Goal: Task Accomplishment & Management: Manage account settings

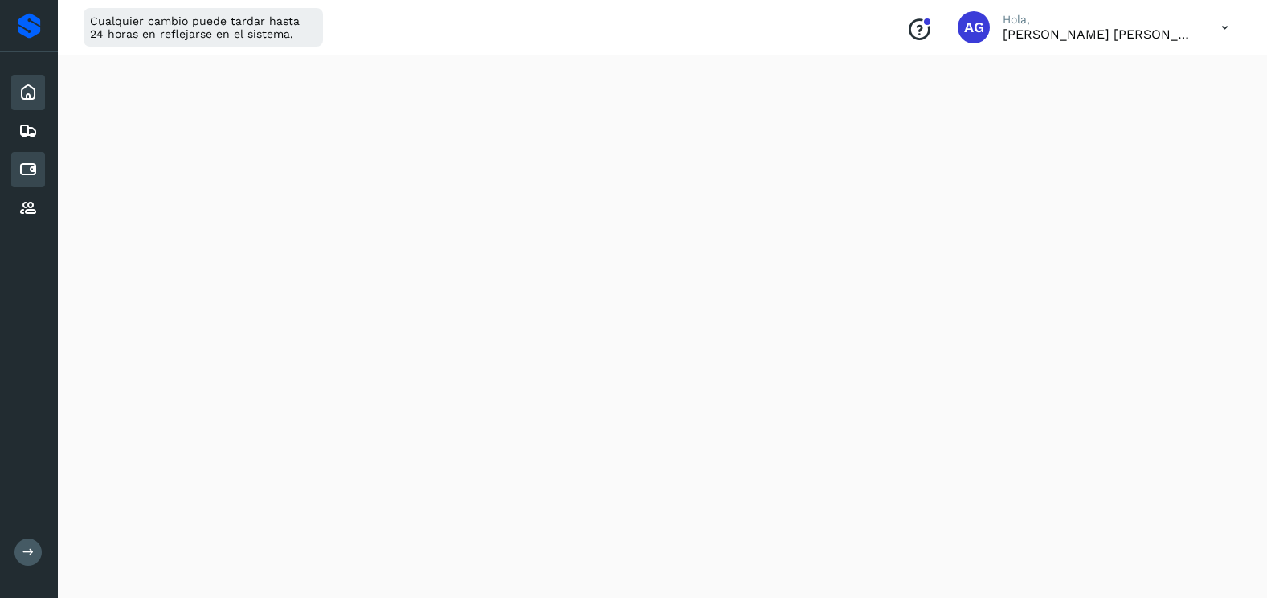
click at [24, 158] on div "Cuentas por pagar" at bounding box center [28, 169] width 34 height 35
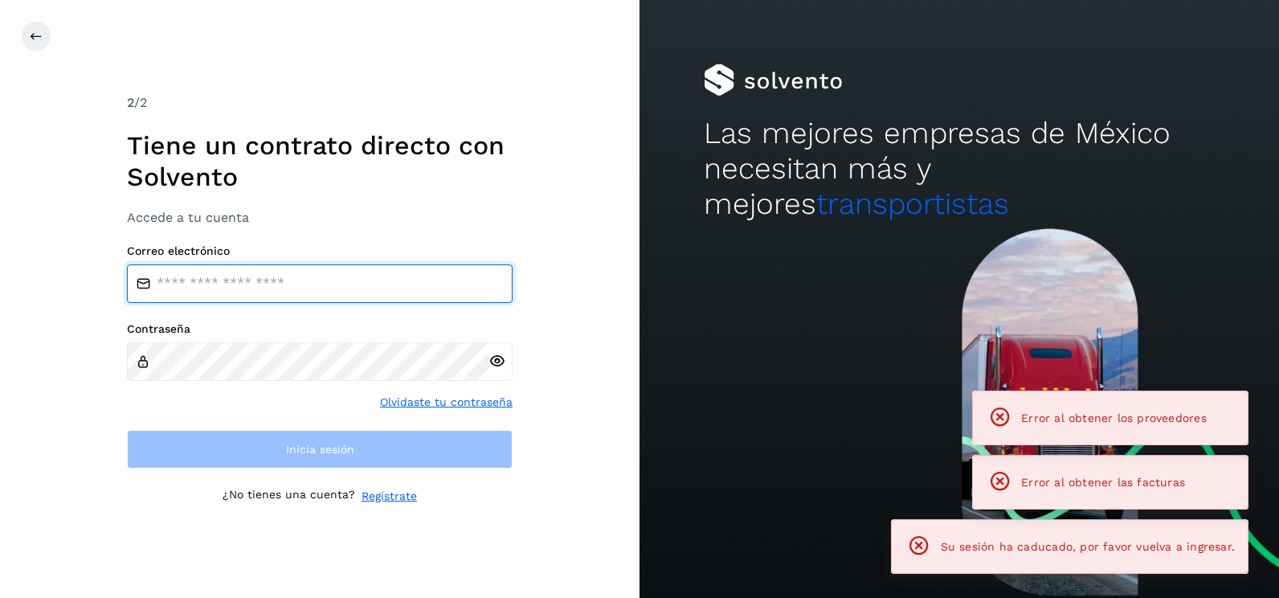
type input "**********"
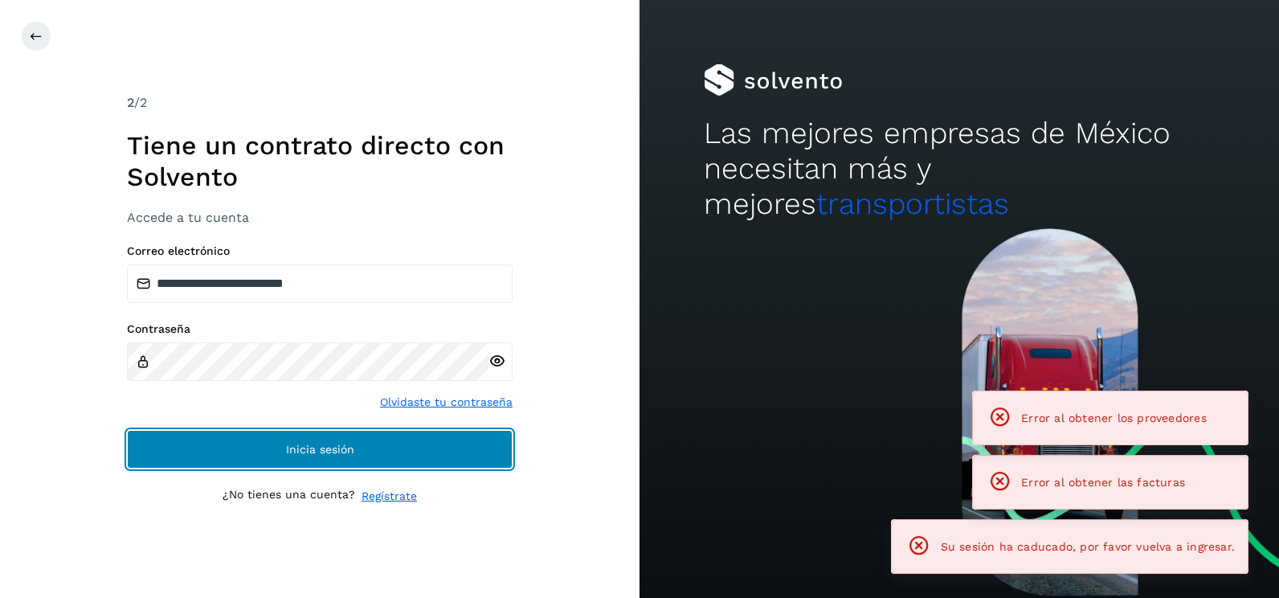
click at [406, 439] on button "Inicia sesión" at bounding box center [320, 449] width 386 height 39
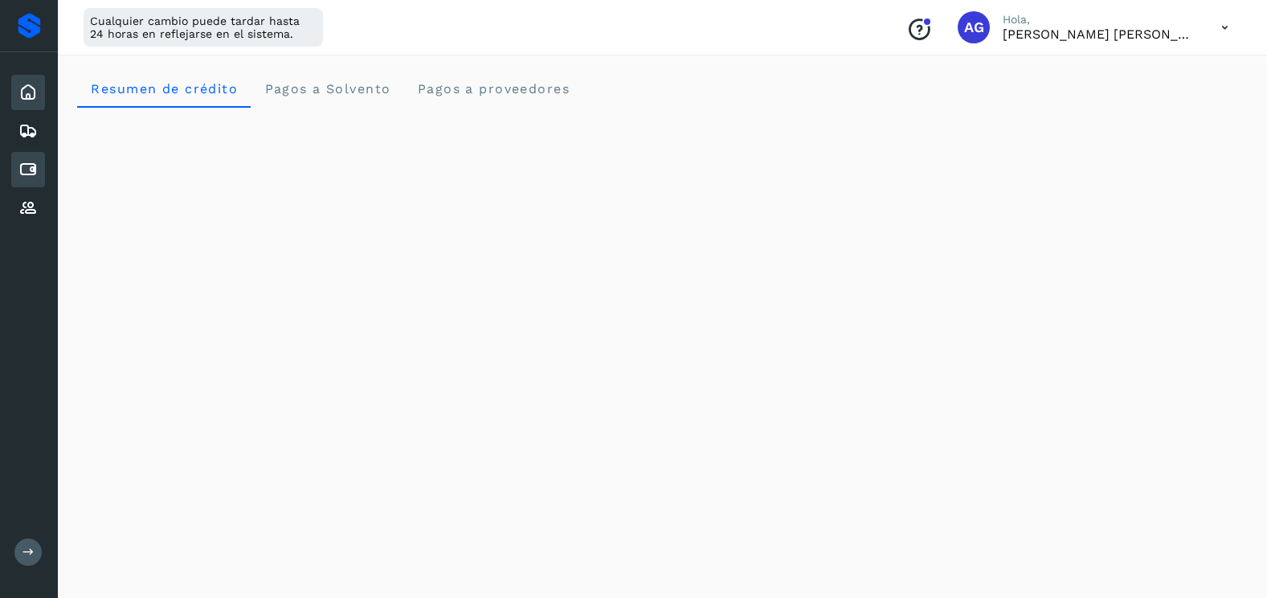
click at [36, 163] on icon at bounding box center [27, 169] width 19 height 19
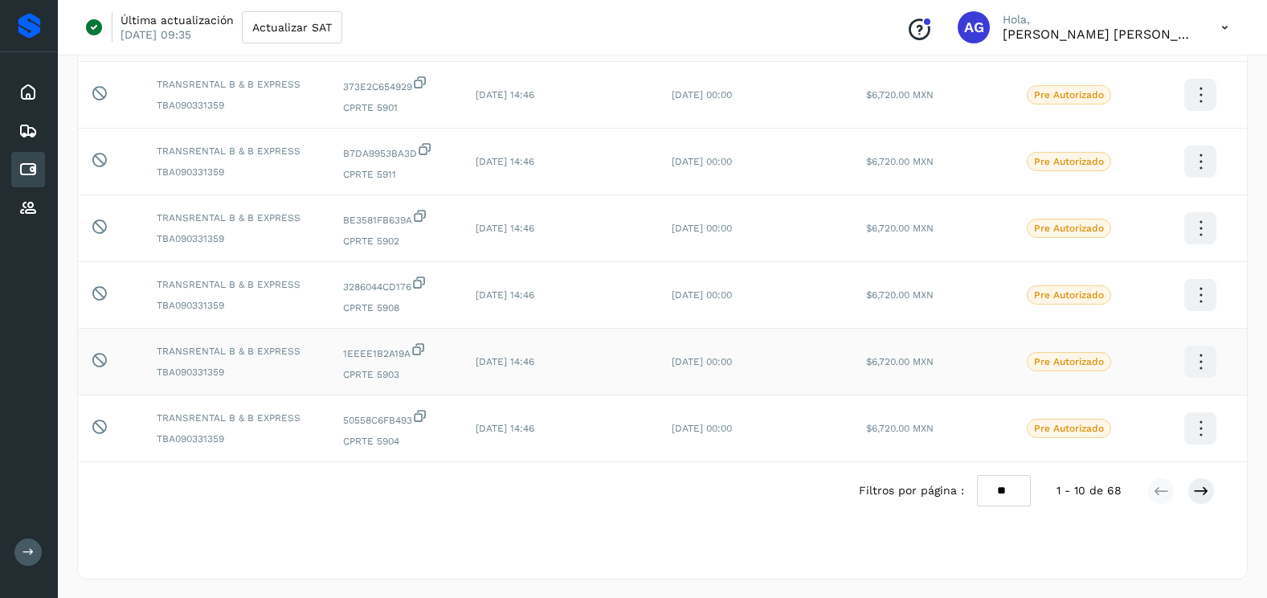
scroll to position [429, 0]
click at [1002, 487] on select "** ** **" at bounding box center [1004, 489] width 54 height 31
select select "**"
click at [977, 474] on select "** ** **" at bounding box center [1004, 489] width 54 height 31
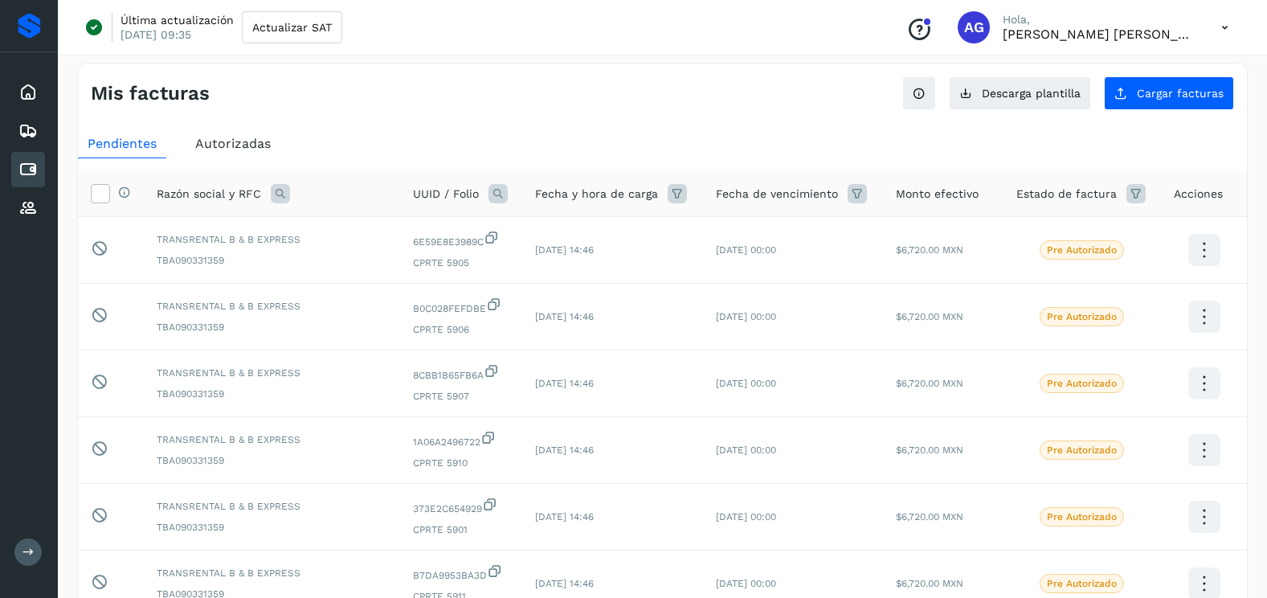
scroll to position [0, 0]
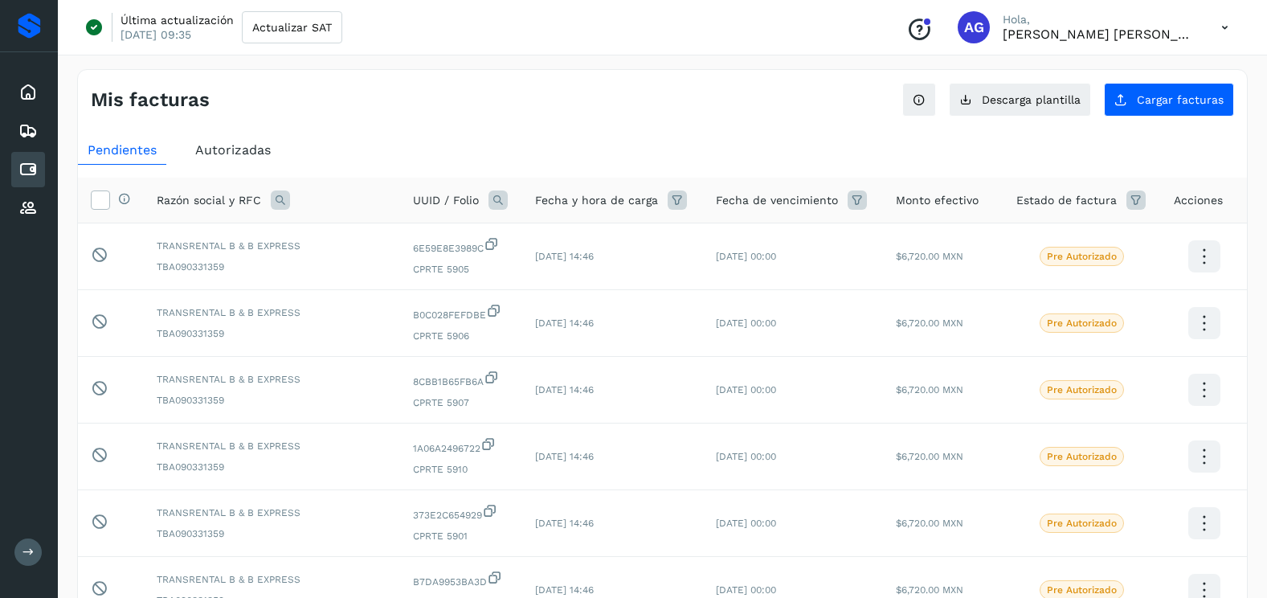
click at [247, 157] on span "Autorizadas" at bounding box center [233, 149] width 76 height 15
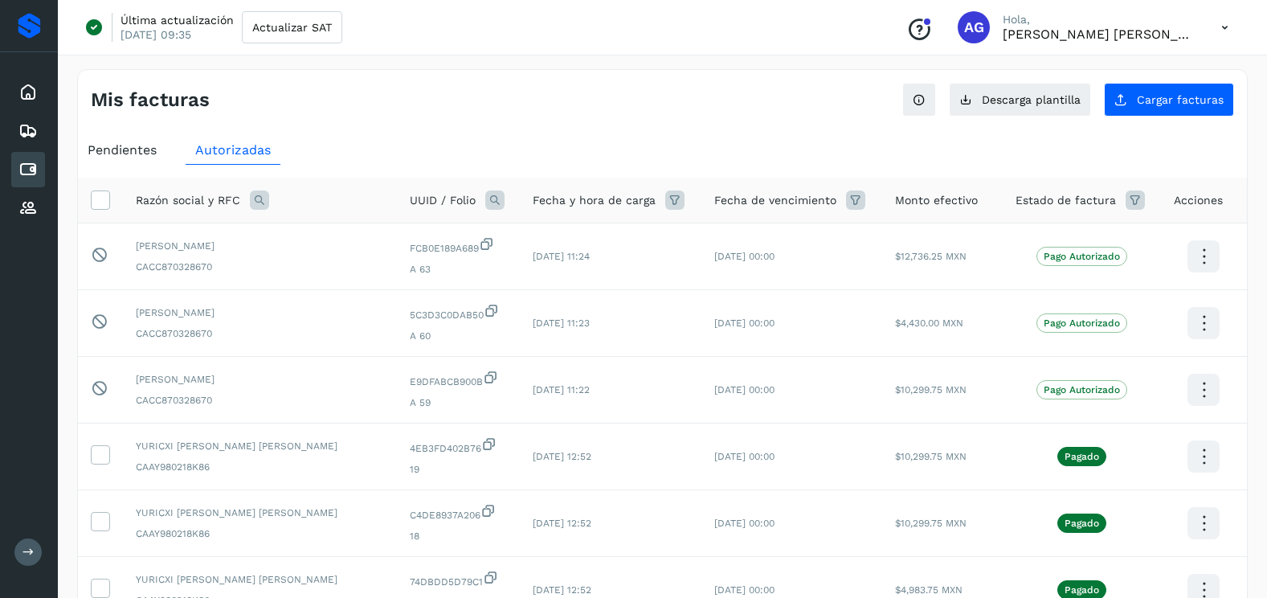
click at [261, 193] on icon at bounding box center [259, 199] width 19 height 19
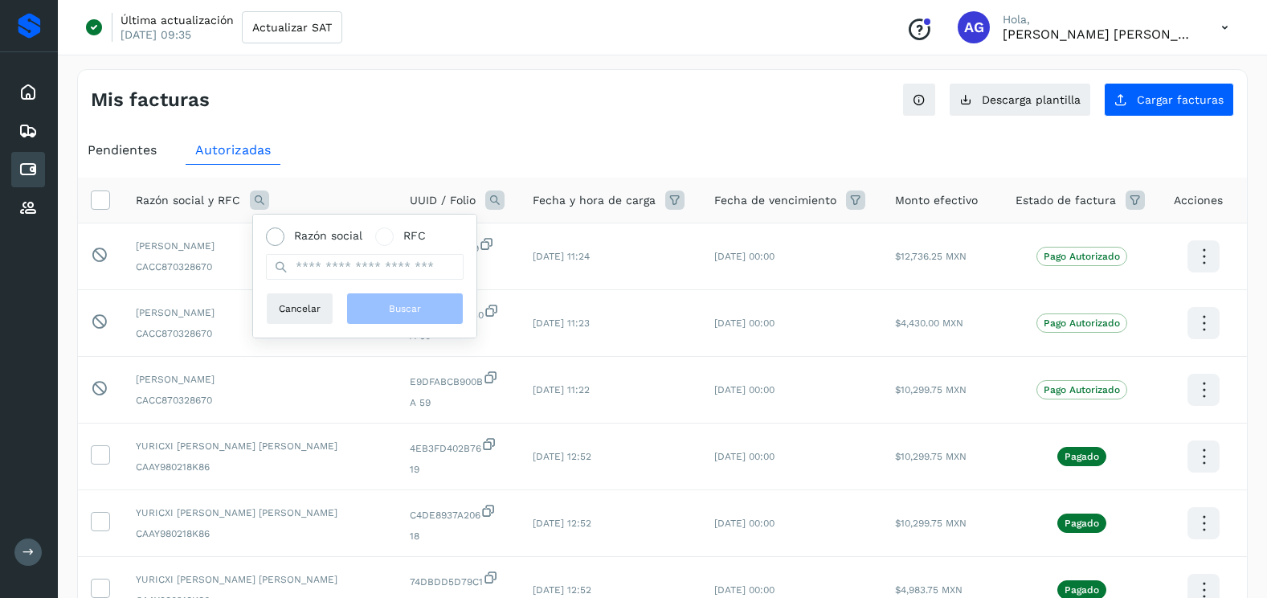
click at [307, 240] on span "Razón social" at bounding box center [328, 235] width 68 height 17
click at [321, 280] on input "text" at bounding box center [365, 267] width 198 height 26
type input "**********"
click at [367, 309] on button "Buscar" at bounding box center [404, 308] width 117 height 32
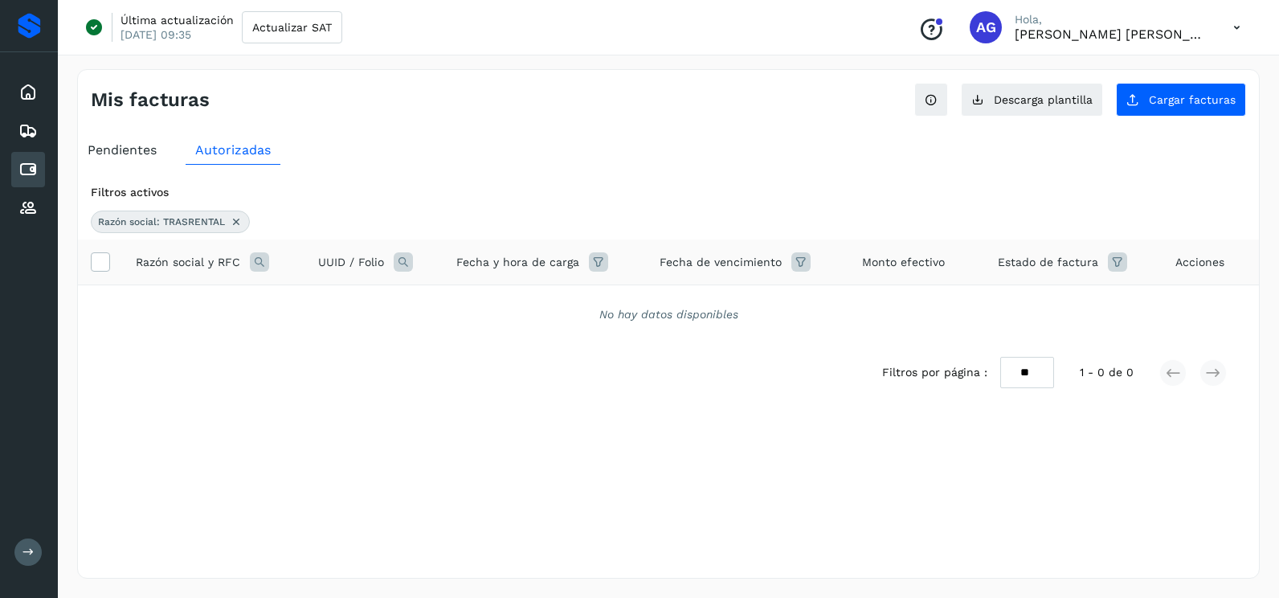
click at [234, 218] on icon at bounding box center [236, 221] width 13 height 13
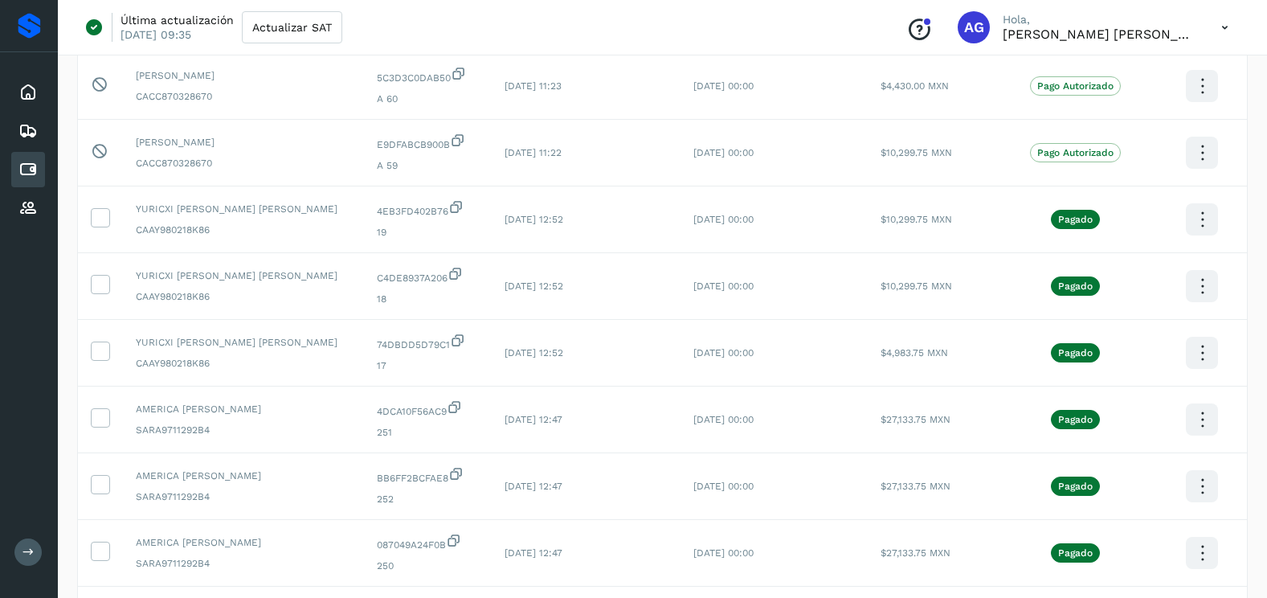
scroll to position [429, 0]
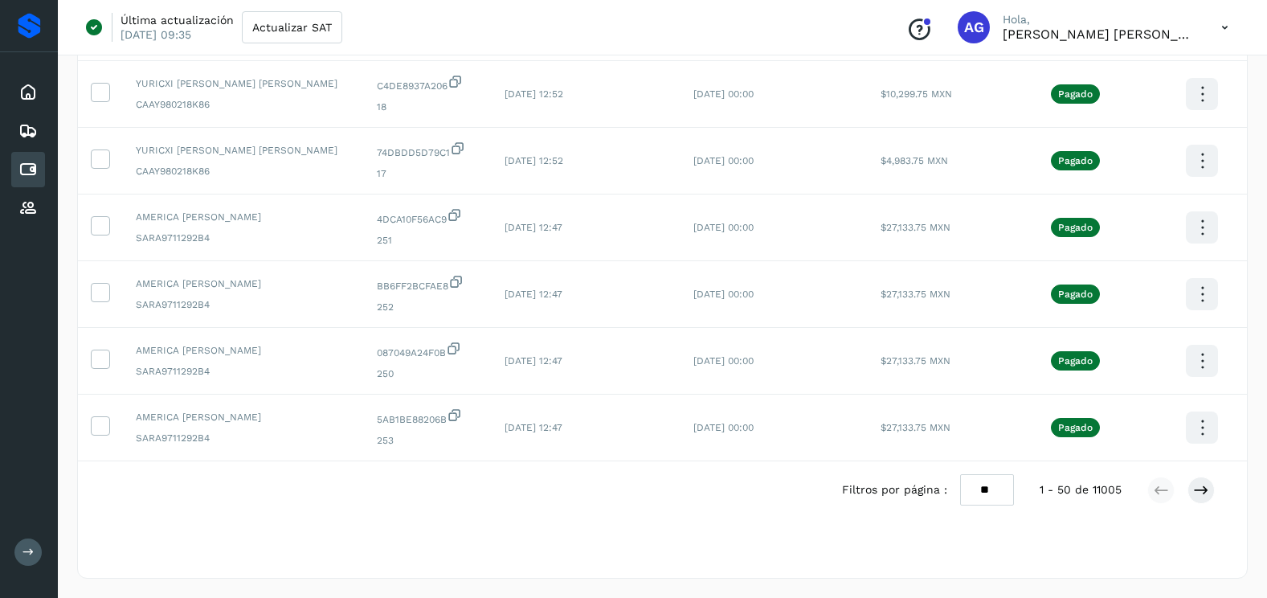
click at [974, 494] on select "** ** **" at bounding box center [987, 489] width 54 height 31
click at [960, 474] on select "** ** **" at bounding box center [987, 489] width 54 height 31
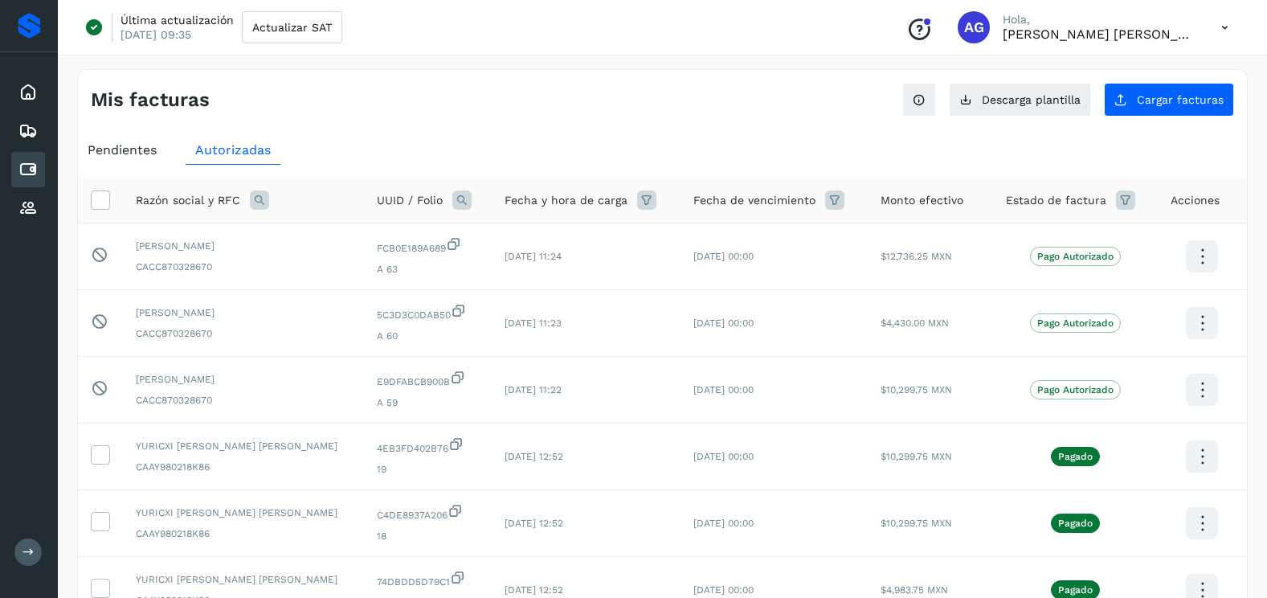
click at [638, 169] on div "Razón social y RFC UUID / Folio Fecha y hora de carga Fecha de vencimiento Mont…" at bounding box center [662, 583] width 1169 height 836
click at [134, 159] on div "Pendientes" at bounding box center [122, 150] width 88 height 29
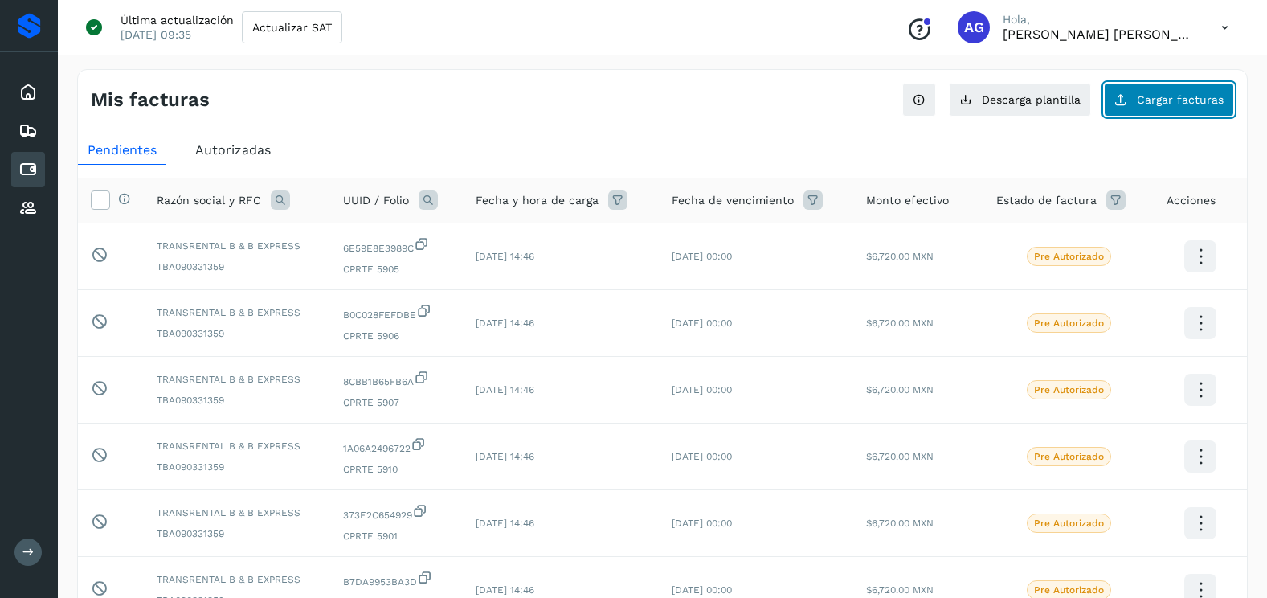
click at [1149, 107] on button "Cargar facturas" at bounding box center [1169, 100] width 130 height 34
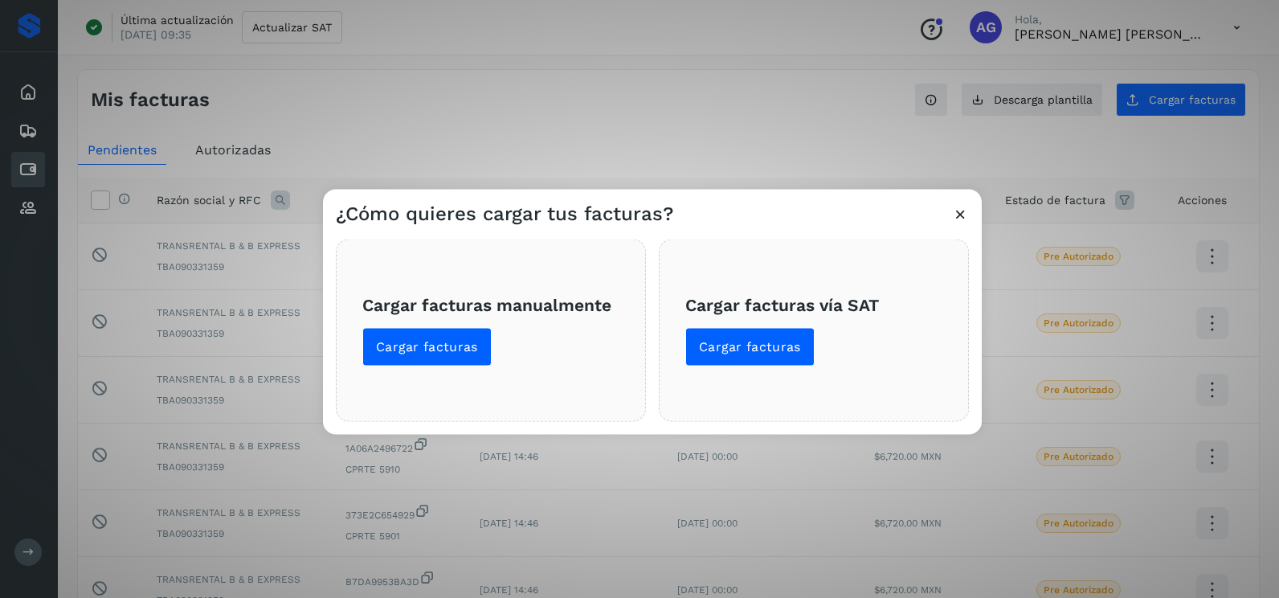
click at [962, 207] on icon at bounding box center [960, 214] width 17 height 17
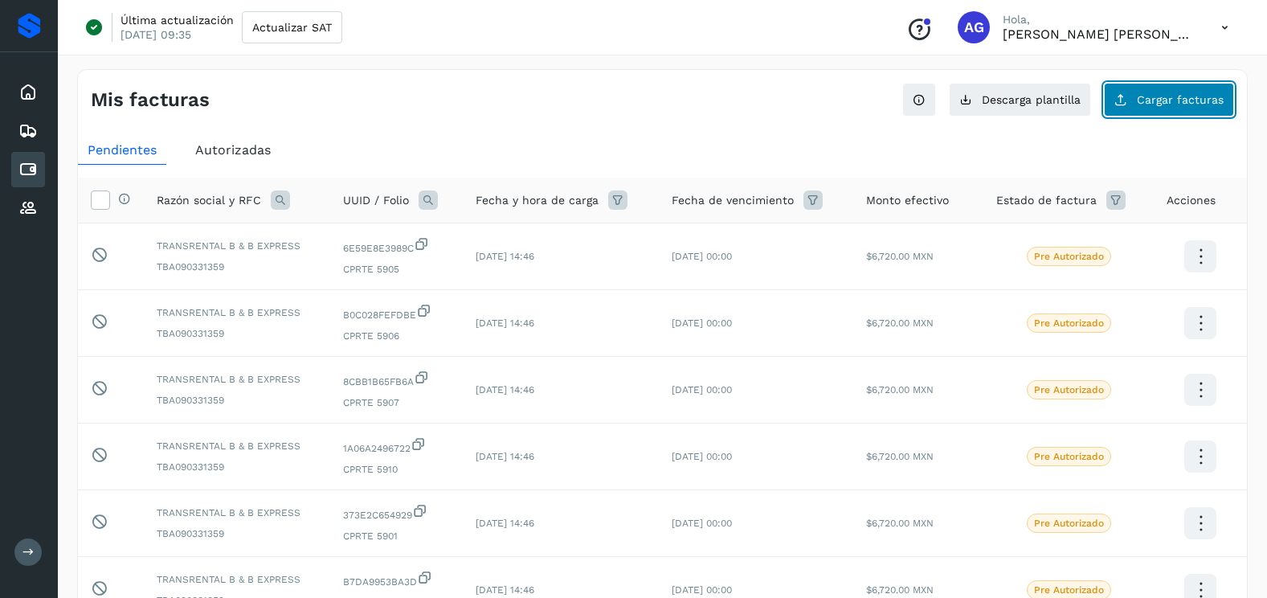
click at [1143, 90] on button "Cargar facturas" at bounding box center [1169, 100] width 130 height 34
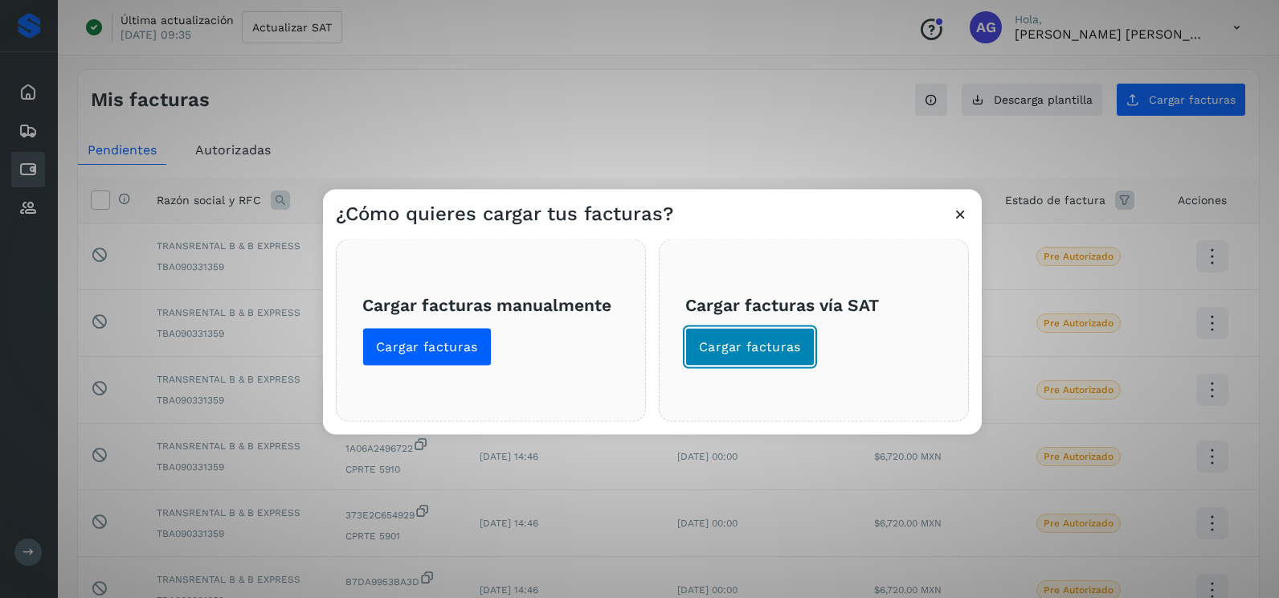
click at [783, 352] on span "Cargar facturas" at bounding box center [750, 347] width 102 height 18
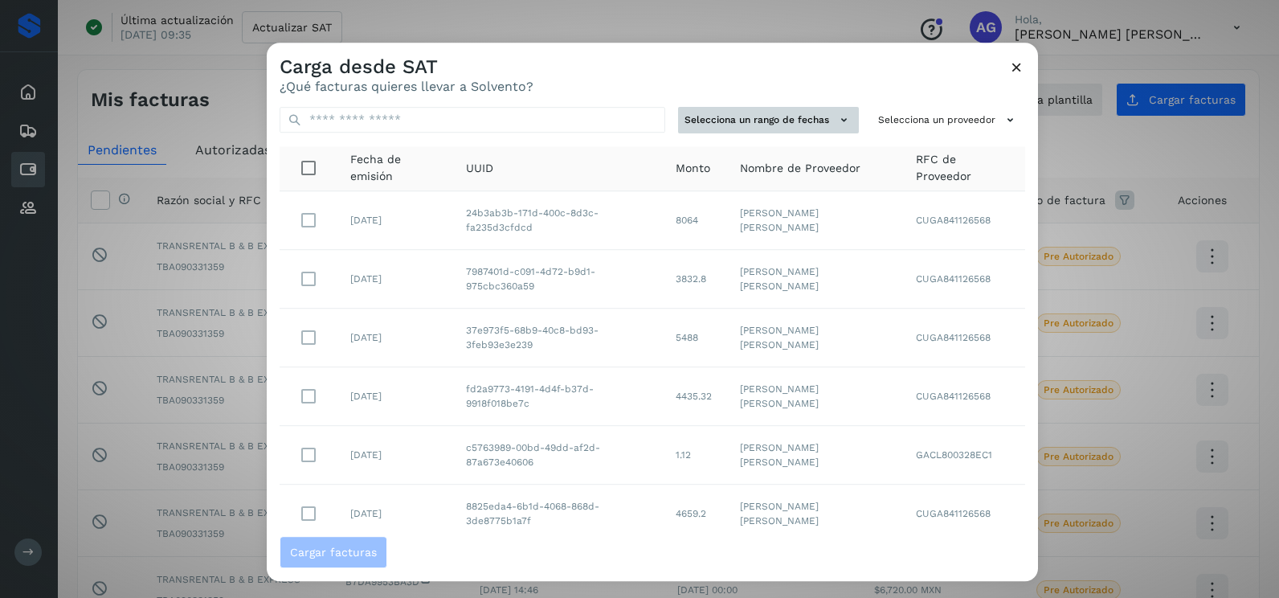
click at [799, 116] on button "Selecciona un rango de fechas" at bounding box center [768, 120] width 181 height 27
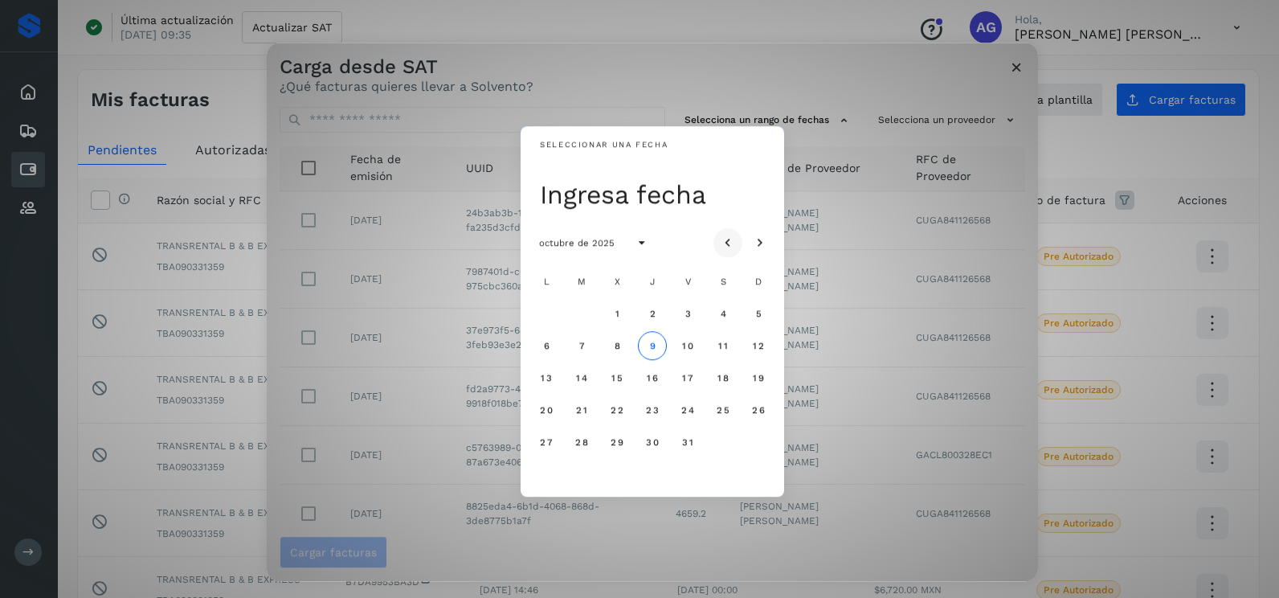
click at [734, 243] on icon "Mes anterior" at bounding box center [728, 243] width 16 height 16
click at [651, 442] on span "28" at bounding box center [652, 441] width 14 height 11
click at [692, 440] on span "29" at bounding box center [688, 441] width 14 height 11
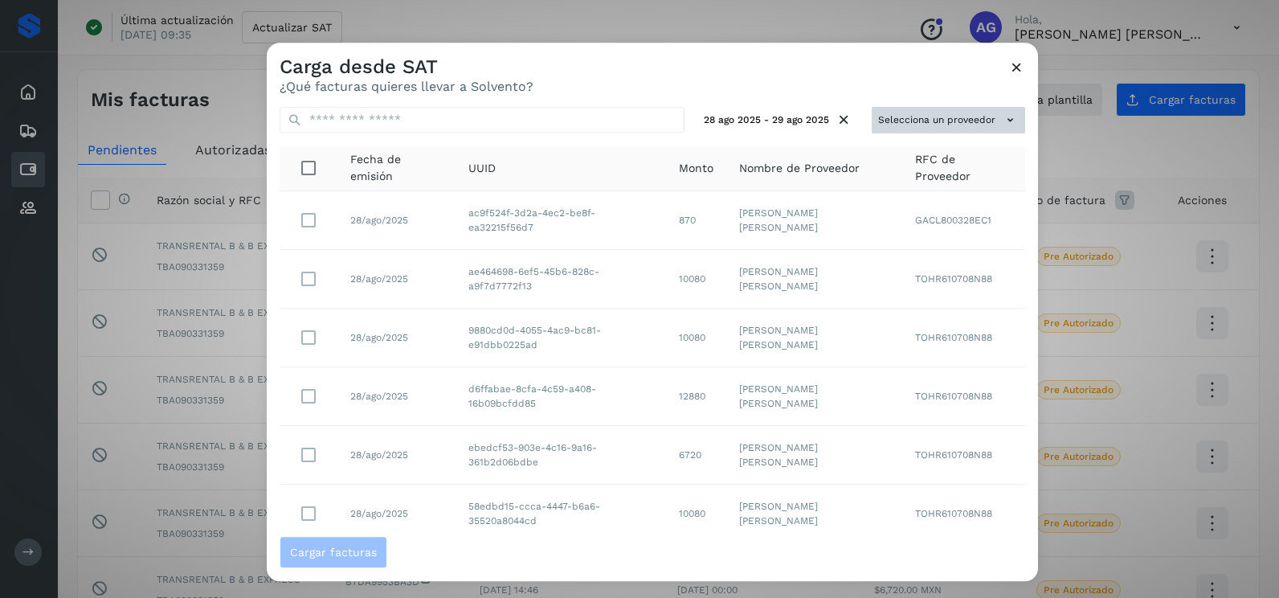
click at [914, 121] on button "Selecciona un proveedor" at bounding box center [948, 120] width 153 height 27
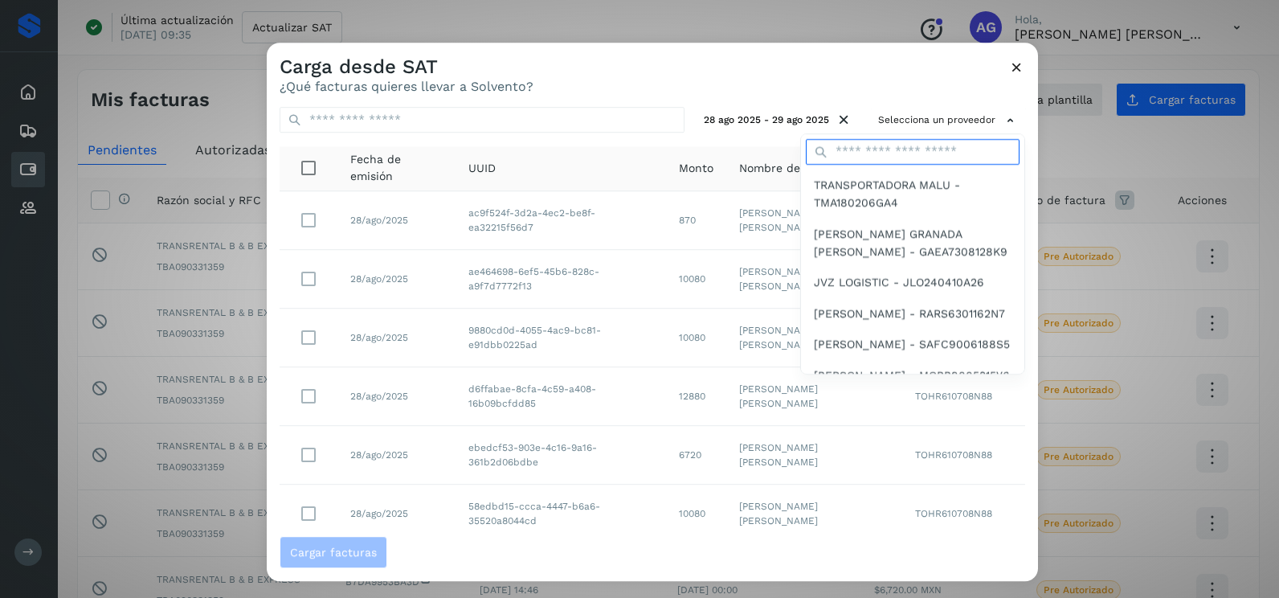
drag, startPoint x: 914, startPoint y: 121, endPoint x: 902, endPoint y: 157, distance: 38.1
click at [902, 157] on input "text" at bounding box center [913, 152] width 214 height 26
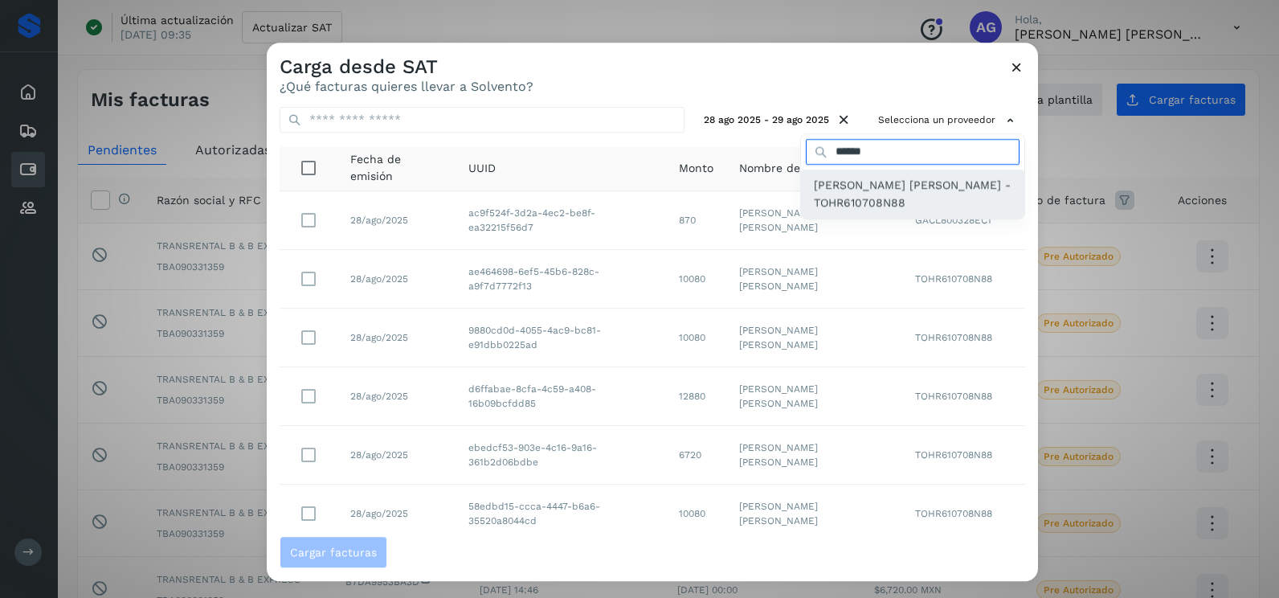
type input "******"
click at [902, 201] on span "RAQUEL TORRES HERNANDEZ - TOHR610708N88" at bounding box center [913, 194] width 198 height 36
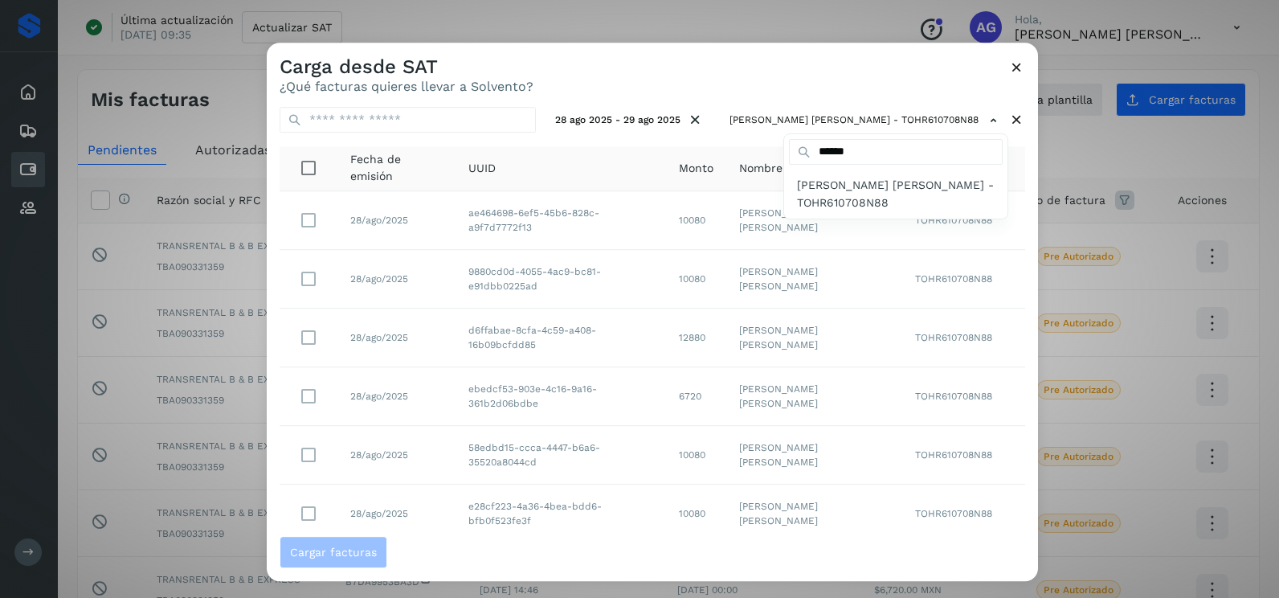
click at [768, 93] on div at bounding box center [906, 342] width 1279 height 598
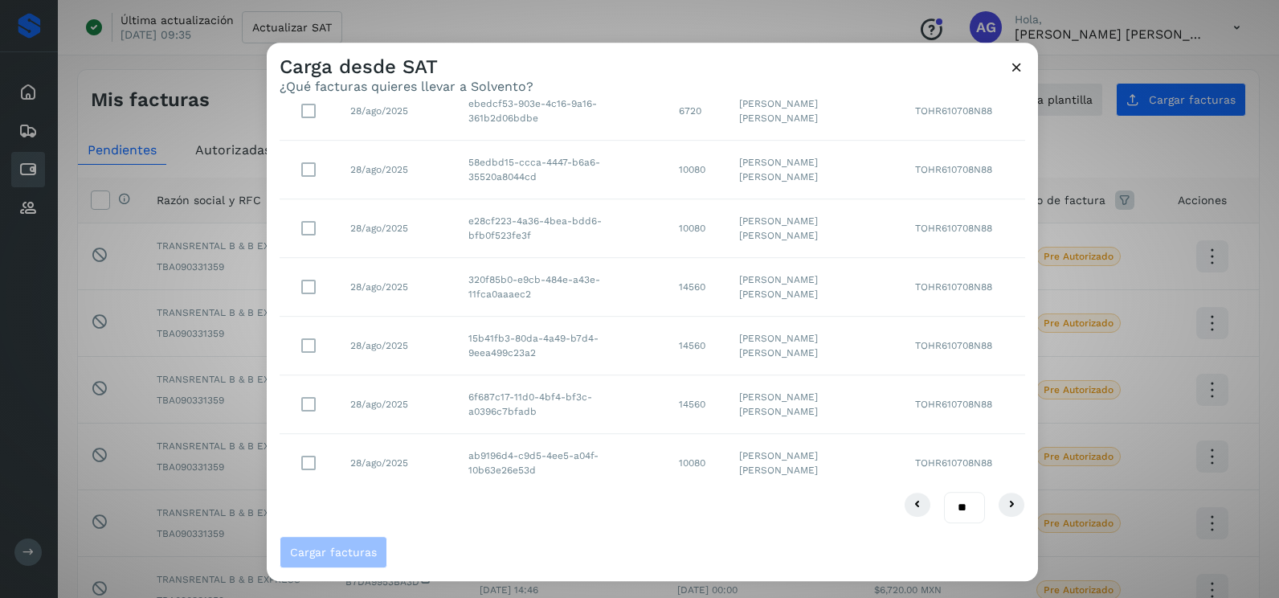
drag, startPoint x: 947, startPoint y: 505, endPoint x: 947, endPoint y: 523, distance: 18.5
click at [947, 505] on select "** ** **" at bounding box center [964, 507] width 41 height 31
select select "**"
click at [944, 492] on select "** ** **" at bounding box center [964, 507] width 41 height 31
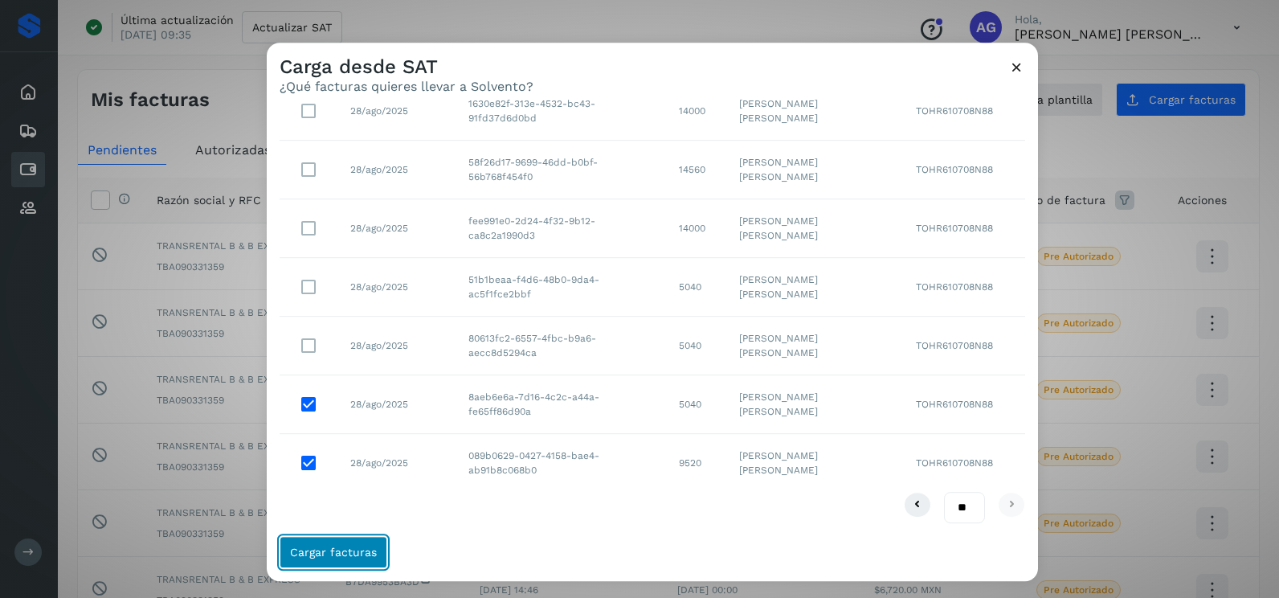
click at [376, 553] on button "Cargar facturas" at bounding box center [334, 552] width 108 height 32
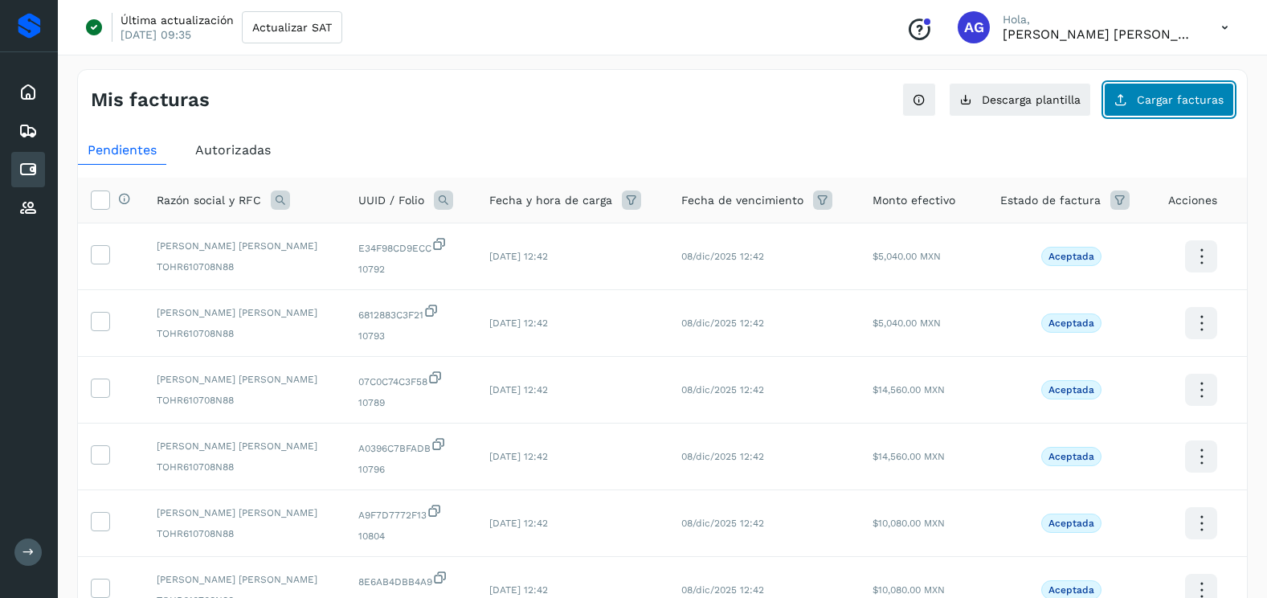
click at [1160, 106] on button "Cargar facturas" at bounding box center [1169, 100] width 130 height 34
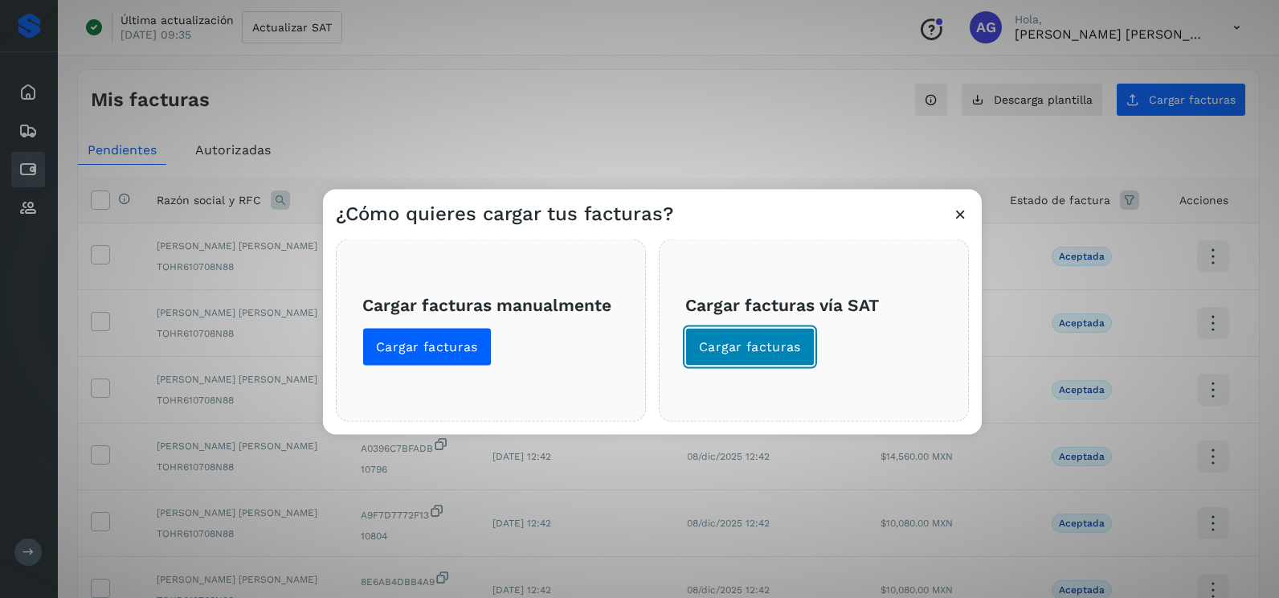
click at [716, 350] on span "Cargar facturas" at bounding box center [750, 347] width 102 height 18
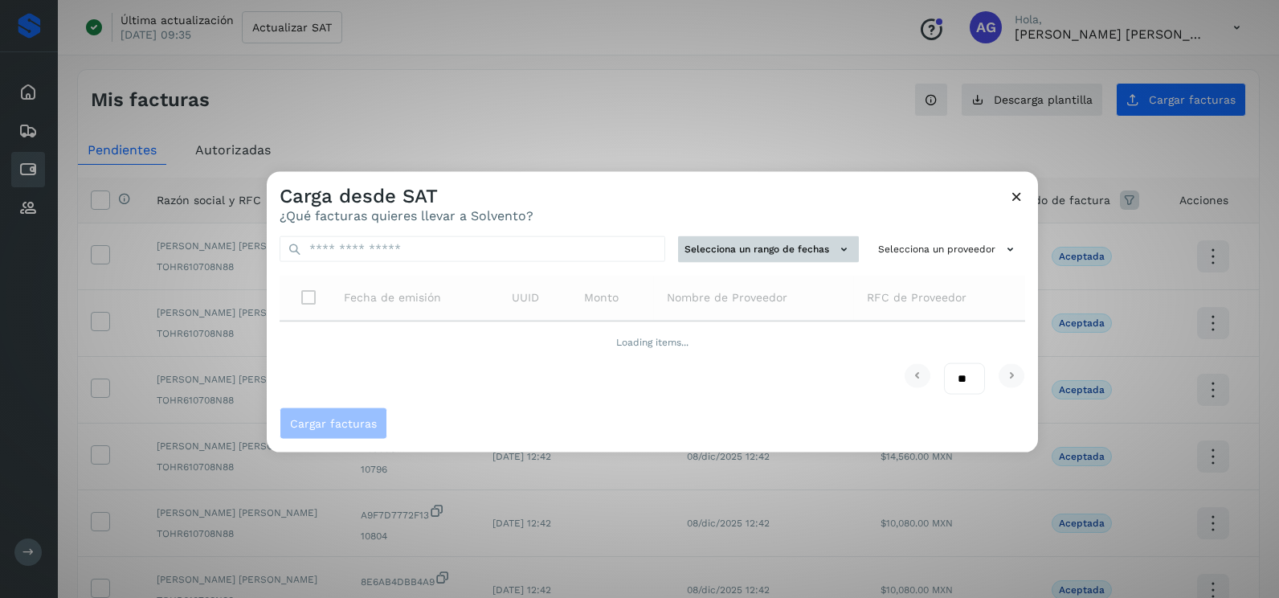
click at [779, 239] on button "Selecciona un rango de fechas" at bounding box center [768, 249] width 181 height 27
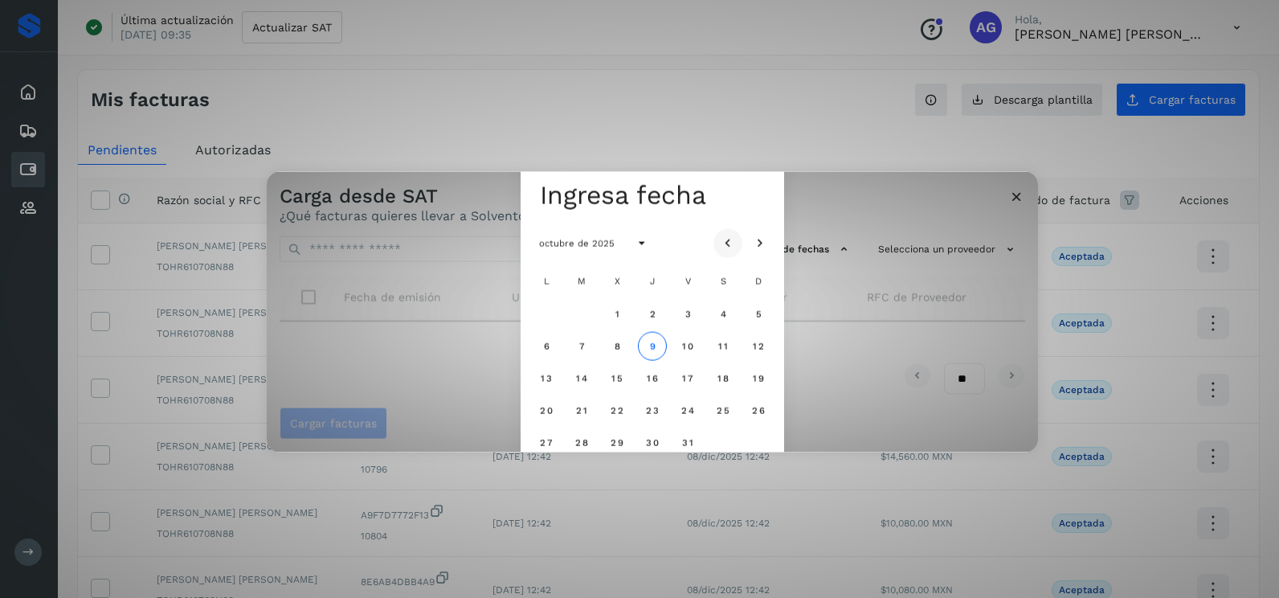
click at [723, 235] on icon "Mes anterior" at bounding box center [728, 243] width 16 height 16
click at [724, 236] on icon "Mes anterior" at bounding box center [728, 243] width 16 height 16
click at [730, 229] on button "Mes anterior" at bounding box center [728, 242] width 29 height 29
click at [622, 441] on span "30" at bounding box center [617, 441] width 14 height 11
click at [652, 440] on span "31" at bounding box center [652, 441] width 12 height 11
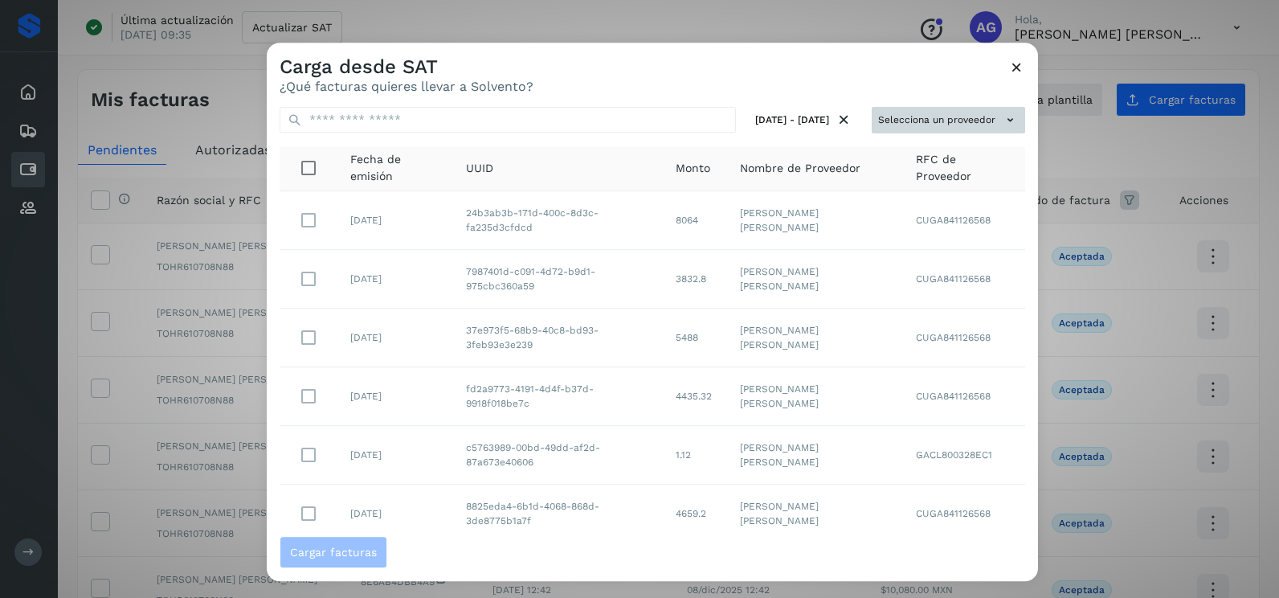
click at [945, 117] on button "Selecciona un proveedor" at bounding box center [948, 120] width 153 height 27
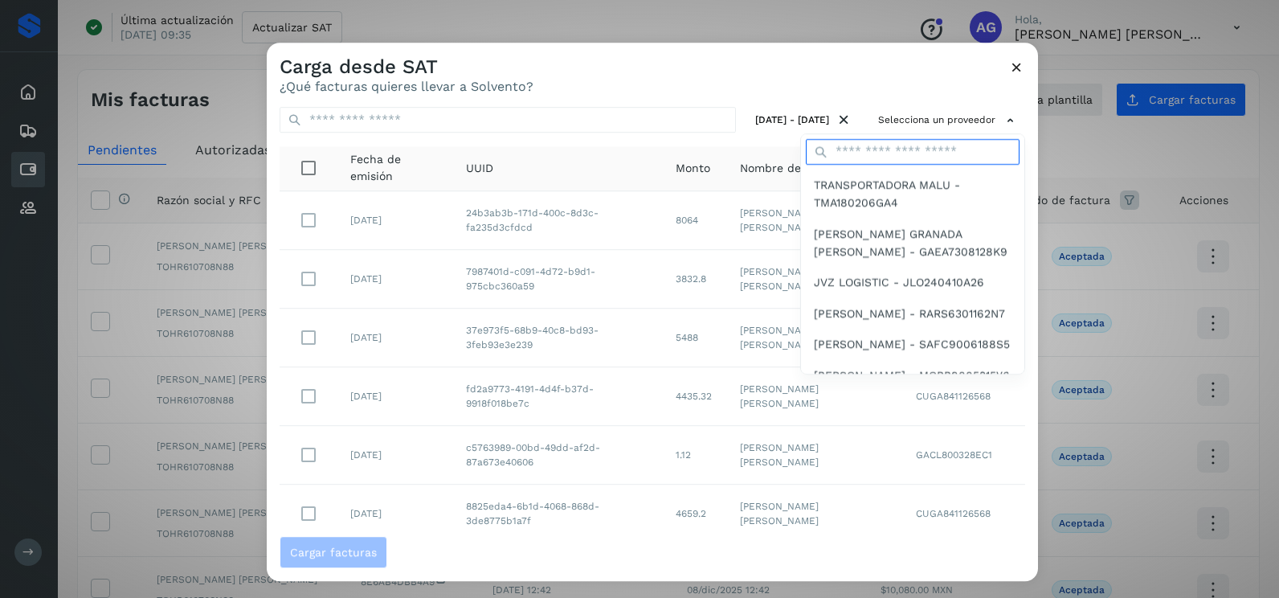
click at [895, 149] on input "text" at bounding box center [913, 152] width 214 height 26
type input "******"
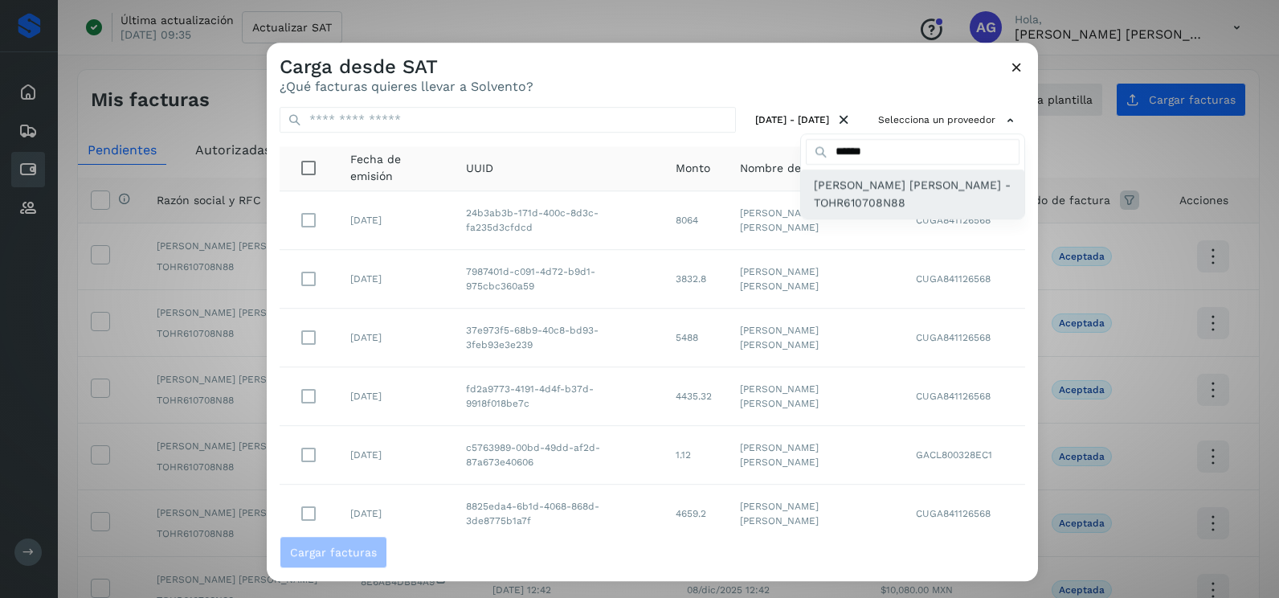
click at [878, 205] on span "[PERSON_NAME] [PERSON_NAME] - TOHR610708N88" at bounding box center [913, 194] width 198 height 36
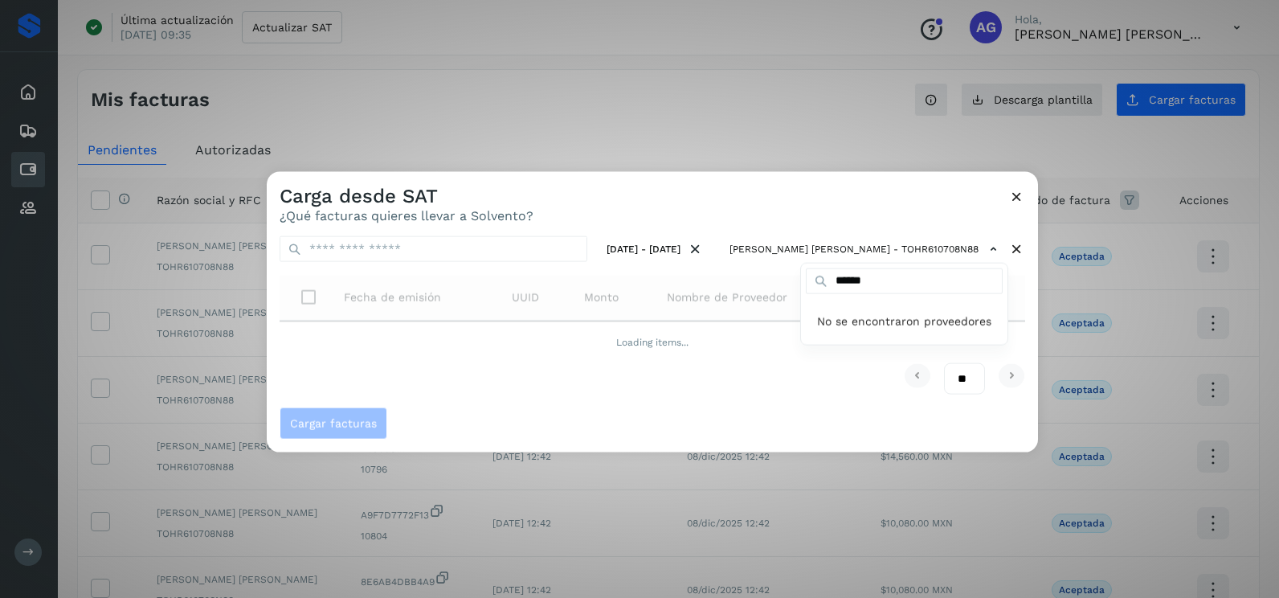
click at [609, 196] on div at bounding box center [906, 471] width 1279 height 598
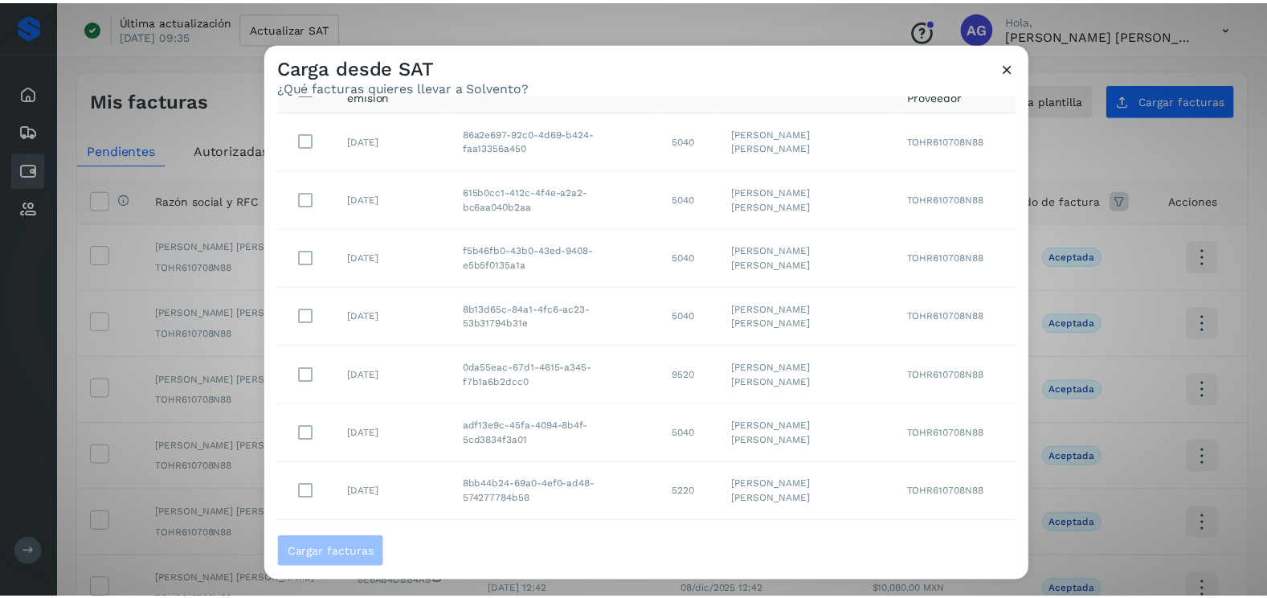
scroll to position [161, 0]
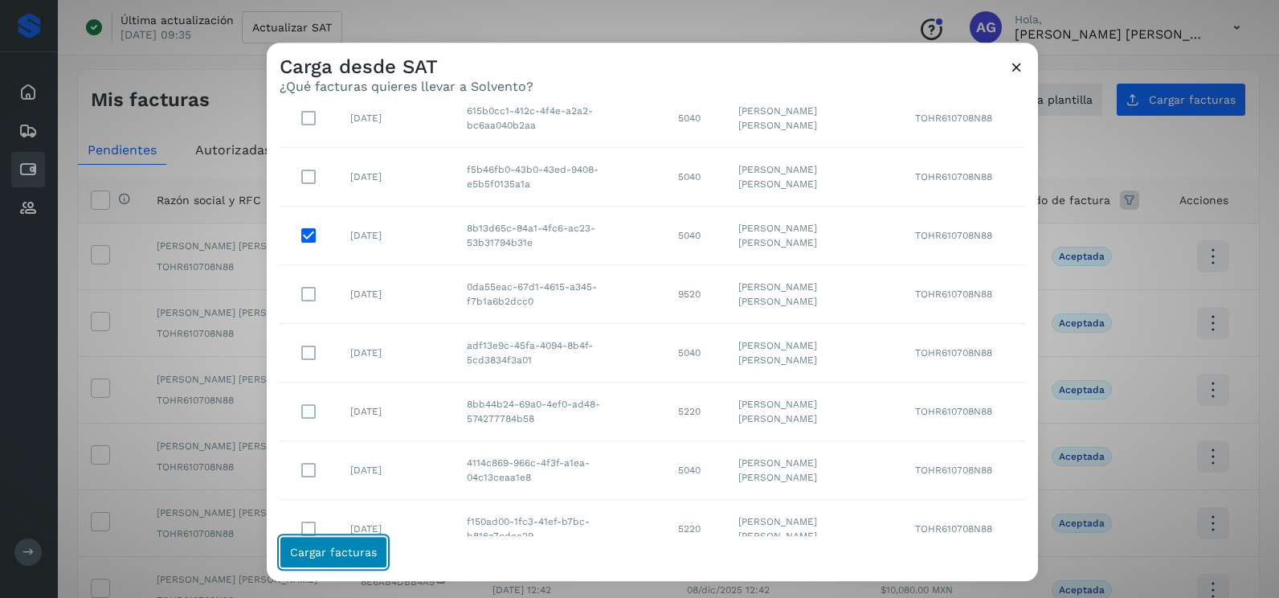
click at [340, 556] on span "Cargar facturas" at bounding box center [333, 551] width 87 height 11
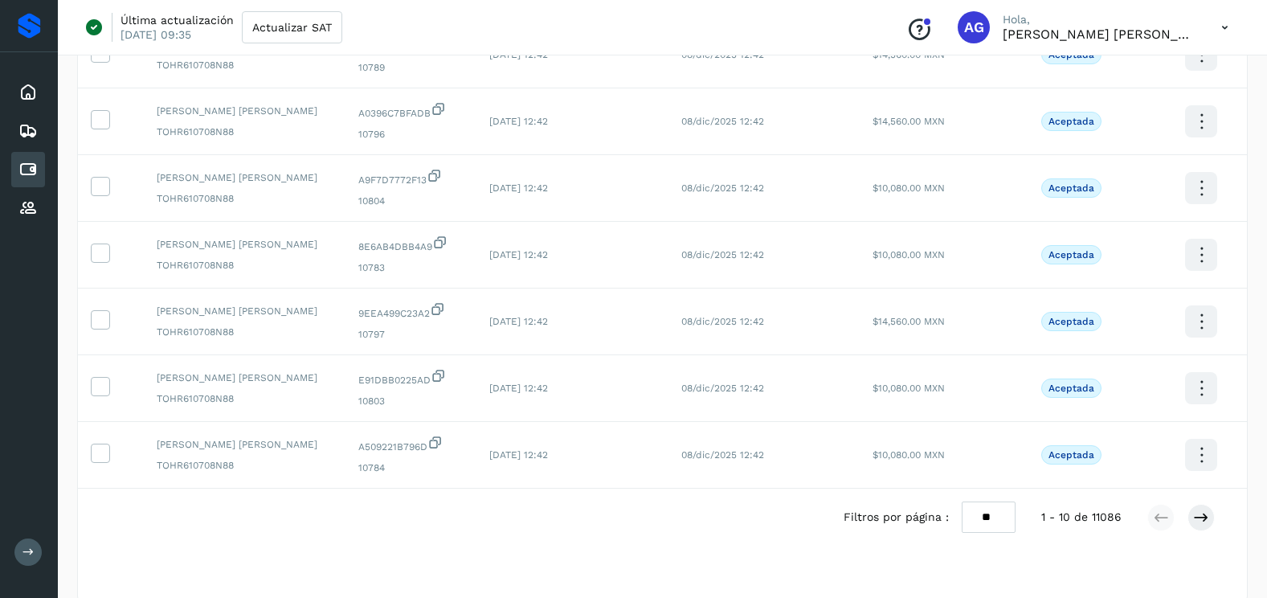
scroll to position [429, 0]
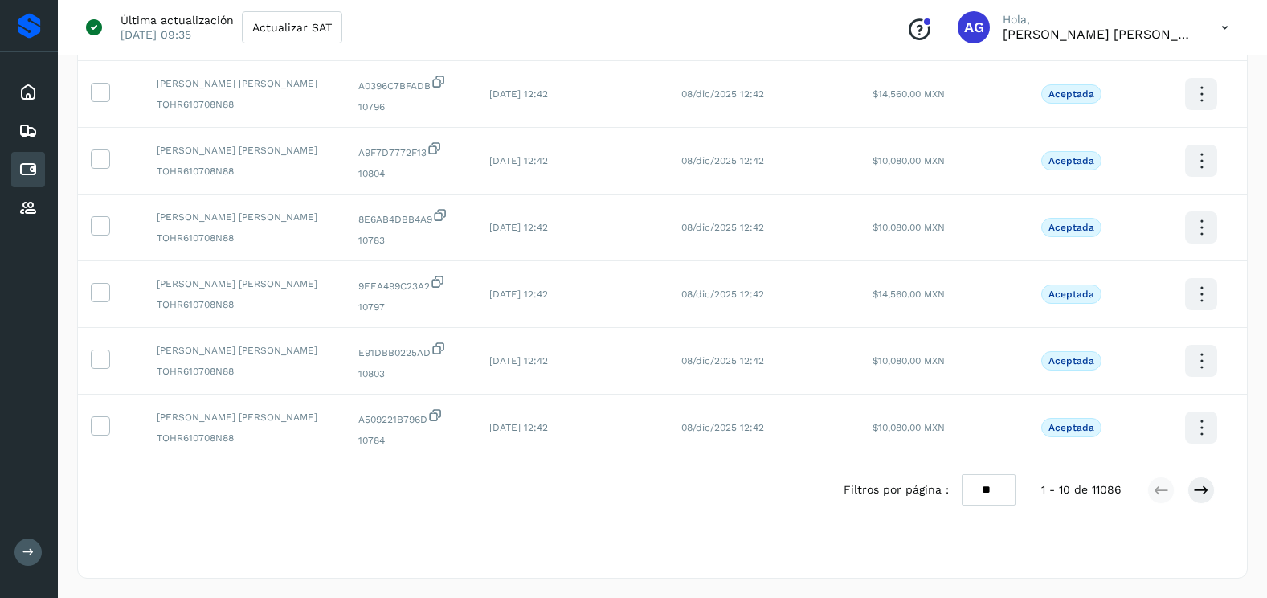
click at [992, 497] on select "** ** **" at bounding box center [989, 489] width 54 height 31
select select "**"
click at [962, 474] on select "** ** **" at bounding box center [989, 489] width 54 height 31
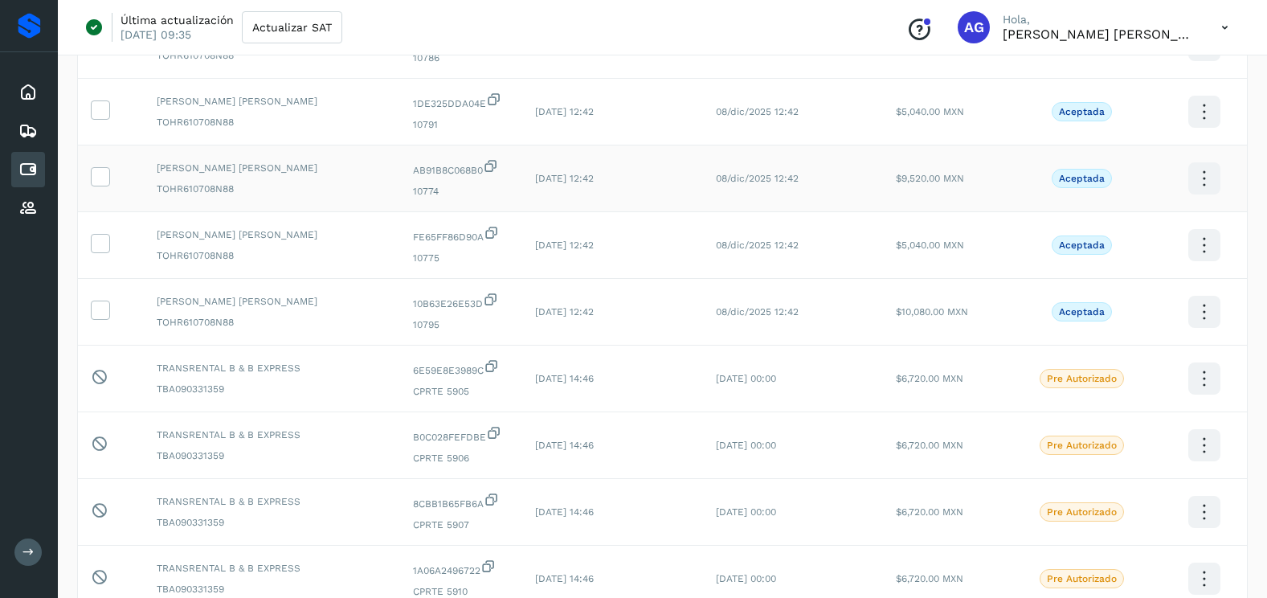
scroll to position [1152, 0]
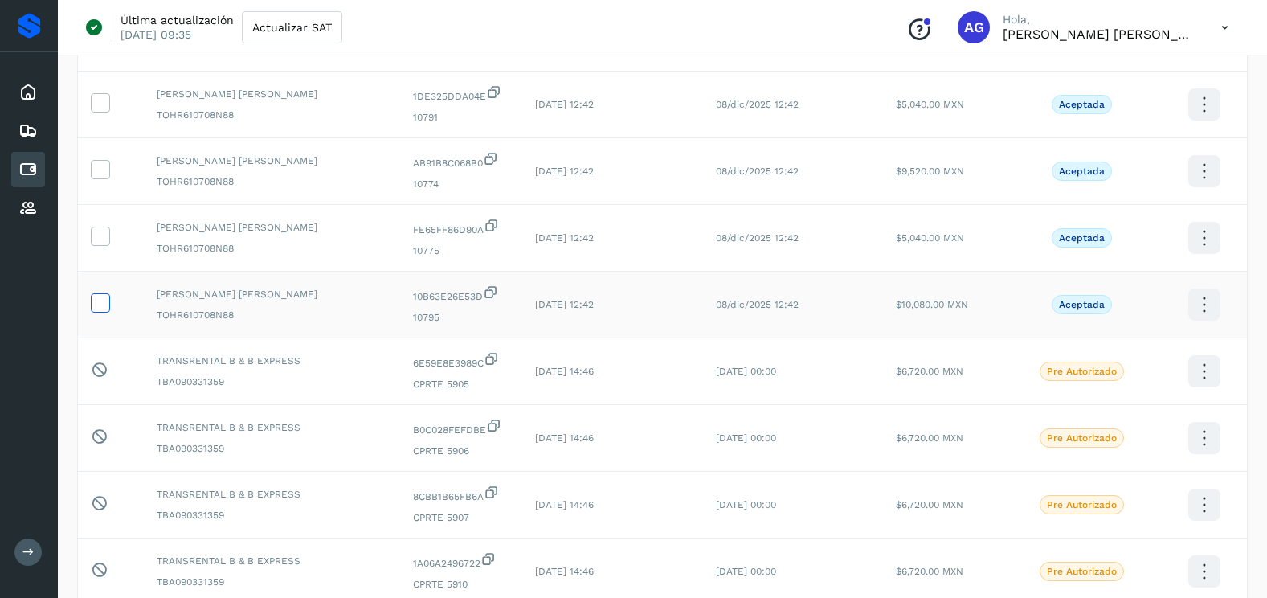
click at [96, 303] on icon at bounding box center [100, 301] width 17 height 17
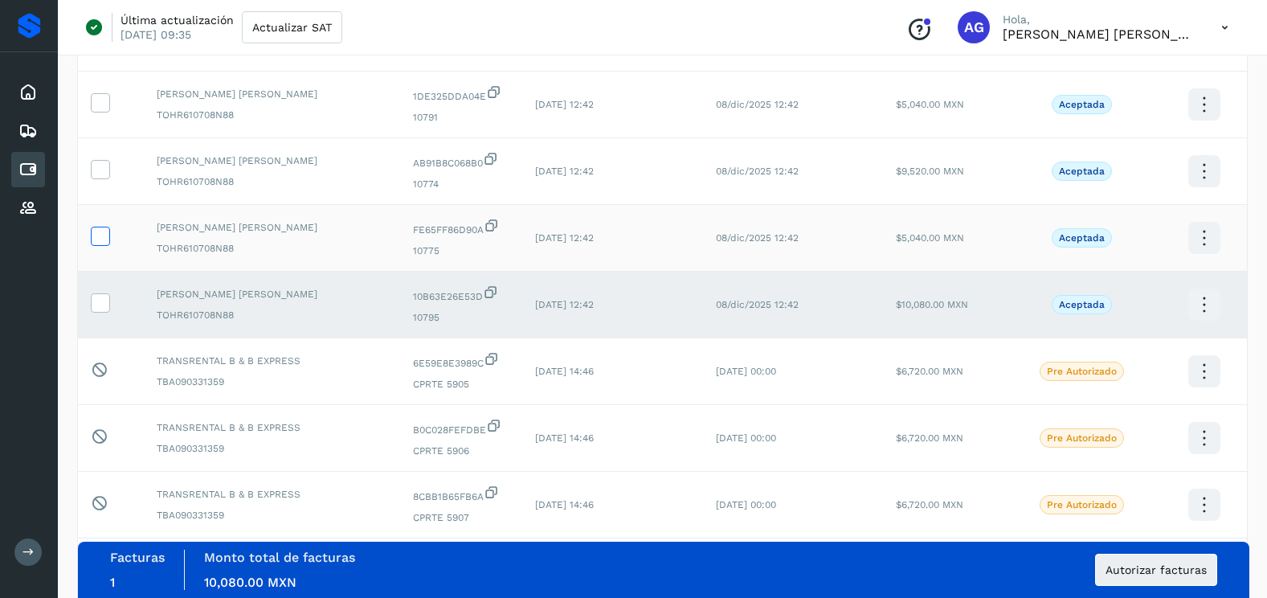
click at [100, 238] on icon at bounding box center [100, 235] width 17 height 17
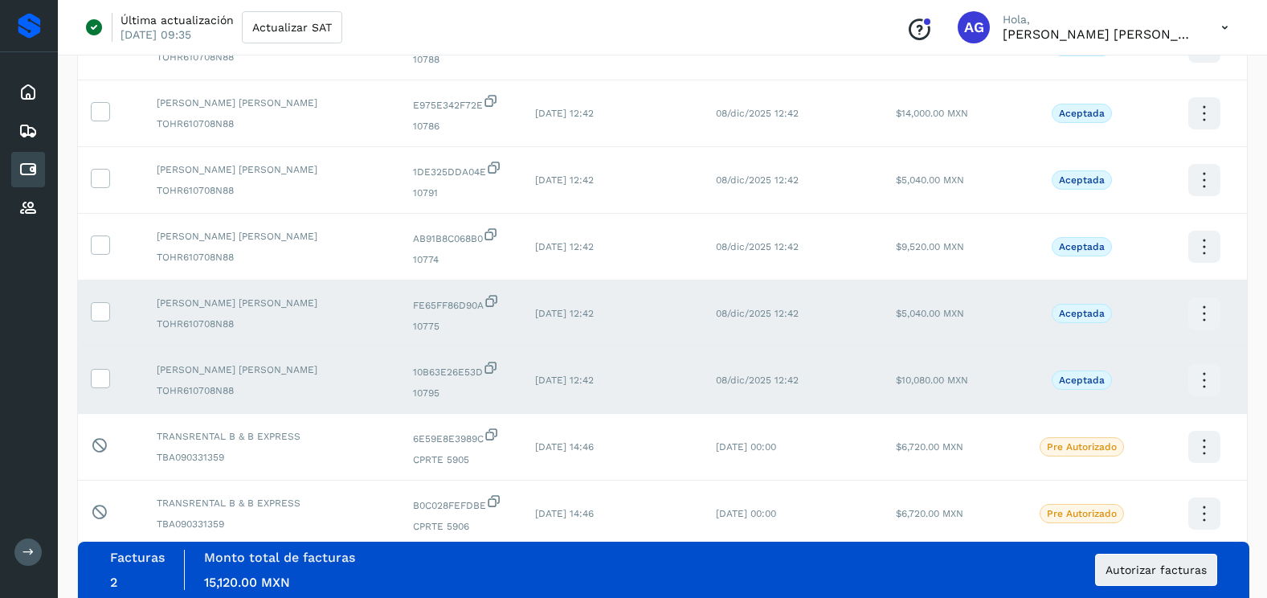
scroll to position [831, 0]
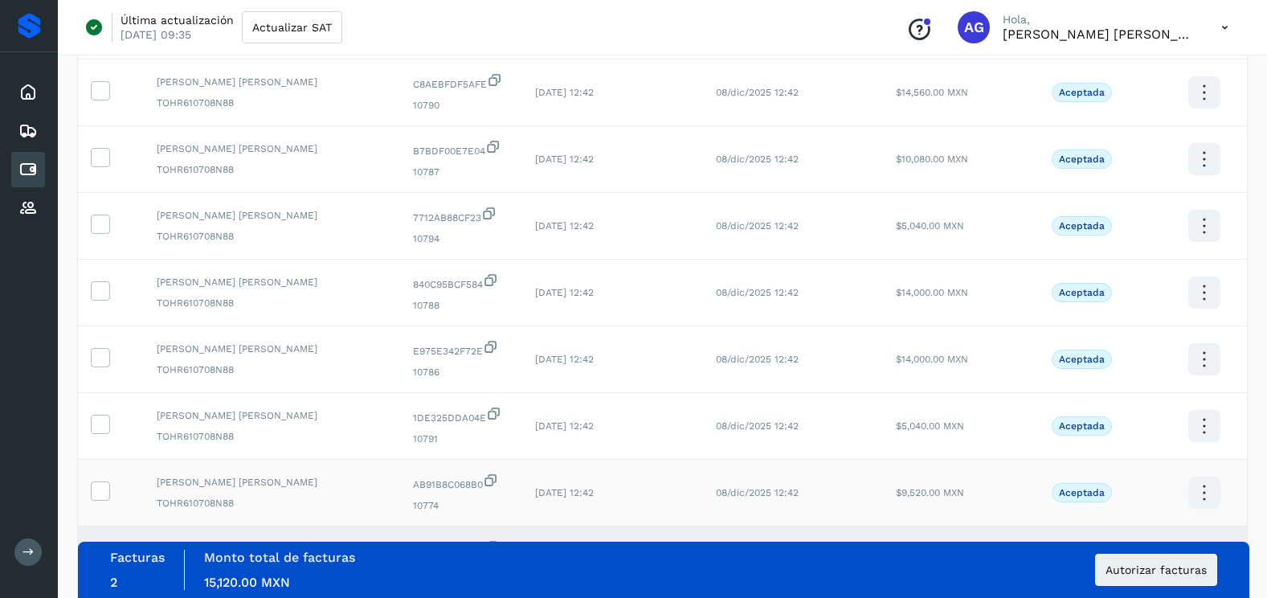
drag, startPoint x: 108, startPoint y: 494, endPoint x: 105, endPoint y: 467, distance: 27.4
click at [107, 493] on icon at bounding box center [100, 489] width 17 height 17
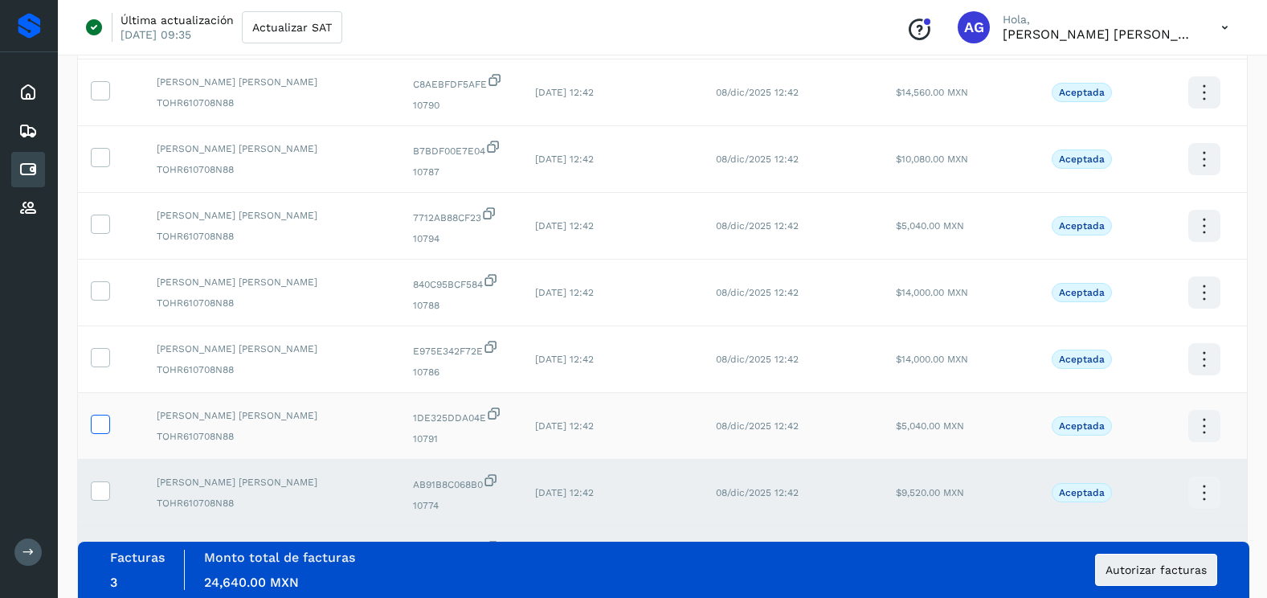
click at [103, 421] on icon at bounding box center [100, 423] width 17 height 17
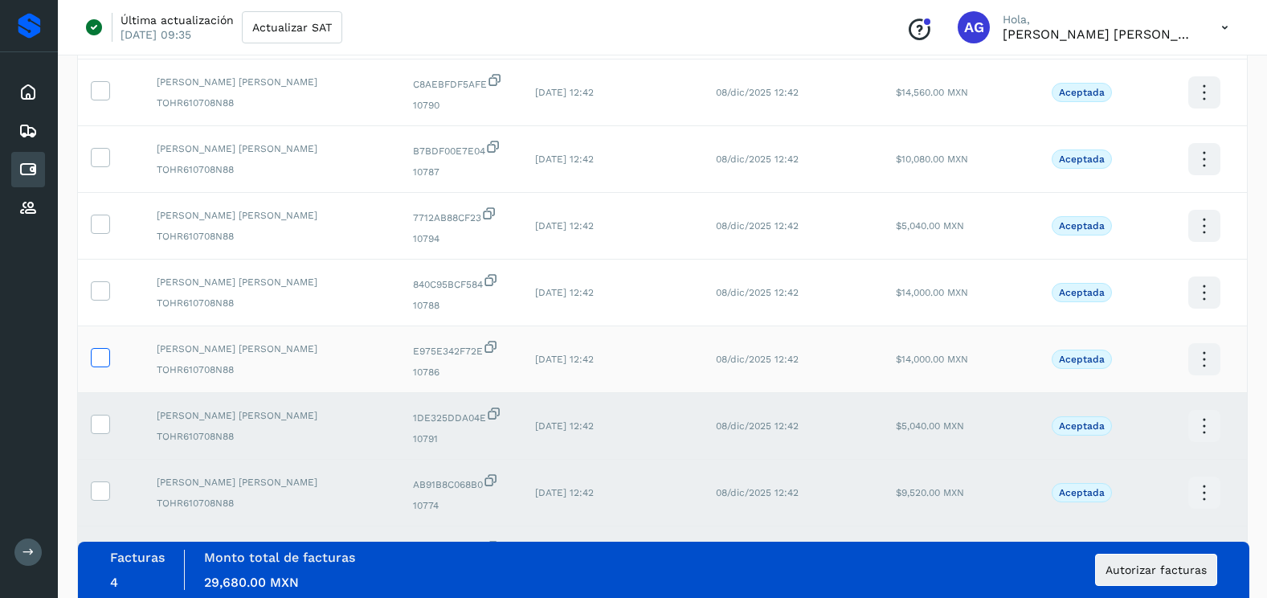
click at [100, 357] on icon at bounding box center [100, 356] width 17 height 17
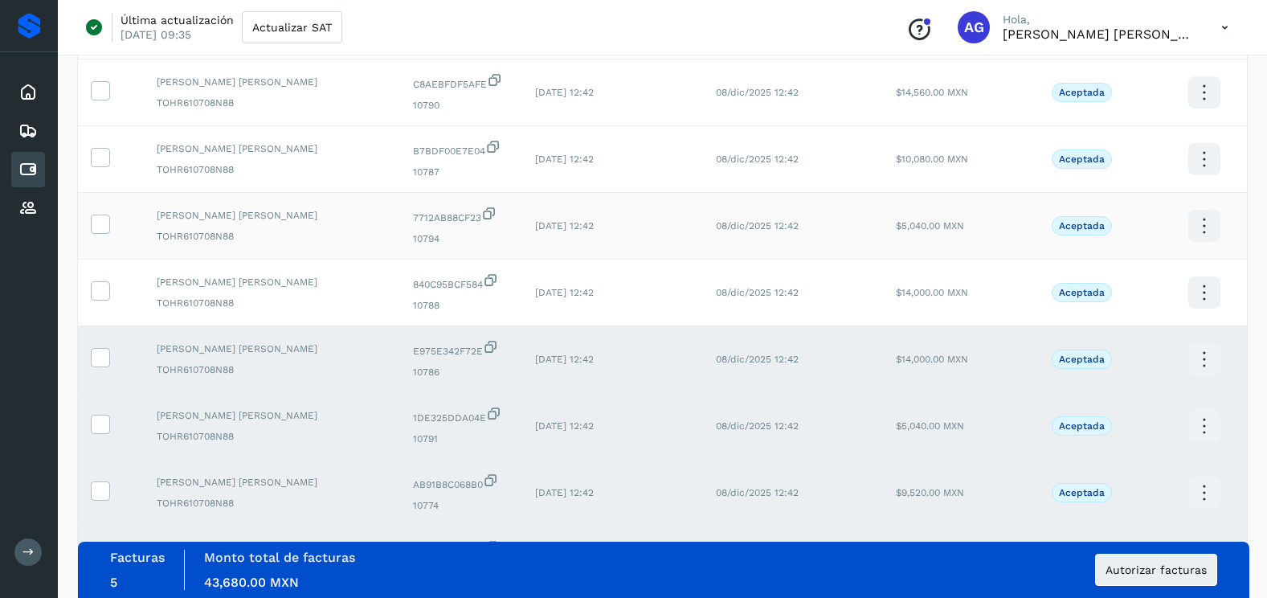
drag, startPoint x: 98, startPoint y: 292, endPoint x: 99, endPoint y: 247, distance: 45.0
click at [98, 292] on icon at bounding box center [100, 289] width 17 height 17
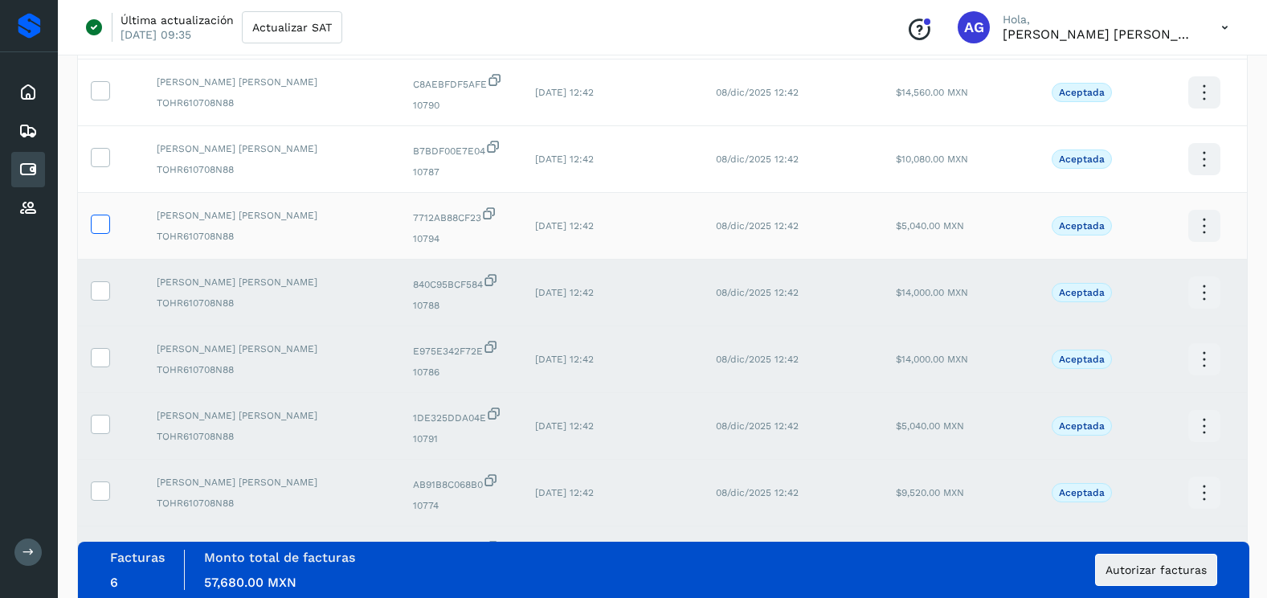
click at [97, 223] on icon at bounding box center [100, 223] width 17 height 17
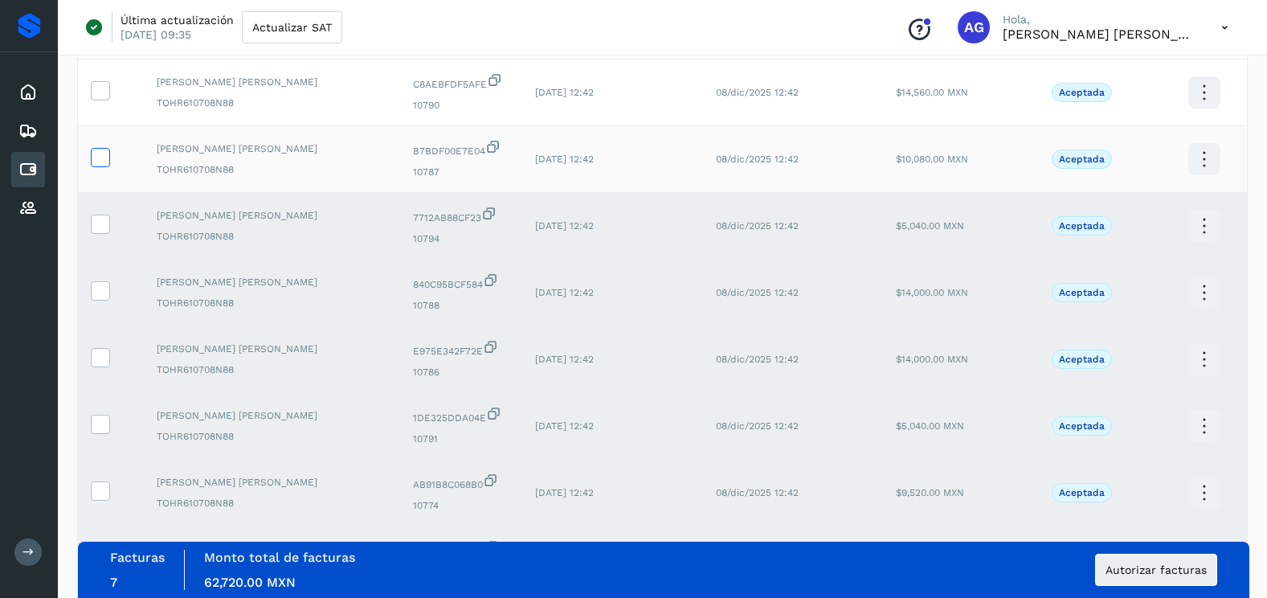
click at [100, 148] on icon at bounding box center [100, 156] width 17 height 17
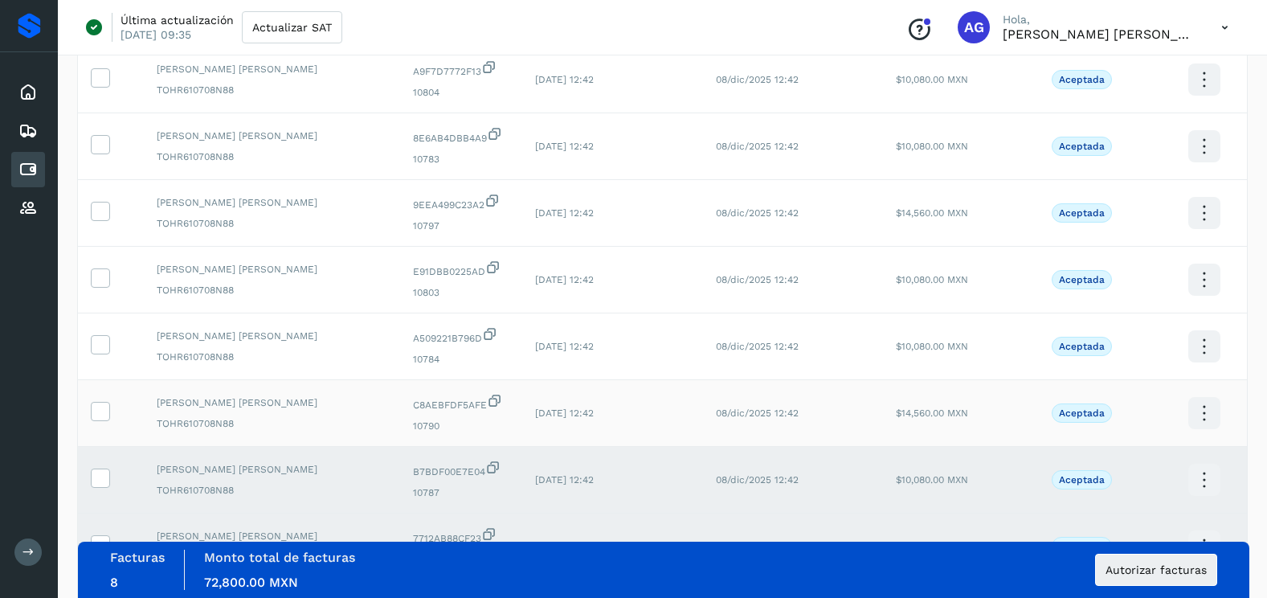
scroll to position [509, 0]
click at [104, 411] on icon at bounding box center [100, 411] width 17 height 17
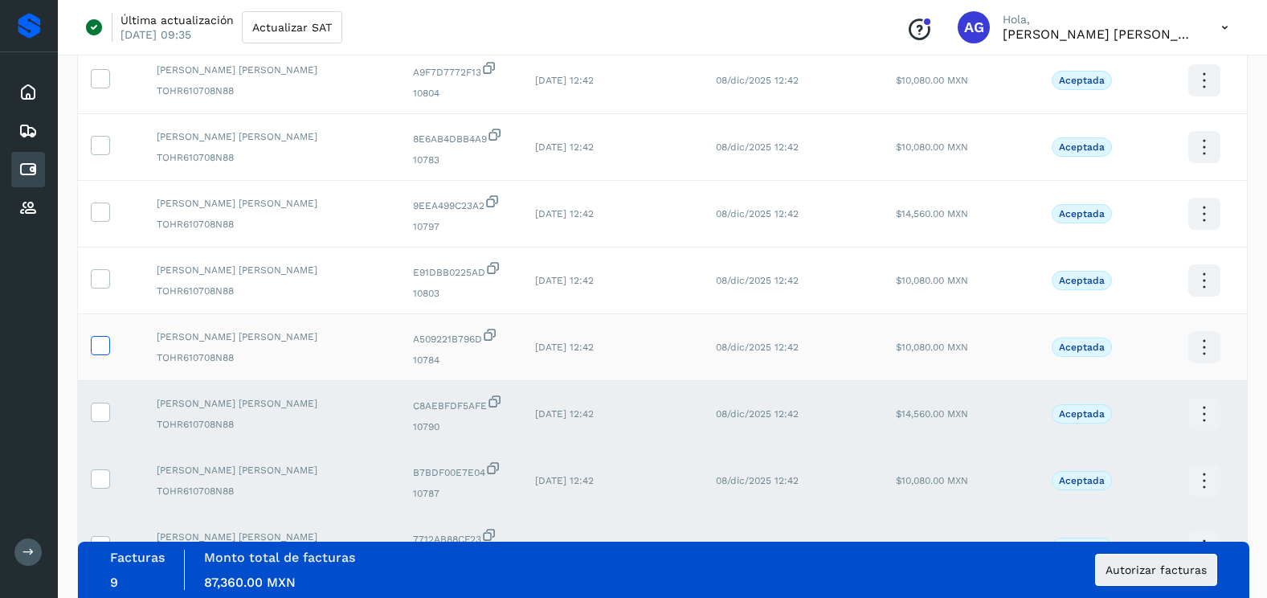
drag, startPoint x: 104, startPoint y: 346, endPoint x: 101, endPoint y: 281, distance: 64.4
click at [104, 345] on icon at bounding box center [100, 344] width 17 height 17
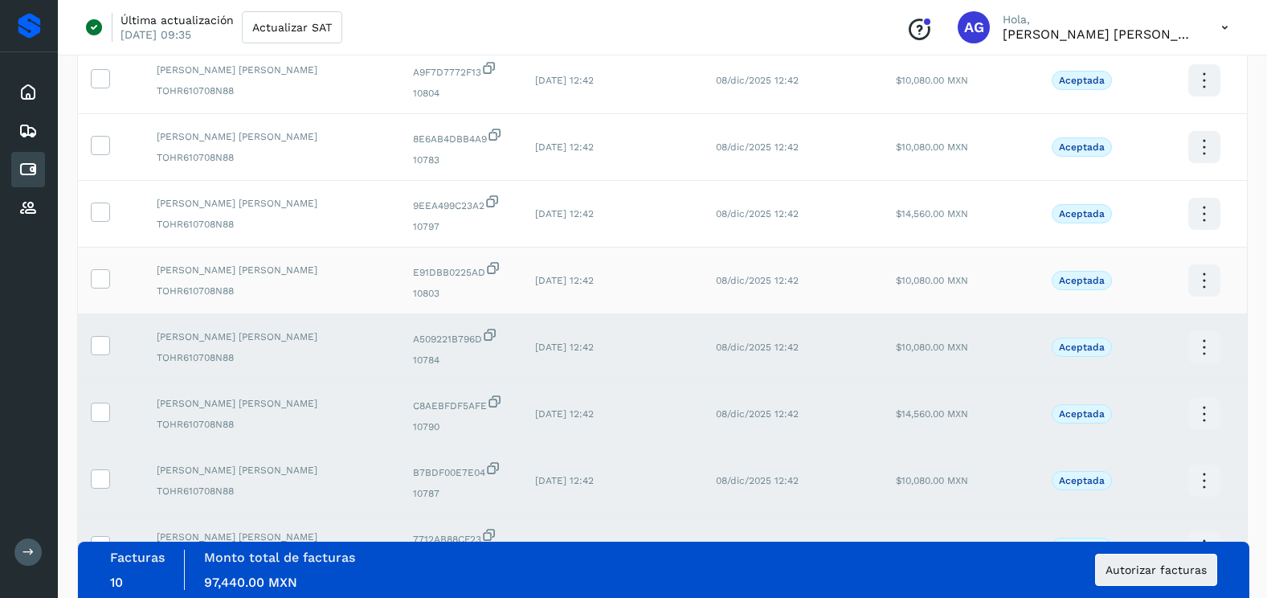
drag, startPoint x: 101, startPoint y: 280, endPoint x: 101, endPoint y: 258, distance: 22.5
click at [101, 278] on icon at bounding box center [100, 277] width 17 height 17
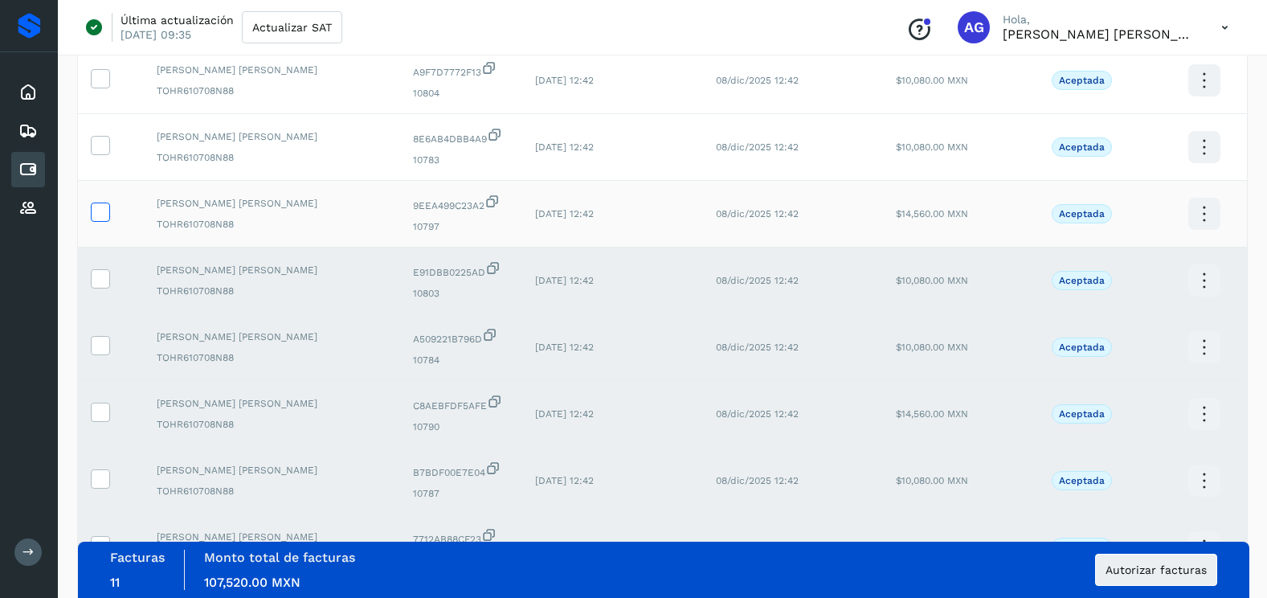
click at [100, 208] on icon at bounding box center [100, 210] width 17 height 17
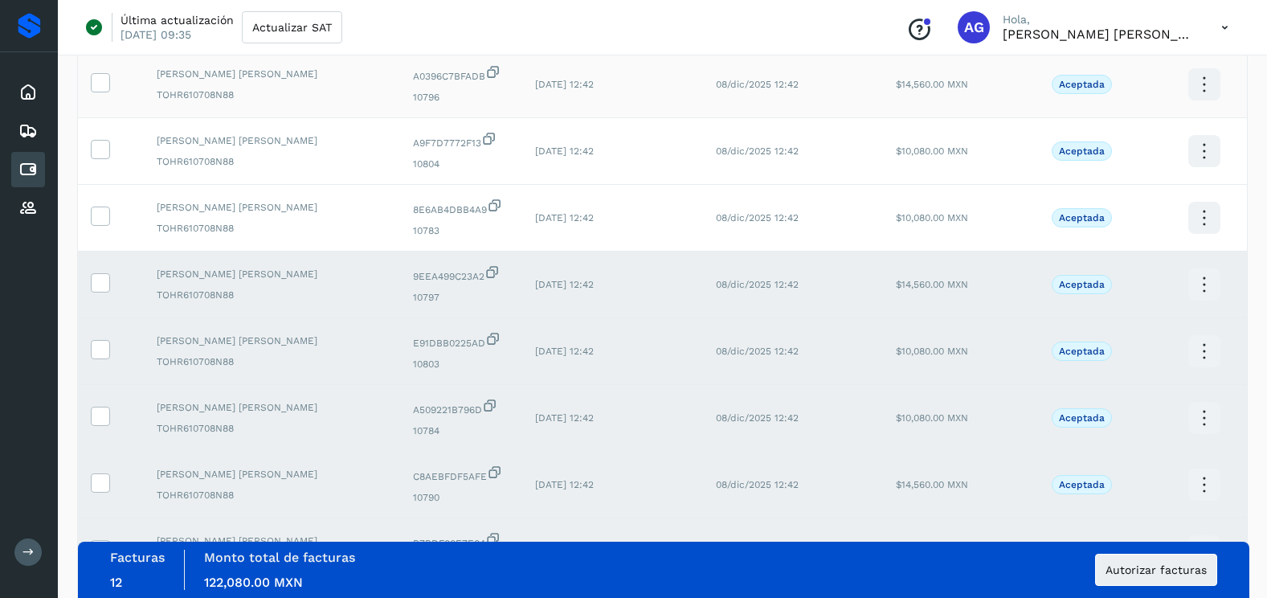
scroll to position [188, 0]
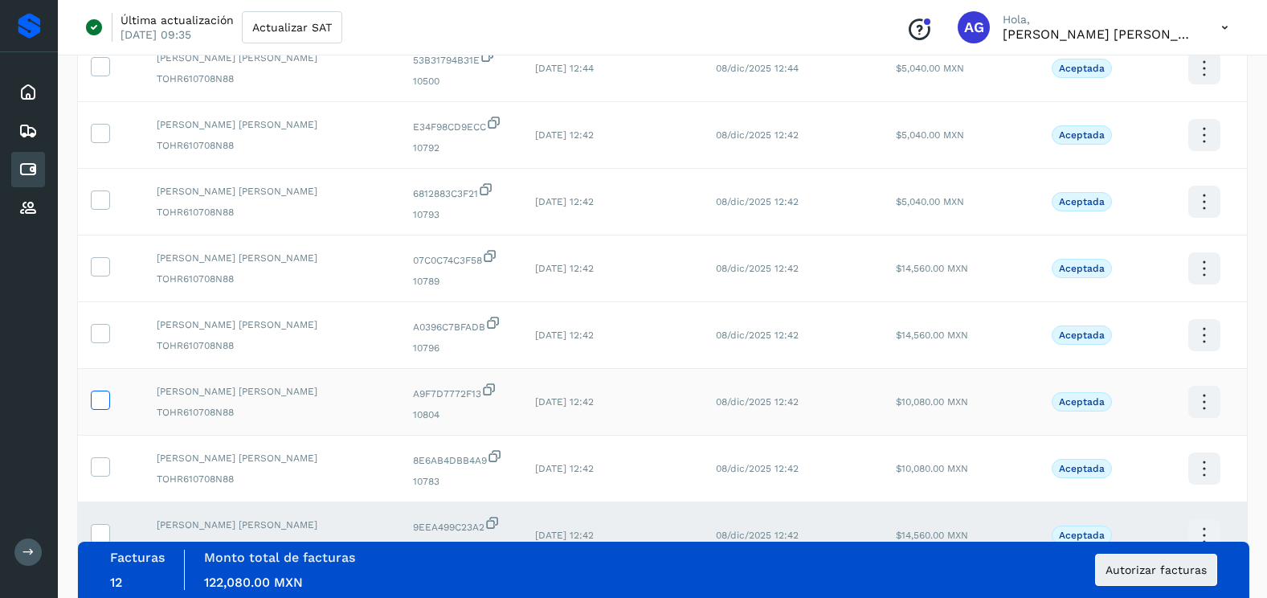
drag, startPoint x: 106, startPoint y: 464, endPoint x: 104, endPoint y: 405, distance: 59.5
click at [106, 464] on icon at bounding box center [100, 465] width 17 height 17
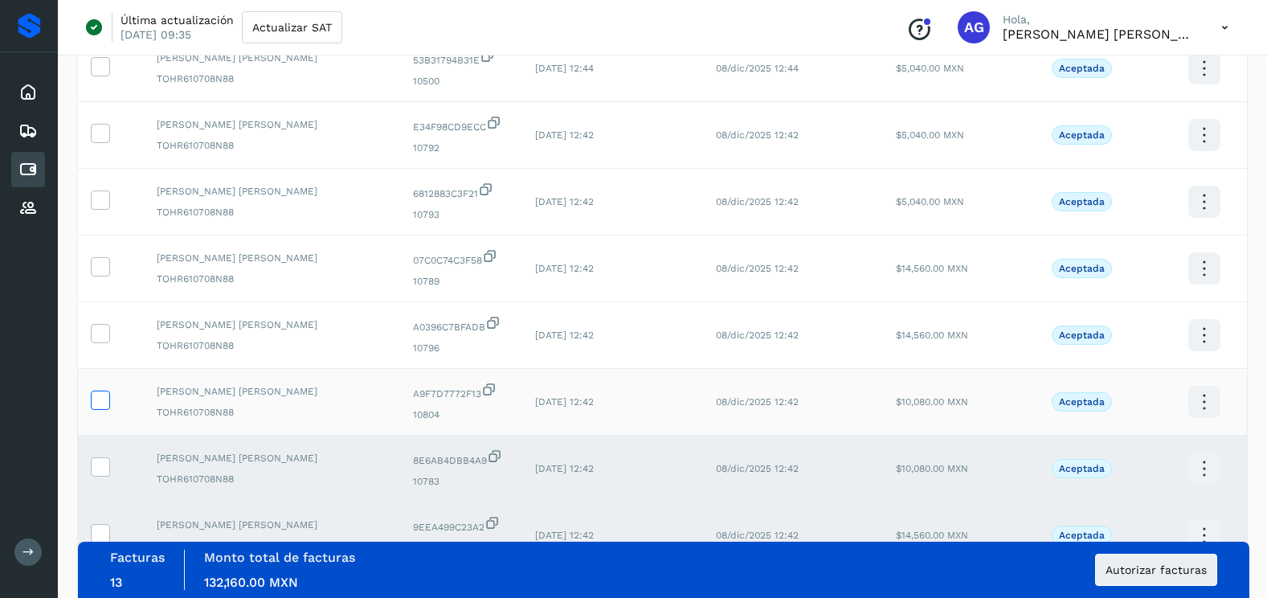
click at [103, 403] on icon at bounding box center [100, 399] width 17 height 17
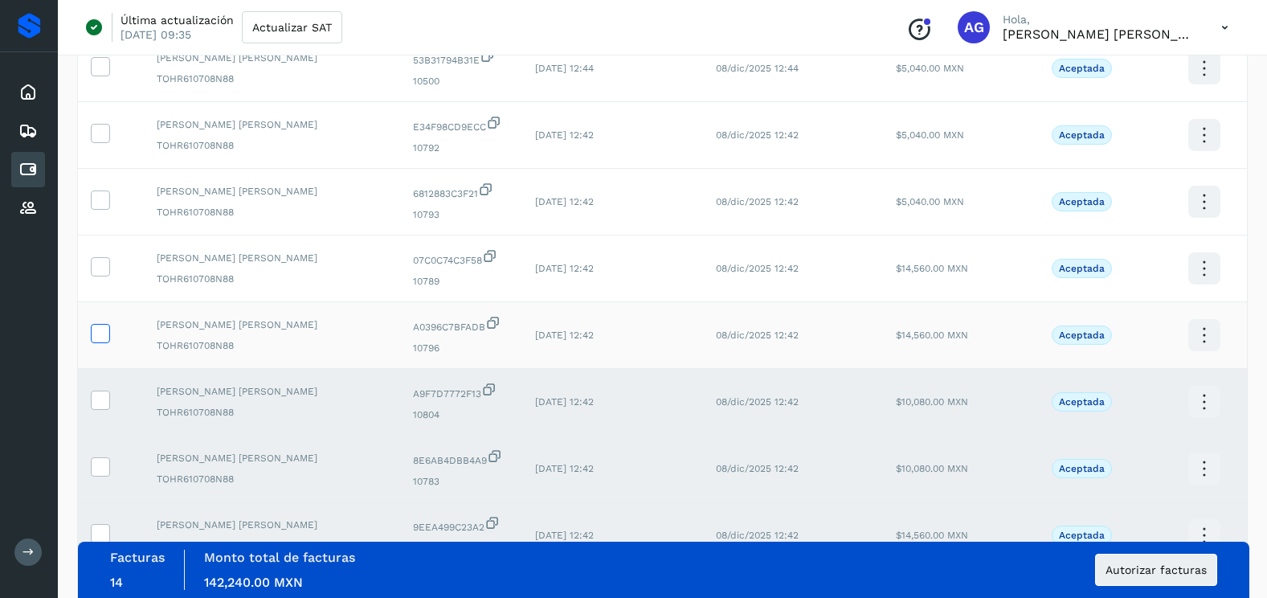
click at [101, 324] on icon at bounding box center [100, 332] width 17 height 17
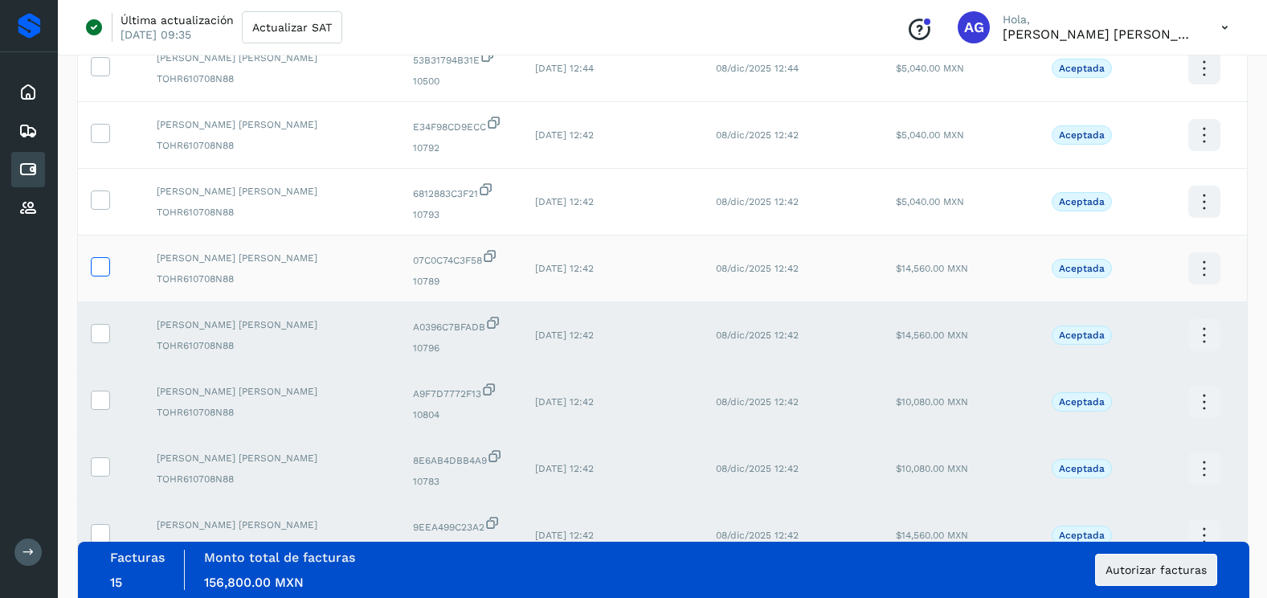
click at [102, 270] on icon at bounding box center [100, 265] width 17 height 17
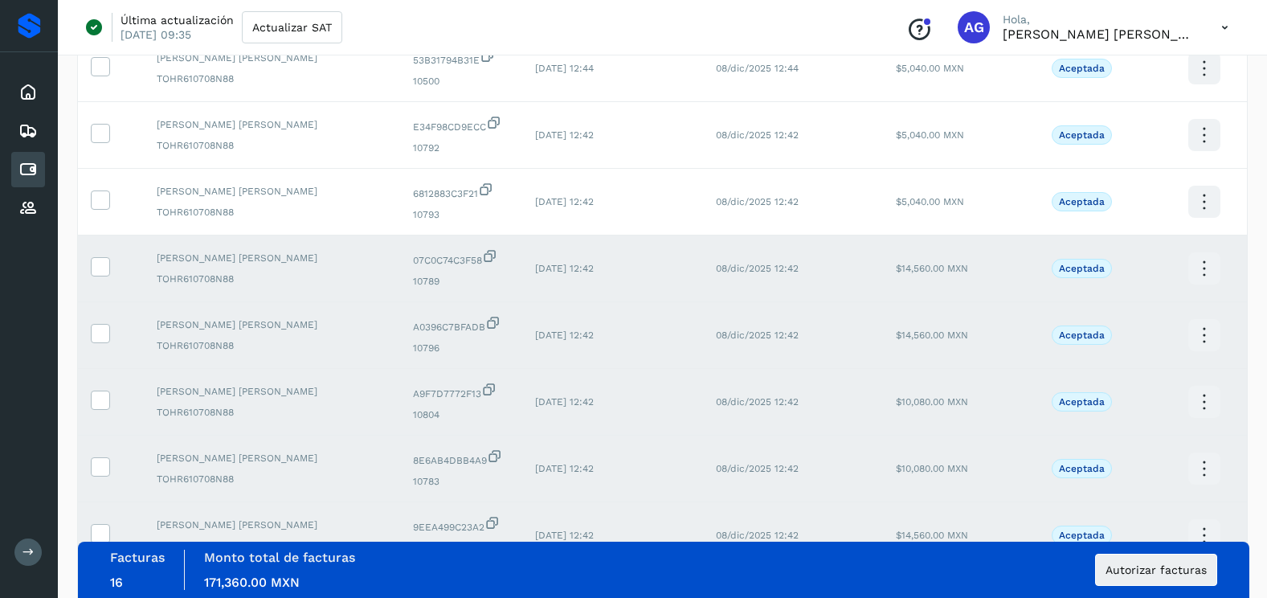
drag, startPoint x: 98, startPoint y: 211, endPoint x: 98, endPoint y: 237, distance: 26.5
click at [98, 211] on td at bounding box center [111, 202] width 66 height 67
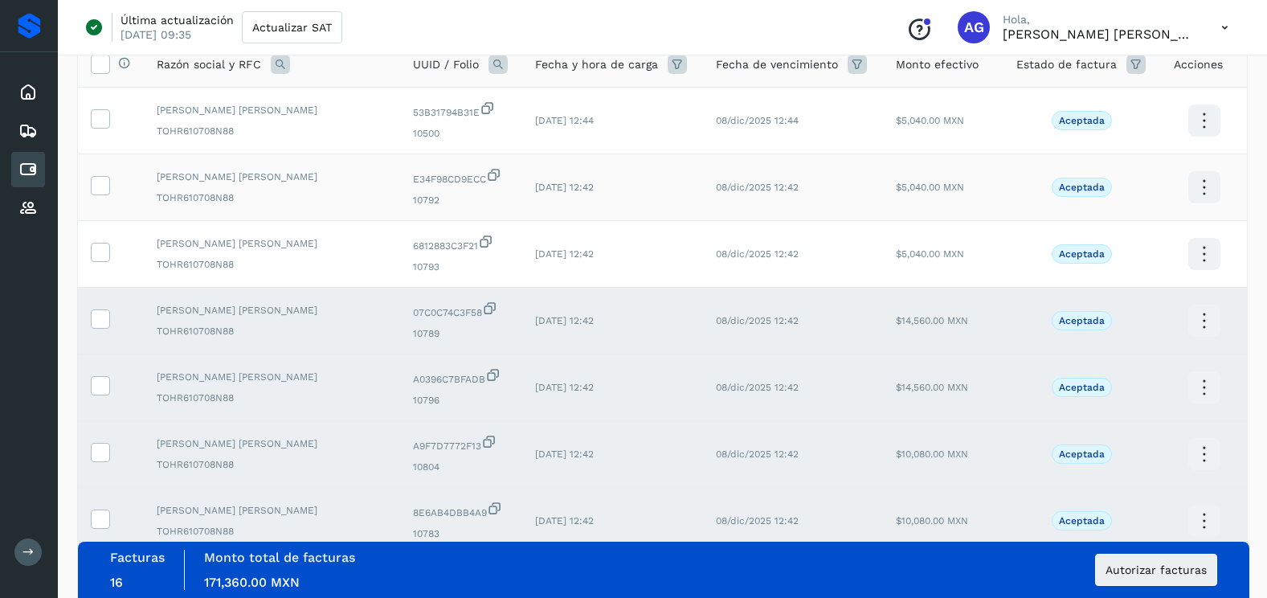
scroll to position [108, 0]
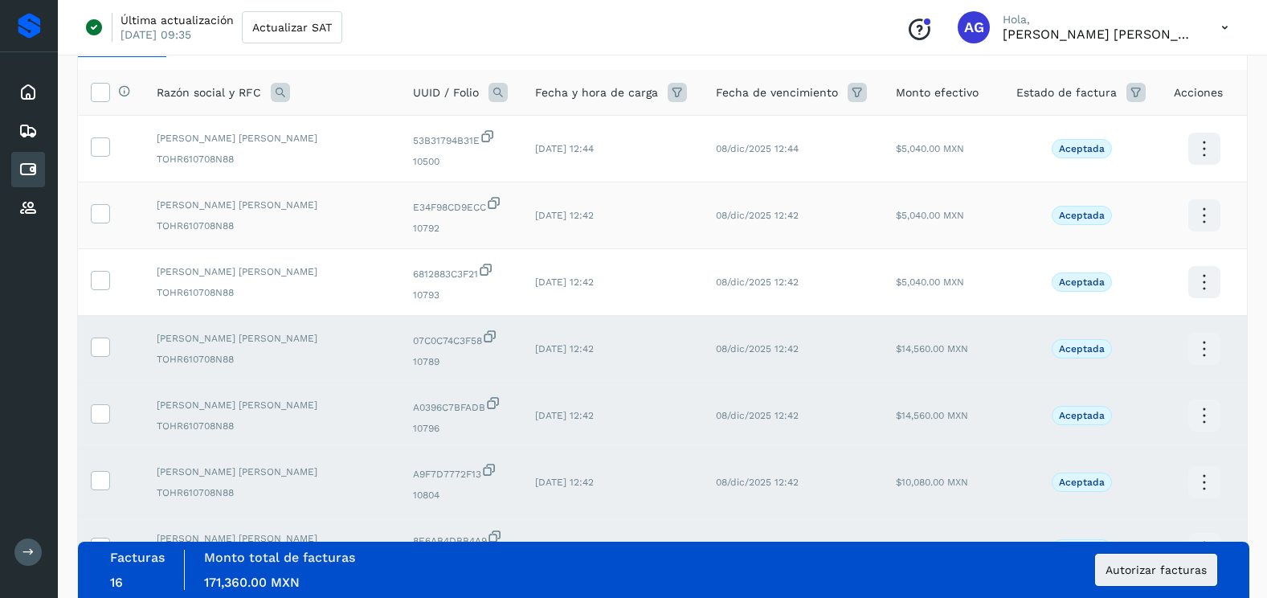
click at [97, 202] on td at bounding box center [111, 215] width 66 height 67
click at [103, 211] on icon at bounding box center [100, 212] width 17 height 17
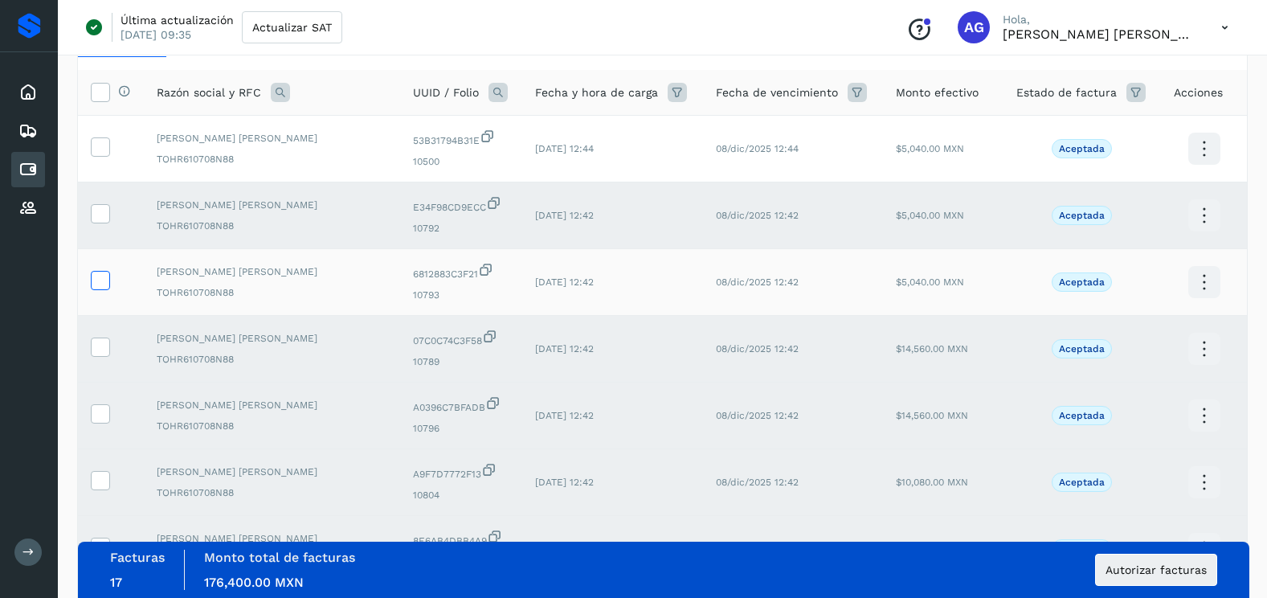
click at [105, 271] on icon at bounding box center [100, 279] width 17 height 17
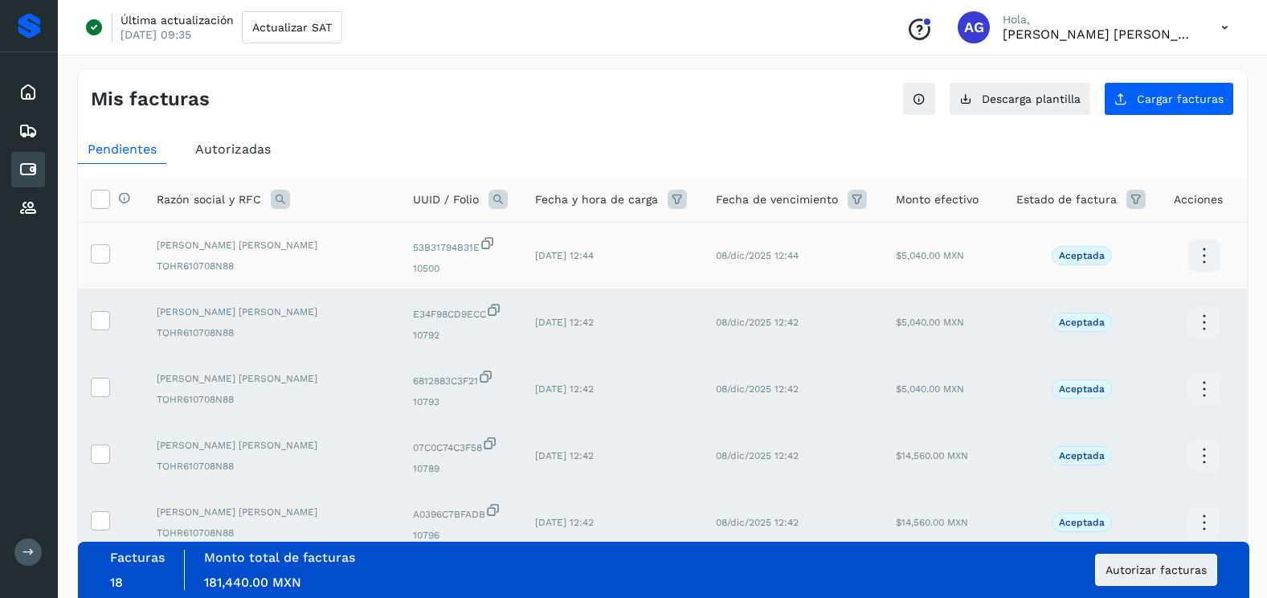
scroll to position [0, 0]
click at [102, 252] on icon at bounding box center [100, 253] width 17 height 17
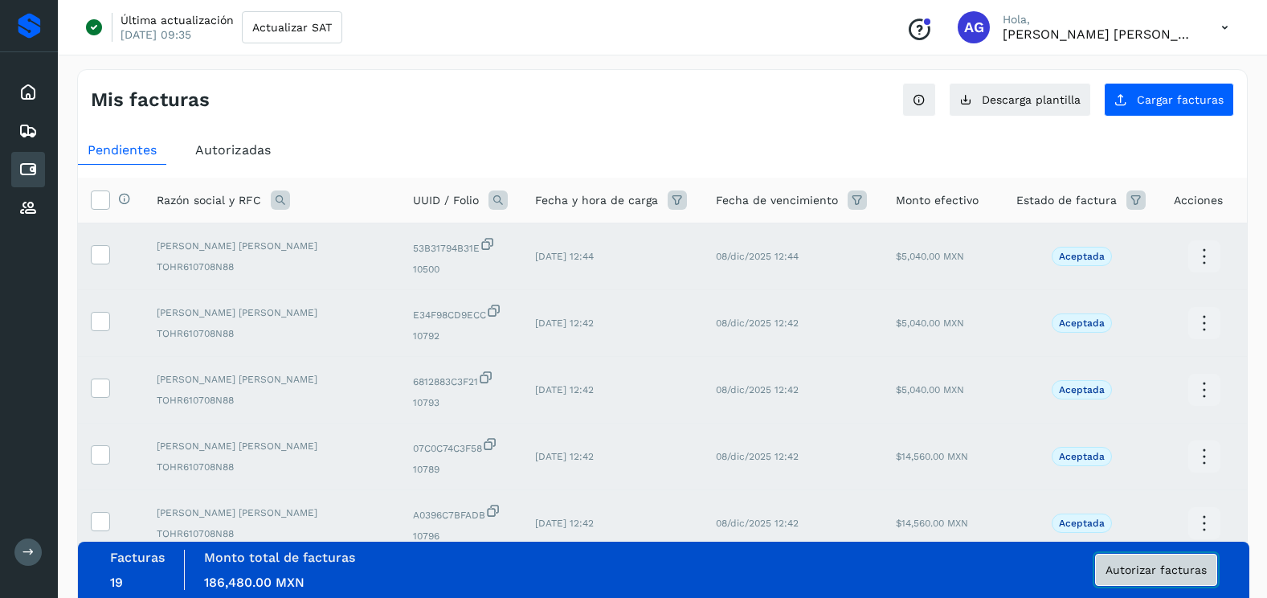
click at [1164, 562] on button "Autorizar facturas" at bounding box center [1156, 570] width 122 height 32
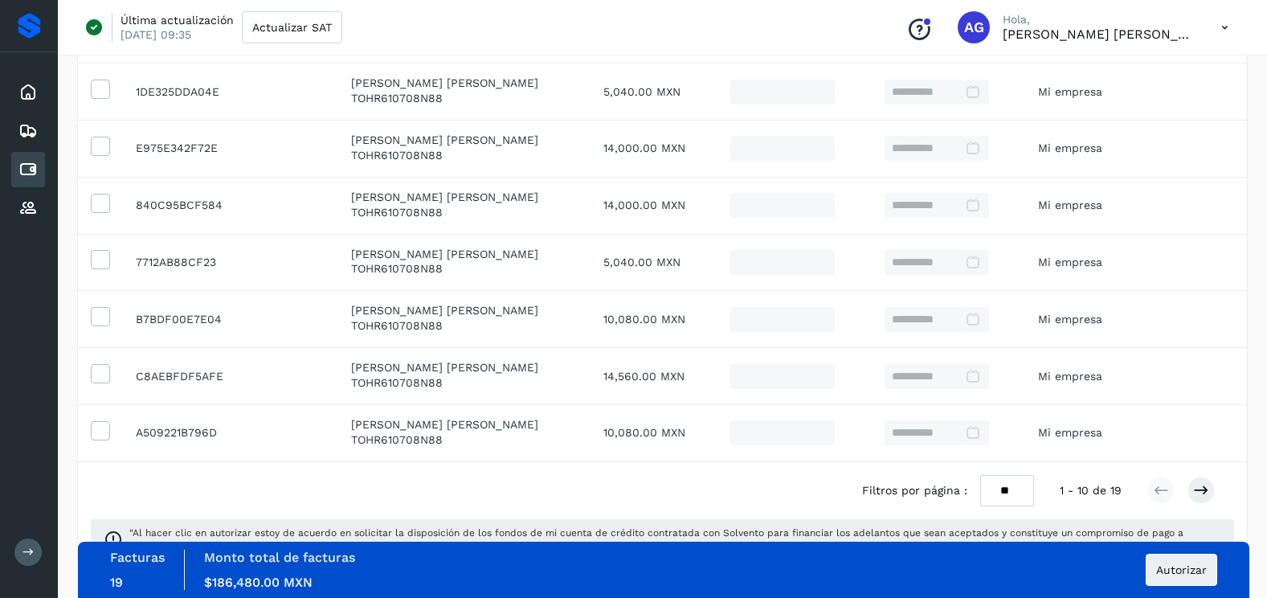
scroll to position [482, 0]
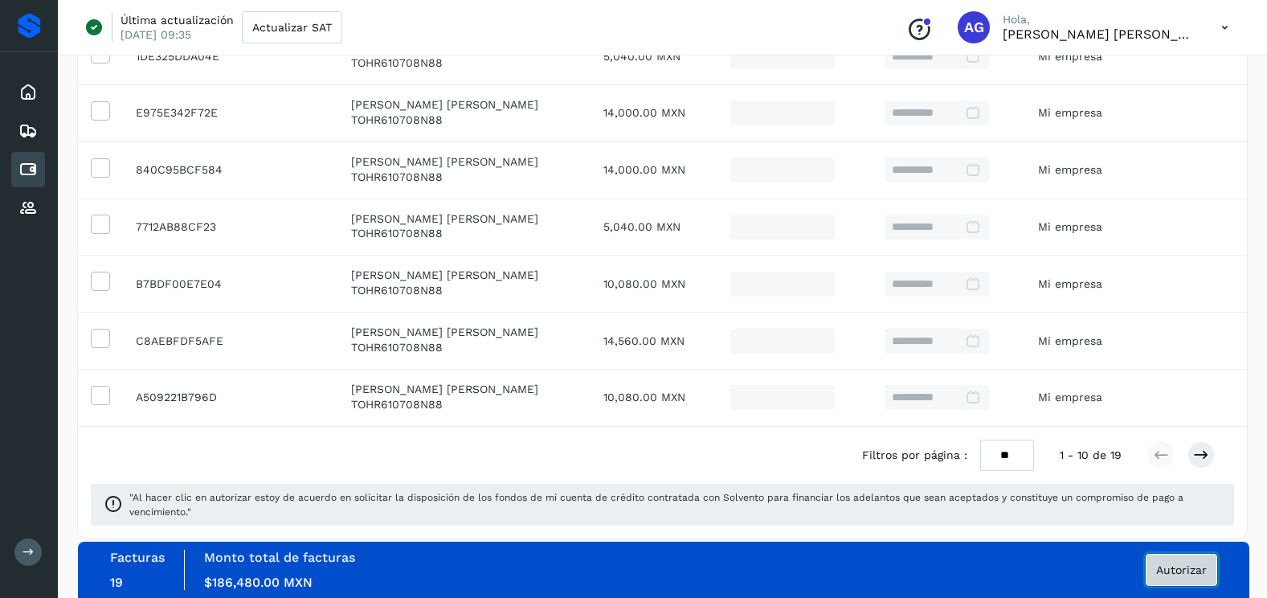
click at [1164, 571] on span "Autorizar" at bounding box center [1181, 569] width 51 height 11
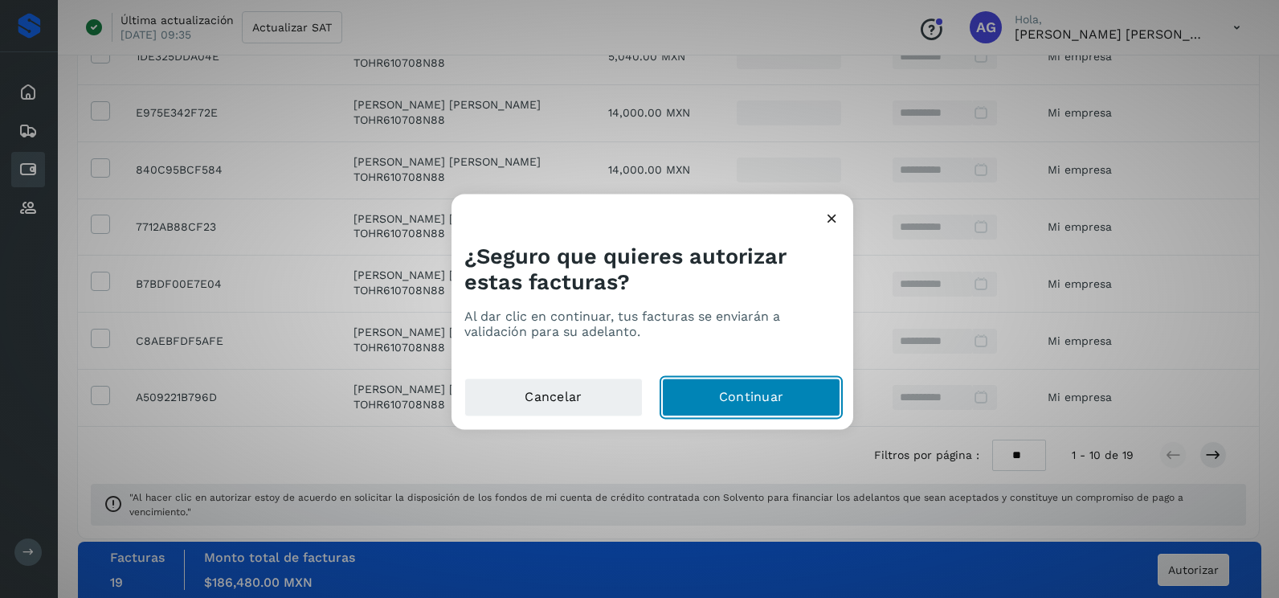
click at [768, 401] on button "Continuar" at bounding box center [751, 397] width 178 height 39
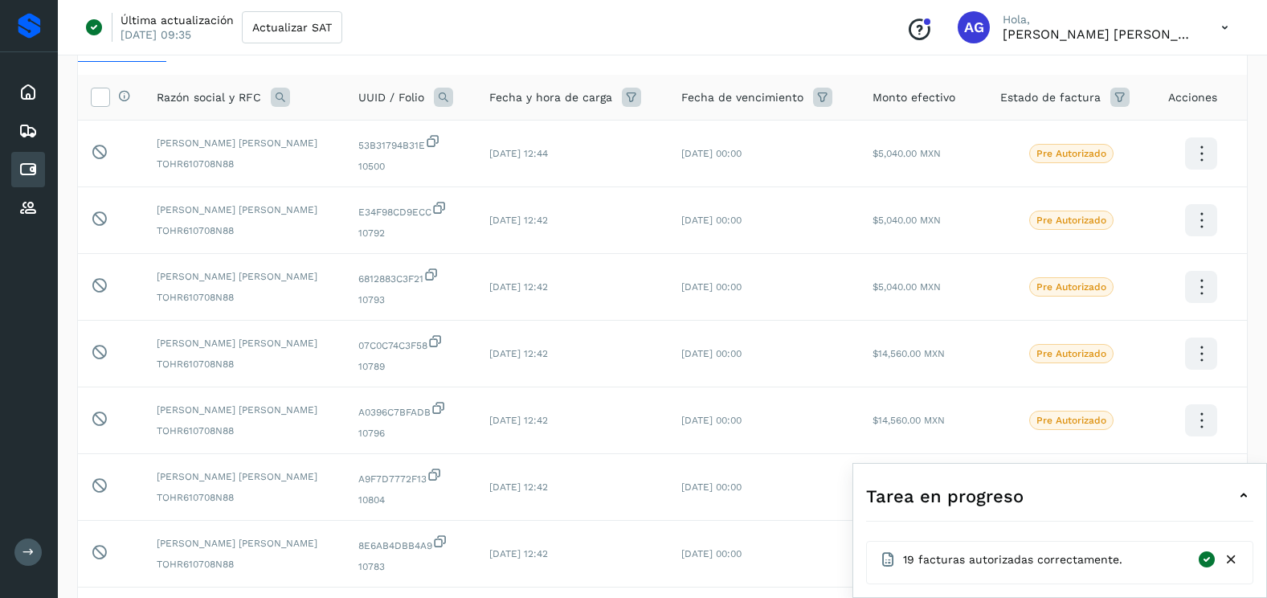
scroll to position [429, 0]
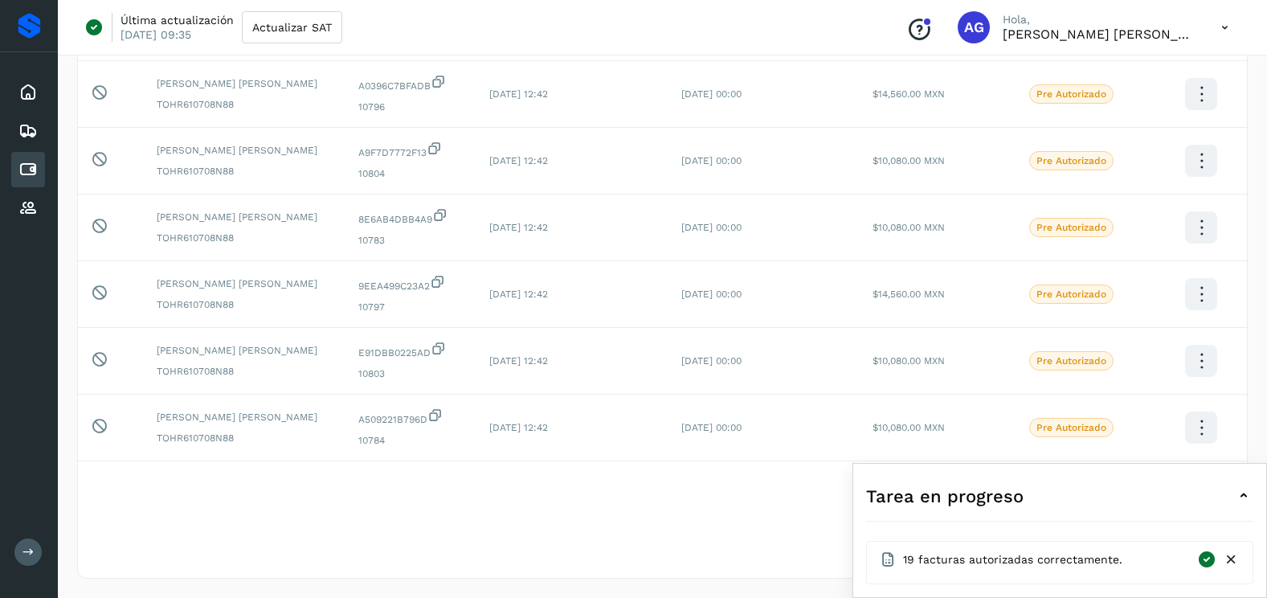
drag, startPoint x: 712, startPoint y: 555, endPoint x: 819, endPoint y: 555, distance: 106.9
click at [712, 555] on div "Selecciona una fecha" at bounding box center [662, 558] width 1169 height 27
click at [1227, 558] on icon at bounding box center [1231, 559] width 17 height 17
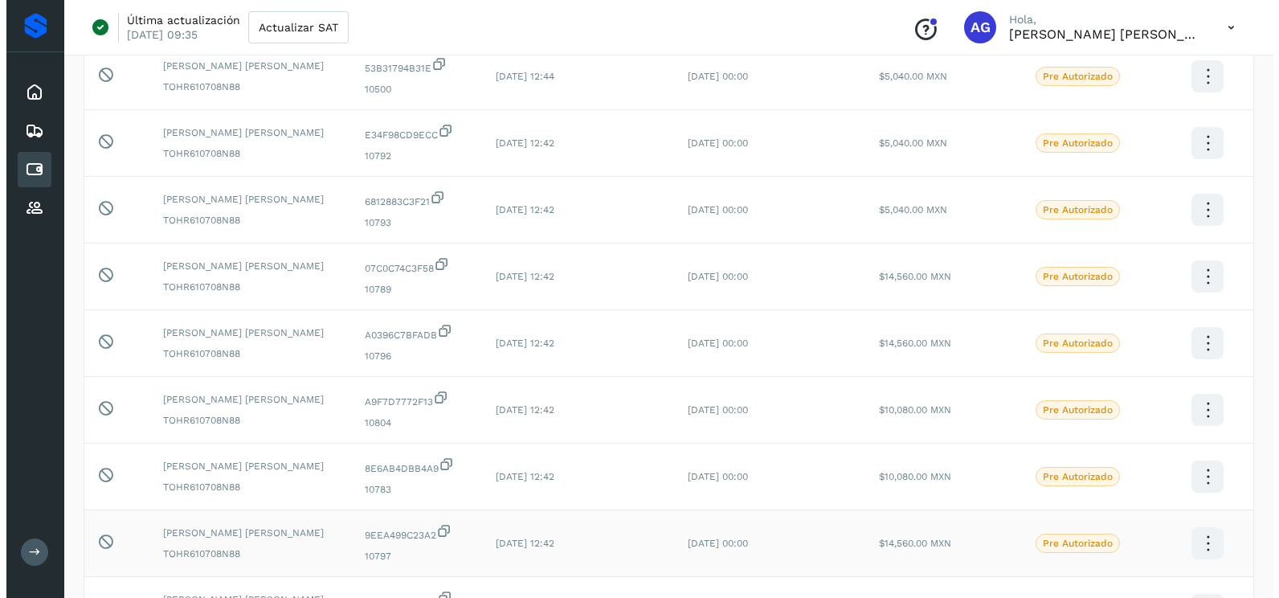
scroll to position [0, 0]
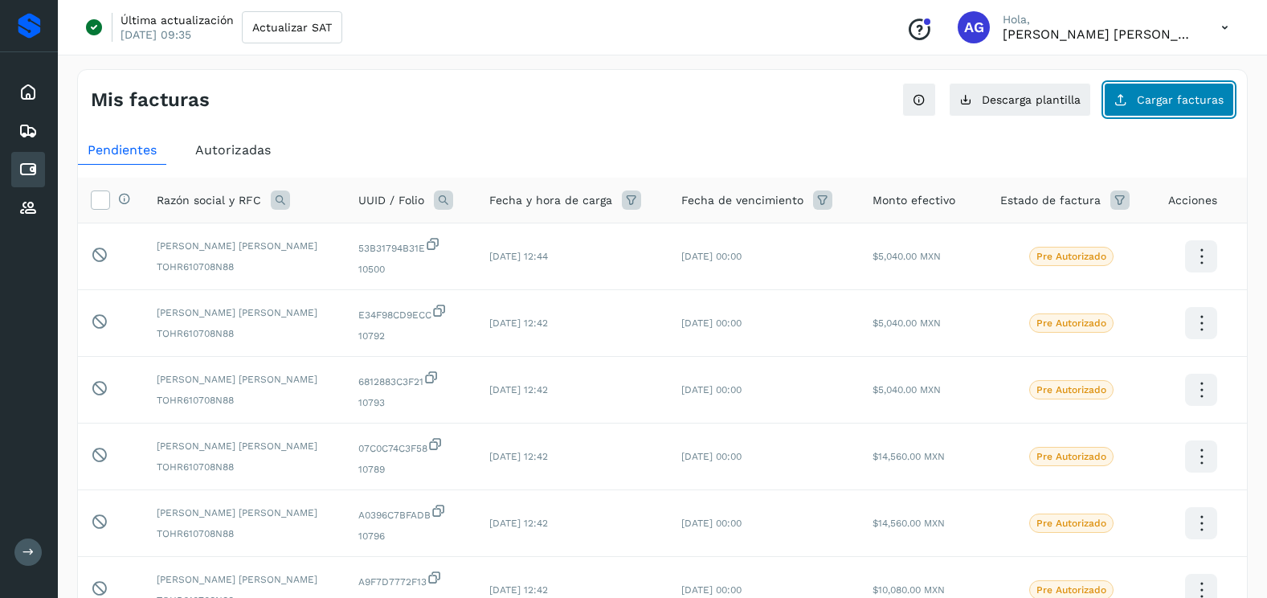
click at [1184, 98] on span "Cargar facturas" at bounding box center [1180, 99] width 87 height 11
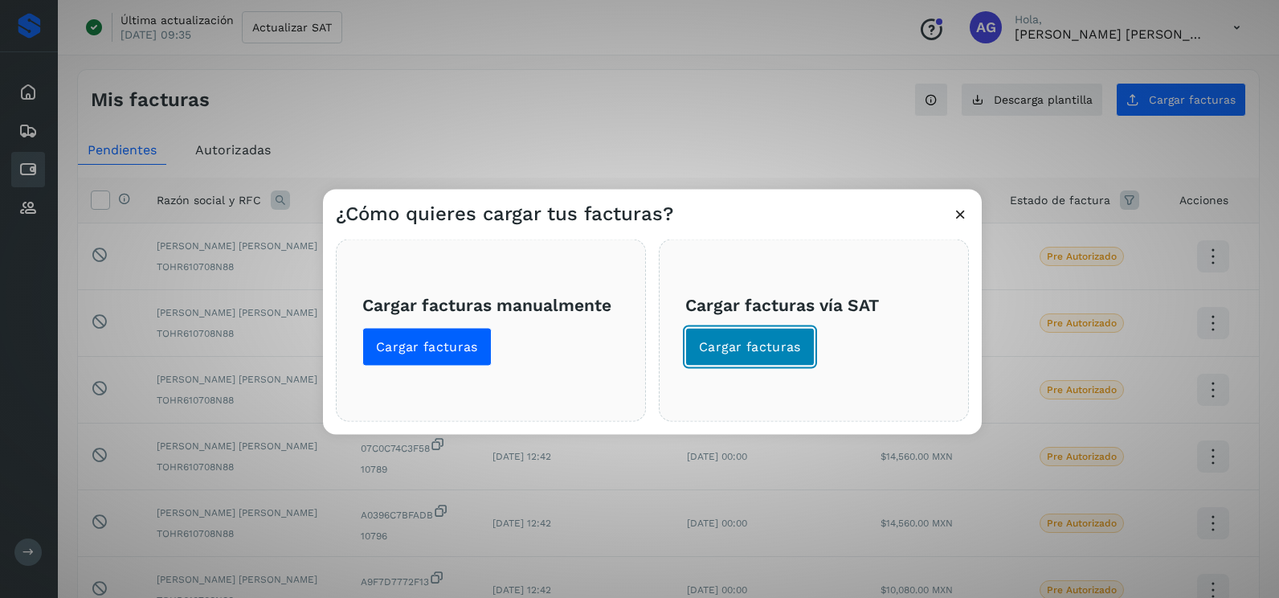
click at [789, 356] on button "Cargar facturas" at bounding box center [749, 347] width 129 height 39
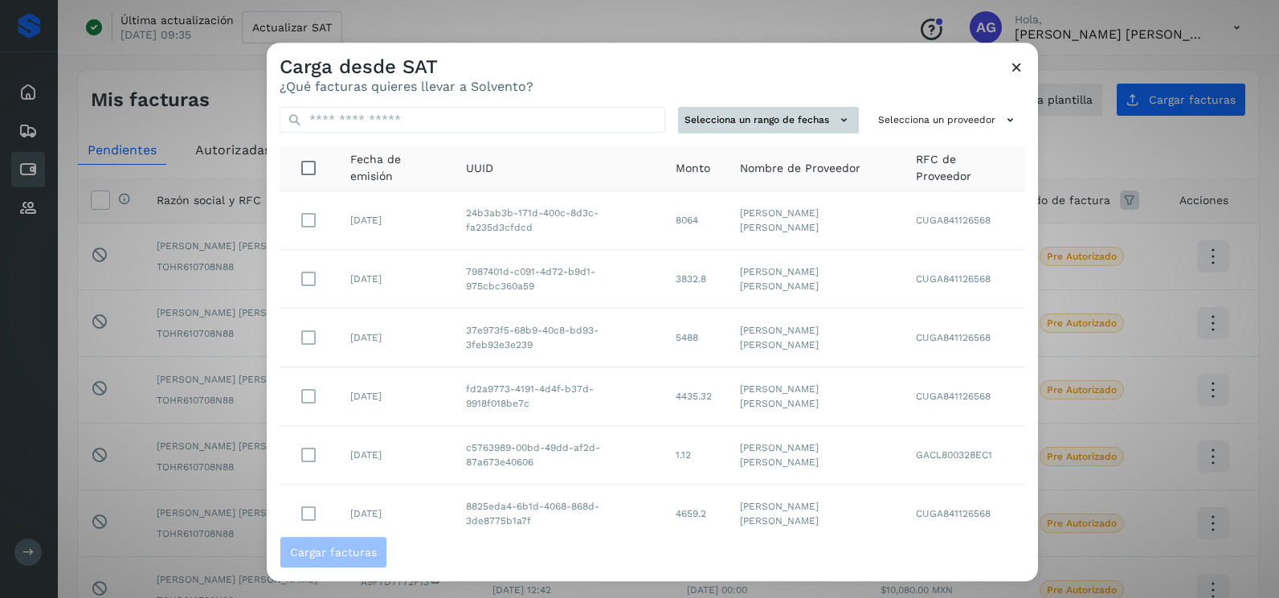
click at [784, 257] on td "[PERSON_NAME] [PERSON_NAME]" at bounding box center [814, 279] width 175 height 59
click at [762, 123] on button "Selecciona un rango de fechas" at bounding box center [768, 120] width 181 height 27
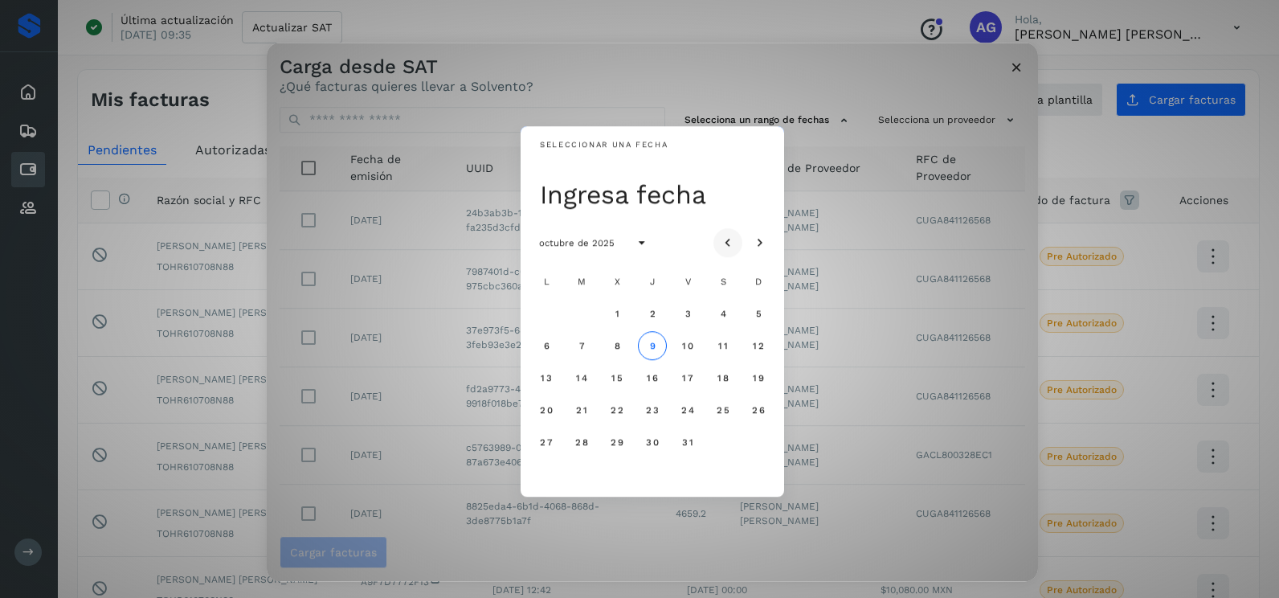
click at [737, 239] on button "Mes anterior" at bounding box center [728, 242] width 29 height 29
click at [545, 411] on span "18" at bounding box center [546, 409] width 12 height 11
click at [577, 410] on span "19" at bounding box center [581, 409] width 12 height 11
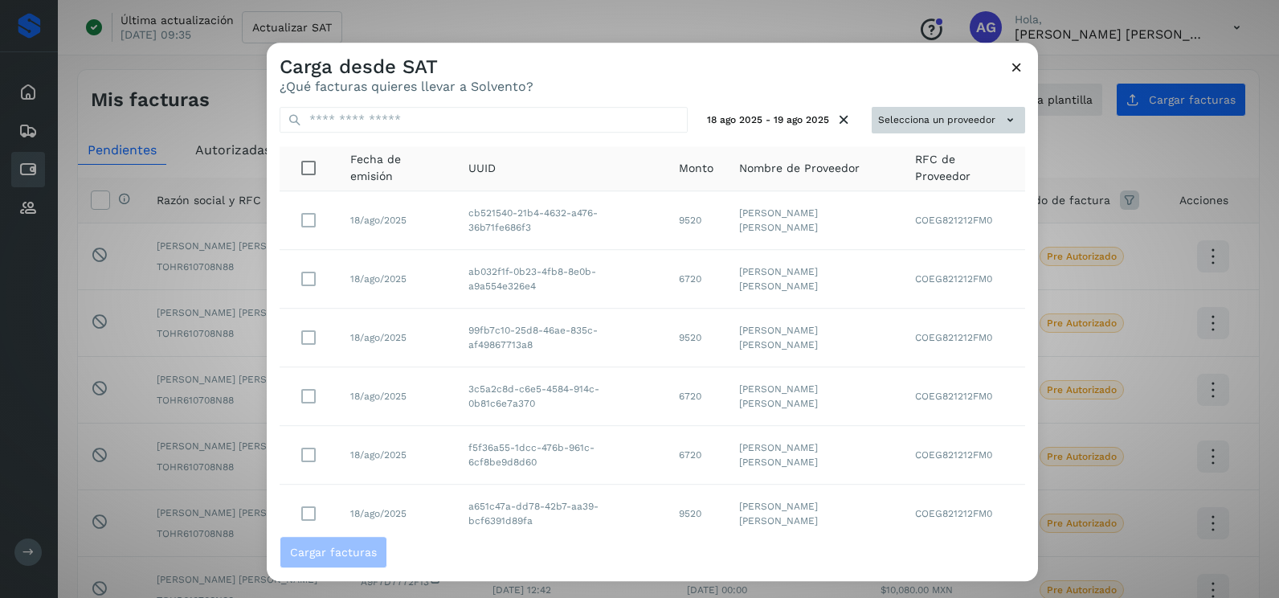
click at [893, 112] on button "Selecciona un proveedor" at bounding box center [948, 120] width 153 height 27
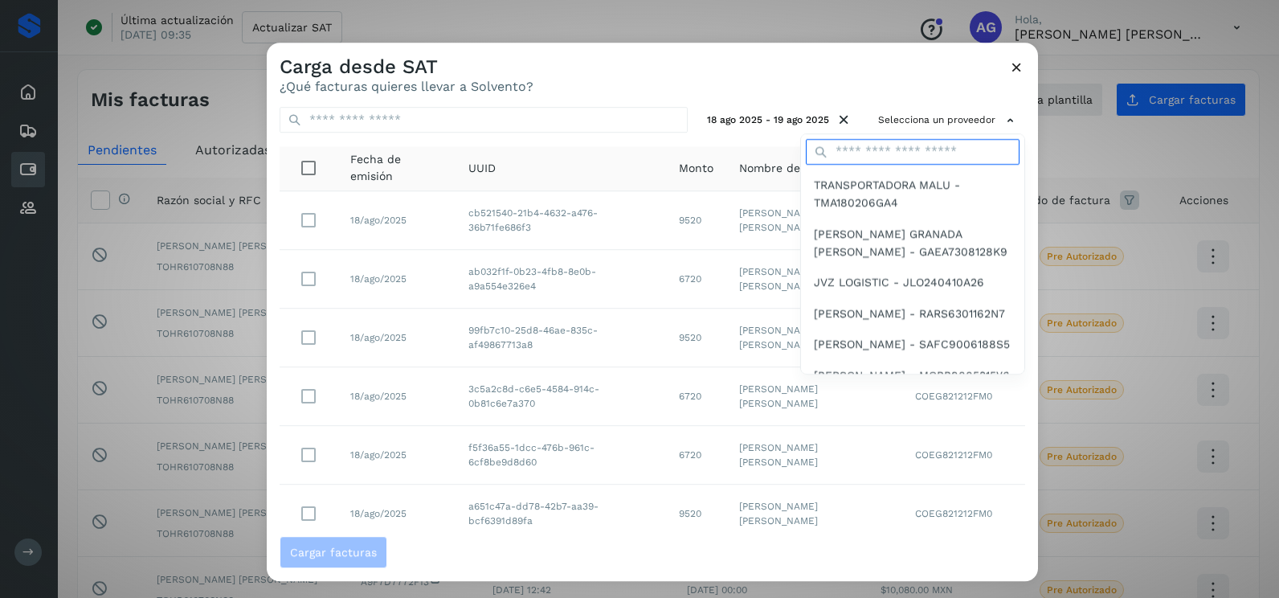
click at [896, 152] on input "text" at bounding box center [913, 152] width 214 height 26
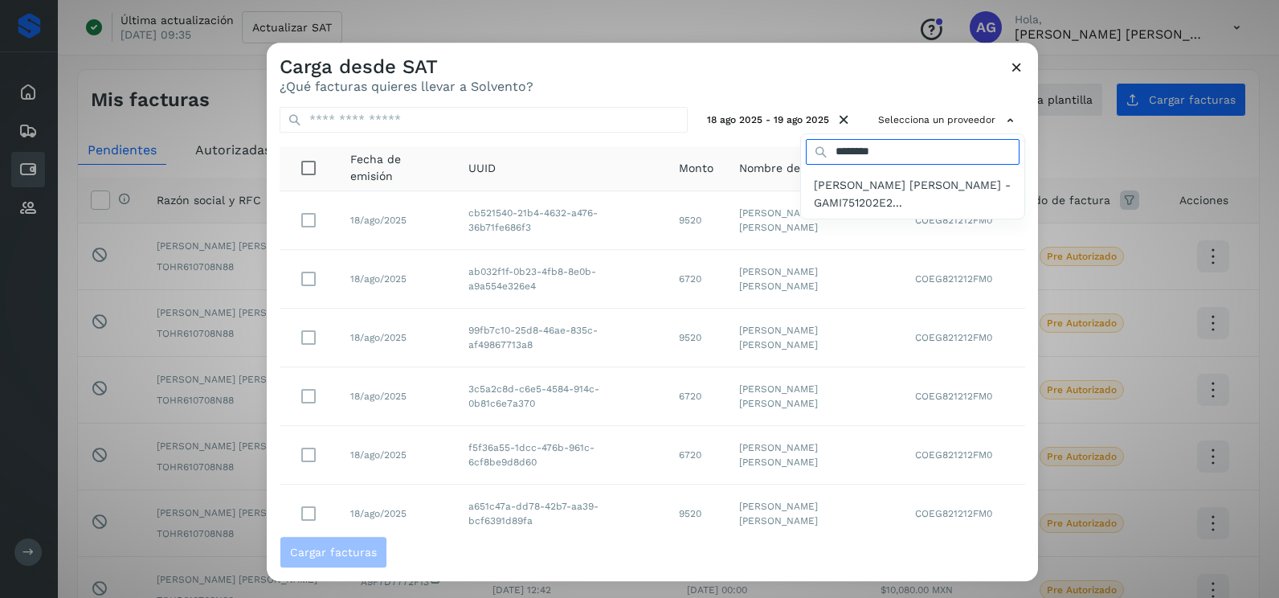
type input "**********"
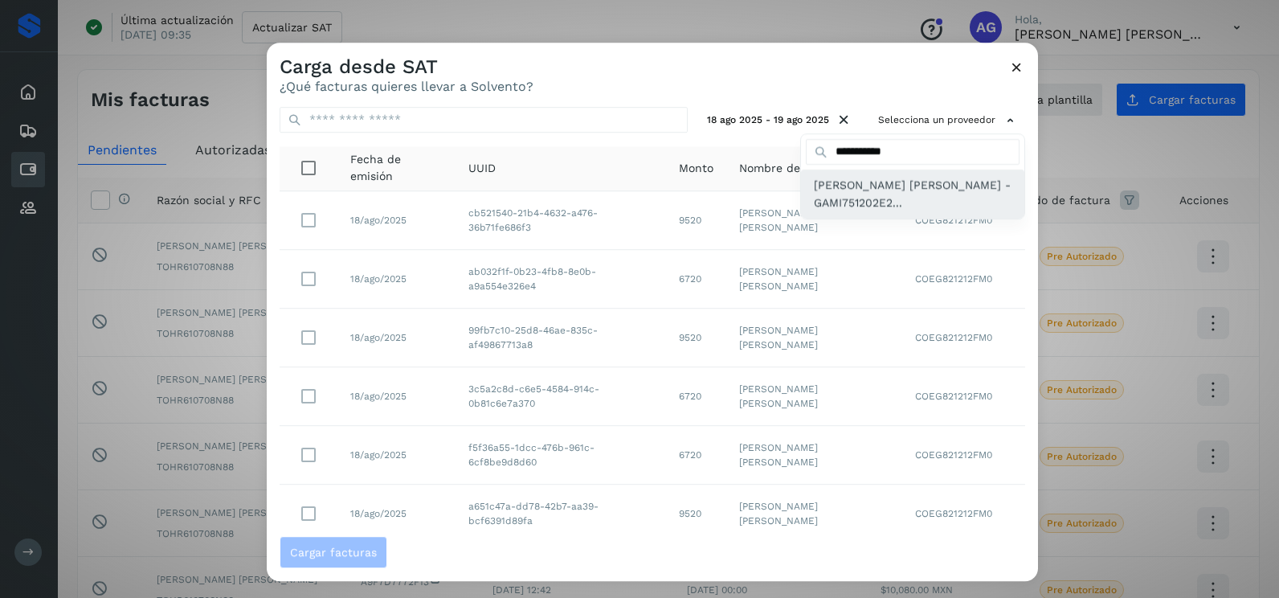
click at [878, 193] on span "[PERSON_NAME] [PERSON_NAME] - GAMI751202E2..." at bounding box center [913, 194] width 198 height 36
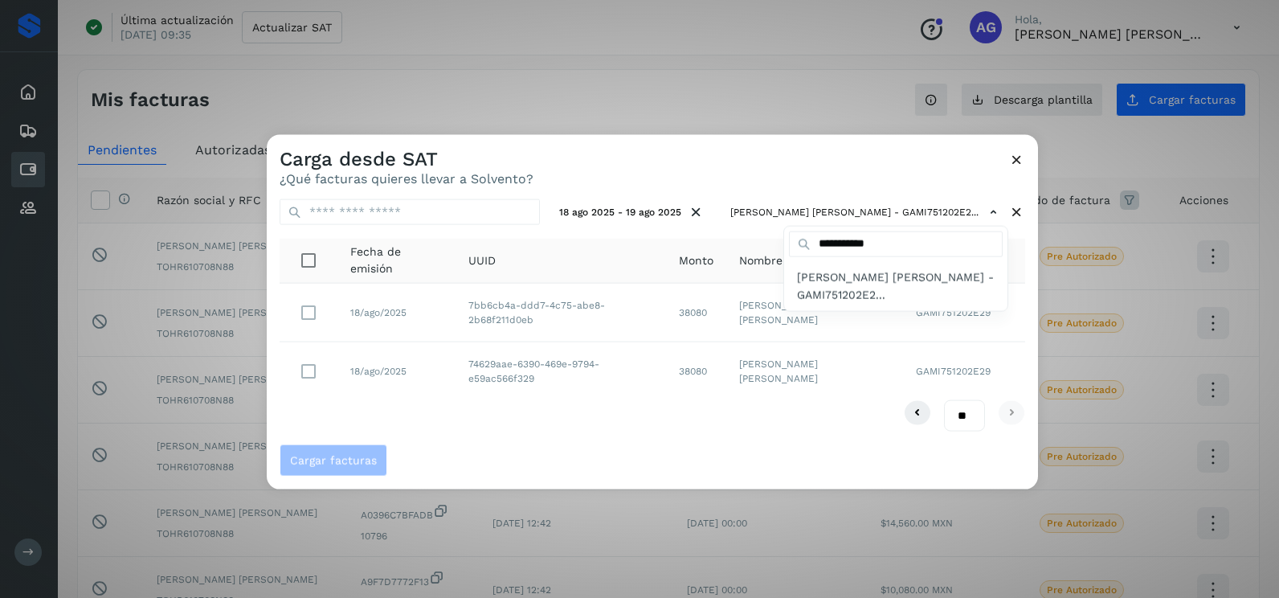
click at [414, 418] on div at bounding box center [906, 434] width 1279 height 598
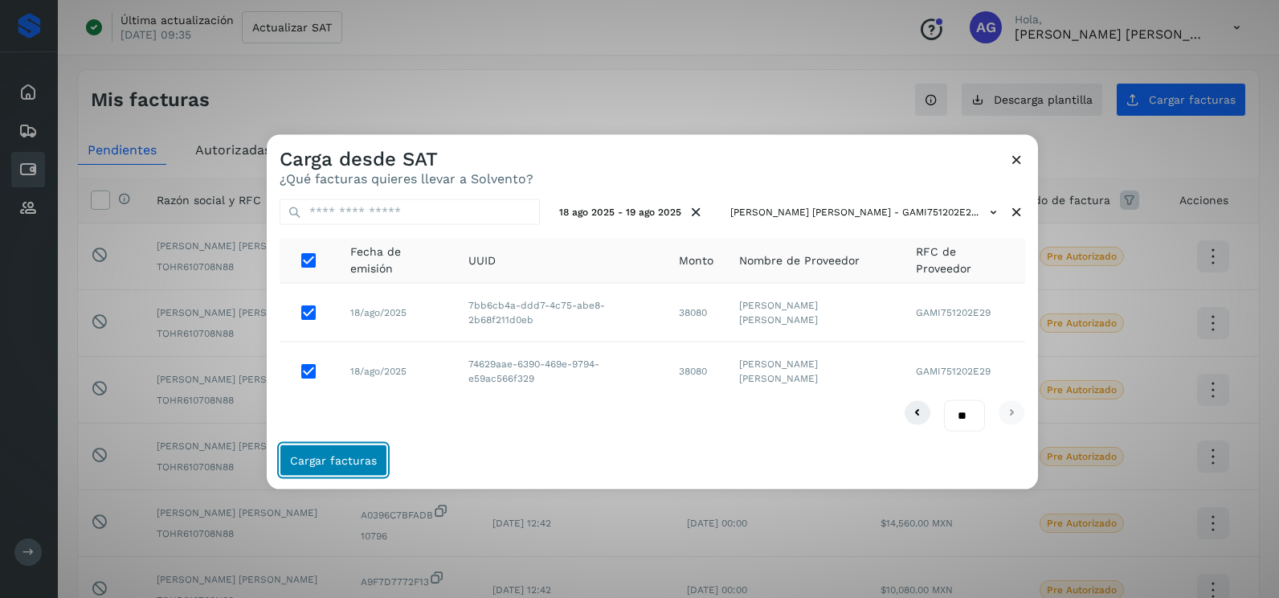
click at [349, 464] on span "Cargar facturas" at bounding box center [333, 459] width 87 height 11
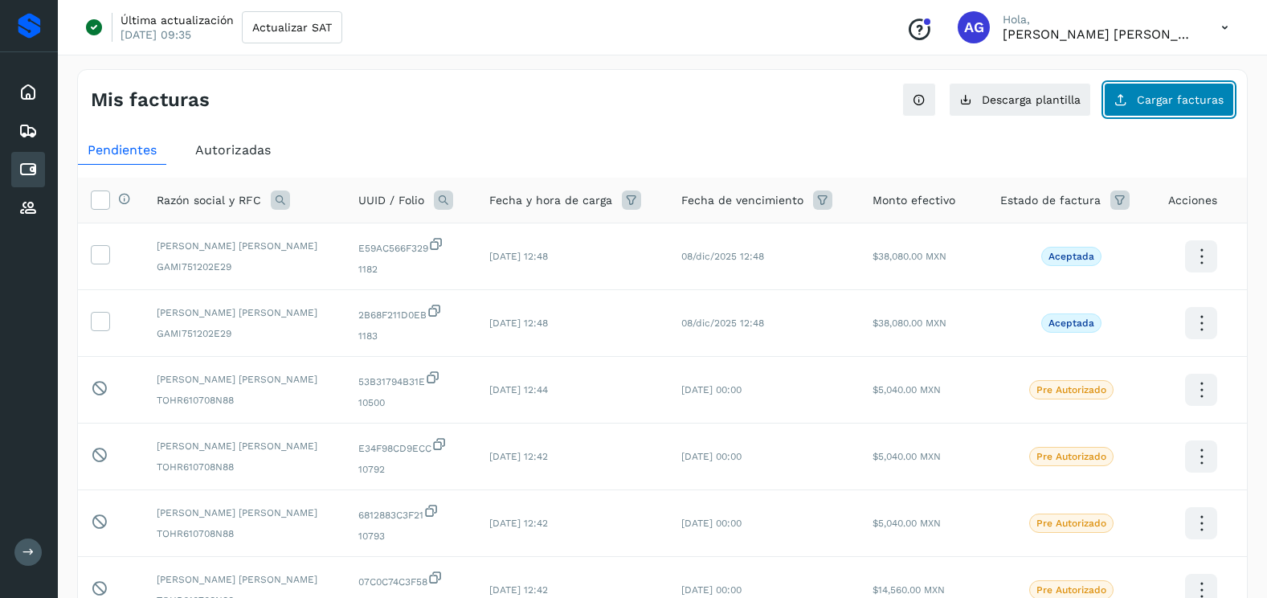
click at [1139, 110] on button "Cargar facturas" at bounding box center [1169, 100] width 130 height 34
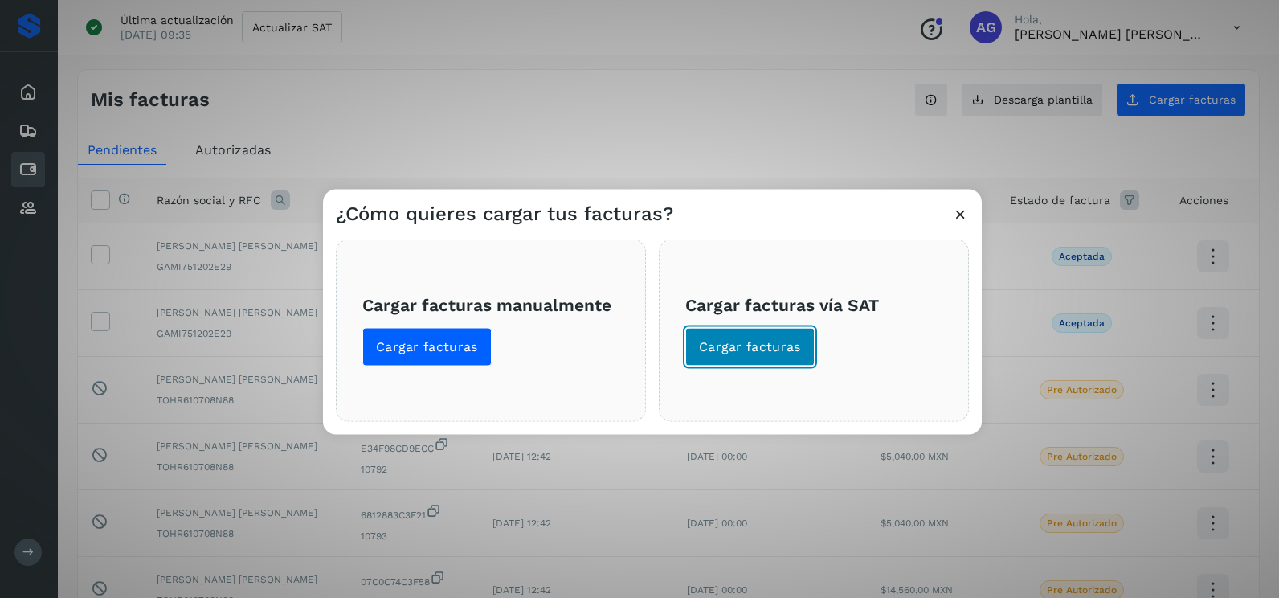
click at [723, 357] on button "Cargar facturas" at bounding box center [749, 347] width 129 height 39
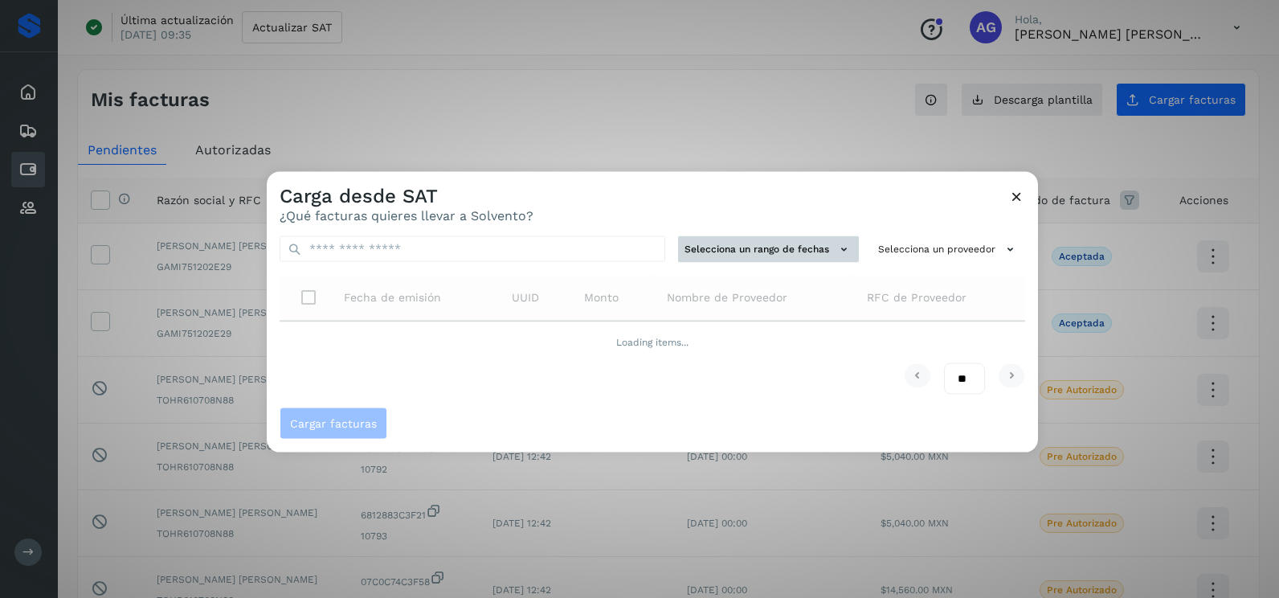
click at [732, 262] on button "Selecciona un rango de fechas" at bounding box center [768, 249] width 181 height 27
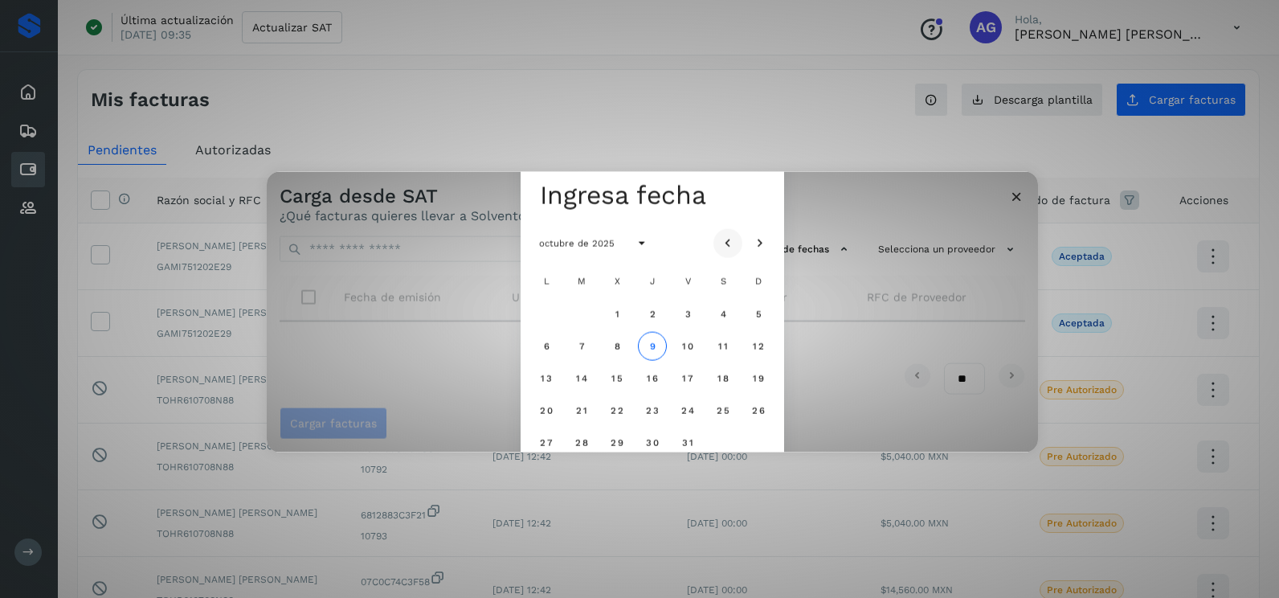
click at [729, 238] on icon "Mes anterior" at bounding box center [728, 243] width 16 height 16
click at [660, 411] on button "21" at bounding box center [652, 409] width 29 height 29
click at [690, 411] on span "22" at bounding box center [688, 409] width 14 height 11
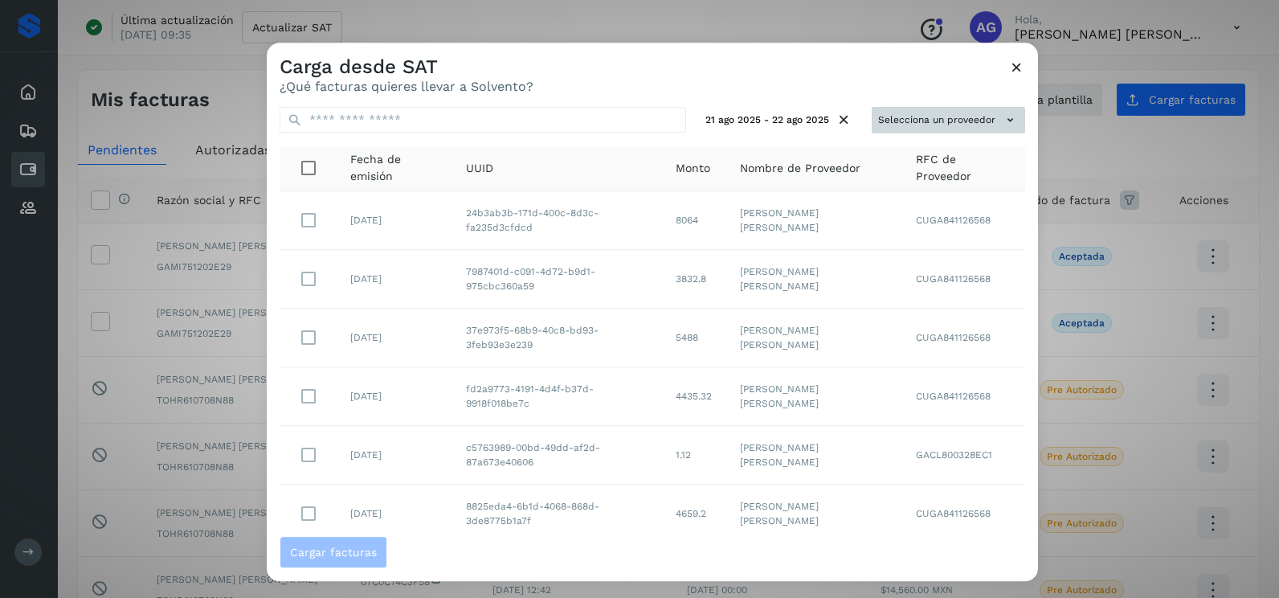
click at [909, 121] on button "Selecciona un proveedor" at bounding box center [948, 120] width 153 height 27
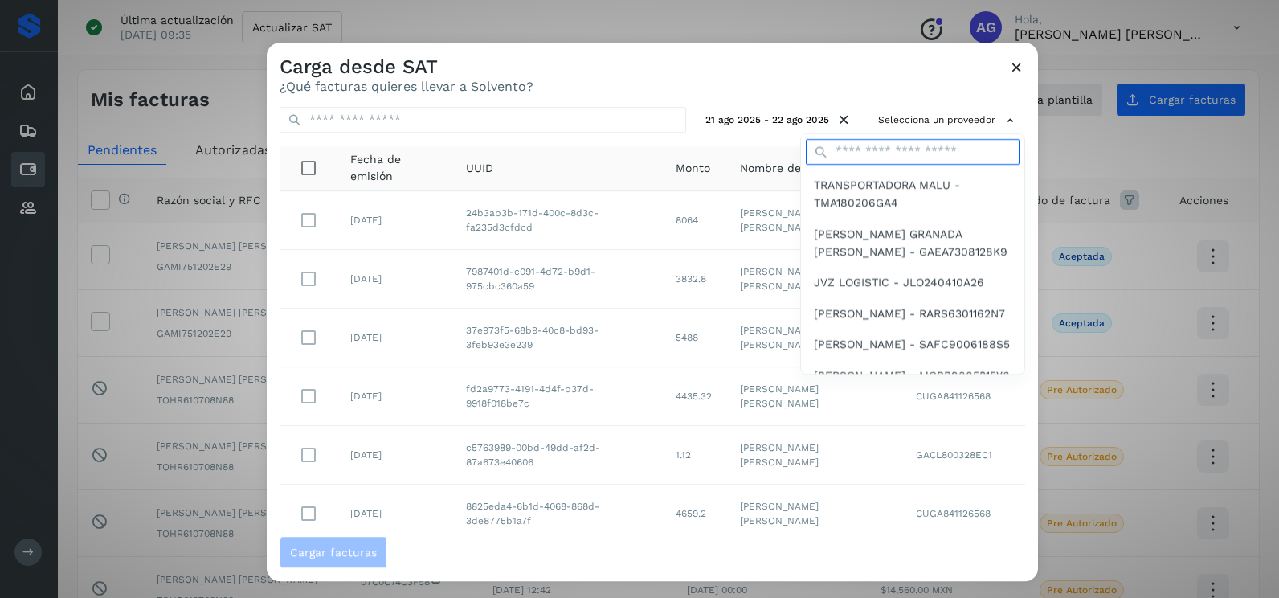
click at [899, 143] on input "text" at bounding box center [913, 152] width 214 height 26
type input "**********"
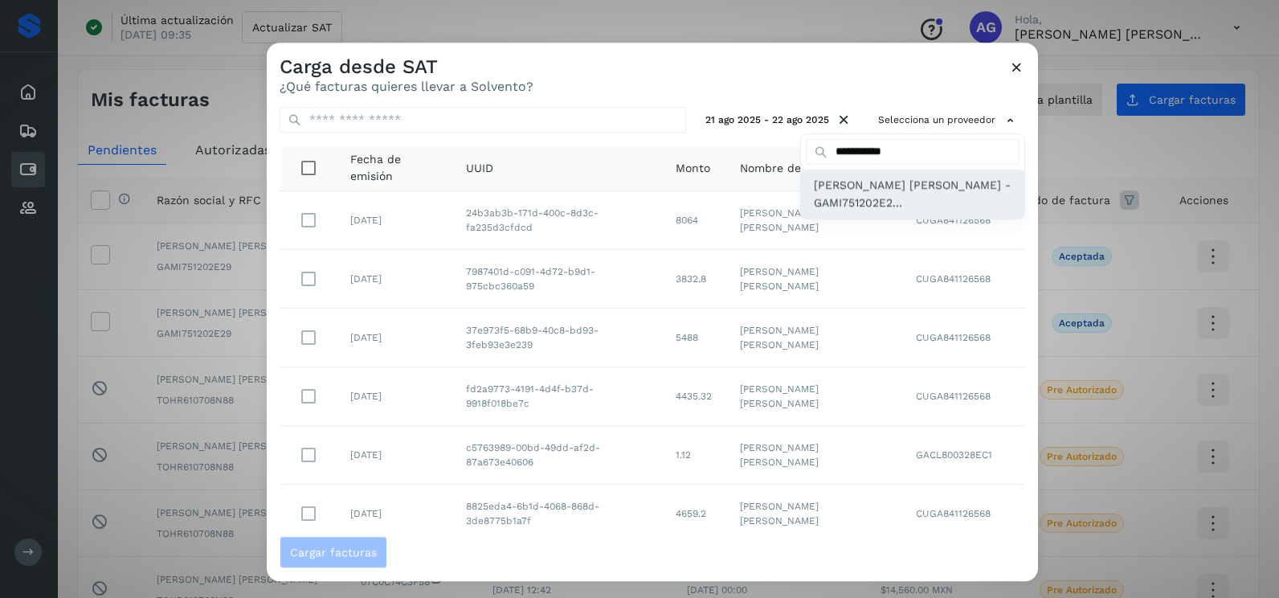
click at [874, 198] on span "[PERSON_NAME] [PERSON_NAME] - GAMI751202E2..." at bounding box center [913, 194] width 198 height 36
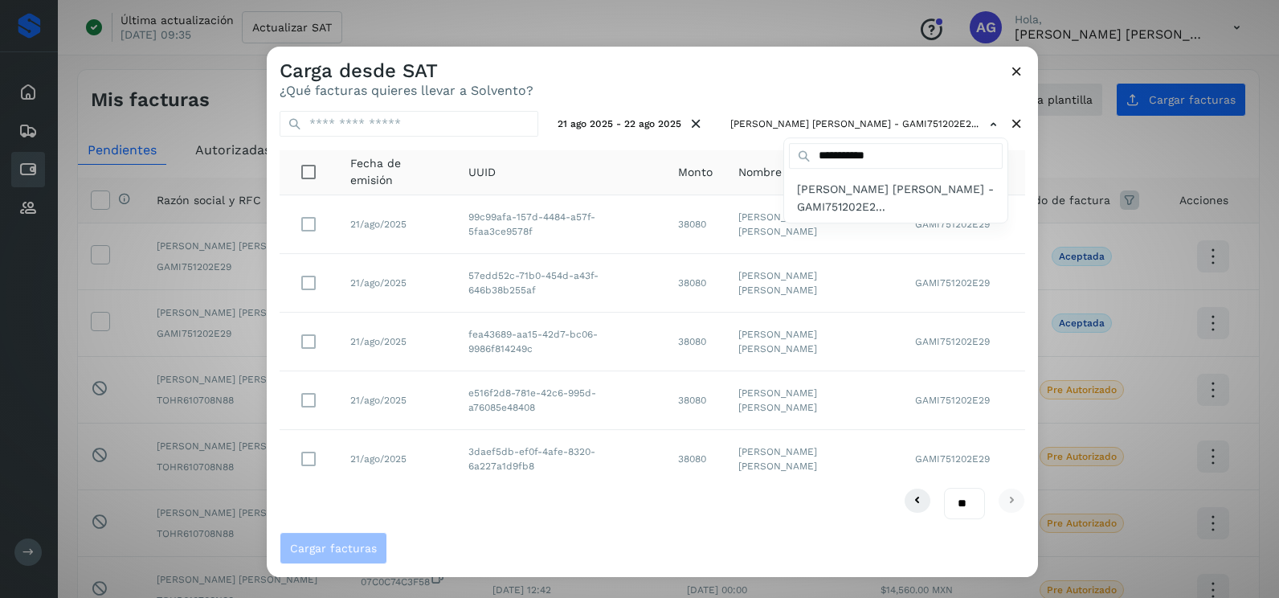
click at [730, 73] on div at bounding box center [906, 346] width 1279 height 598
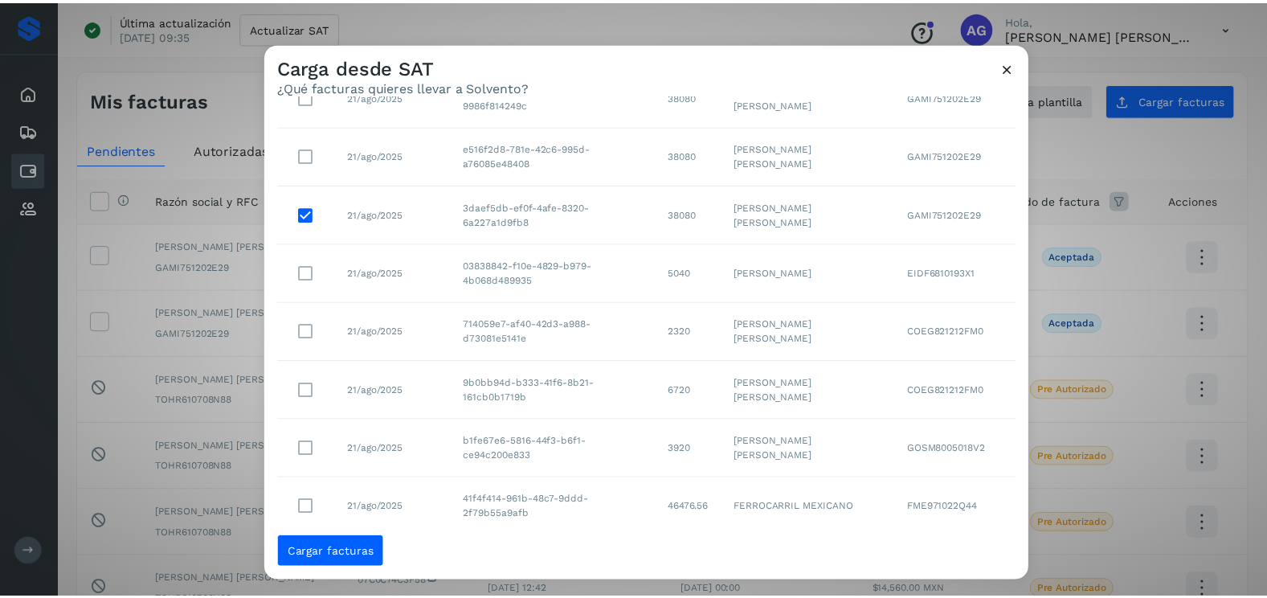
scroll to position [285, 0]
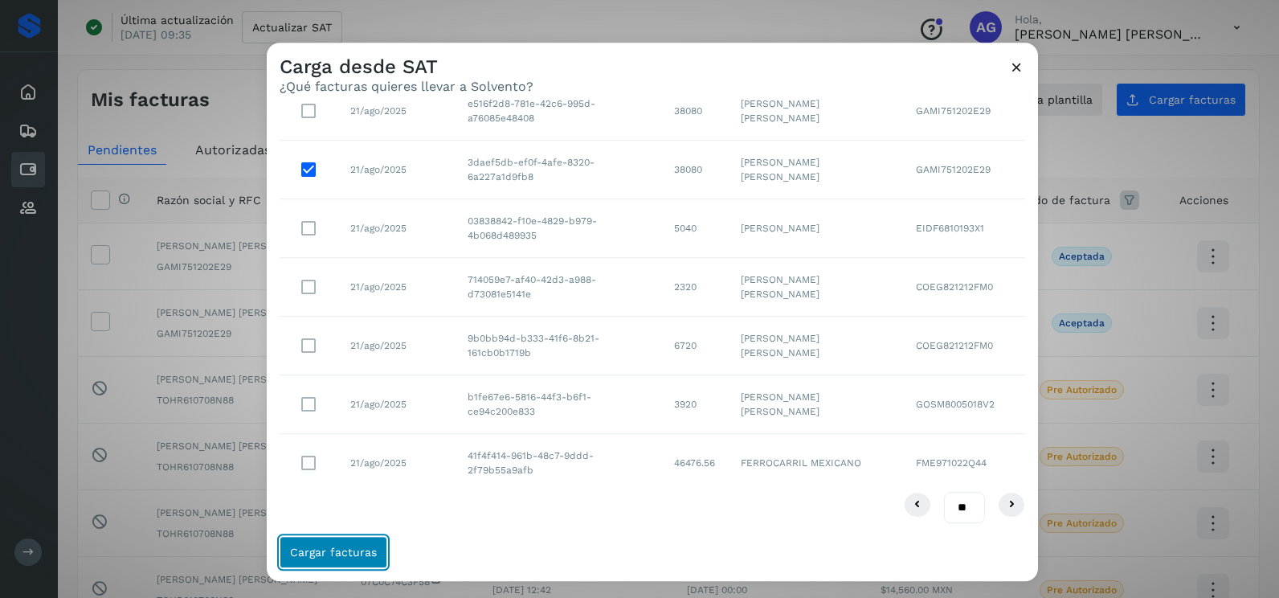
click at [366, 555] on span "Cargar facturas" at bounding box center [333, 551] width 87 height 11
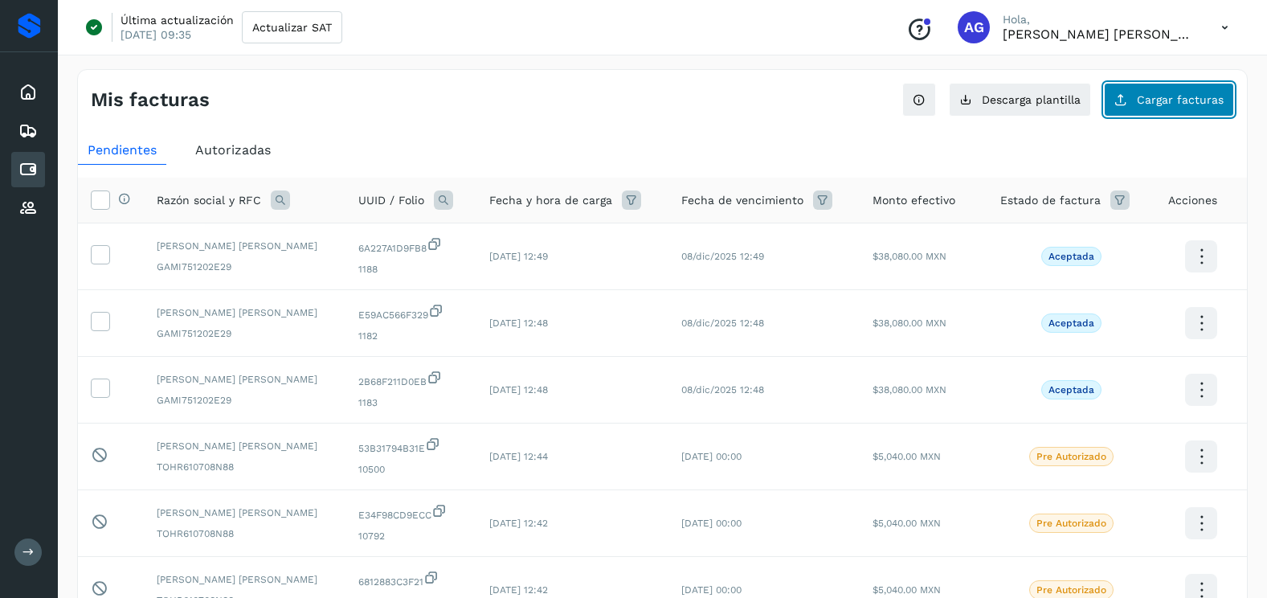
click at [1160, 94] on span "Cargar facturas" at bounding box center [1180, 99] width 87 height 11
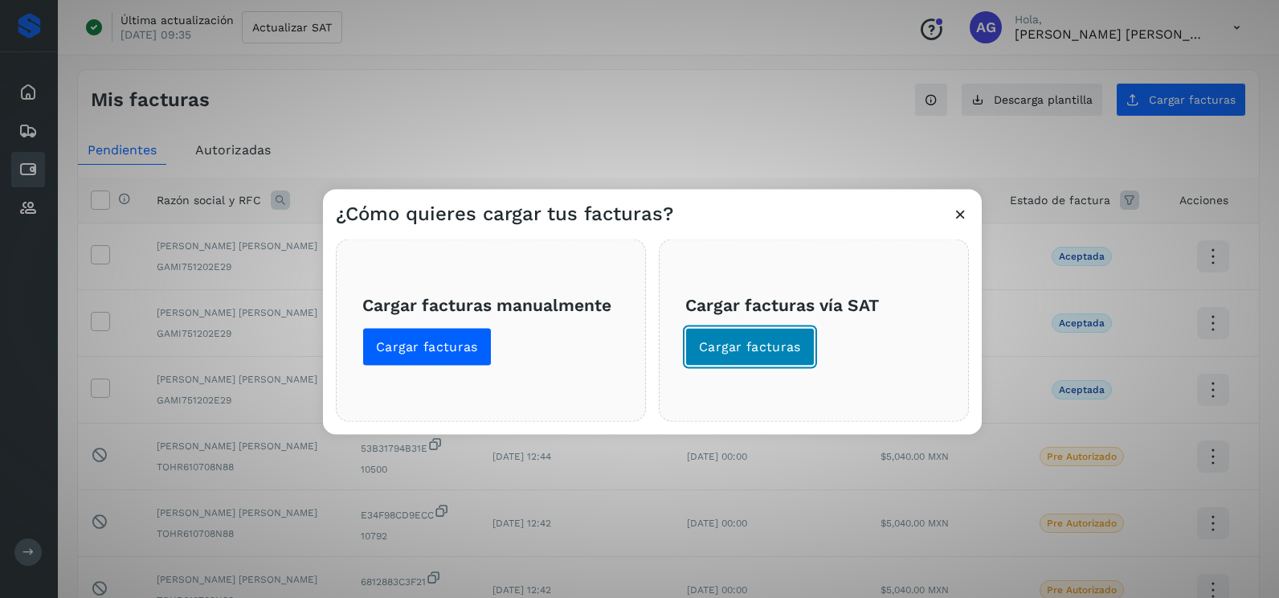
click at [733, 338] on span "Cargar facturas" at bounding box center [750, 347] width 102 height 18
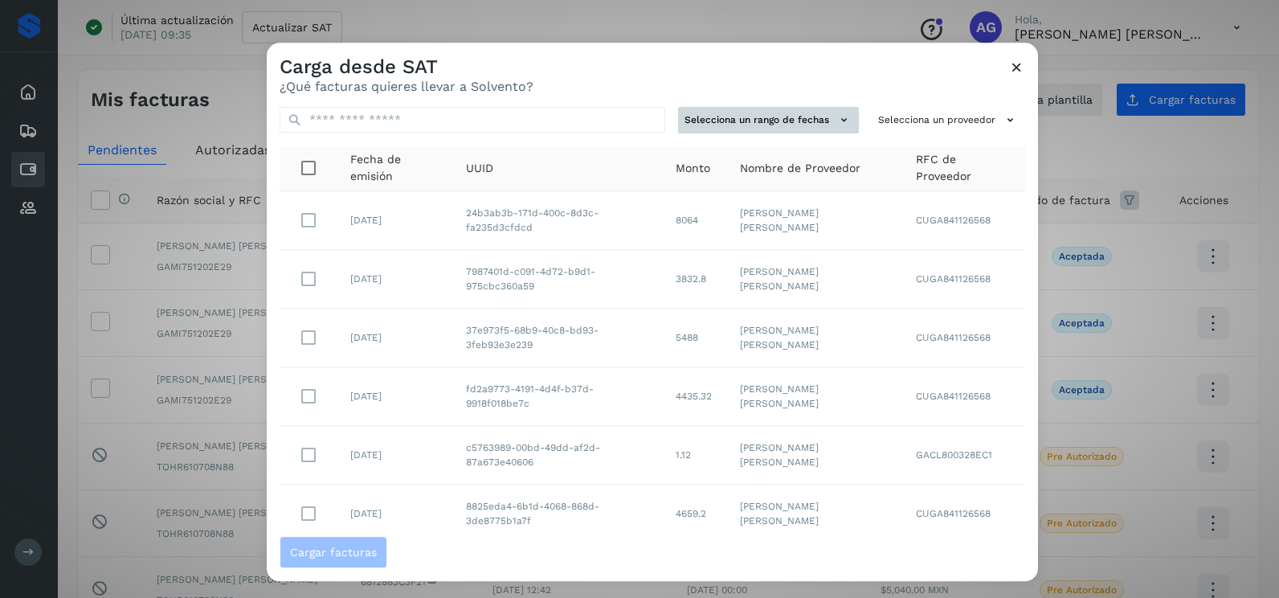
click at [836, 123] on icon at bounding box center [844, 120] width 17 height 17
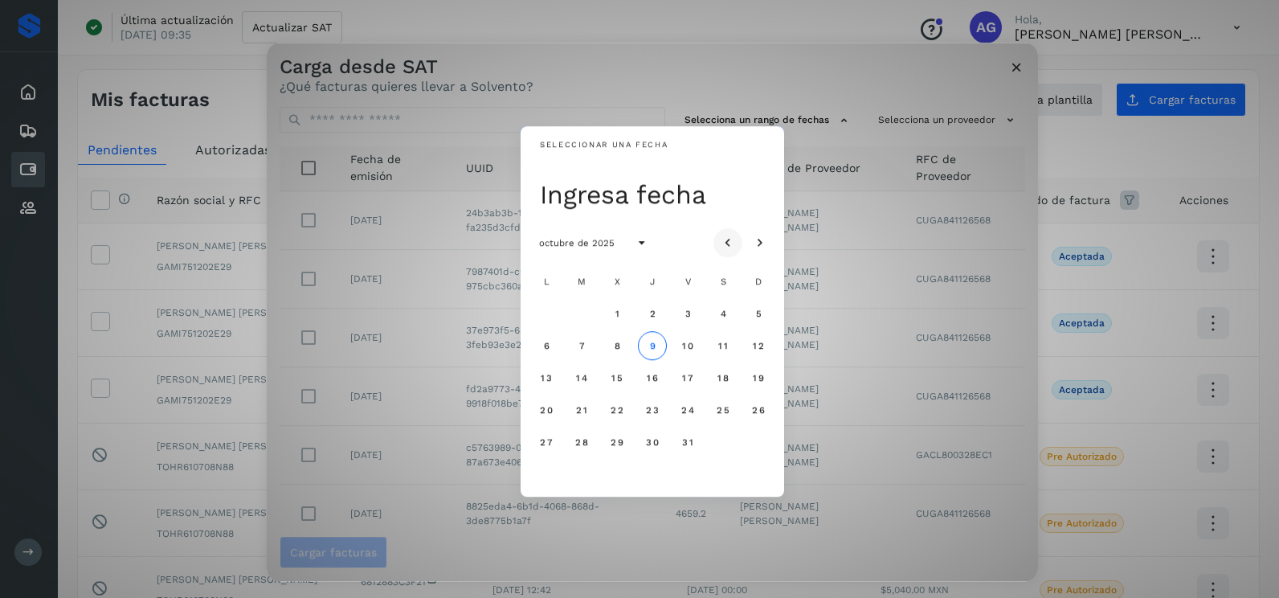
click at [730, 238] on icon "Mes anterior" at bounding box center [728, 243] width 16 height 16
click at [646, 410] on span "21" at bounding box center [652, 409] width 12 height 11
click at [690, 415] on span "22" at bounding box center [688, 409] width 14 height 11
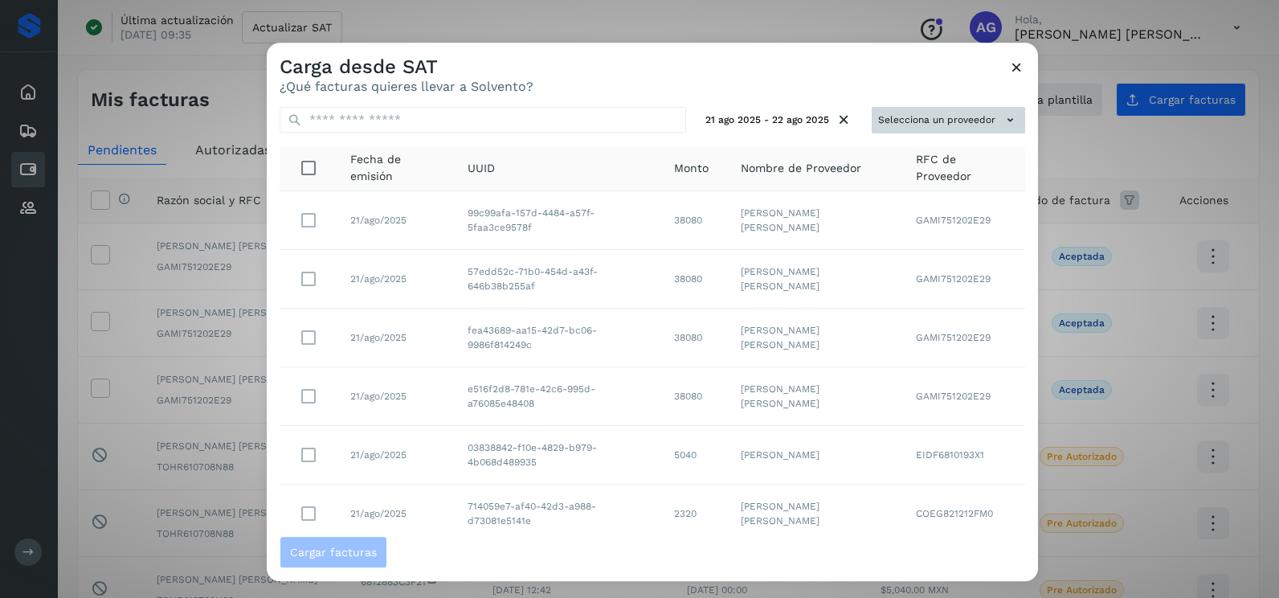
click at [963, 112] on button "Selecciona un proveedor" at bounding box center [948, 120] width 153 height 27
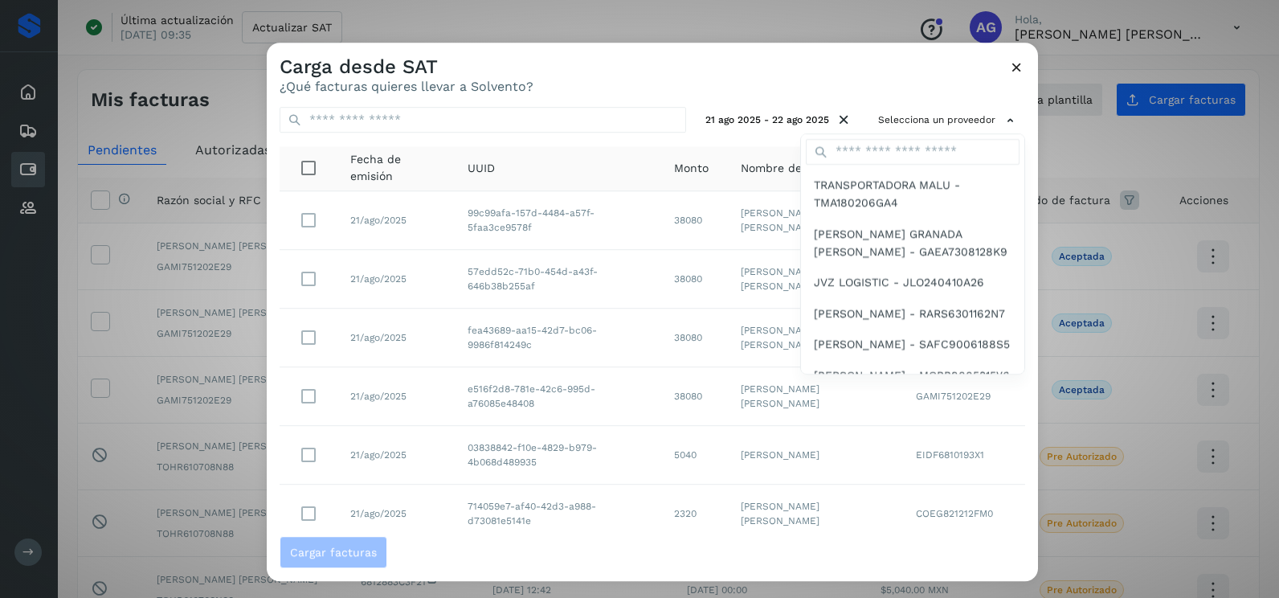
click at [882, 168] on div at bounding box center [912, 151] width 223 height 35
click at [880, 158] on input "text" at bounding box center [913, 152] width 214 height 26
type input "**********"
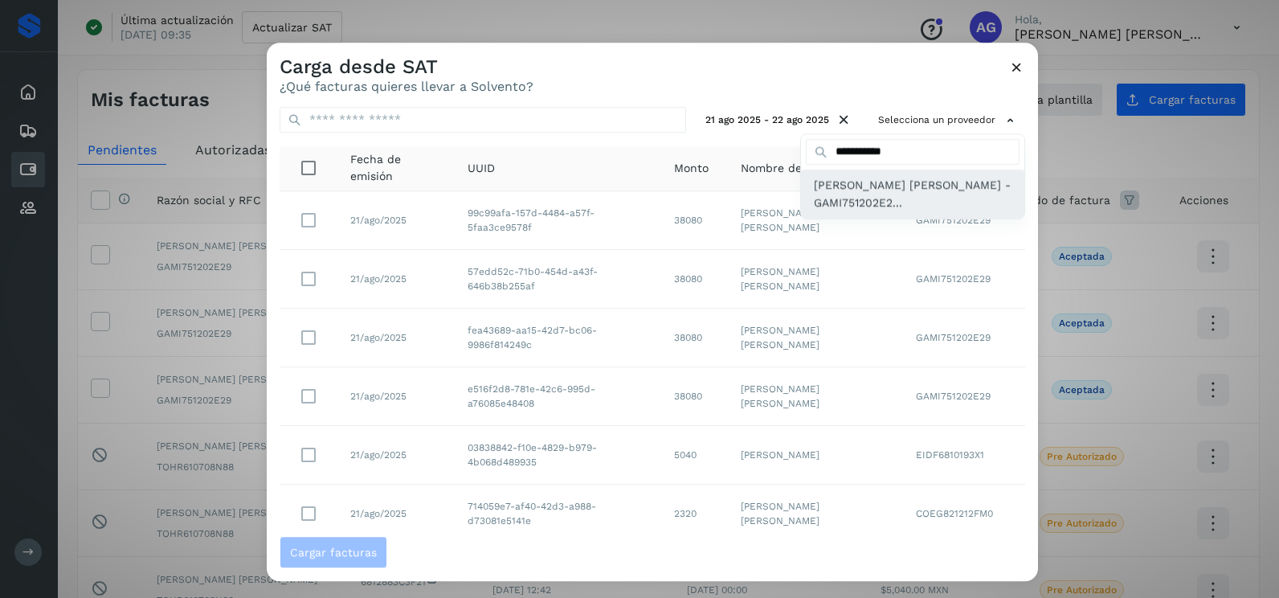
click at [869, 197] on span "[PERSON_NAME] [PERSON_NAME] - GAMI751202E2..." at bounding box center [913, 194] width 198 height 36
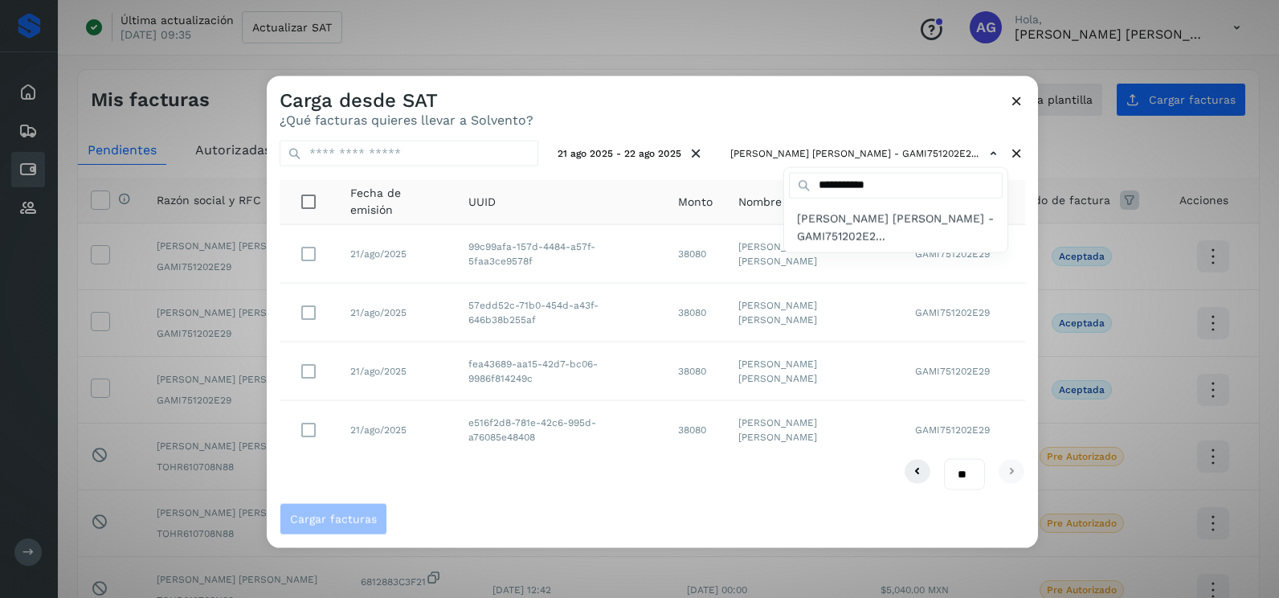
click at [702, 104] on div at bounding box center [906, 375] width 1279 height 598
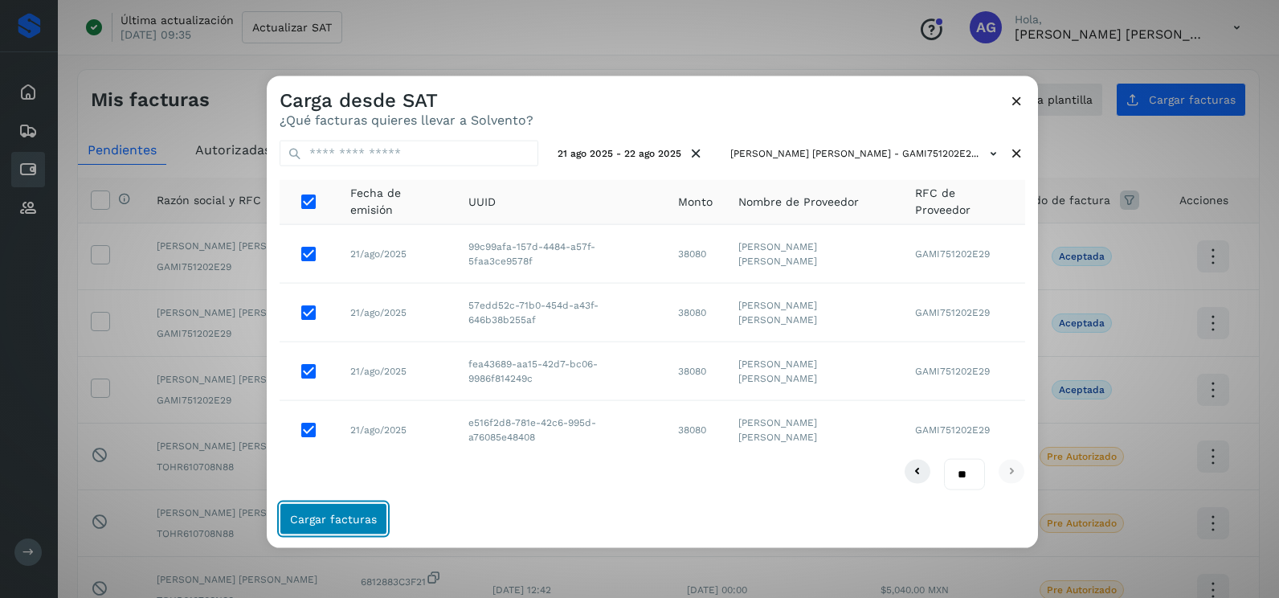
click at [352, 519] on span "Cargar facturas" at bounding box center [333, 518] width 87 height 11
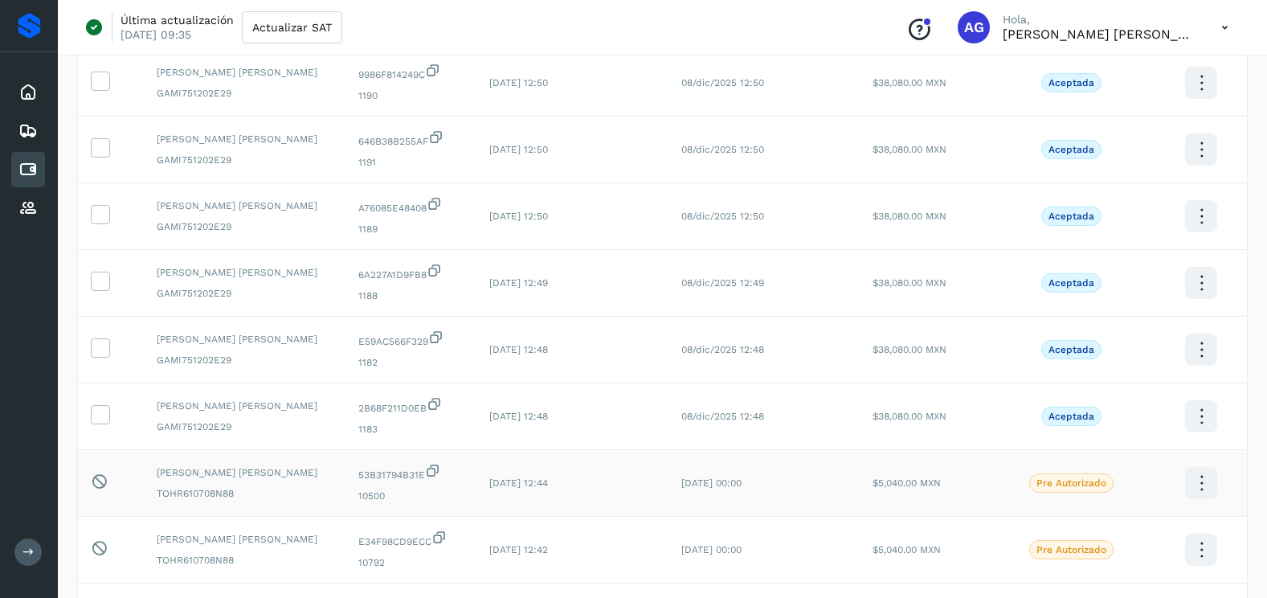
scroll to position [241, 0]
click at [104, 411] on icon at bounding box center [100, 412] width 17 height 17
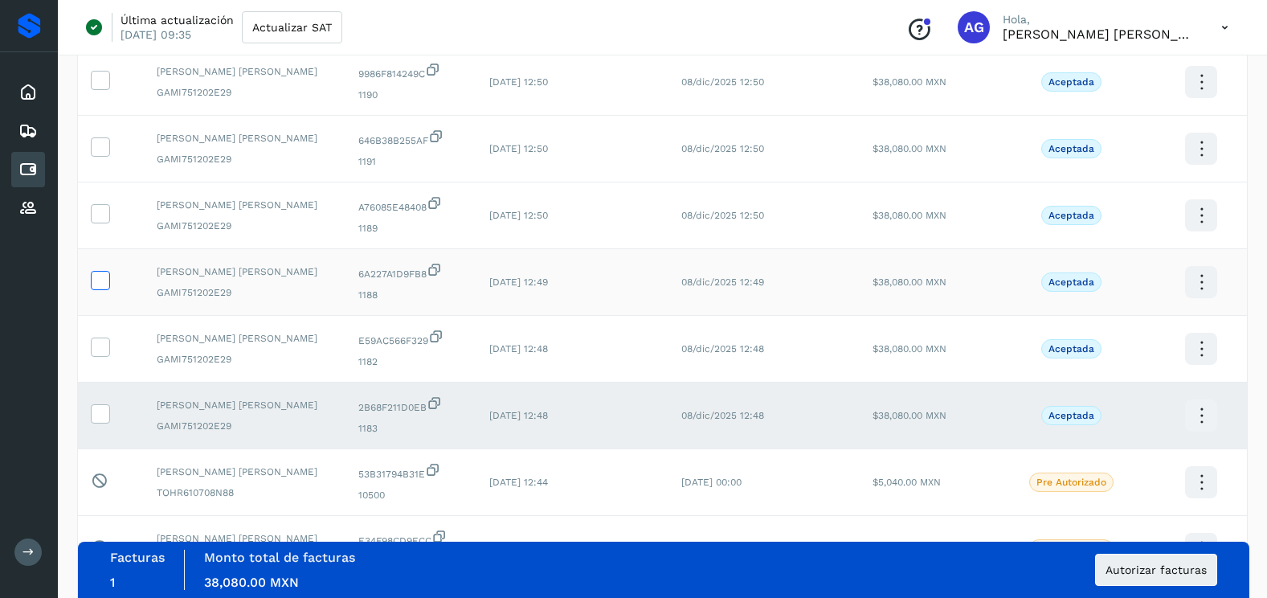
drag, startPoint x: 101, startPoint y: 341, endPoint x: 104, endPoint y: 288, distance: 53.1
click at [102, 340] on icon at bounding box center [100, 345] width 17 height 17
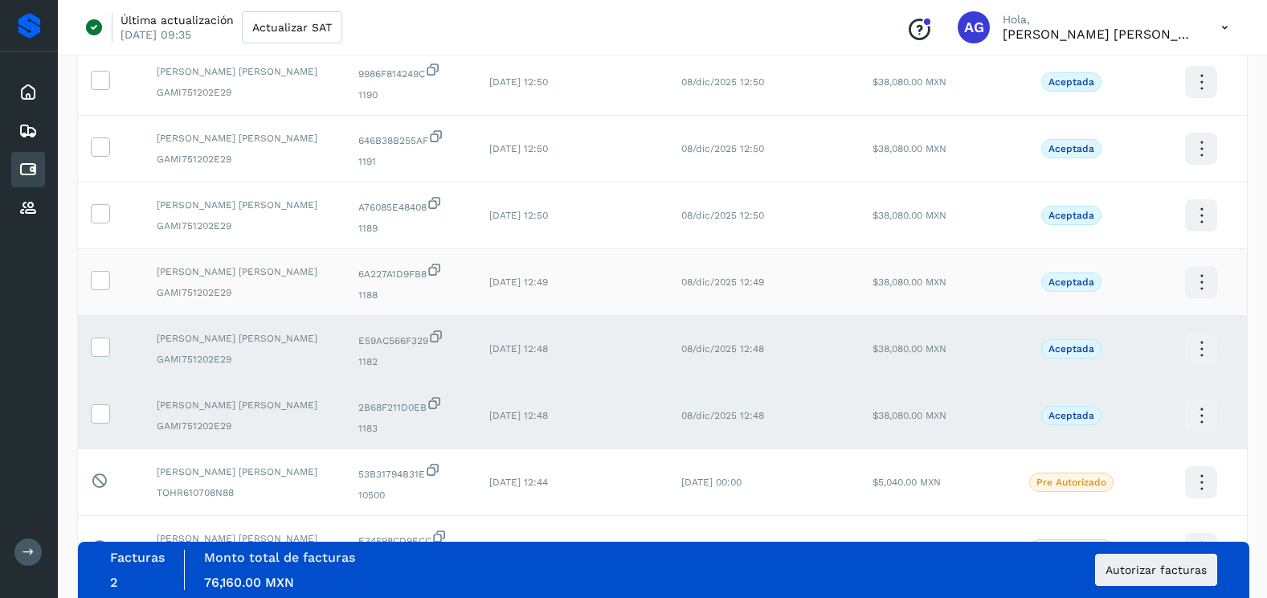
drag, startPoint x: 104, startPoint y: 272, endPoint x: 104, endPoint y: 263, distance: 8.8
click at [104, 268] on td at bounding box center [111, 282] width 66 height 67
drag, startPoint x: 104, startPoint y: 263, endPoint x: 104, endPoint y: 276, distance: 12.9
click at [104, 298] on td at bounding box center [111, 282] width 66 height 67
click at [104, 273] on icon at bounding box center [100, 279] width 17 height 17
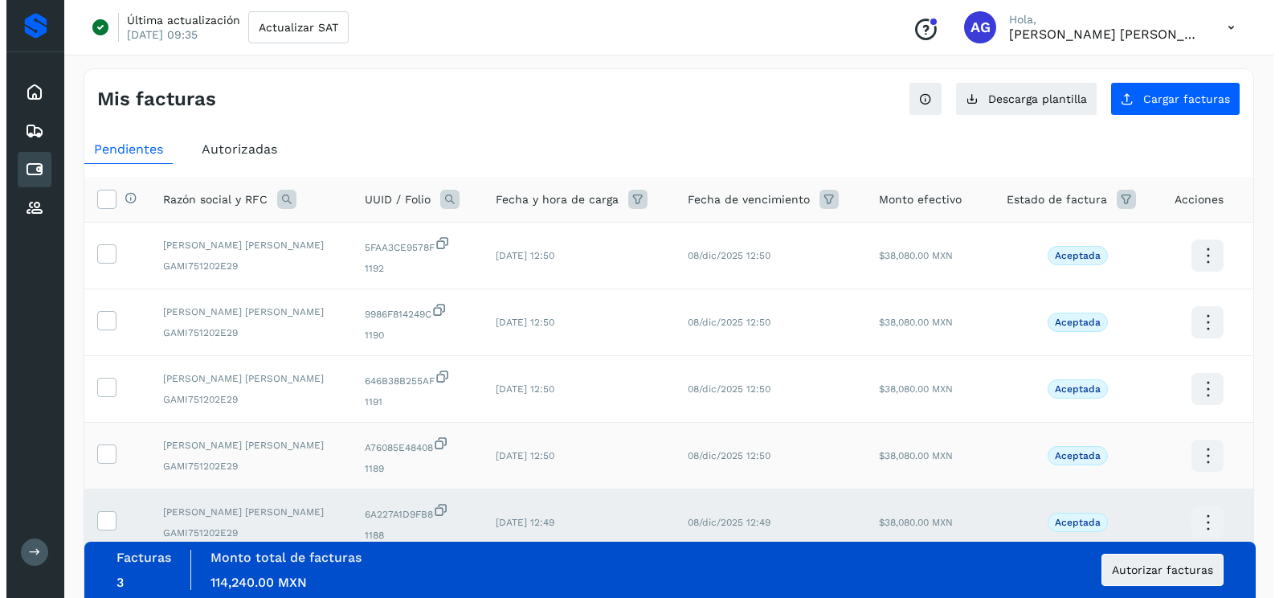
scroll to position [0, 0]
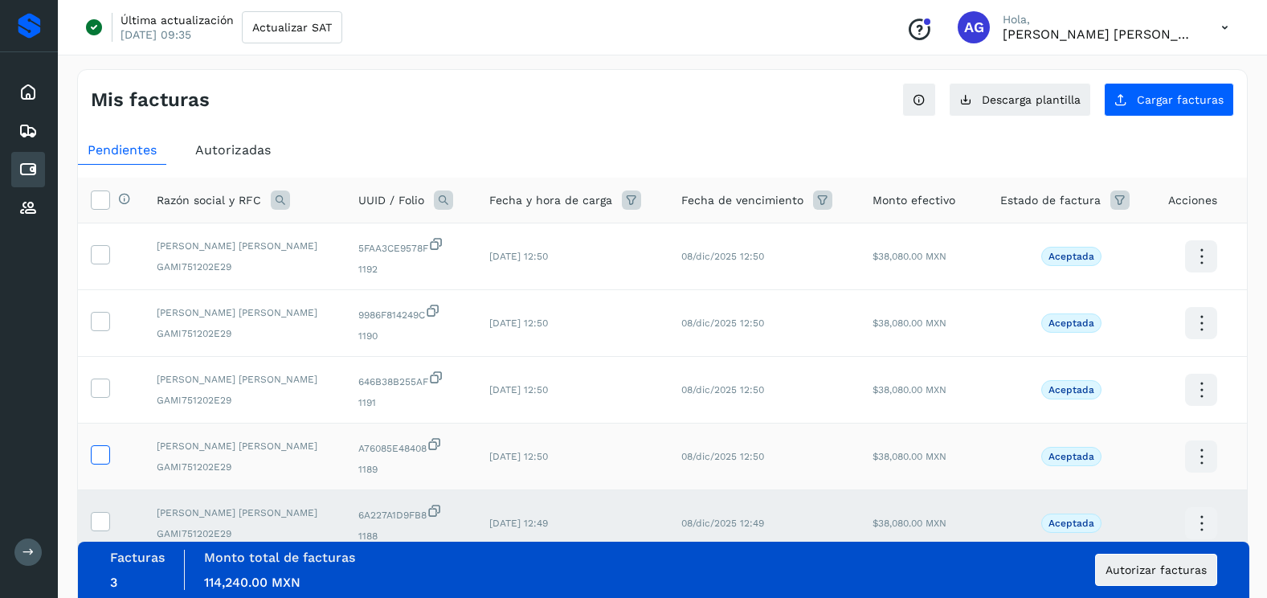
click at [102, 457] on icon at bounding box center [100, 453] width 17 height 17
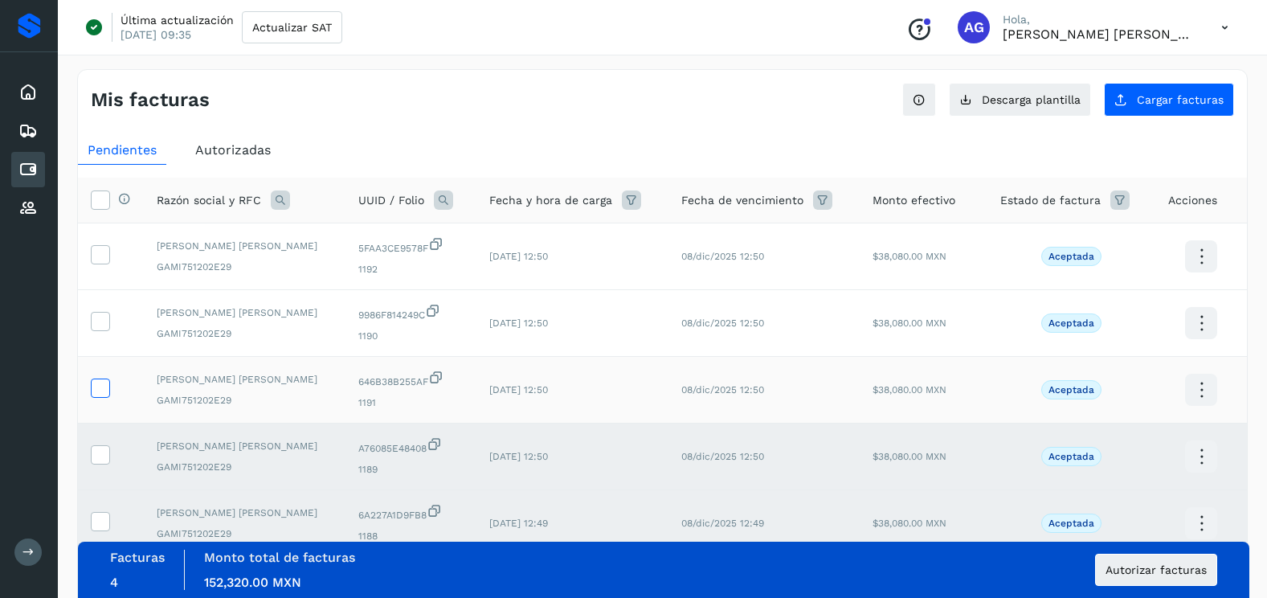
click at [104, 387] on icon at bounding box center [100, 386] width 17 height 17
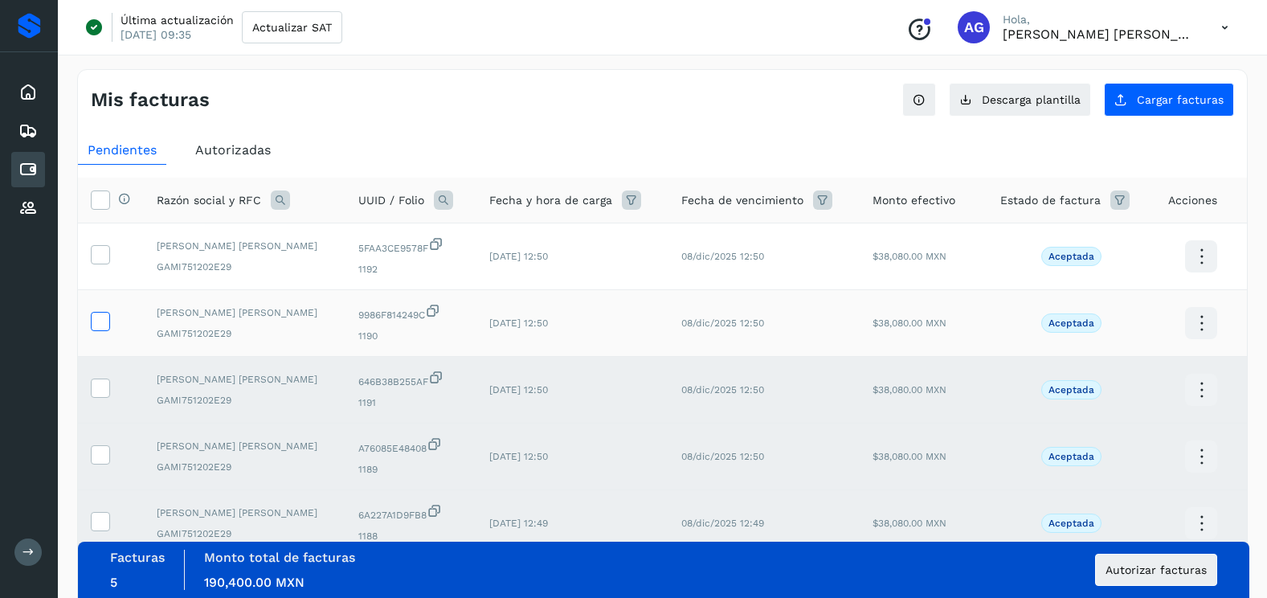
click at [98, 321] on icon at bounding box center [100, 320] width 17 height 17
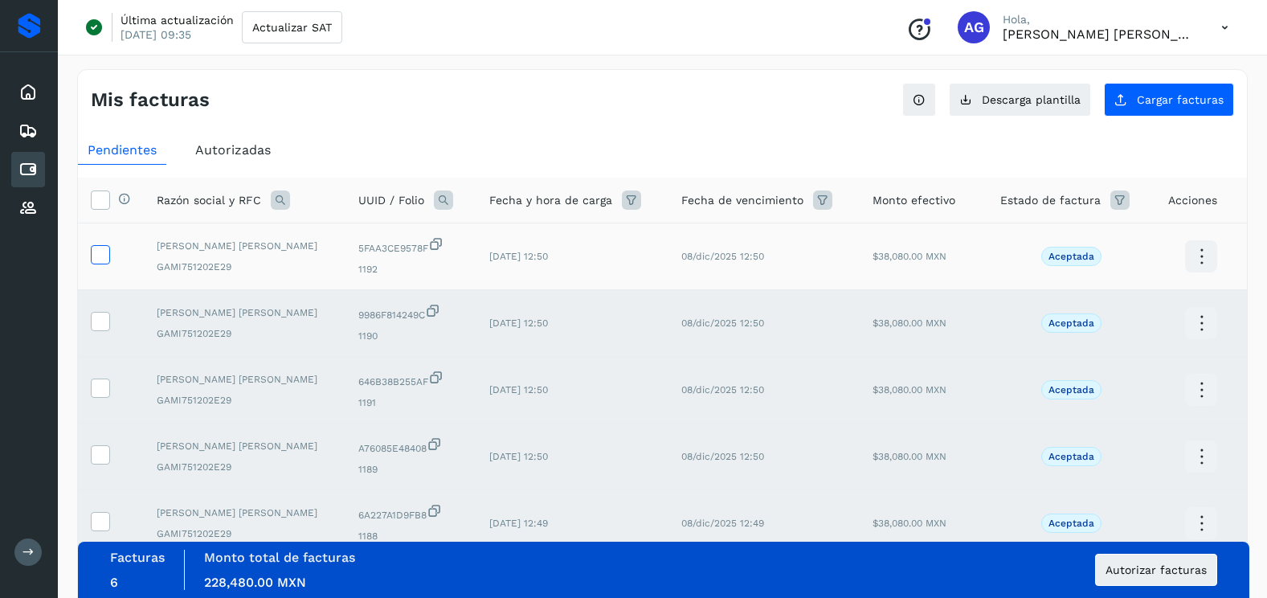
click at [100, 260] on icon at bounding box center [100, 253] width 17 height 17
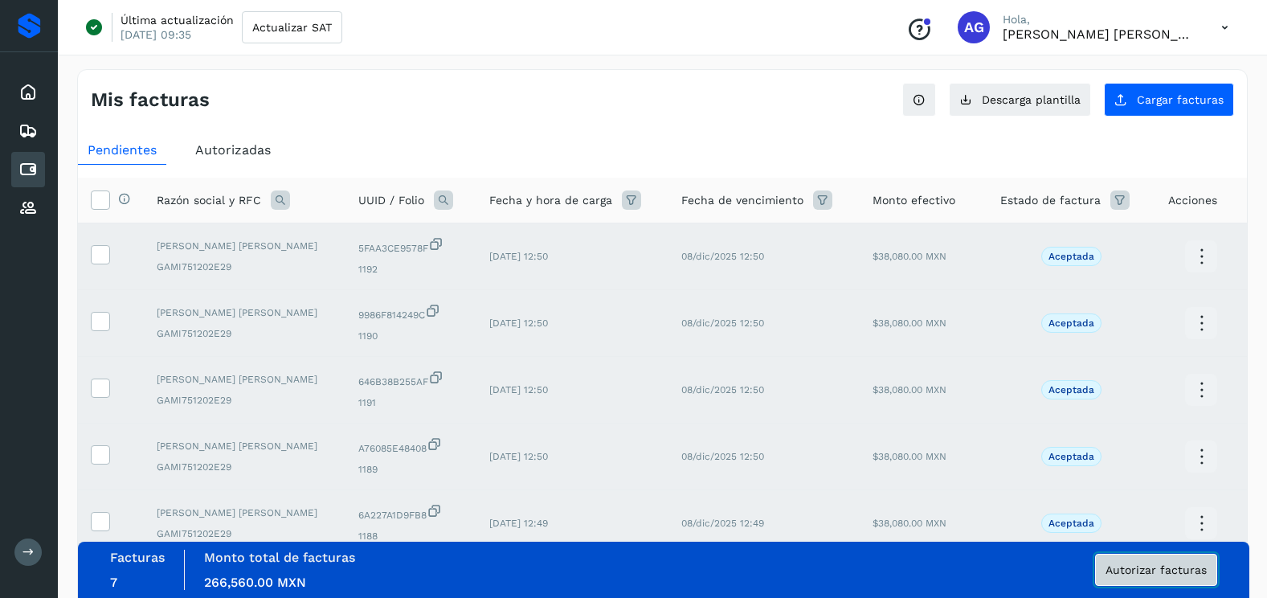
click at [1162, 579] on button "Autorizar facturas" at bounding box center [1156, 570] width 122 height 32
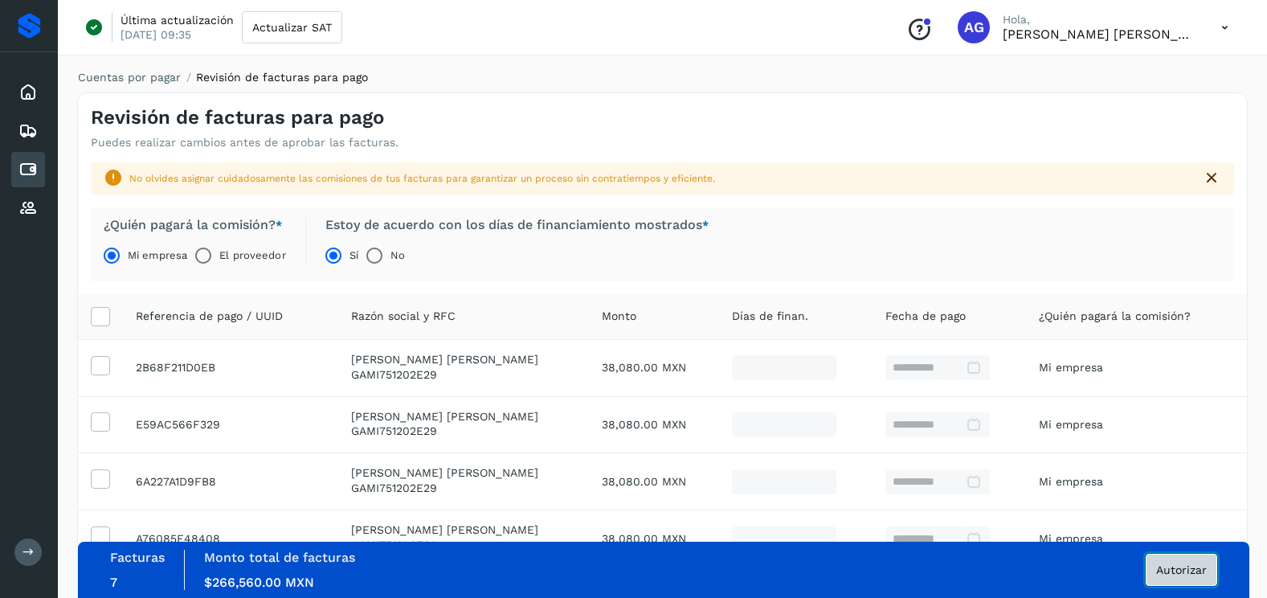
click at [1184, 562] on button "Autorizar" at bounding box center [1182, 570] width 72 height 32
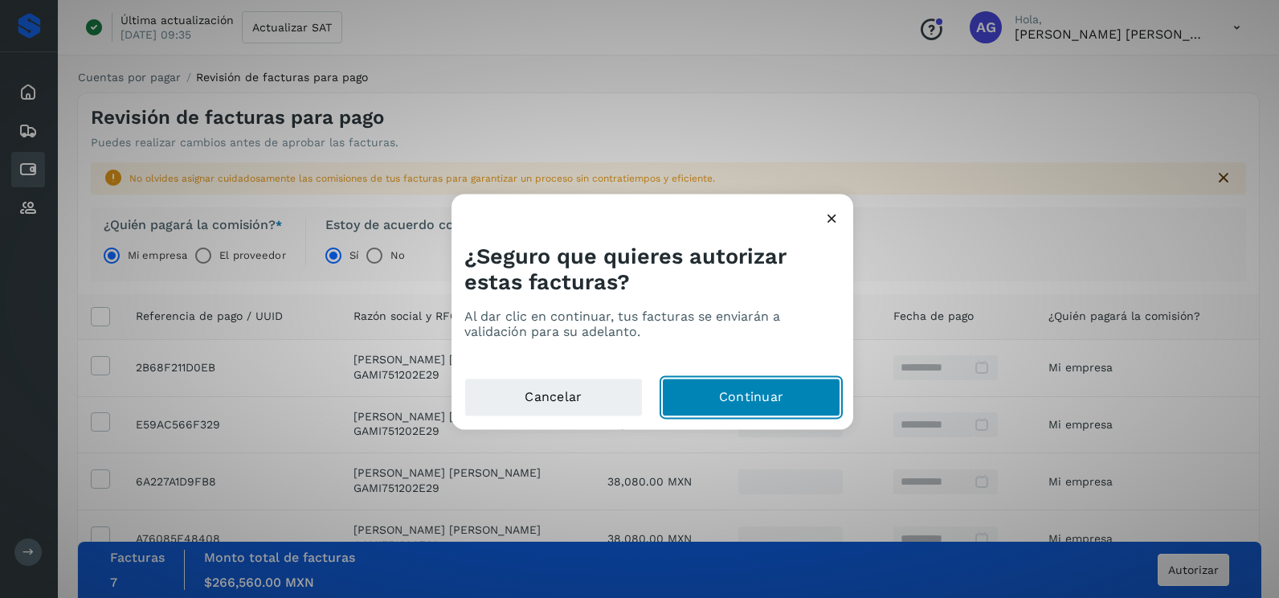
click at [824, 398] on button "Continuar" at bounding box center [751, 397] width 178 height 39
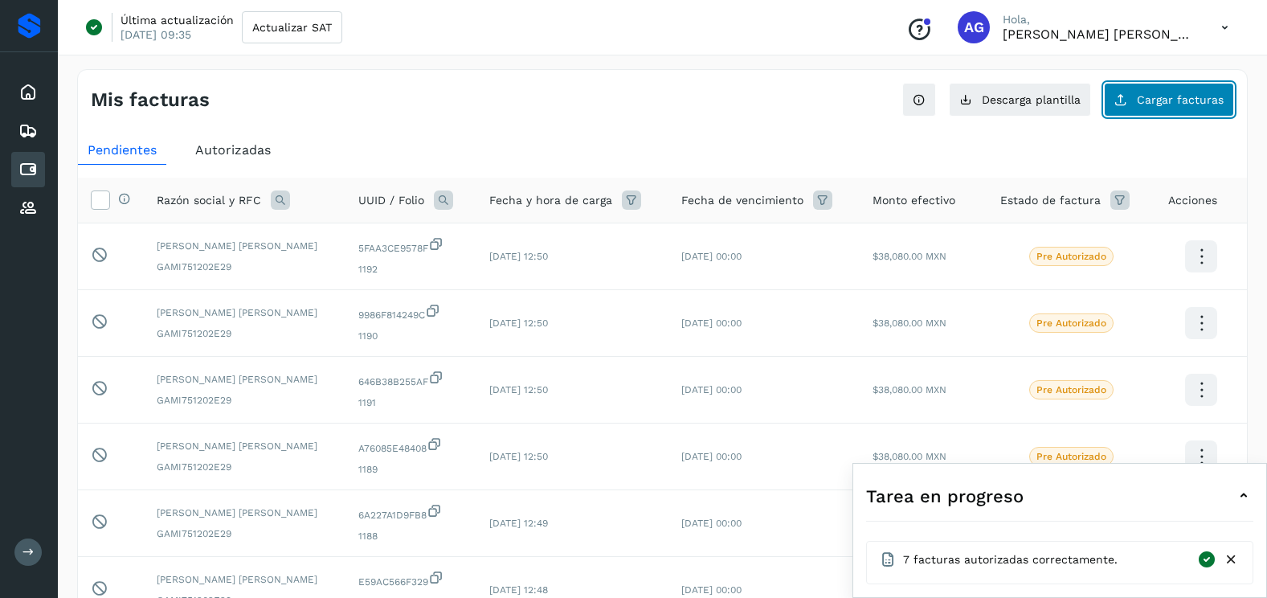
click at [1185, 92] on button "Cargar facturas" at bounding box center [1169, 100] width 130 height 34
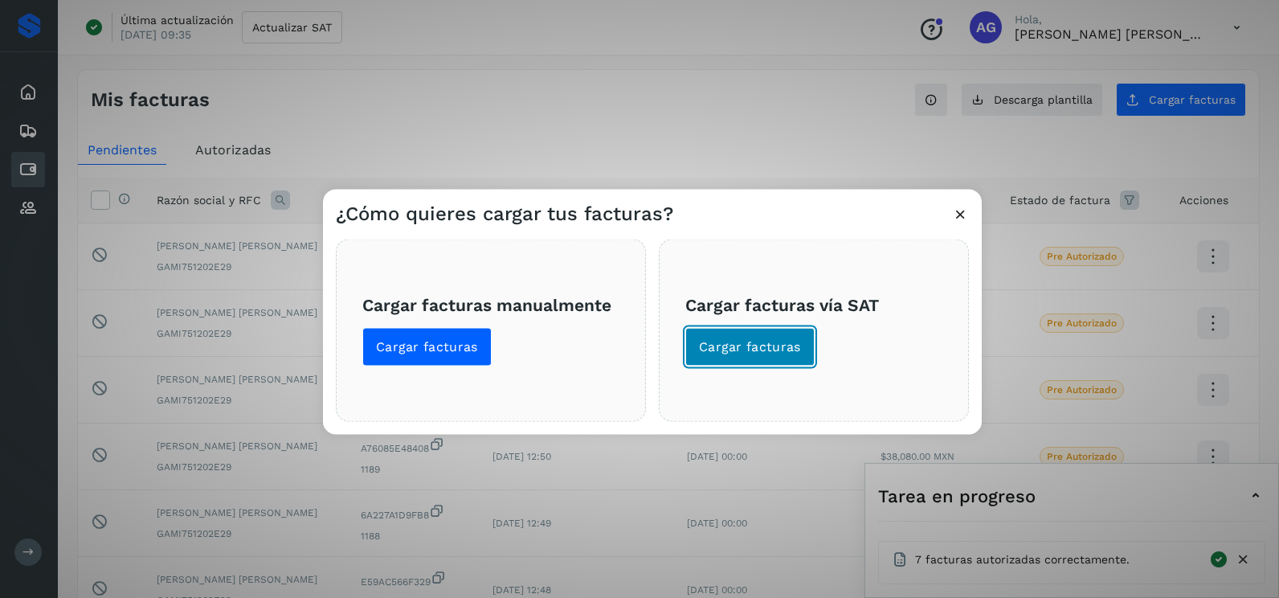
click at [777, 360] on button "Cargar facturas" at bounding box center [749, 347] width 129 height 39
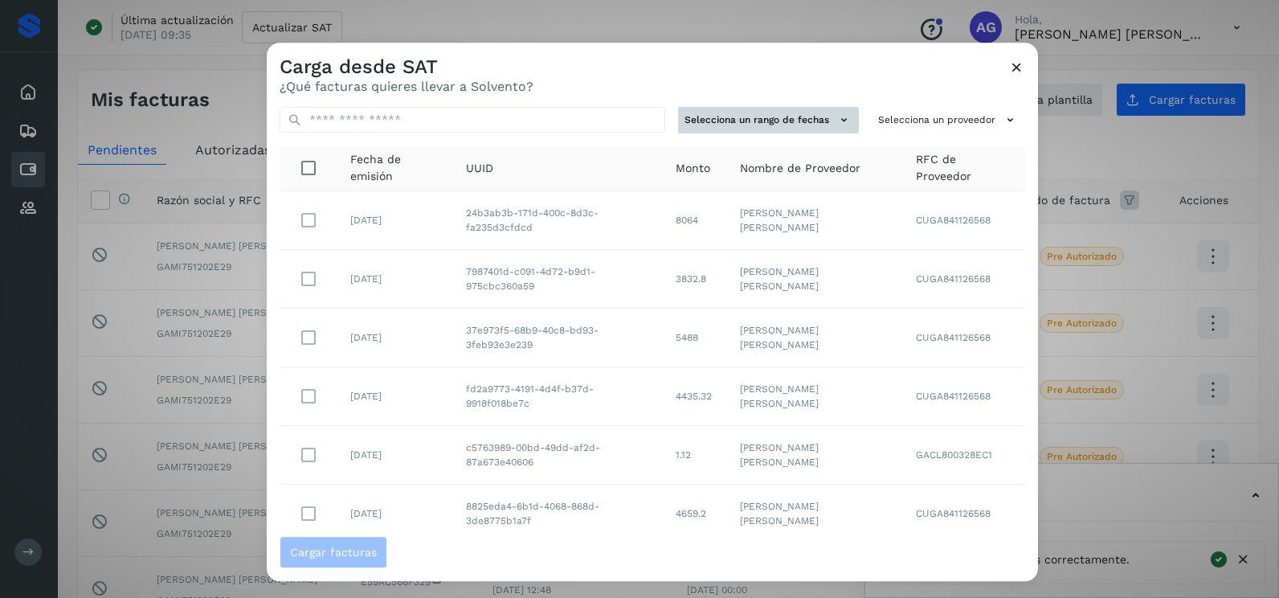
click at [815, 126] on button "Selecciona un rango de fechas" at bounding box center [768, 120] width 181 height 27
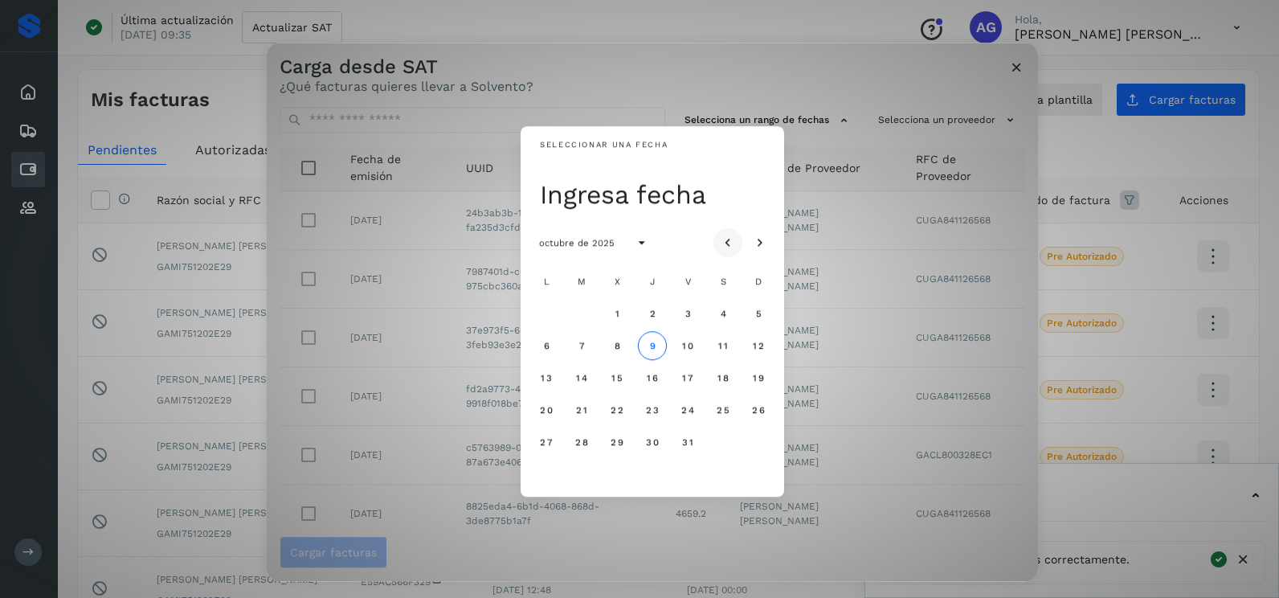
click at [732, 240] on icon "Mes anterior" at bounding box center [728, 243] width 16 height 16
click at [620, 312] on span "3" at bounding box center [616, 313] width 7 height 11
click at [659, 317] on button "4" at bounding box center [652, 313] width 29 height 29
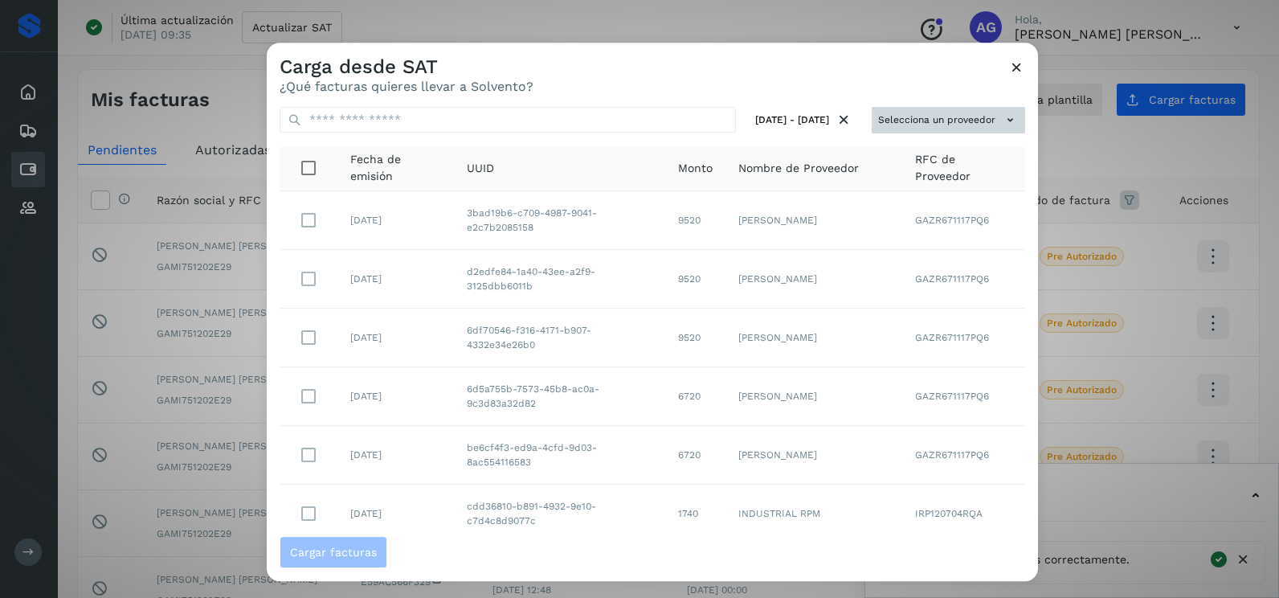
click at [883, 111] on button "Selecciona un proveedor" at bounding box center [948, 120] width 153 height 27
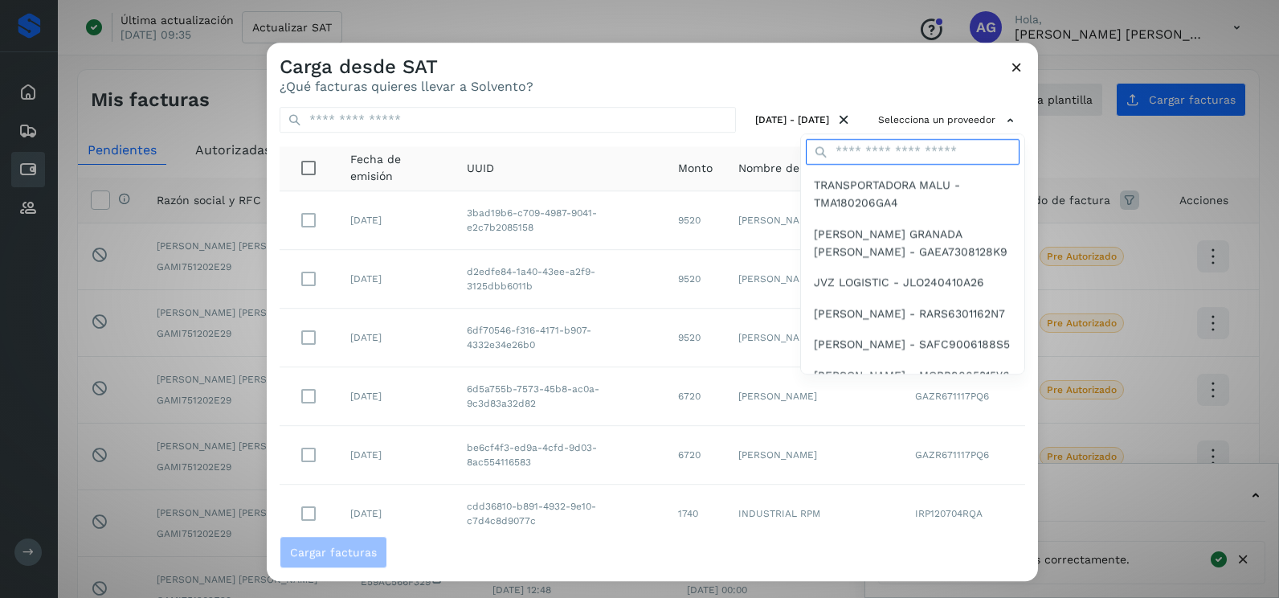
click at [875, 158] on input "text" at bounding box center [913, 152] width 214 height 26
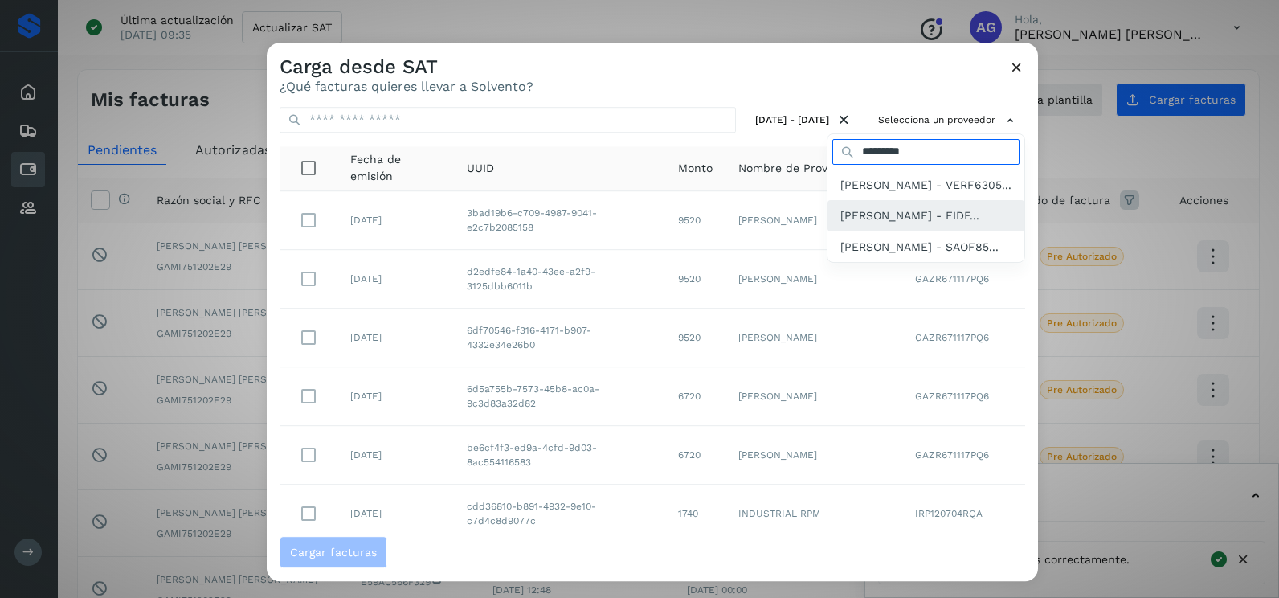
type input "*********"
click at [898, 224] on span "[PERSON_NAME] - EIDF..." at bounding box center [910, 216] width 139 height 18
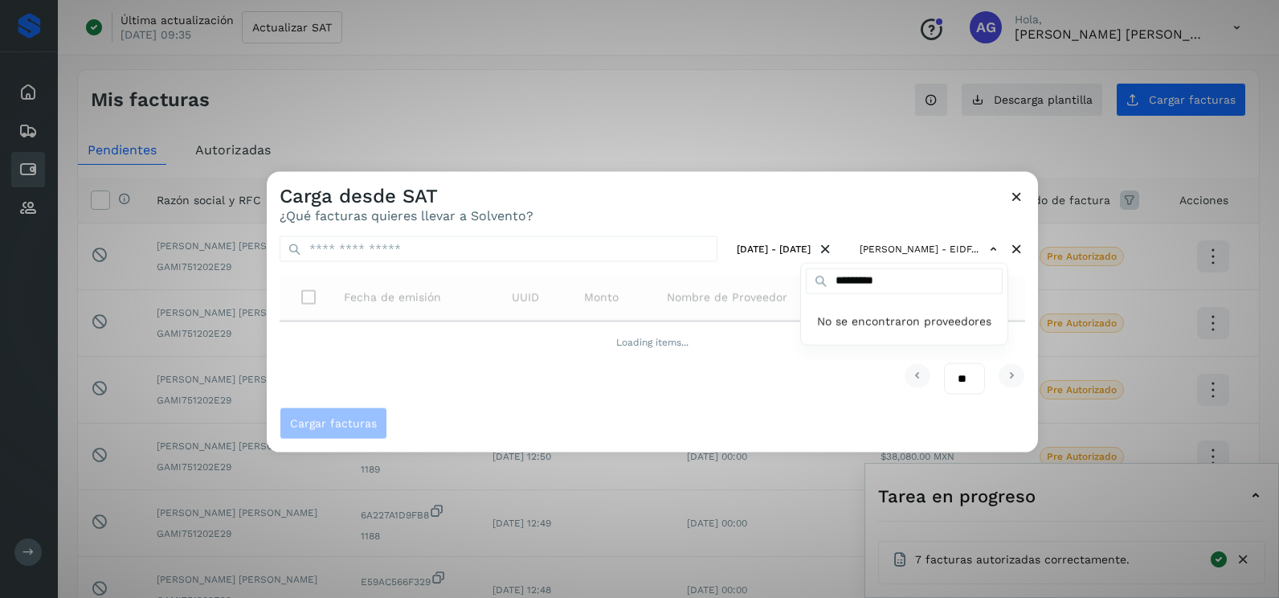
click at [908, 217] on div at bounding box center [906, 471] width 1279 height 598
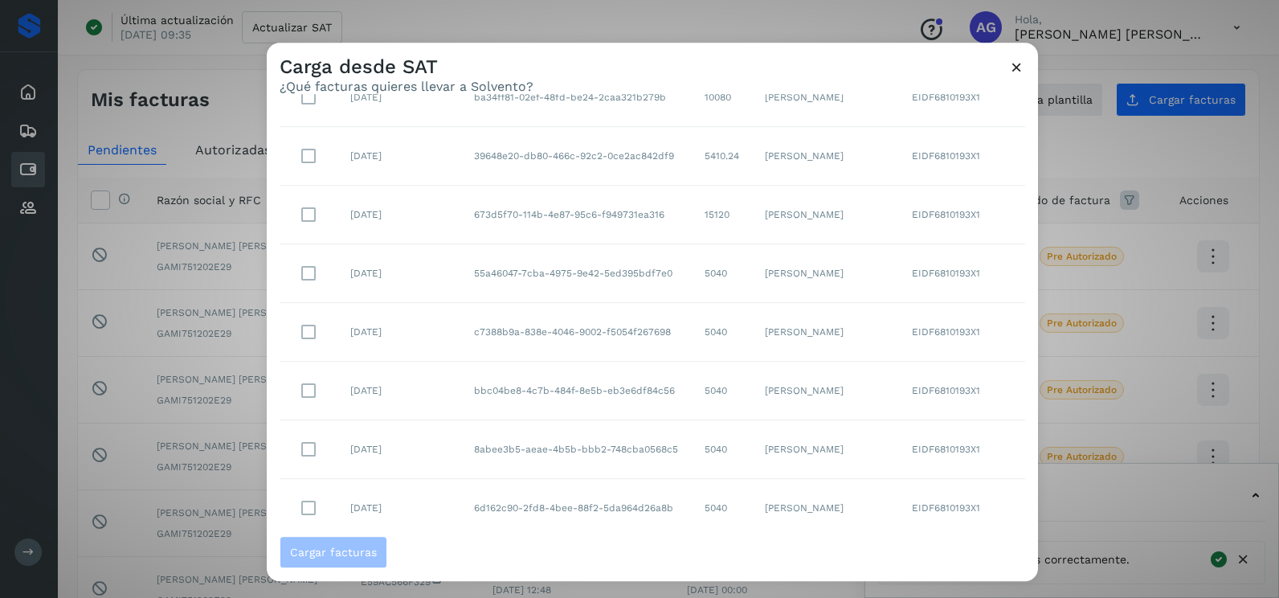
scroll to position [285, 0]
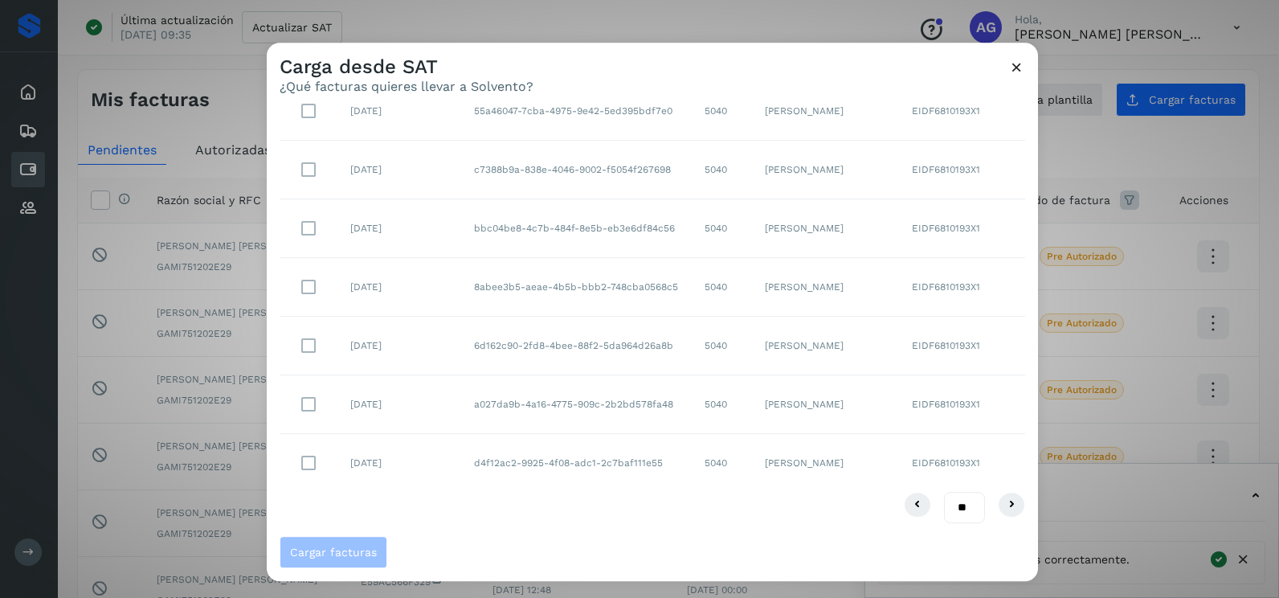
click at [955, 509] on select "** ** **" at bounding box center [964, 507] width 41 height 31
select select "**"
click at [944, 492] on select "** ** **" at bounding box center [964, 507] width 41 height 31
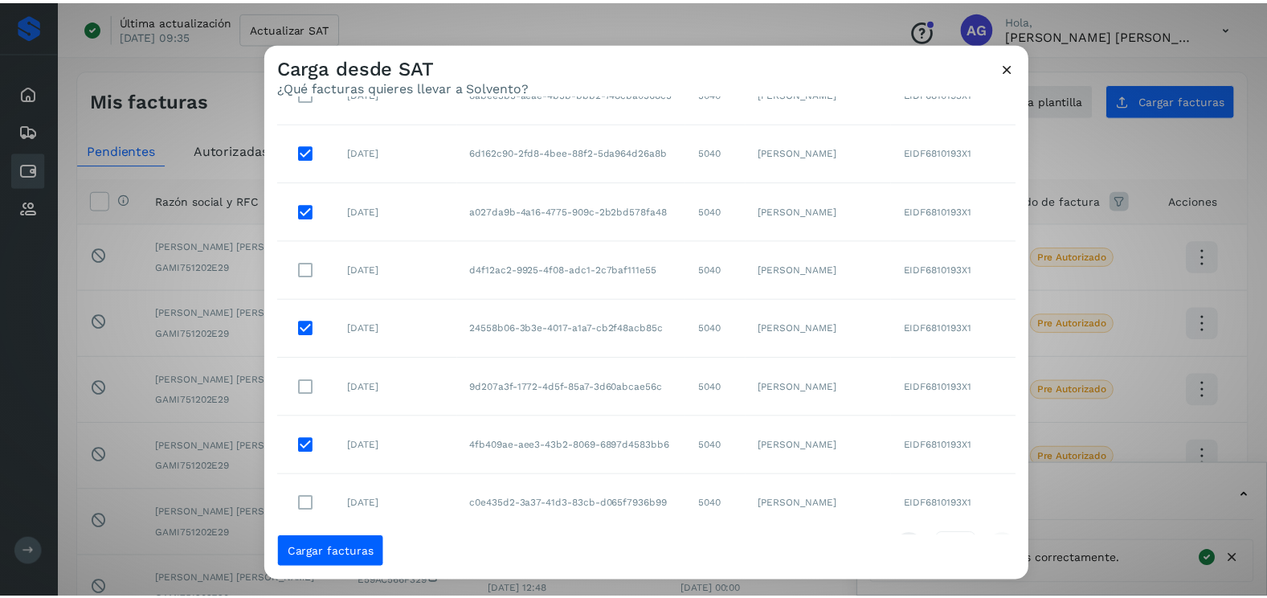
scroll to position [440, 0]
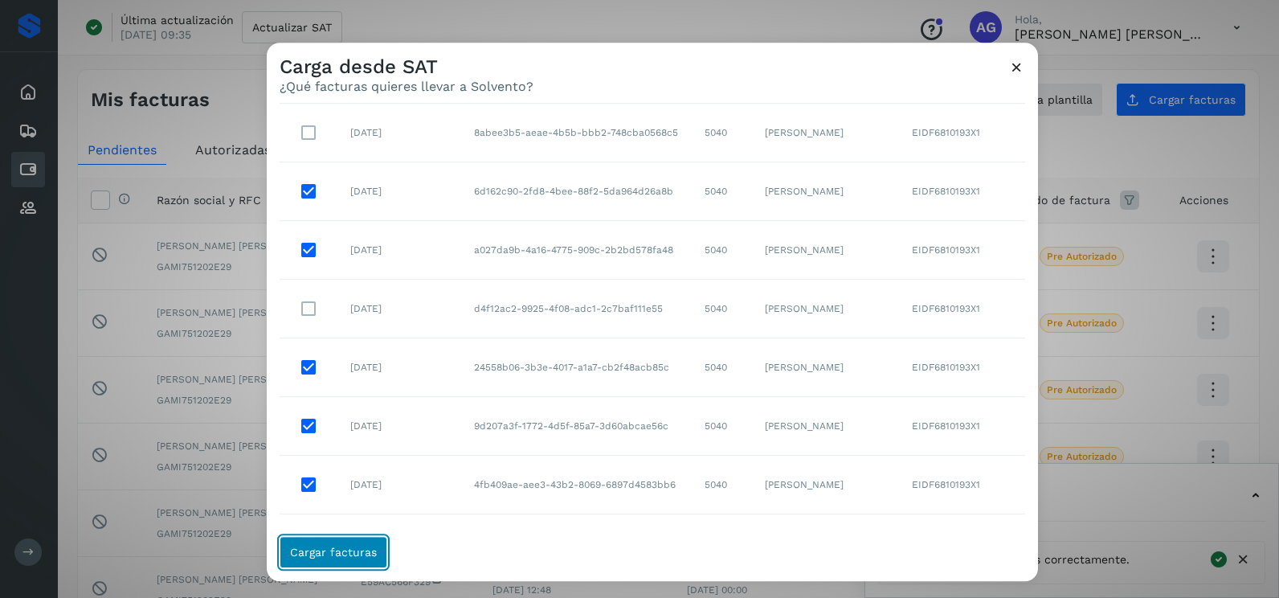
click at [338, 557] on span "Cargar facturas" at bounding box center [333, 551] width 87 height 11
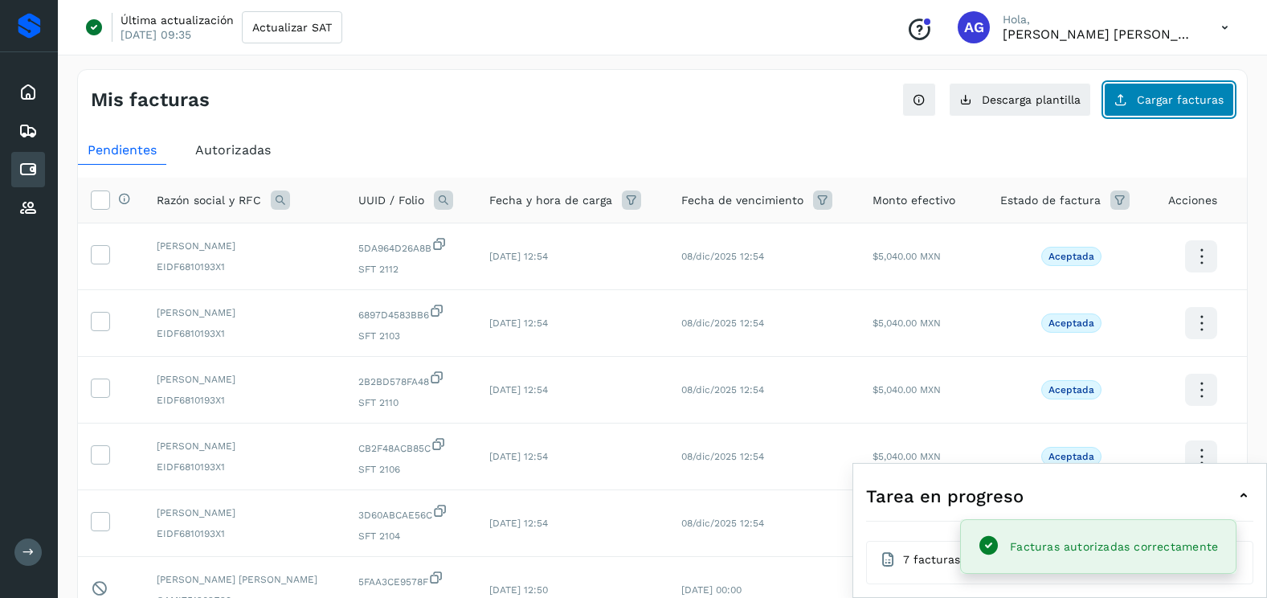
click at [1174, 89] on button "Cargar facturas" at bounding box center [1169, 100] width 130 height 34
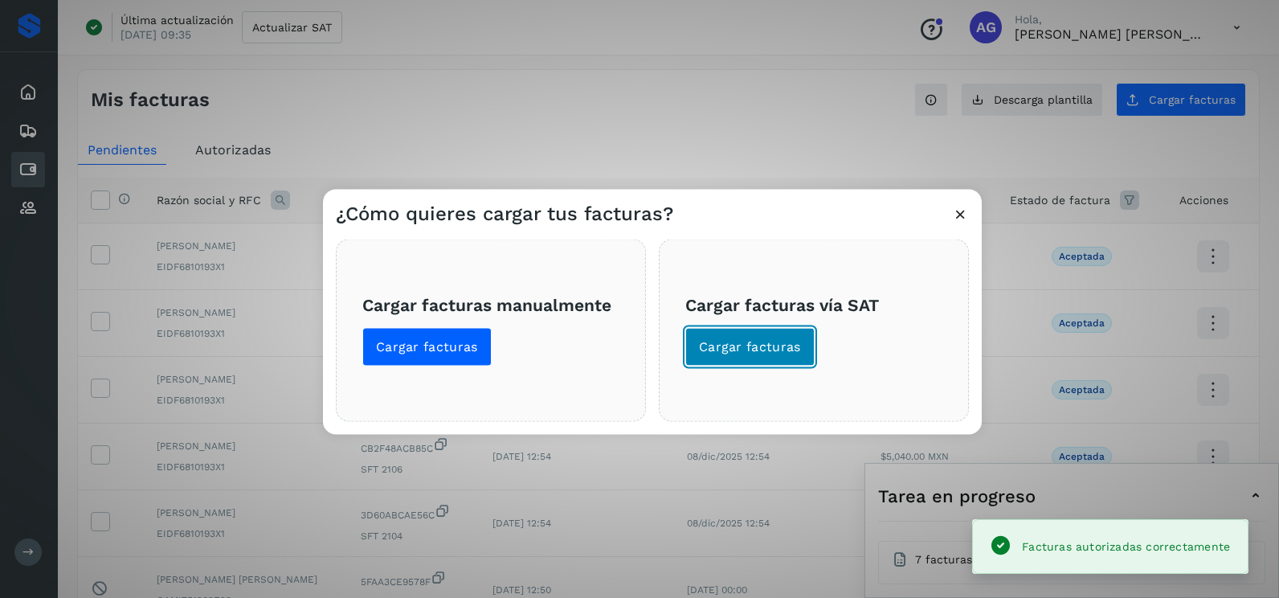
click at [759, 352] on span "Cargar facturas" at bounding box center [750, 347] width 102 height 18
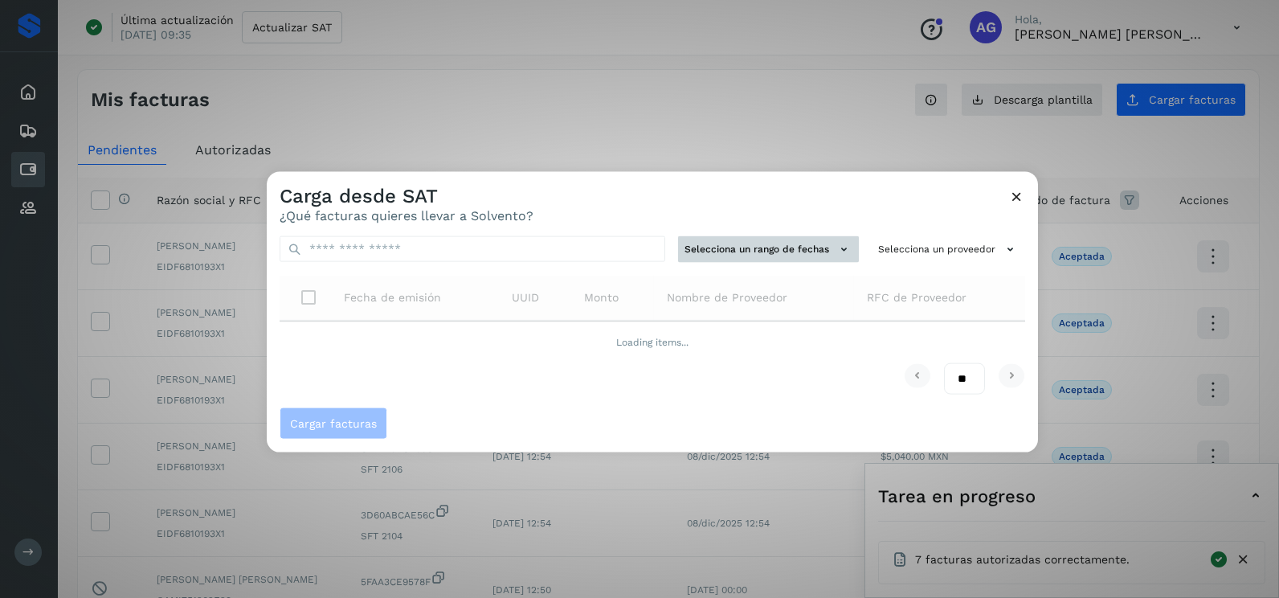
click at [759, 241] on button "Selecciona un rango de fechas" at bounding box center [768, 249] width 181 height 27
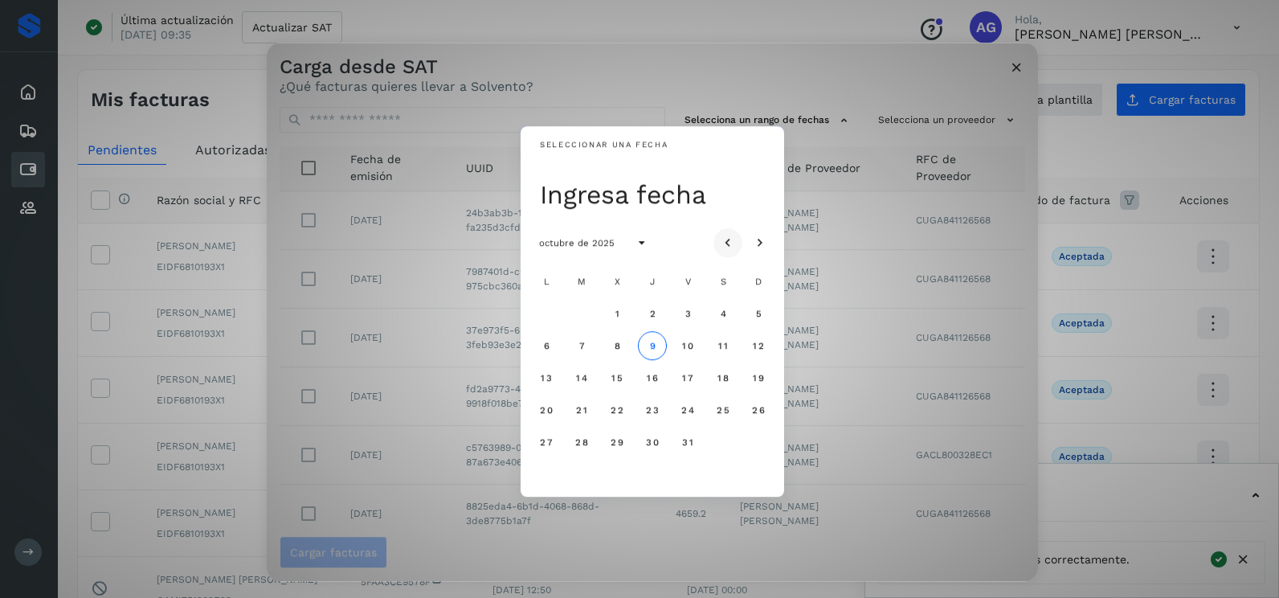
click at [723, 241] on icon "Mes anterior" at bounding box center [728, 243] width 16 height 16
click at [657, 315] on button "4" at bounding box center [652, 313] width 29 height 29
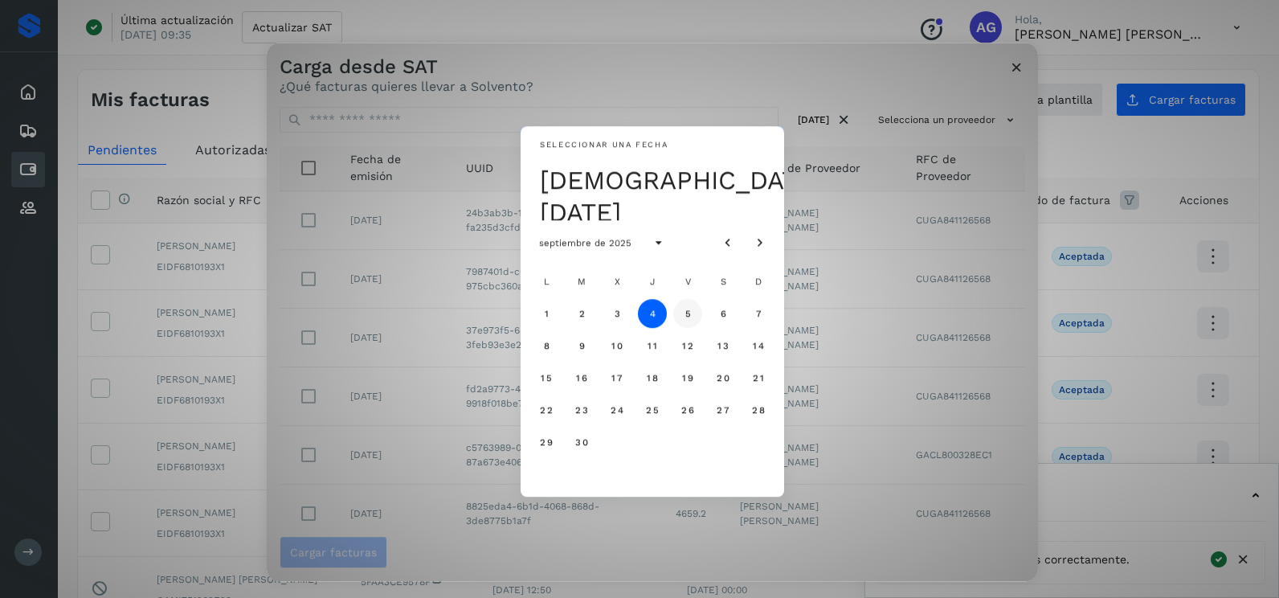
click at [682, 317] on button "5" at bounding box center [687, 313] width 29 height 29
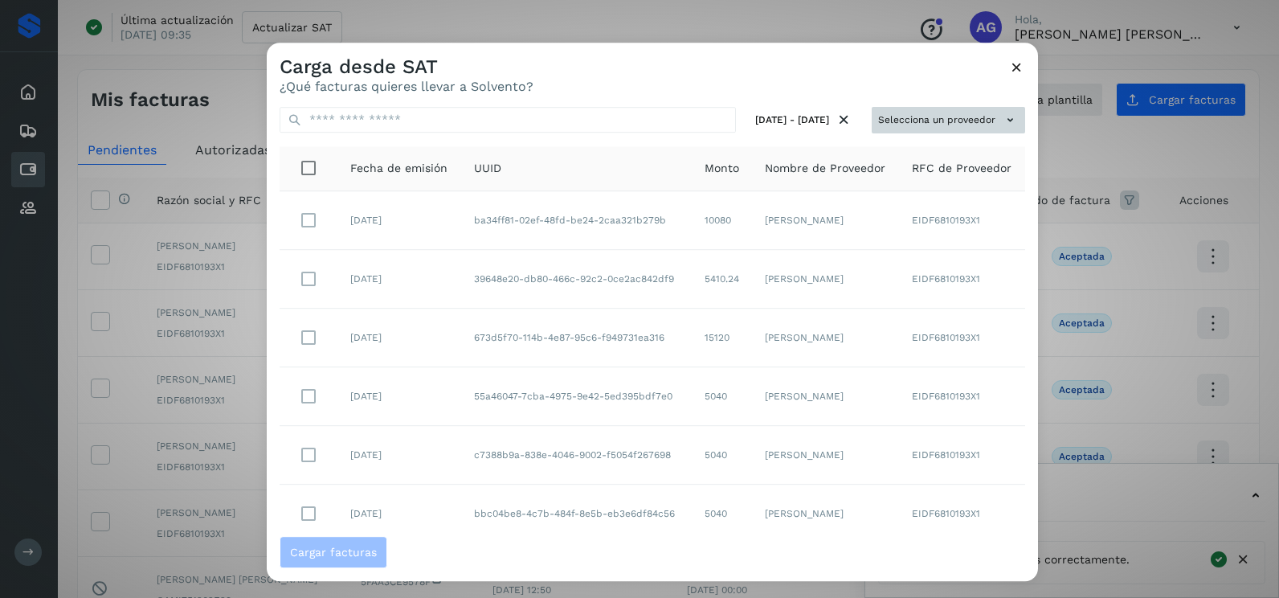
click at [921, 128] on button "Selecciona un proveedor" at bounding box center [948, 120] width 153 height 27
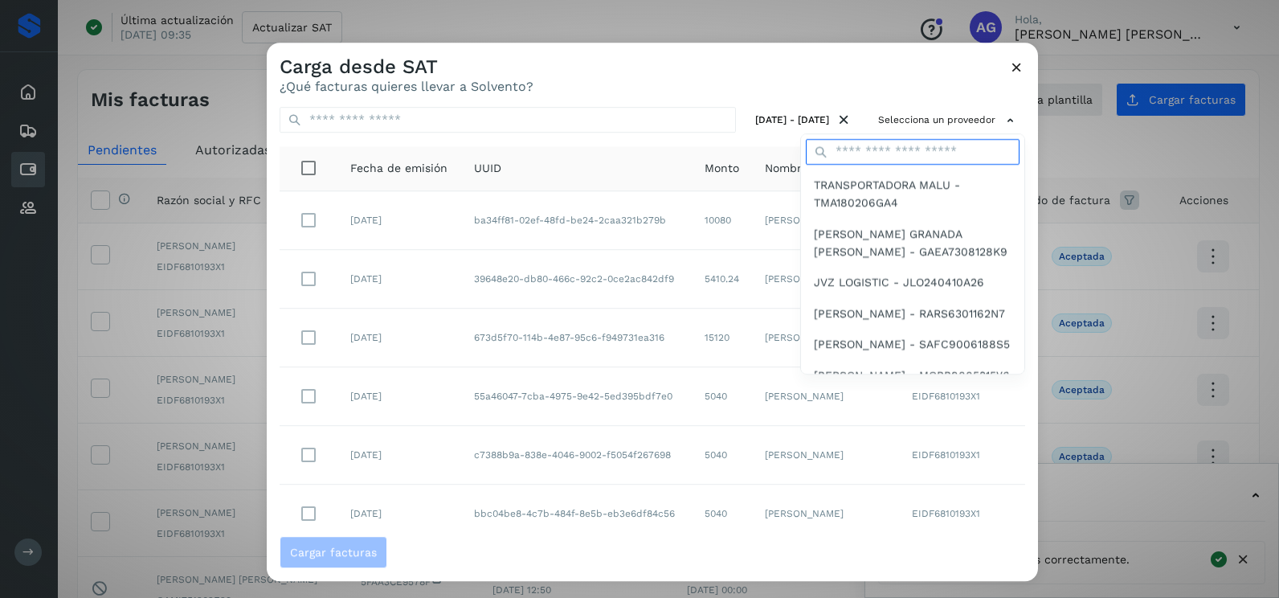
click at [846, 151] on input "text" at bounding box center [913, 152] width 214 height 26
type input "*********"
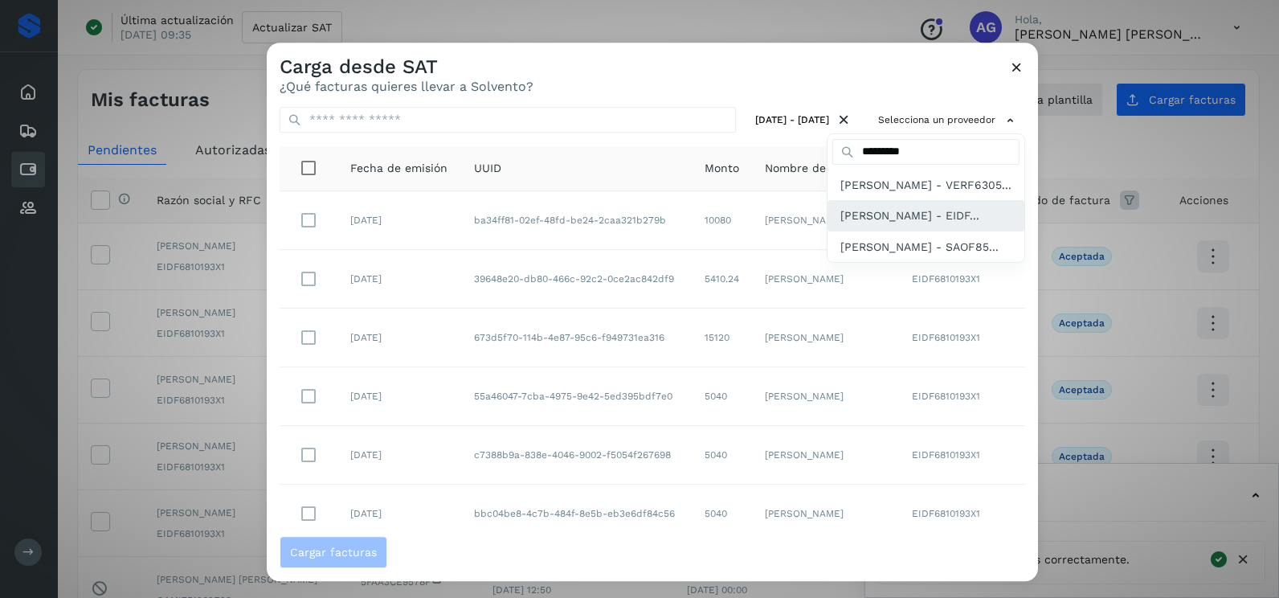
click at [857, 224] on span "[PERSON_NAME] - EIDF..." at bounding box center [910, 216] width 139 height 18
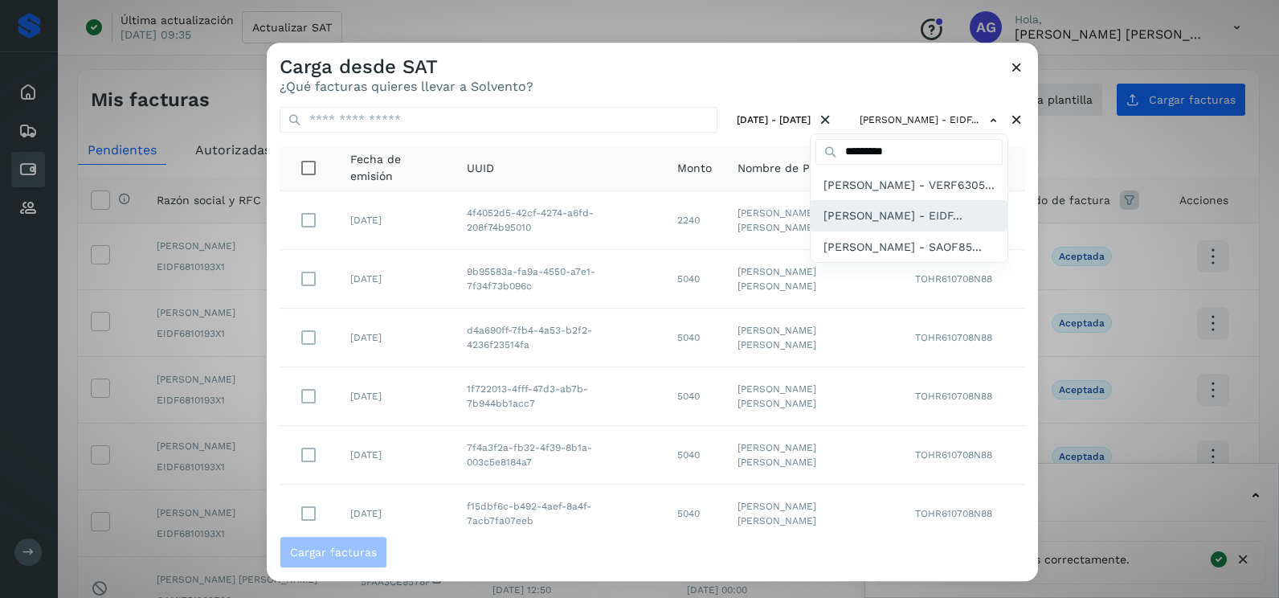
click at [853, 224] on span "[PERSON_NAME] - EIDF..." at bounding box center [893, 216] width 139 height 18
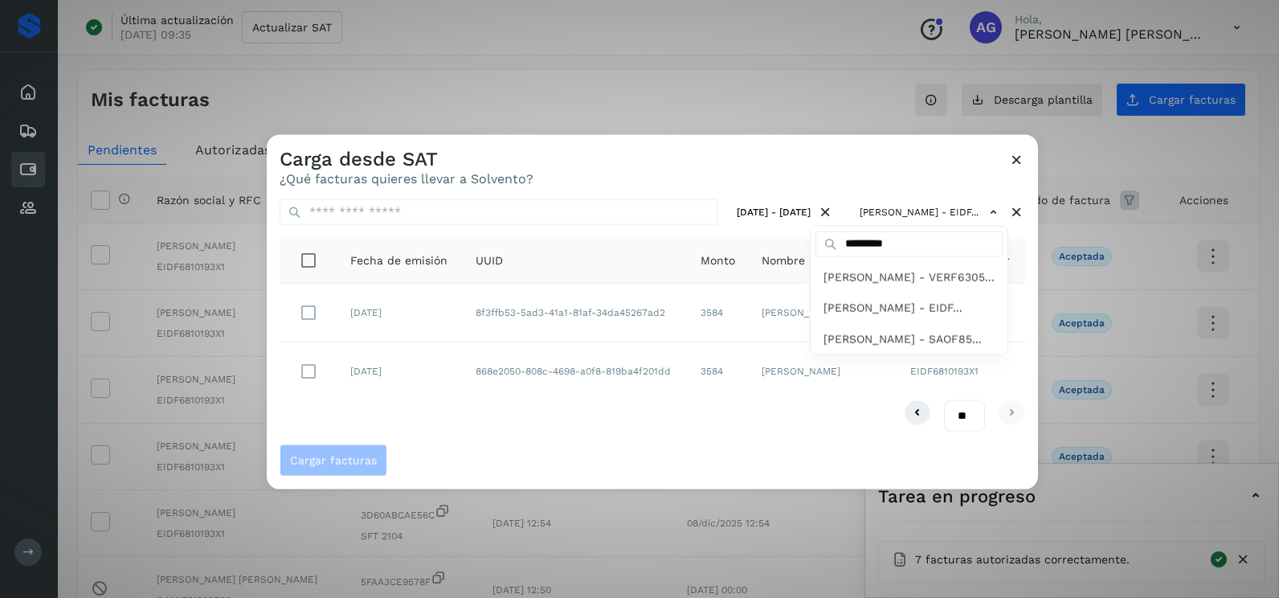
click at [732, 178] on div at bounding box center [906, 434] width 1279 height 598
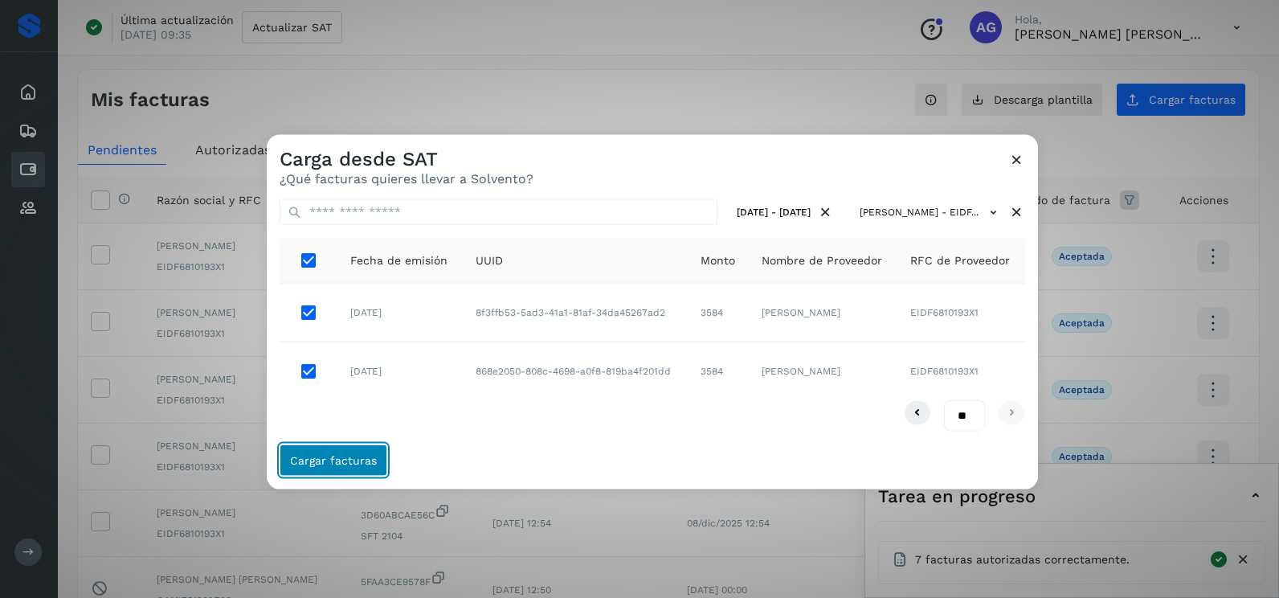
click at [333, 462] on span "Cargar facturas" at bounding box center [333, 459] width 87 height 11
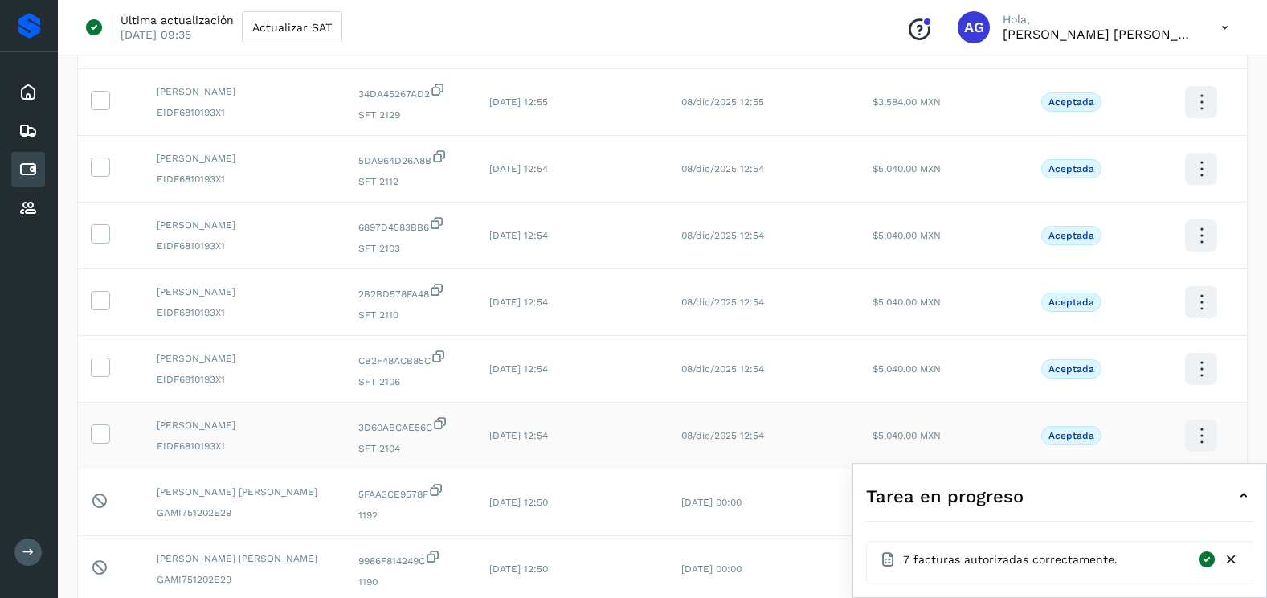
scroll to position [241, 0]
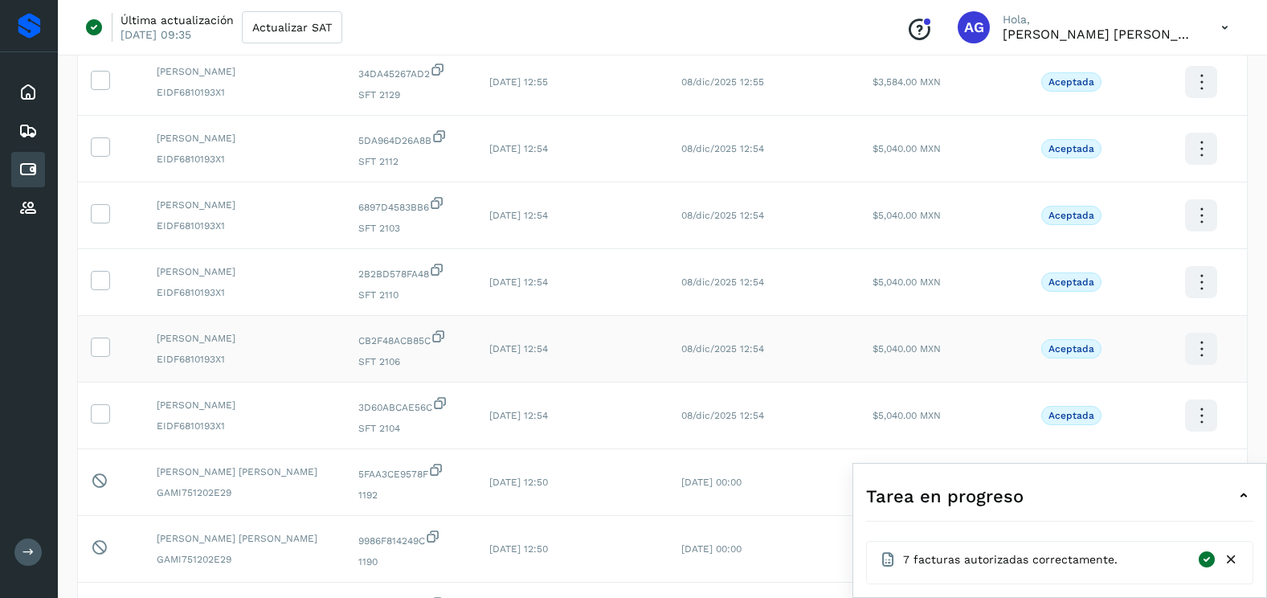
drag, startPoint x: 100, startPoint y: 409, endPoint x: 102, endPoint y: 379, distance: 29.8
click at [100, 407] on icon at bounding box center [100, 412] width 17 height 17
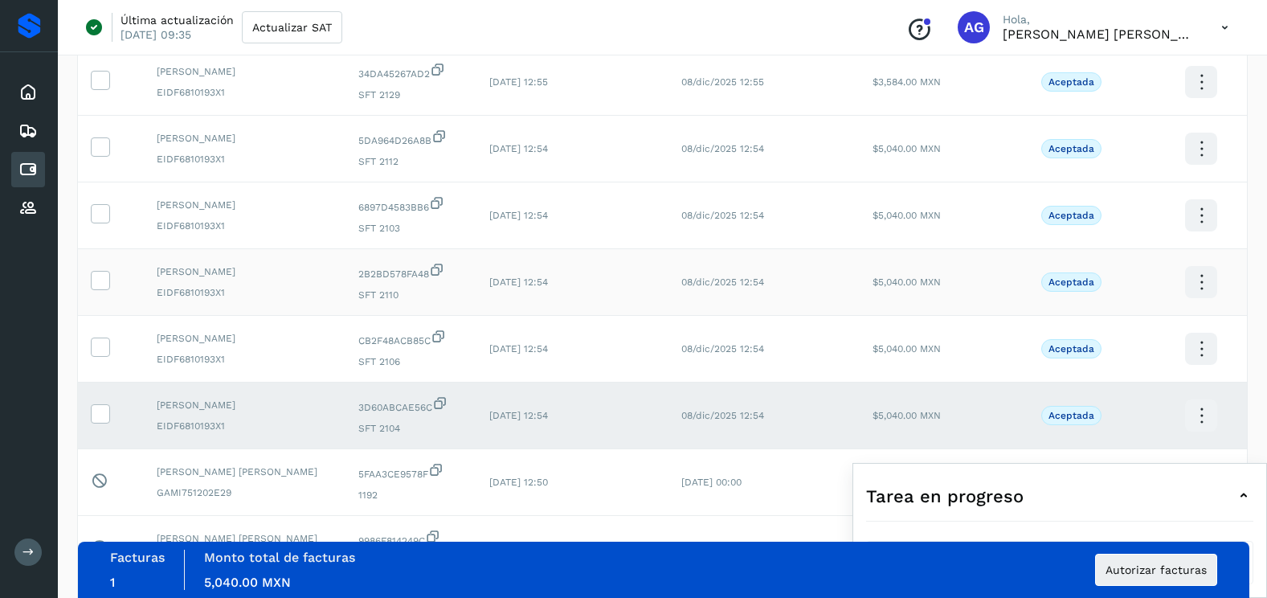
drag, startPoint x: 108, startPoint y: 349, endPoint x: 100, endPoint y: 292, distance: 56.8
click at [107, 345] on label at bounding box center [100, 346] width 19 height 19
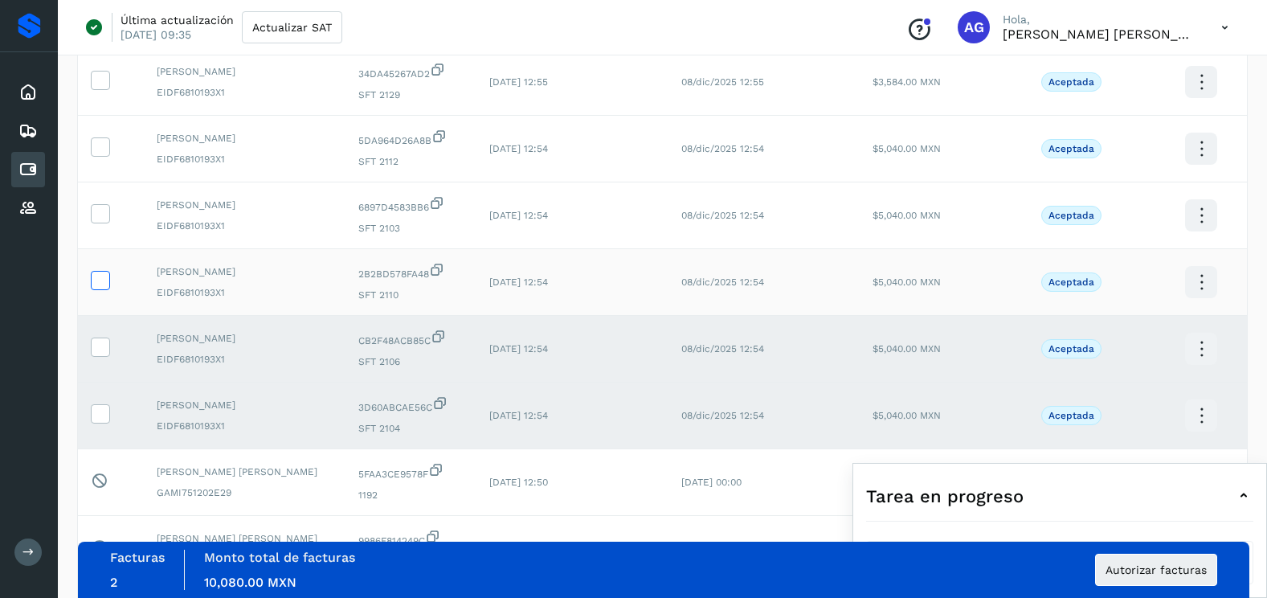
click at [100, 288] on span at bounding box center [100, 283] width 17 height 11
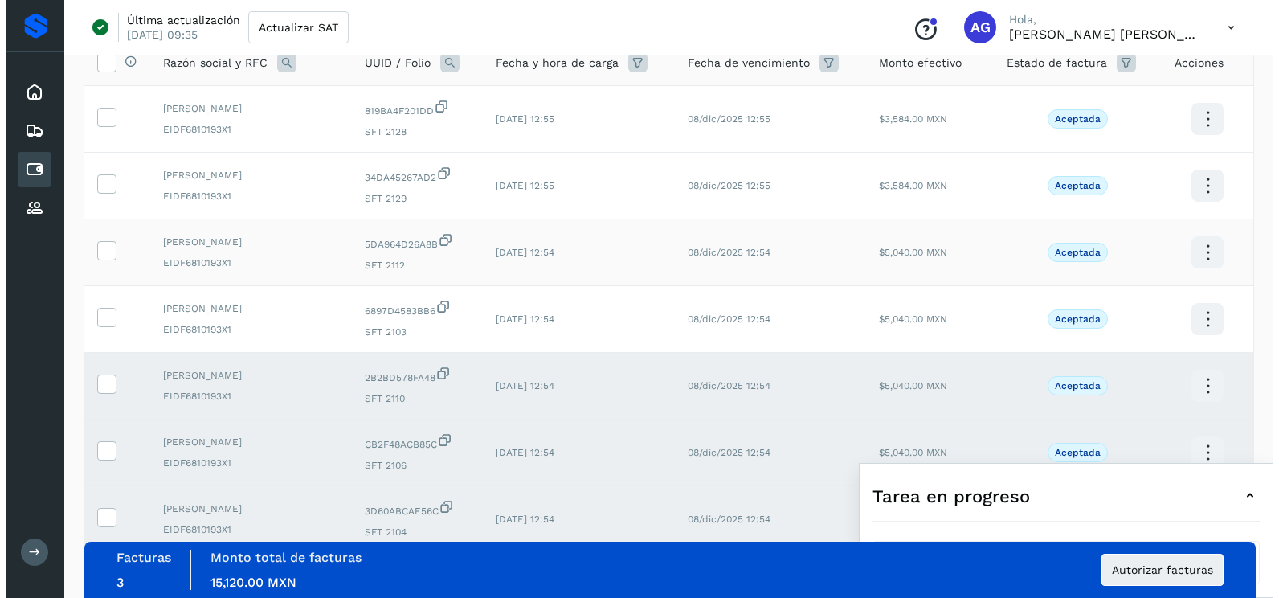
scroll to position [0, 0]
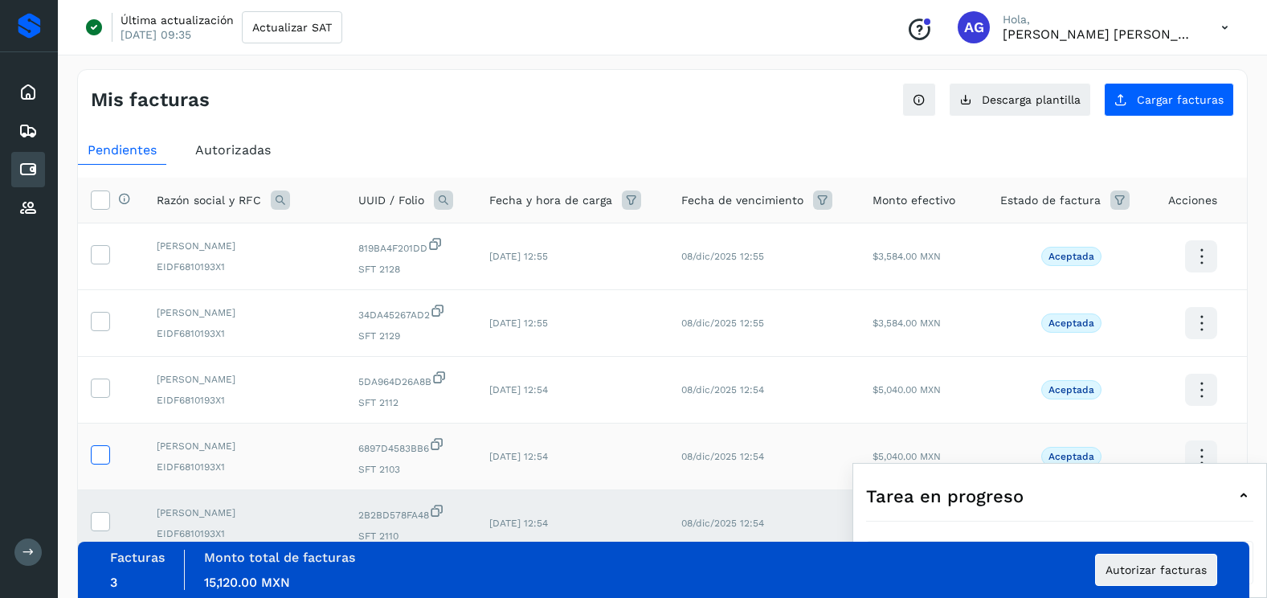
click at [96, 452] on icon at bounding box center [100, 453] width 17 height 17
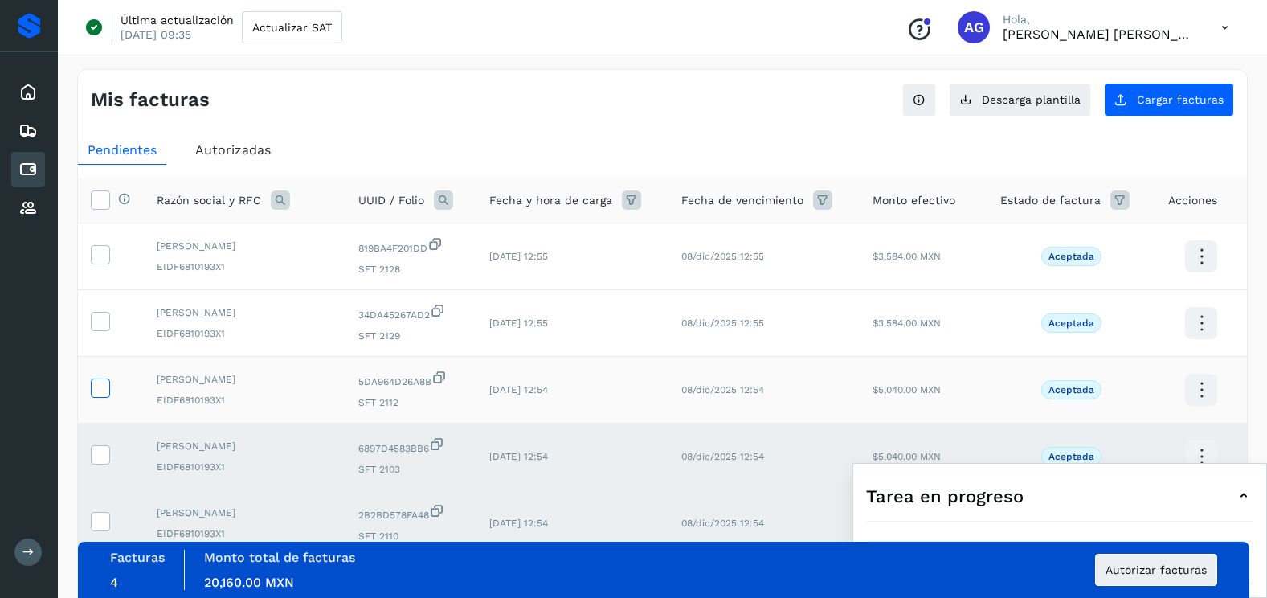
click at [99, 385] on icon at bounding box center [100, 386] width 17 height 17
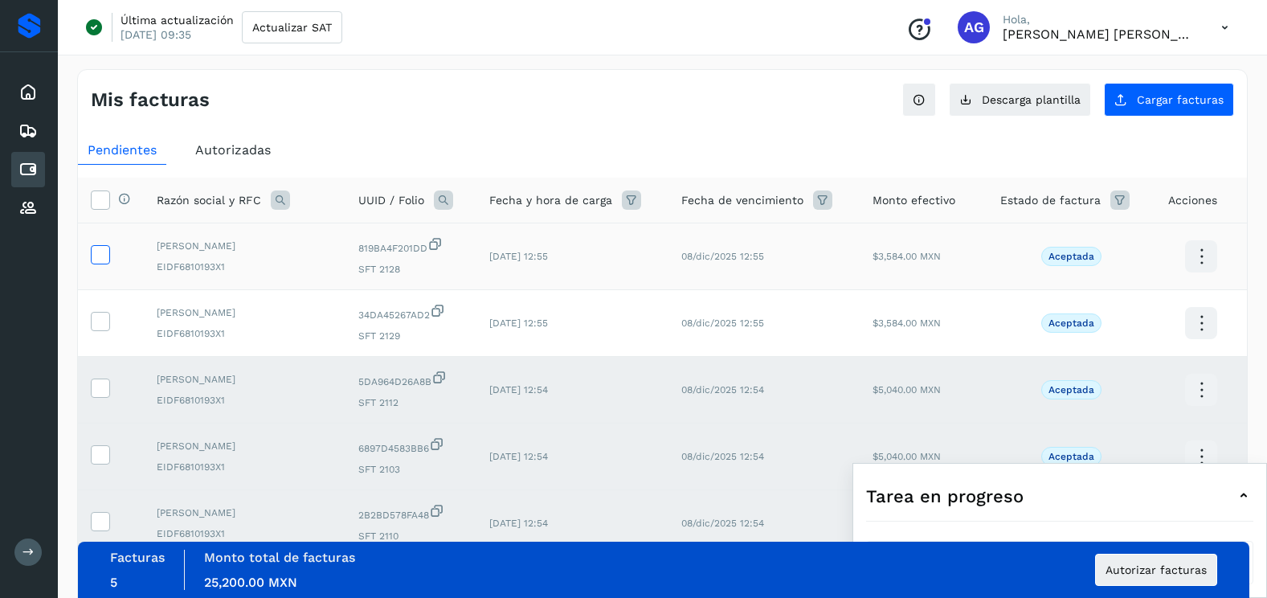
drag, startPoint x: 103, startPoint y: 317, endPoint x: 106, endPoint y: 259, distance: 57.9
click at [103, 314] on icon at bounding box center [100, 320] width 17 height 17
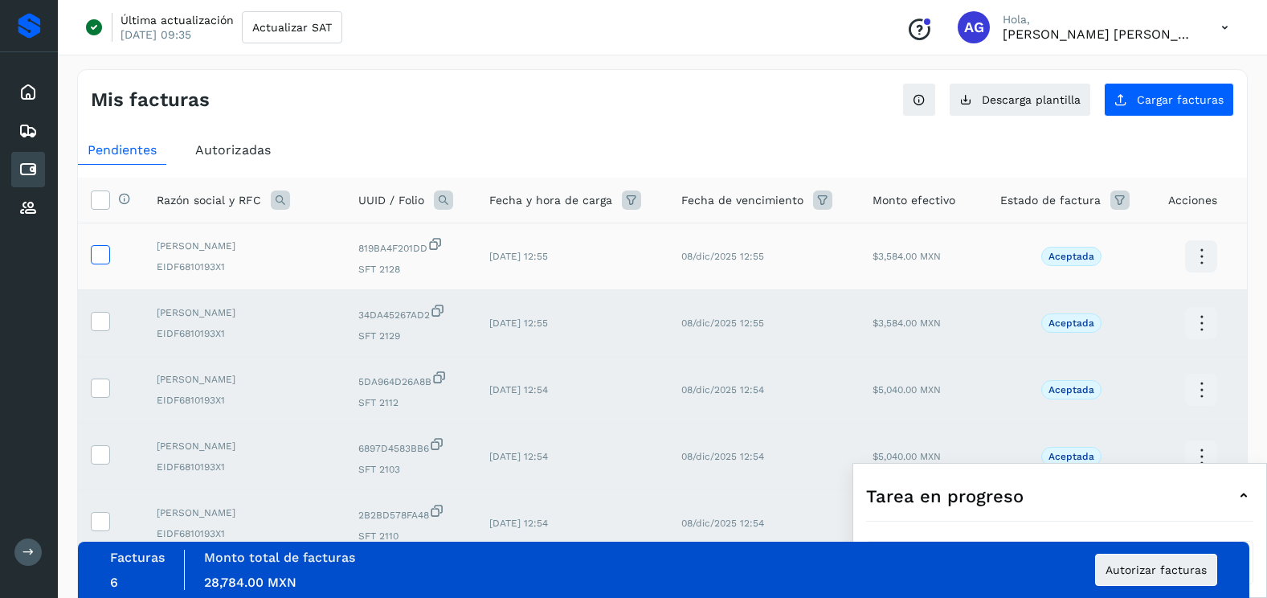
click at [106, 256] on icon at bounding box center [100, 253] width 17 height 17
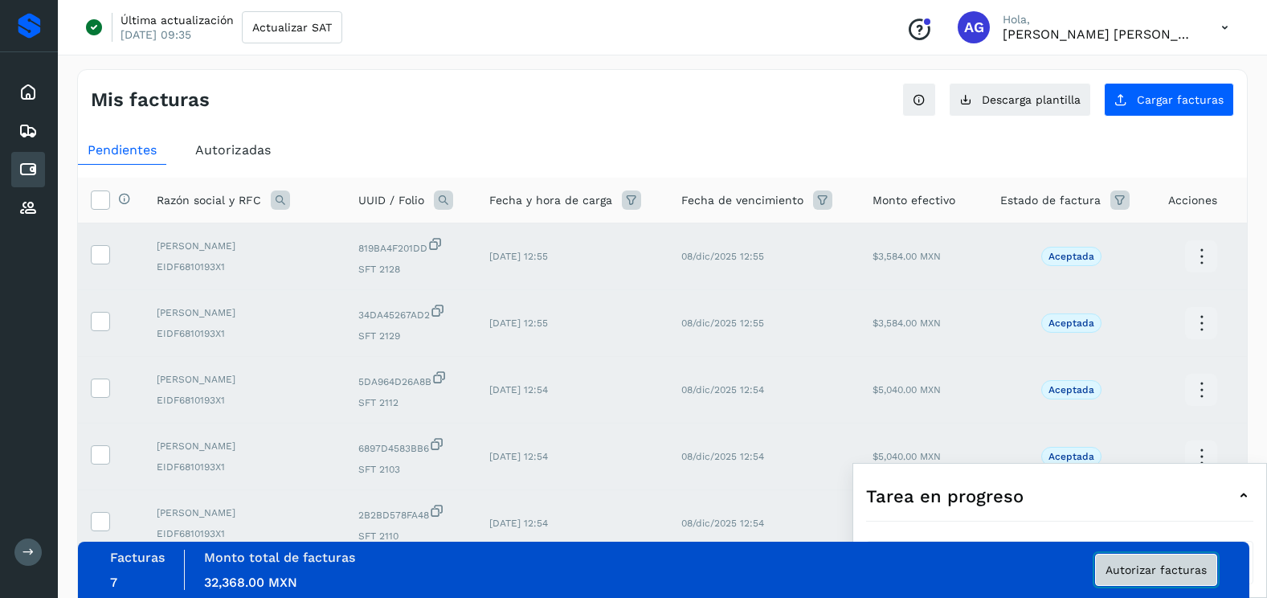
drag, startPoint x: 1143, startPoint y: 571, endPoint x: 861, endPoint y: 531, distance: 284.1
click at [1143, 571] on span "Autorizar facturas" at bounding box center [1156, 569] width 101 height 11
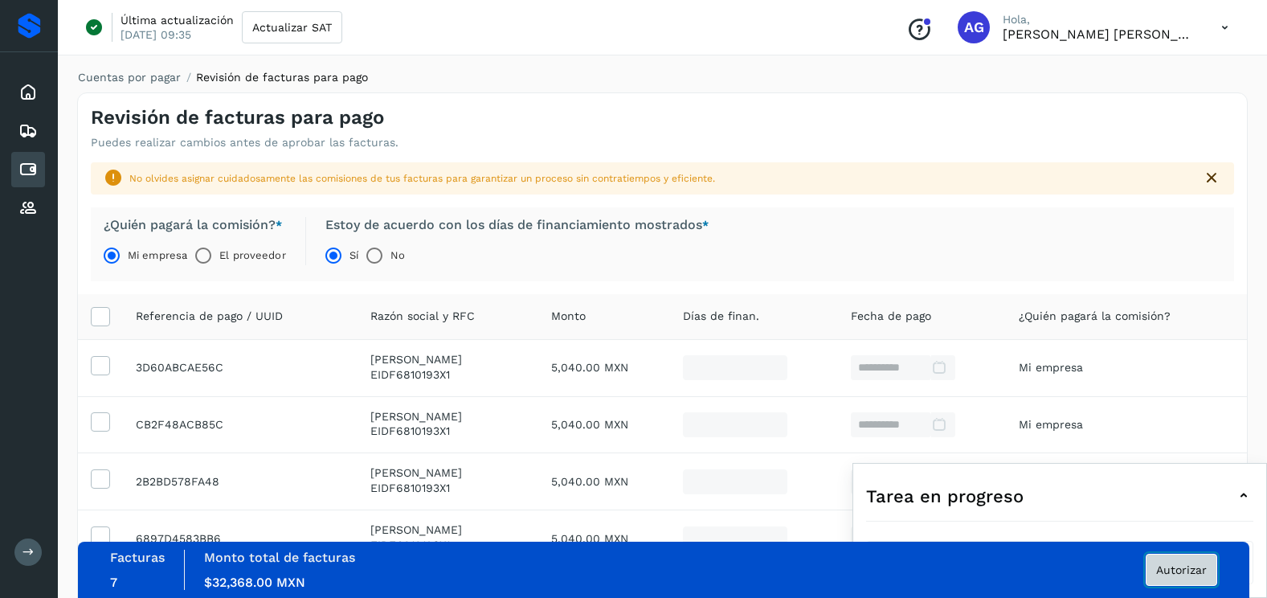
click at [1175, 567] on span "Autorizar" at bounding box center [1181, 569] width 51 height 11
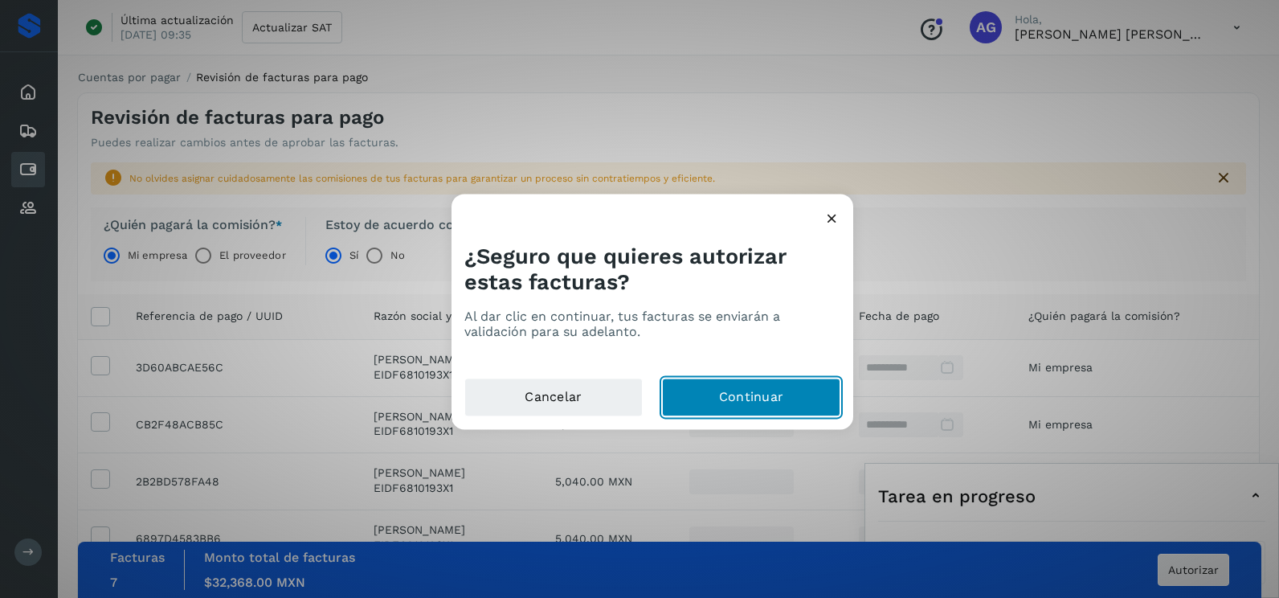
click at [725, 406] on button "Continuar" at bounding box center [751, 397] width 178 height 39
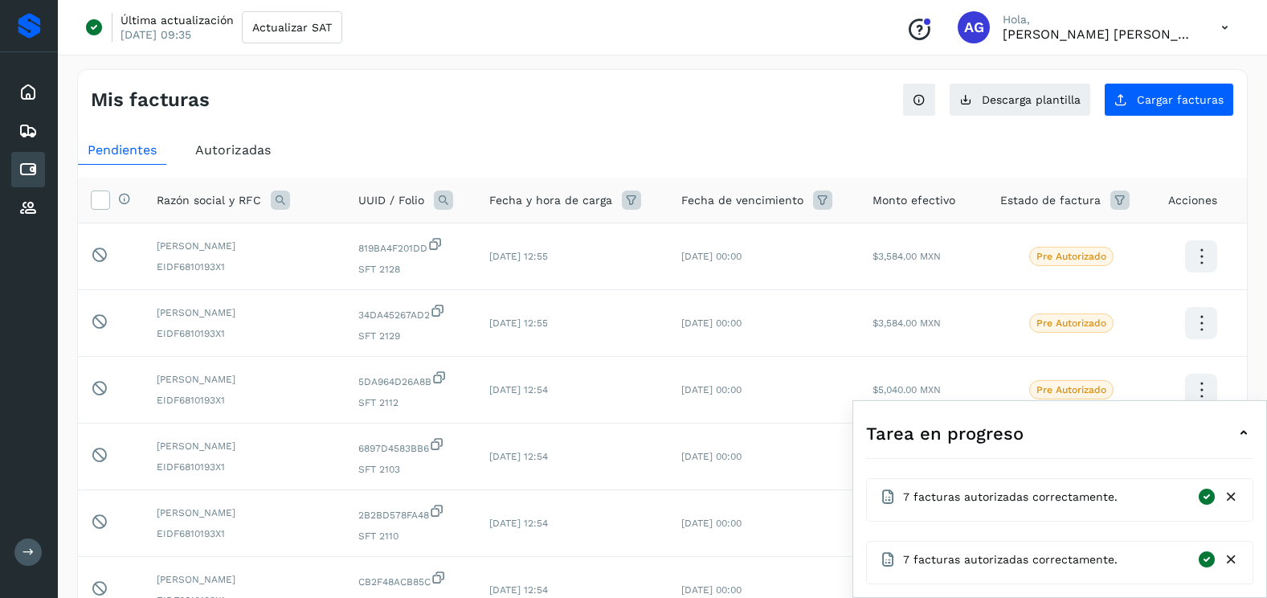
click at [1231, 498] on icon at bounding box center [1231, 497] width 17 height 17
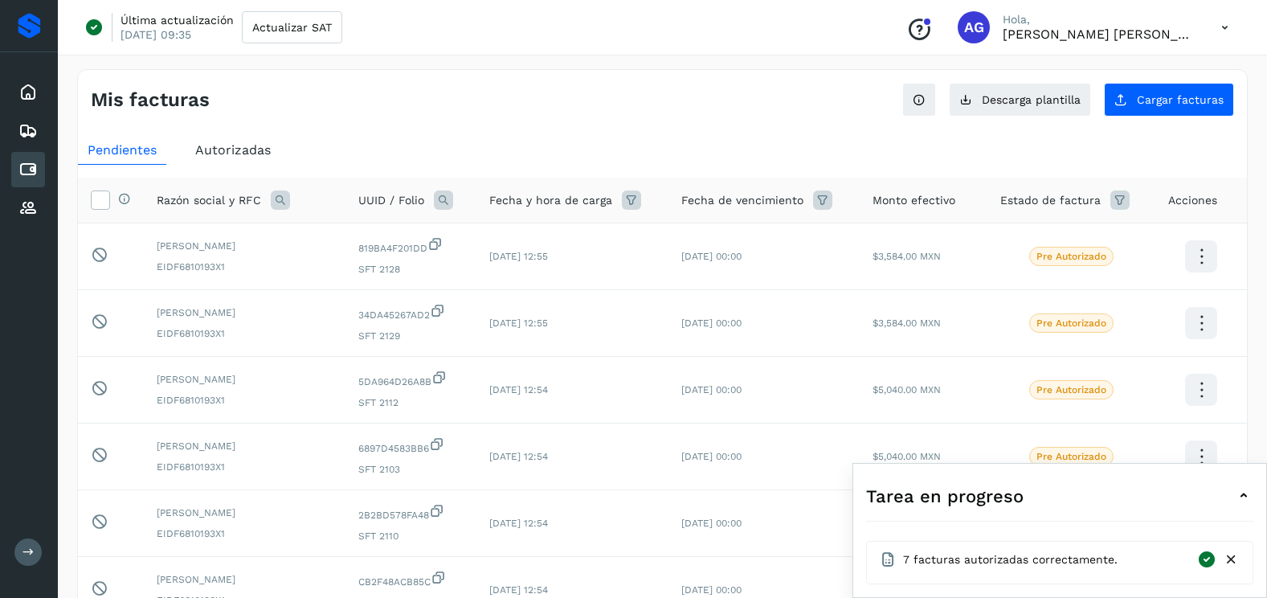
click at [1235, 562] on icon at bounding box center [1231, 559] width 17 height 17
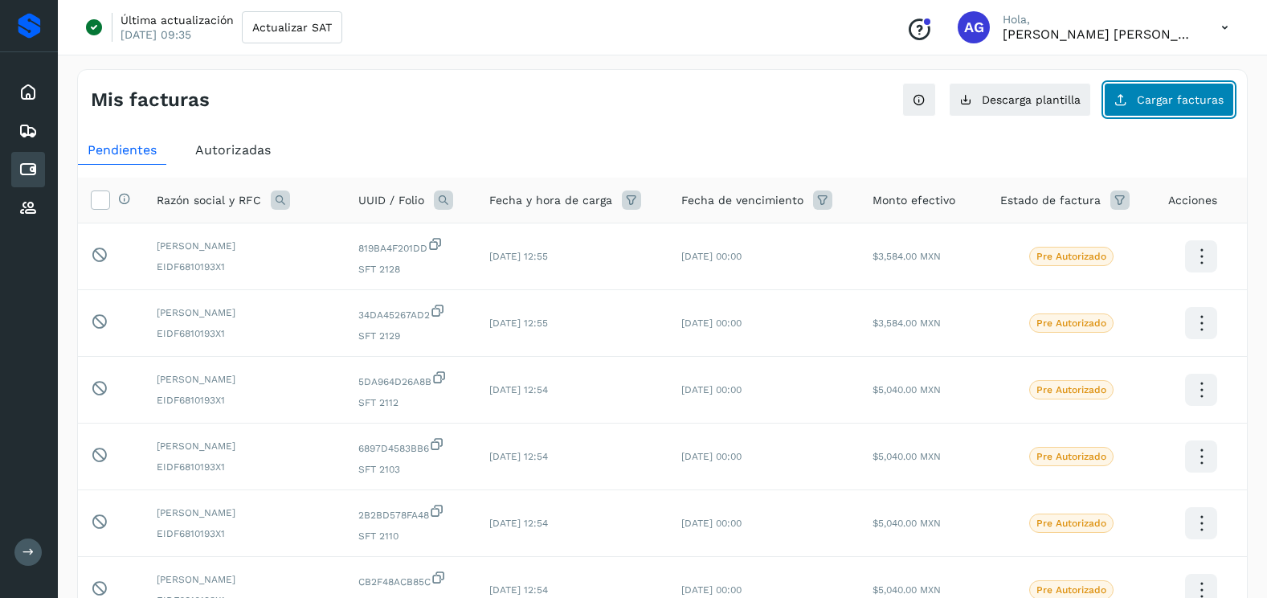
click at [1176, 104] on span "Cargar facturas" at bounding box center [1180, 99] width 87 height 11
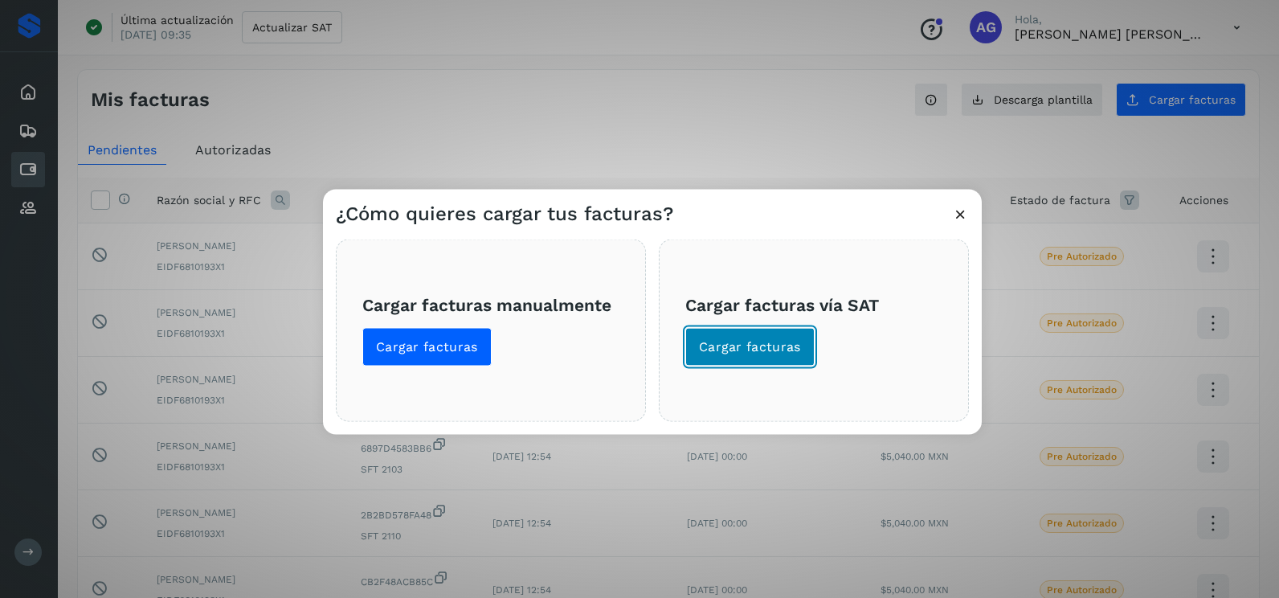
click at [748, 350] on span "Cargar facturas" at bounding box center [750, 347] width 102 height 18
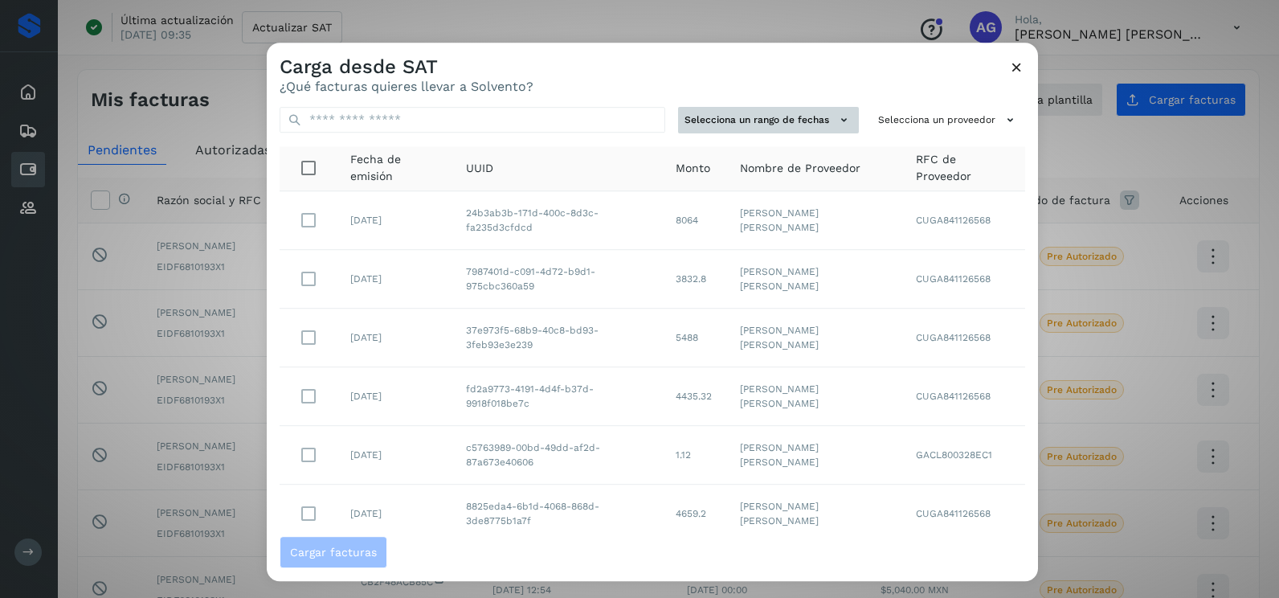
click at [759, 120] on button "Selecciona un rango de fechas" at bounding box center [768, 120] width 181 height 27
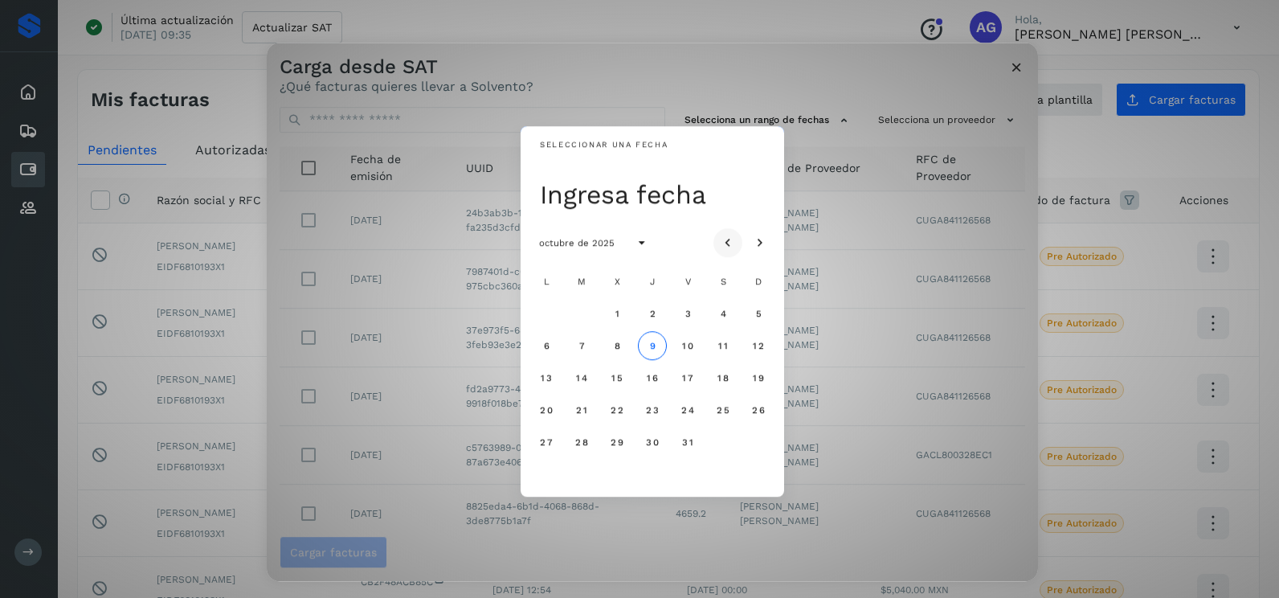
click at [734, 229] on button "Mes anterior" at bounding box center [728, 242] width 29 height 29
click at [656, 446] on span "28" at bounding box center [652, 441] width 14 height 11
click at [687, 446] on span "29" at bounding box center [688, 441] width 14 height 11
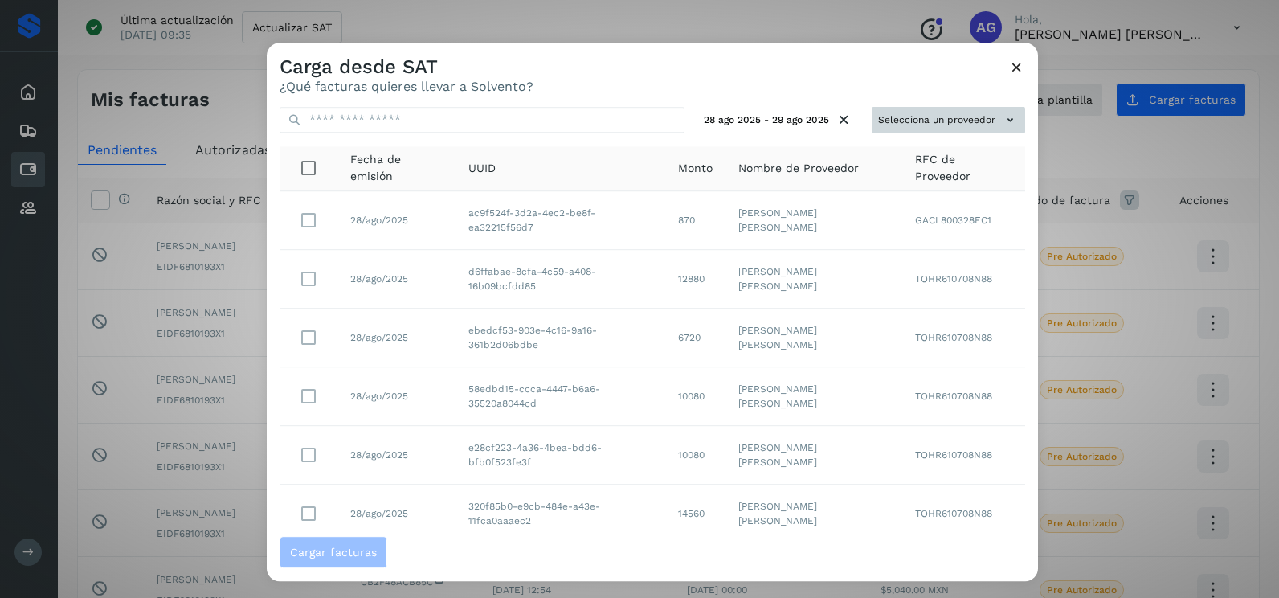
click at [972, 116] on button "Selecciona un proveedor" at bounding box center [948, 120] width 153 height 27
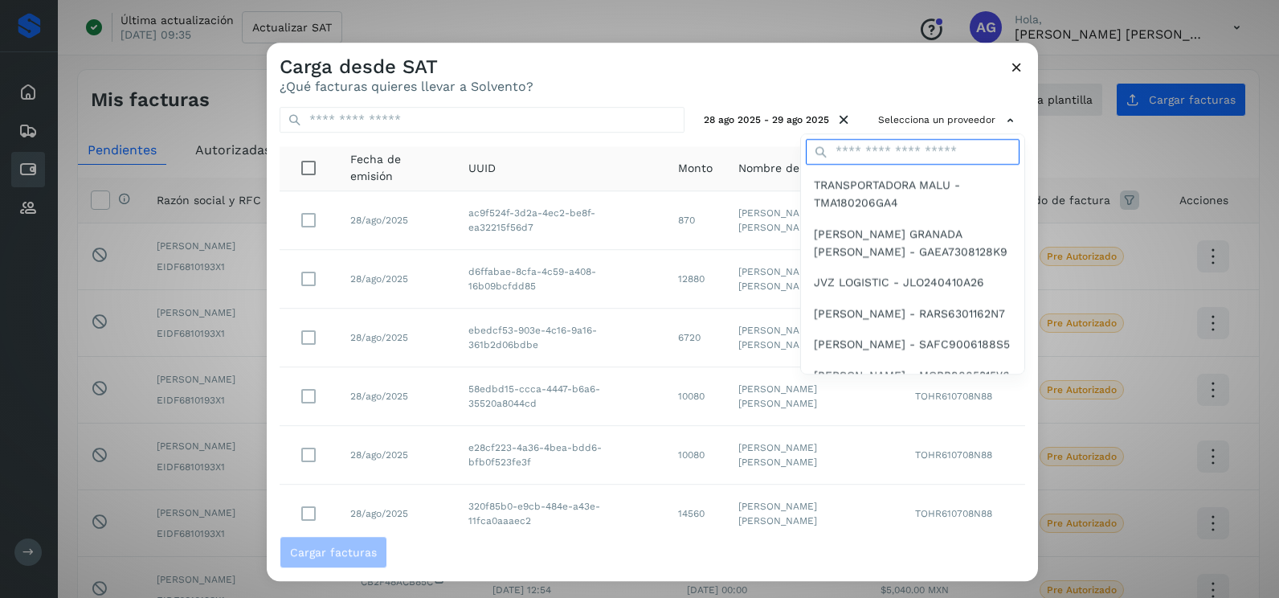
click at [926, 151] on input "text" at bounding box center [913, 152] width 214 height 26
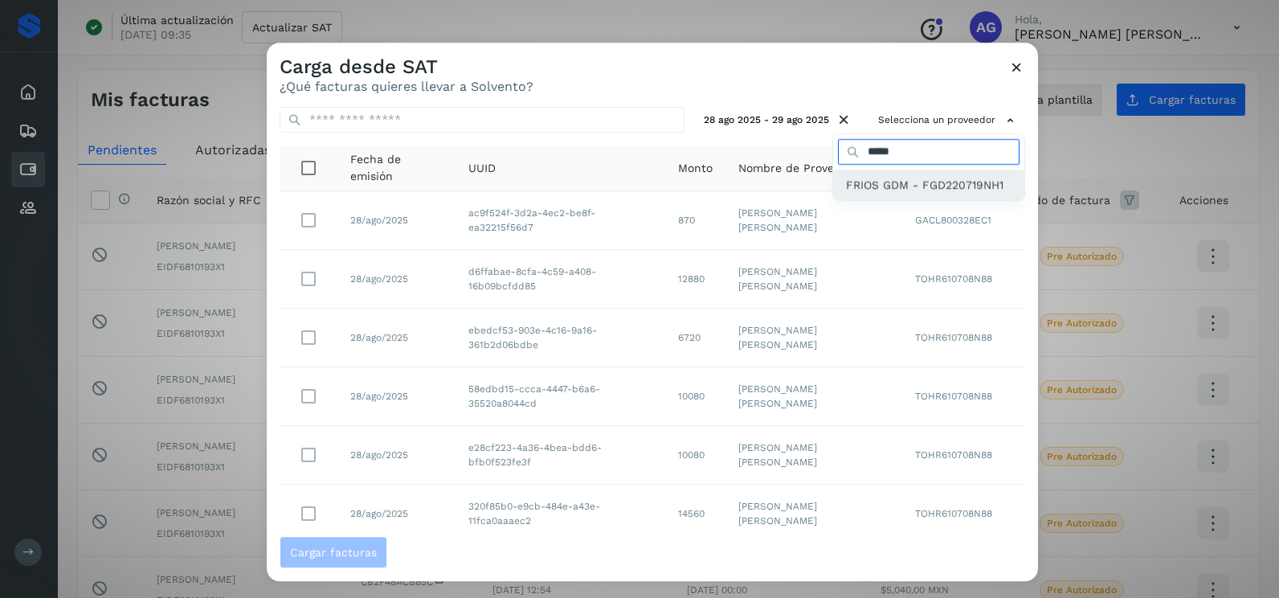
type input "*****"
click at [931, 187] on span "FRIOS GDM - FGD220719NH1" at bounding box center [924, 185] width 157 height 18
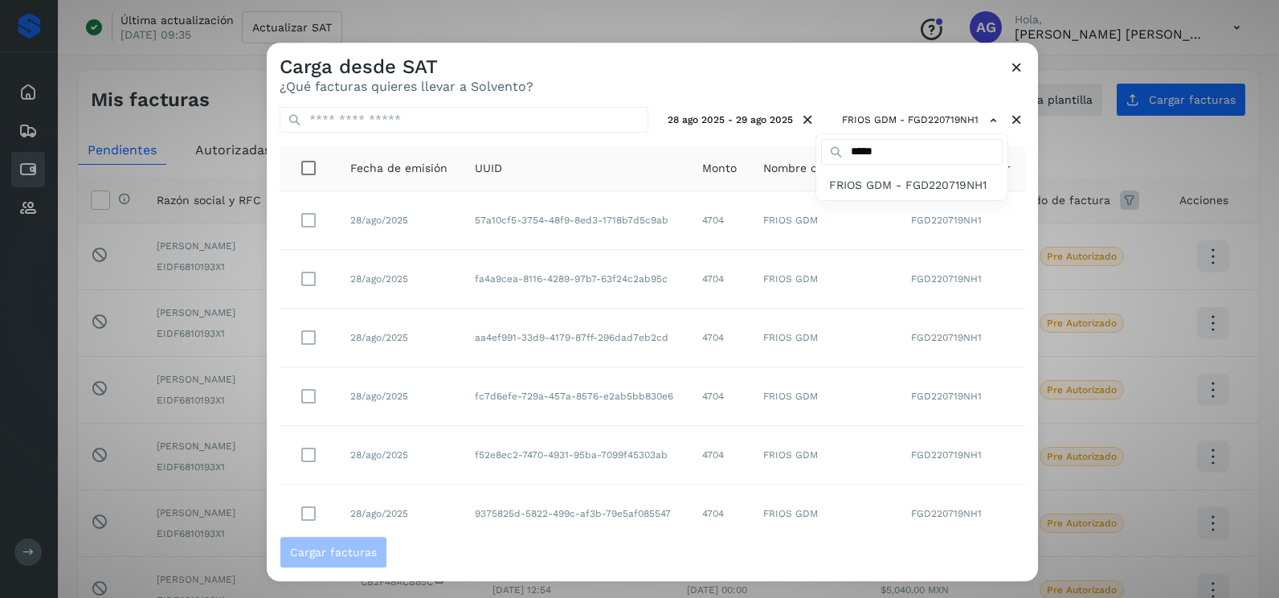
click at [736, 55] on div at bounding box center [906, 342] width 1279 height 598
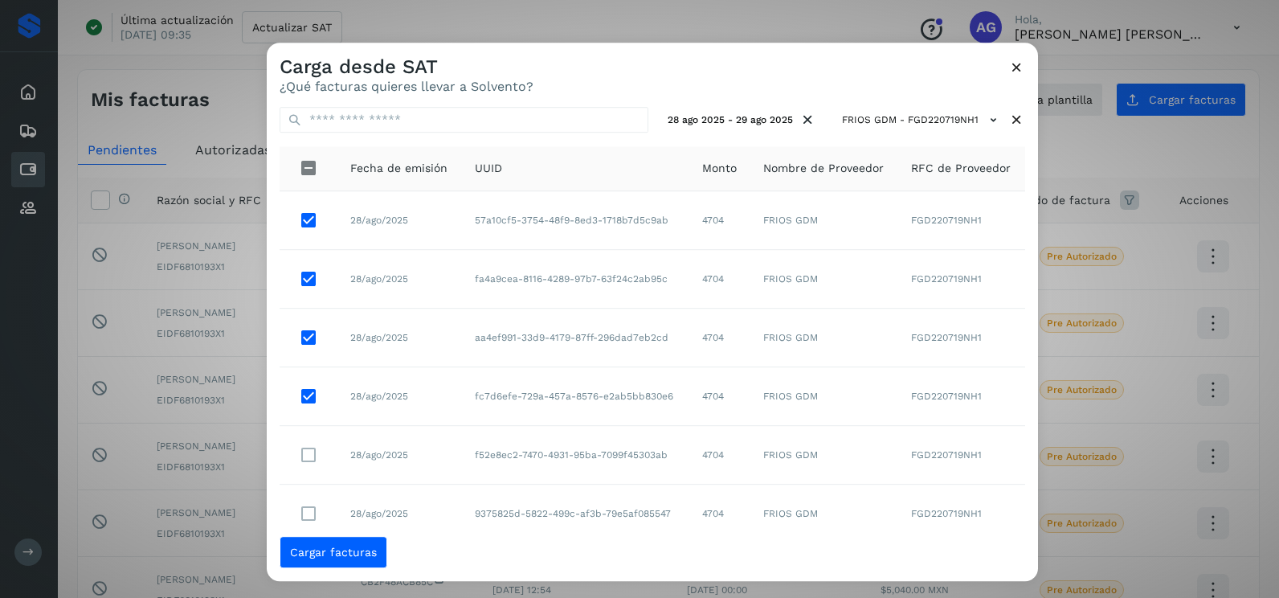
scroll to position [51, 0]
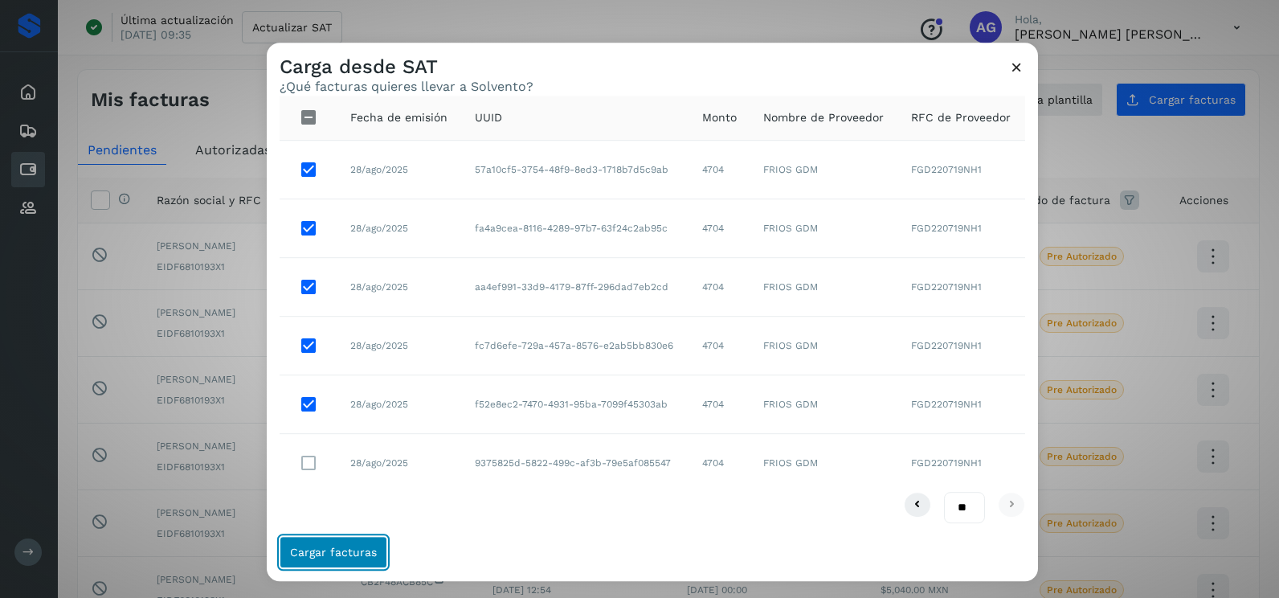
click at [321, 566] on button "Cargar facturas" at bounding box center [334, 552] width 108 height 32
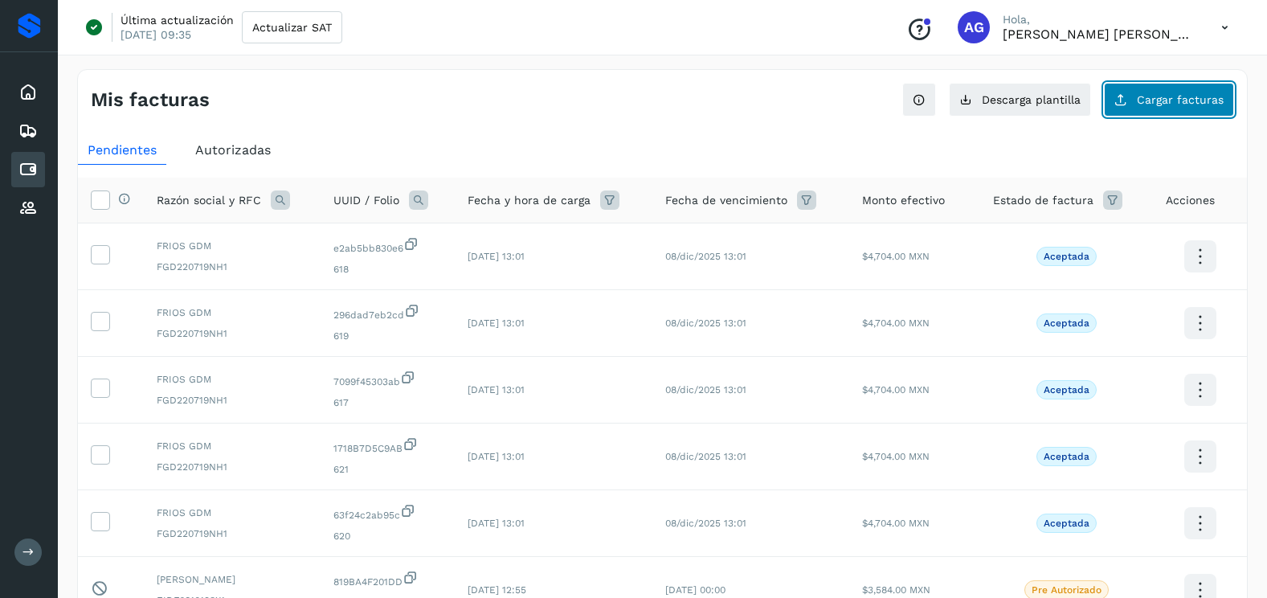
click at [1147, 104] on span "Cargar facturas" at bounding box center [1180, 99] width 87 height 11
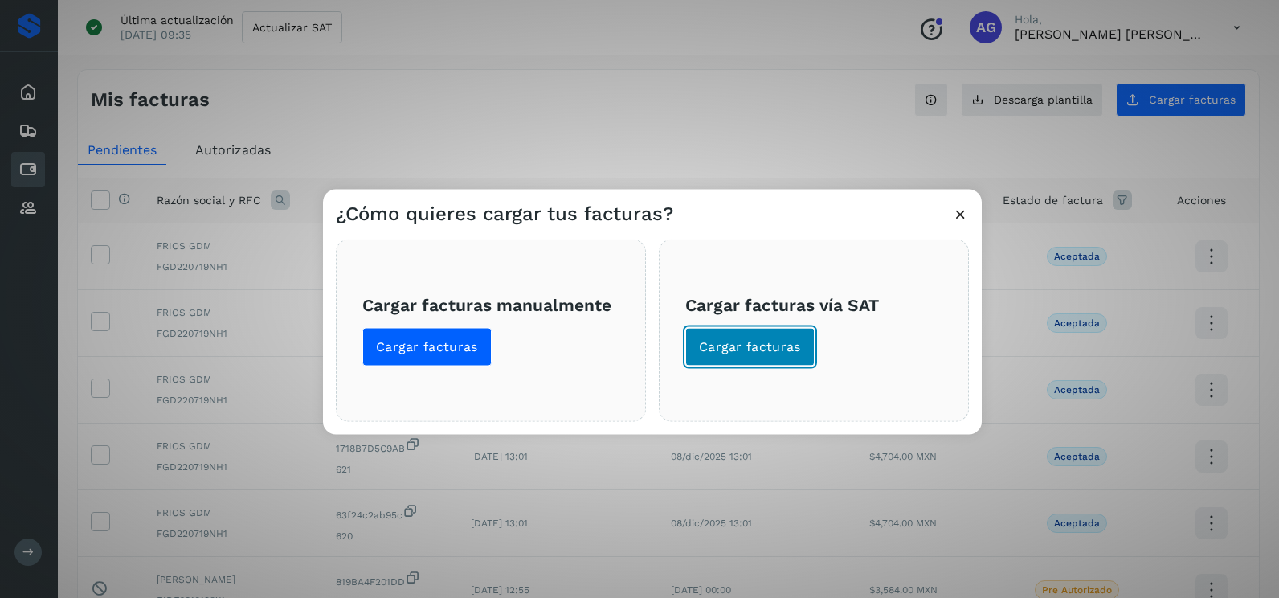
click at [729, 357] on button "Cargar facturas" at bounding box center [749, 347] width 129 height 39
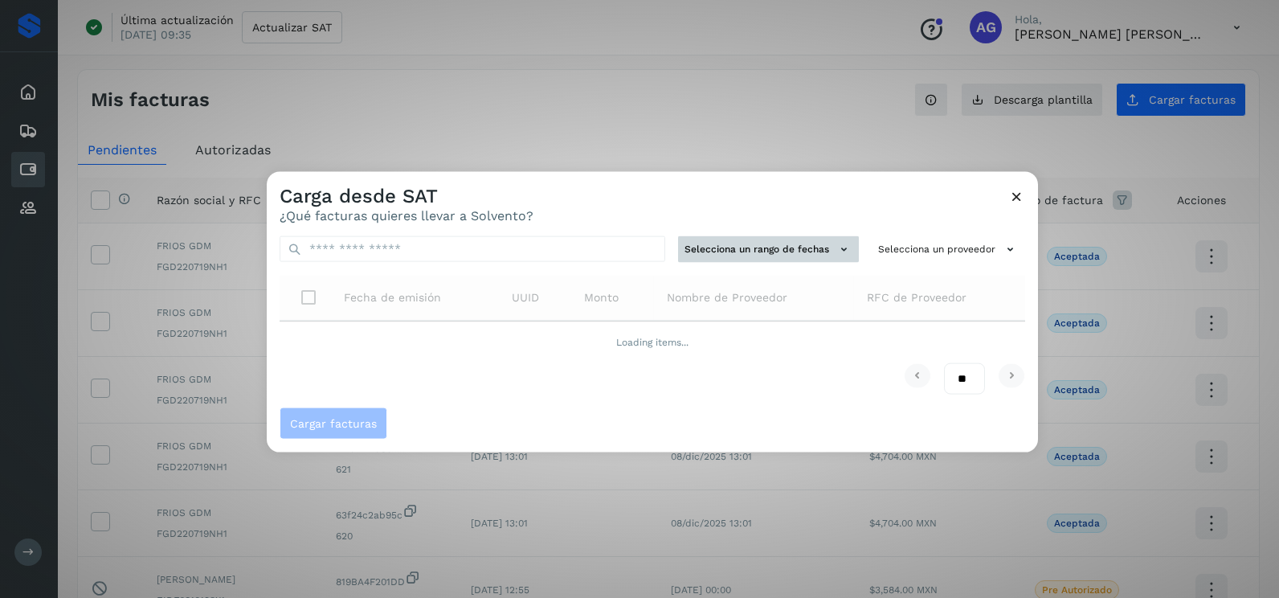
click at [805, 246] on button "Selecciona un rango de fechas" at bounding box center [768, 249] width 181 height 27
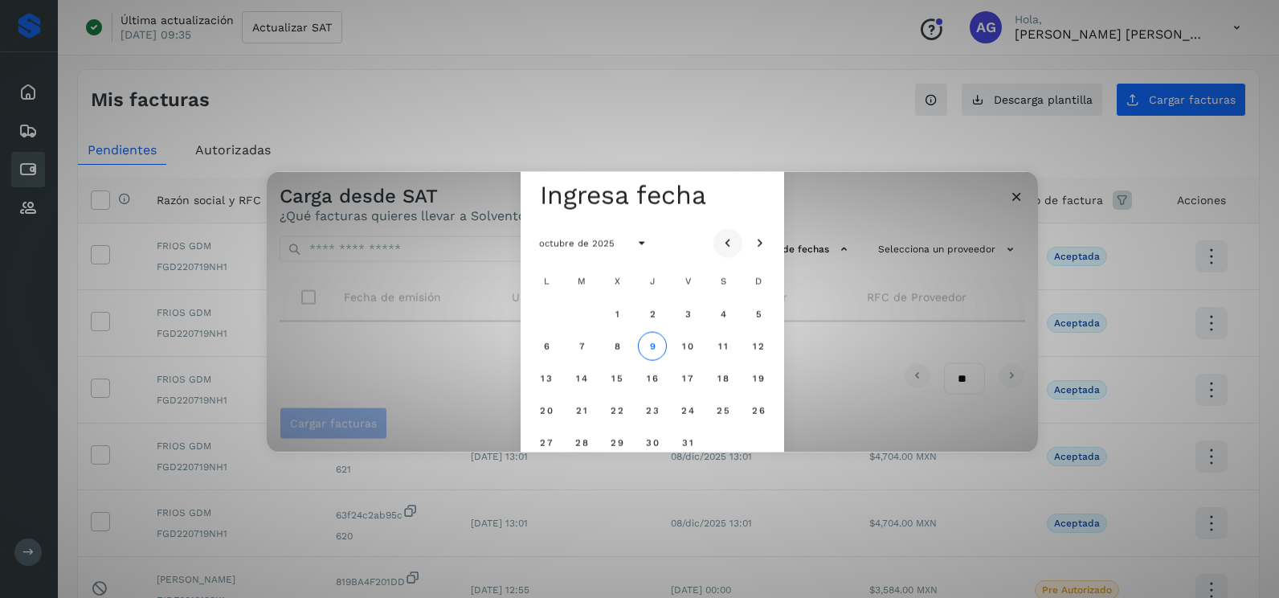
click at [735, 231] on button "Mes anterior" at bounding box center [728, 242] width 29 height 29
click at [733, 235] on icon "Mes anterior" at bounding box center [728, 243] width 16 height 16
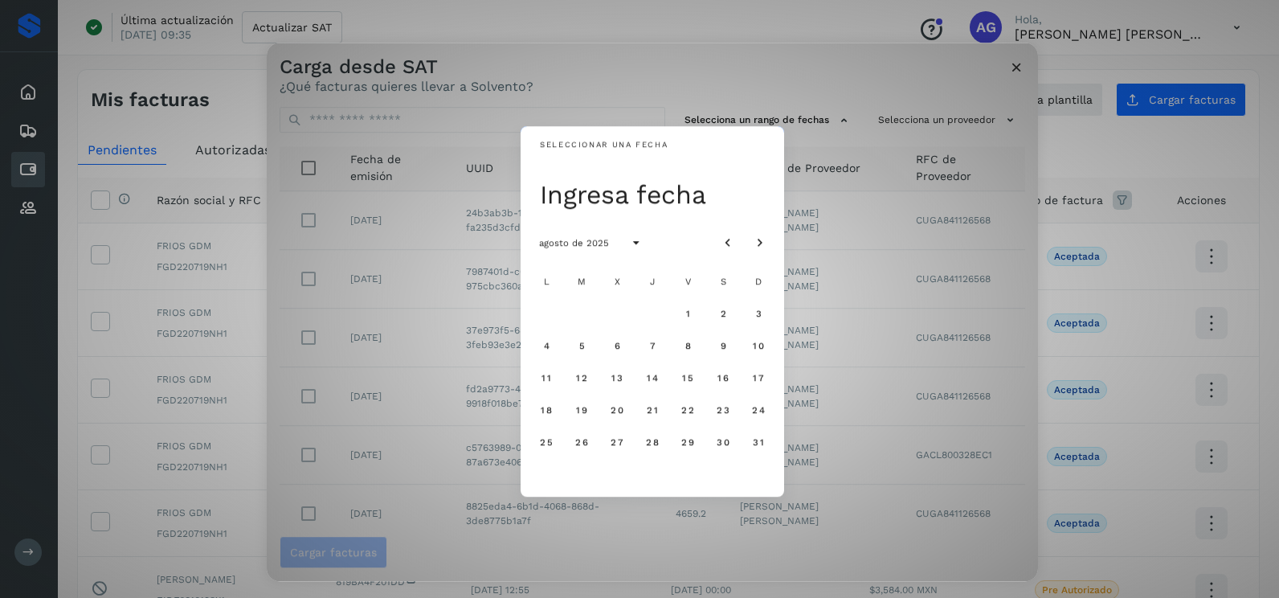
drag, startPoint x: 539, startPoint y: 441, endPoint x: 565, endPoint y: 441, distance: 25.7
click at [541, 441] on span "25" at bounding box center [546, 441] width 14 height 11
click at [580, 440] on span "26" at bounding box center [582, 441] width 14 height 11
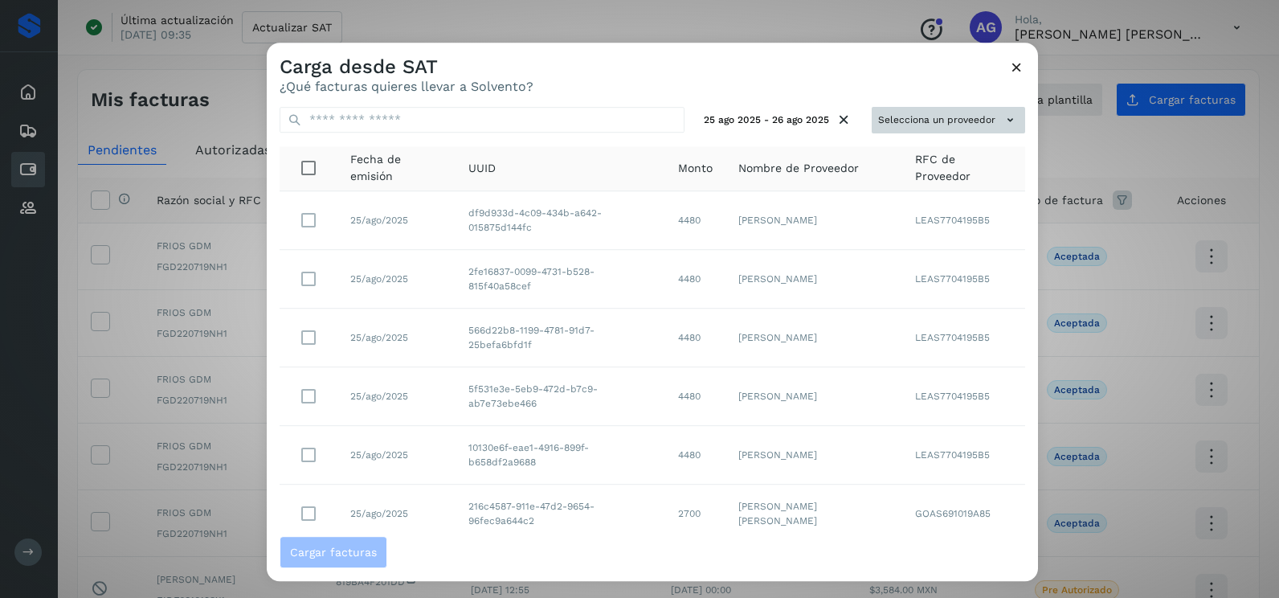
click at [901, 129] on button "Selecciona un proveedor" at bounding box center [948, 120] width 153 height 27
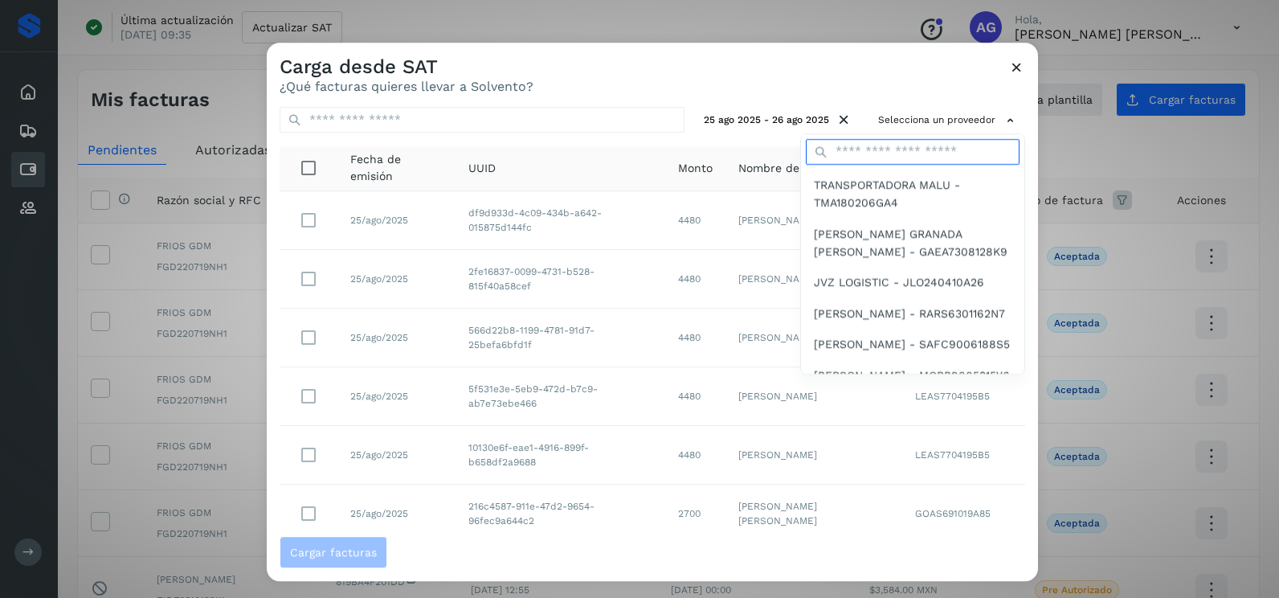
click at [861, 149] on input "text" at bounding box center [913, 152] width 214 height 26
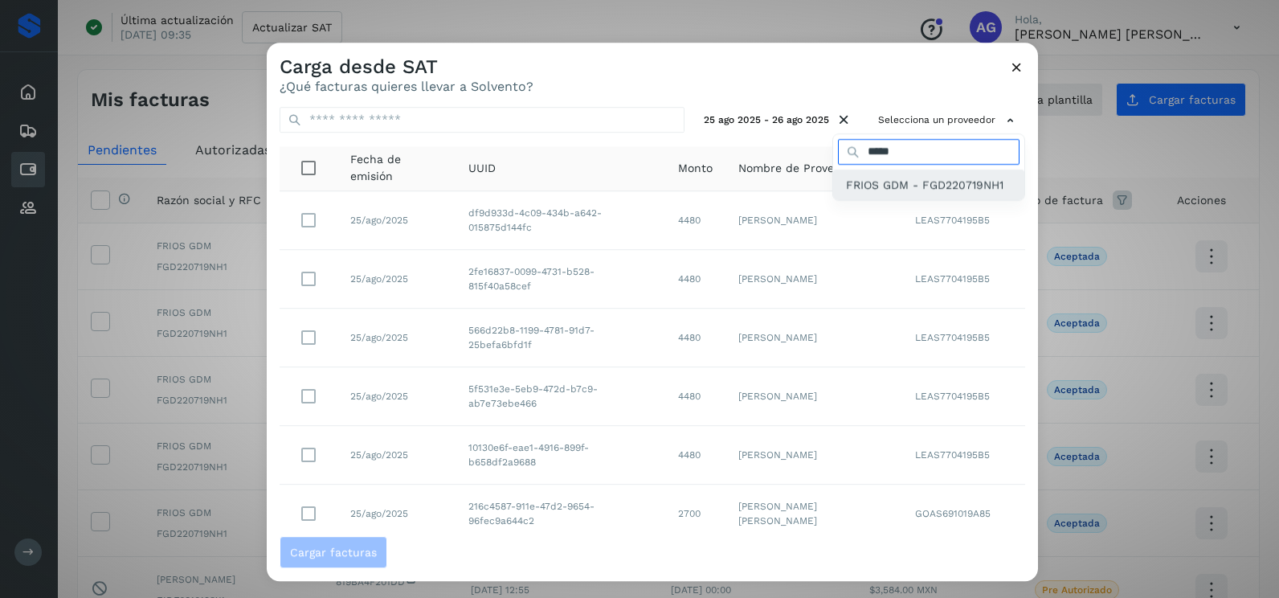
type input "*****"
click at [861, 178] on span "FRIOS GDM - FGD220719NH1" at bounding box center [924, 185] width 157 height 18
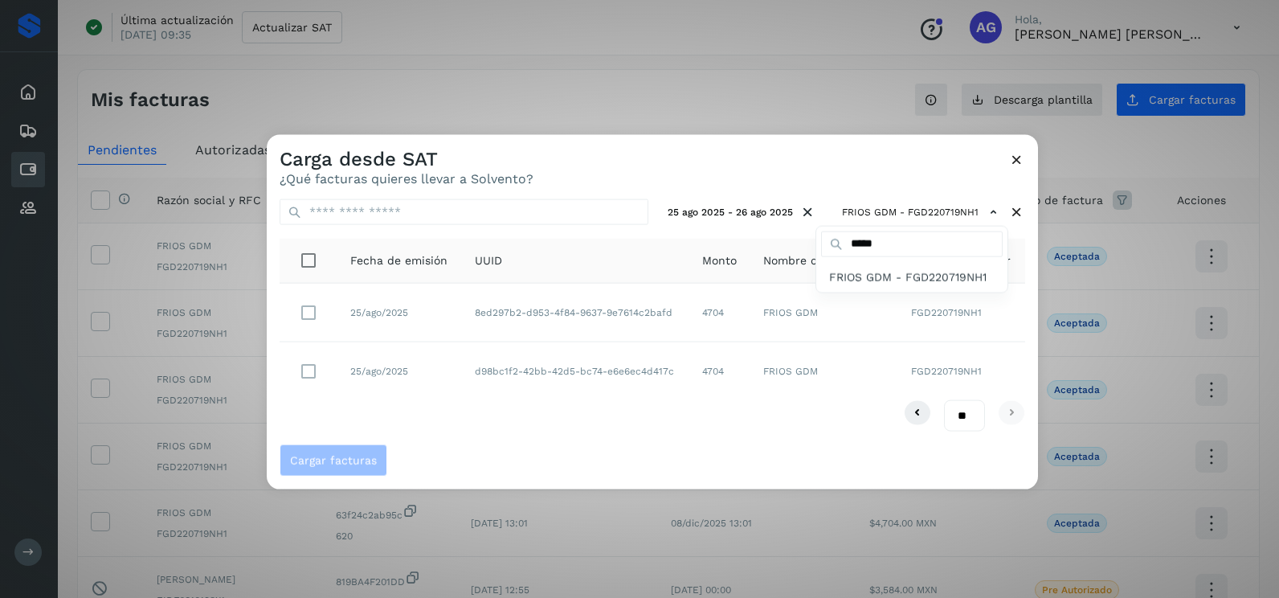
drag, startPoint x: 450, startPoint y: 451, endPoint x: 386, endPoint y: 388, distance: 89.8
click at [440, 440] on div at bounding box center [906, 434] width 1279 height 598
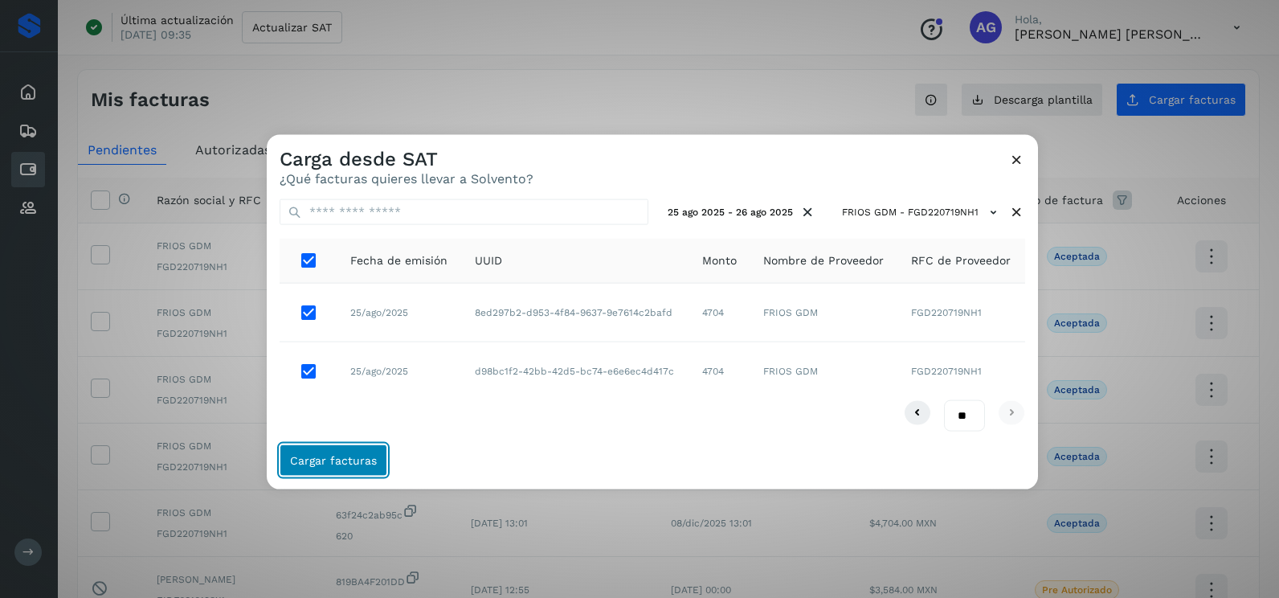
click at [363, 465] on span "Cargar facturas" at bounding box center [333, 459] width 87 height 11
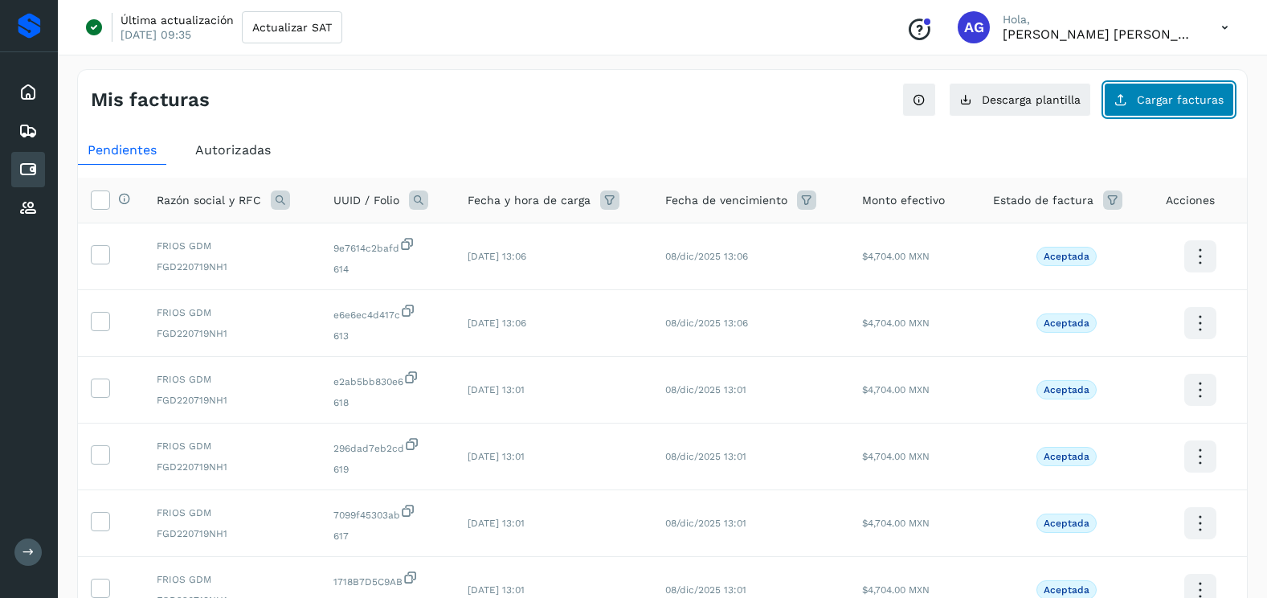
click at [1137, 110] on button "Cargar facturas" at bounding box center [1169, 100] width 130 height 34
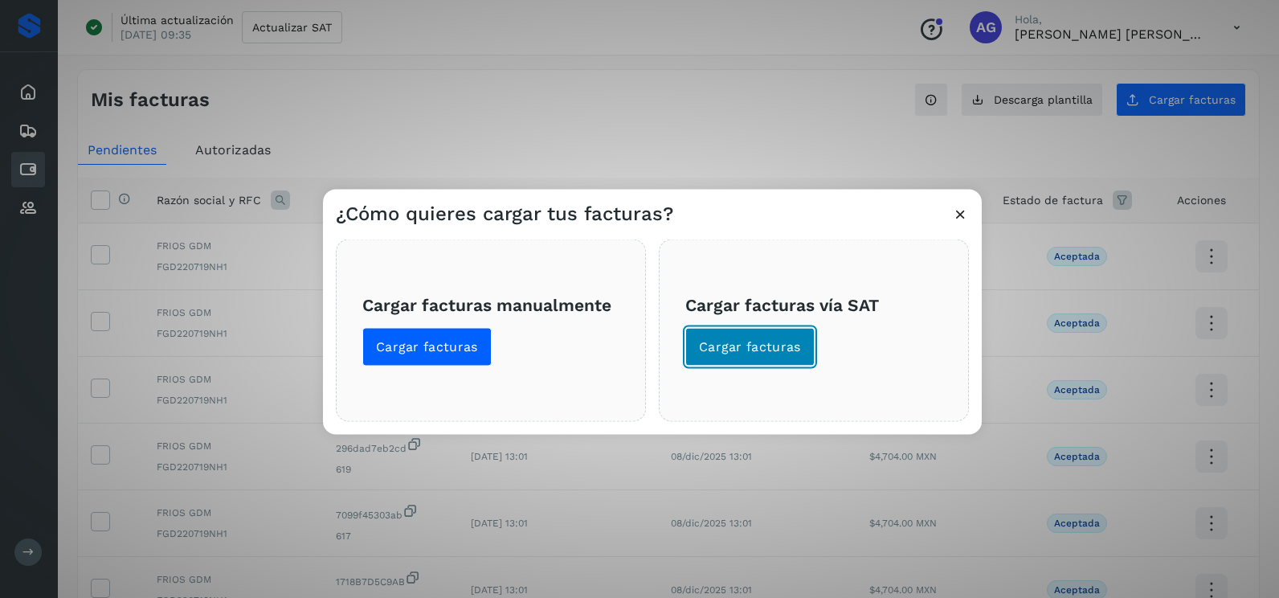
click at [766, 358] on button "Cargar facturas" at bounding box center [749, 347] width 129 height 39
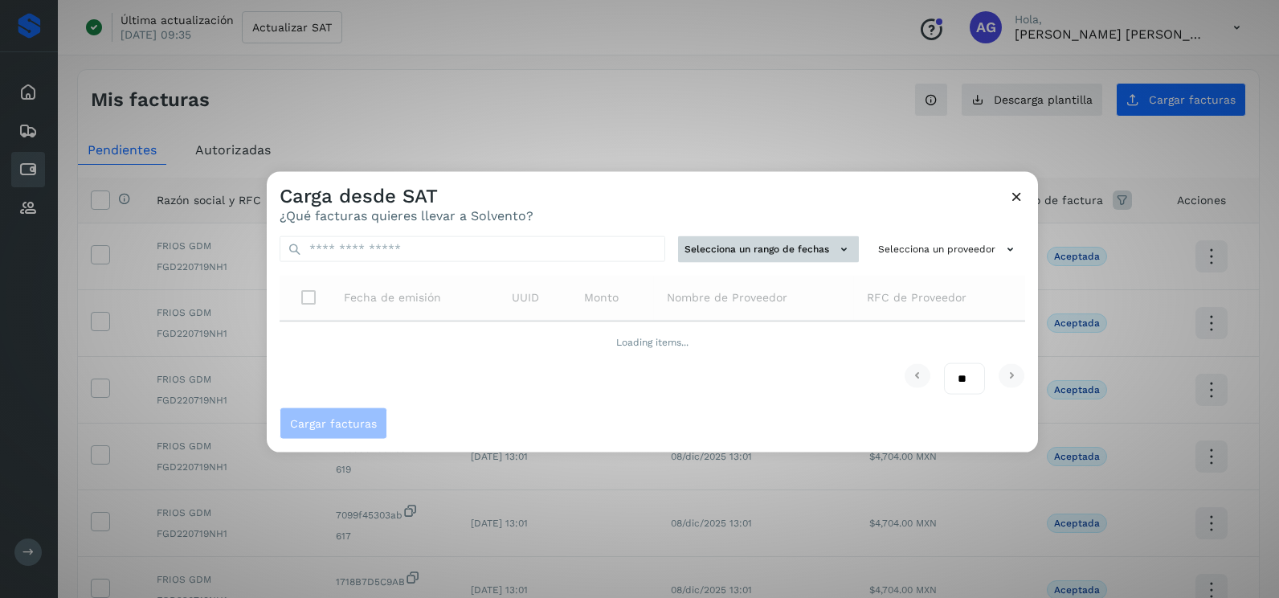
click at [815, 252] on button "Selecciona un rango de fechas" at bounding box center [768, 249] width 181 height 27
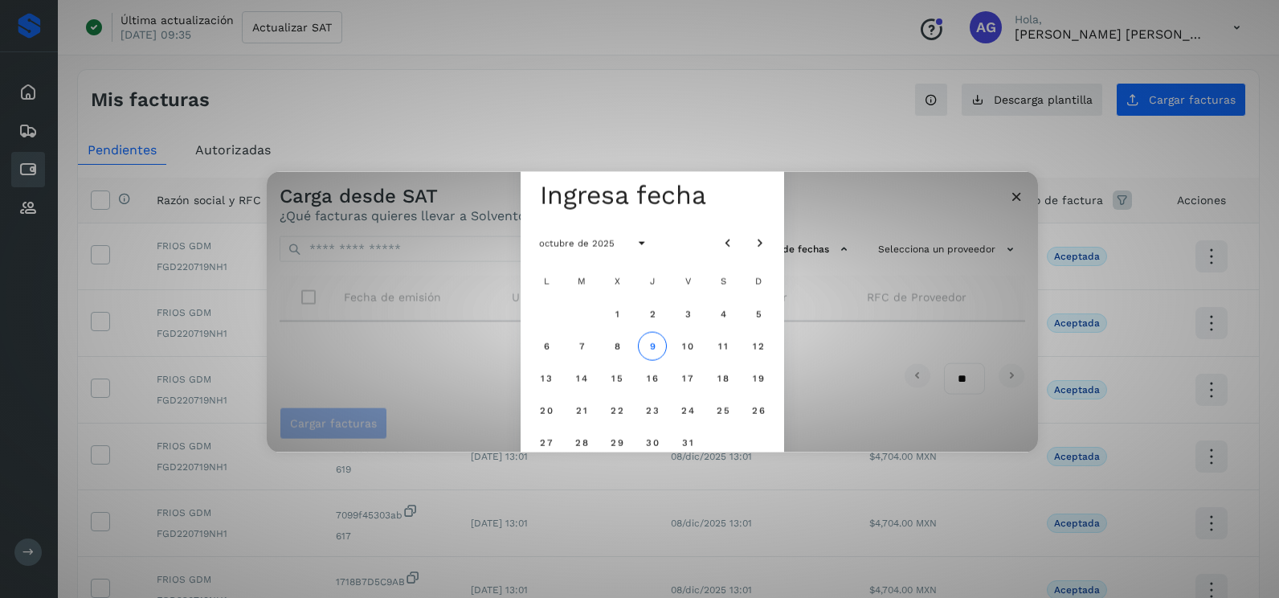
click at [711, 239] on div "octubre de 2025" at bounding box center [653, 242] width 264 height 45
click at [728, 241] on icon "Mes anterior" at bounding box center [728, 243] width 16 height 16
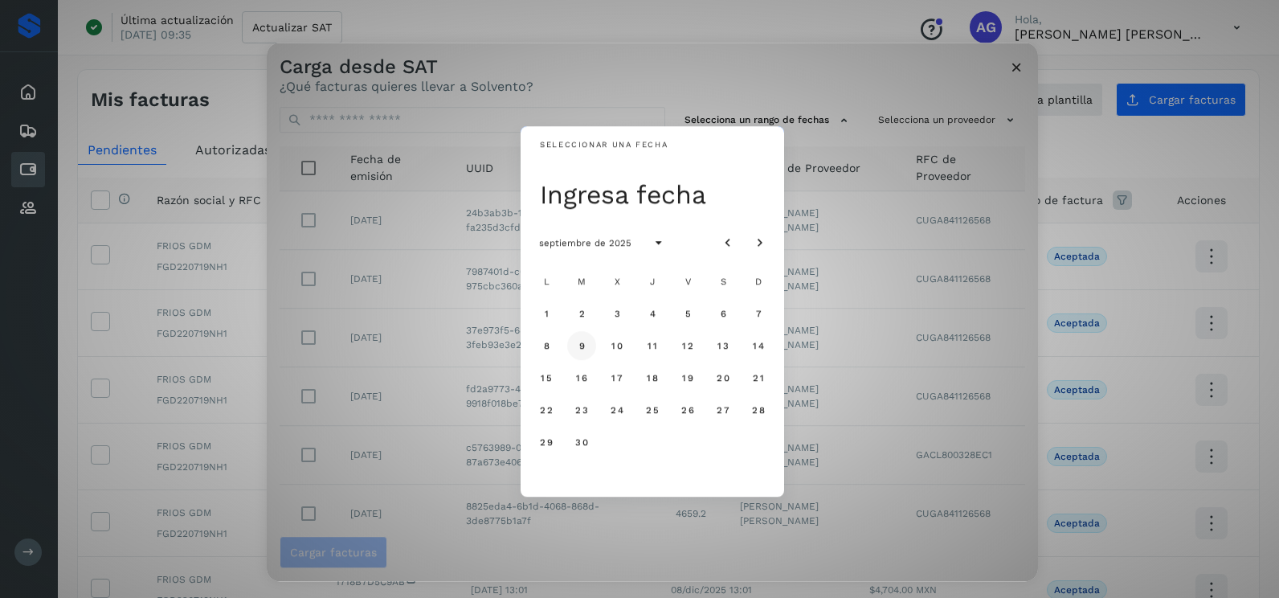
click at [587, 351] on button "9" at bounding box center [581, 345] width 29 height 29
click at [622, 342] on span "10" at bounding box center [617, 345] width 12 height 11
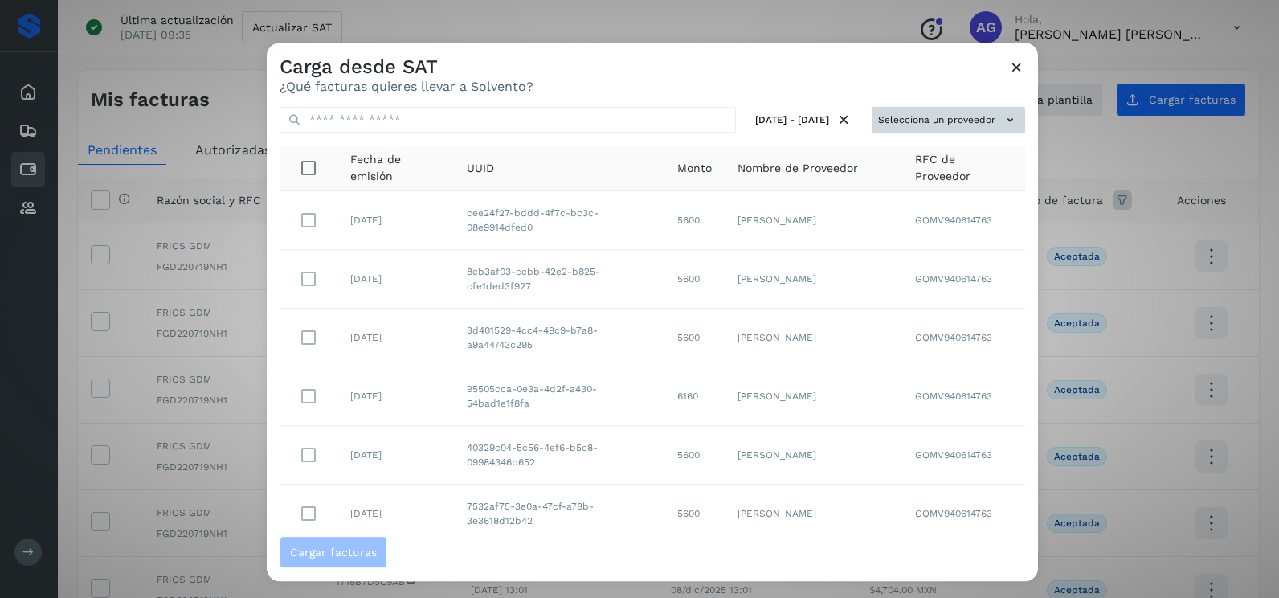
click at [902, 114] on button "Selecciona un proveedor" at bounding box center [948, 120] width 153 height 27
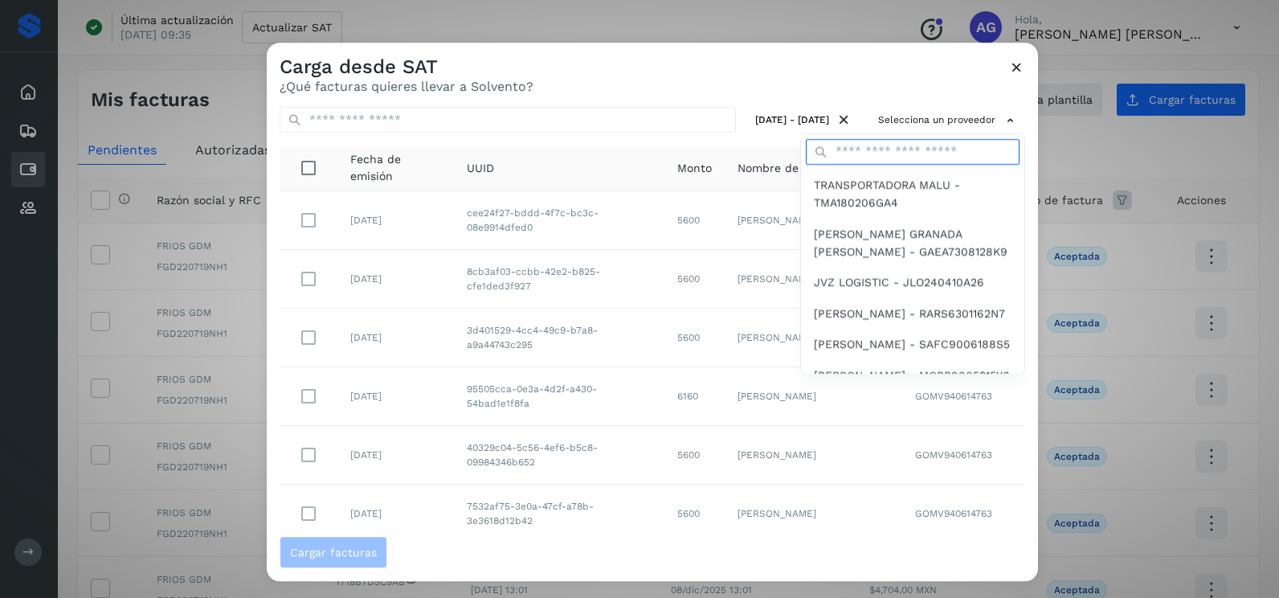
drag, startPoint x: 902, startPoint y: 114, endPoint x: 893, endPoint y: 147, distance: 34.3
click at [893, 147] on input "text" at bounding box center [913, 152] width 214 height 26
type input "*****"
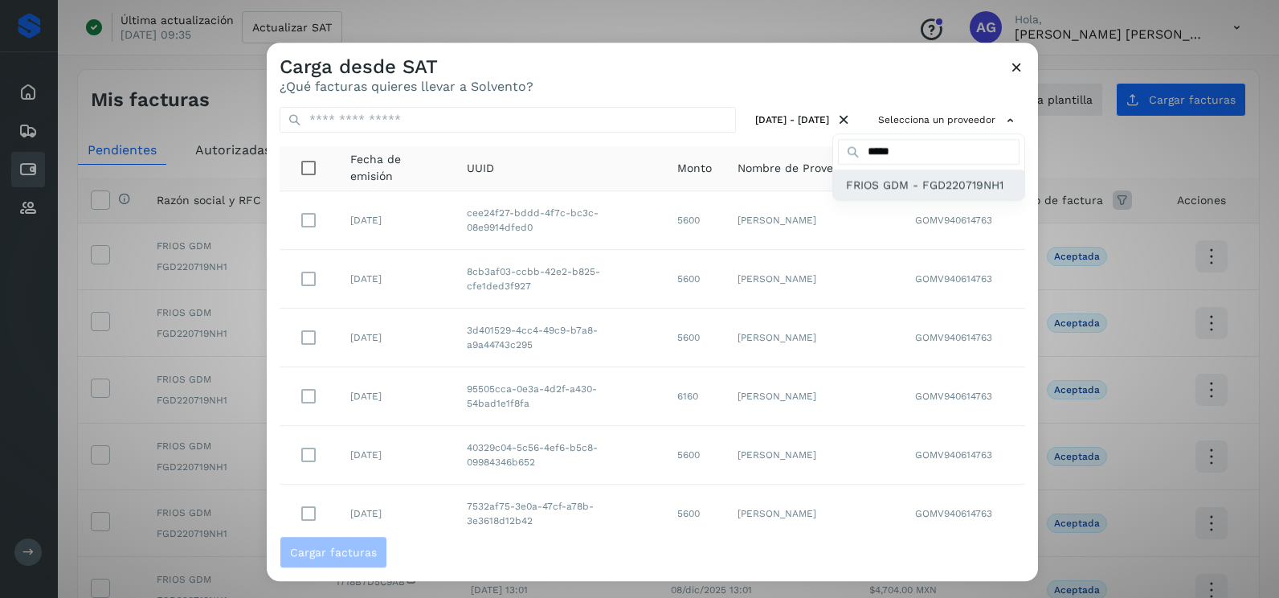
click at [903, 186] on span "FRIOS GDM - FGD220719NH1" at bounding box center [924, 185] width 157 height 18
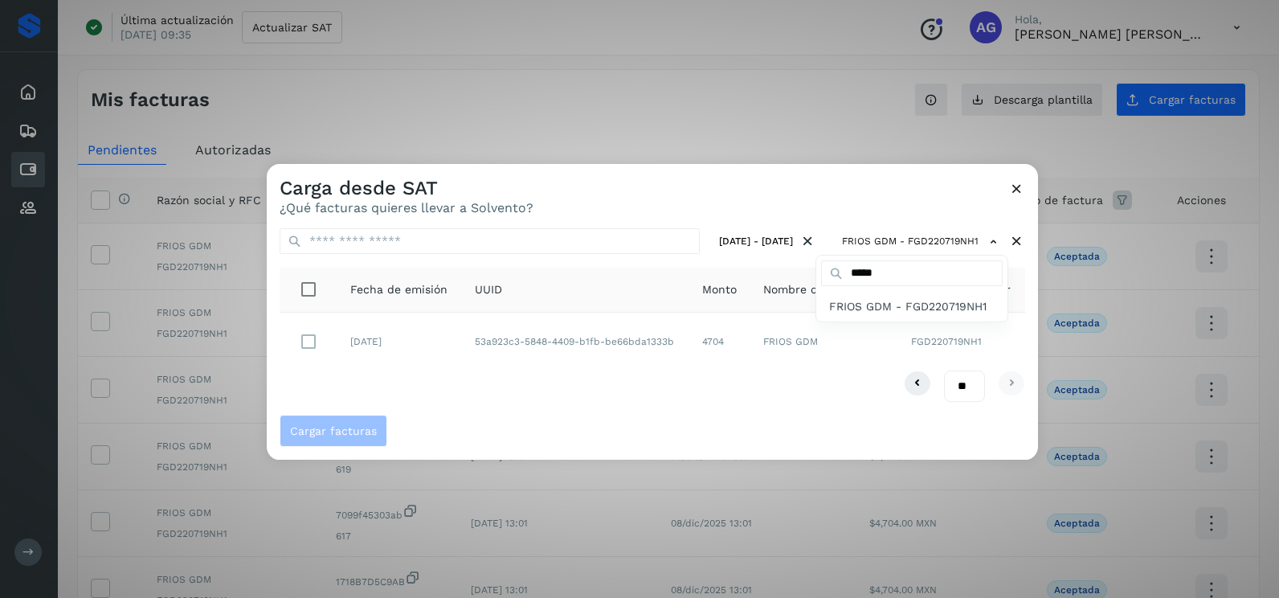
click at [507, 391] on div at bounding box center [906, 463] width 1279 height 598
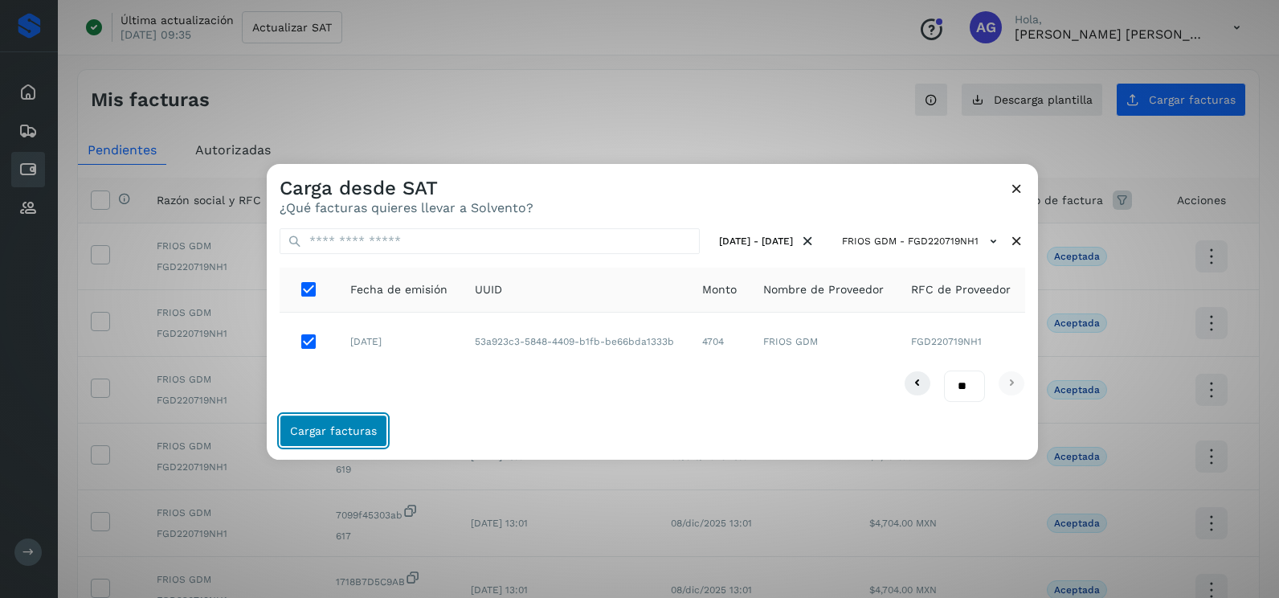
click at [345, 425] on span "Cargar facturas" at bounding box center [333, 430] width 87 height 11
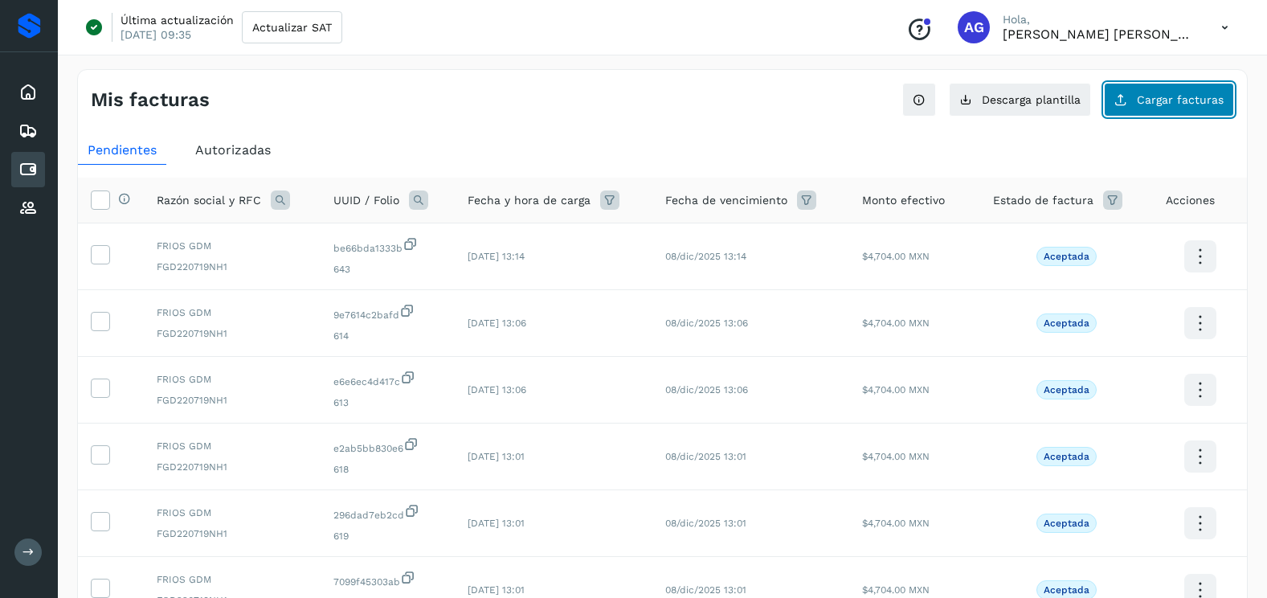
click at [1138, 93] on button "Cargar facturas" at bounding box center [1169, 100] width 130 height 34
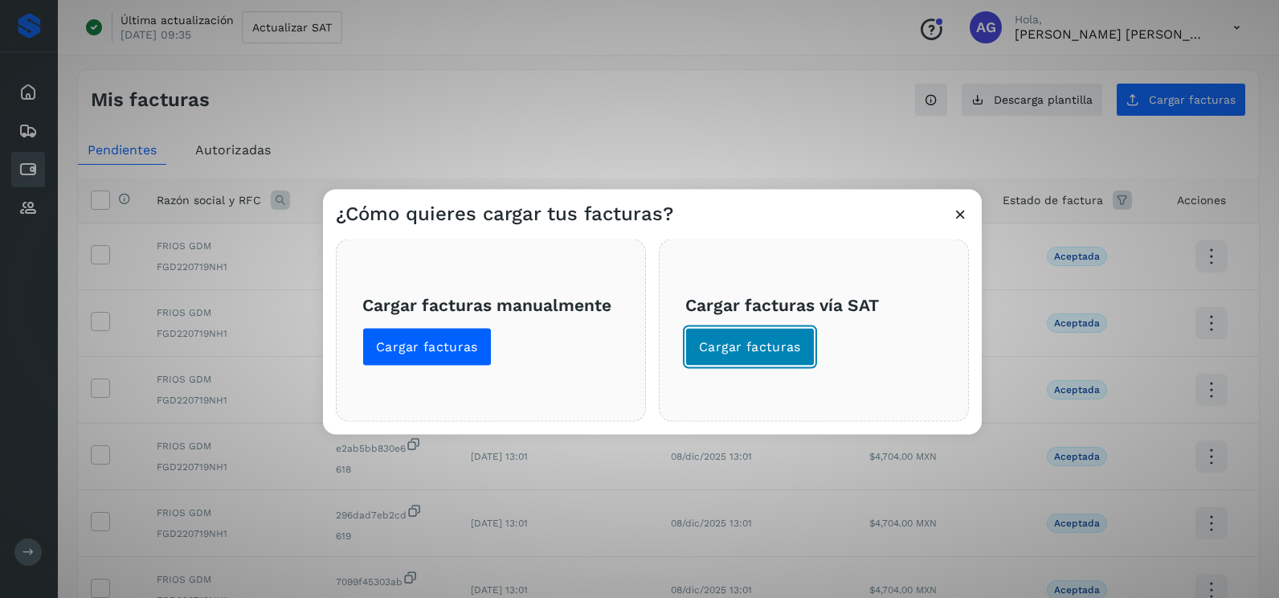
click at [807, 342] on button "Cargar facturas" at bounding box center [749, 347] width 129 height 39
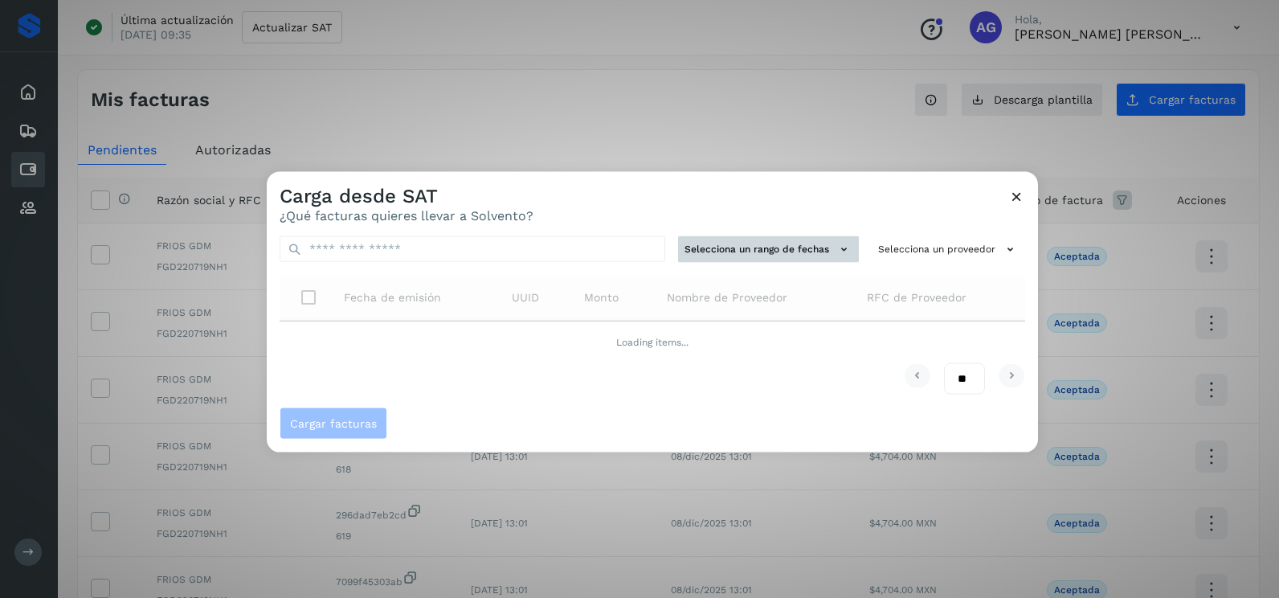
click at [791, 250] on button "Selecciona un rango de fechas" at bounding box center [768, 249] width 181 height 27
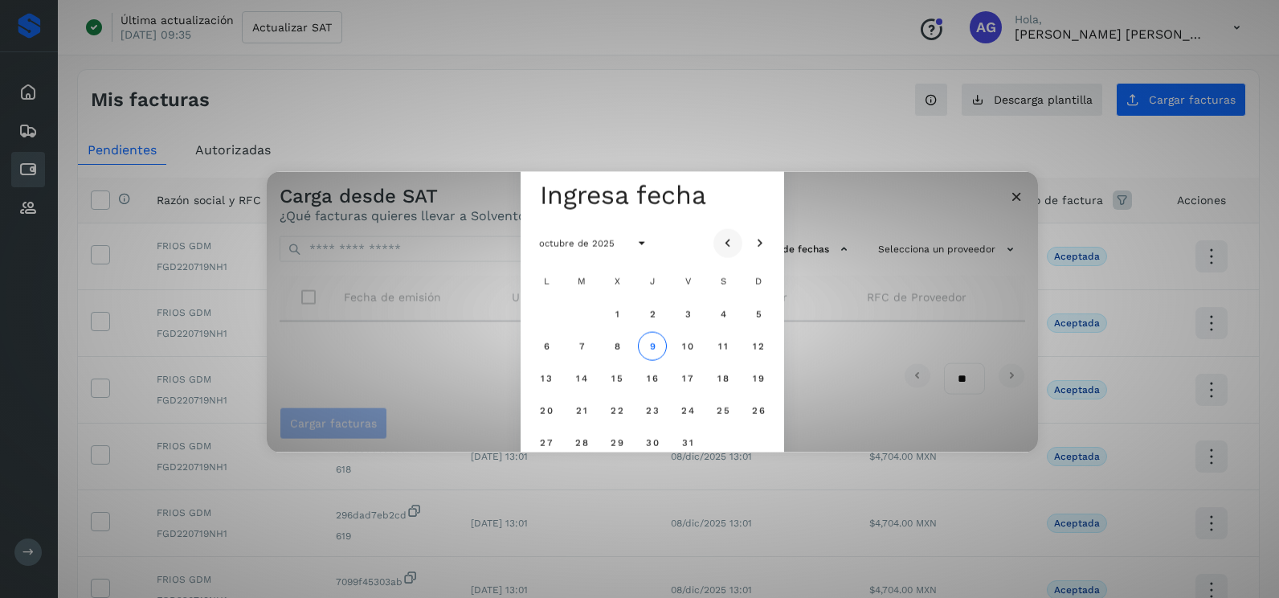
click at [726, 240] on icon "Mes anterior" at bounding box center [728, 243] width 16 height 16
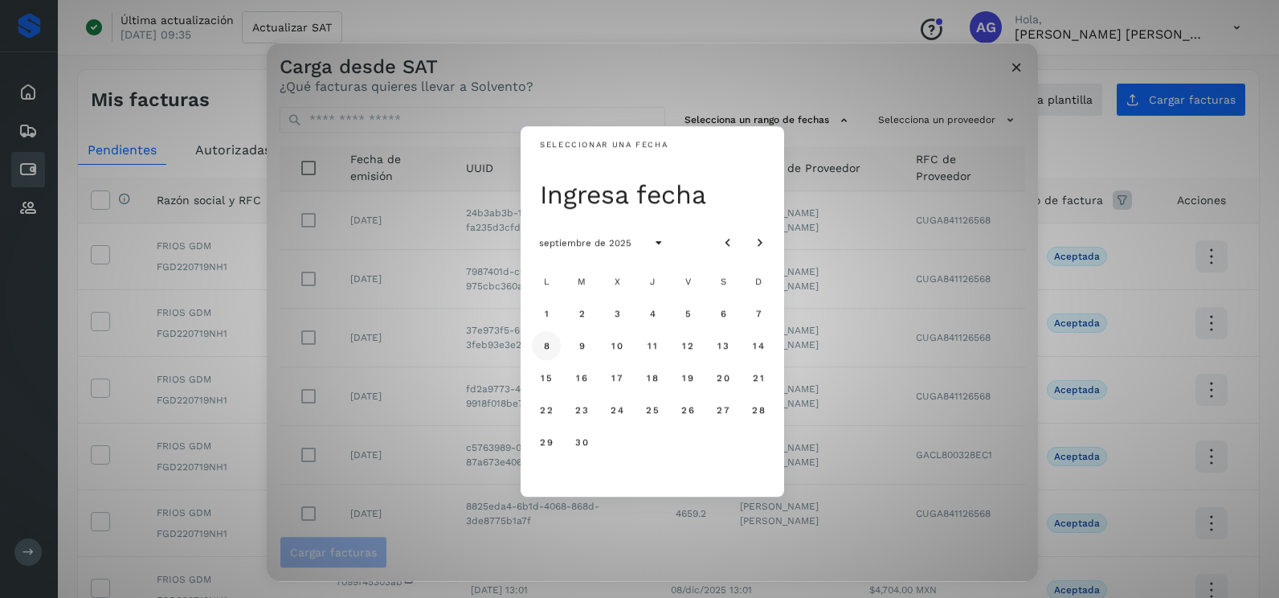
click at [550, 349] on button "8" at bounding box center [546, 345] width 29 height 29
click at [587, 349] on button "9" at bounding box center [581, 345] width 29 height 29
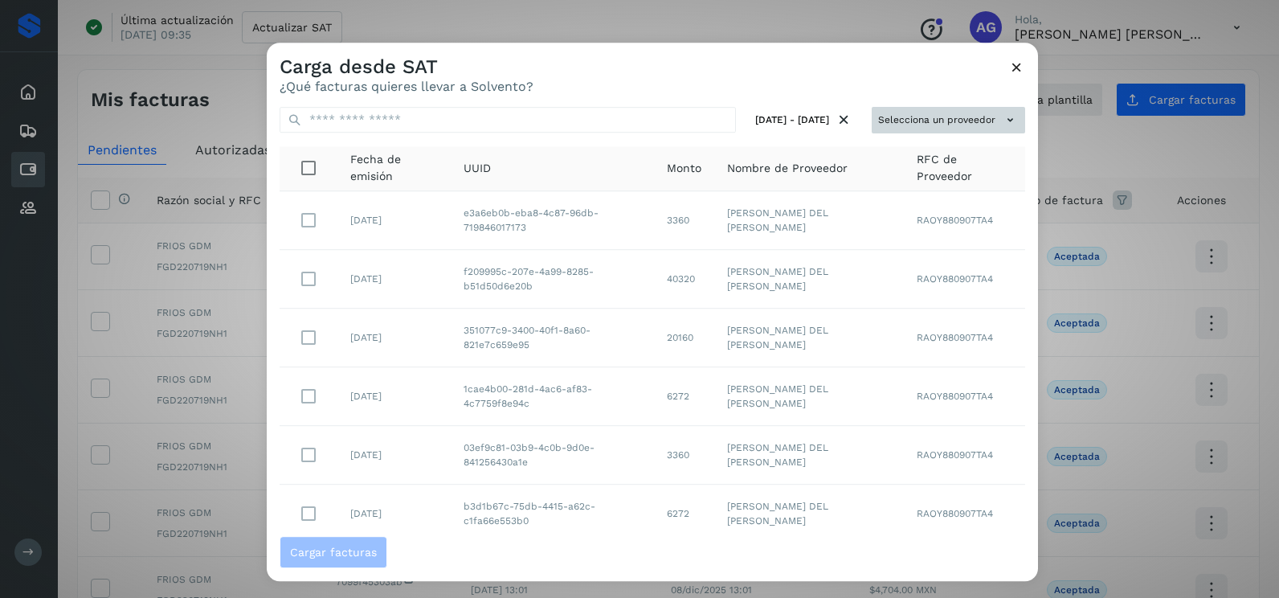
click at [984, 110] on button "Selecciona un proveedor" at bounding box center [948, 120] width 153 height 27
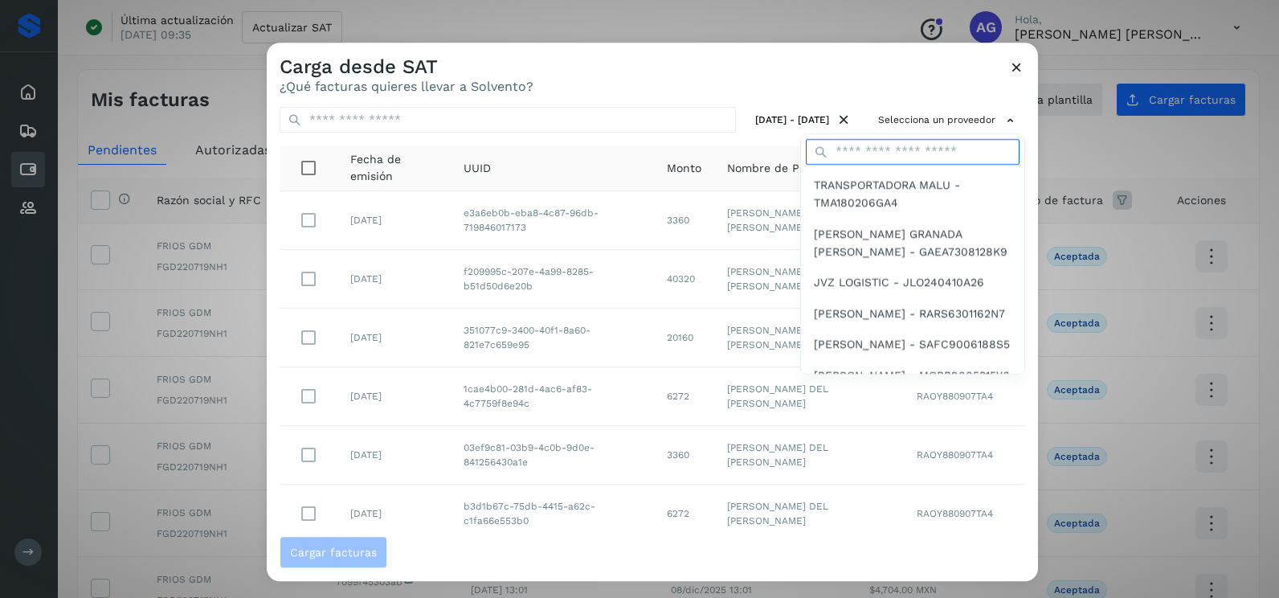
click at [924, 155] on input "text" at bounding box center [913, 152] width 214 height 26
type input "*****"
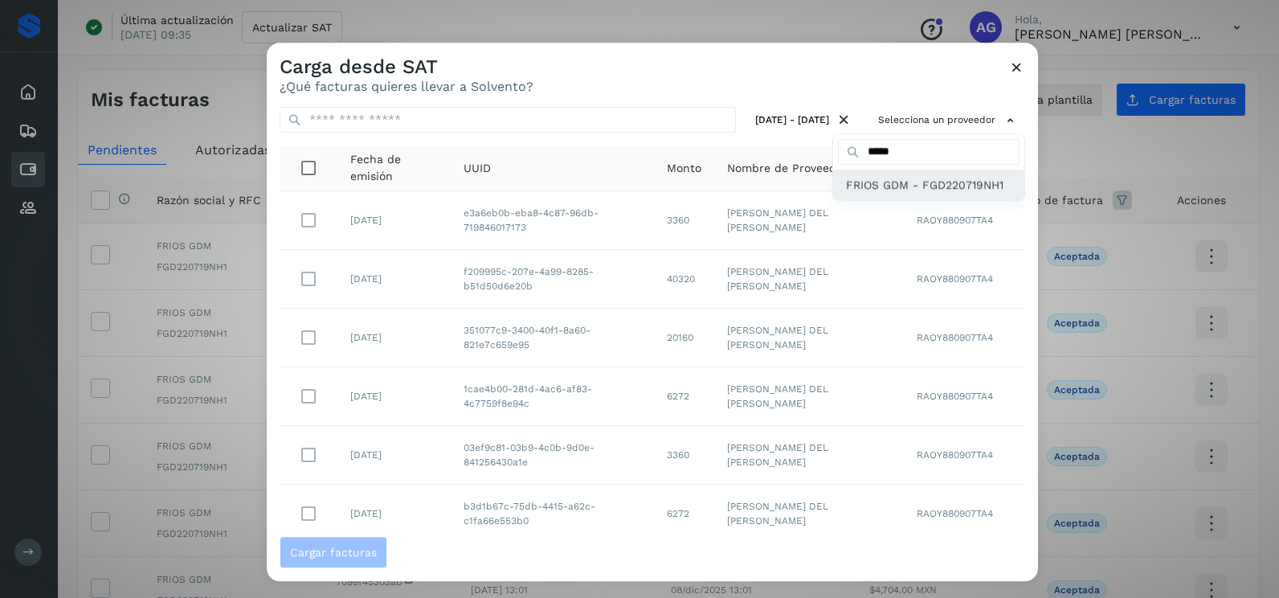
click at [873, 192] on span "FRIOS GDM - FGD220719NH1" at bounding box center [924, 185] width 157 height 18
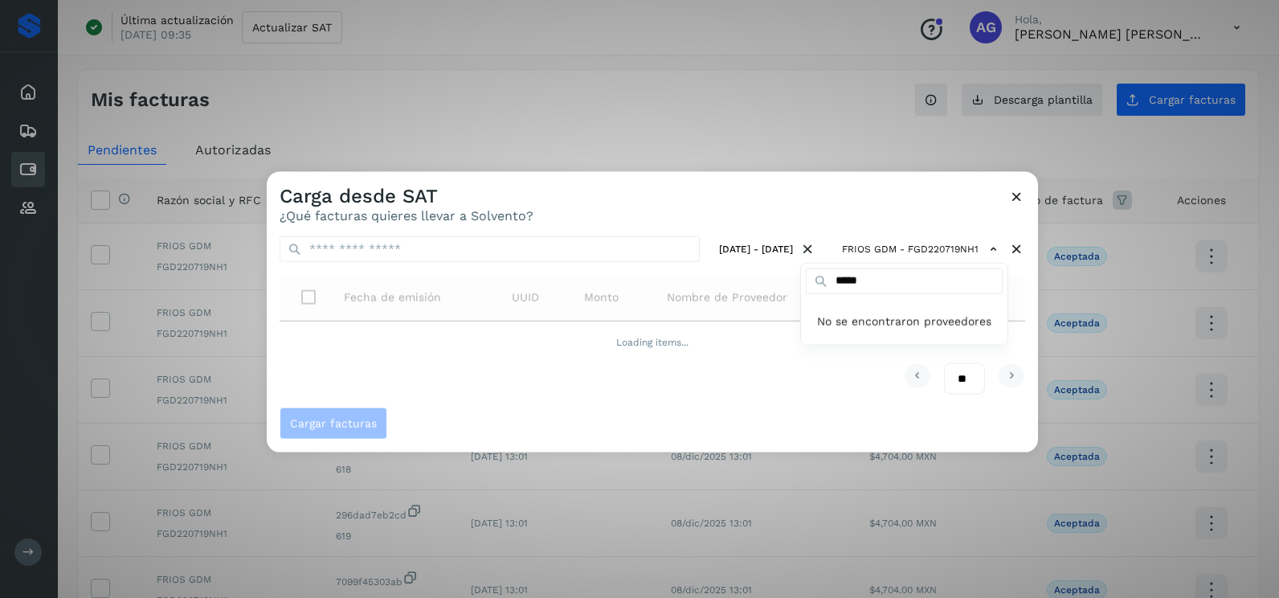
click at [673, 208] on div at bounding box center [906, 471] width 1279 height 598
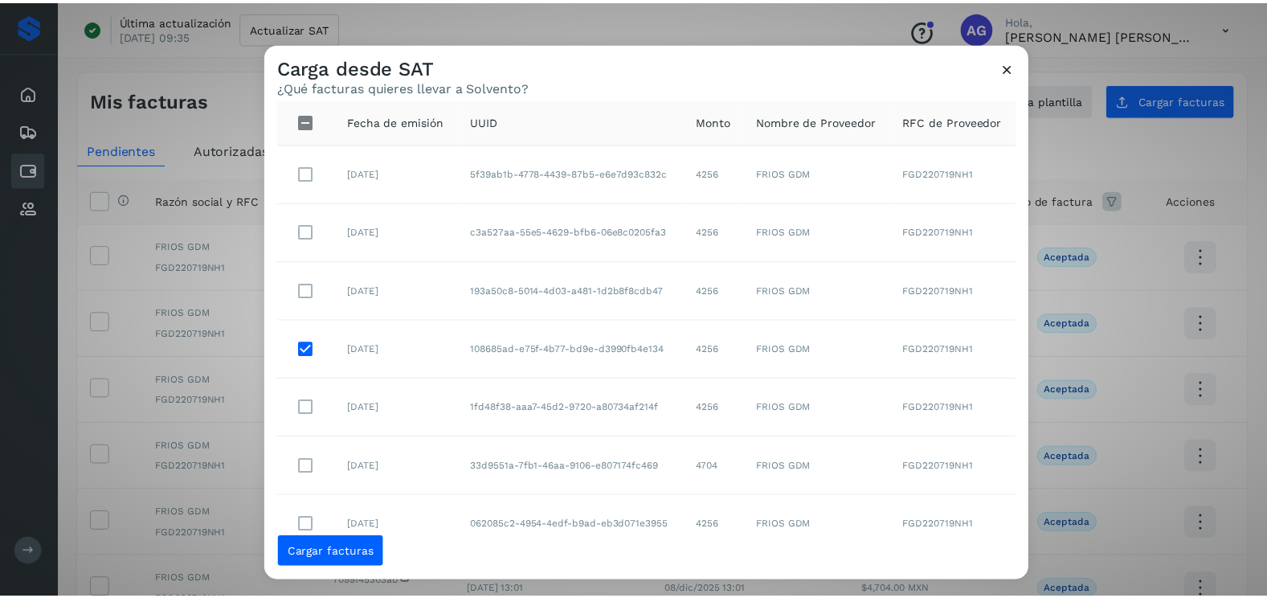
scroll to position [7, 0]
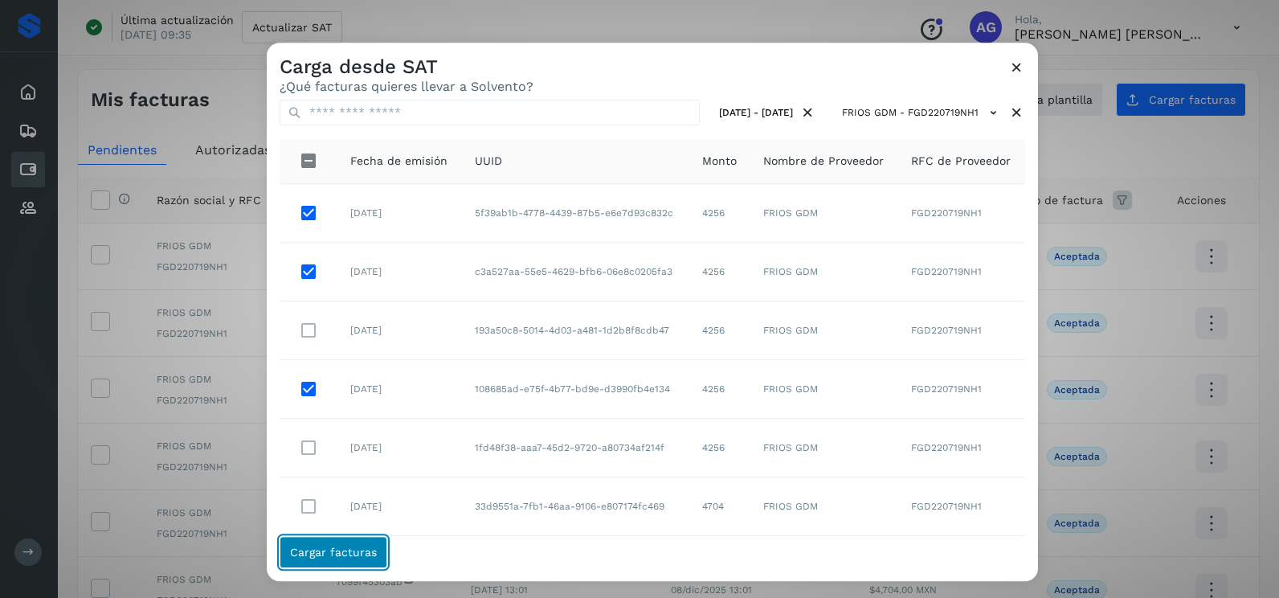
click at [337, 555] on span "Cargar facturas" at bounding box center [333, 551] width 87 height 11
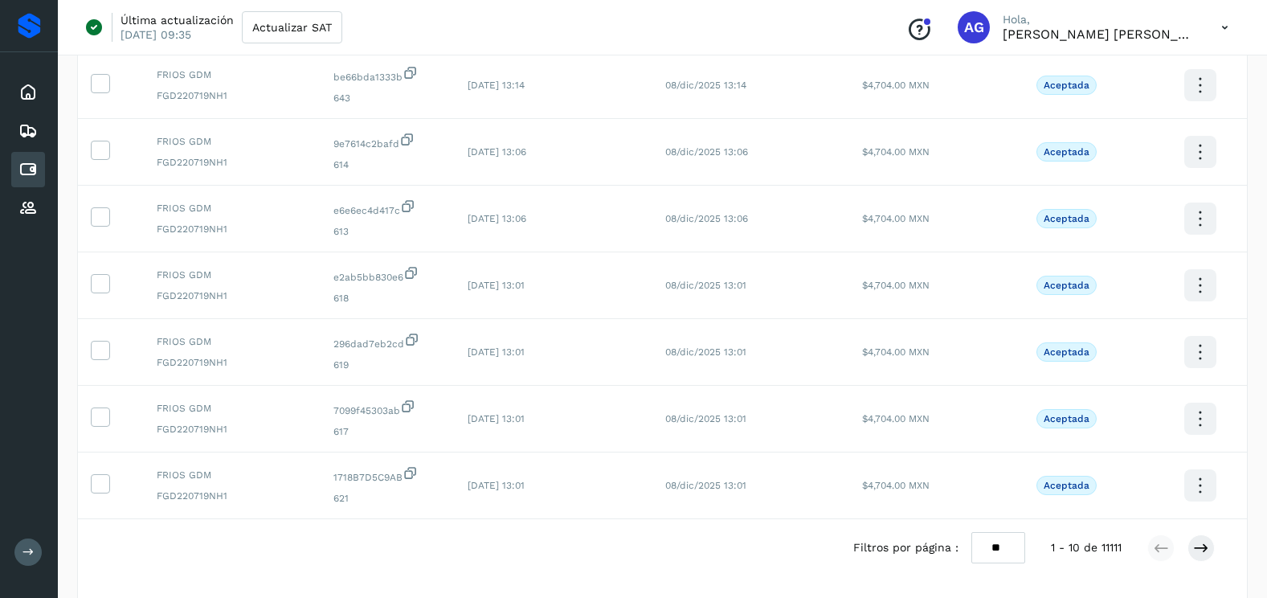
scroll to position [429, 0]
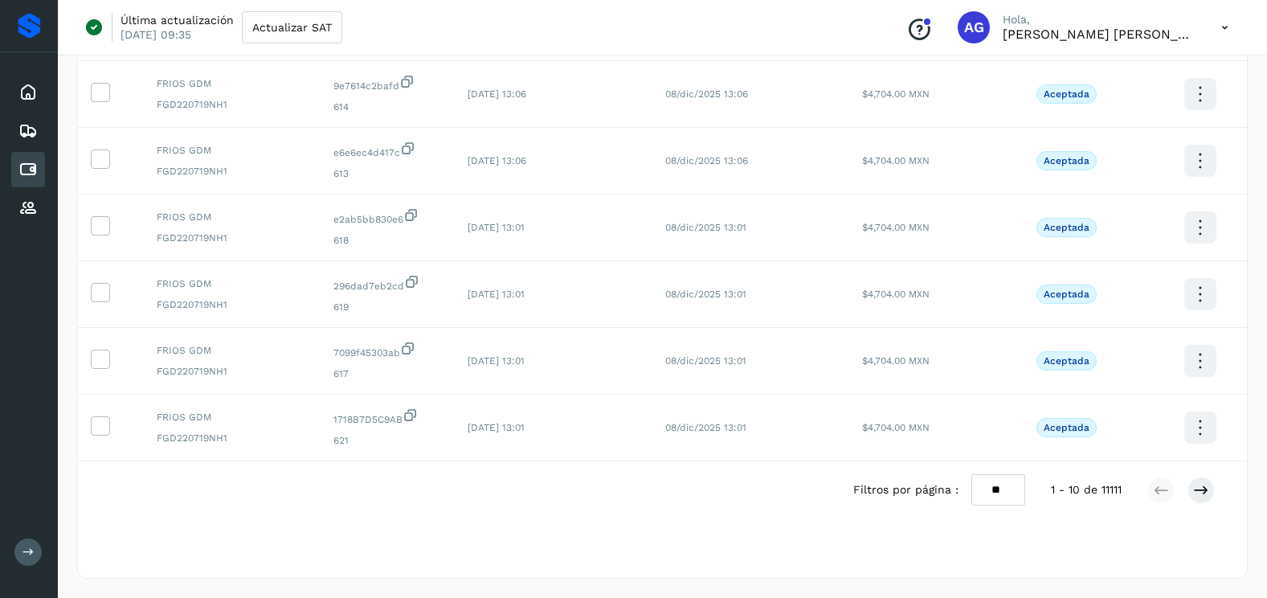
drag, startPoint x: 982, startPoint y: 488, endPoint x: 994, endPoint y: 498, distance: 16.0
click at [982, 488] on select "** ** **" at bounding box center [999, 489] width 54 height 31
select select "**"
click at [972, 474] on select "** ** **" at bounding box center [999, 489] width 54 height 31
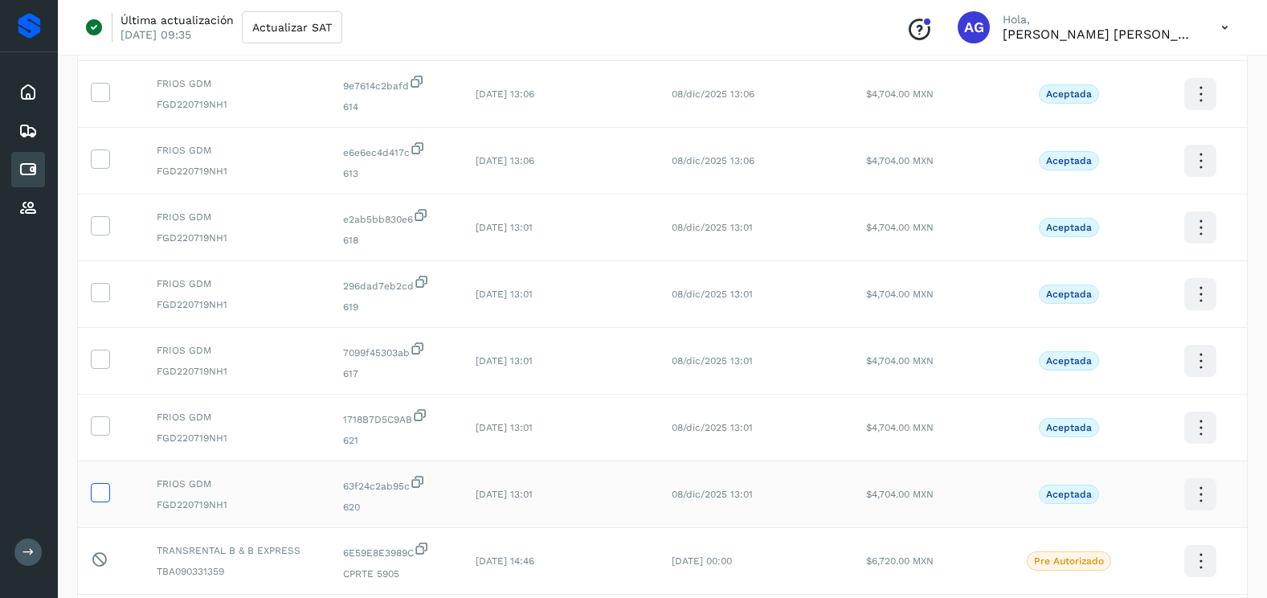
click at [100, 493] on icon at bounding box center [100, 491] width 17 height 17
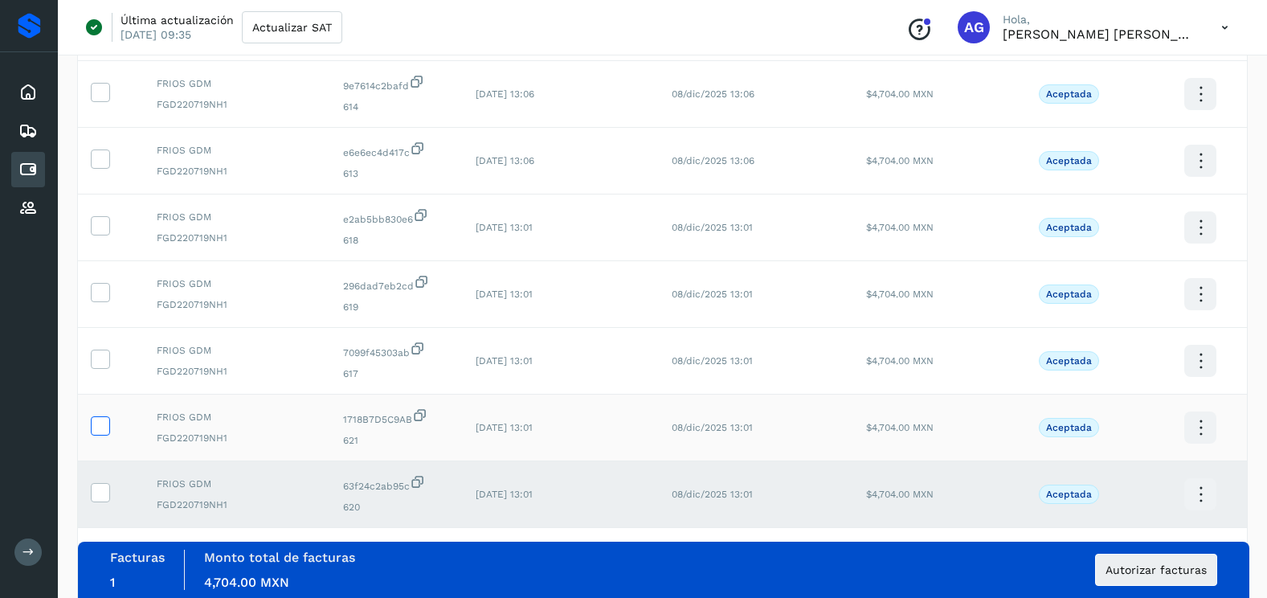
click at [107, 421] on icon at bounding box center [100, 424] width 17 height 17
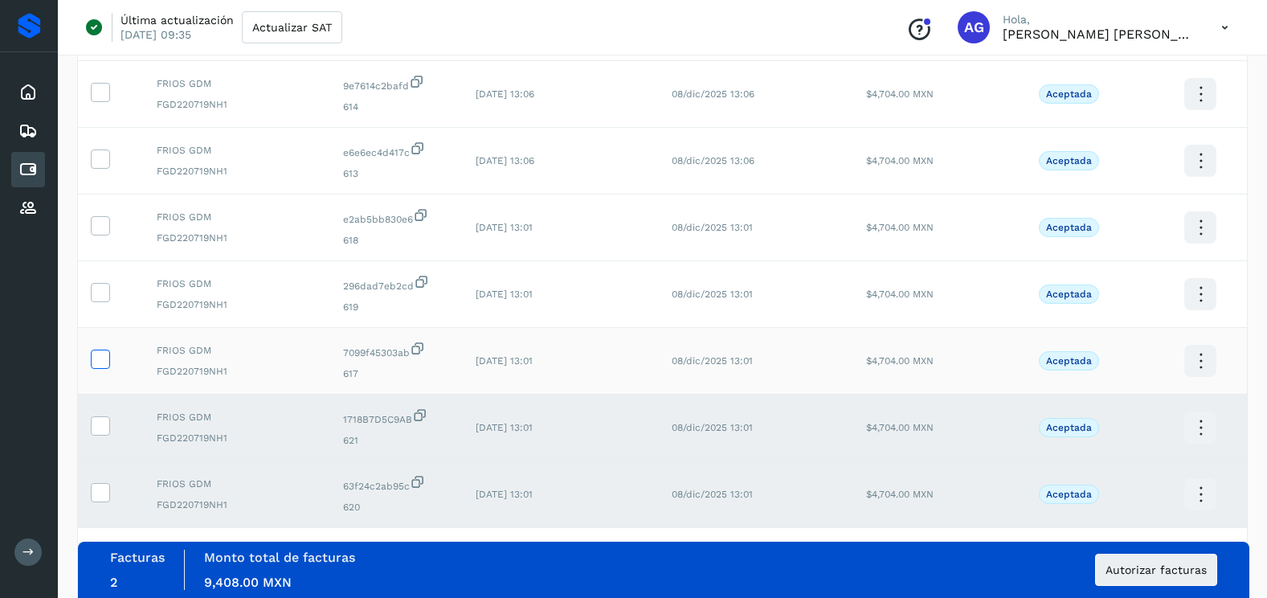
click at [98, 352] on icon at bounding box center [100, 358] width 17 height 17
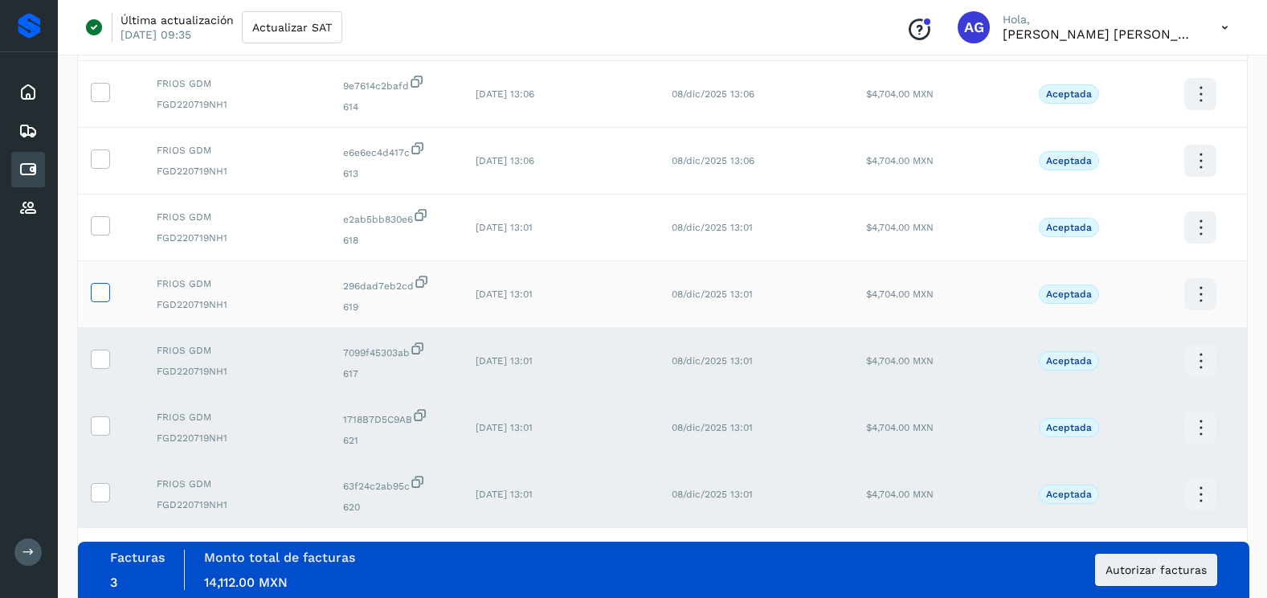
click at [93, 291] on icon at bounding box center [100, 291] width 17 height 17
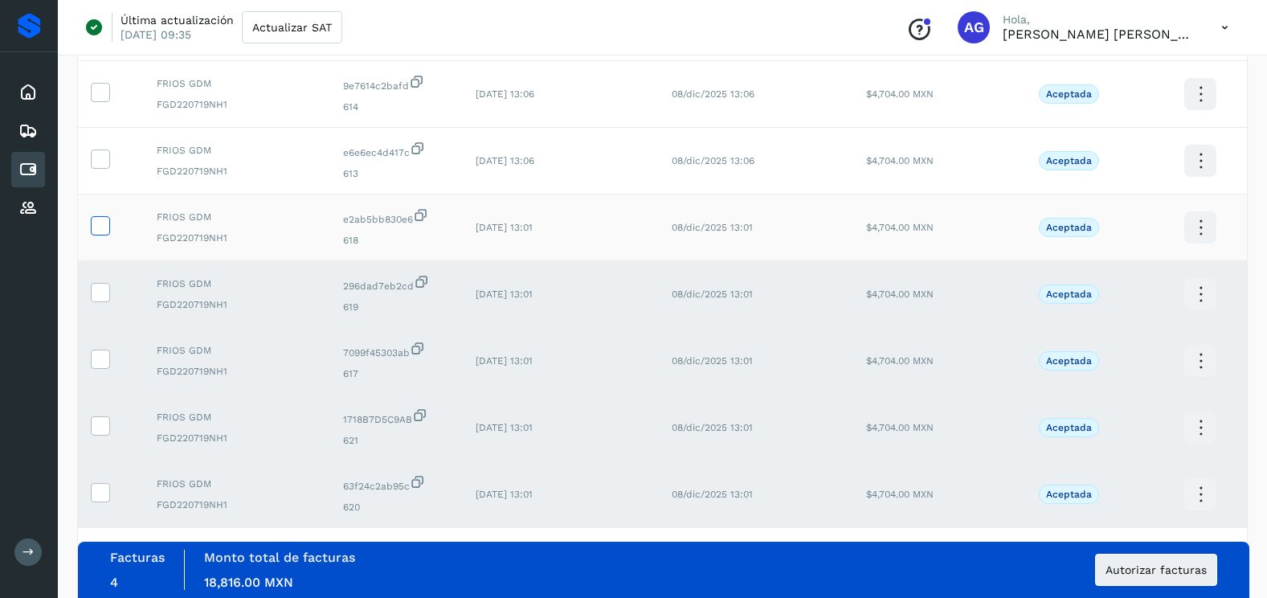
click at [107, 230] on icon at bounding box center [100, 224] width 17 height 17
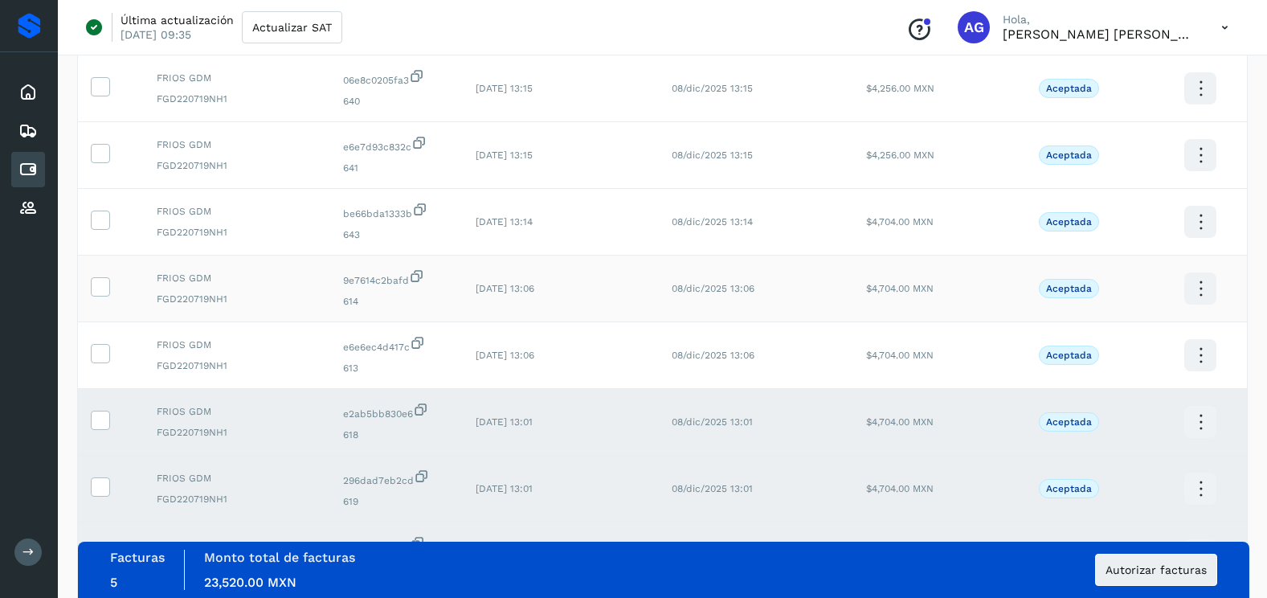
scroll to position [188, 0]
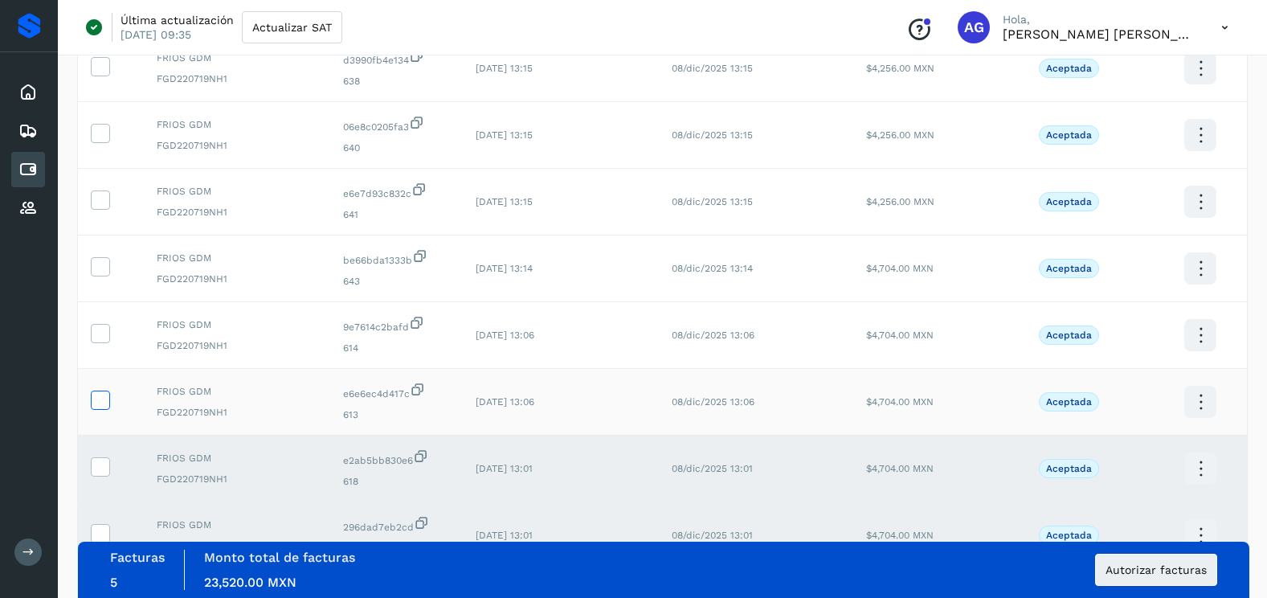
click at [101, 403] on icon at bounding box center [100, 399] width 17 height 17
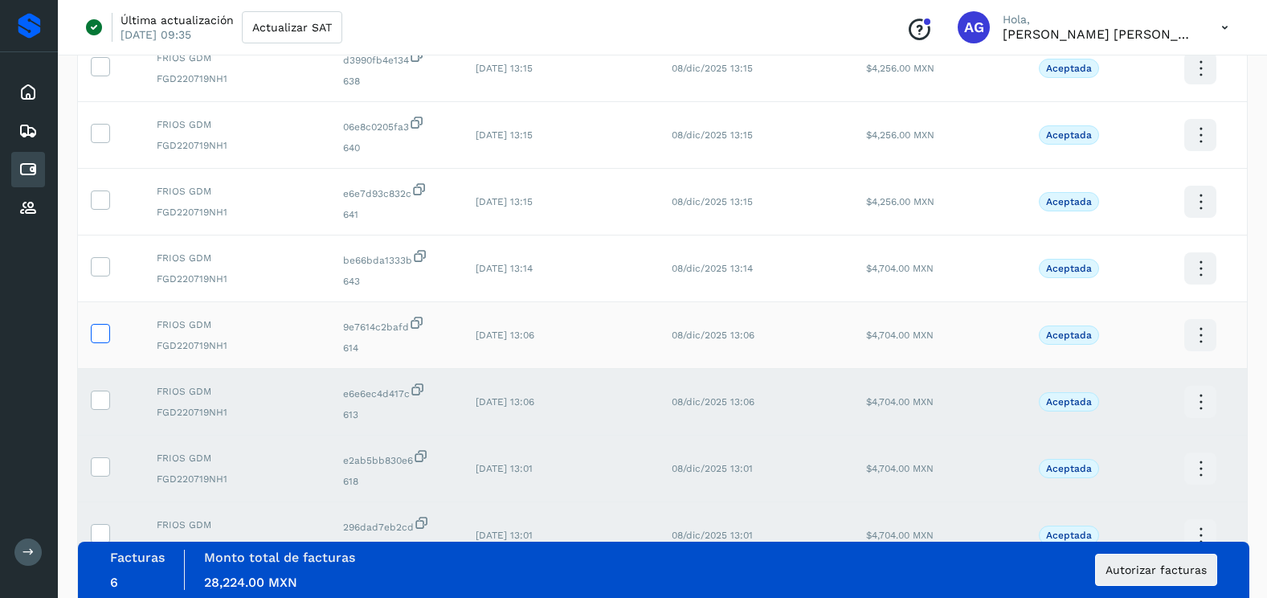
click at [100, 329] on icon at bounding box center [100, 332] width 17 height 17
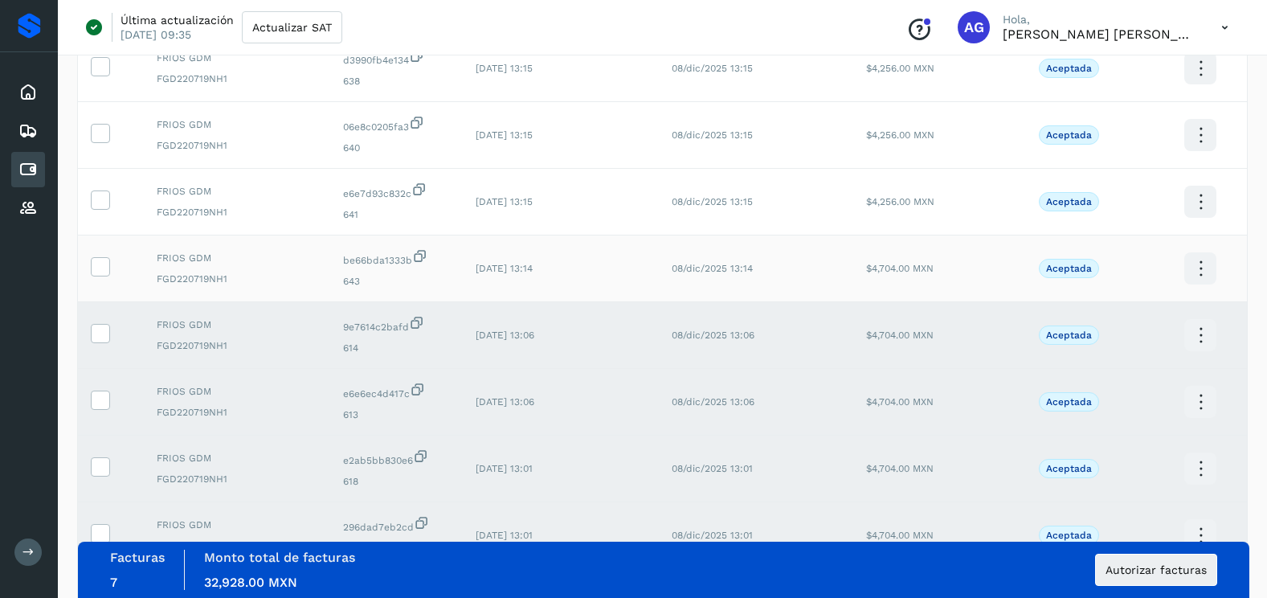
drag, startPoint x: 99, startPoint y: 259, endPoint x: 100, endPoint y: 247, distance: 11.4
click at [99, 253] on td at bounding box center [111, 268] width 66 height 67
drag, startPoint x: 100, startPoint y: 247, endPoint x: 106, endPoint y: 213, distance: 35.0
click at [104, 203] on icon at bounding box center [100, 198] width 17 height 17
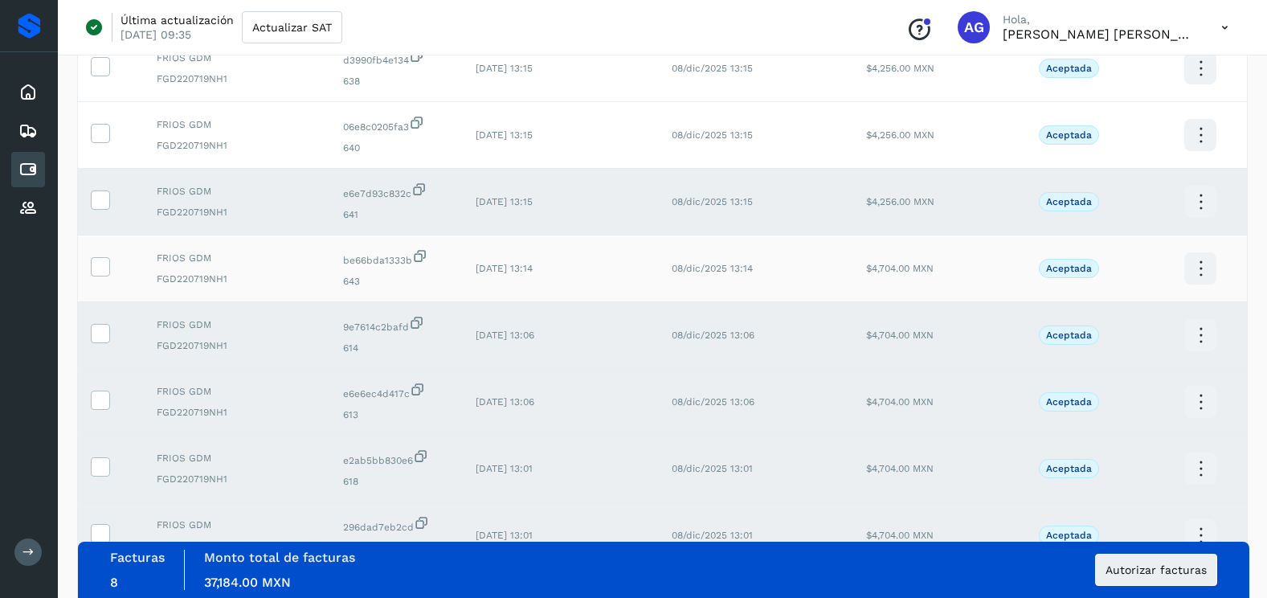
click at [101, 280] on td at bounding box center [111, 268] width 66 height 67
click at [101, 263] on icon at bounding box center [100, 265] width 17 height 17
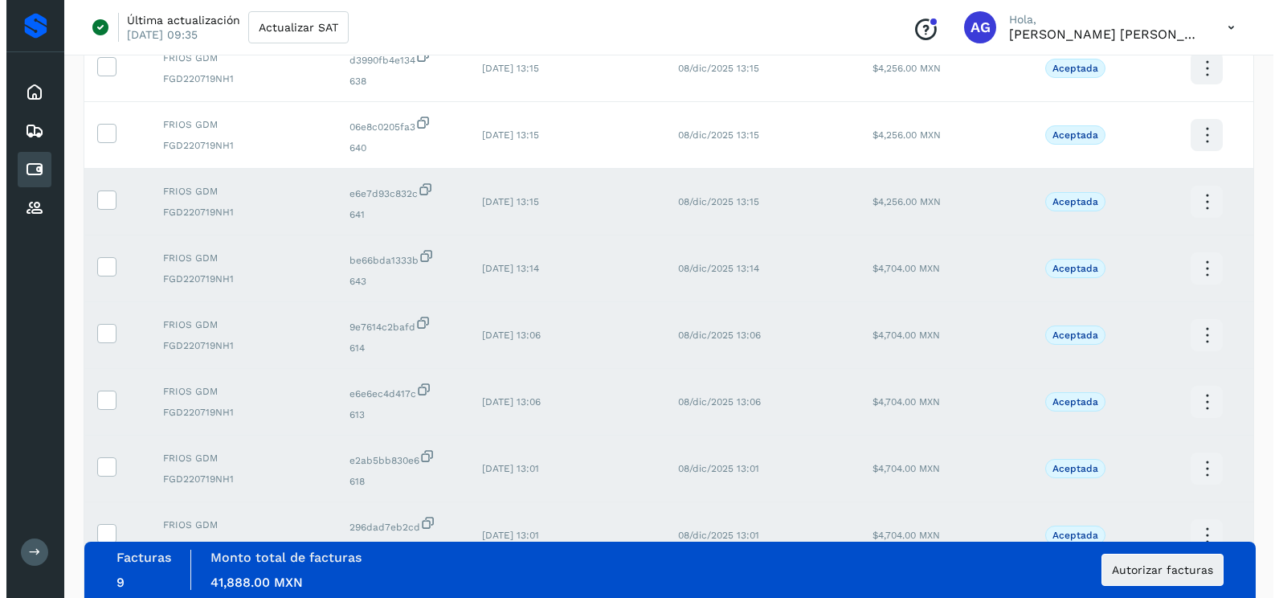
scroll to position [0, 0]
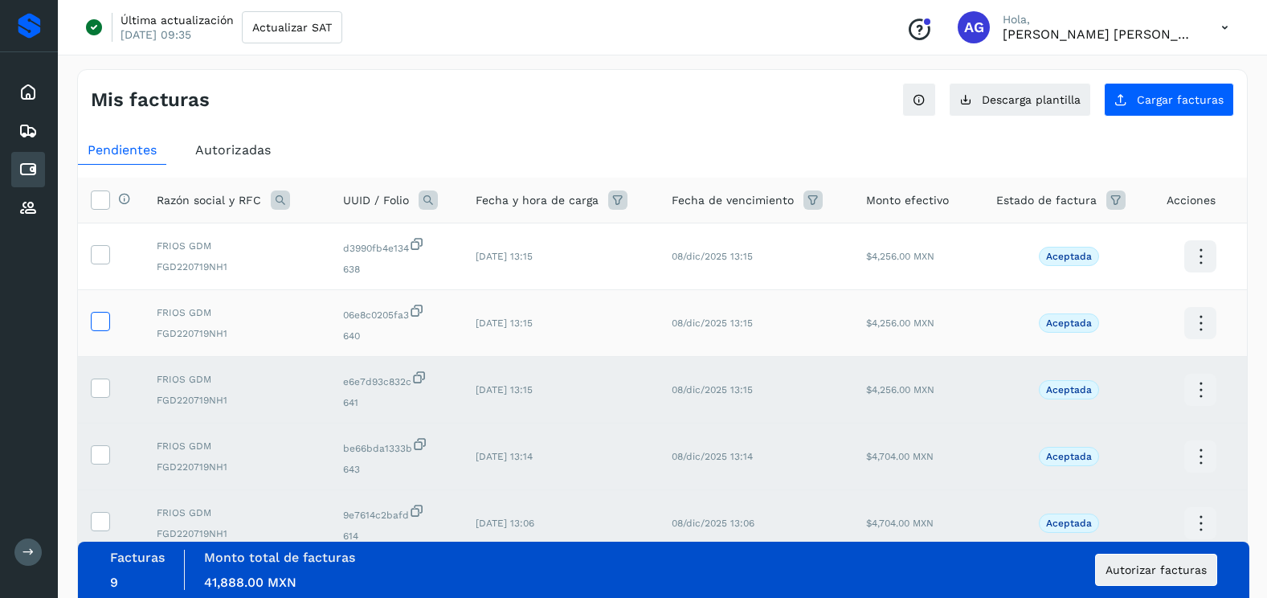
click at [102, 317] on icon at bounding box center [100, 320] width 17 height 17
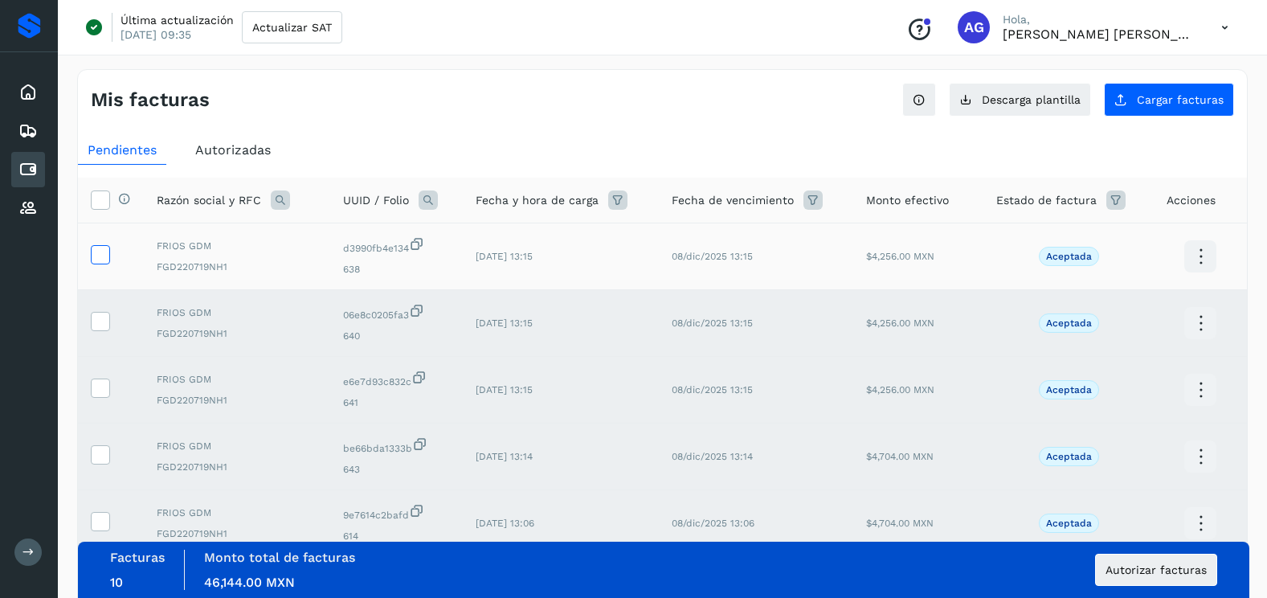
click at [96, 261] on icon at bounding box center [100, 253] width 17 height 17
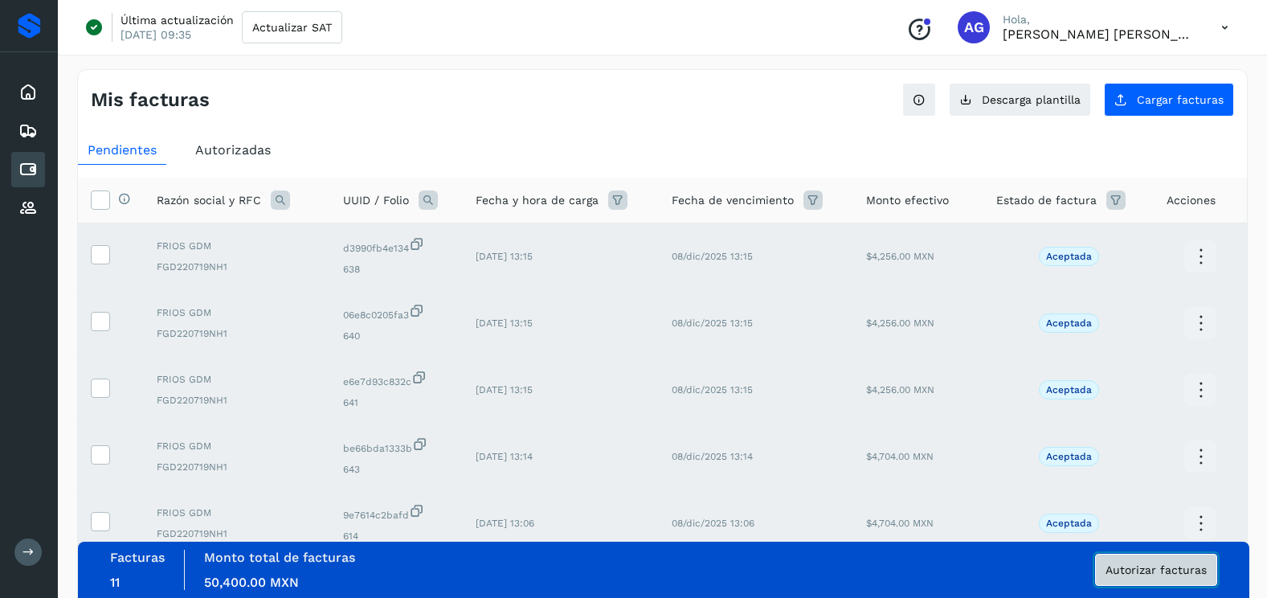
click at [1128, 570] on span "Autorizar facturas" at bounding box center [1156, 569] width 101 height 11
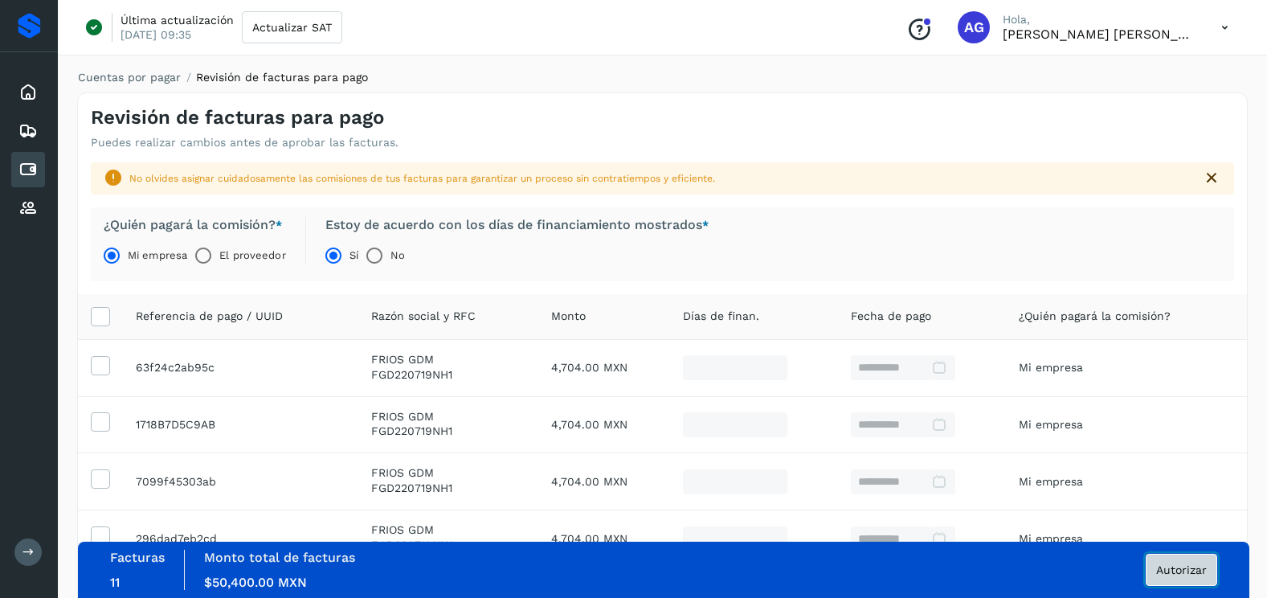
click at [1170, 560] on button "Autorizar" at bounding box center [1182, 570] width 72 height 32
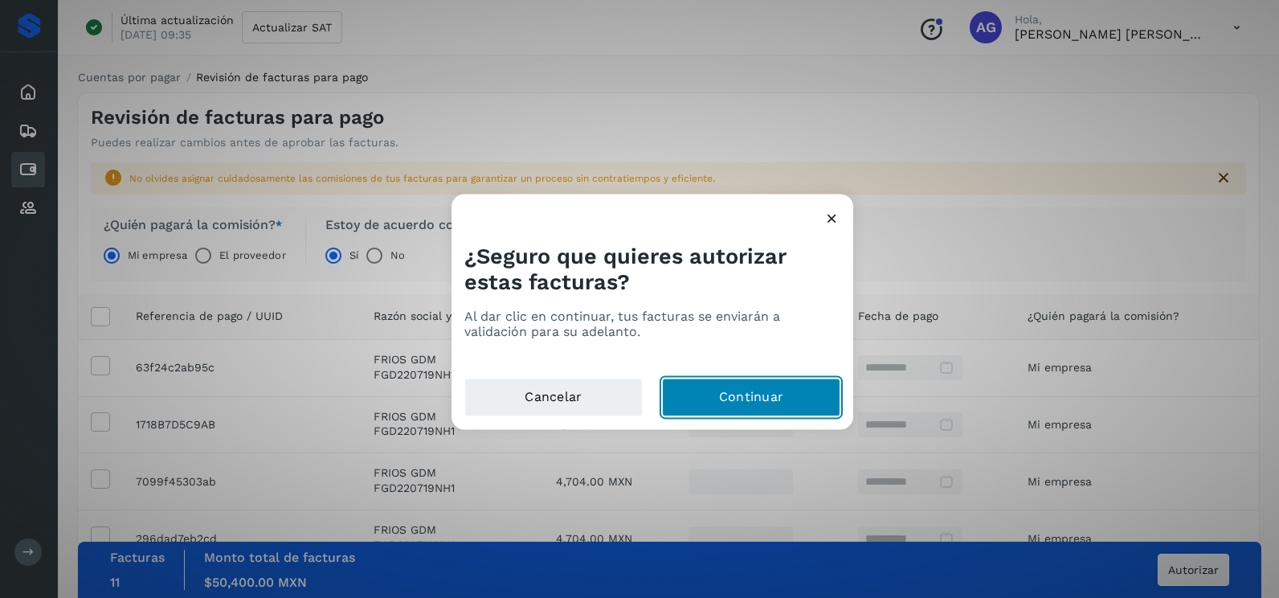
click at [751, 401] on button "Continuar" at bounding box center [751, 397] width 178 height 39
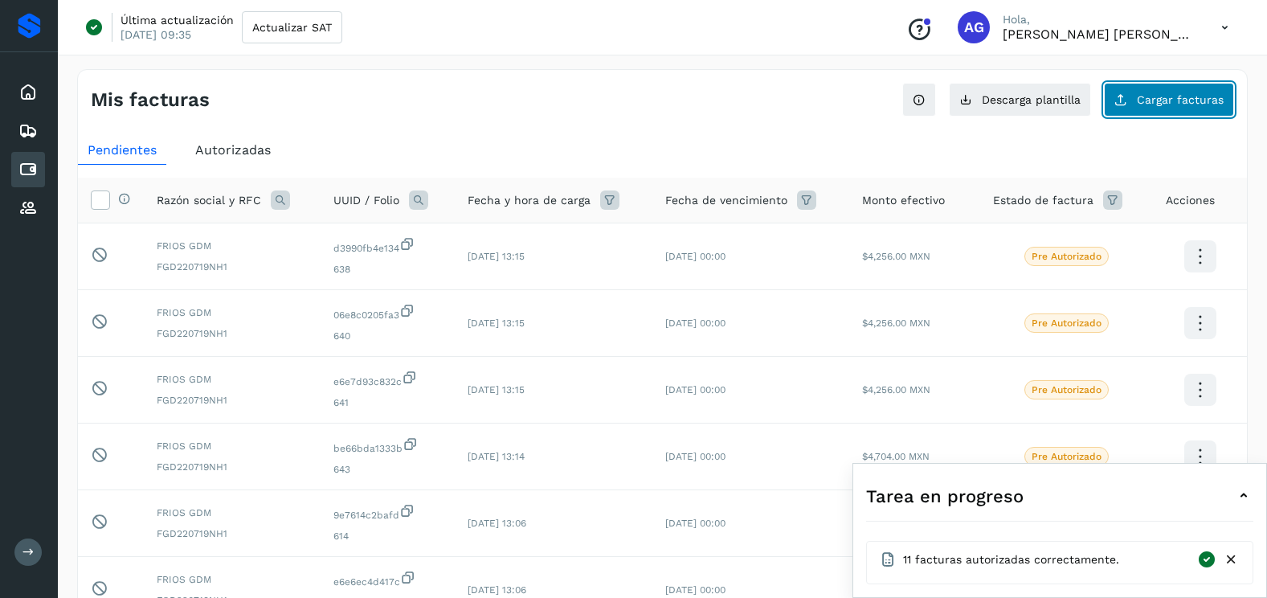
click at [1191, 100] on span "Cargar facturas" at bounding box center [1180, 99] width 87 height 11
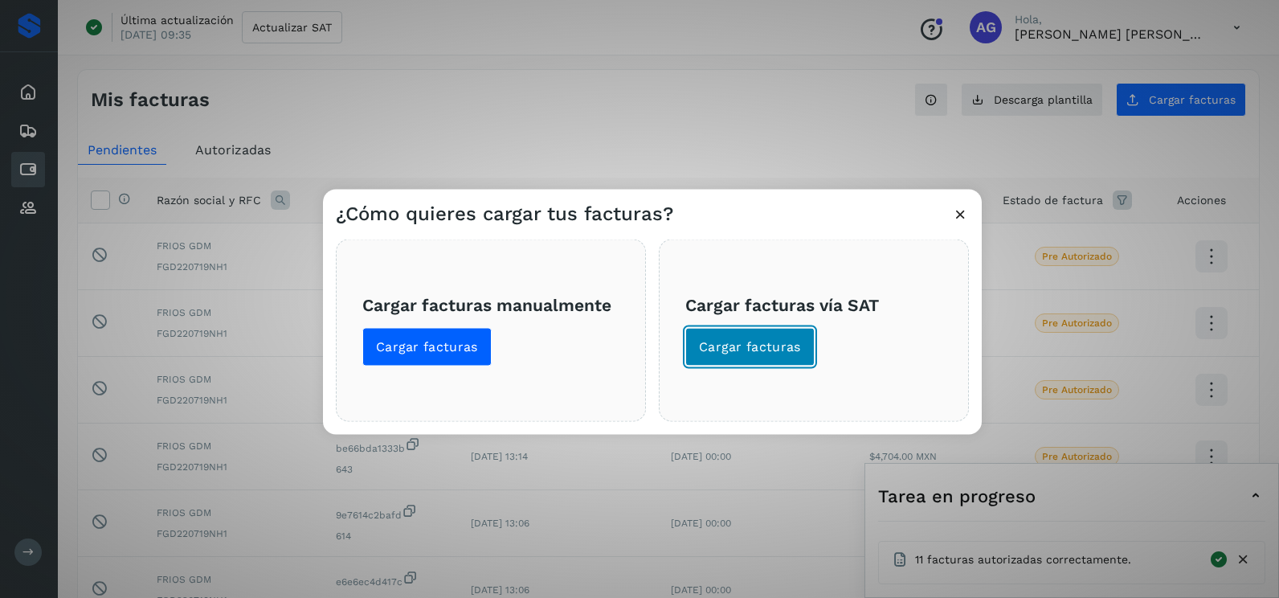
click at [767, 358] on button "Cargar facturas" at bounding box center [749, 347] width 129 height 39
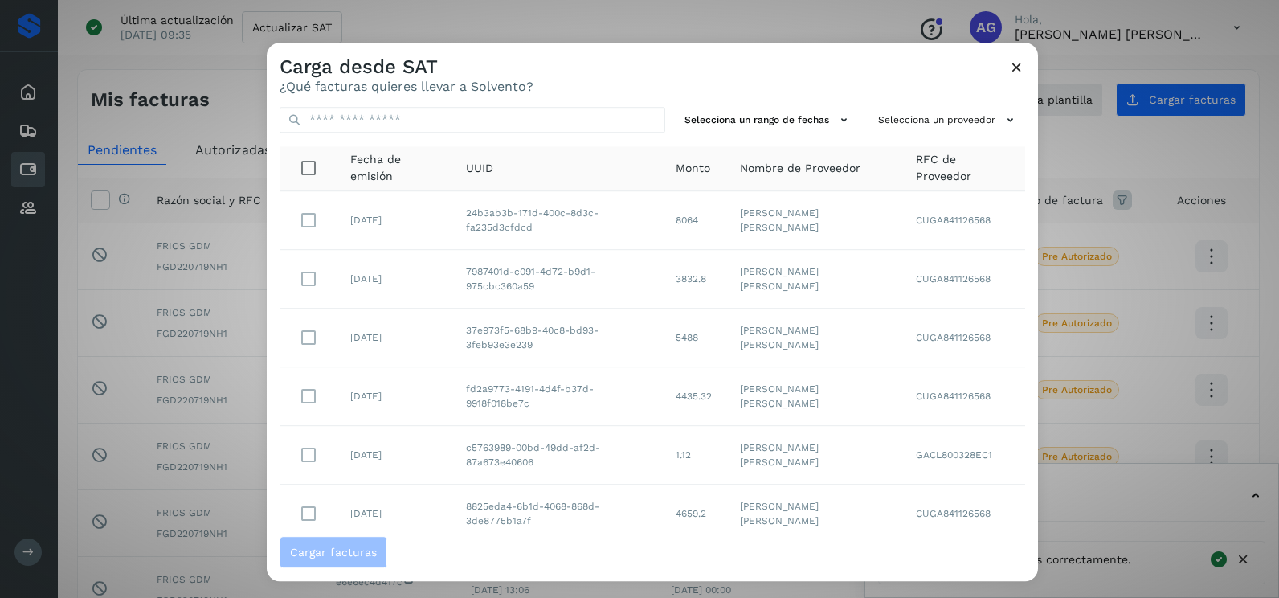
click at [799, 134] on div "Selecciona un rango de fechas Selecciona un proveedor Fecha de emisión UUID Mon…" at bounding box center [652, 315] width 771 height 442
click at [801, 124] on button "Selecciona un rango de fechas" at bounding box center [768, 120] width 181 height 27
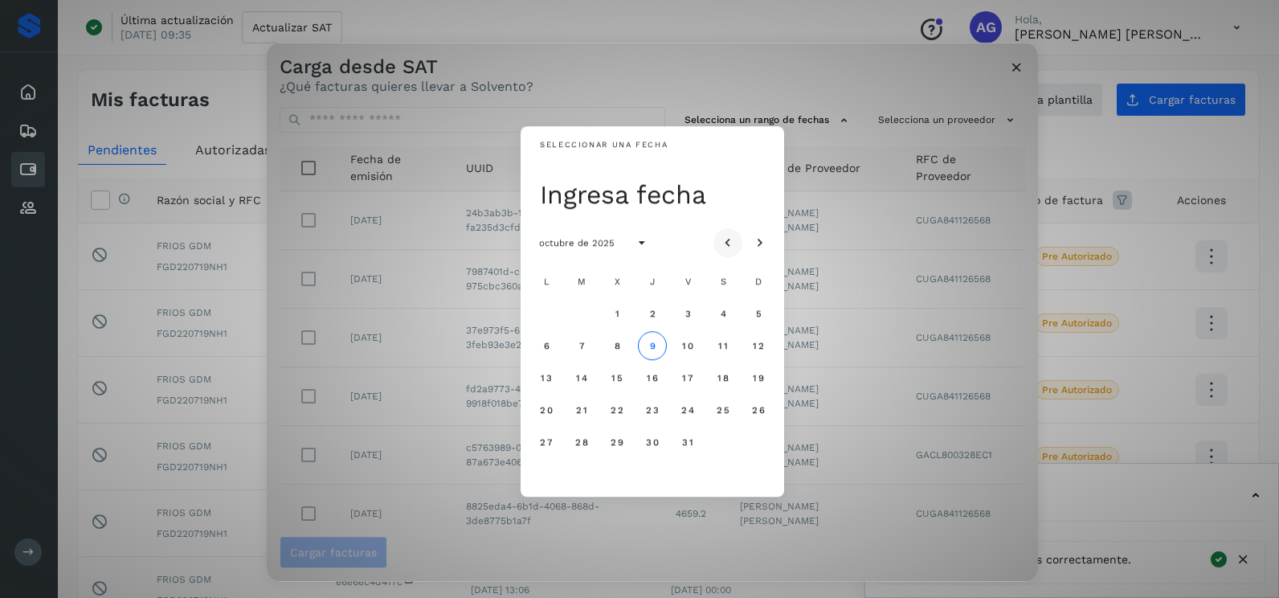
click at [735, 233] on button "Mes anterior" at bounding box center [728, 242] width 29 height 29
click at [734, 233] on button "Mes anterior" at bounding box center [728, 242] width 29 height 29
drag, startPoint x: 545, startPoint y: 407, endPoint x: 568, endPoint y: 406, distance: 23.3
click at [546, 407] on span "21" at bounding box center [546, 409] width 12 height 11
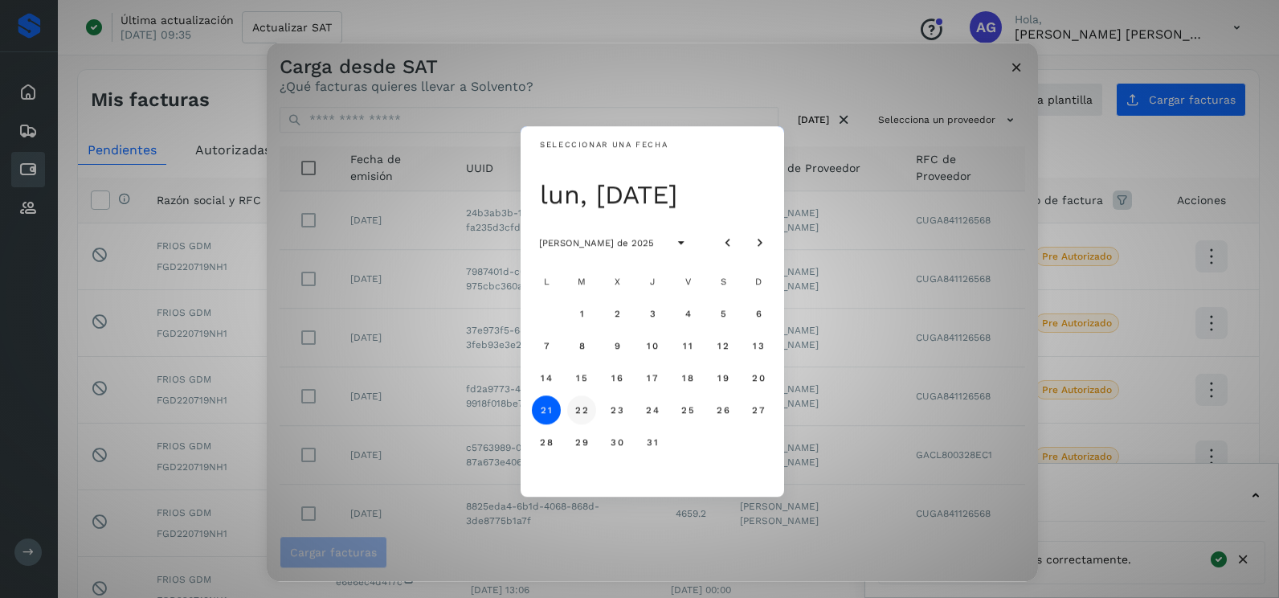
click at [575, 406] on span "22" at bounding box center [582, 409] width 14 height 11
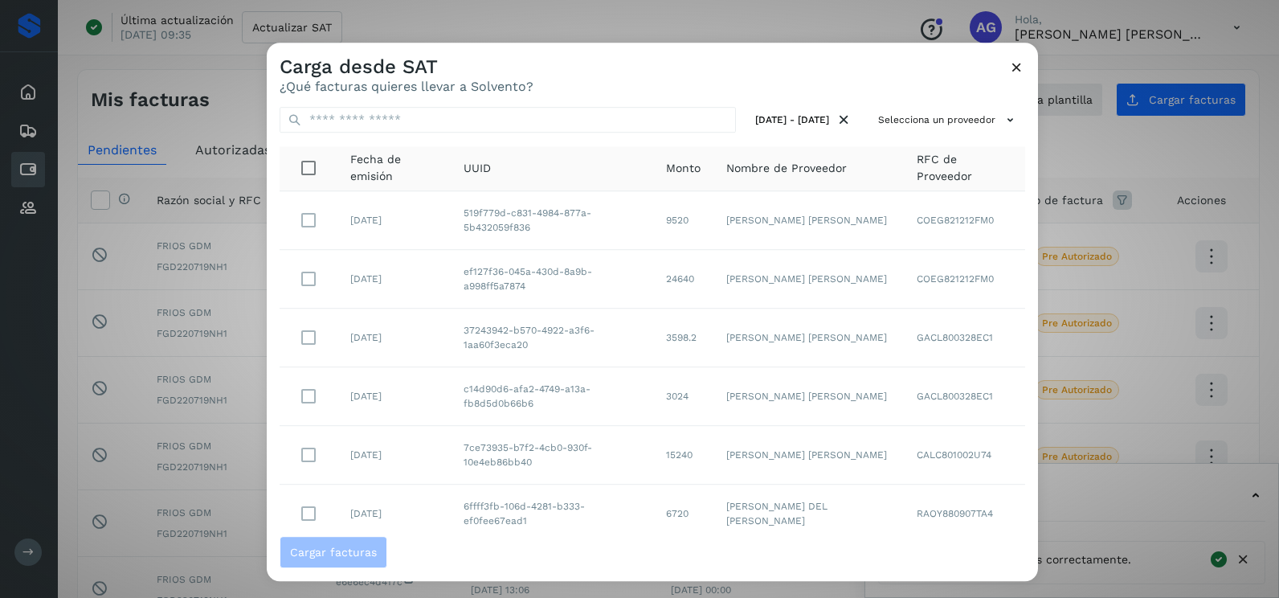
click at [926, 104] on div "21 jul 2025 - 22 jul 2025 Selecciona un proveedor Fecha de emisión UUID Monto N…" at bounding box center [652, 315] width 771 height 442
click at [930, 110] on button "Selecciona un proveedor" at bounding box center [948, 120] width 153 height 27
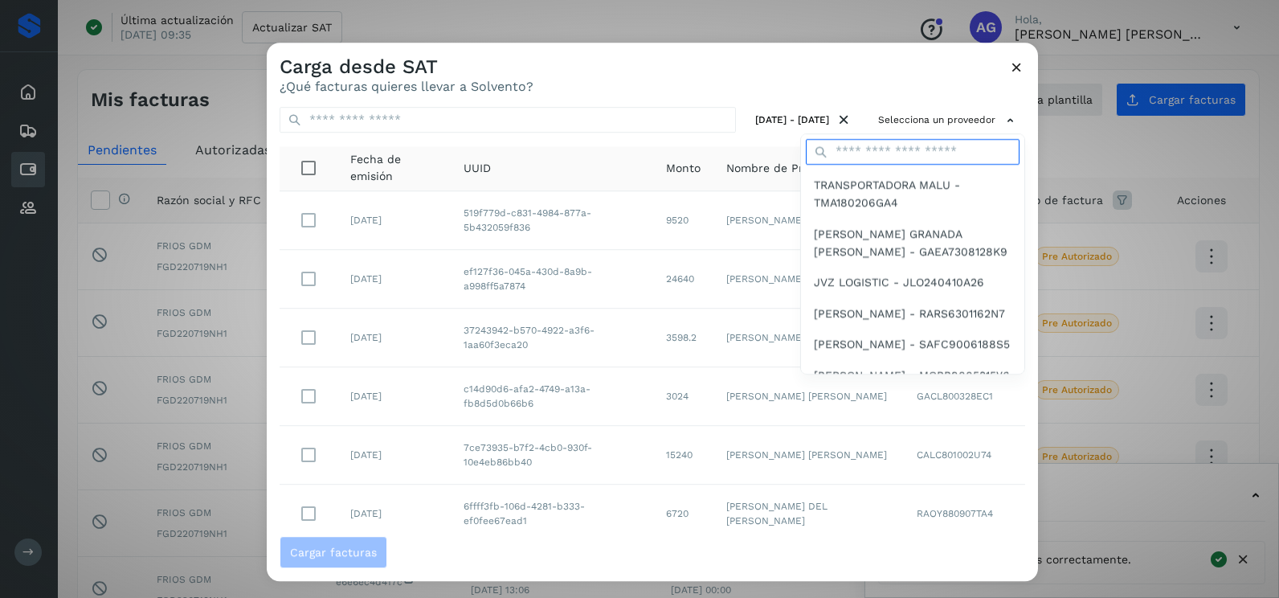
click at [926, 154] on input "text" at bounding box center [913, 152] width 214 height 26
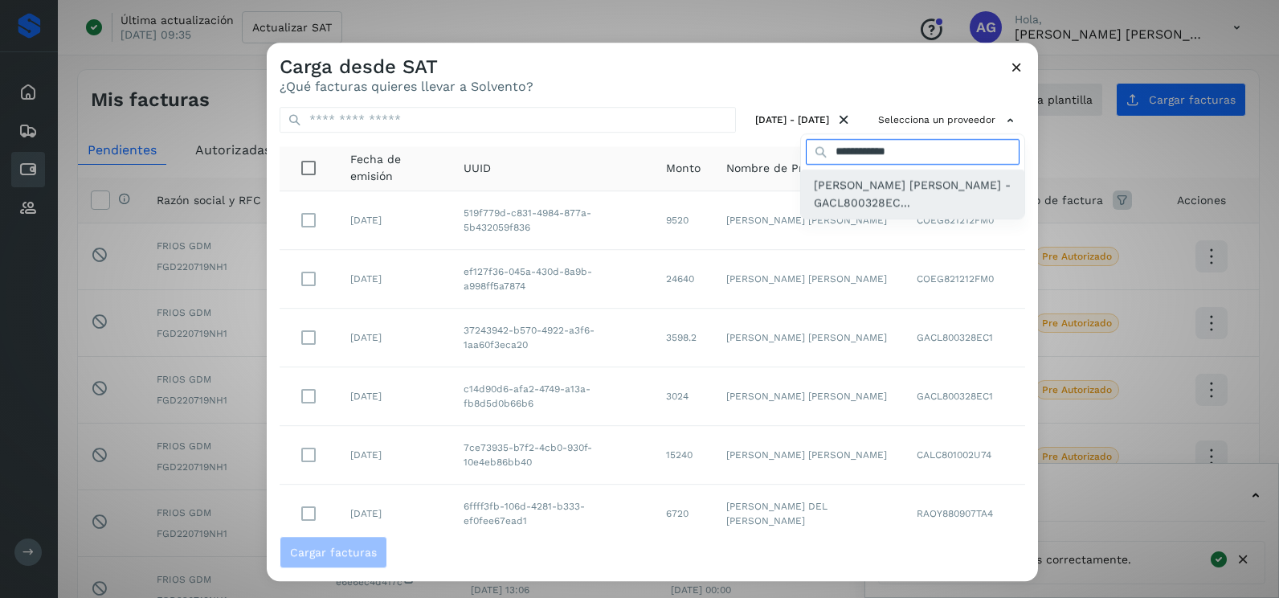
type input "**********"
click at [924, 190] on span "[PERSON_NAME] [PERSON_NAME] - GACL800328EC..." at bounding box center [913, 194] width 198 height 36
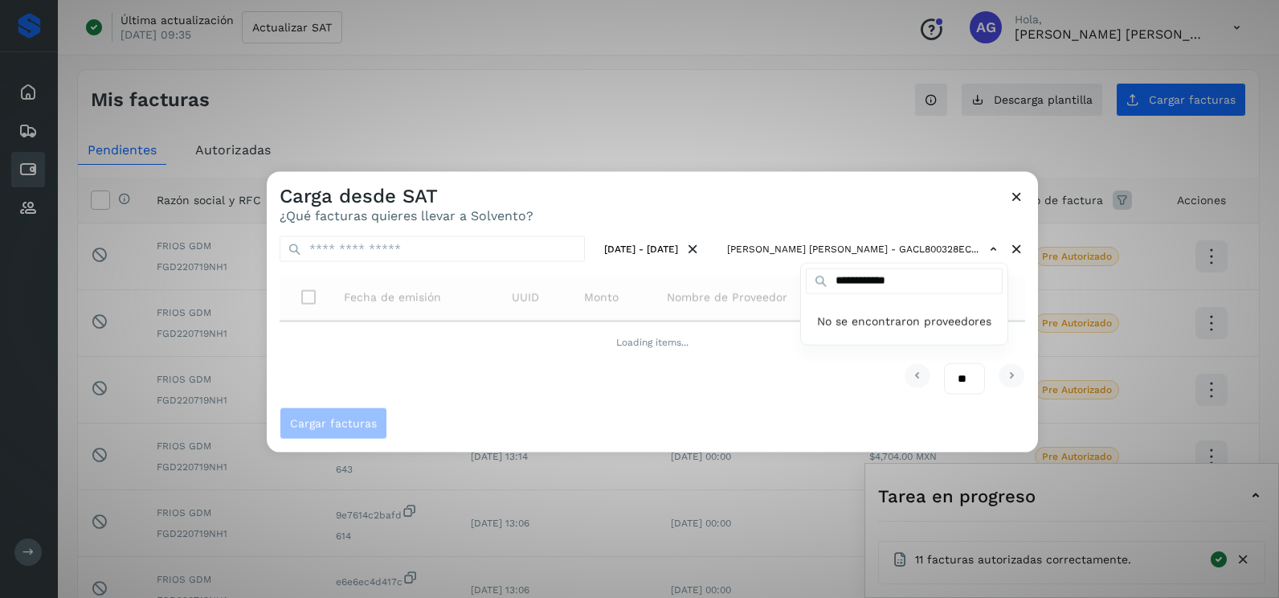
click at [780, 198] on div at bounding box center [906, 471] width 1279 height 598
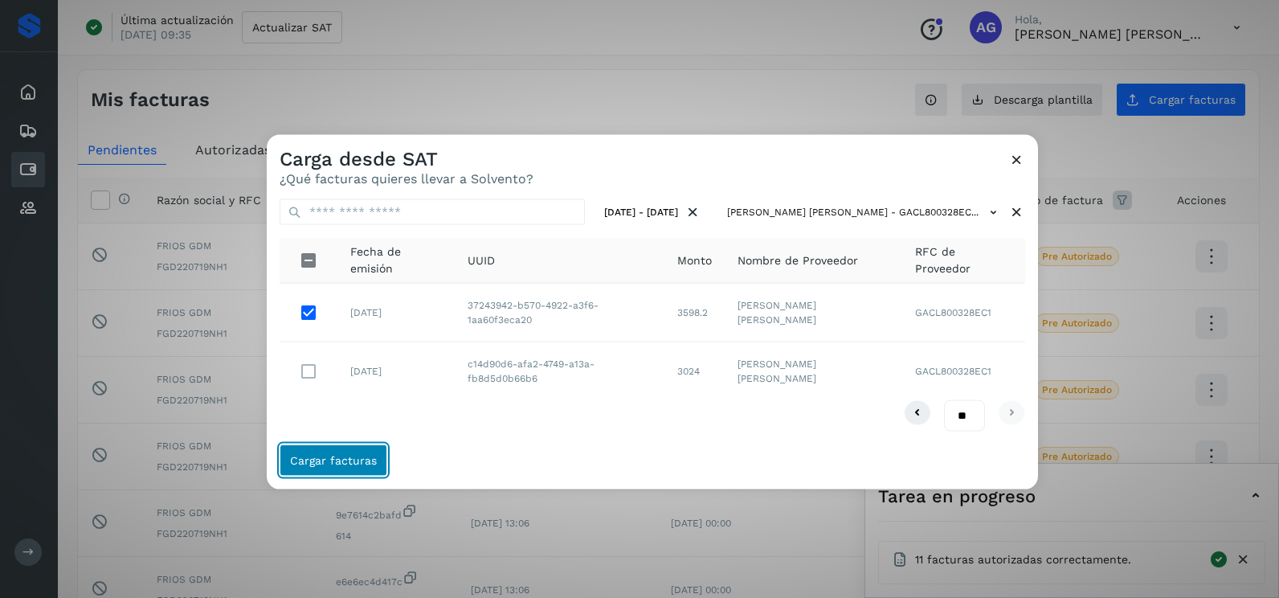
click at [363, 461] on span "Cargar facturas" at bounding box center [333, 459] width 87 height 11
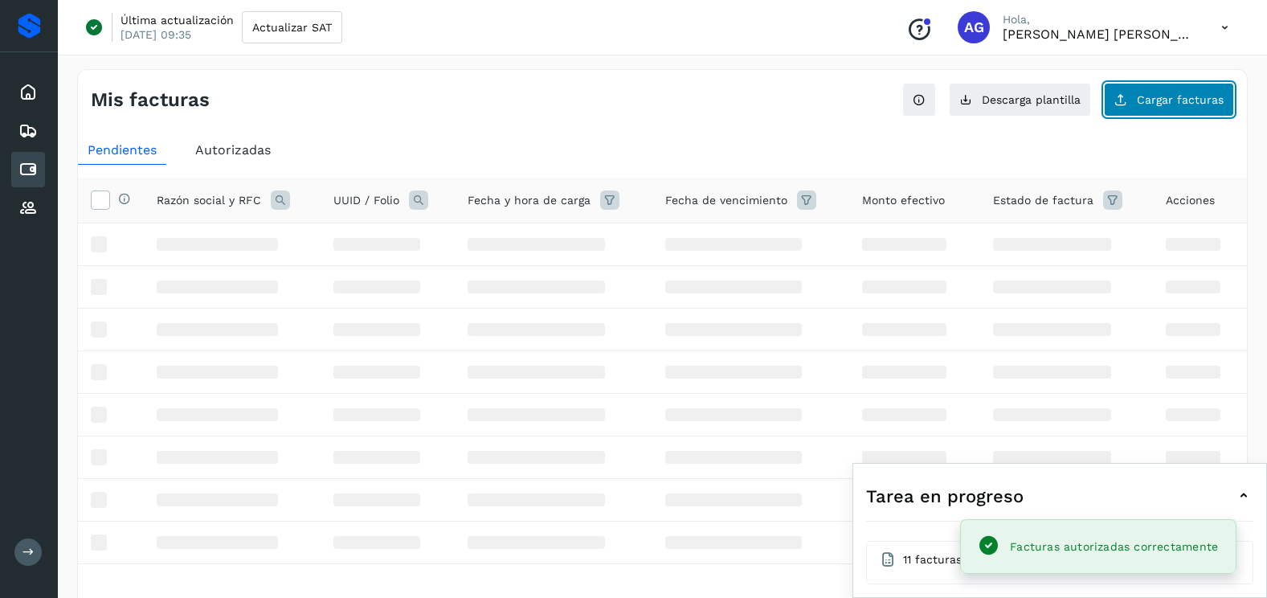
click at [1198, 96] on span "Cargar facturas" at bounding box center [1180, 99] width 87 height 11
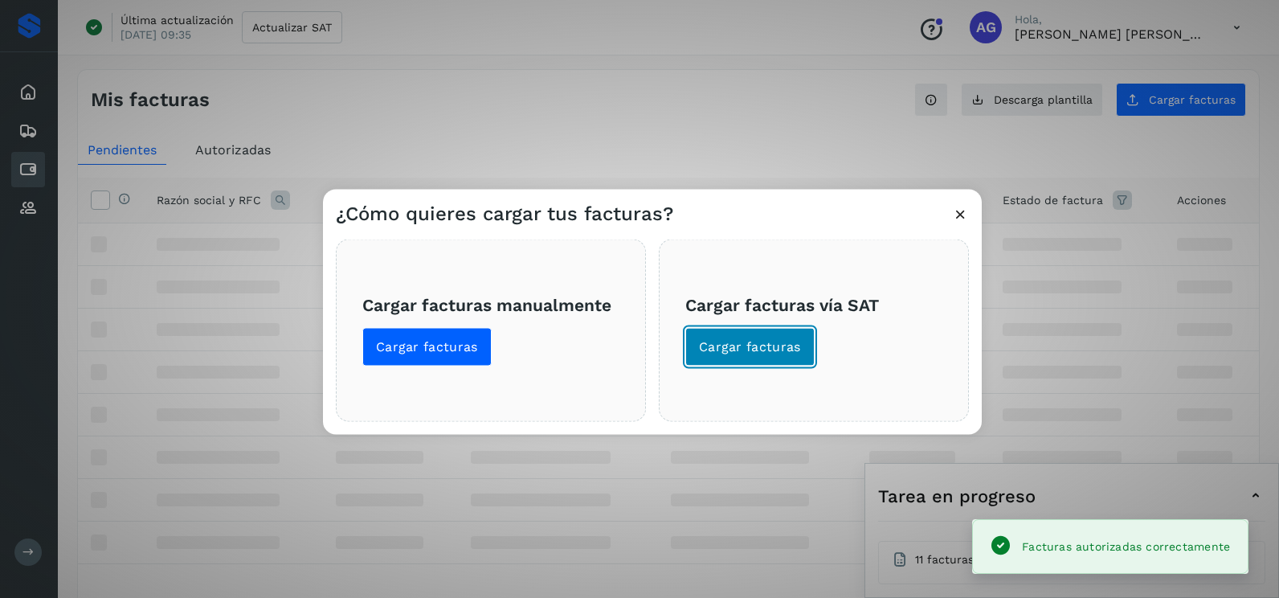
click at [723, 354] on span "Cargar facturas" at bounding box center [750, 347] width 102 height 18
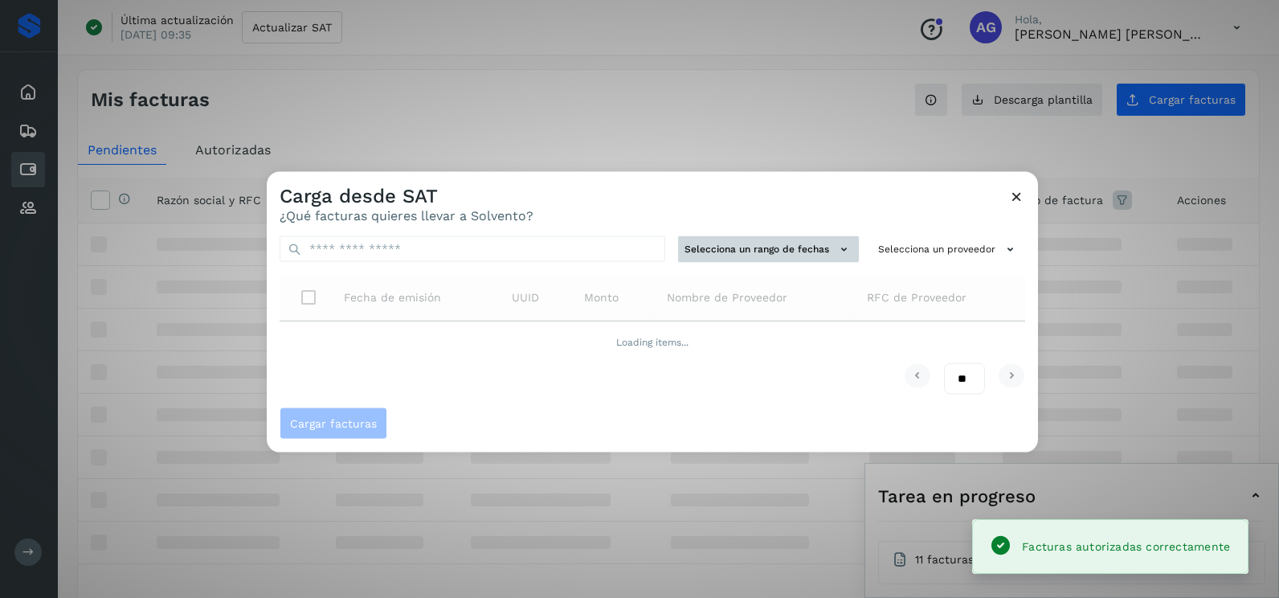
click at [715, 247] on button "Selecciona un rango de fechas" at bounding box center [768, 249] width 181 height 27
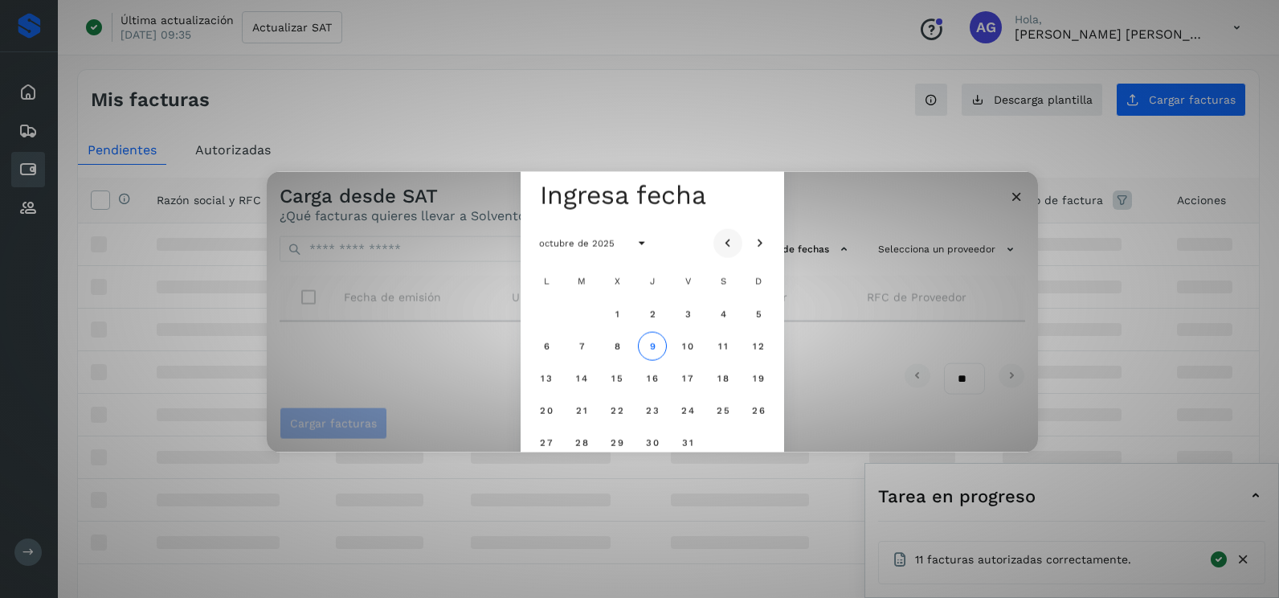
click at [720, 242] on button "Mes anterior" at bounding box center [728, 242] width 29 height 29
click at [720, 242] on icon "Mes anterior" at bounding box center [728, 243] width 16 height 16
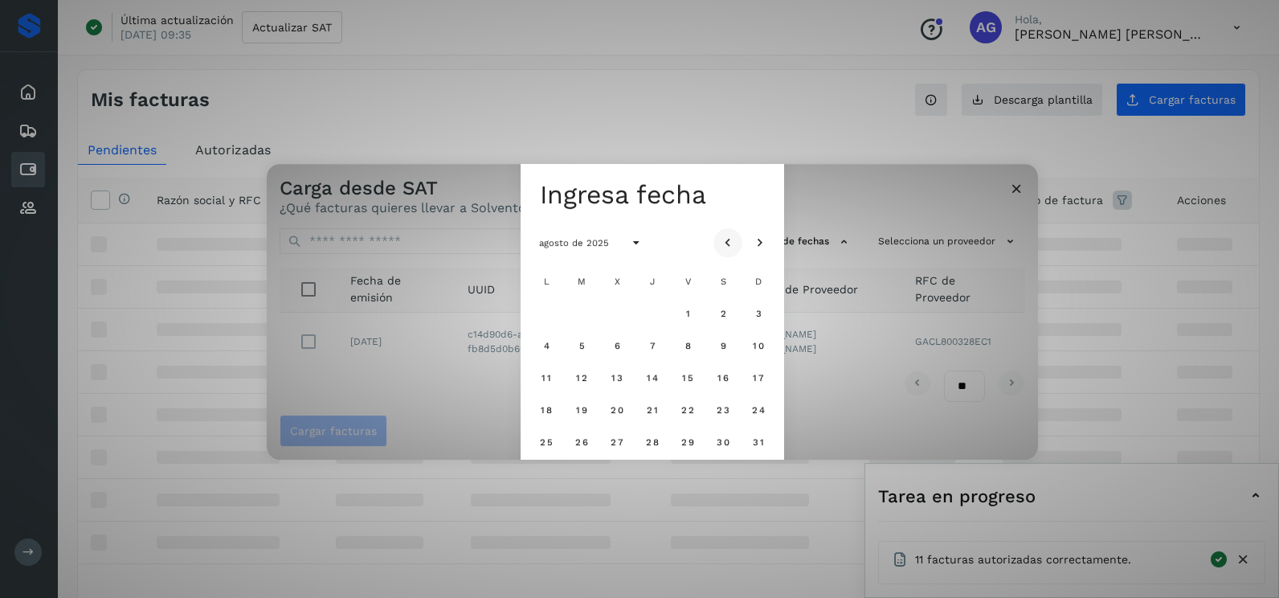
click at [722, 245] on icon "Mes anterior" at bounding box center [728, 243] width 16 height 16
click at [551, 439] on span "28" at bounding box center [546, 441] width 14 height 11
click at [580, 441] on span "29" at bounding box center [582, 441] width 14 height 11
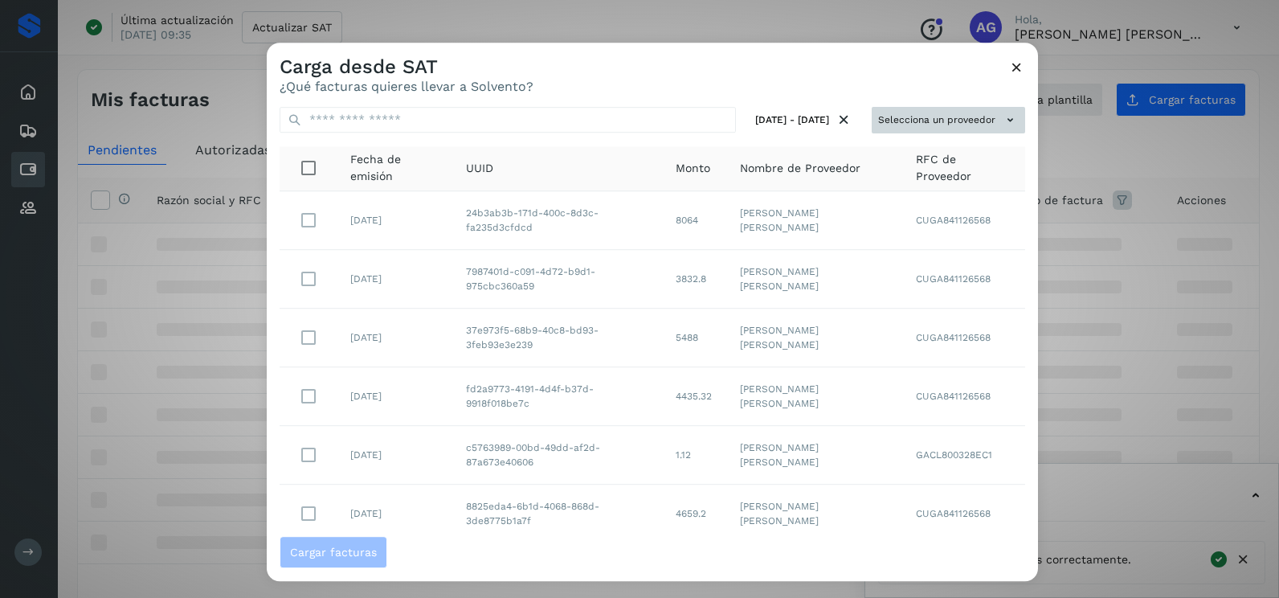
click at [904, 115] on button "Selecciona un proveedor" at bounding box center [948, 120] width 153 height 27
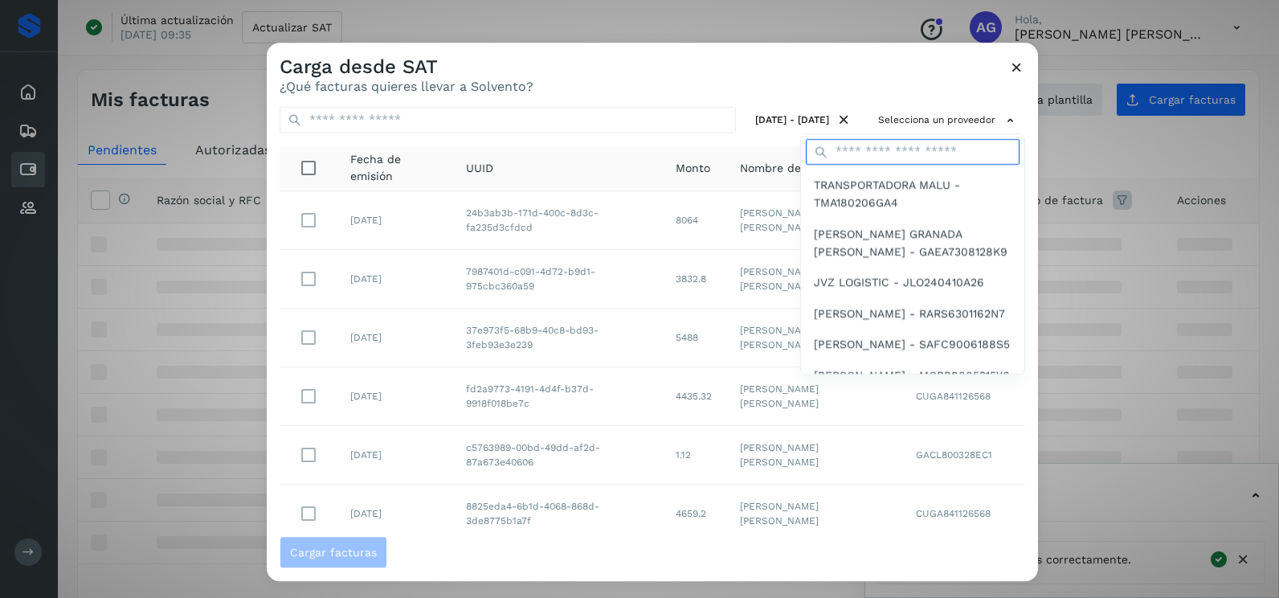
click at [885, 155] on input "text" at bounding box center [913, 152] width 214 height 26
type input "**********"
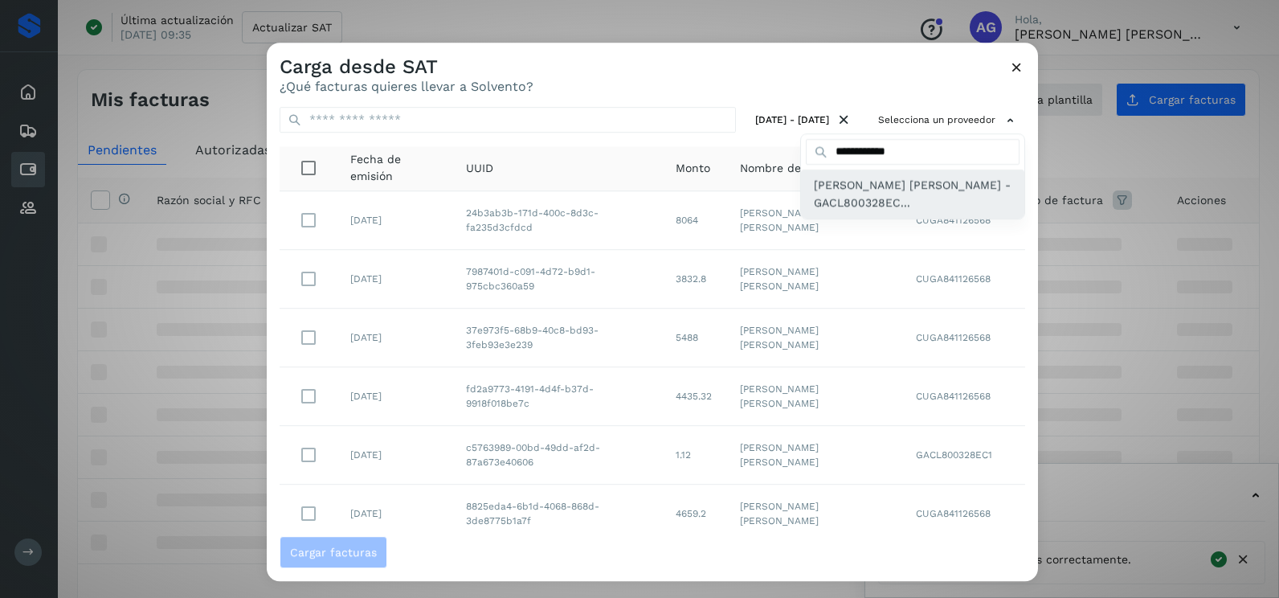
click at [863, 190] on span "[PERSON_NAME] [PERSON_NAME] - GACL800328EC..." at bounding box center [913, 194] width 198 height 36
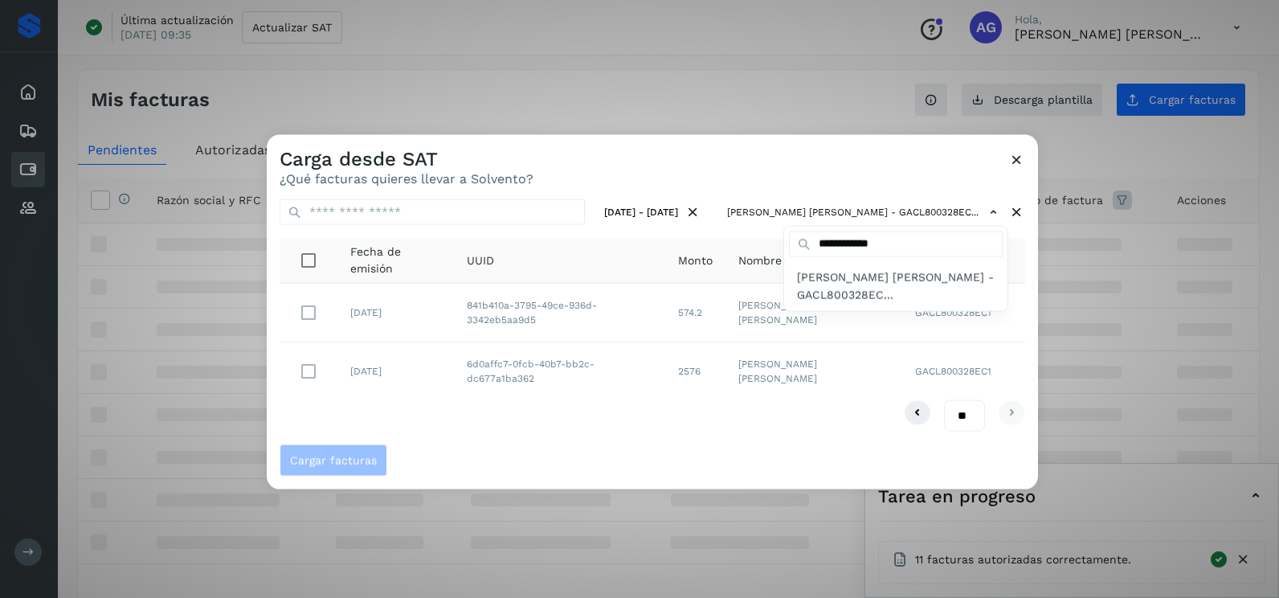
click at [508, 437] on div at bounding box center [906, 434] width 1279 height 598
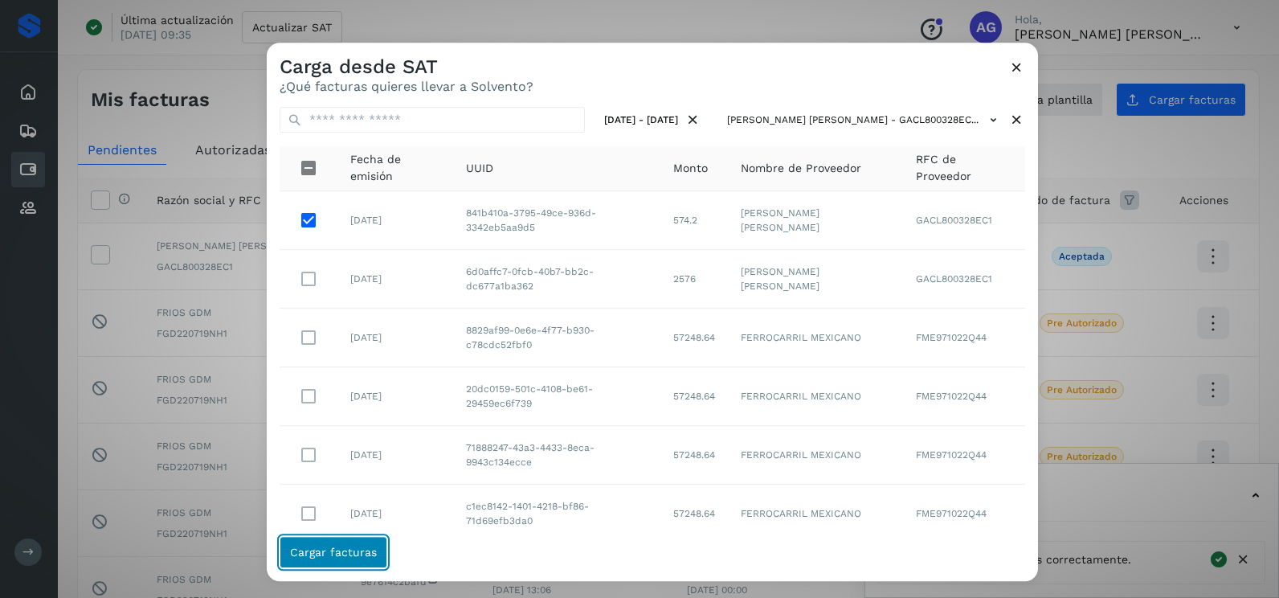
click at [349, 557] on span "Cargar facturas" at bounding box center [333, 551] width 87 height 11
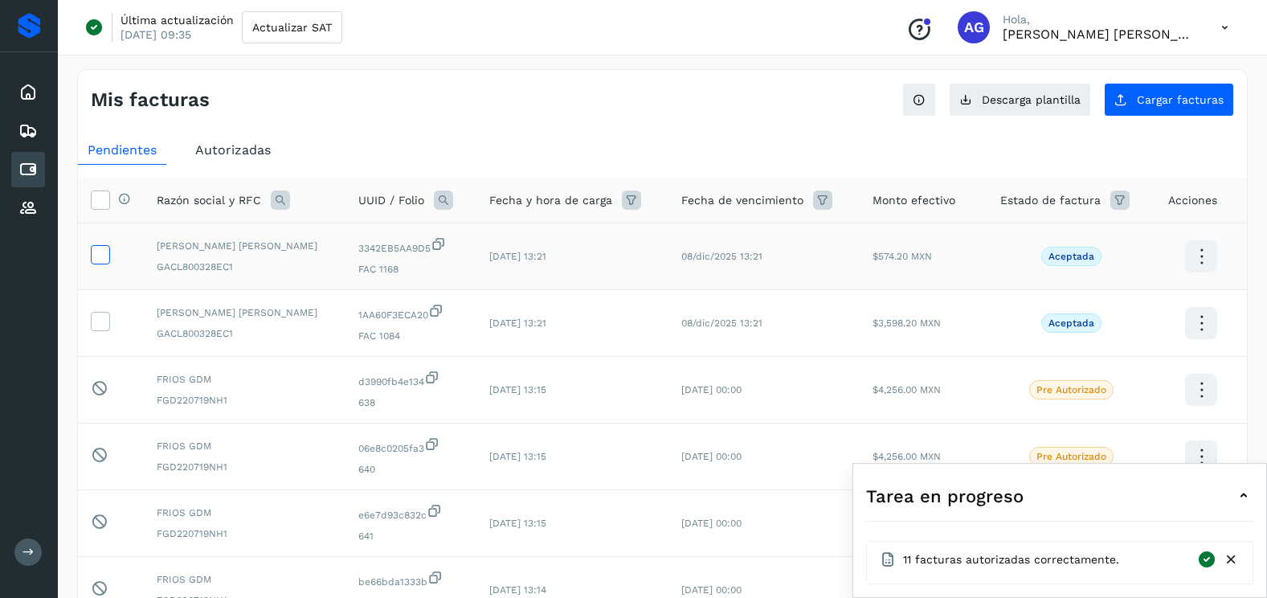
click at [98, 256] on icon at bounding box center [100, 253] width 17 height 17
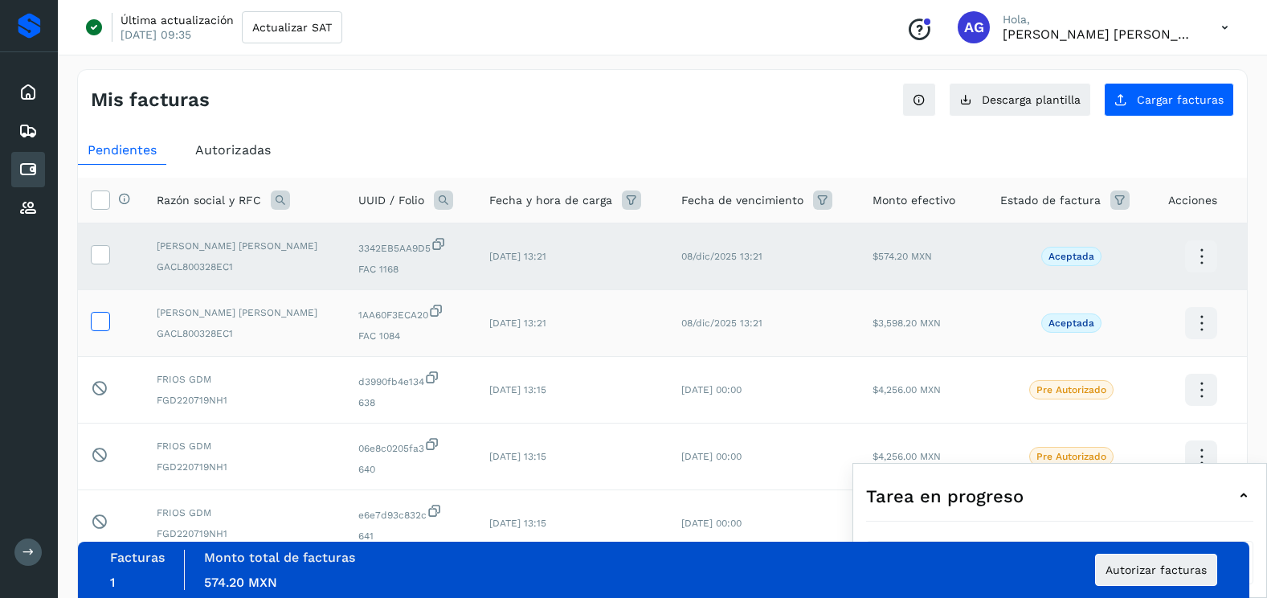
click at [107, 325] on icon at bounding box center [100, 320] width 17 height 17
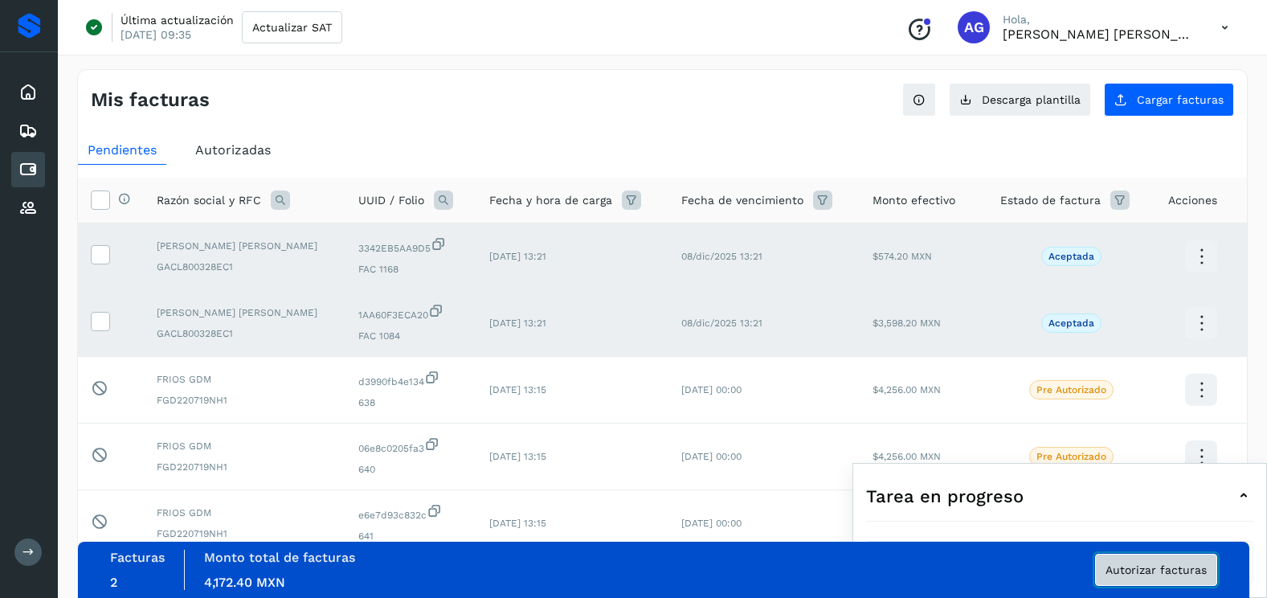
click at [1119, 558] on button "Autorizar facturas" at bounding box center [1156, 570] width 122 height 32
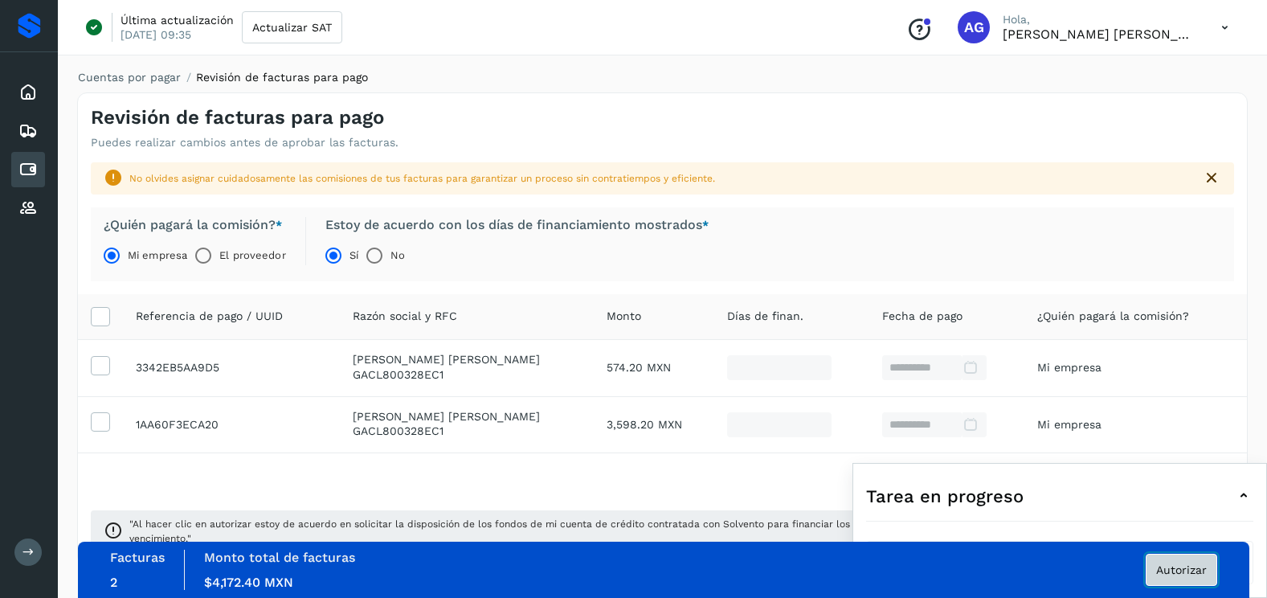
click at [1200, 579] on button "Autorizar" at bounding box center [1182, 570] width 72 height 32
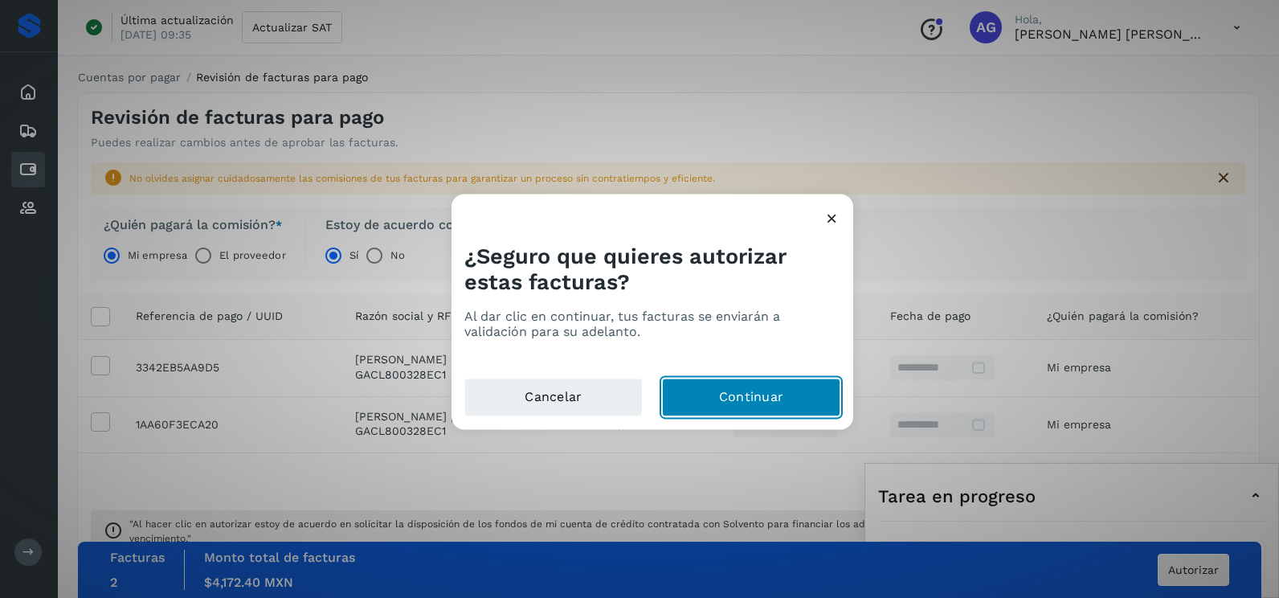
click at [761, 396] on button "Continuar" at bounding box center [751, 397] width 178 height 39
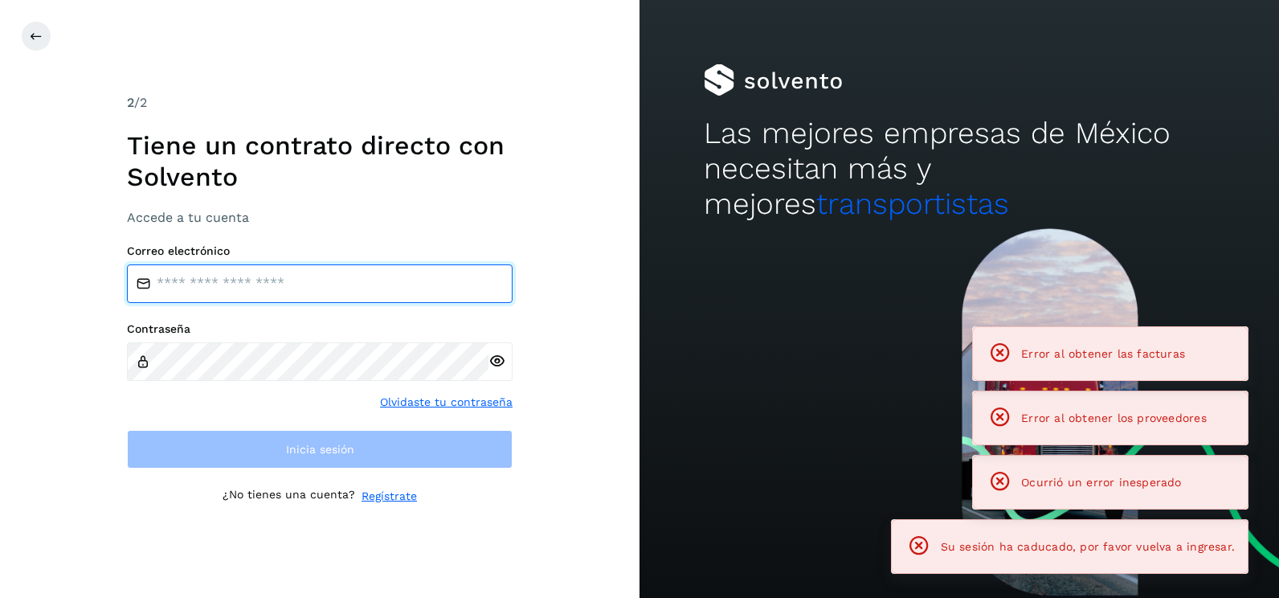
type input "**********"
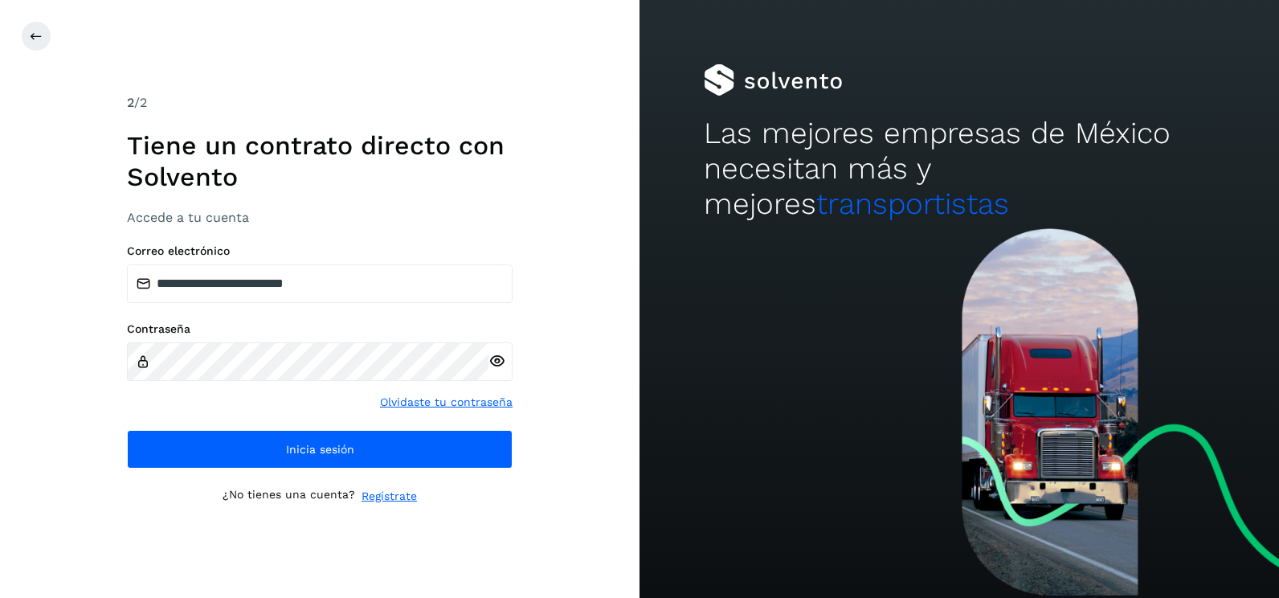
drag, startPoint x: 540, startPoint y: 355, endPoint x: 485, endPoint y: 410, distance: 77.3
click at [542, 355] on div "**********" at bounding box center [320, 299] width 640 height 598
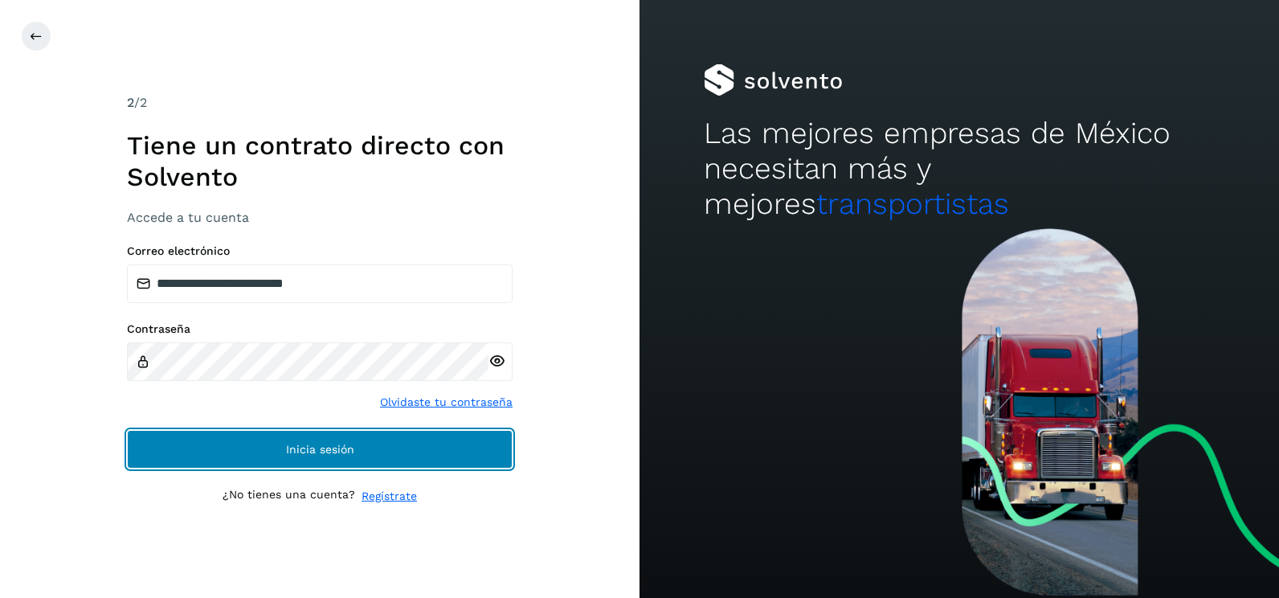
click at [464, 447] on button "Inicia sesión" at bounding box center [320, 449] width 386 height 39
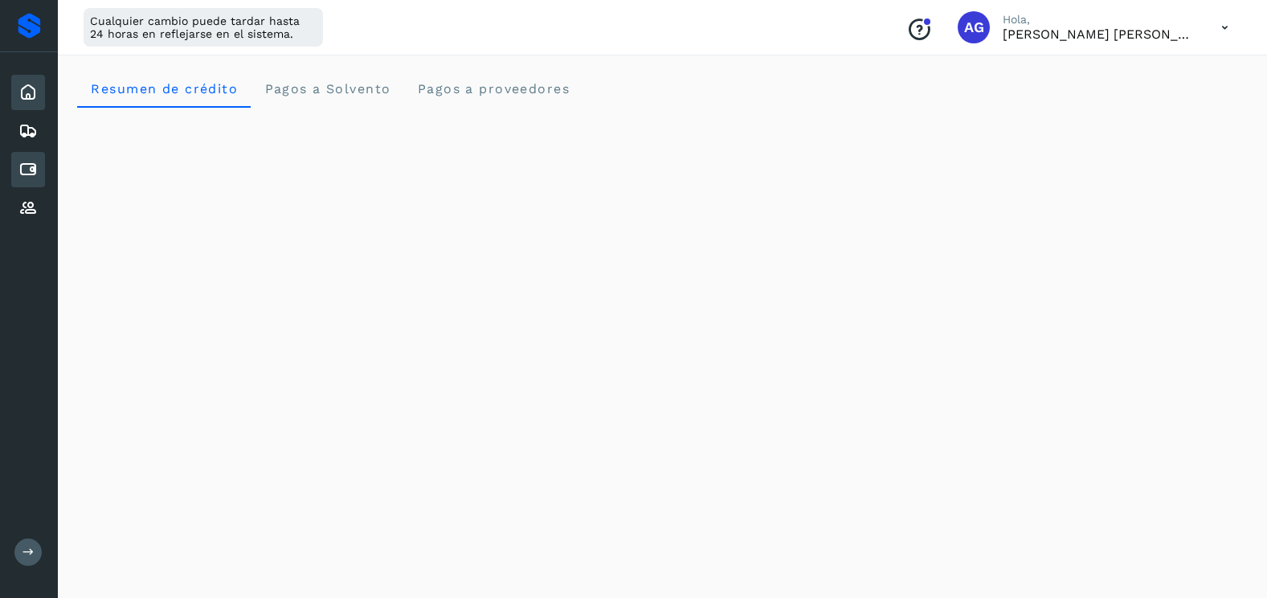
click at [35, 167] on icon at bounding box center [27, 169] width 19 height 19
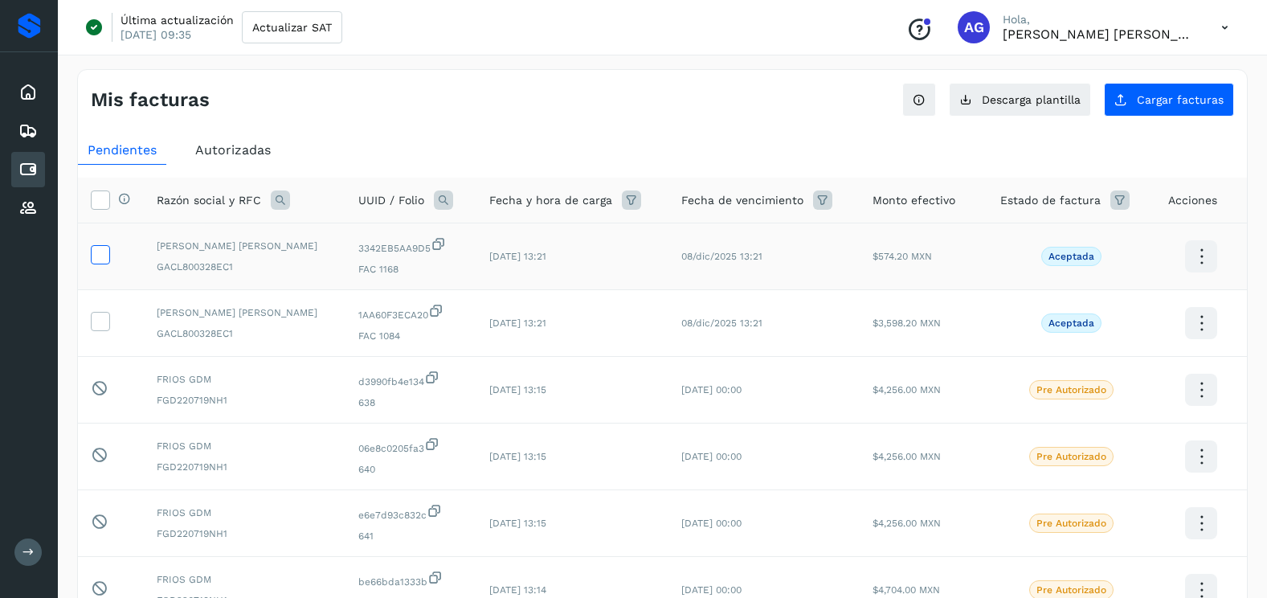
click at [100, 250] on icon at bounding box center [100, 253] width 17 height 17
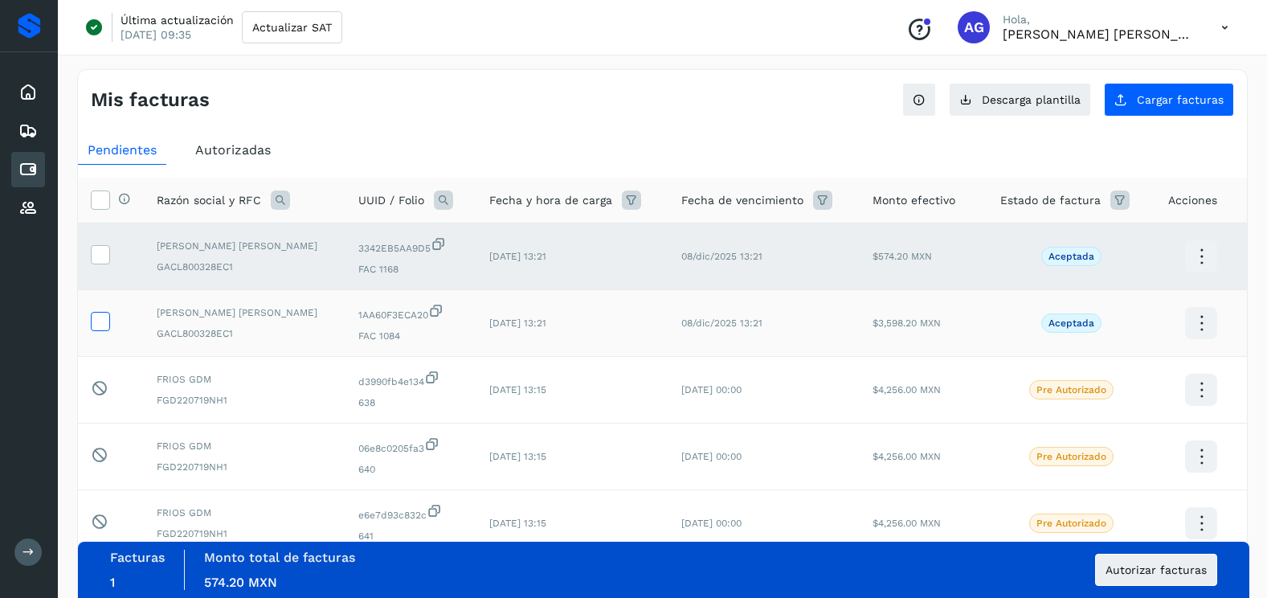
click at [102, 329] on span at bounding box center [100, 324] width 17 height 11
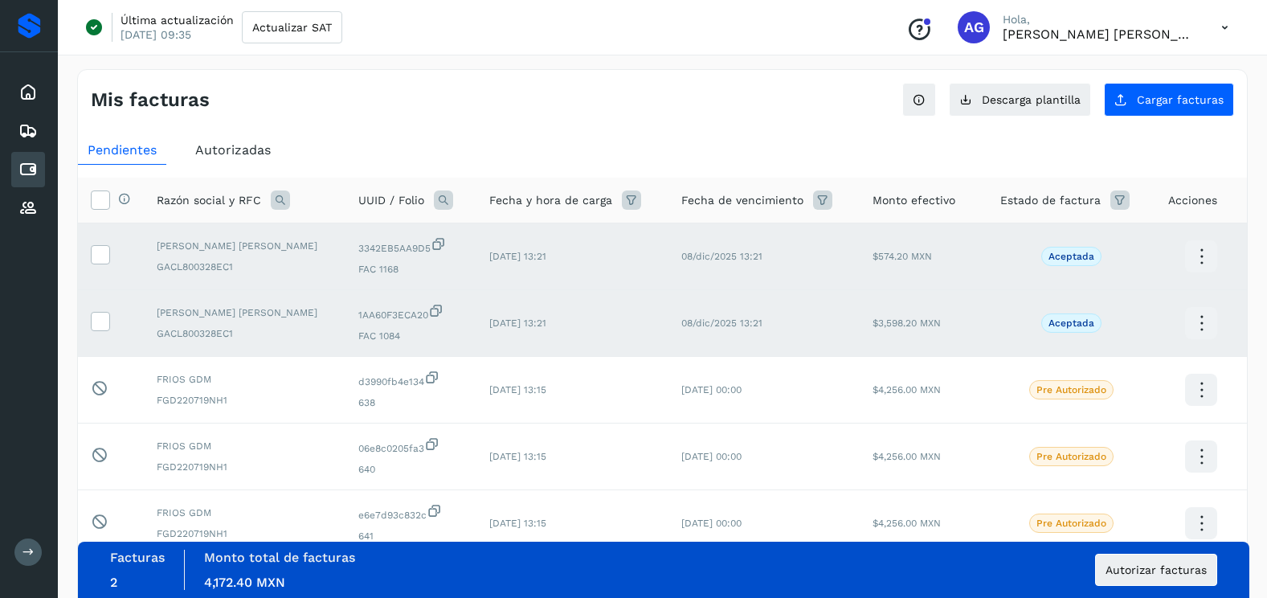
click at [1102, 587] on div "Facturas 2 Monto total de facturas Monto total 4,172.40 MXN Autorizar facturas" at bounding box center [663, 570] width 1107 height 40
click at [1113, 569] on span "Autorizar facturas" at bounding box center [1156, 569] width 101 height 11
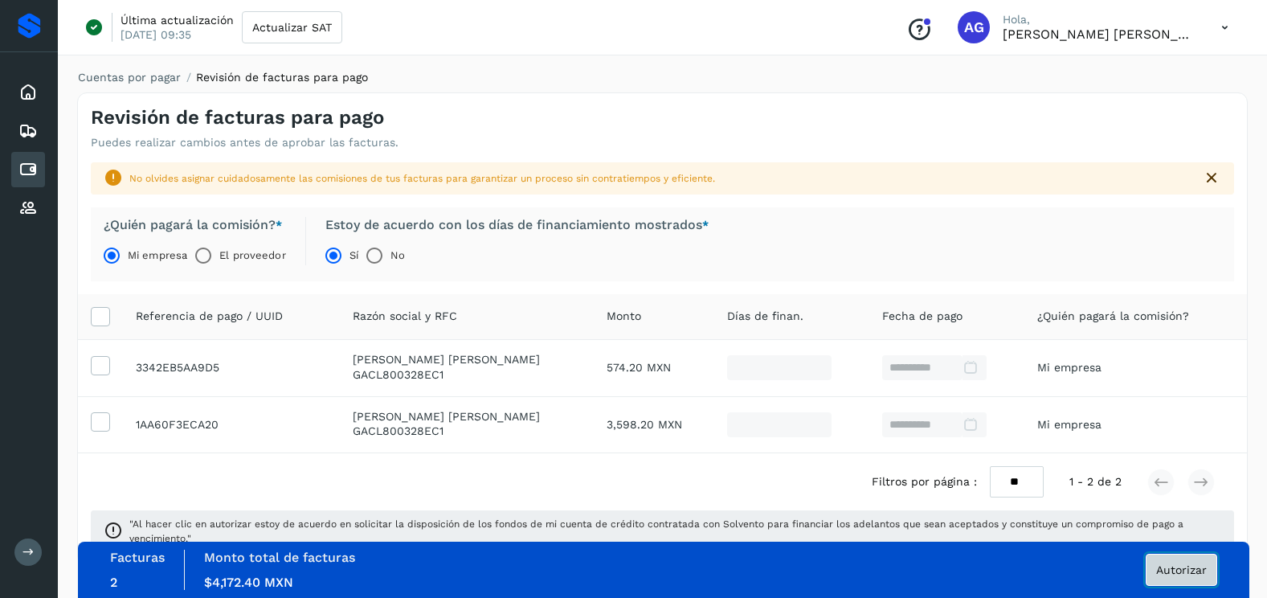
click at [1176, 568] on span "Autorizar" at bounding box center [1181, 569] width 51 height 11
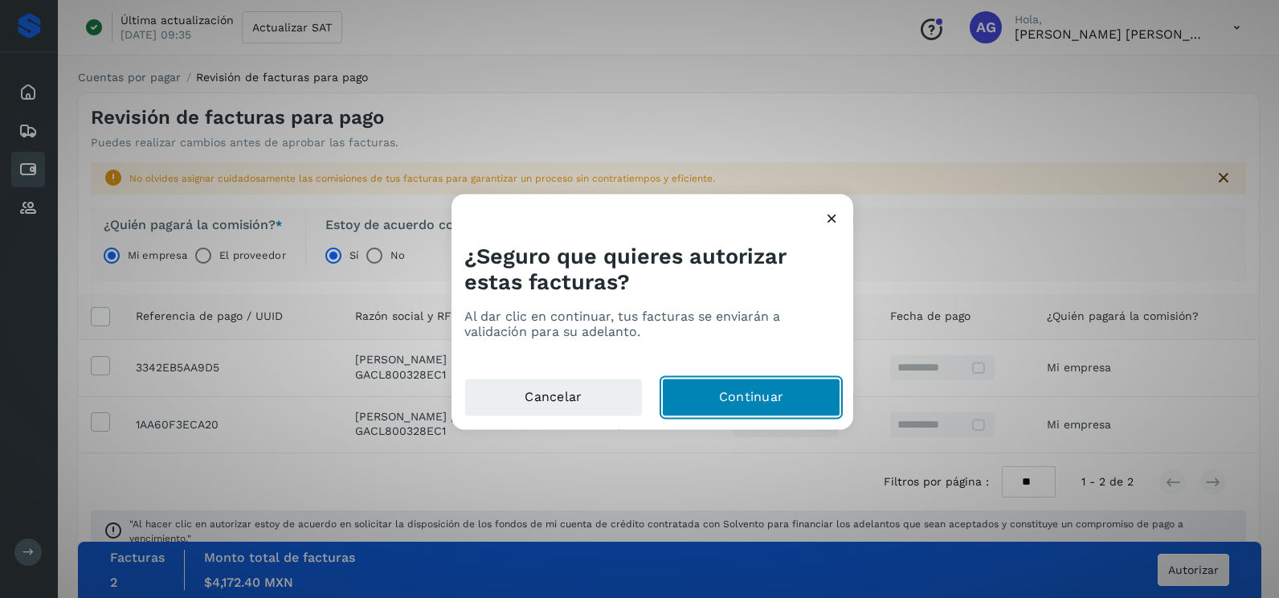
click at [753, 383] on button "Continuar" at bounding box center [751, 397] width 178 height 39
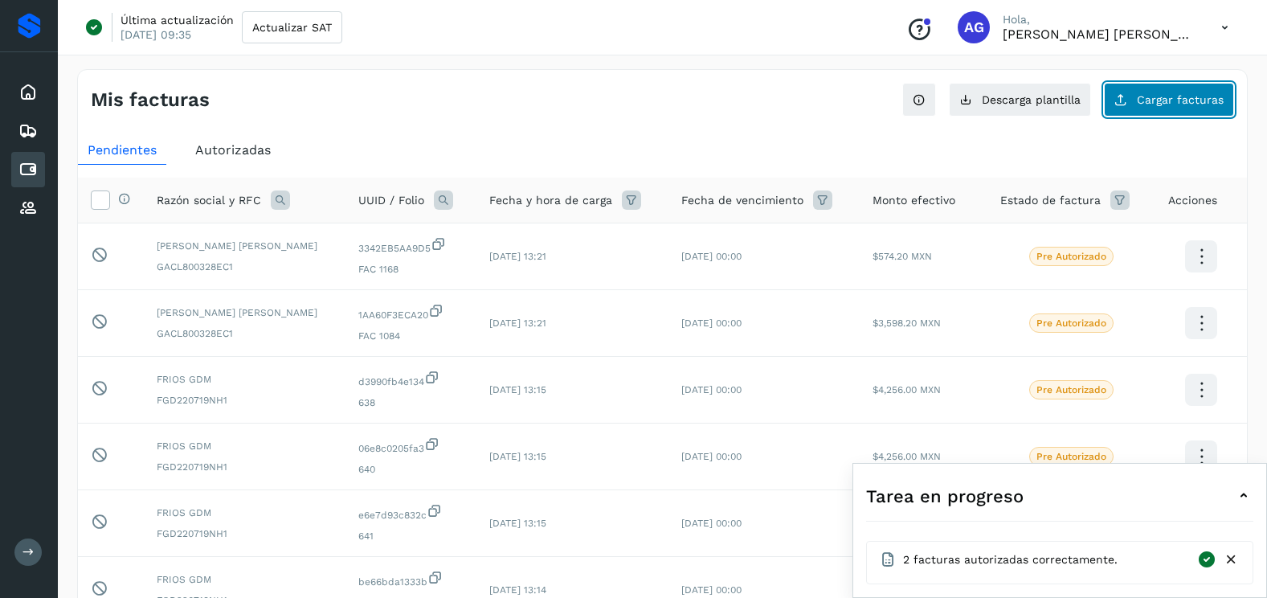
click at [1164, 107] on button "Cargar facturas" at bounding box center [1169, 100] width 130 height 34
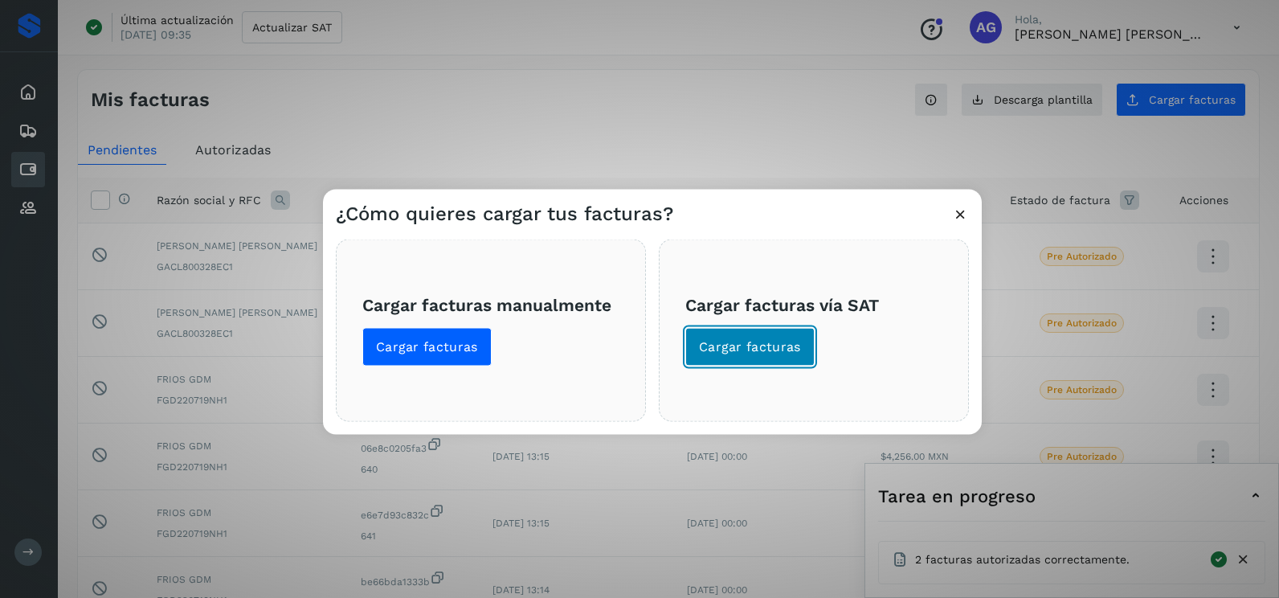
click at [710, 354] on span "Cargar facturas" at bounding box center [750, 347] width 102 height 18
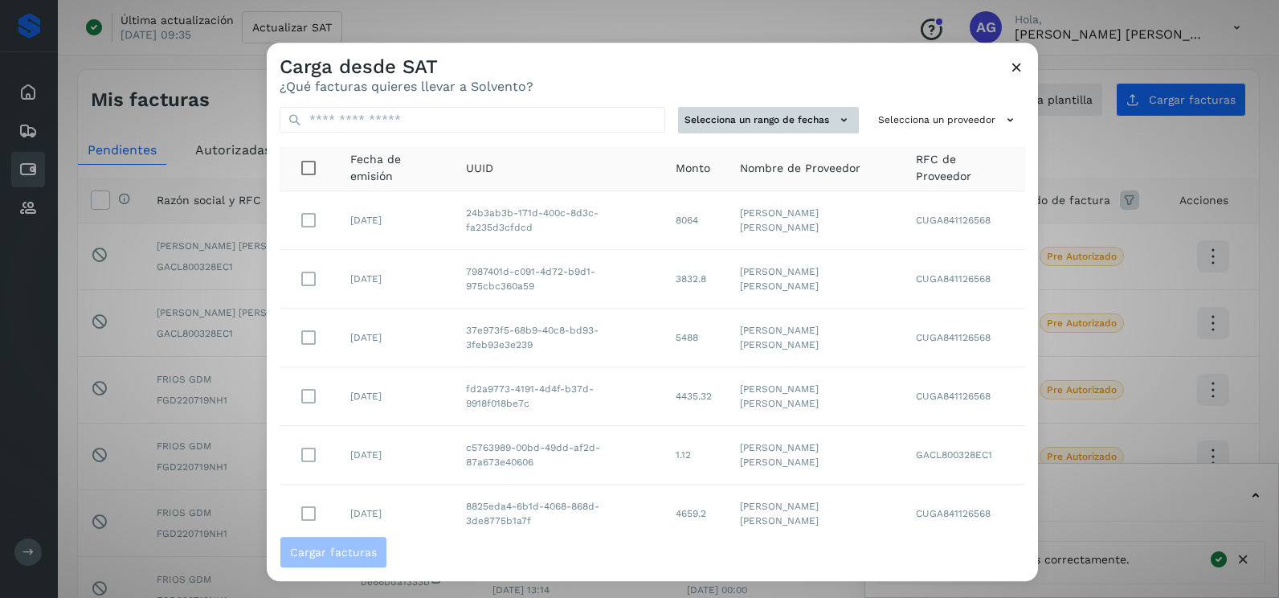
click at [757, 125] on button "Selecciona un rango de fechas" at bounding box center [768, 120] width 181 height 27
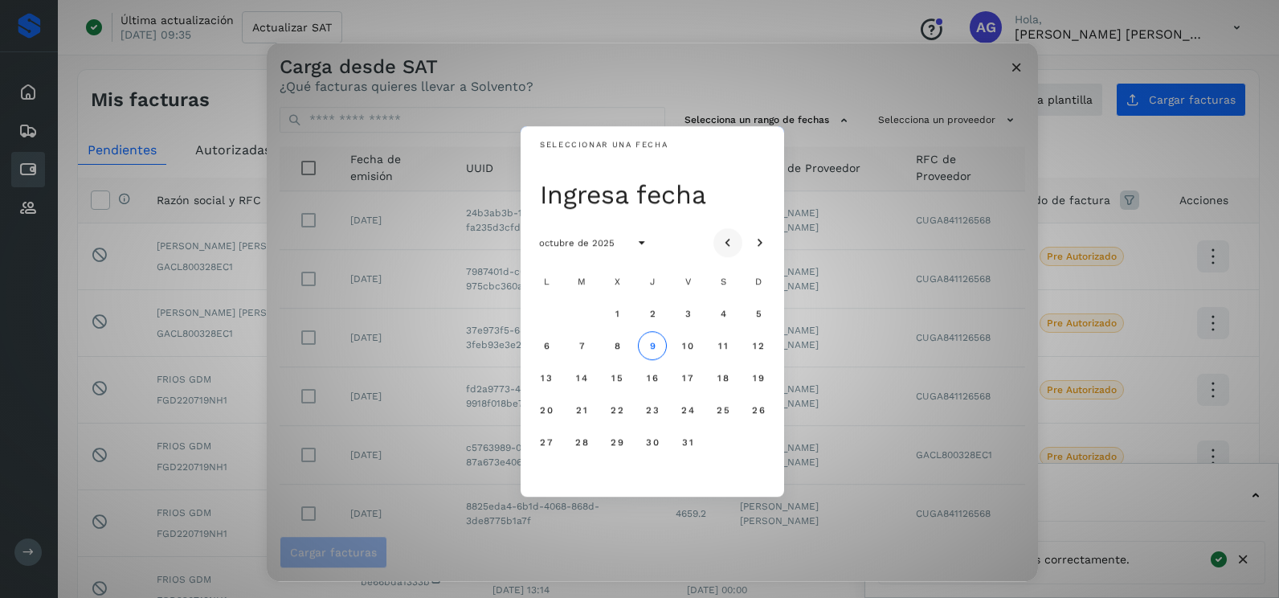
click at [726, 240] on icon "Mes anterior" at bounding box center [728, 243] width 16 height 16
drag, startPoint x: 645, startPoint y: 315, endPoint x: 661, endPoint y: 317, distance: 15.5
click at [646, 315] on button "4" at bounding box center [652, 313] width 29 height 29
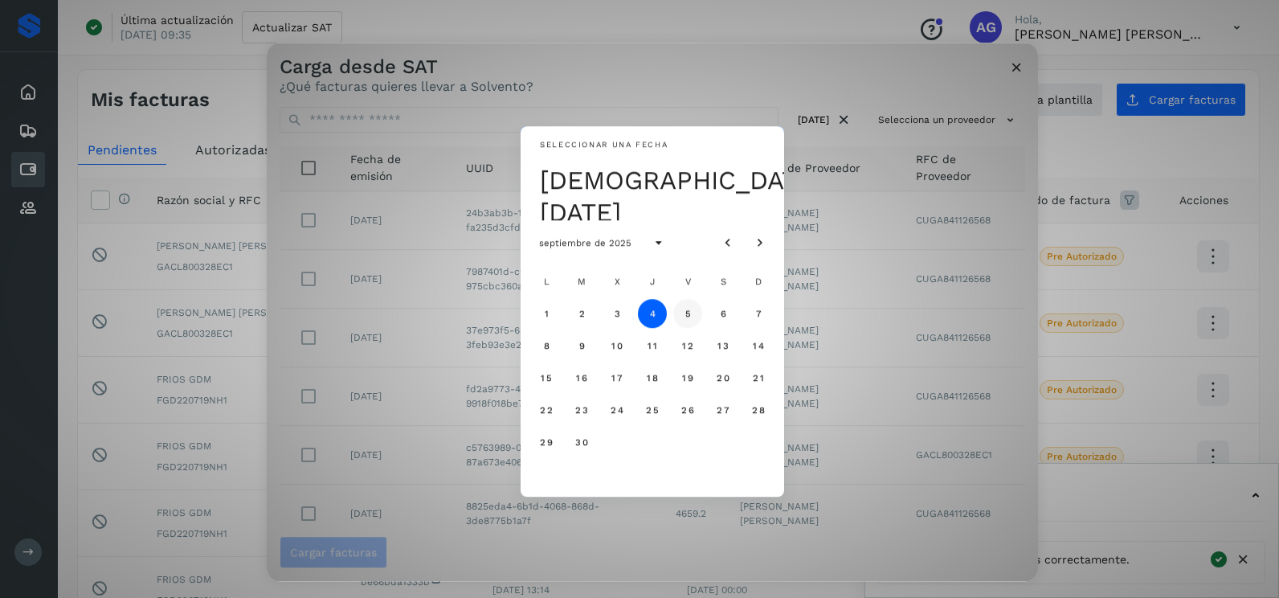
click at [681, 314] on button "5" at bounding box center [687, 313] width 29 height 29
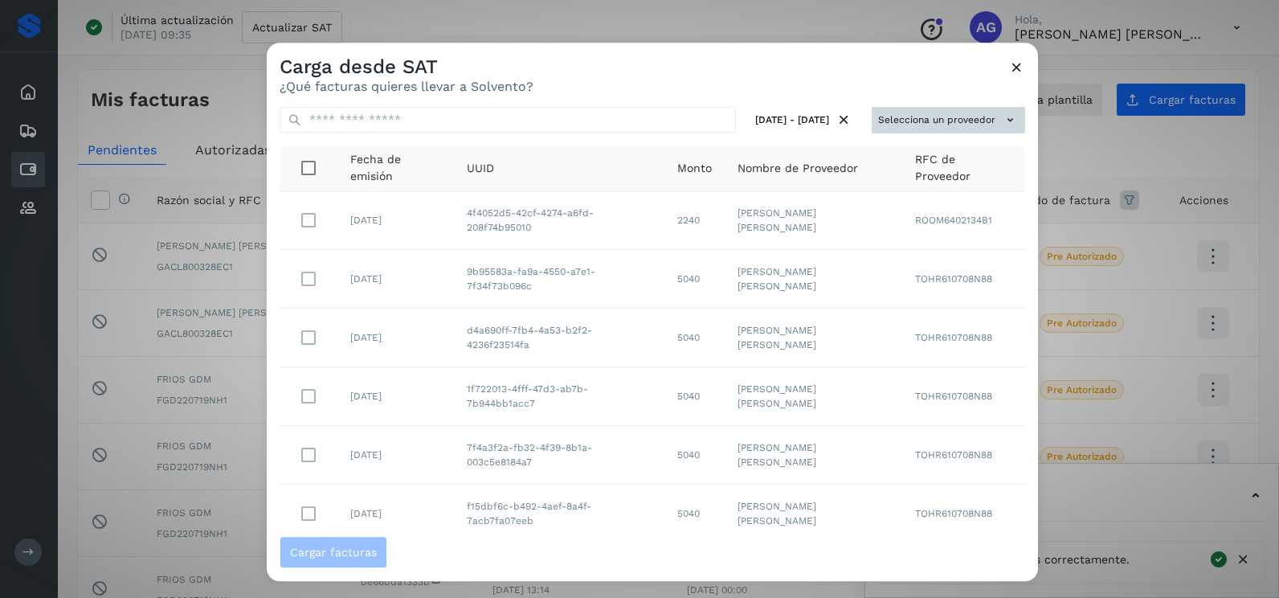
click at [971, 128] on button "Selecciona un proveedor" at bounding box center [948, 120] width 153 height 27
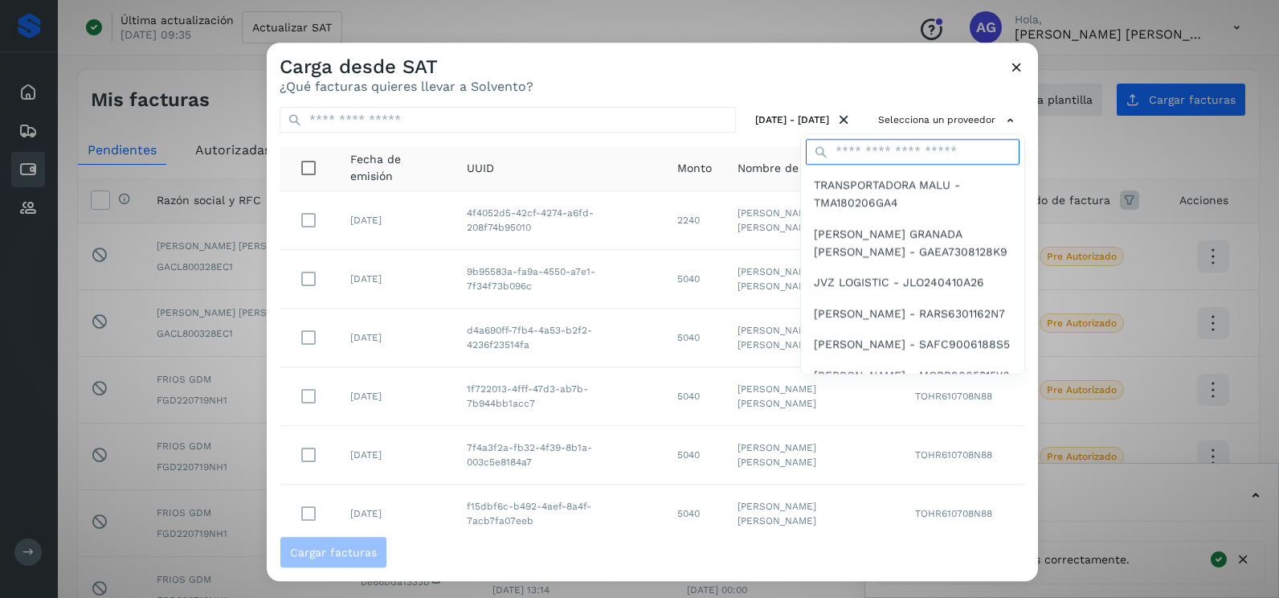
click at [933, 150] on input "text" at bounding box center [913, 152] width 214 height 26
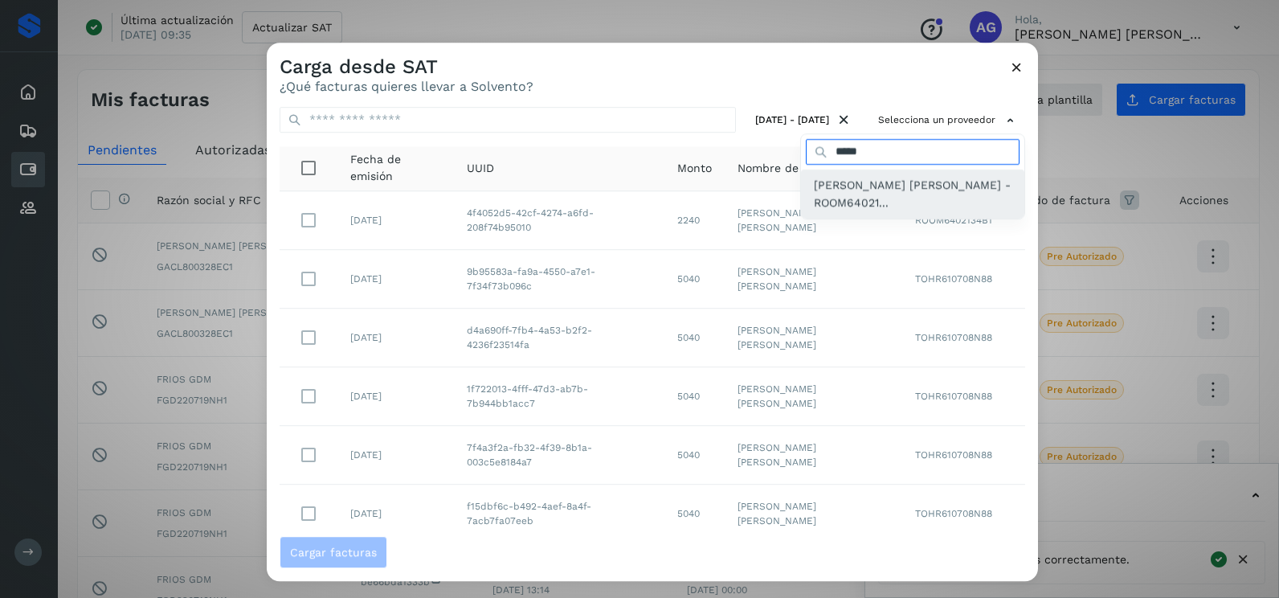
type input "*****"
click at [928, 210] on span "[PERSON_NAME] [PERSON_NAME] - ROOM64021..." at bounding box center [913, 194] width 198 height 36
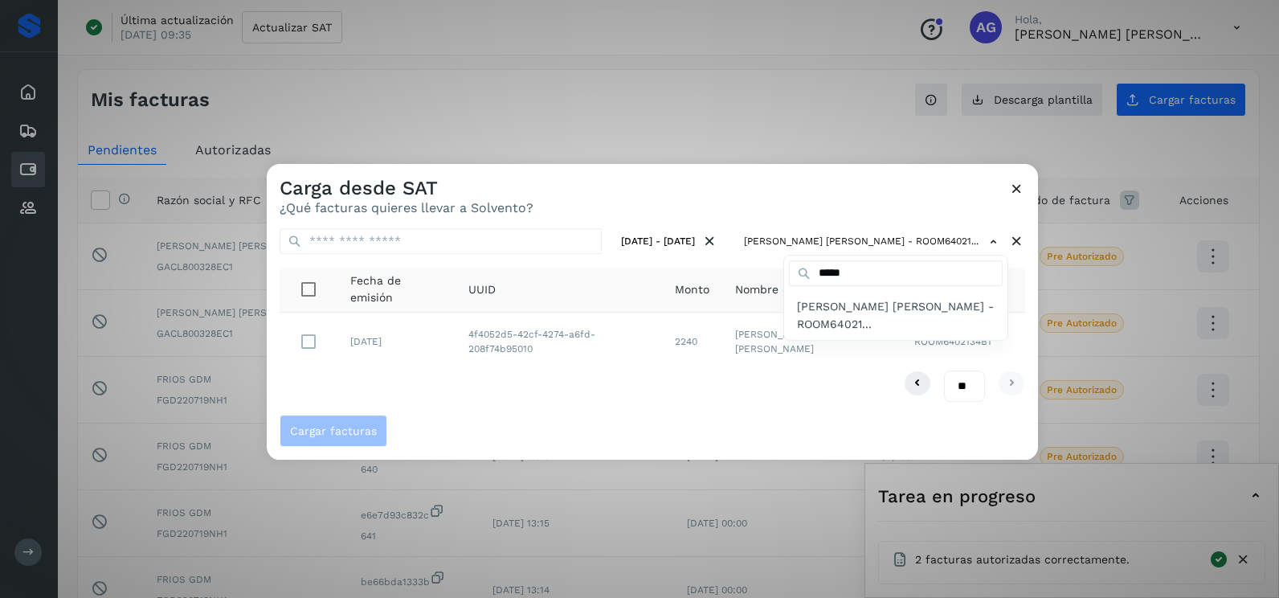
click at [419, 426] on div at bounding box center [906, 463] width 1279 height 598
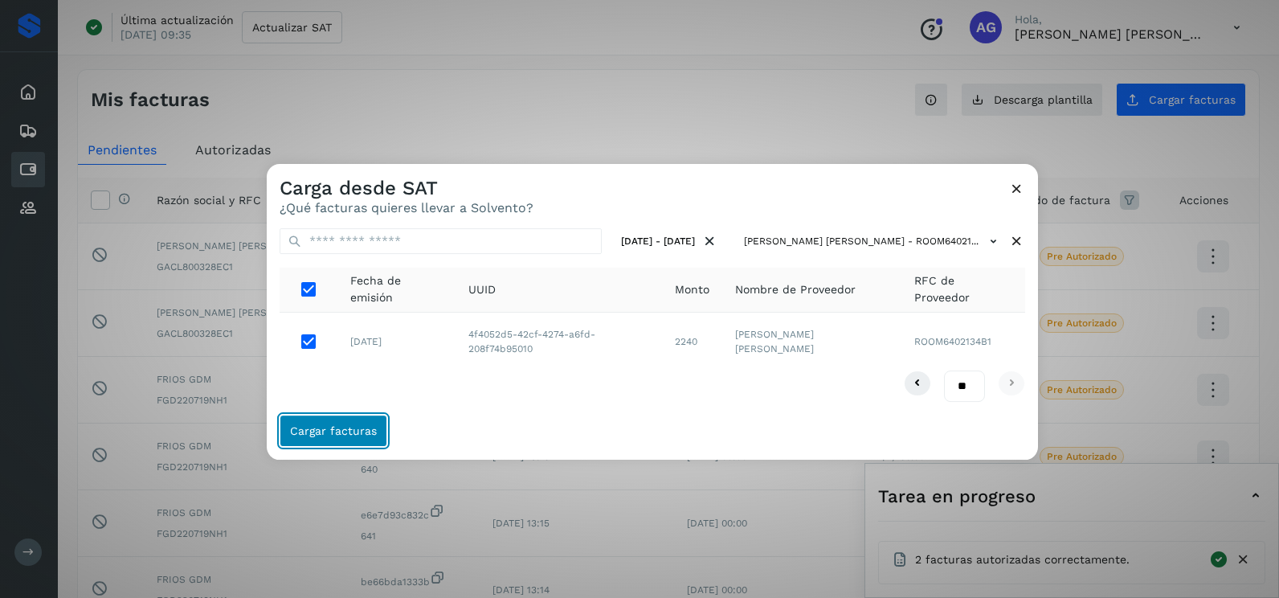
click at [351, 430] on span "Cargar facturas" at bounding box center [333, 430] width 87 height 11
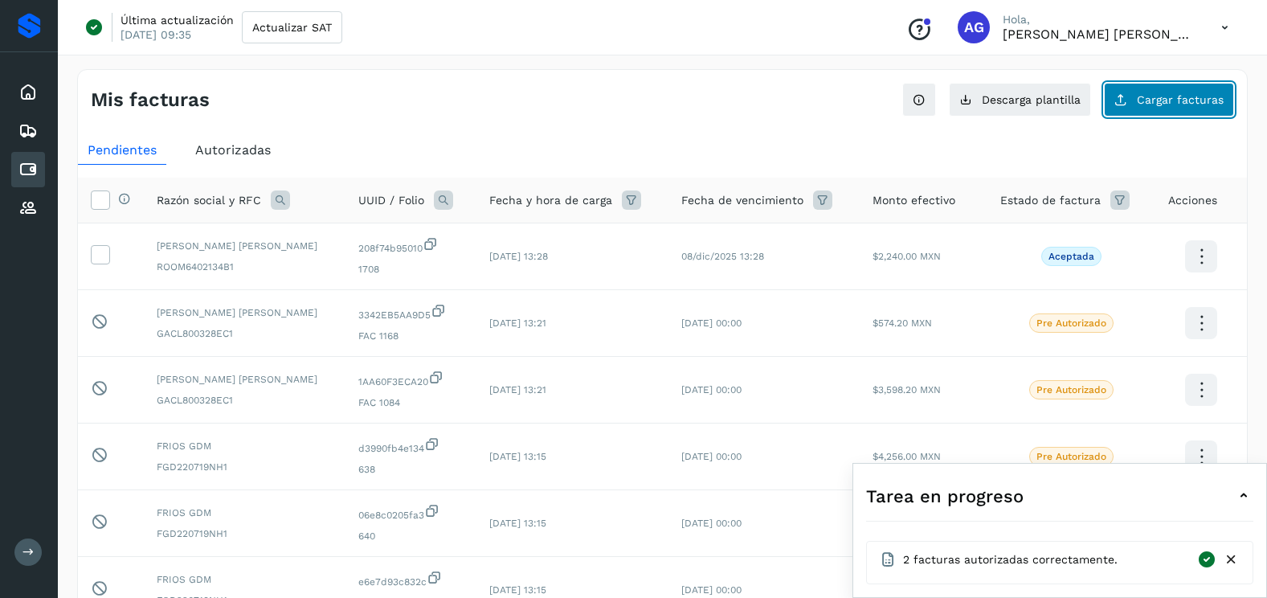
click at [1172, 106] on button "Cargar facturas" at bounding box center [1169, 100] width 130 height 34
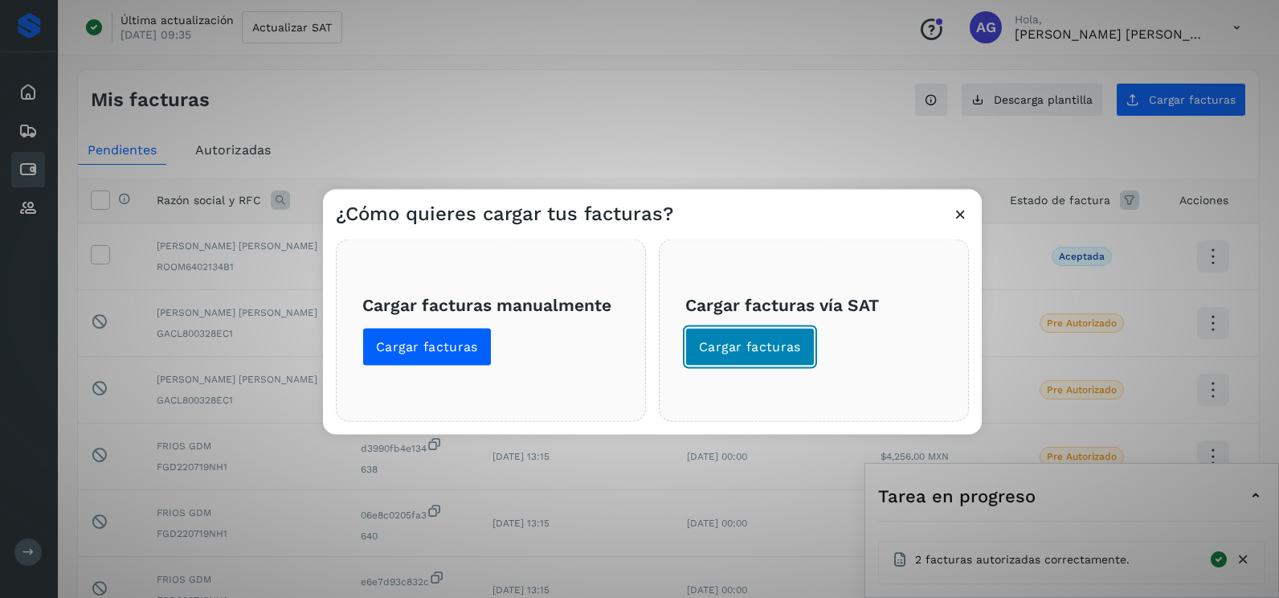
click at [759, 354] on span "Cargar facturas" at bounding box center [750, 347] width 102 height 18
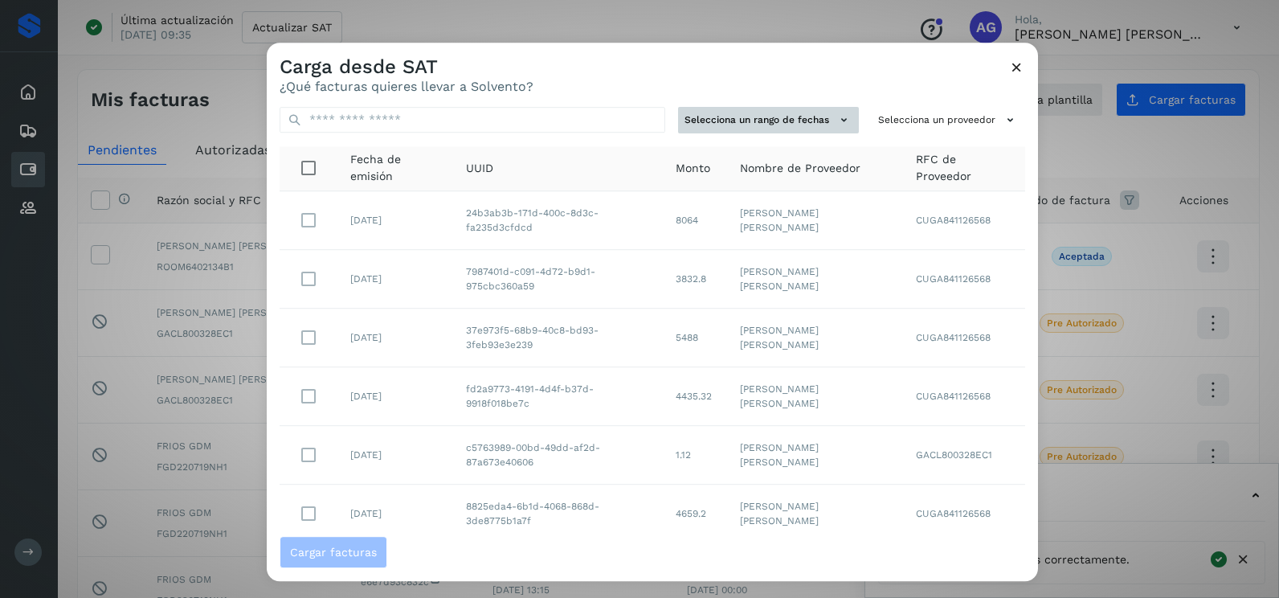
click at [819, 122] on button "Selecciona un rango de fechas" at bounding box center [768, 120] width 181 height 27
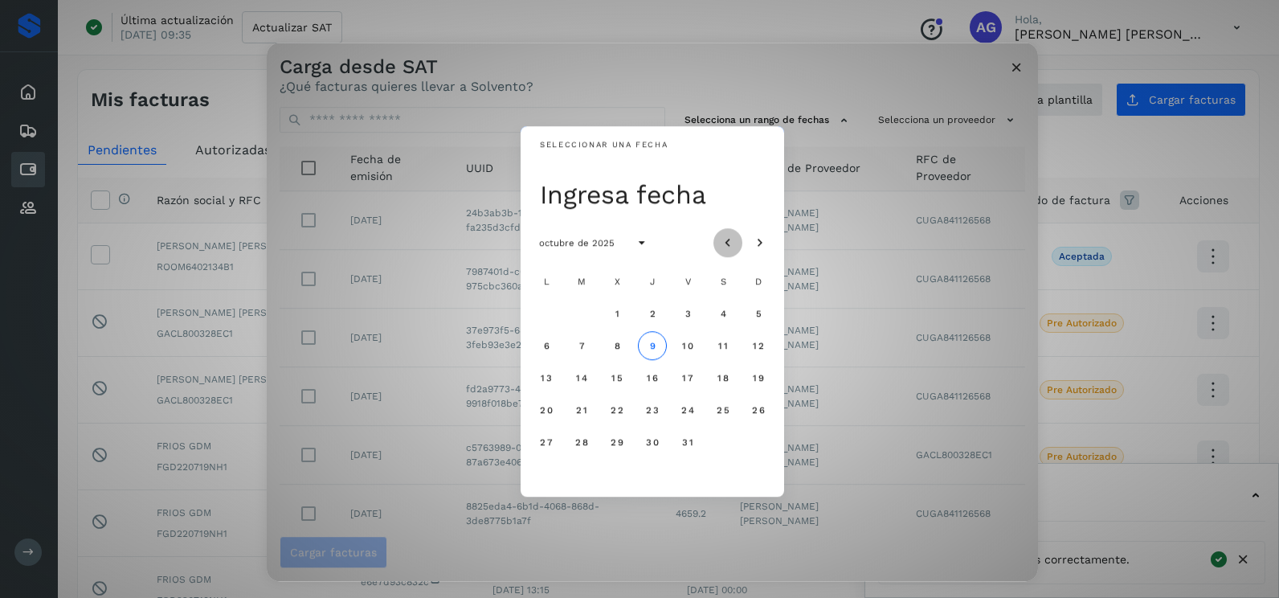
click at [727, 247] on icon "Mes anterior" at bounding box center [728, 243] width 16 height 16
click at [684, 312] on span "5" at bounding box center [687, 313] width 7 height 11
click at [722, 313] on span "6" at bounding box center [722, 313] width 7 height 11
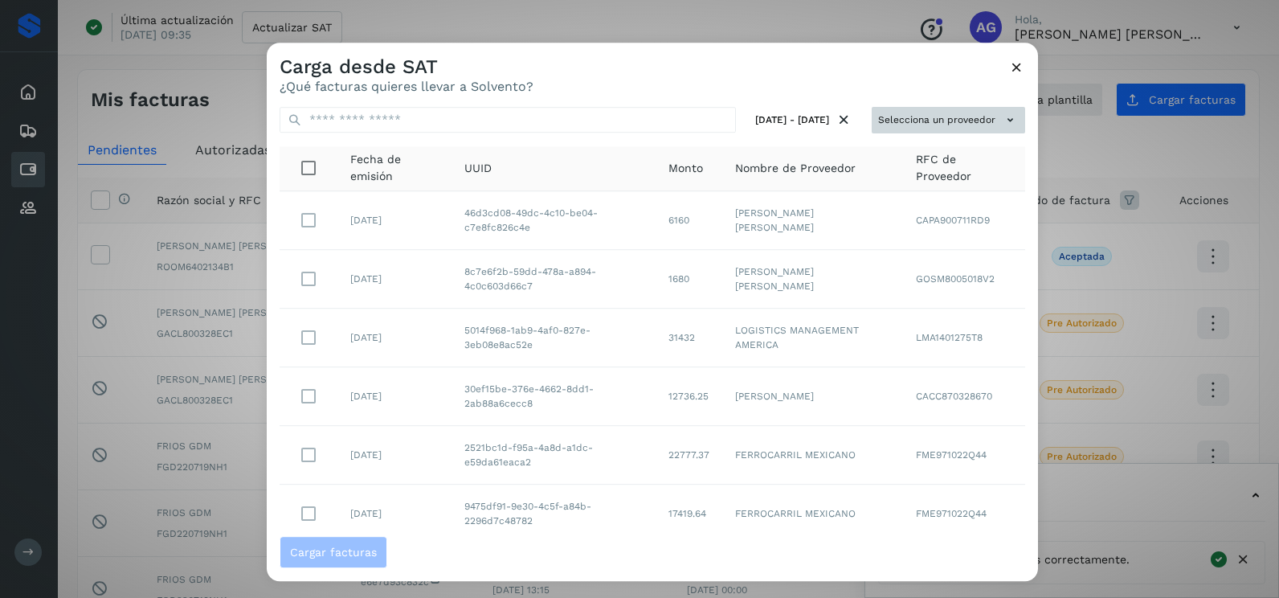
click at [911, 121] on button "Selecciona un proveedor" at bounding box center [948, 120] width 153 height 27
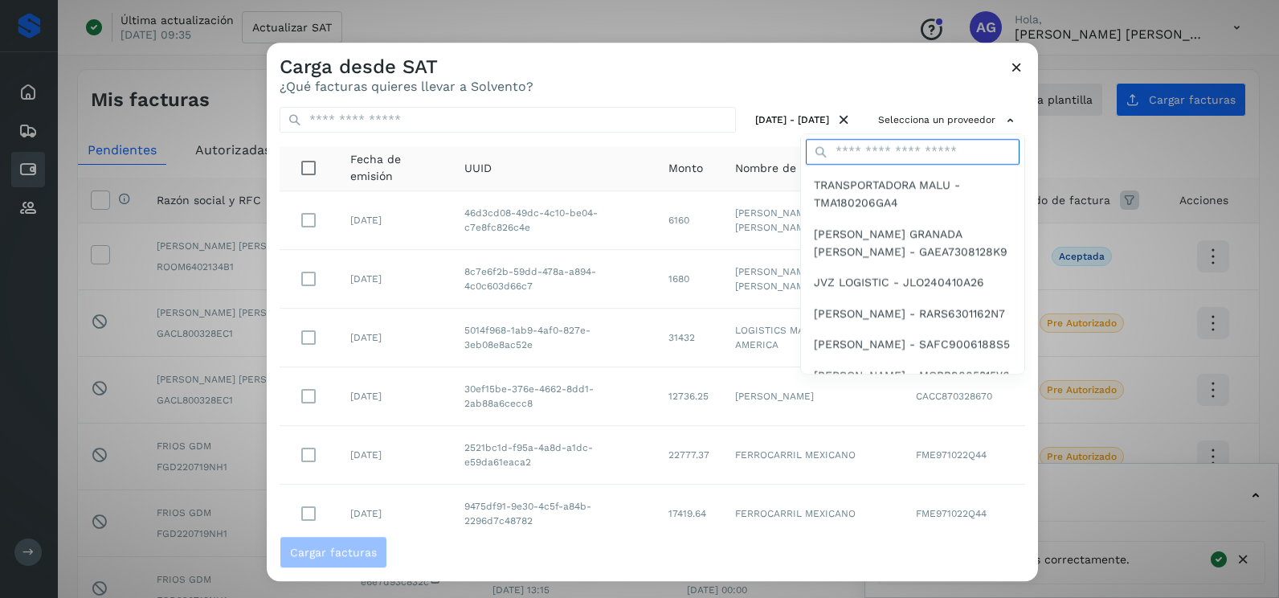
click at [886, 155] on input "text" at bounding box center [913, 152] width 214 height 26
type input "*****"
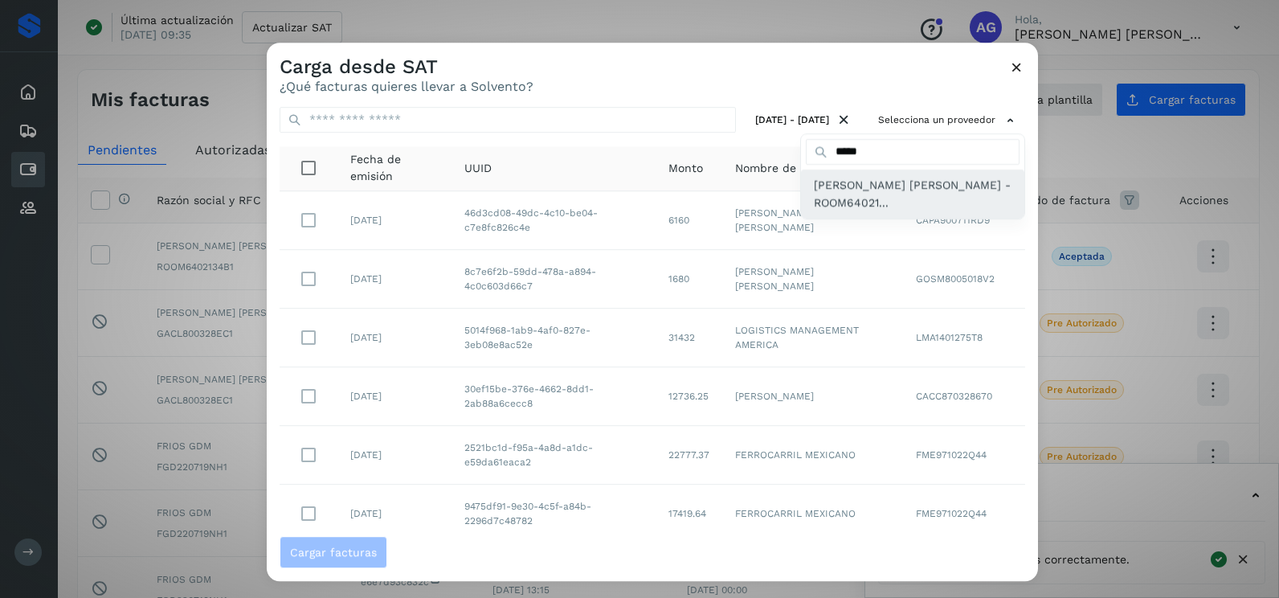
click at [867, 211] on span "[PERSON_NAME] [PERSON_NAME] - ROOM64021..." at bounding box center [913, 194] width 198 height 36
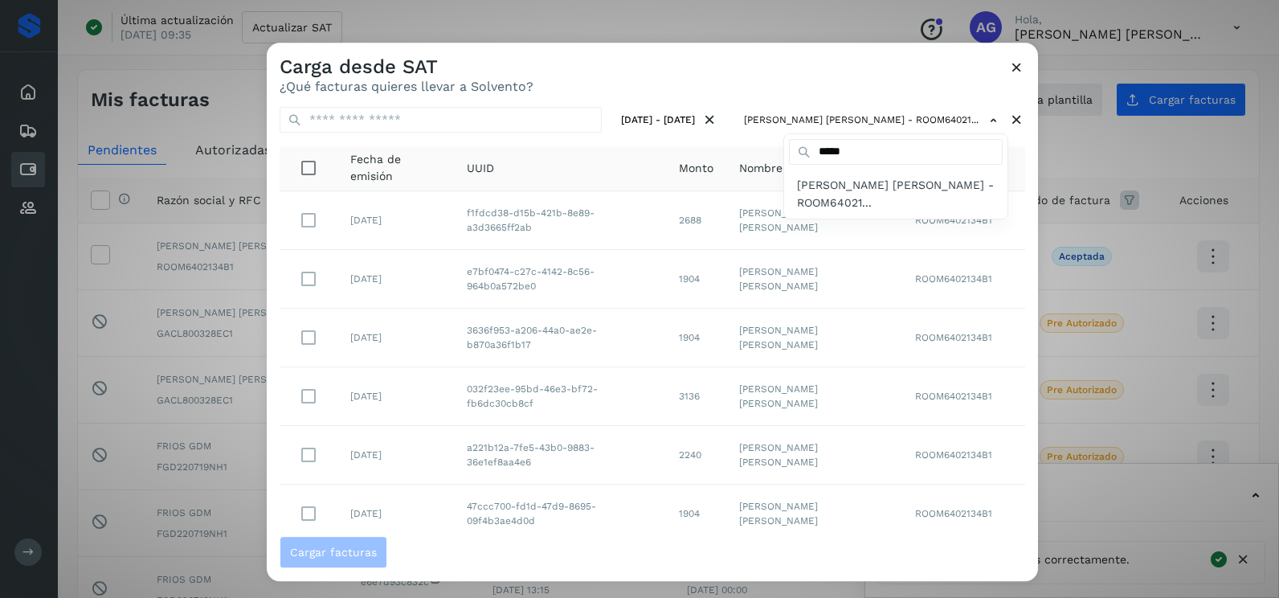
click at [675, 73] on div at bounding box center [906, 342] width 1279 height 598
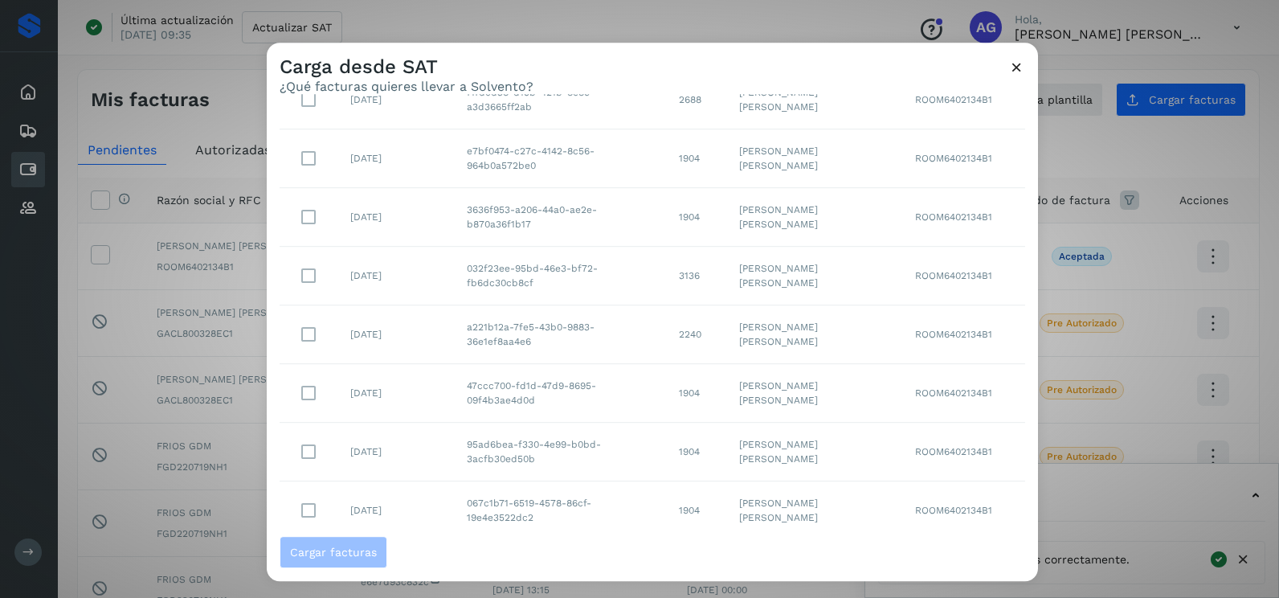
scroll to position [285, 0]
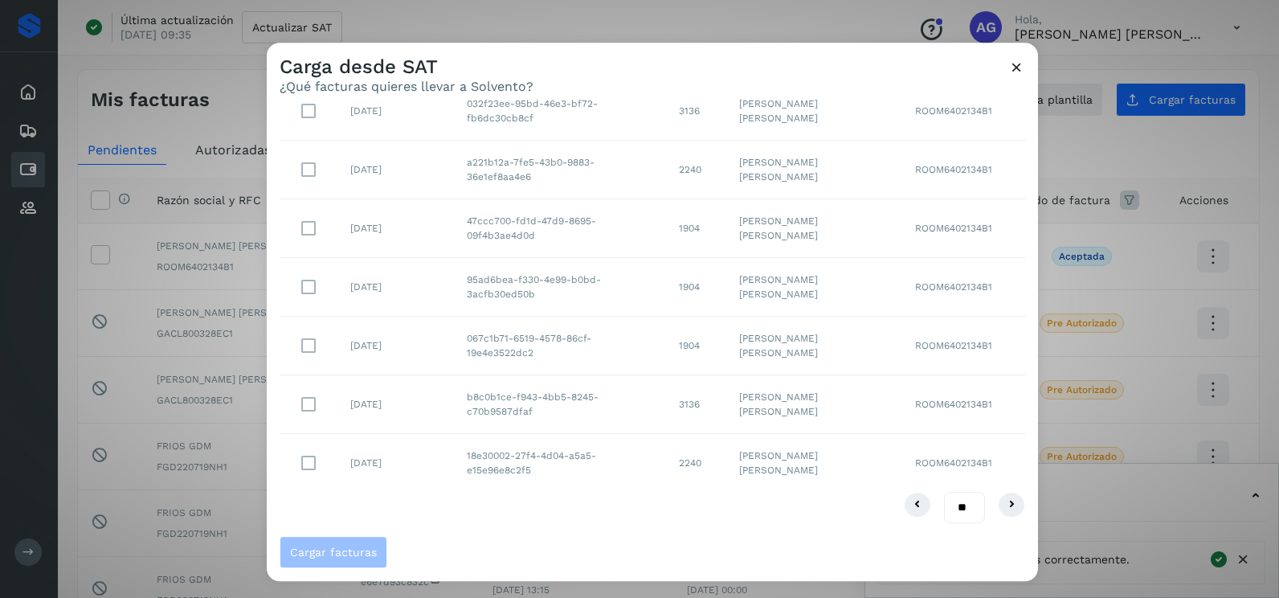
drag, startPoint x: 957, startPoint y: 508, endPoint x: 952, endPoint y: 524, distance: 16.8
click at [957, 508] on select "** ** **" at bounding box center [964, 507] width 41 height 31
select select "**"
click at [944, 492] on select "** ** **" at bounding box center [964, 507] width 41 height 31
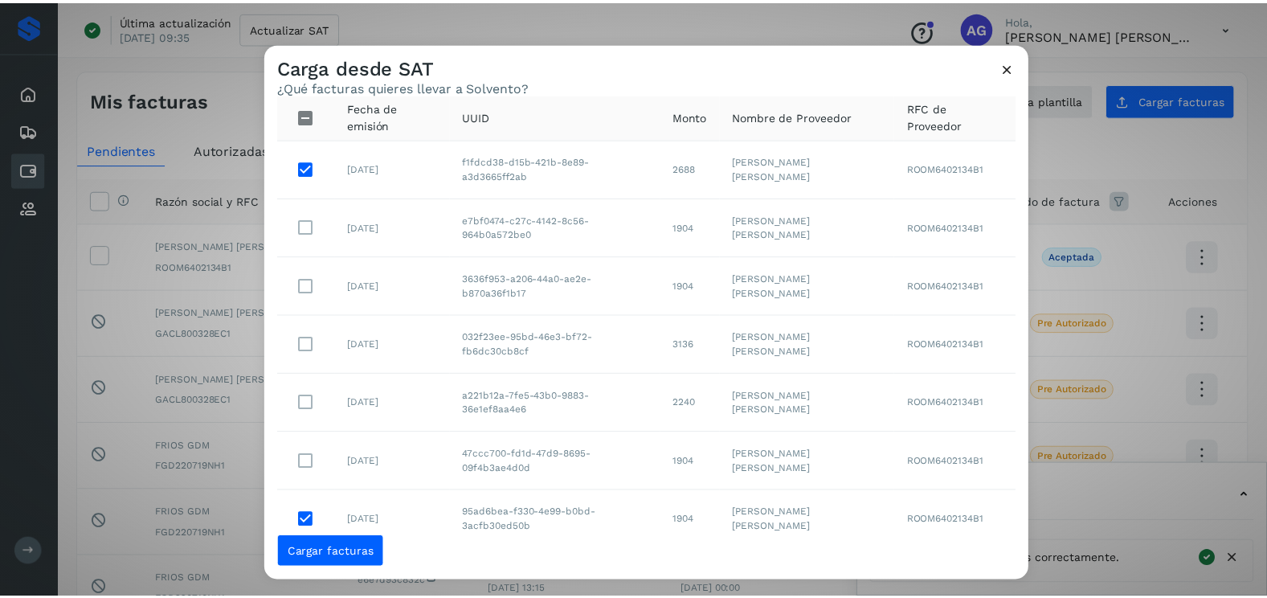
scroll to position [80, 0]
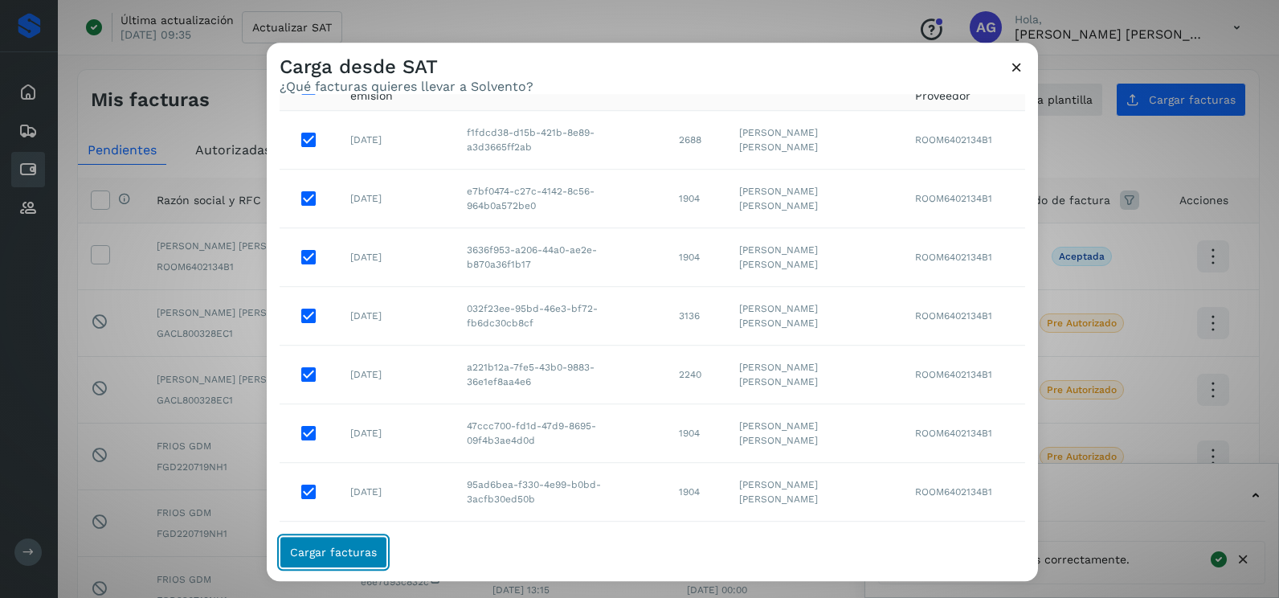
click at [360, 551] on span "Cargar facturas" at bounding box center [333, 551] width 87 height 11
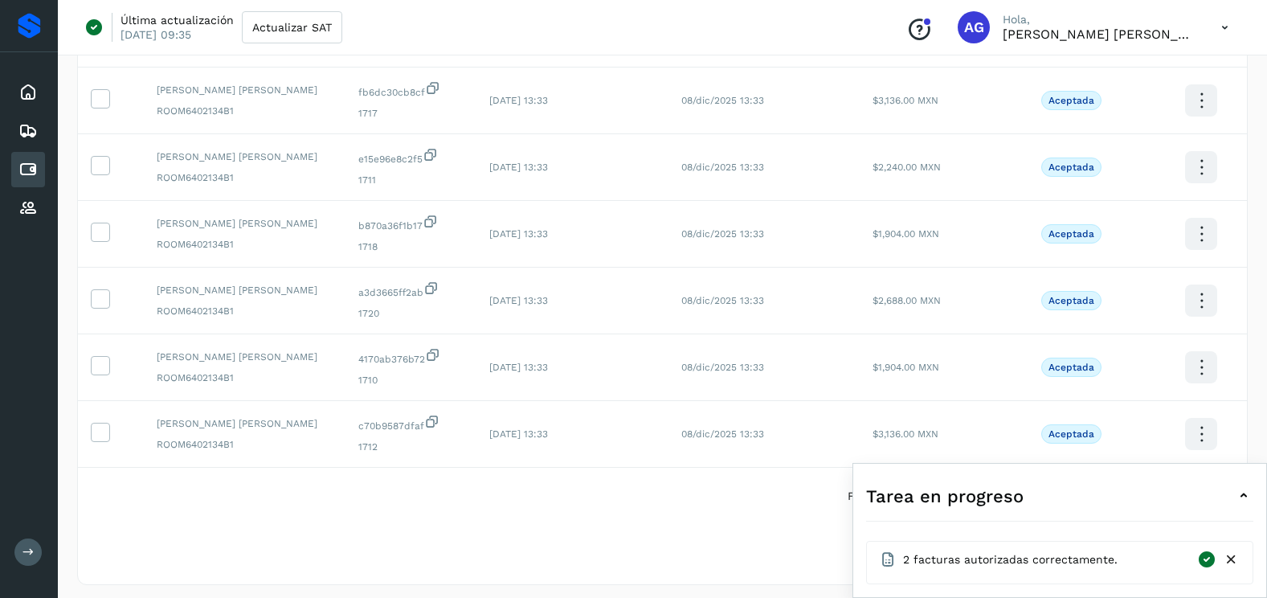
scroll to position [429, 0]
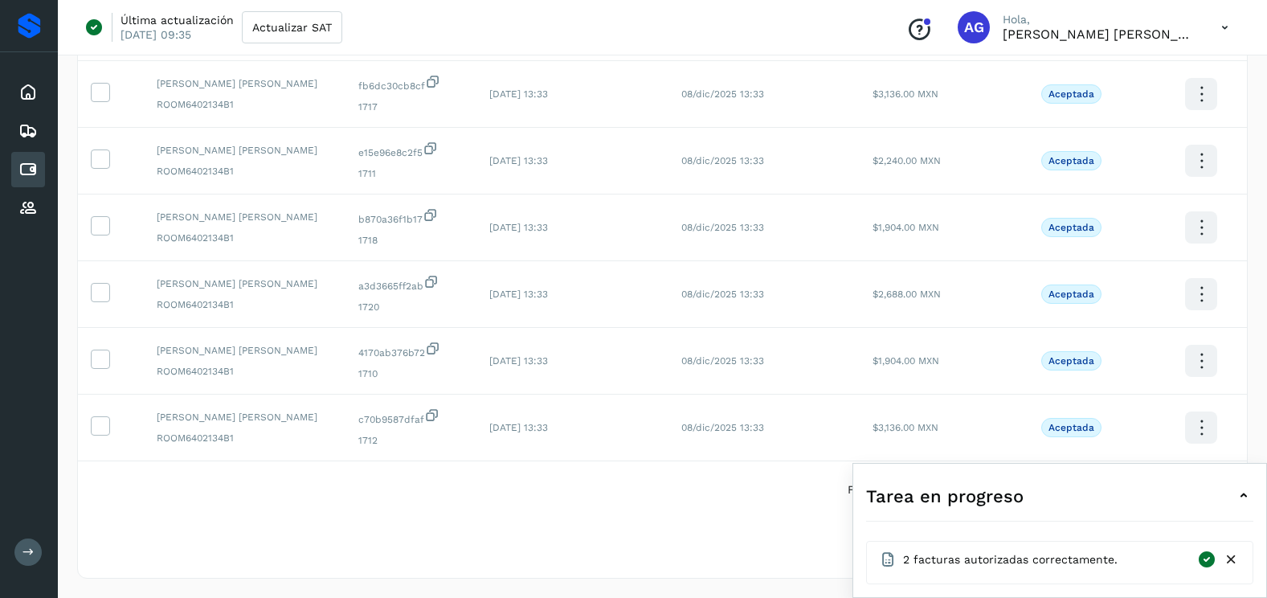
click at [1236, 563] on icon at bounding box center [1231, 559] width 17 height 17
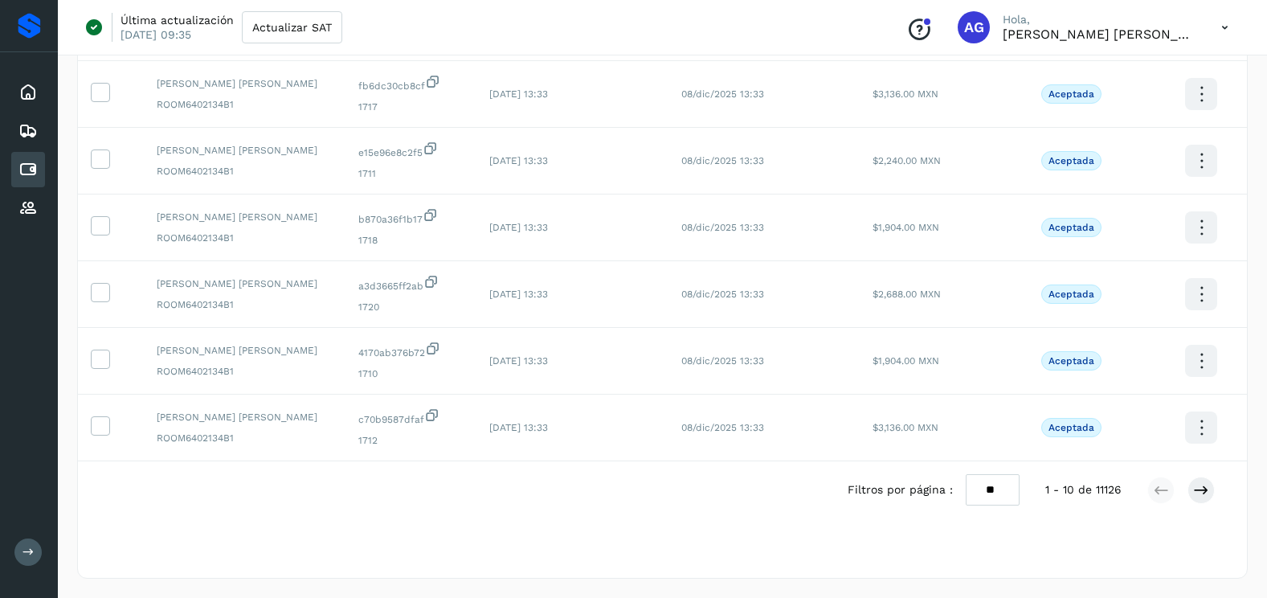
click at [1000, 489] on select "** ** **" at bounding box center [993, 489] width 54 height 31
select select "**"
click at [966, 474] on select "** ** **" at bounding box center [993, 489] width 54 height 31
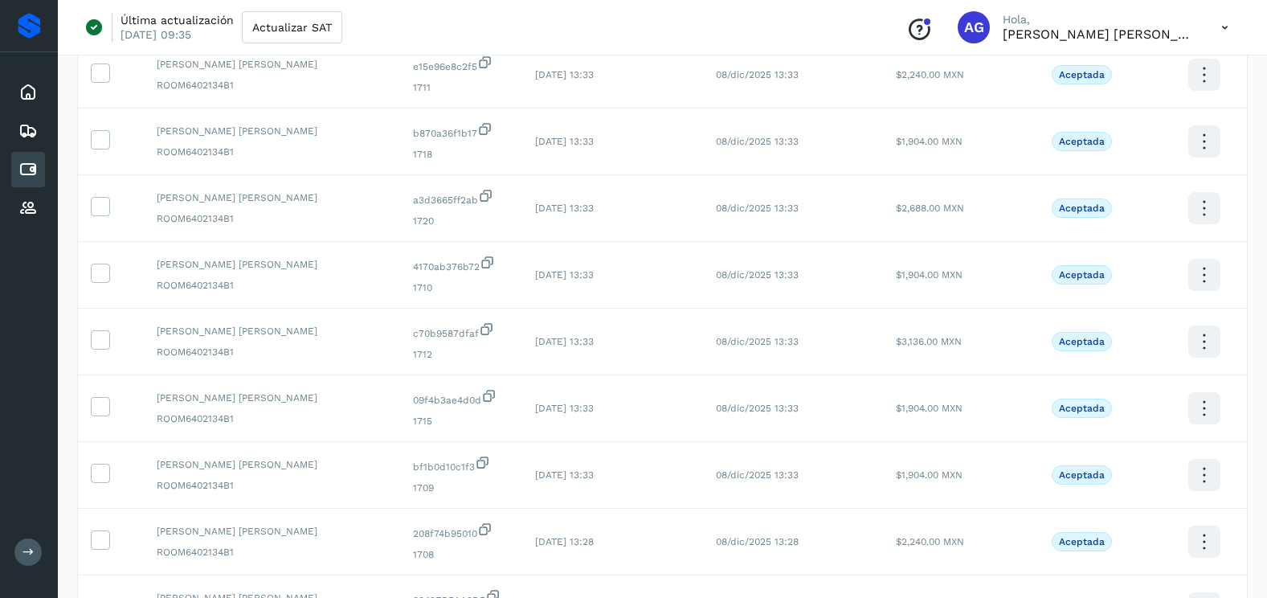
scroll to position [670, 0]
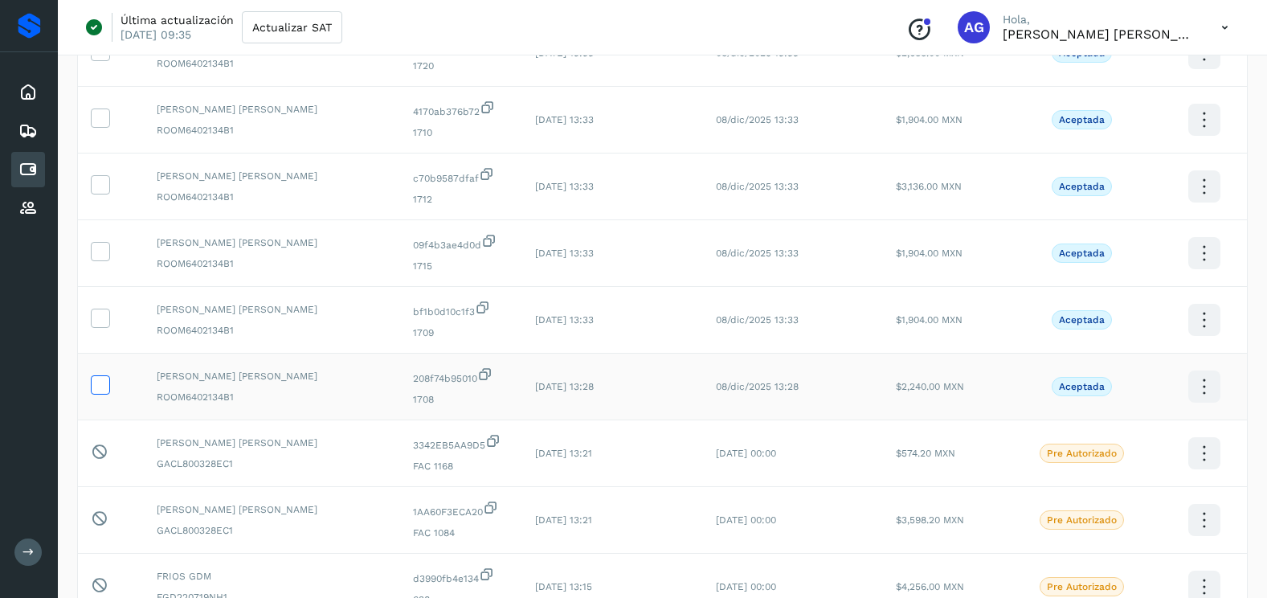
click at [98, 386] on icon at bounding box center [100, 383] width 17 height 17
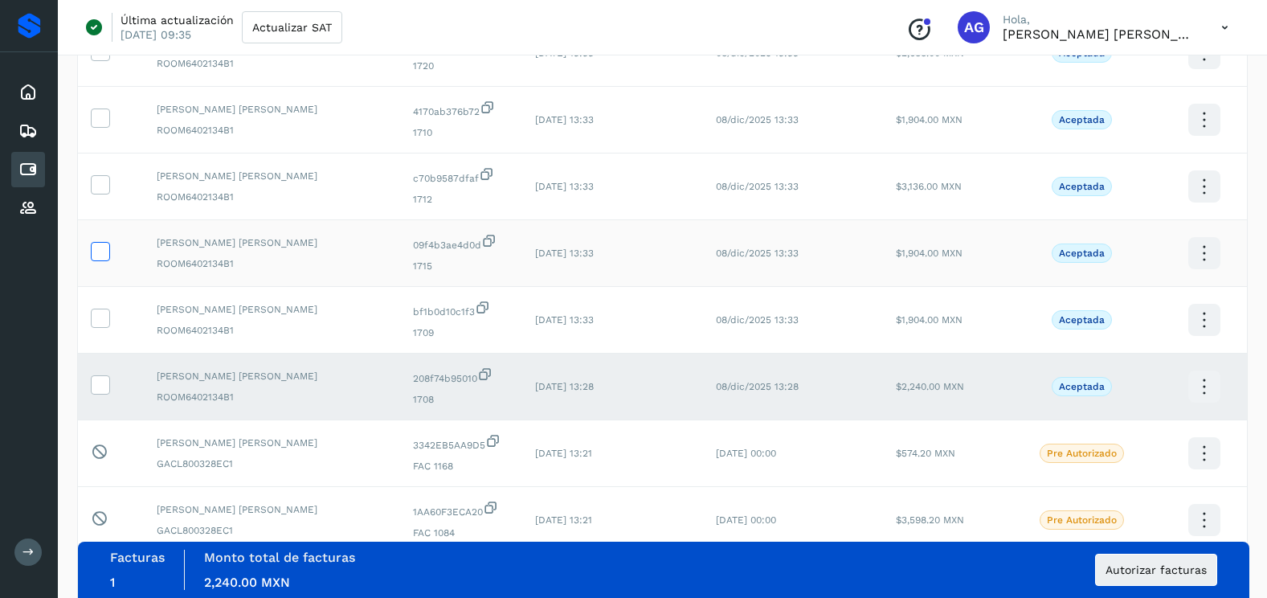
drag, startPoint x: 102, startPoint y: 314, endPoint x: 94, endPoint y: 252, distance: 63.2
click at [102, 309] on icon at bounding box center [100, 317] width 17 height 17
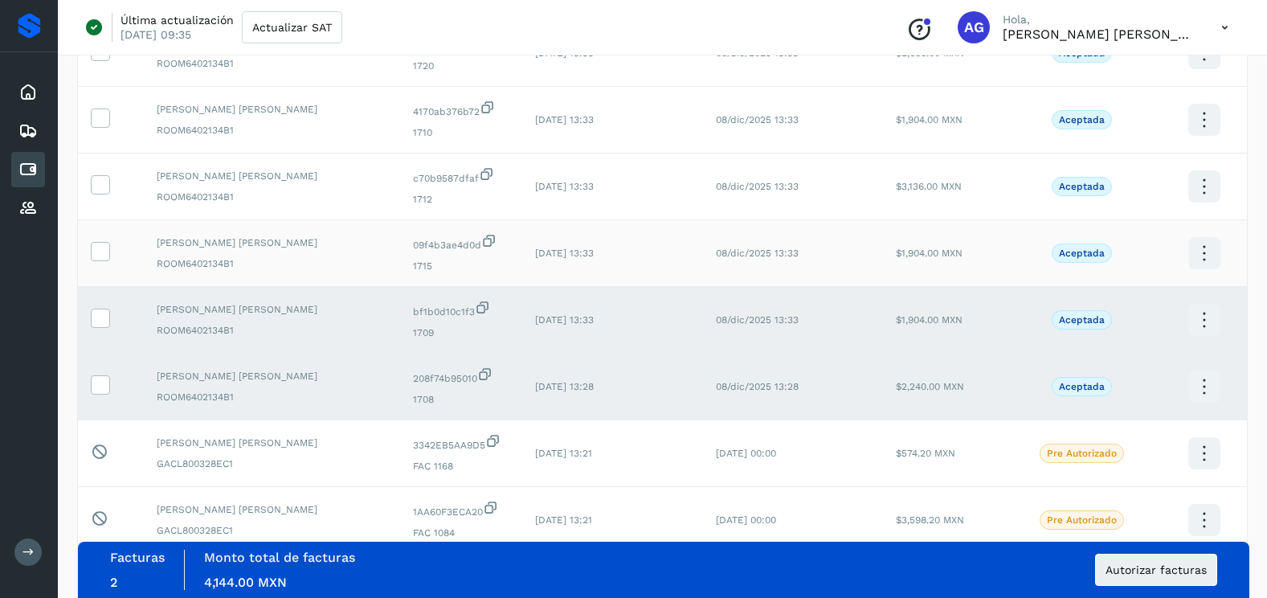
drag, startPoint x: 94, startPoint y: 246, endPoint x: 96, endPoint y: 231, distance: 14.7
click at [94, 243] on icon at bounding box center [100, 250] width 17 height 17
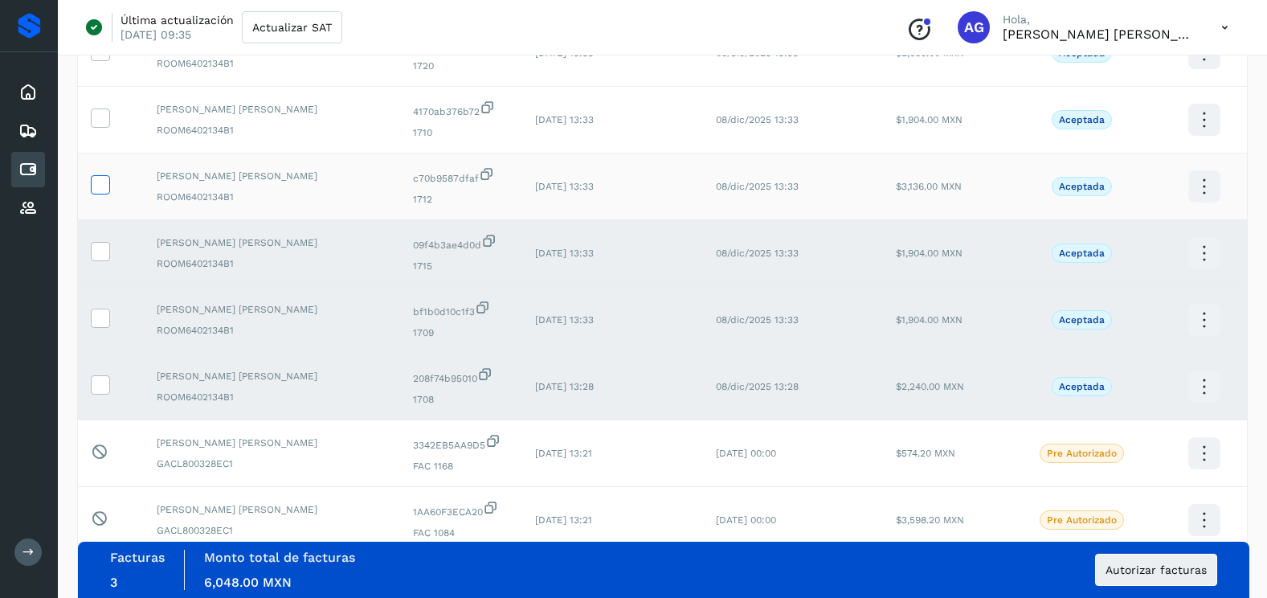
click at [100, 184] on icon at bounding box center [100, 183] width 17 height 17
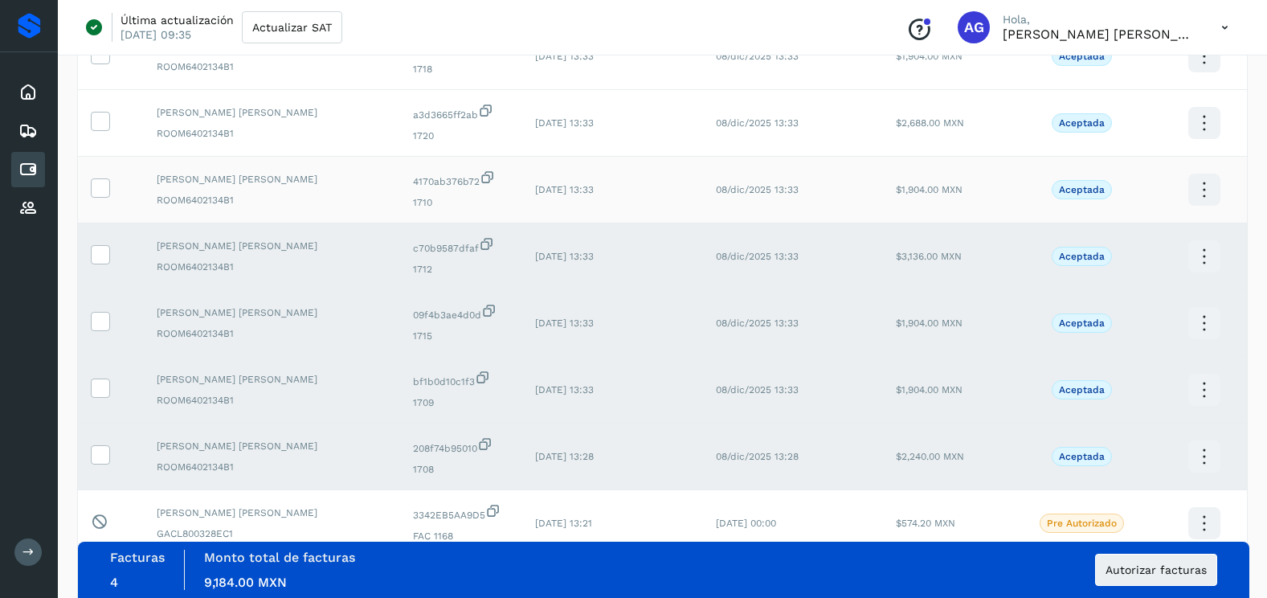
scroll to position [429, 0]
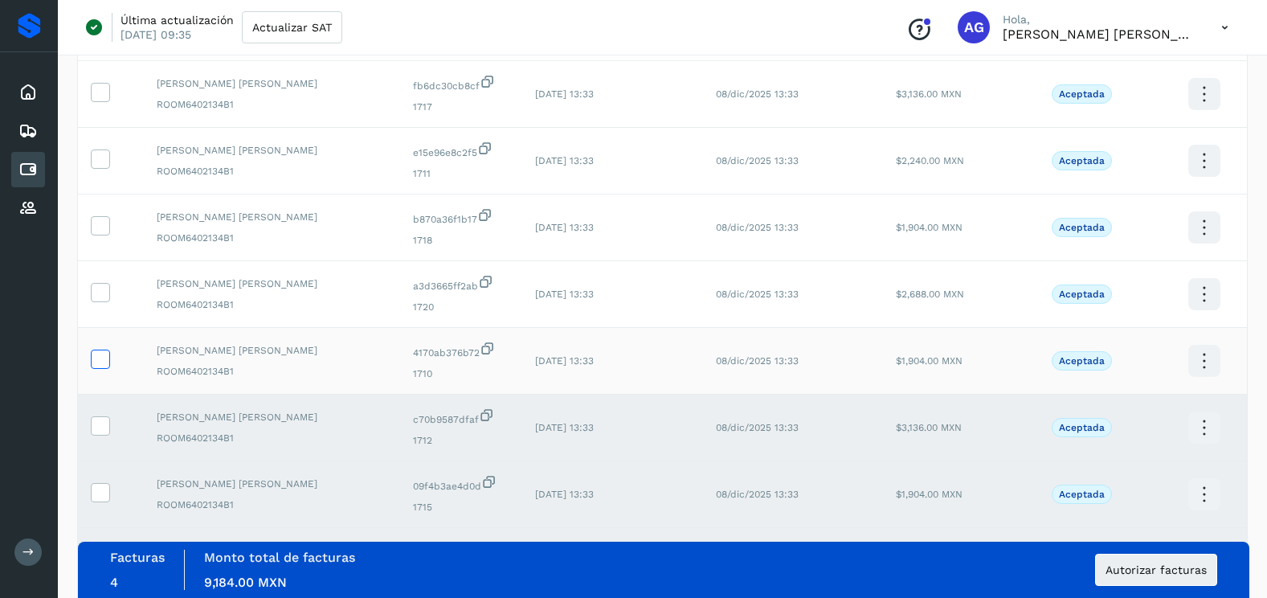
click at [106, 357] on icon at bounding box center [100, 358] width 17 height 17
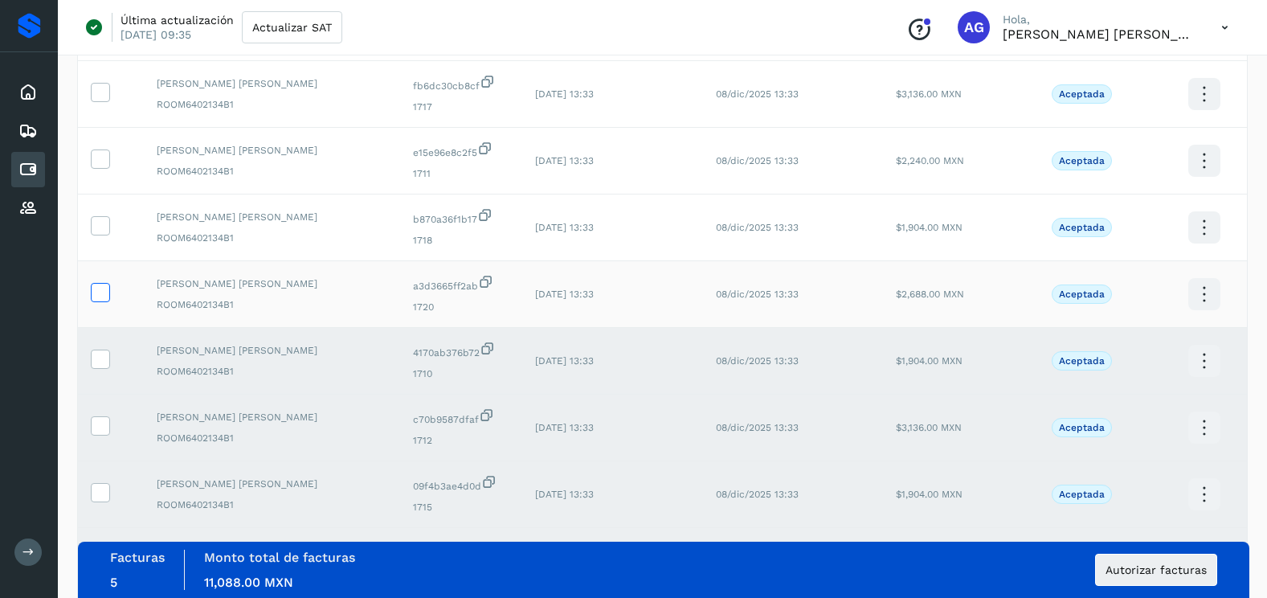
click at [103, 284] on icon at bounding box center [100, 291] width 17 height 17
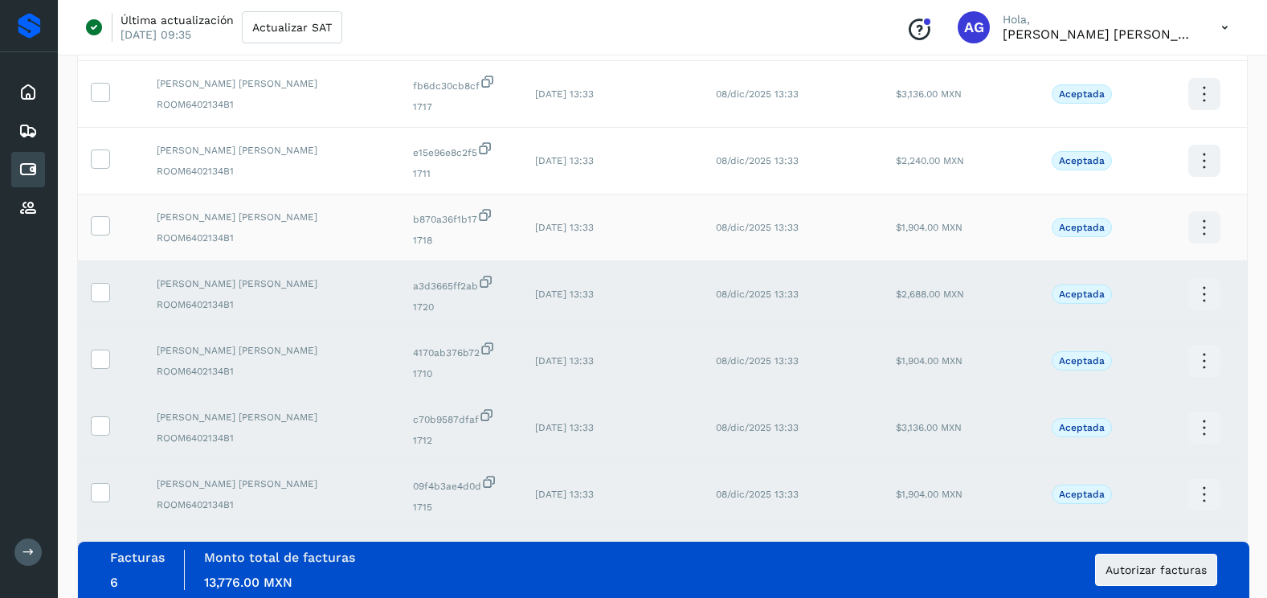
drag, startPoint x: 106, startPoint y: 231, endPoint x: 104, endPoint y: 202, distance: 29.0
click at [106, 225] on icon at bounding box center [100, 224] width 17 height 17
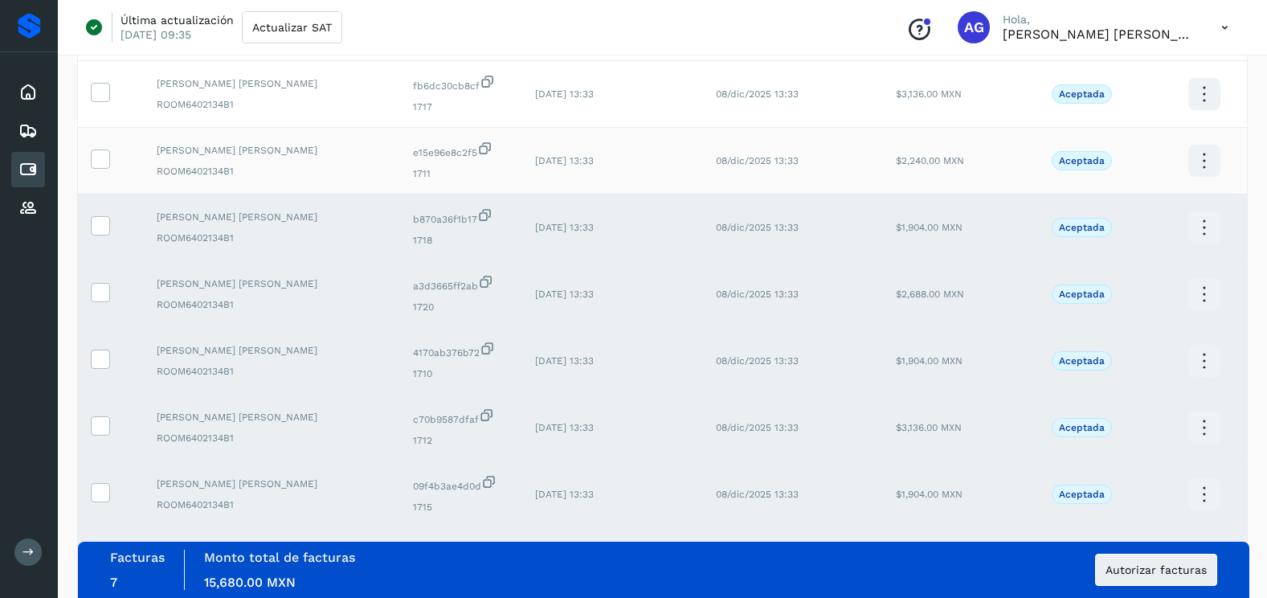
drag, startPoint x: 101, startPoint y: 167, endPoint x: 101, endPoint y: 135, distance: 32.1
click at [101, 159] on span at bounding box center [100, 162] width 17 height 11
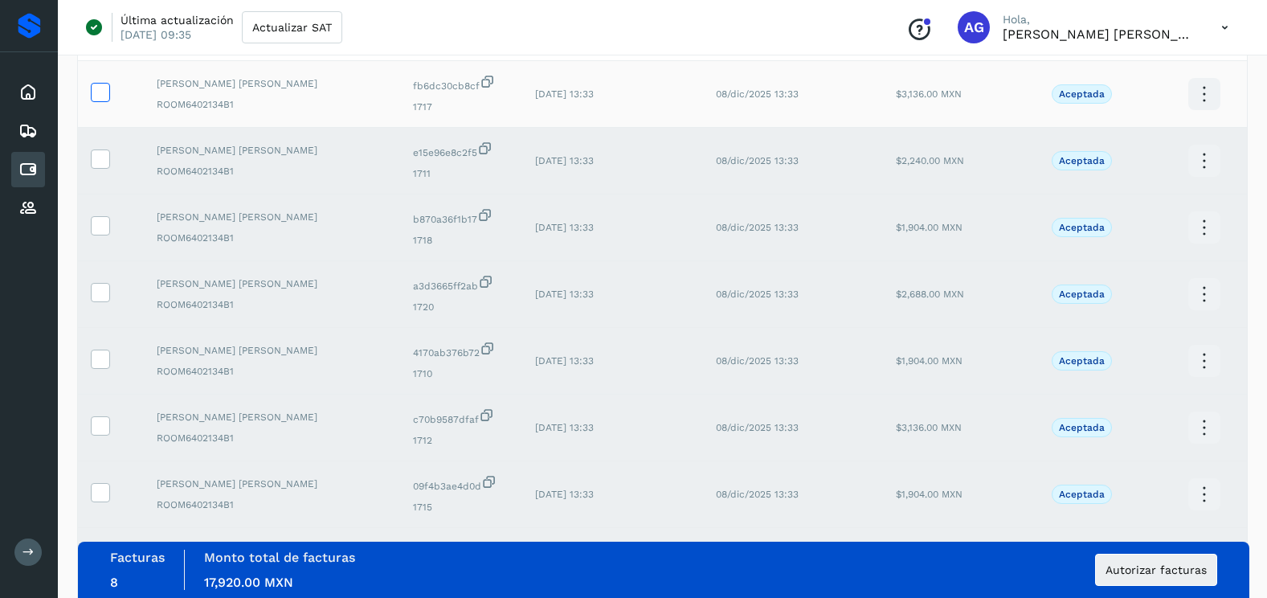
click at [95, 90] on icon at bounding box center [100, 91] width 17 height 17
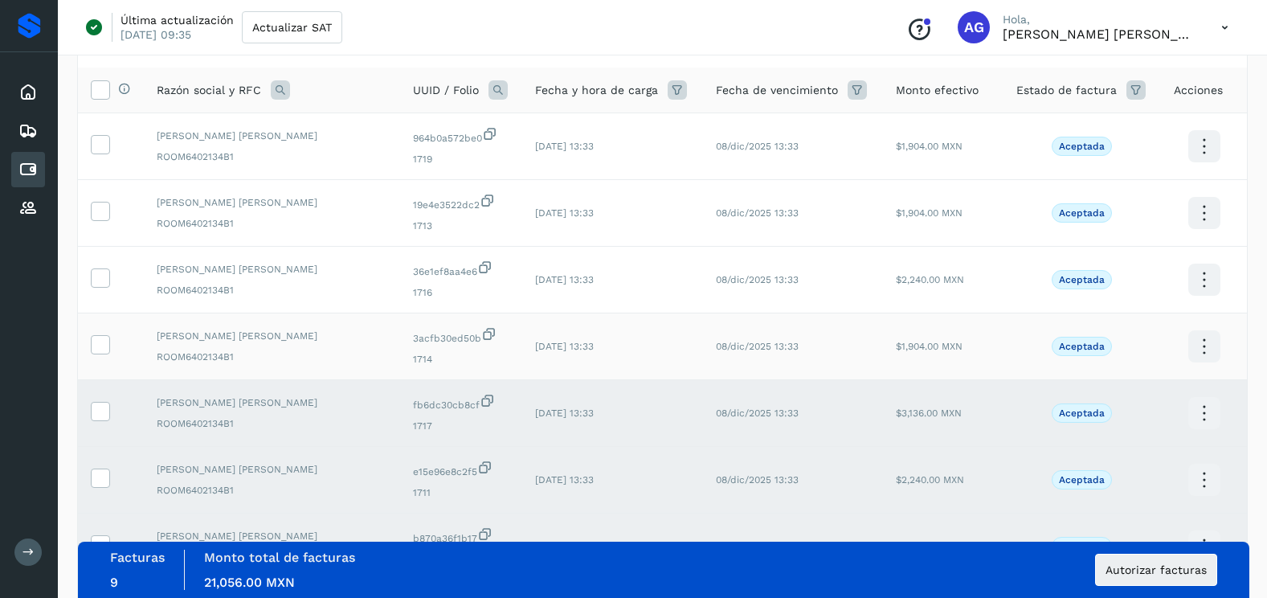
scroll to position [108, 0]
click at [99, 342] on icon at bounding box center [100, 345] width 17 height 17
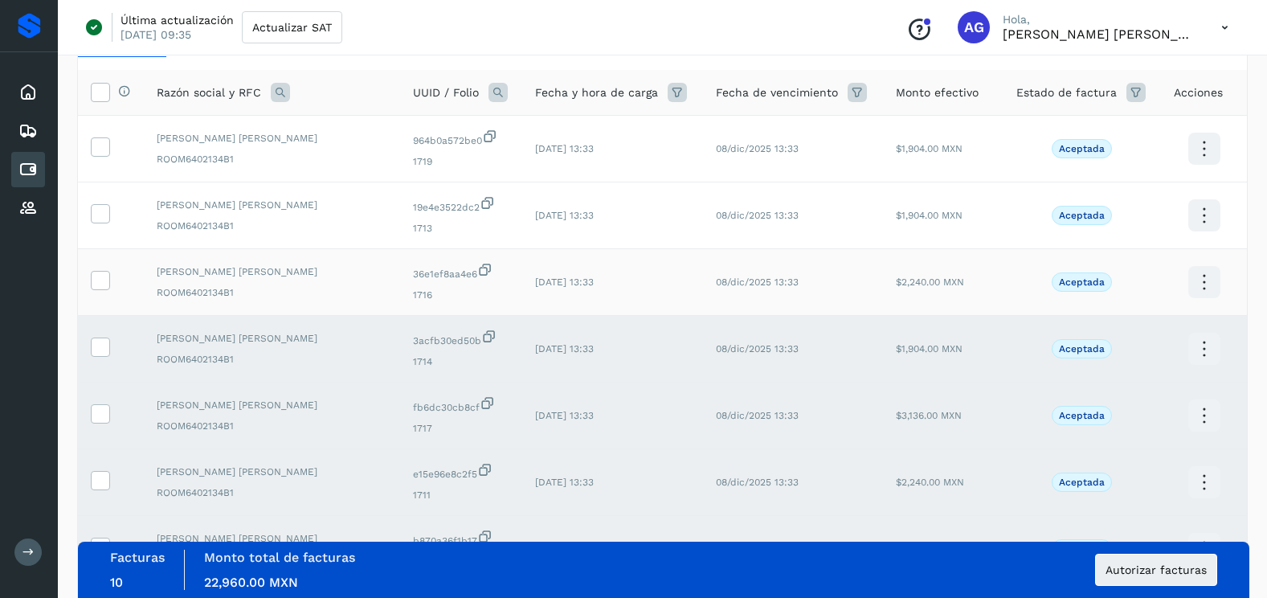
drag, startPoint x: 102, startPoint y: 280, endPoint x: 101, endPoint y: 265, distance: 15.3
click at [102, 279] on icon at bounding box center [100, 279] width 17 height 17
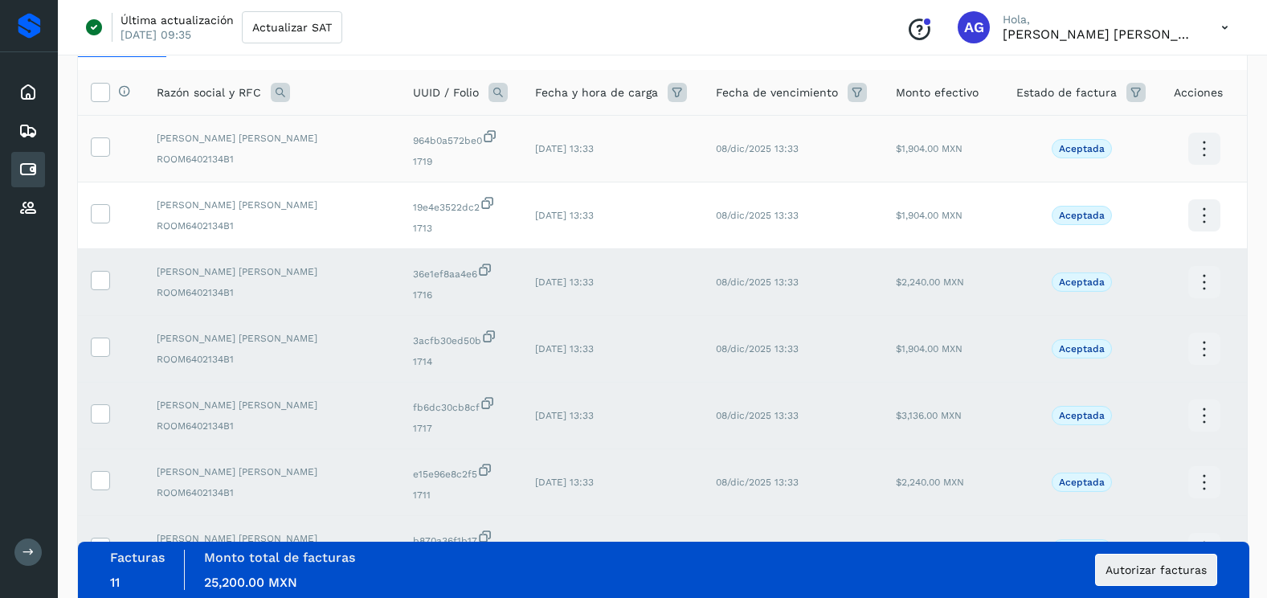
drag, startPoint x: 99, startPoint y: 217, endPoint x: 100, endPoint y: 174, distance: 43.4
click at [99, 214] on icon at bounding box center [100, 212] width 17 height 17
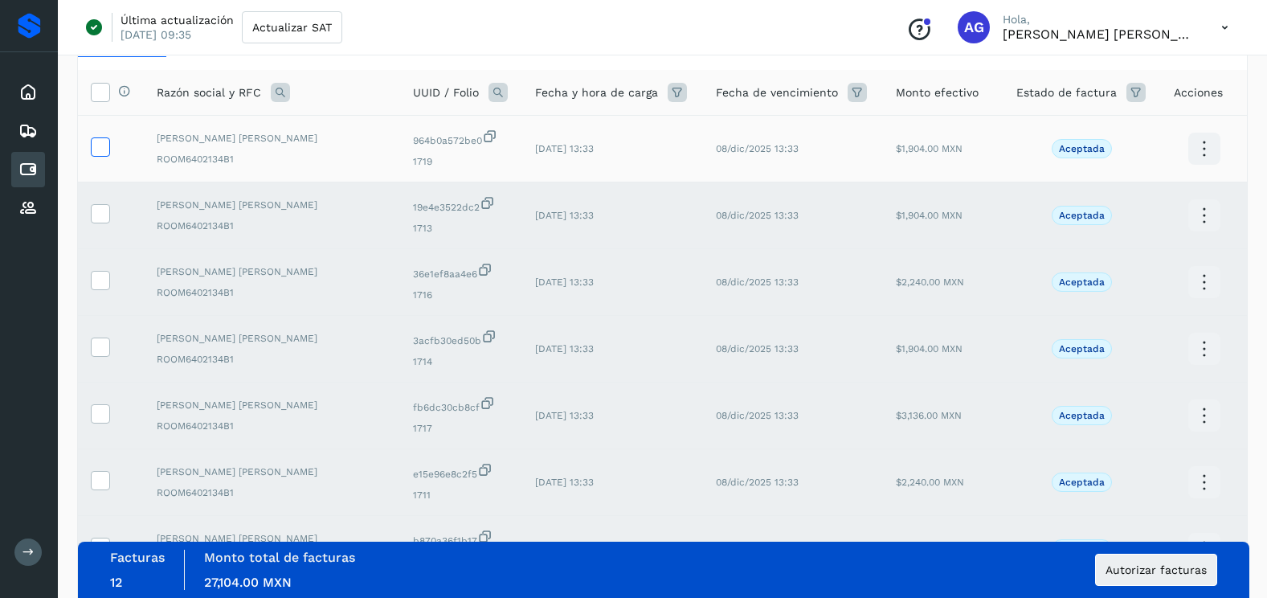
click at [100, 154] on span at bounding box center [100, 150] width 17 height 11
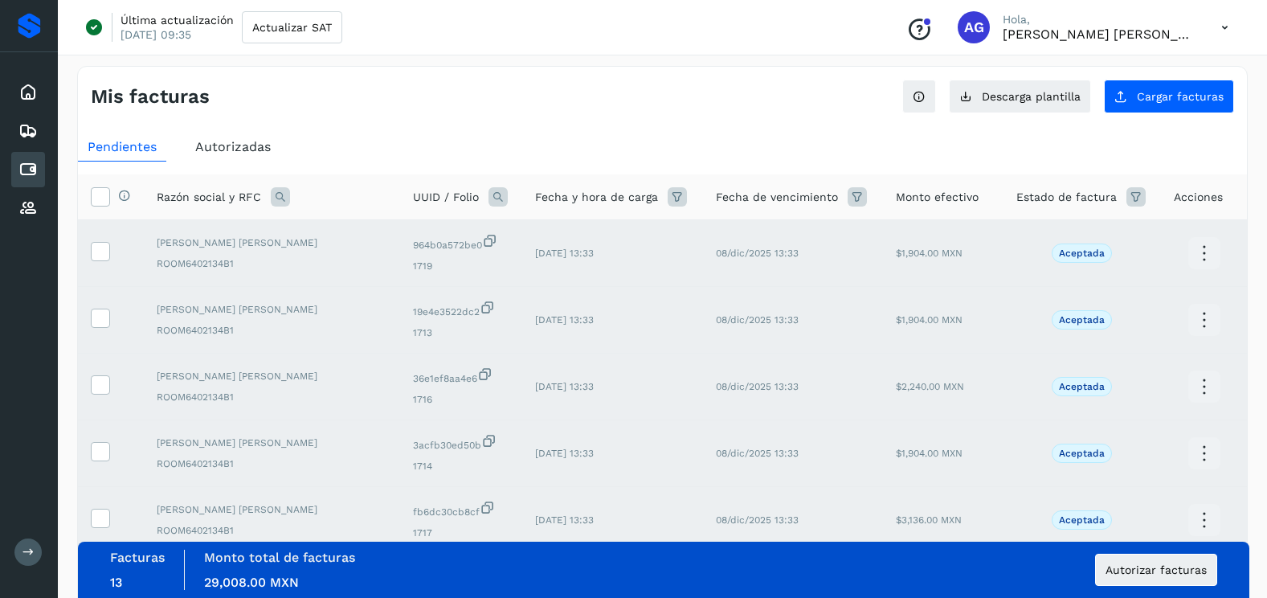
scroll to position [0, 0]
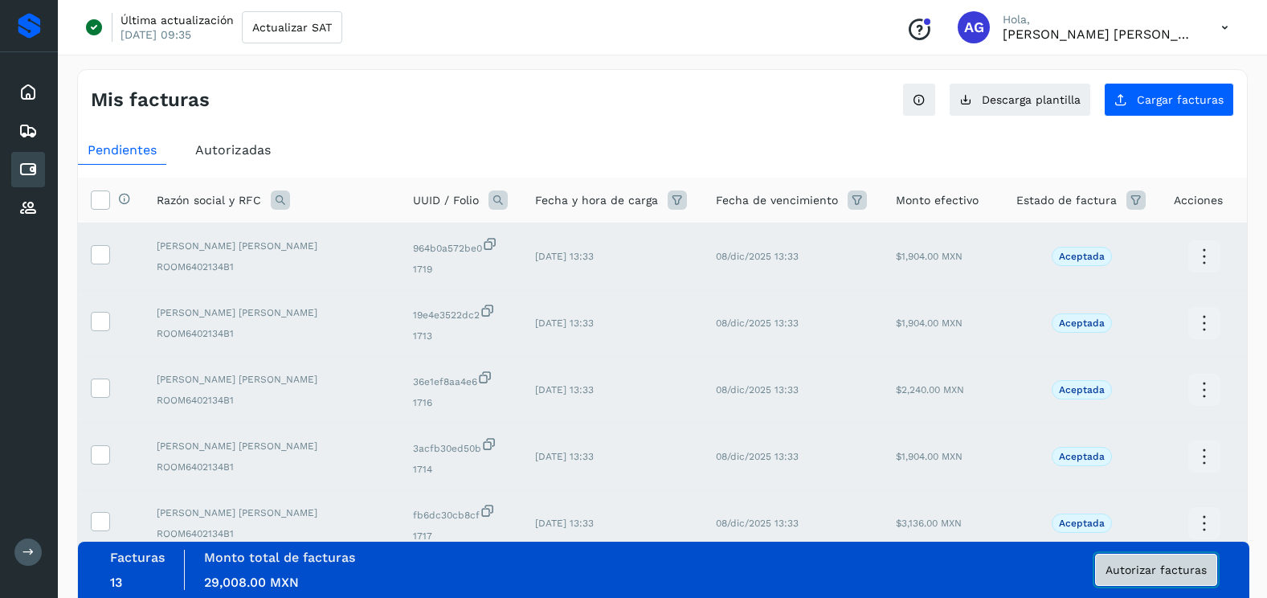
click at [1189, 575] on span "Autorizar facturas" at bounding box center [1156, 569] width 101 height 11
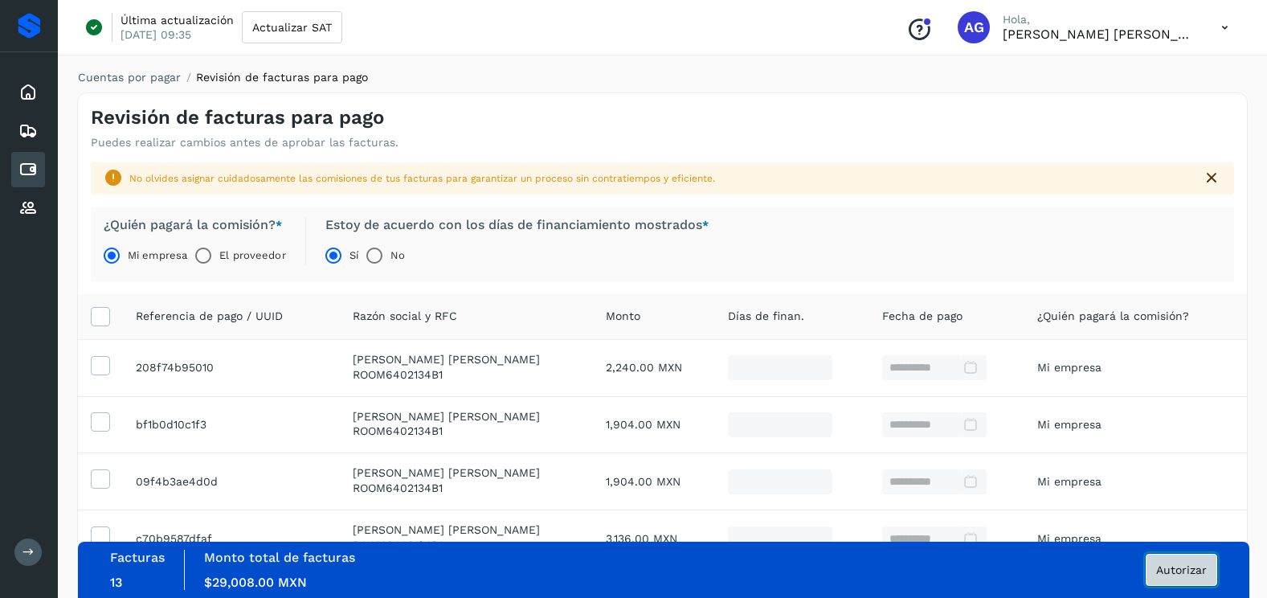
click at [1187, 569] on span "Autorizar" at bounding box center [1181, 569] width 51 height 11
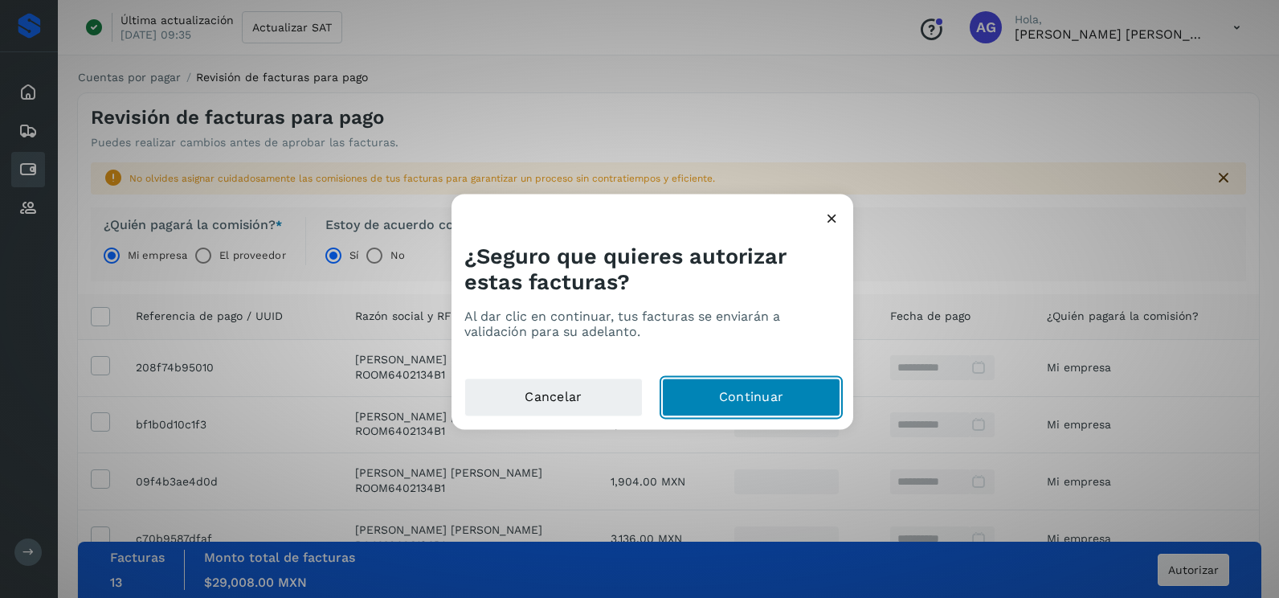
click at [726, 402] on button "Continuar" at bounding box center [751, 397] width 178 height 39
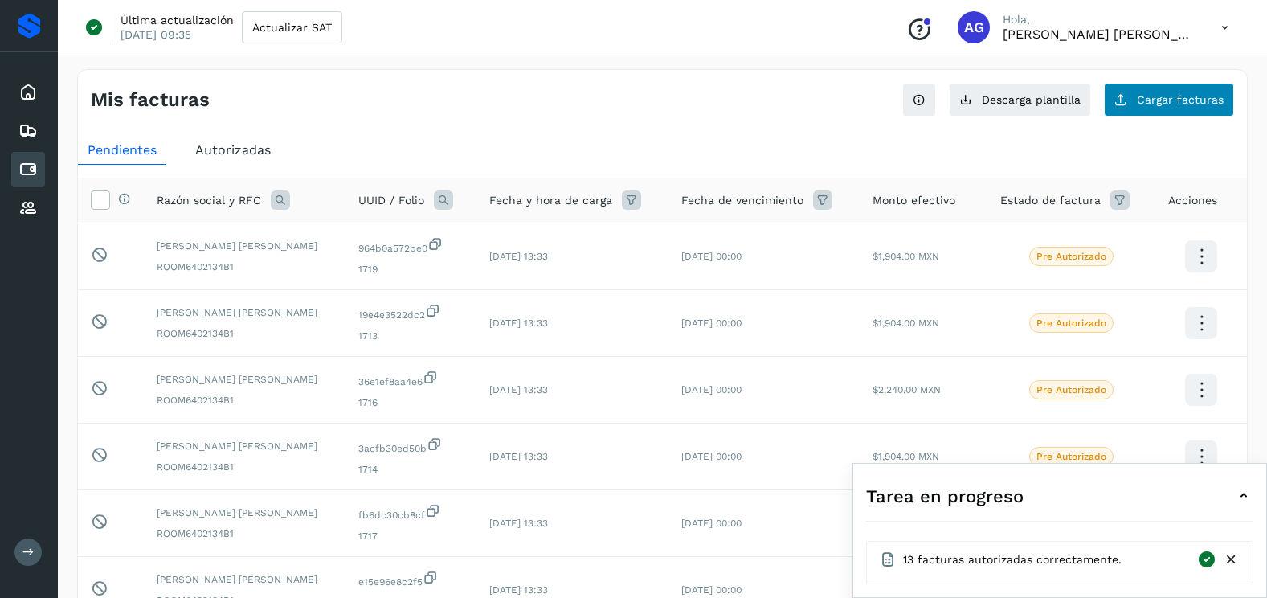
click at [1150, 117] on div "Mis facturas Ver instrucciones para cargar Facturas Descarga plantilla Cargar f…" at bounding box center [662, 538] width 1171 height 939
click at [1137, 100] on button "Cargar facturas" at bounding box center [1169, 100] width 130 height 34
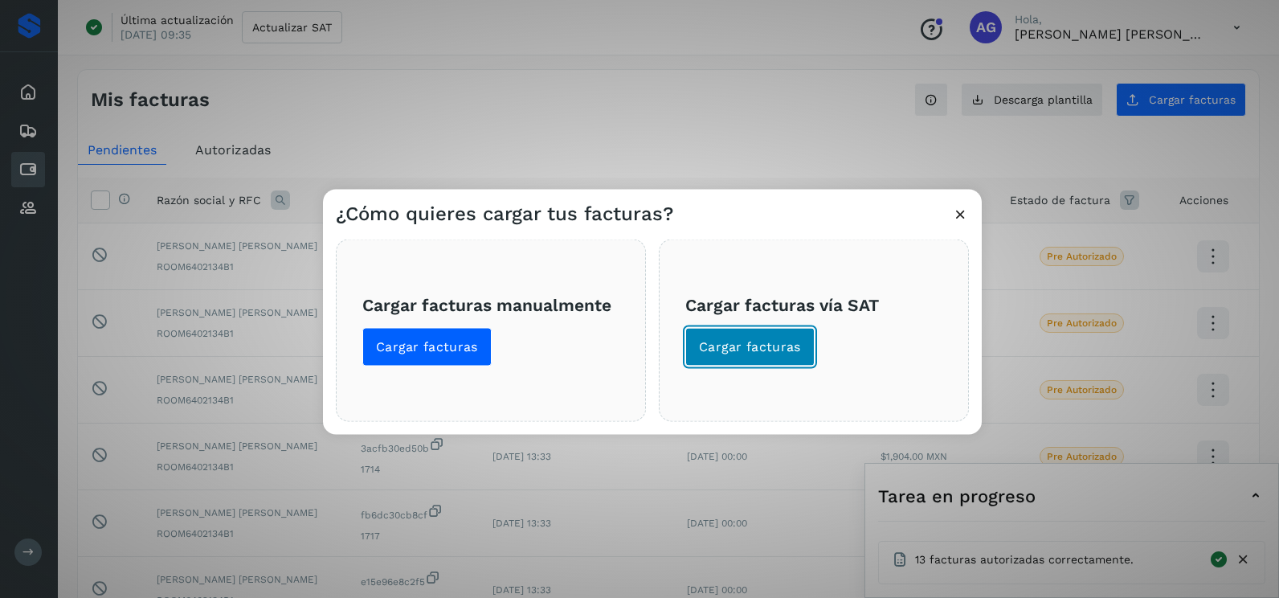
click at [744, 360] on button "Cargar facturas" at bounding box center [749, 347] width 129 height 39
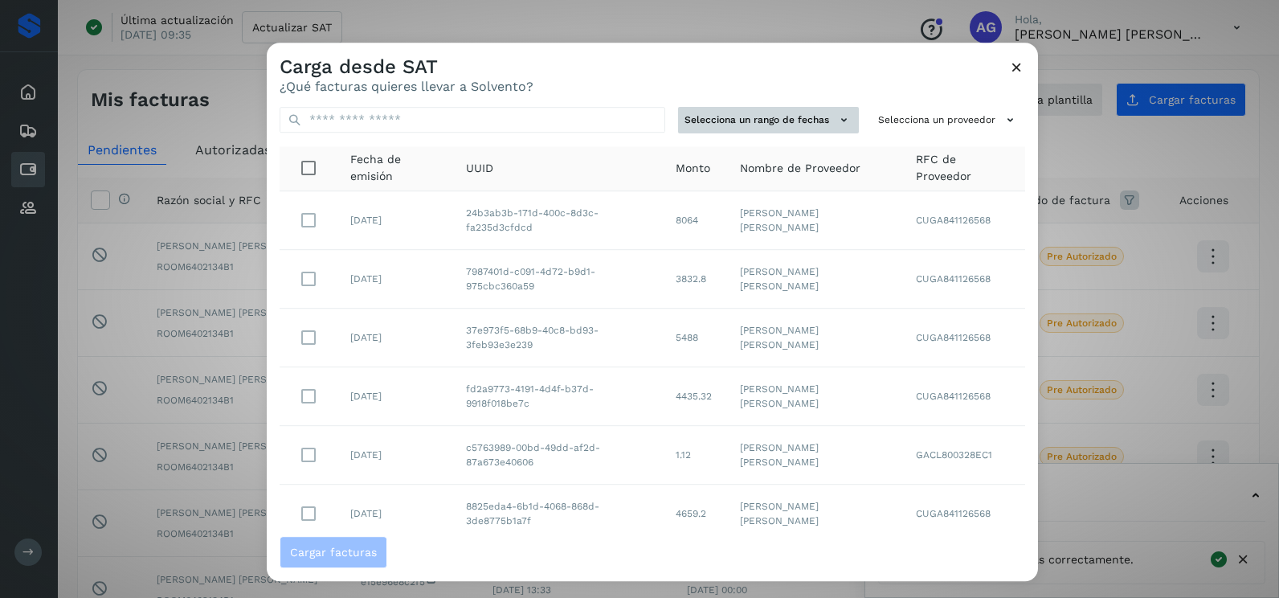
click at [812, 124] on button "Selecciona un rango de fechas" at bounding box center [768, 120] width 181 height 27
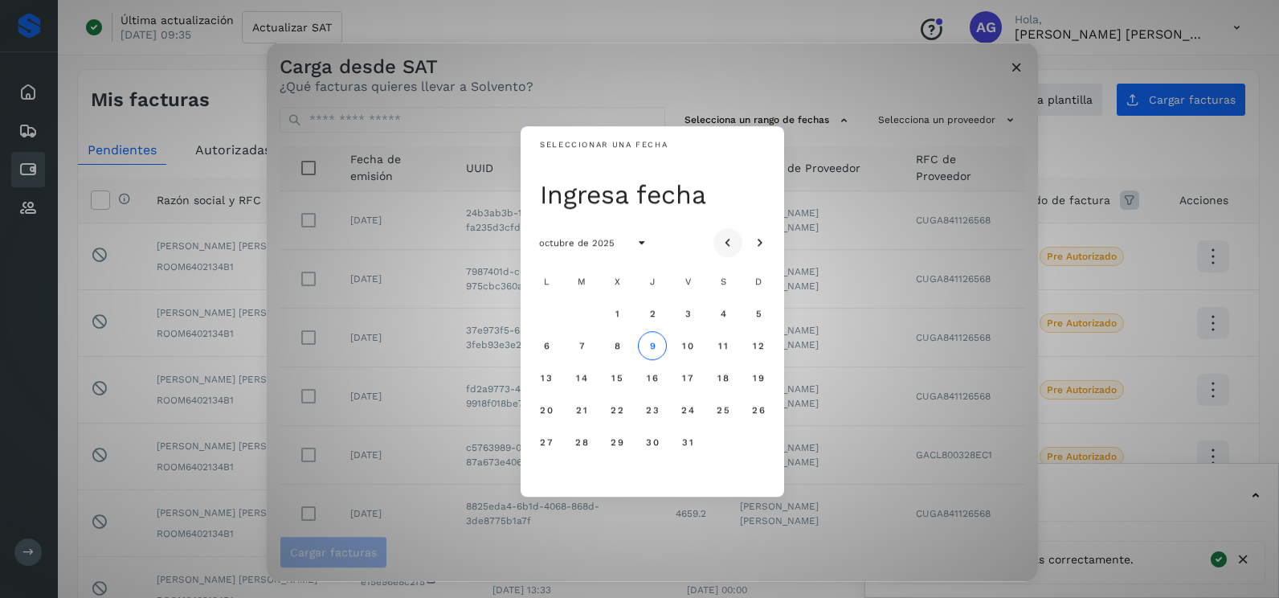
click at [732, 235] on icon "Mes anterior" at bounding box center [728, 243] width 16 height 16
click at [692, 314] on button "5" at bounding box center [687, 313] width 29 height 29
click at [716, 314] on button "6" at bounding box center [723, 313] width 29 height 29
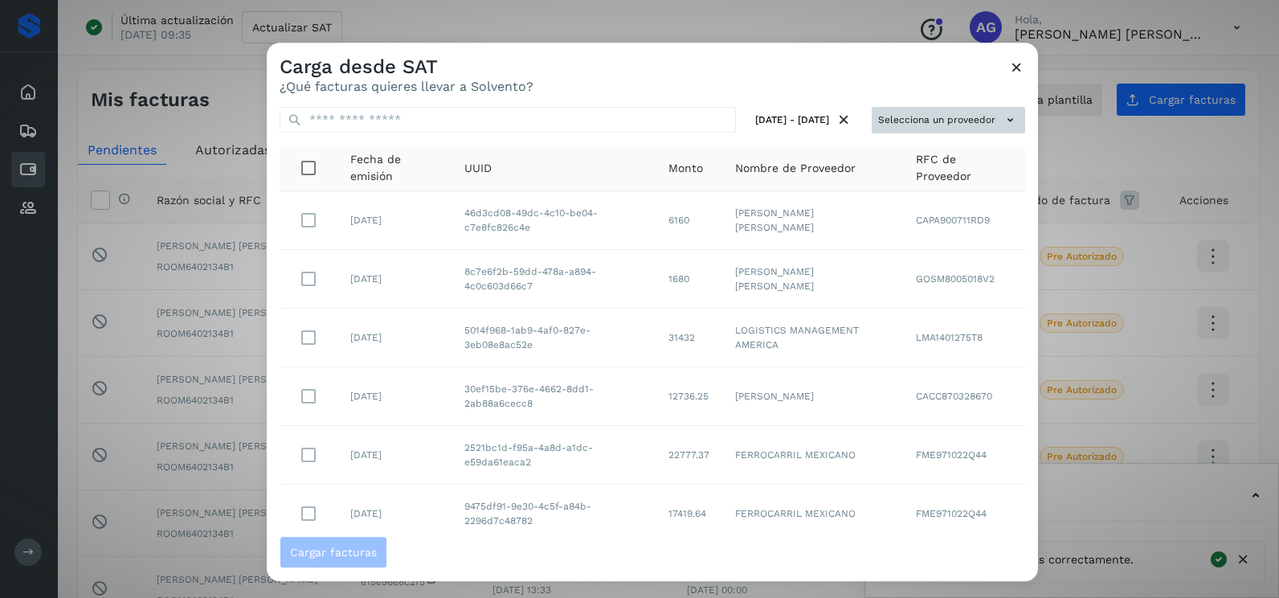
click at [919, 118] on button "Selecciona un proveedor" at bounding box center [948, 120] width 153 height 27
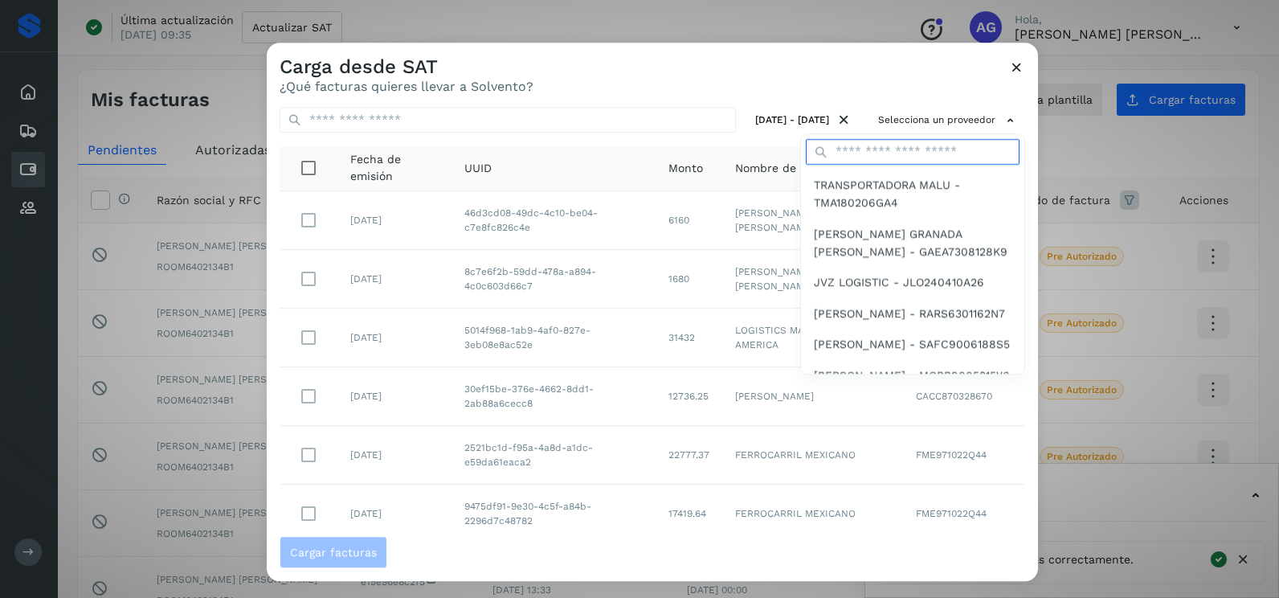
click at [902, 145] on input "text" at bounding box center [913, 152] width 214 height 26
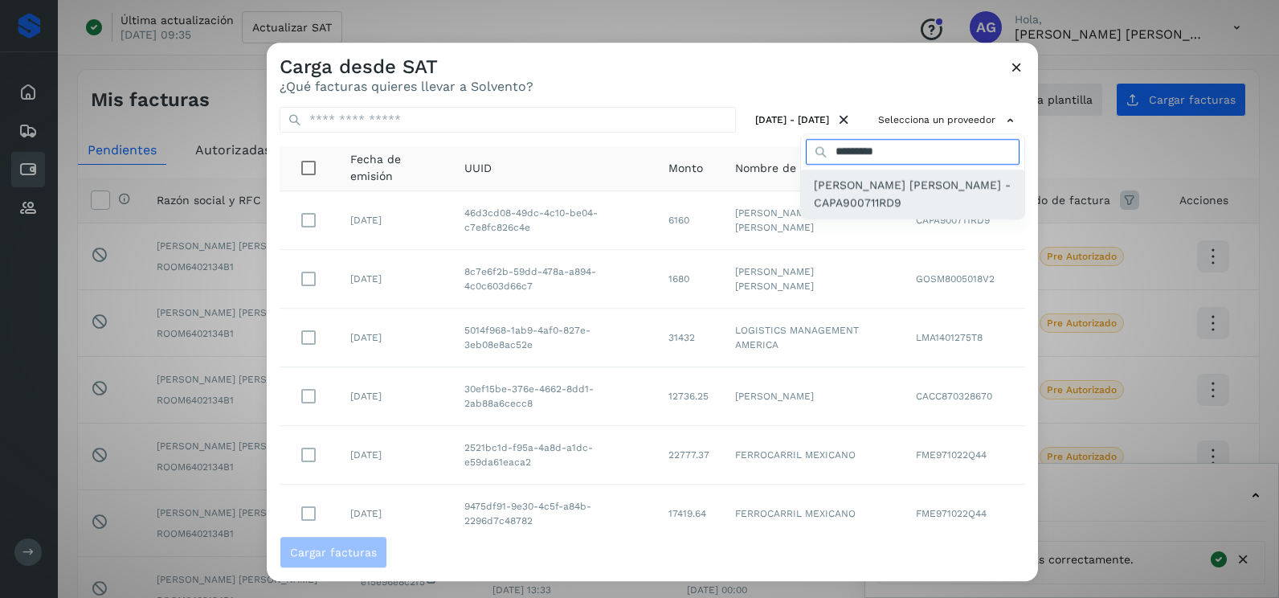
type input "*********"
click at [901, 194] on span "[PERSON_NAME] [PERSON_NAME] - CAPA900711RD9" at bounding box center [913, 194] width 198 height 36
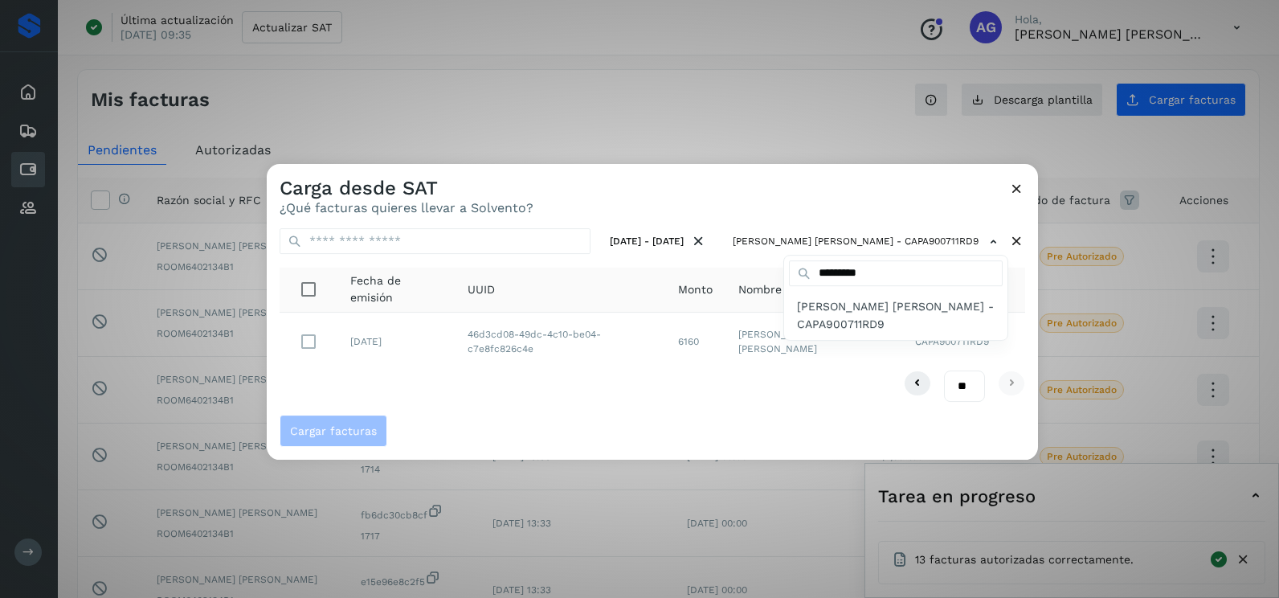
click at [433, 380] on div at bounding box center [906, 463] width 1279 height 598
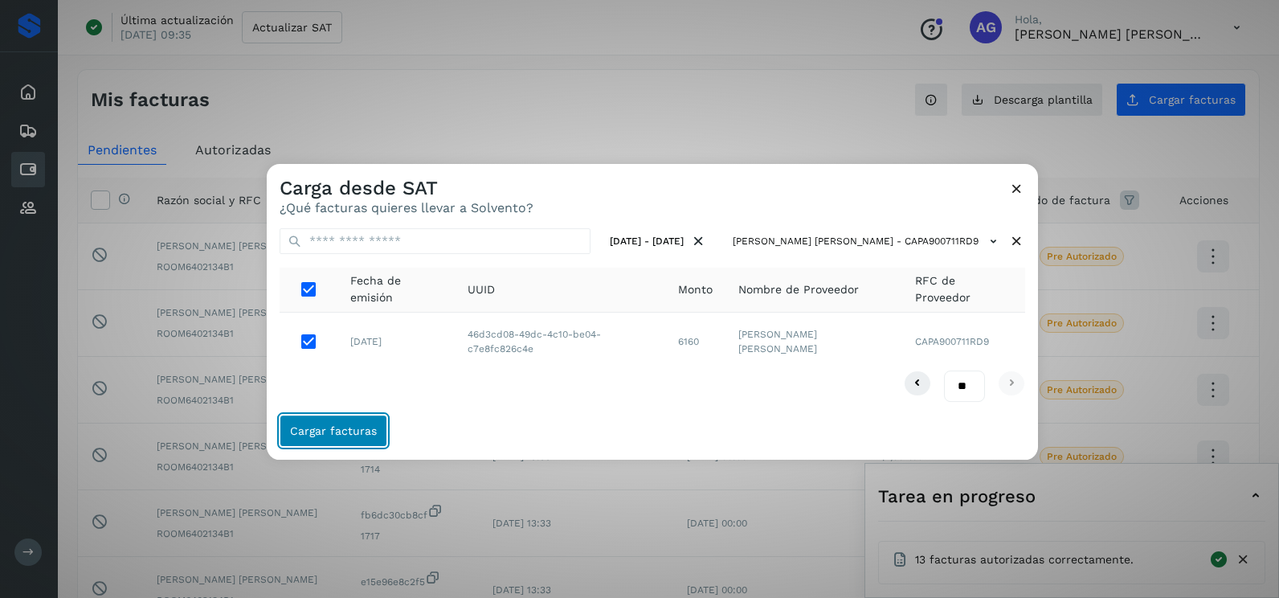
click at [357, 430] on span "Cargar facturas" at bounding box center [333, 430] width 87 height 11
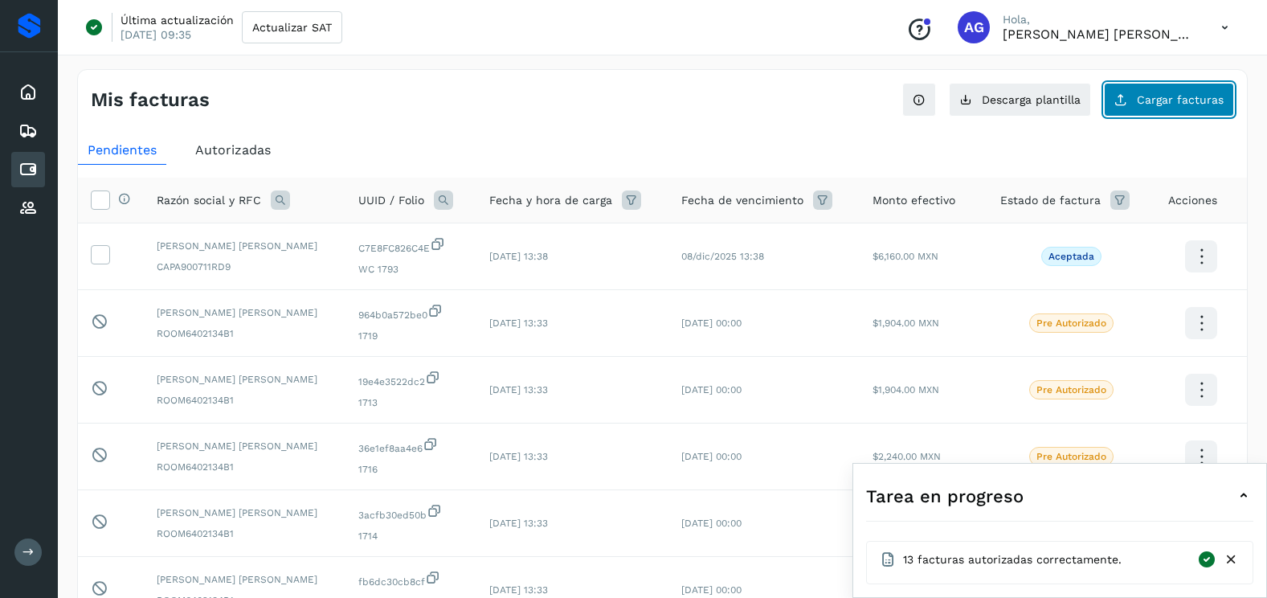
click at [1172, 112] on button "Cargar facturas" at bounding box center [1169, 100] width 130 height 34
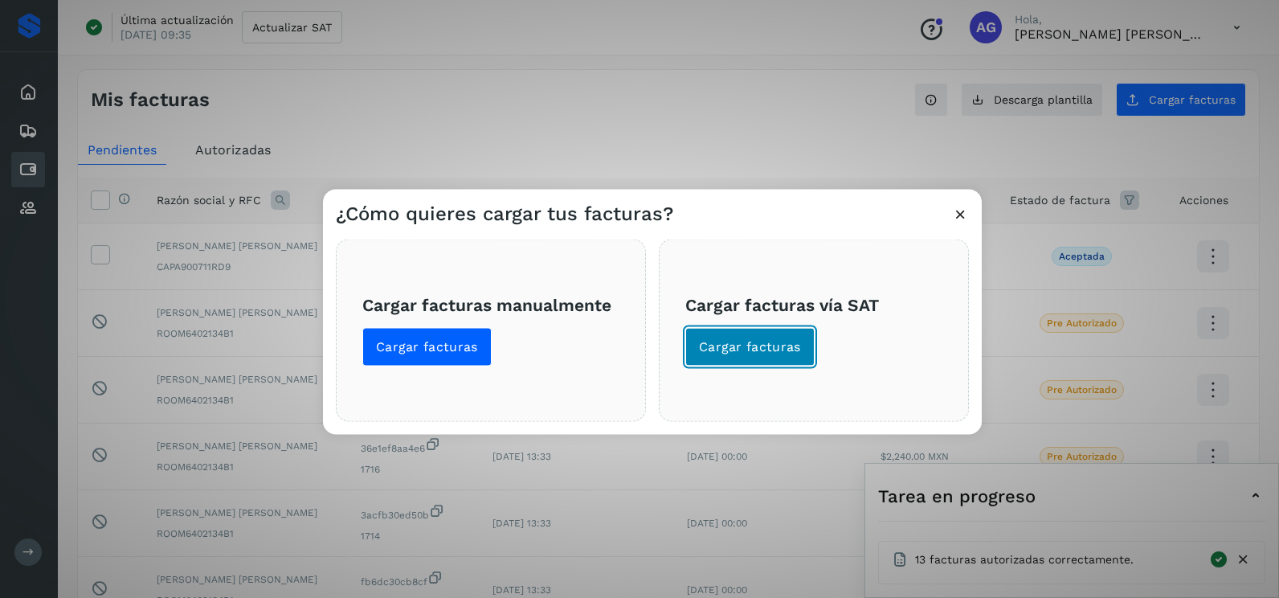
click at [751, 342] on span "Cargar facturas" at bounding box center [750, 347] width 102 height 18
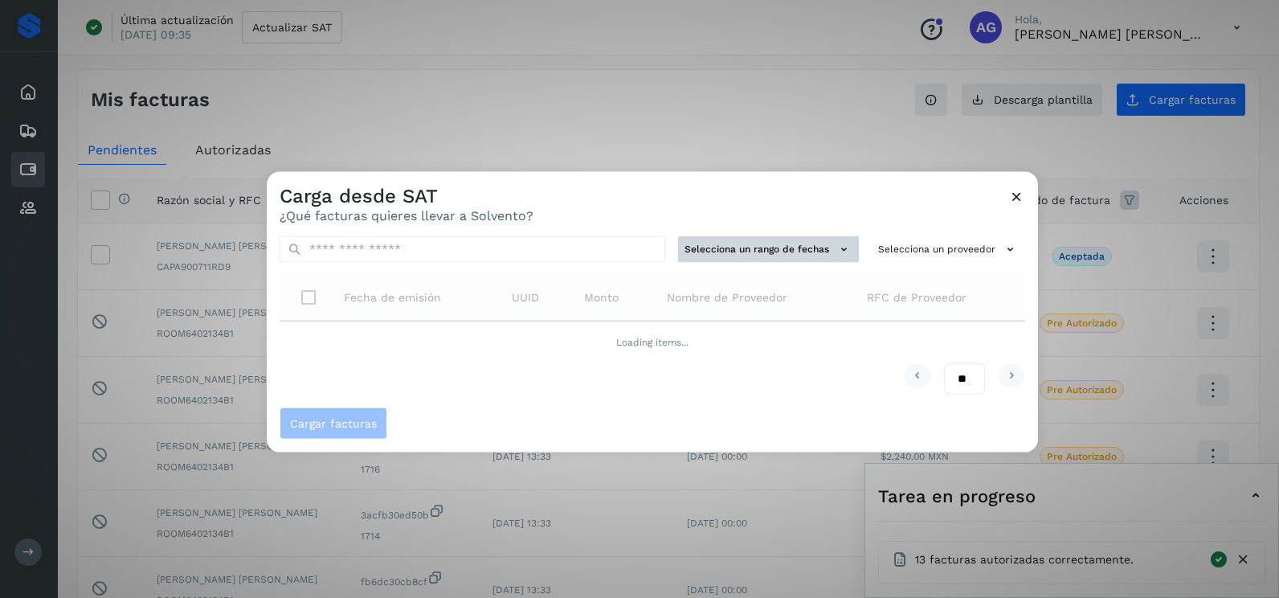
click at [736, 257] on button "Selecciona un rango de fechas" at bounding box center [768, 249] width 181 height 27
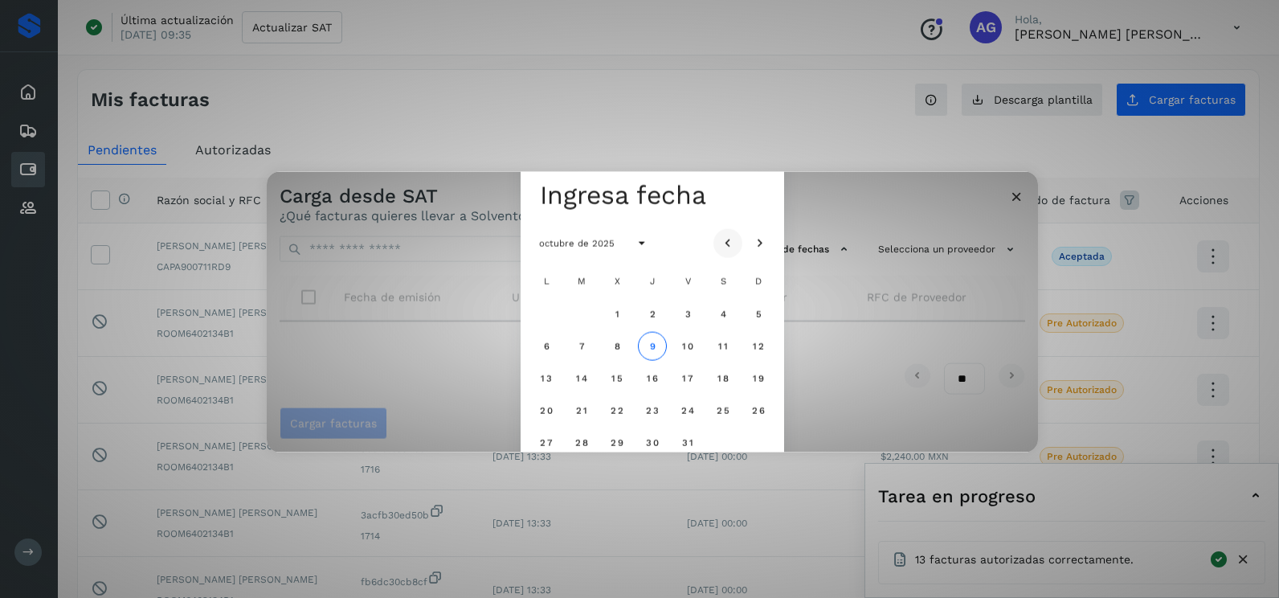
click at [722, 238] on icon "Mes anterior" at bounding box center [728, 243] width 16 height 16
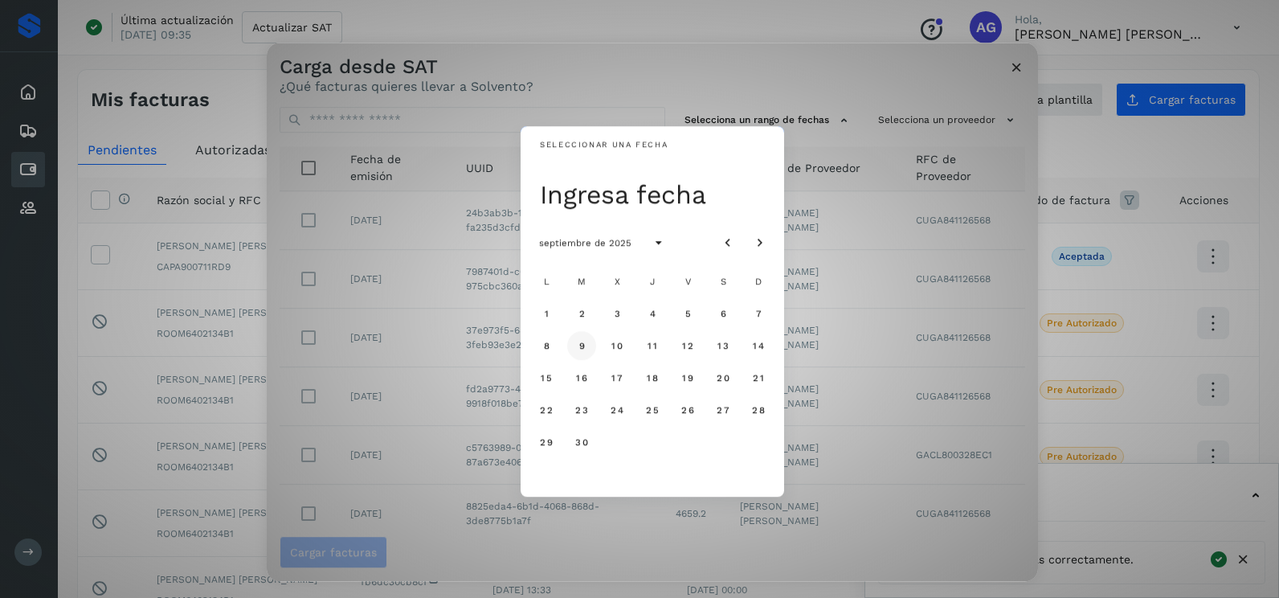
click at [587, 344] on button "9" at bounding box center [581, 345] width 29 height 29
click at [612, 345] on span "10" at bounding box center [617, 345] width 12 height 11
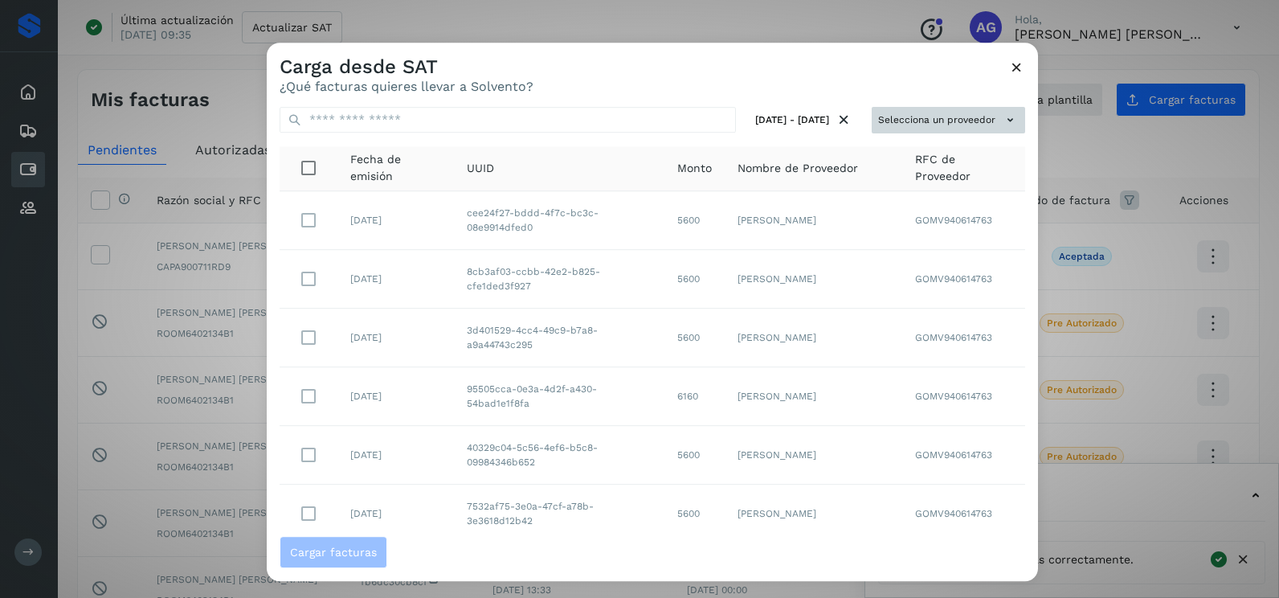
click at [930, 125] on button "Selecciona un proveedor" at bounding box center [948, 120] width 153 height 27
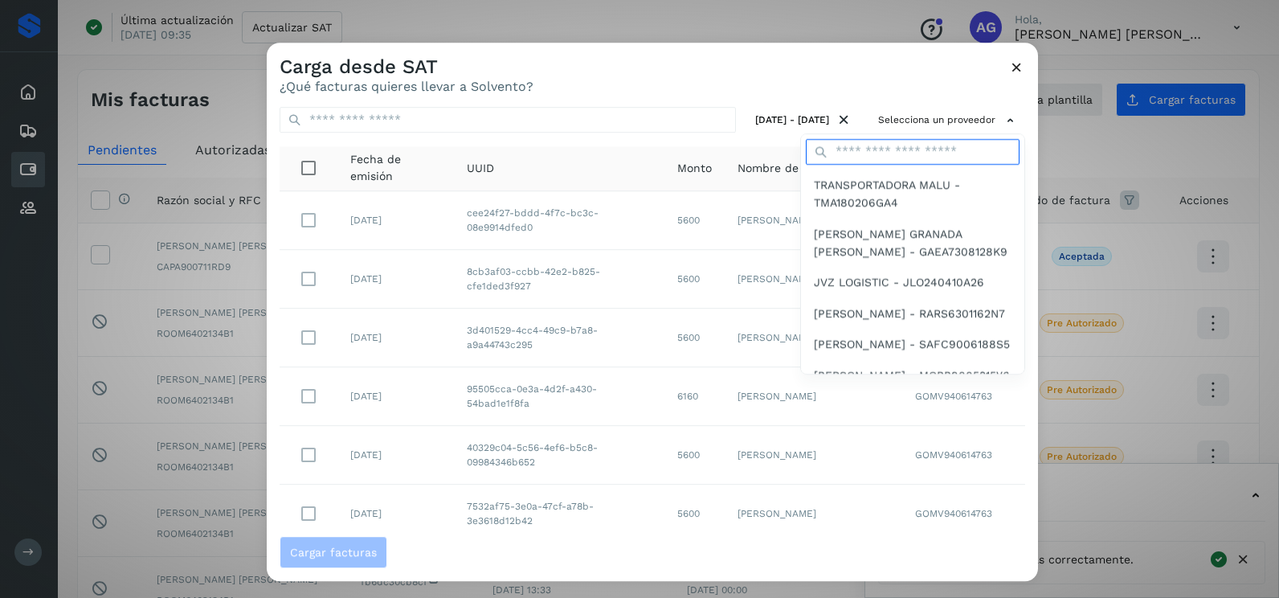
click at [876, 150] on input "text" at bounding box center [913, 152] width 214 height 26
type input "*********"
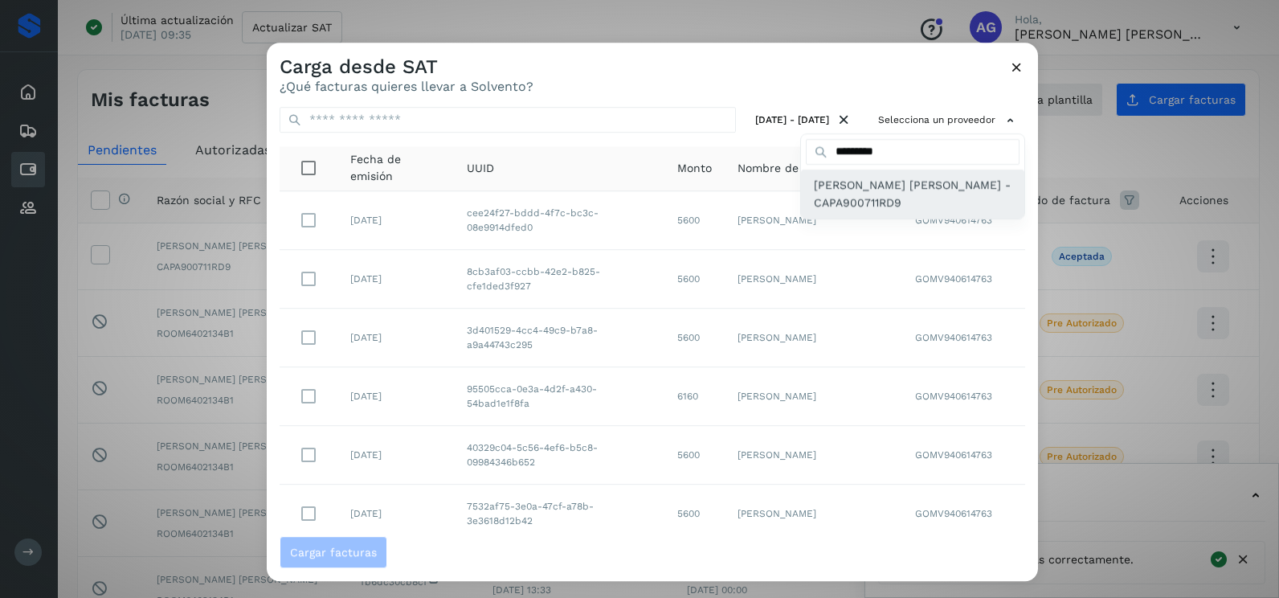
click at [876, 200] on span "[PERSON_NAME] [PERSON_NAME] - CAPA900711RD9" at bounding box center [913, 194] width 198 height 36
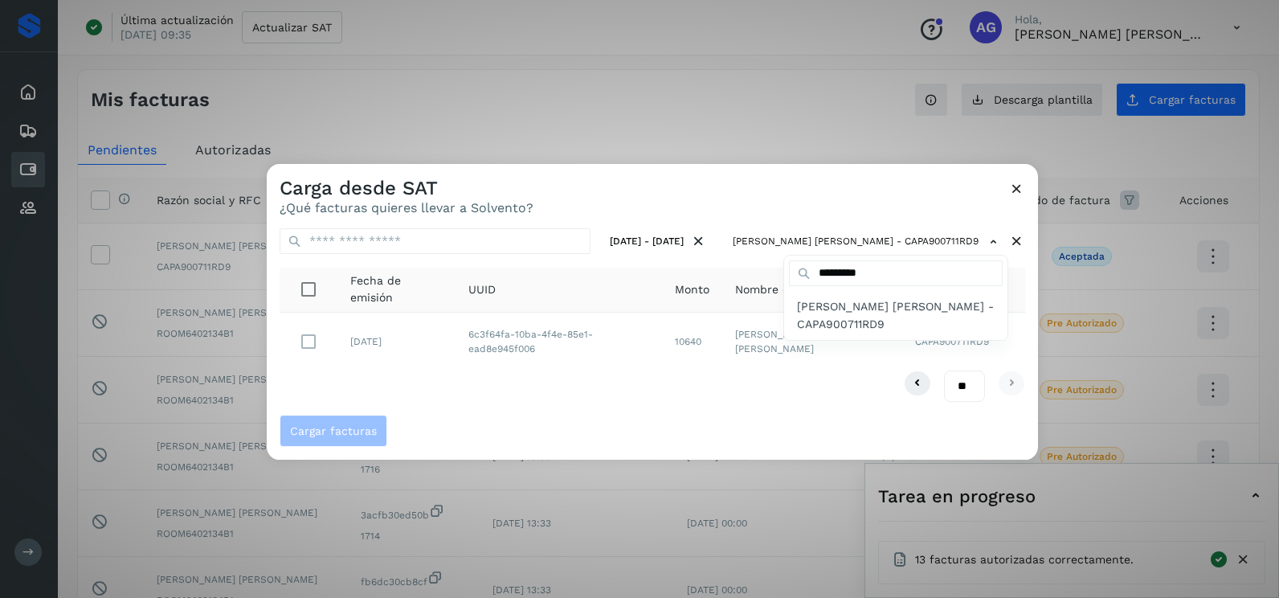
click at [552, 380] on div at bounding box center [906, 463] width 1279 height 598
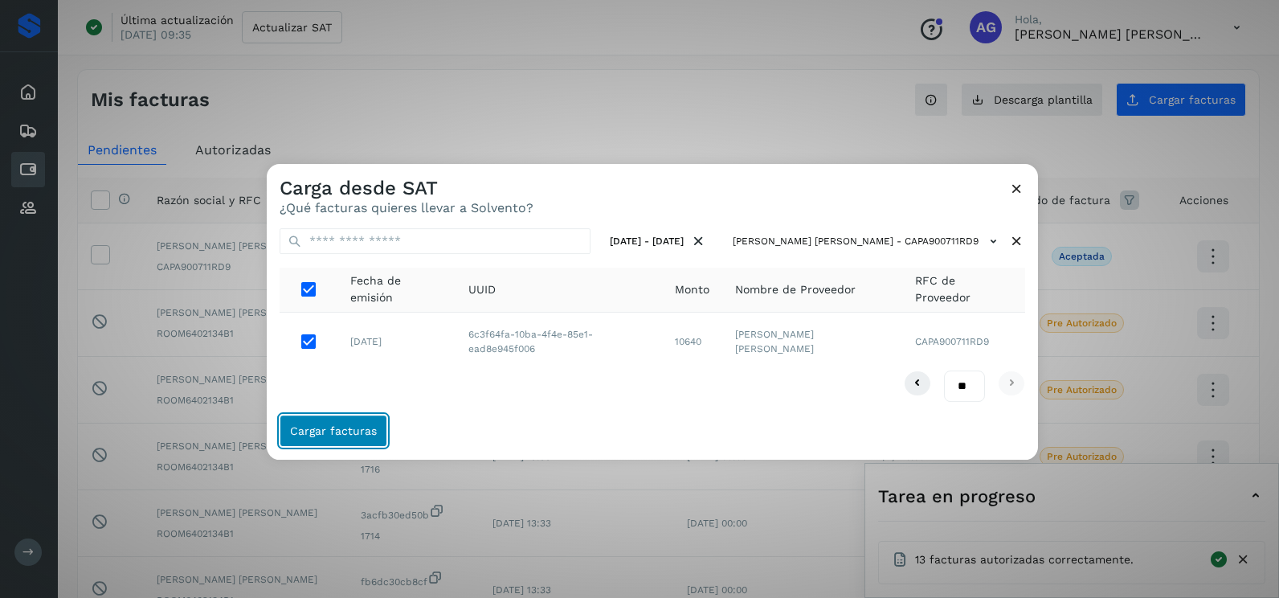
click at [323, 432] on span "Cargar facturas" at bounding box center [333, 430] width 87 height 11
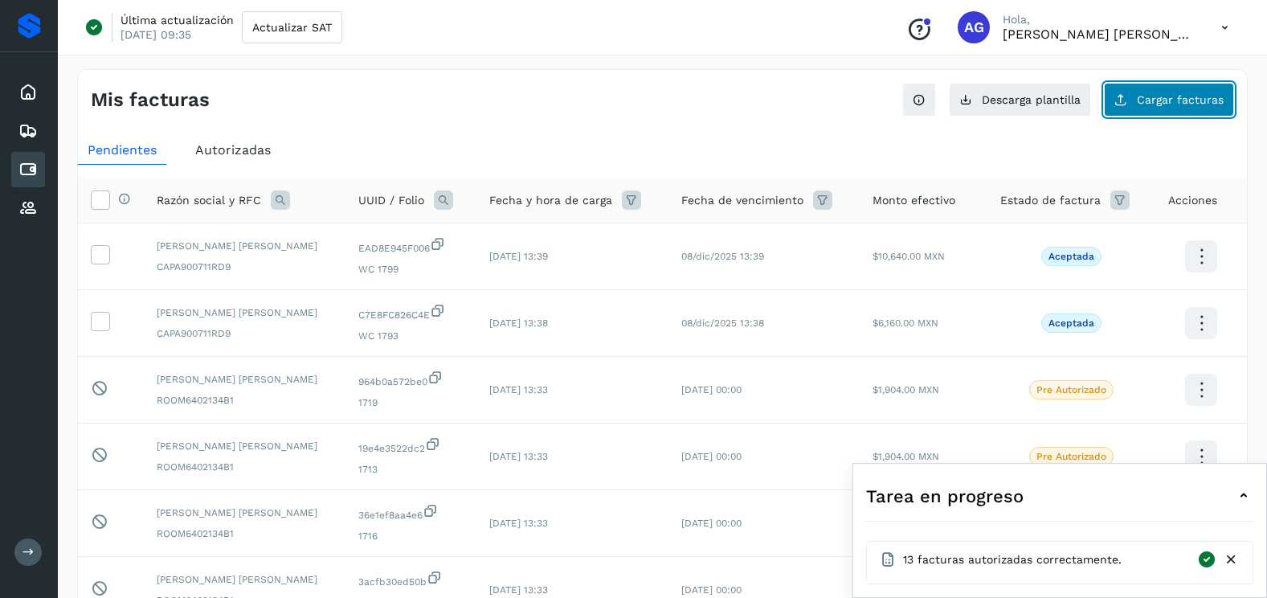
click at [1176, 87] on button "Cargar facturas" at bounding box center [1169, 100] width 130 height 34
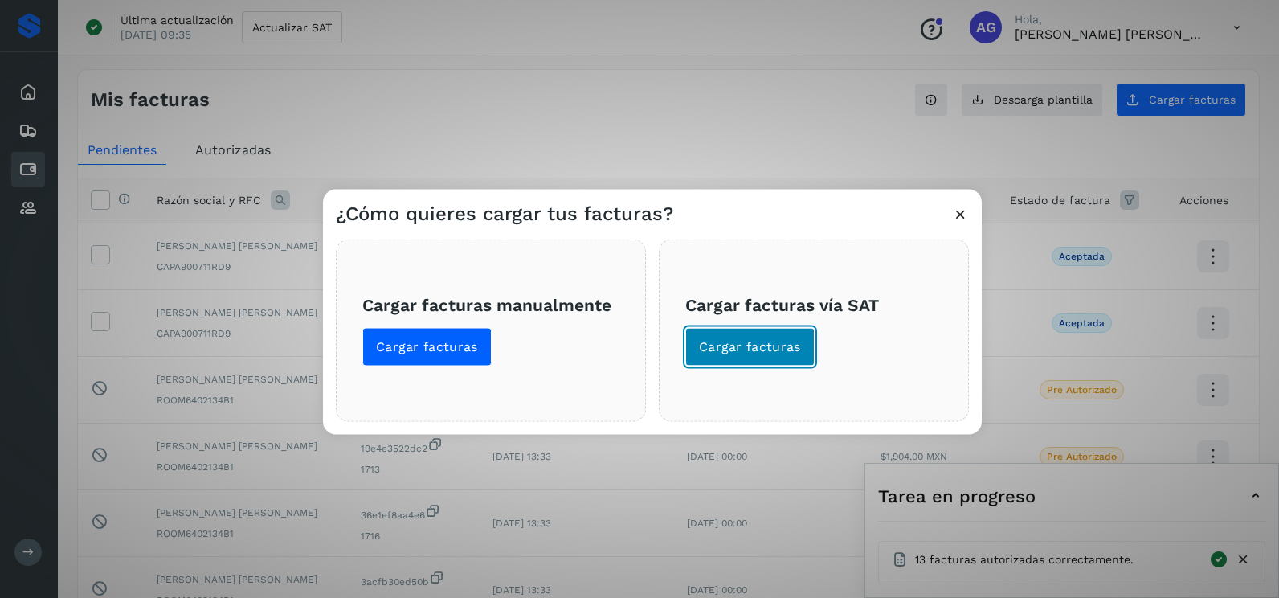
click at [724, 353] on span "Cargar facturas" at bounding box center [750, 347] width 102 height 18
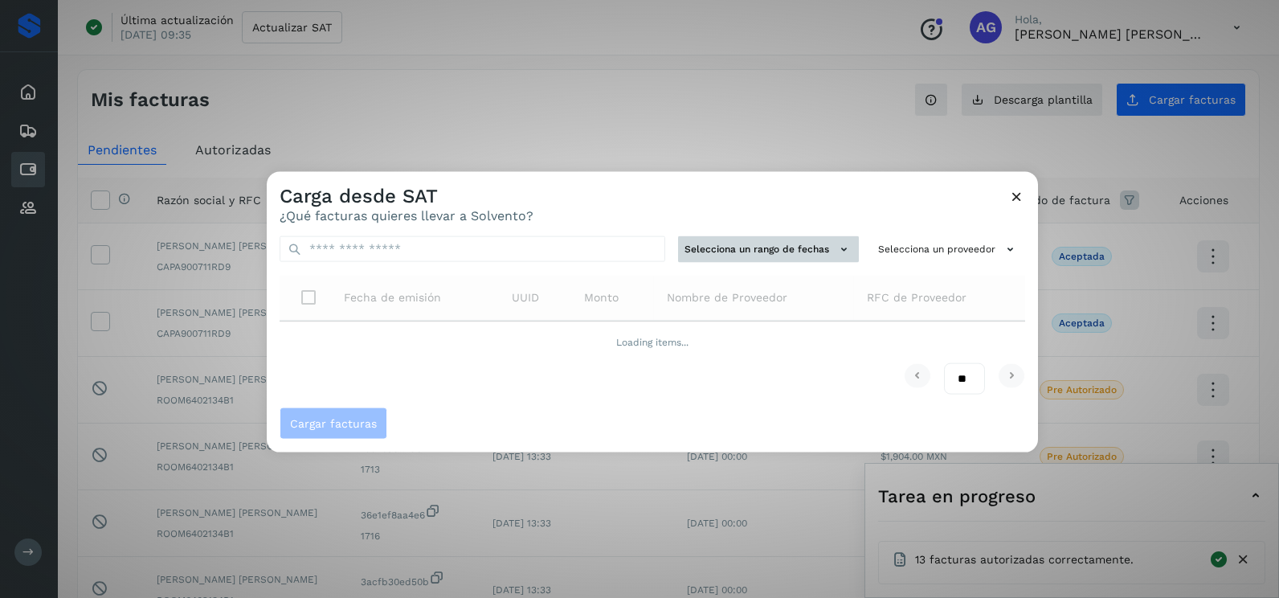
click at [769, 239] on button "Selecciona un rango de fechas" at bounding box center [768, 249] width 181 height 27
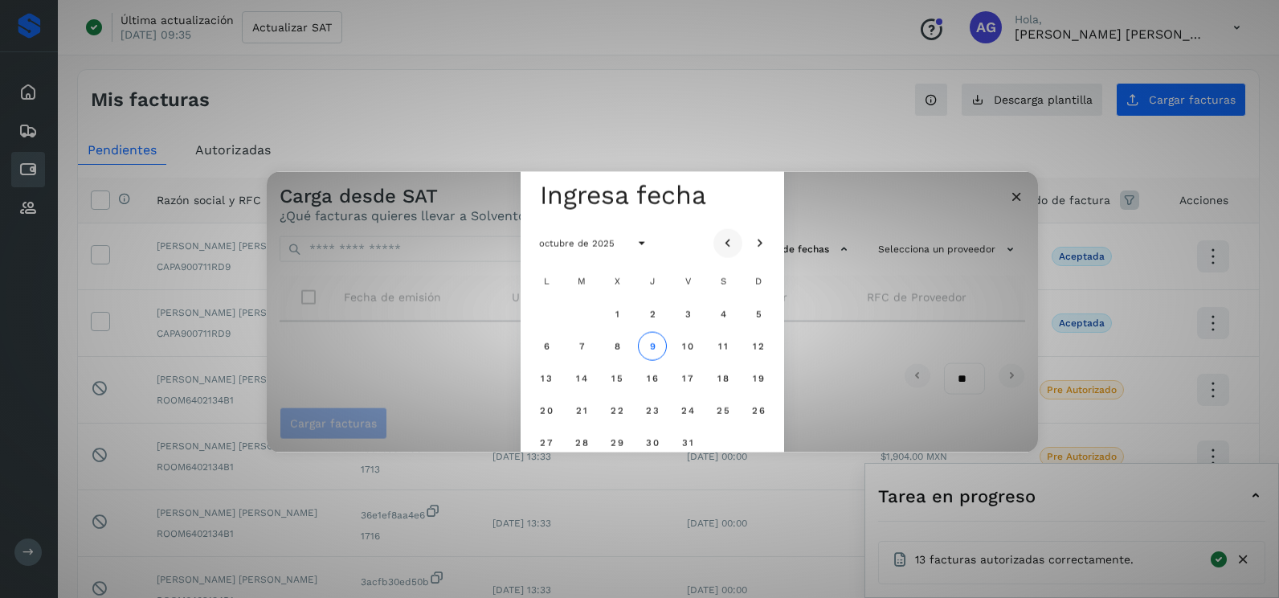
click at [718, 236] on button "Mes anterior" at bounding box center [728, 242] width 29 height 29
click at [548, 346] on span "8" at bounding box center [545, 345] width 7 height 11
click at [591, 340] on button "9" at bounding box center [581, 345] width 29 height 29
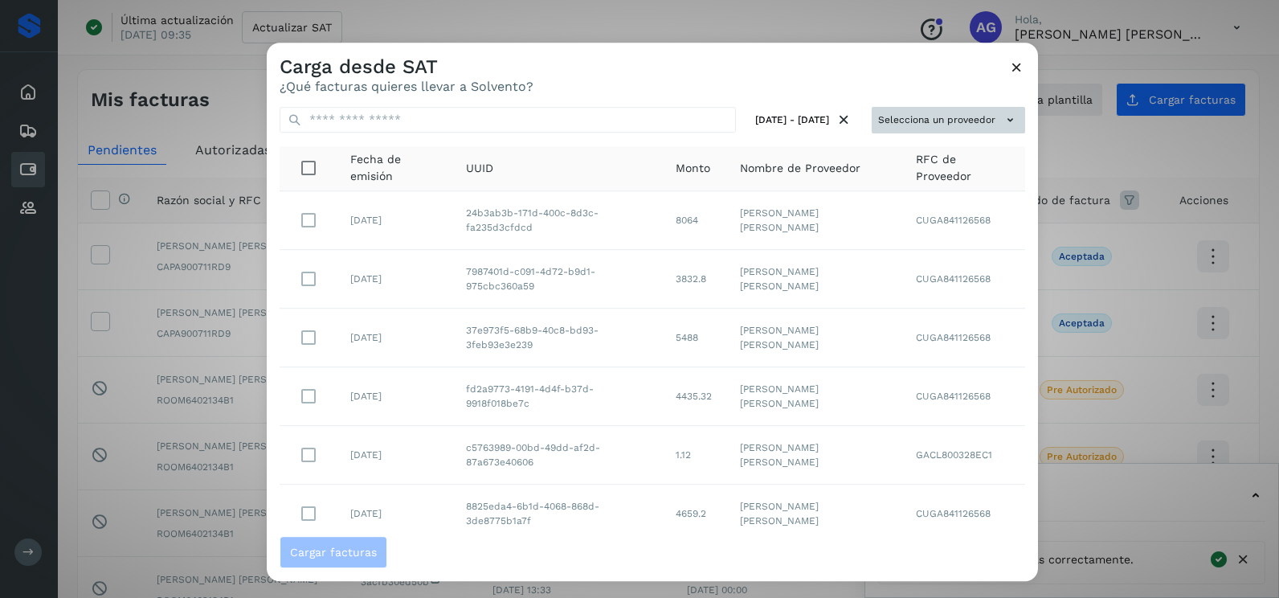
click at [954, 117] on button "Selecciona un proveedor" at bounding box center [948, 120] width 153 height 27
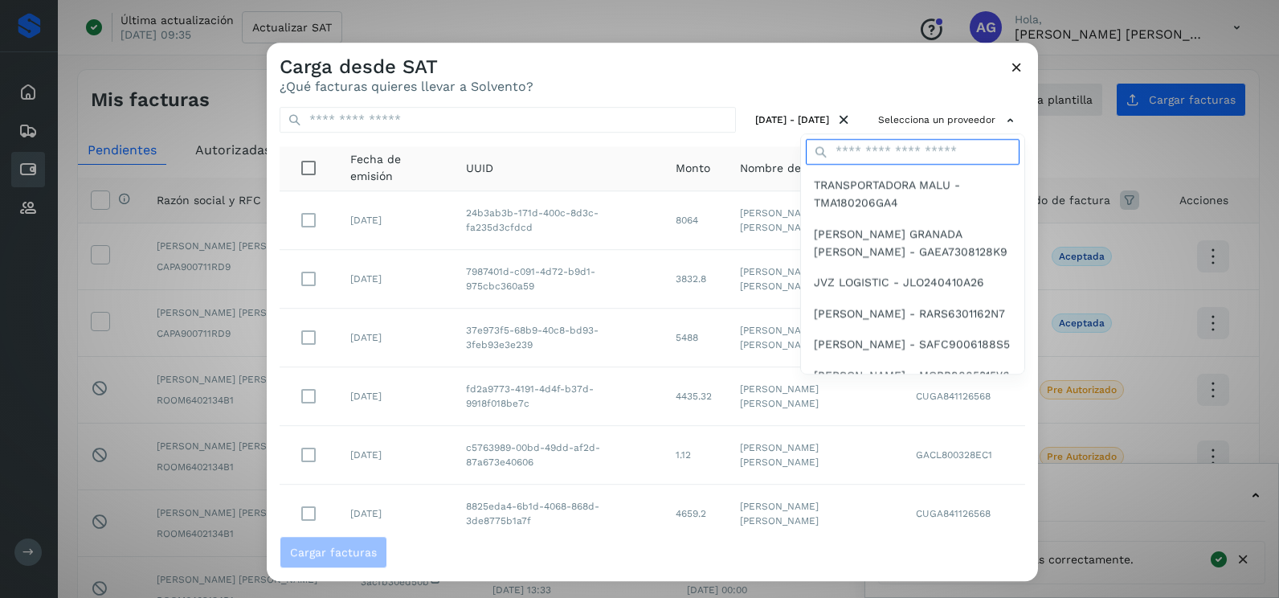
click at [866, 149] on input "text" at bounding box center [913, 152] width 214 height 26
type input "*********"
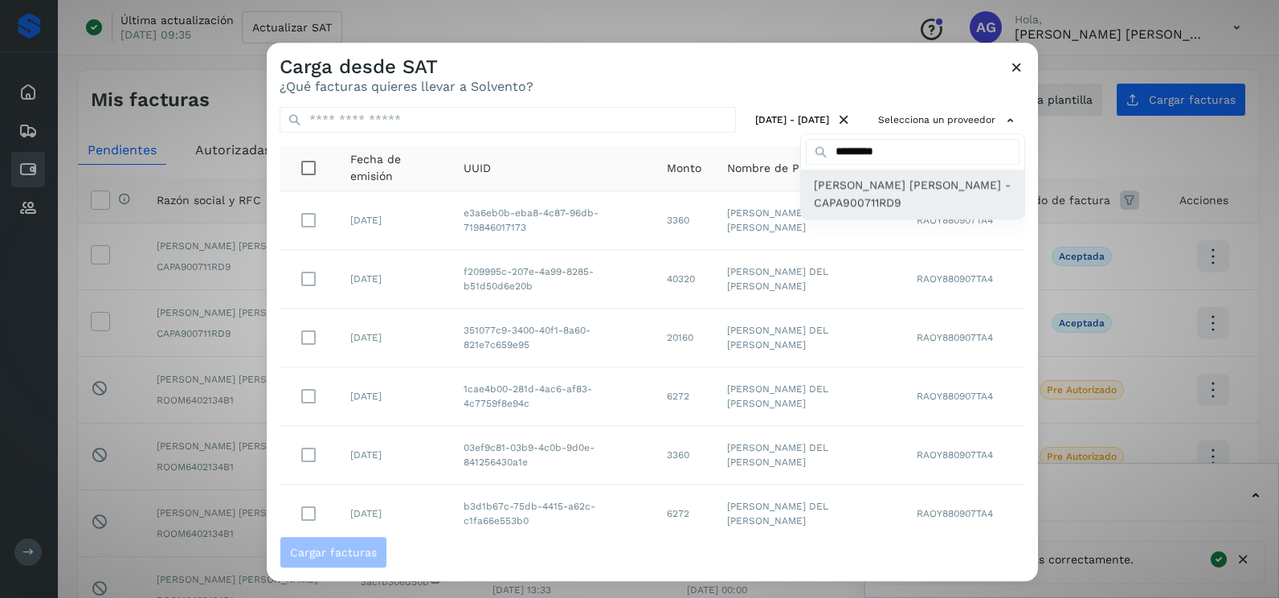
click at [859, 199] on span "[PERSON_NAME] [PERSON_NAME] - CAPA900711RD9" at bounding box center [913, 194] width 198 height 36
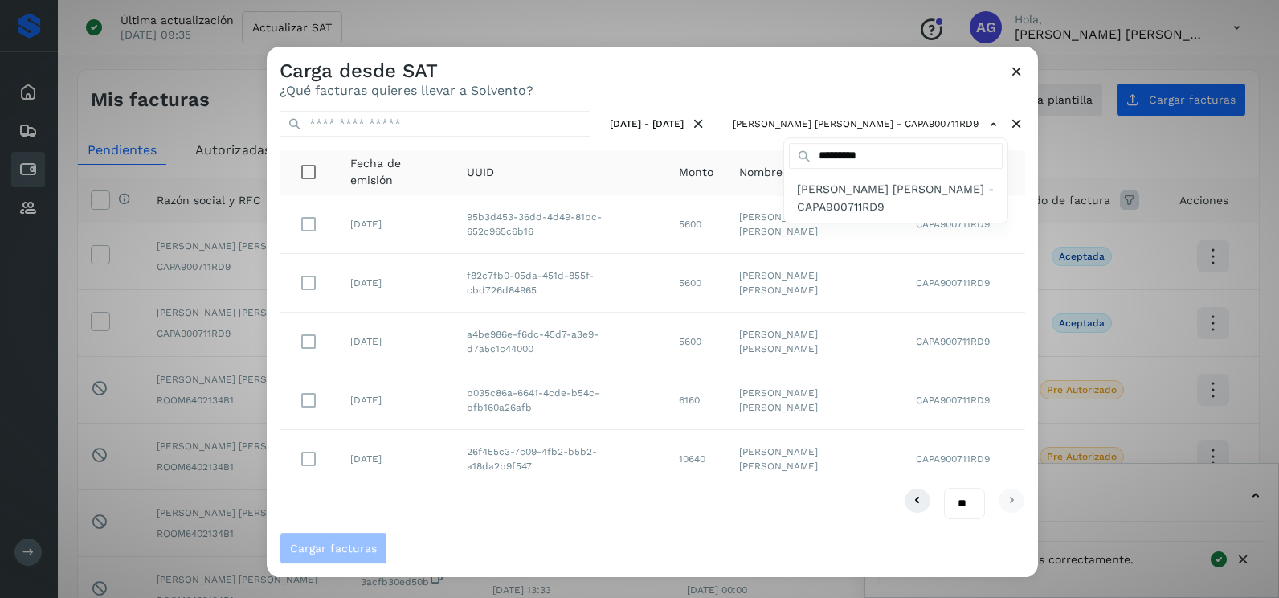
click at [638, 96] on div at bounding box center [906, 346] width 1279 height 598
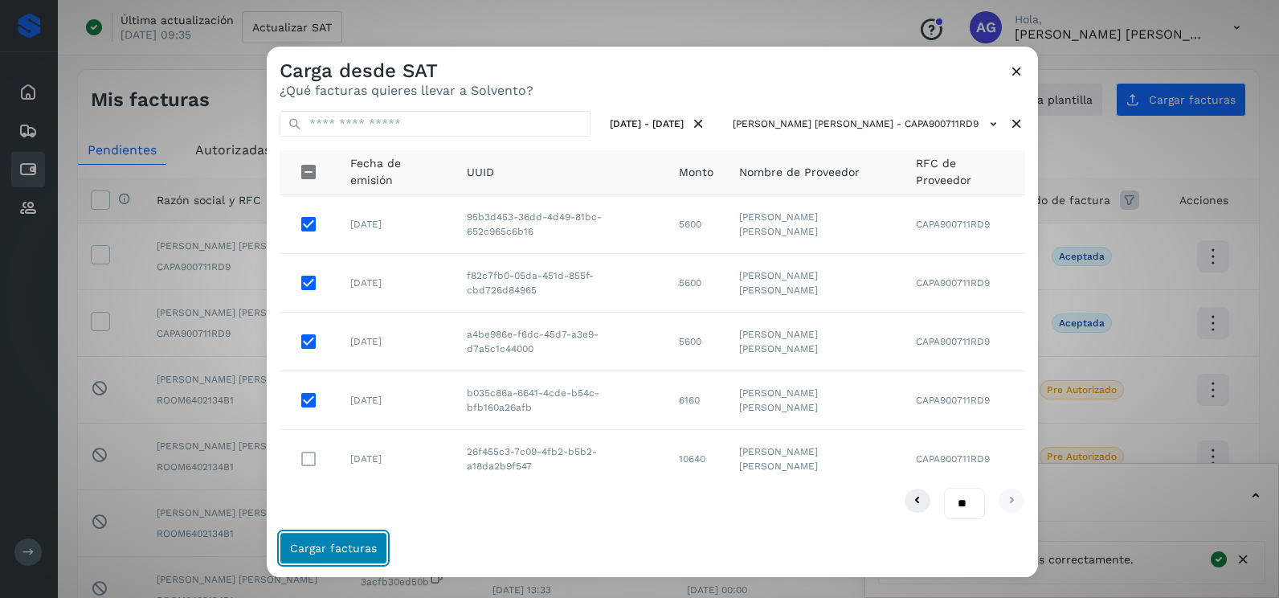
click at [351, 549] on span "Cargar facturas" at bounding box center [333, 547] width 87 height 11
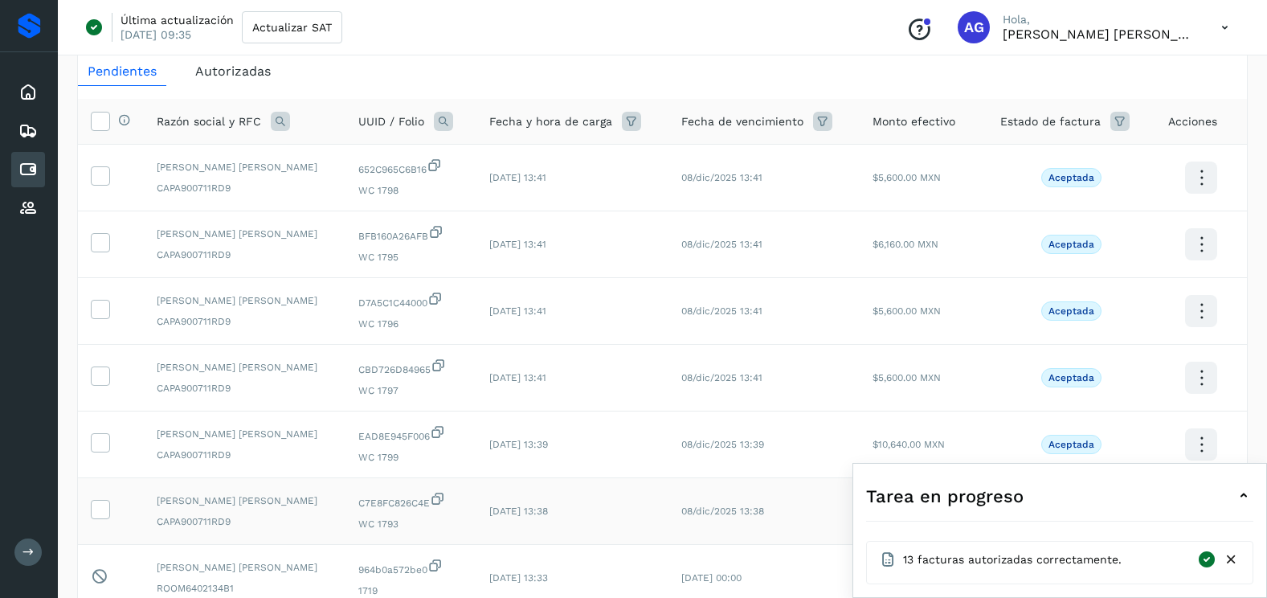
scroll to position [161, 0]
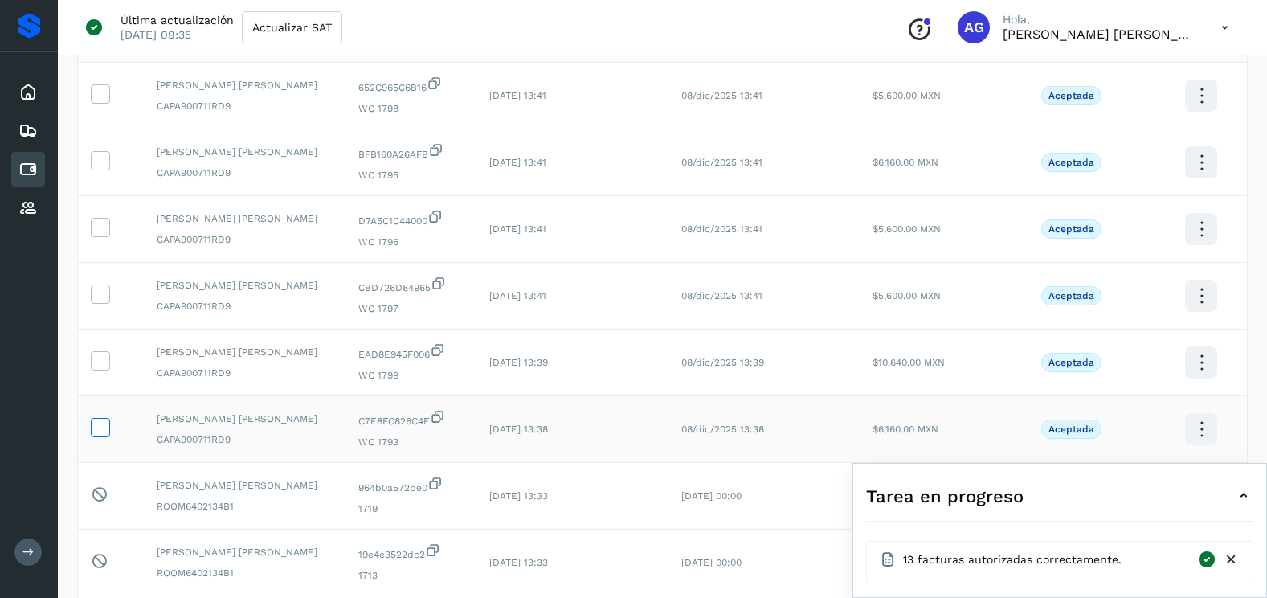
click at [94, 418] on icon at bounding box center [100, 426] width 17 height 17
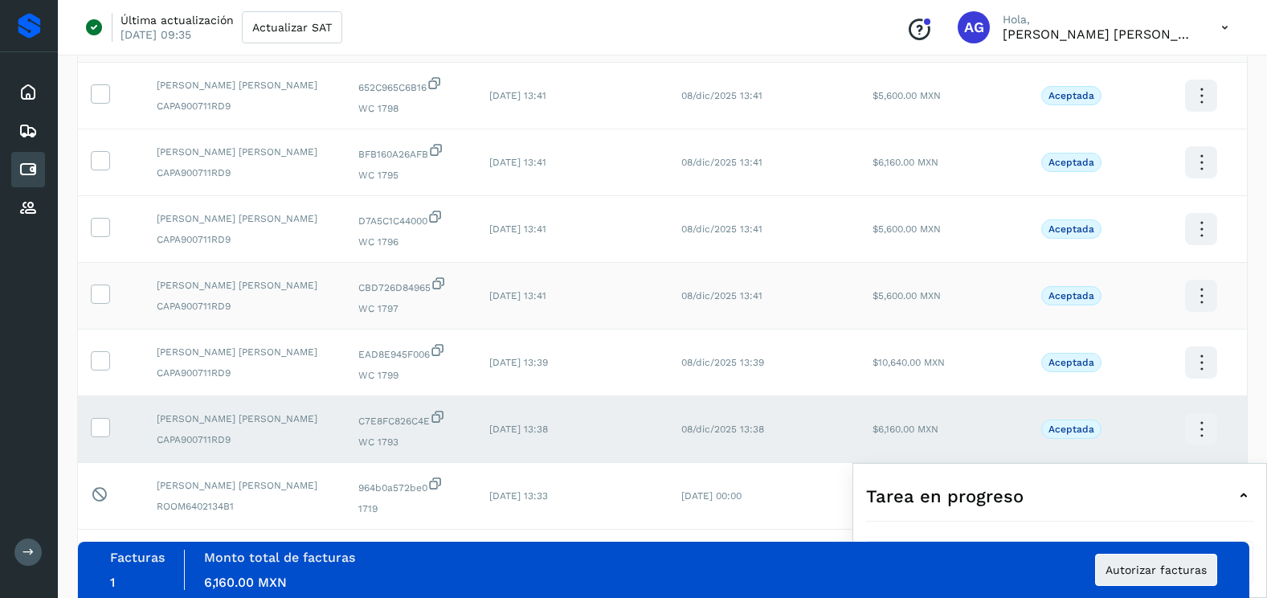
drag, startPoint x: 104, startPoint y: 363, endPoint x: 104, endPoint y: 321, distance: 41.8
click at [104, 362] on icon at bounding box center [100, 359] width 17 height 17
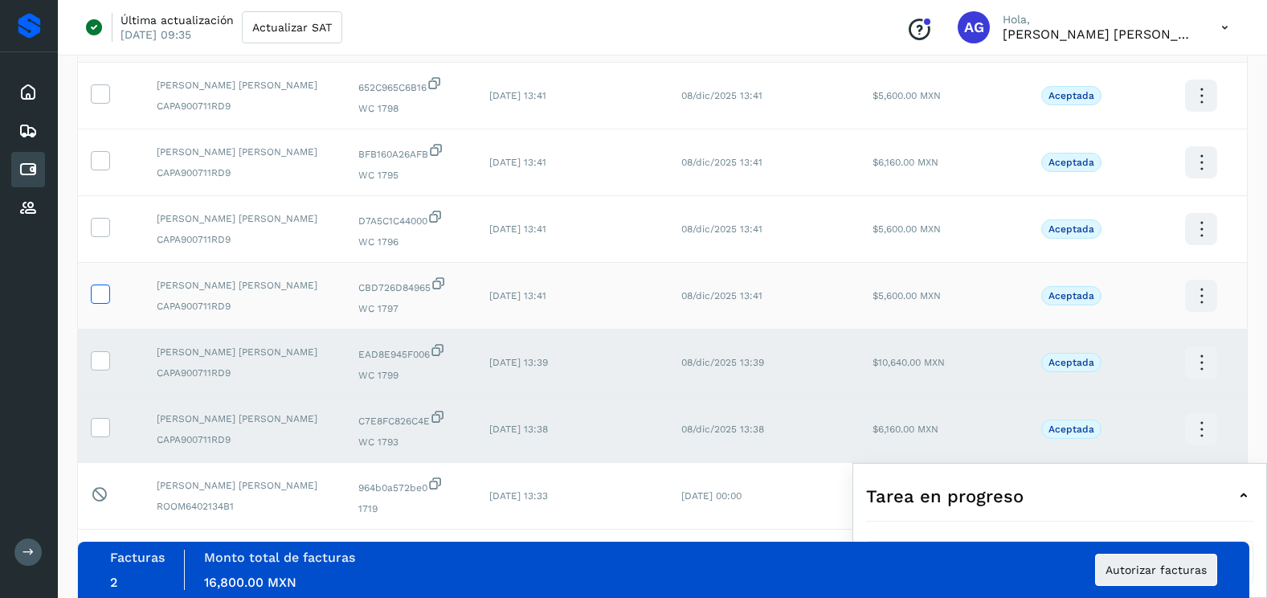
click at [107, 303] on label at bounding box center [100, 293] width 19 height 19
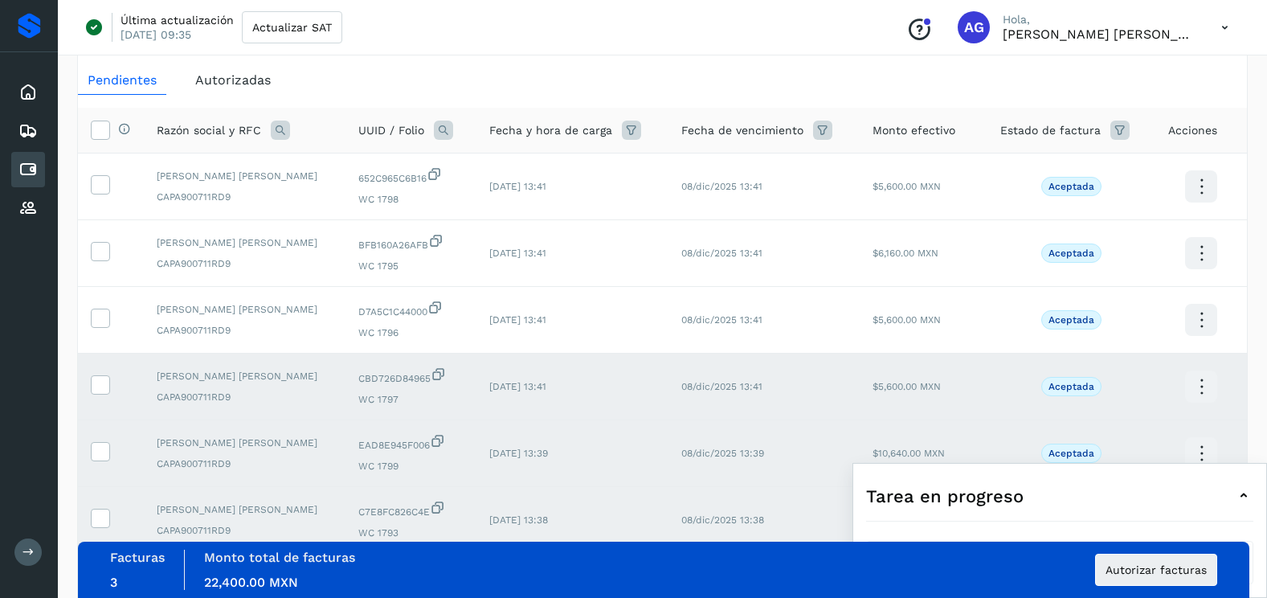
scroll to position [0, 0]
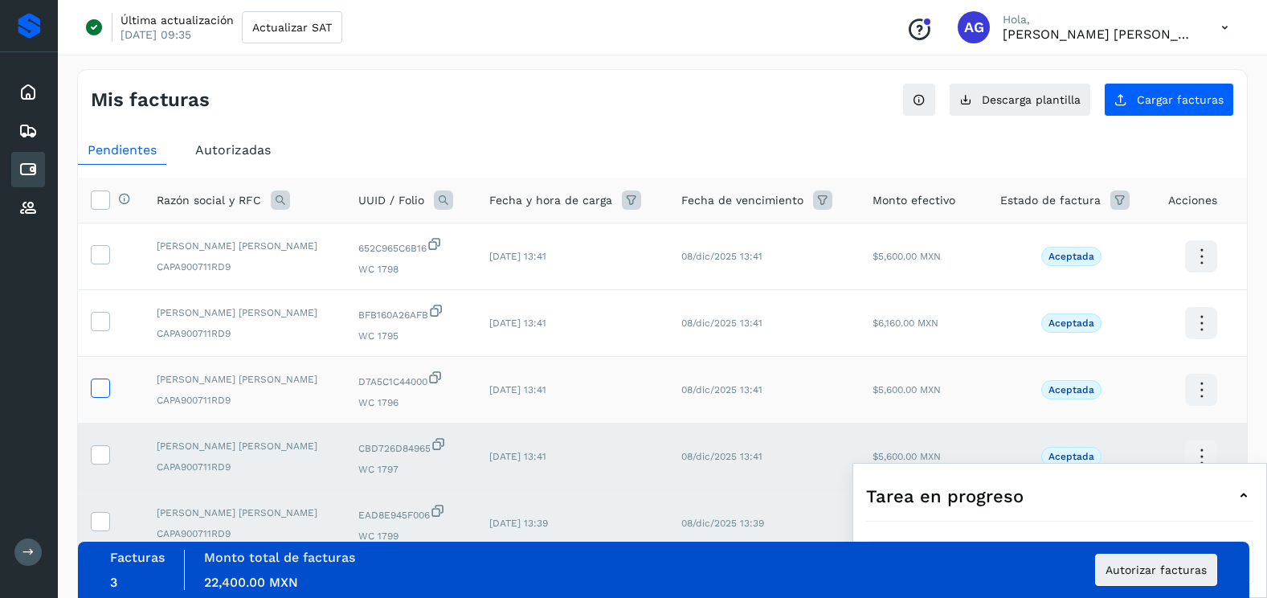
click at [100, 387] on icon at bounding box center [100, 386] width 17 height 17
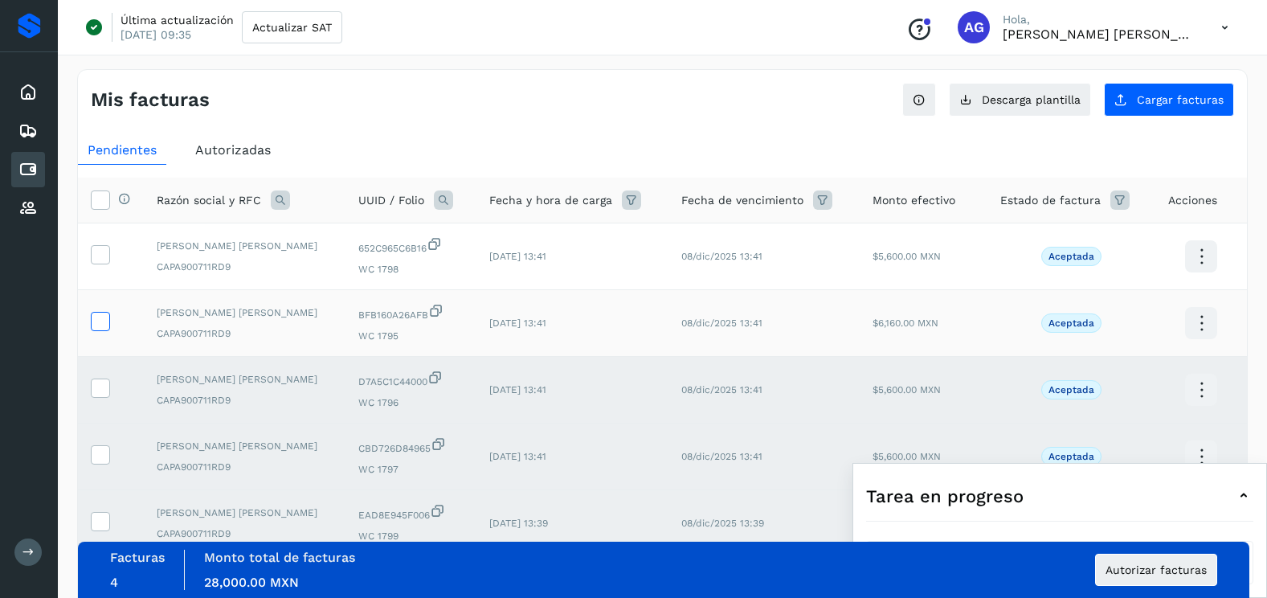
click at [98, 322] on icon at bounding box center [100, 320] width 17 height 17
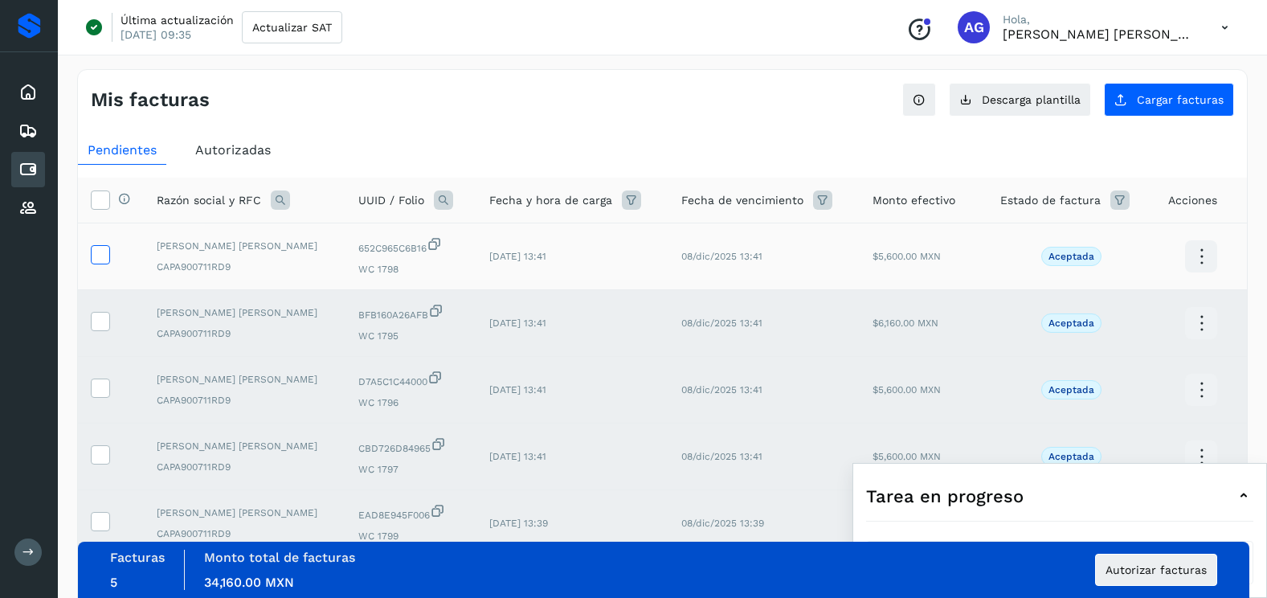
click at [105, 252] on icon at bounding box center [100, 253] width 17 height 17
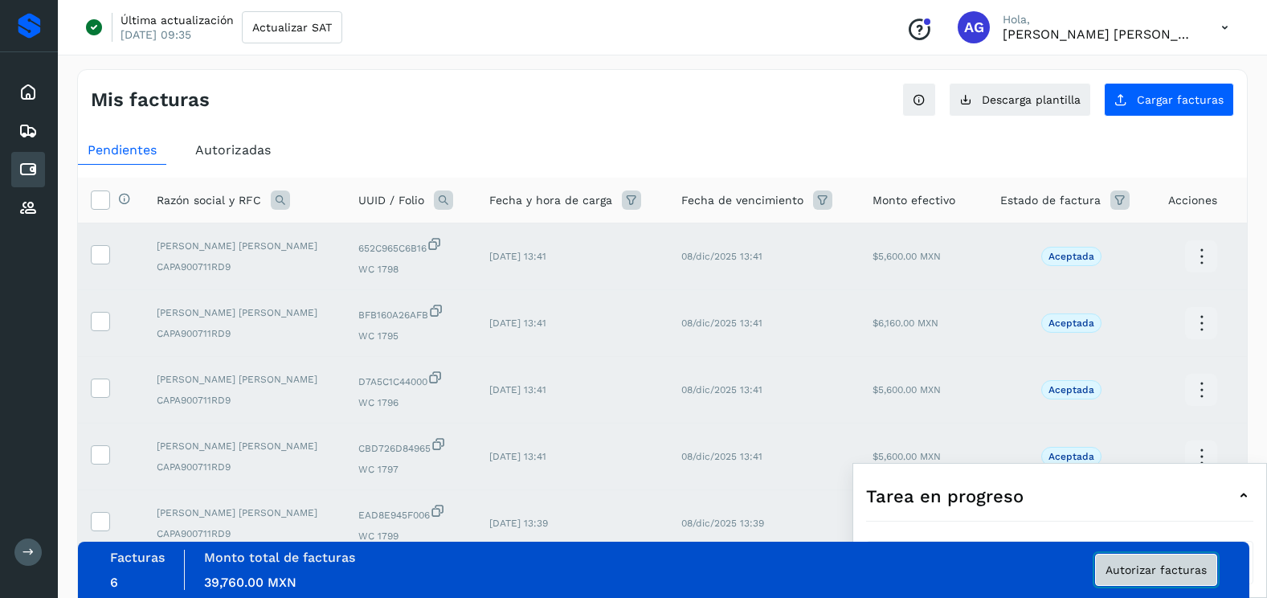
click at [1145, 583] on button "Autorizar facturas" at bounding box center [1156, 570] width 122 height 32
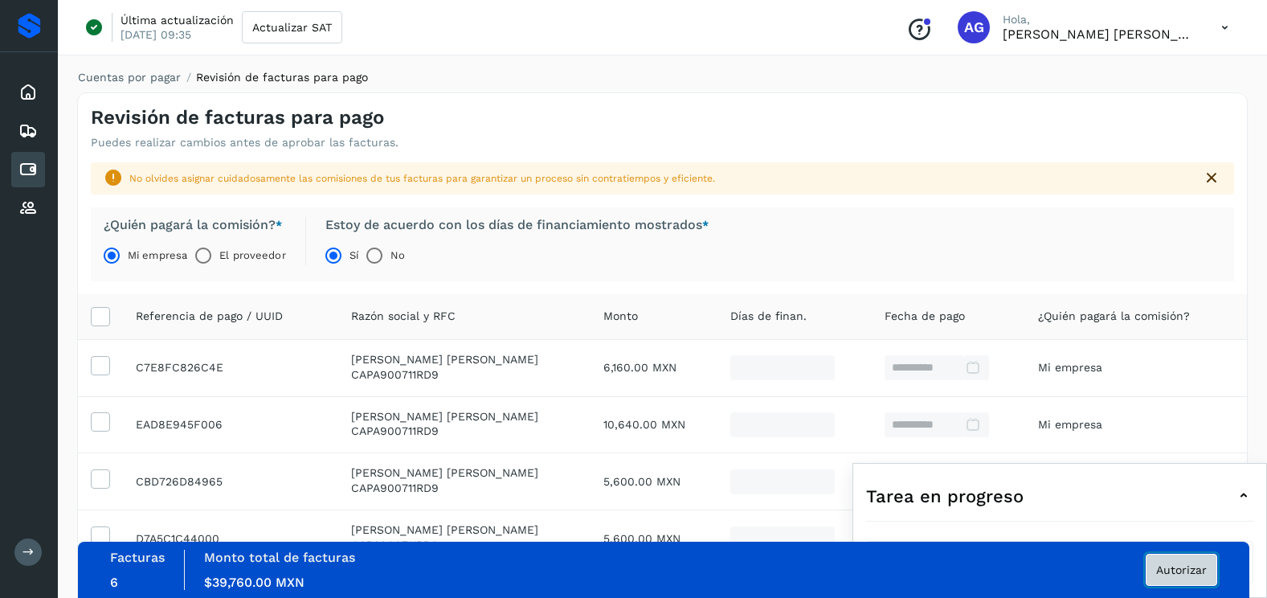
click at [1159, 579] on button "Autorizar" at bounding box center [1182, 570] width 72 height 32
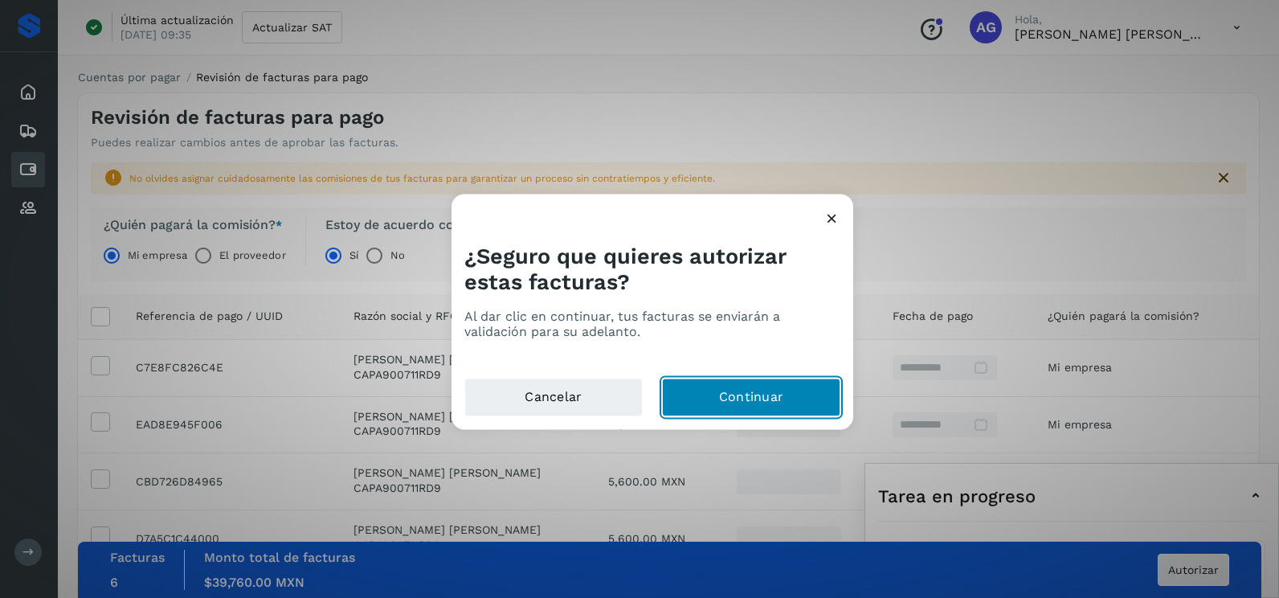
click at [713, 388] on button "Continuar" at bounding box center [751, 397] width 178 height 39
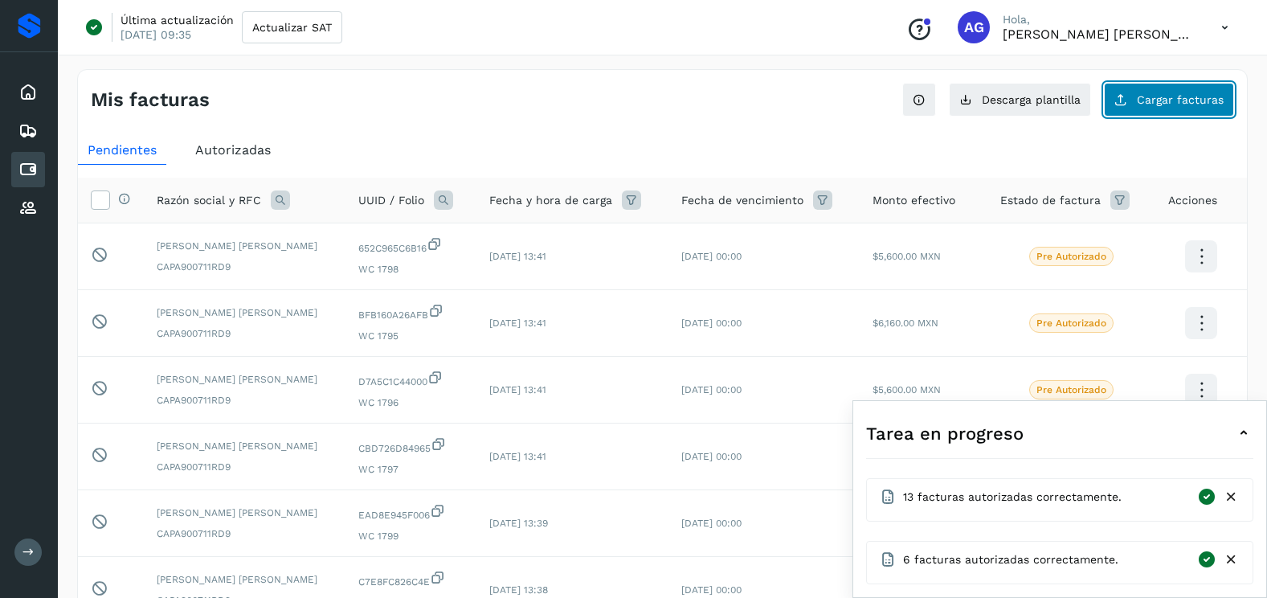
click at [1172, 115] on button "Cargar facturas" at bounding box center [1169, 100] width 130 height 34
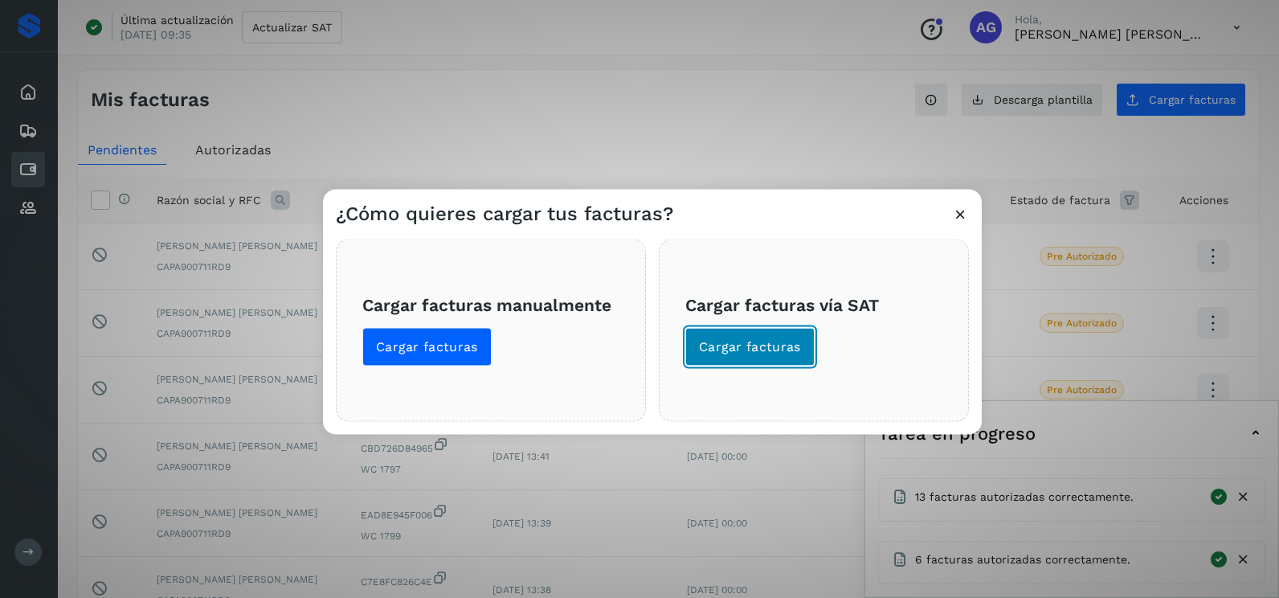
click at [777, 352] on span "Cargar facturas" at bounding box center [750, 347] width 102 height 18
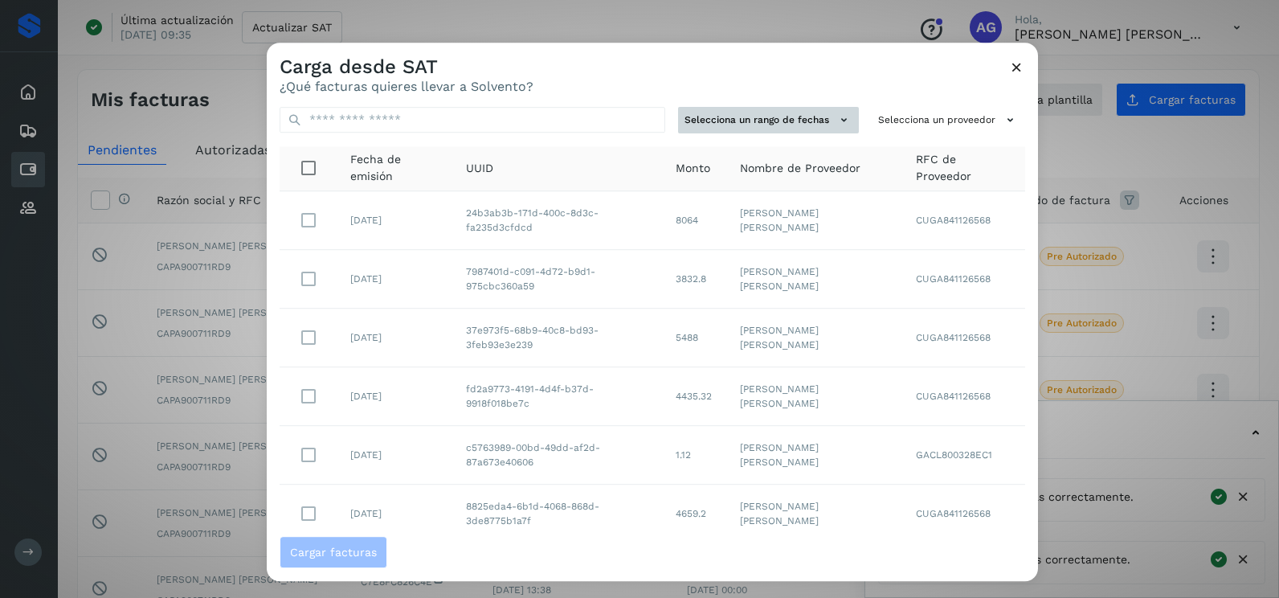
click at [815, 110] on button "Selecciona un rango de fechas" at bounding box center [768, 120] width 181 height 27
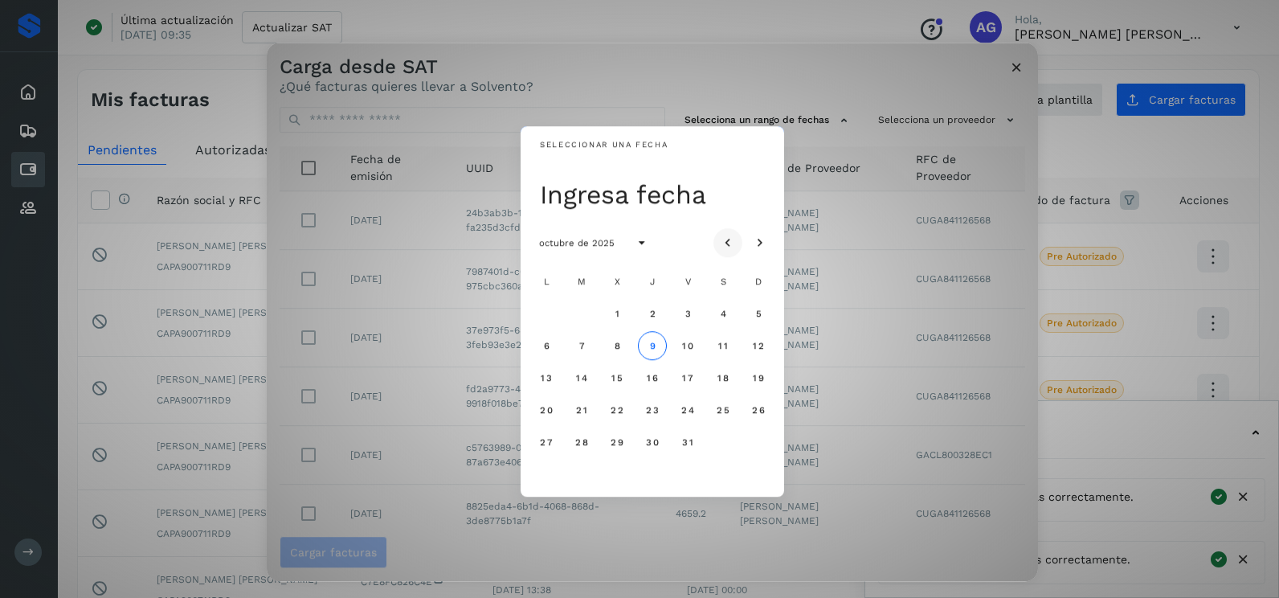
click at [730, 238] on icon "Mes anterior" at bounding box center [728, 243] width 16 height 16
click at [613, 408] on span "20" at bounding box center [617, 409] width 14 height 11
click at [661, 415] on button "21" at bounding box center [652, 409] width 29 height 29
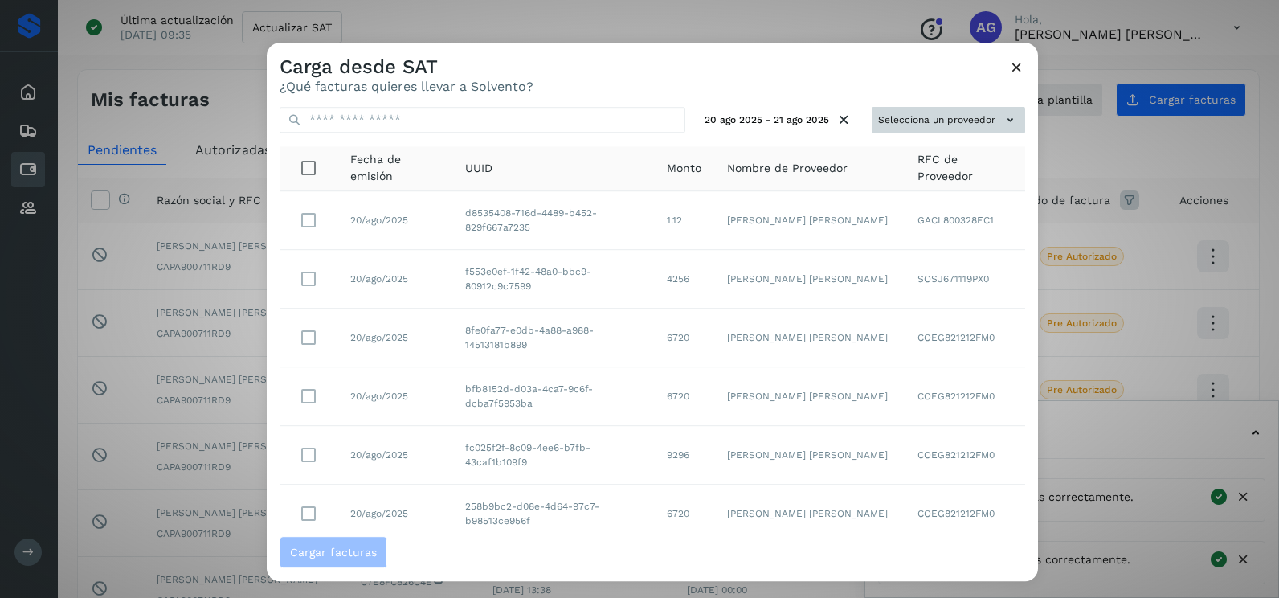
click at [943, 123] on button "Selecciona un proveedor" at bounding box center [948, 120] width 153 height 27
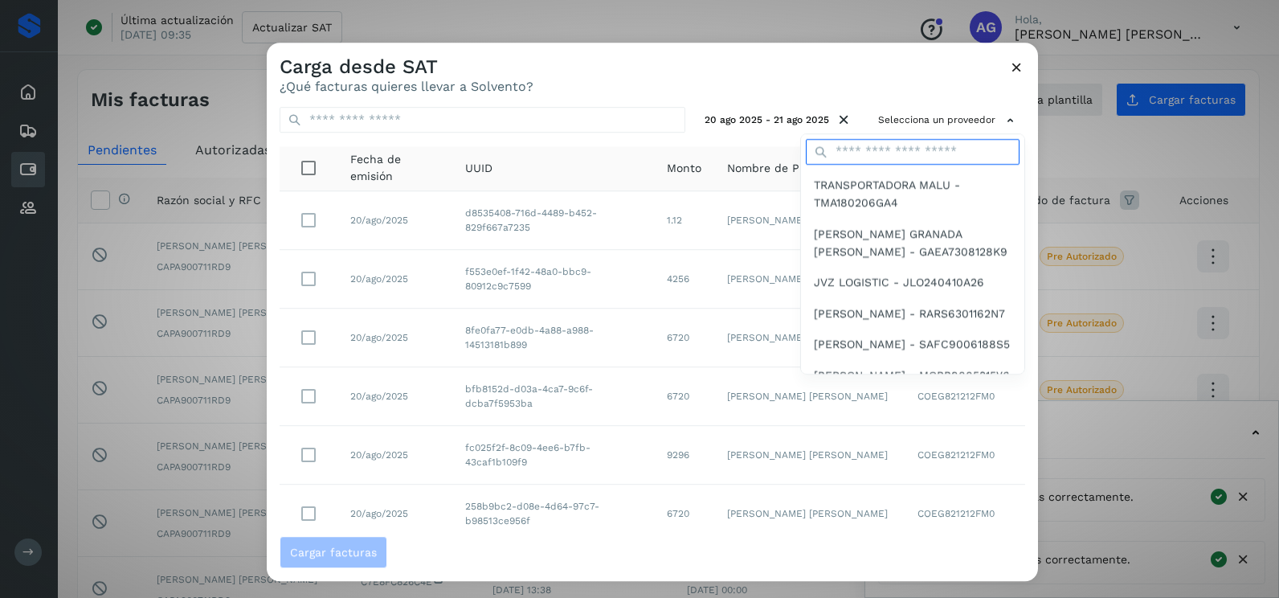
click at [882, 152] on input "text" at bounding box center [913, 152] width 214 height 26
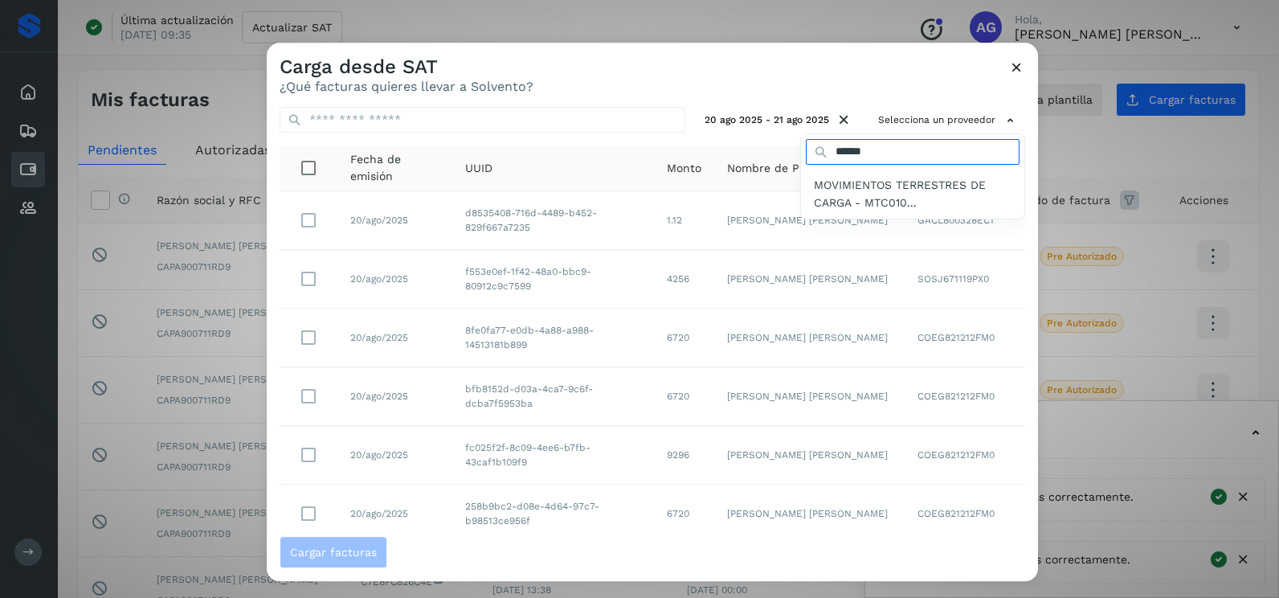
type input "**********"
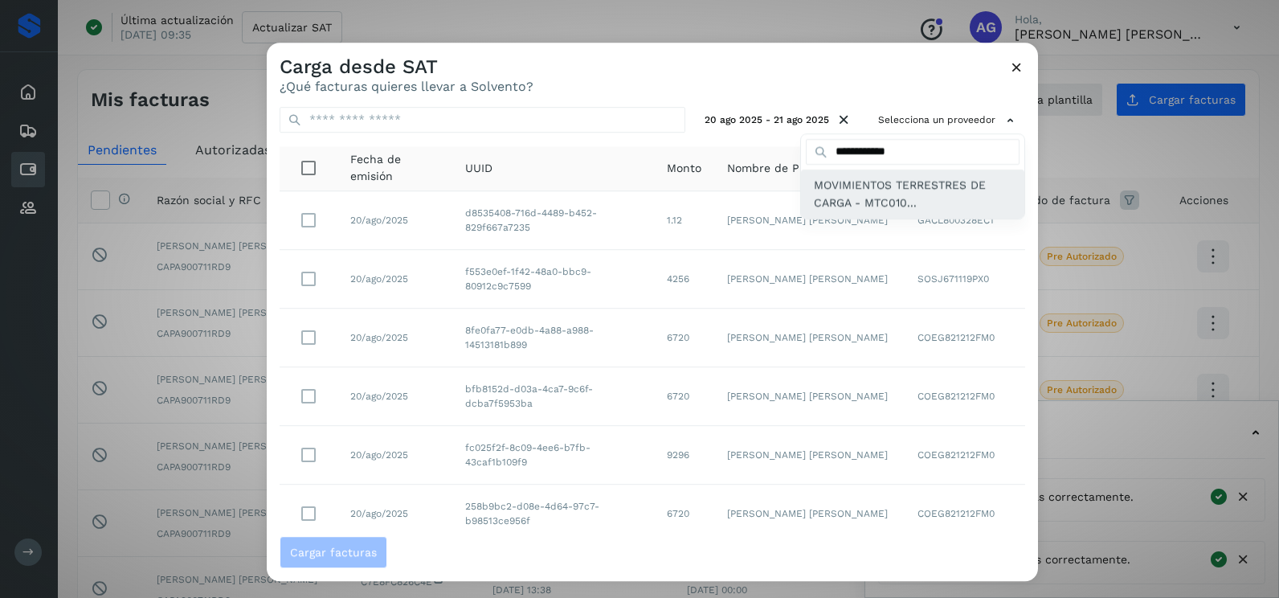
click at [819, 197] on span "MOVIMIENTOS TERRESTRES DE CARGA - MTC010..." at bounding box center [913, 194] width 198 height 36
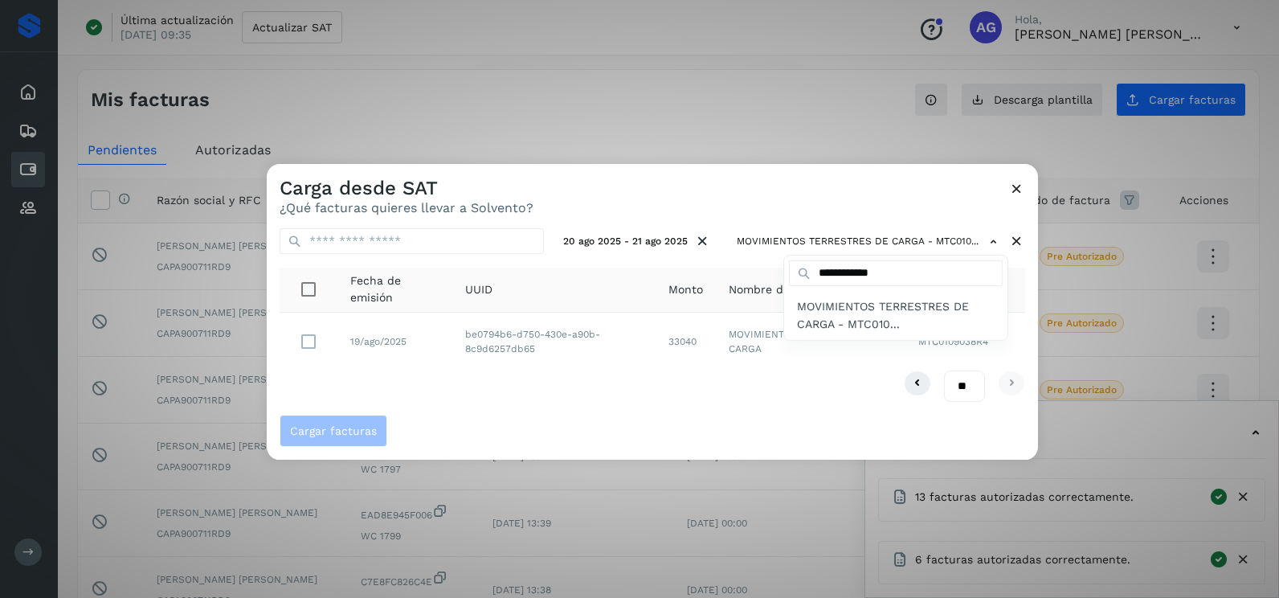
click at [499, 372] on div at bounding box center [906, 463] width 1279 height 598
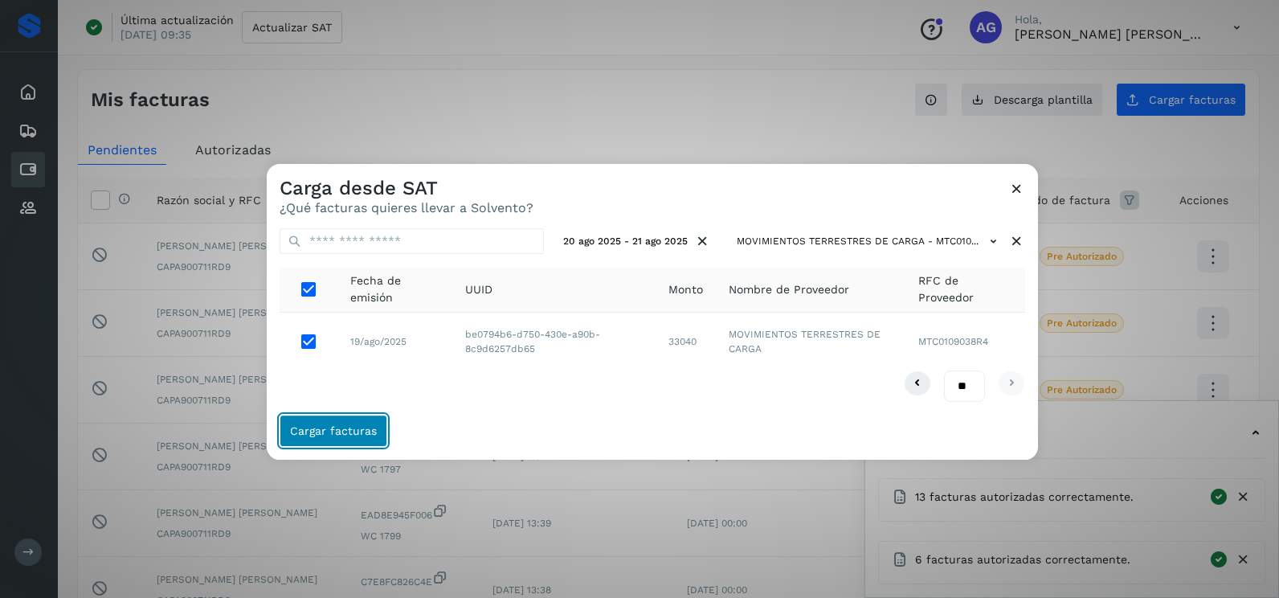
click at [328, 431] on span "Cargar facturas" at bounding box center [333, 430] width 87 height 11
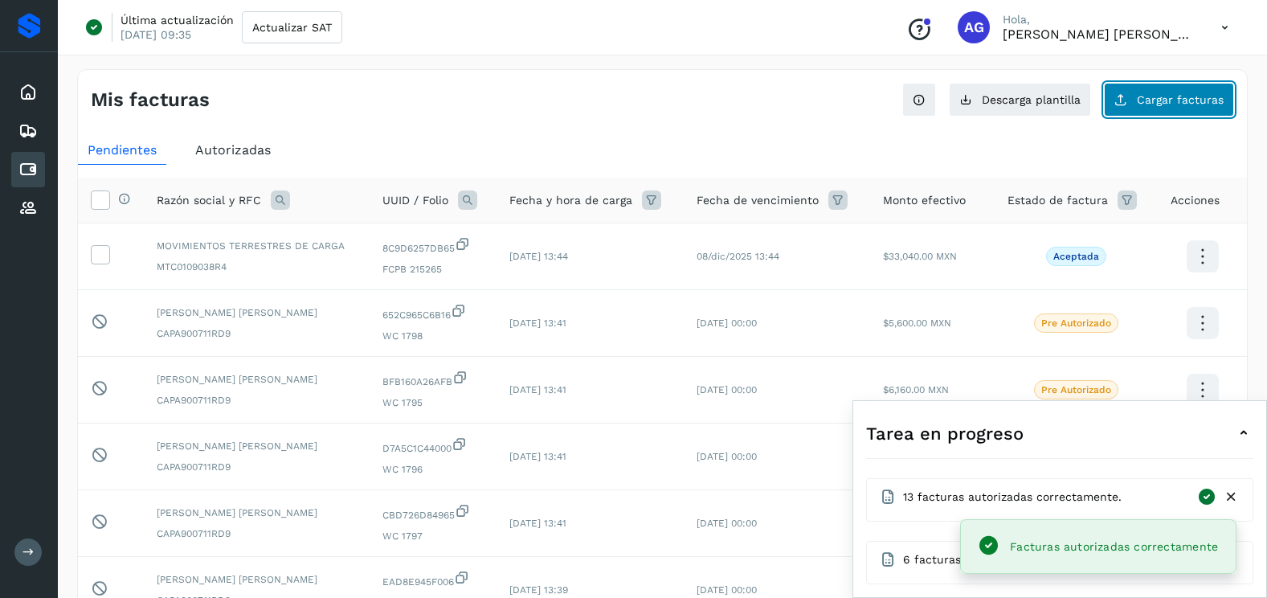
click at [1144, 103] on span "Cargar facturas" at bounding box center [1180, 99] width 87 height 11
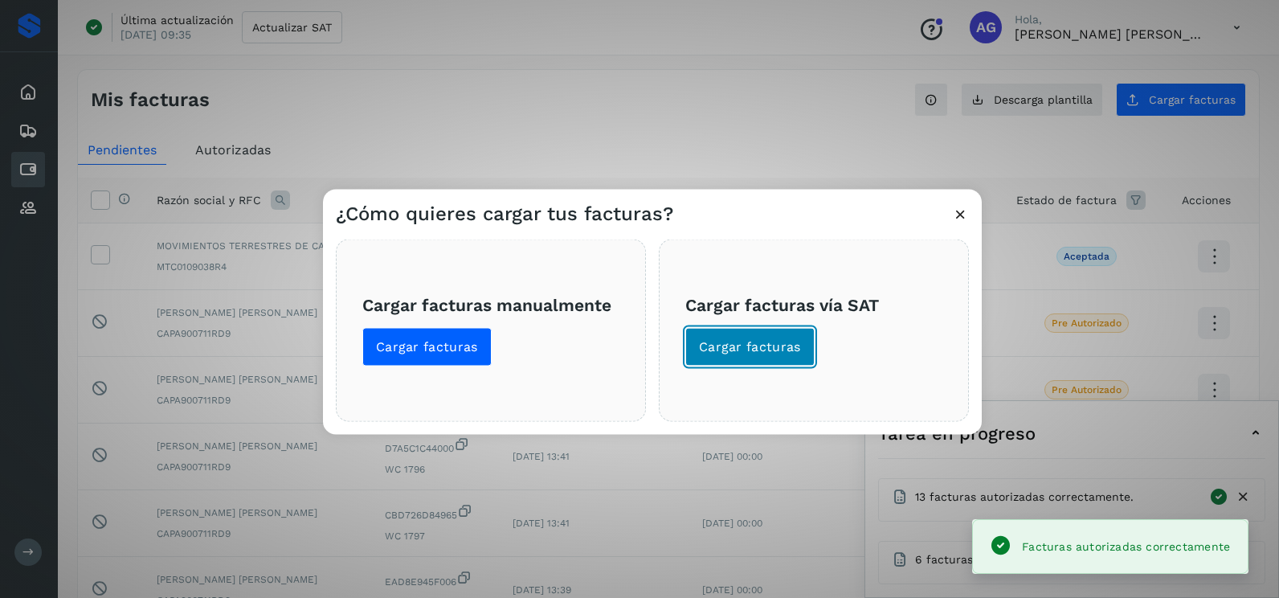
click at [729, 346] on span "Cargar facturas" at bounding box center [750, 347] width 102 height 18
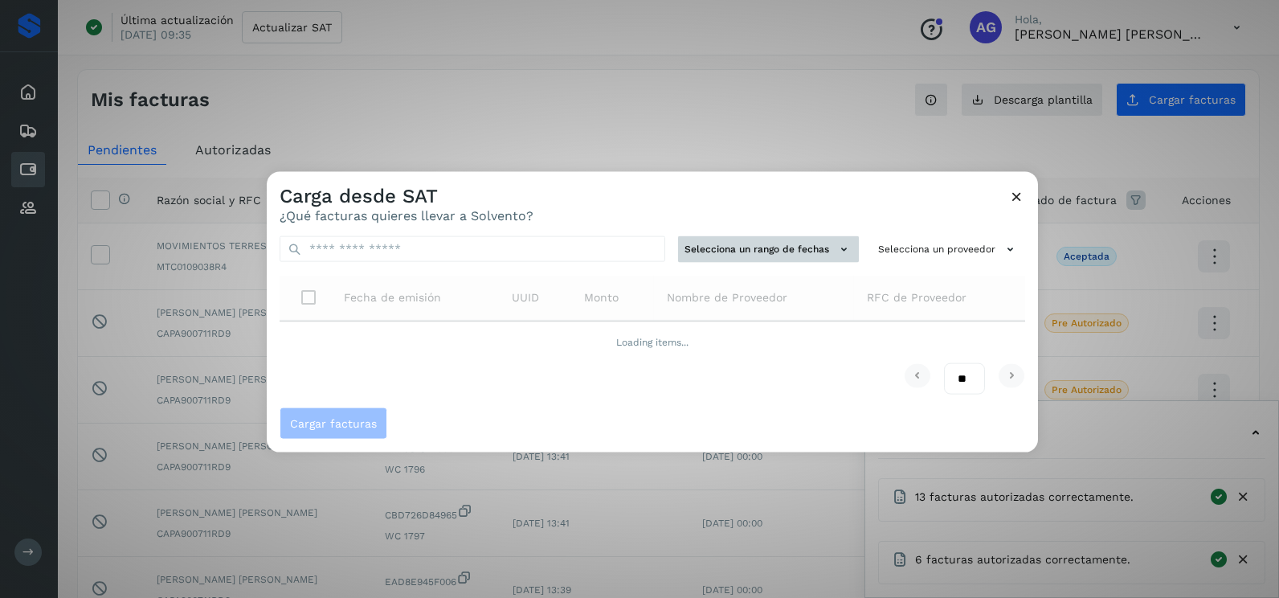
click at [756, 252] on button "Selecciona un rango de fechas" at bounding box center [768, 249] width 181 height 27
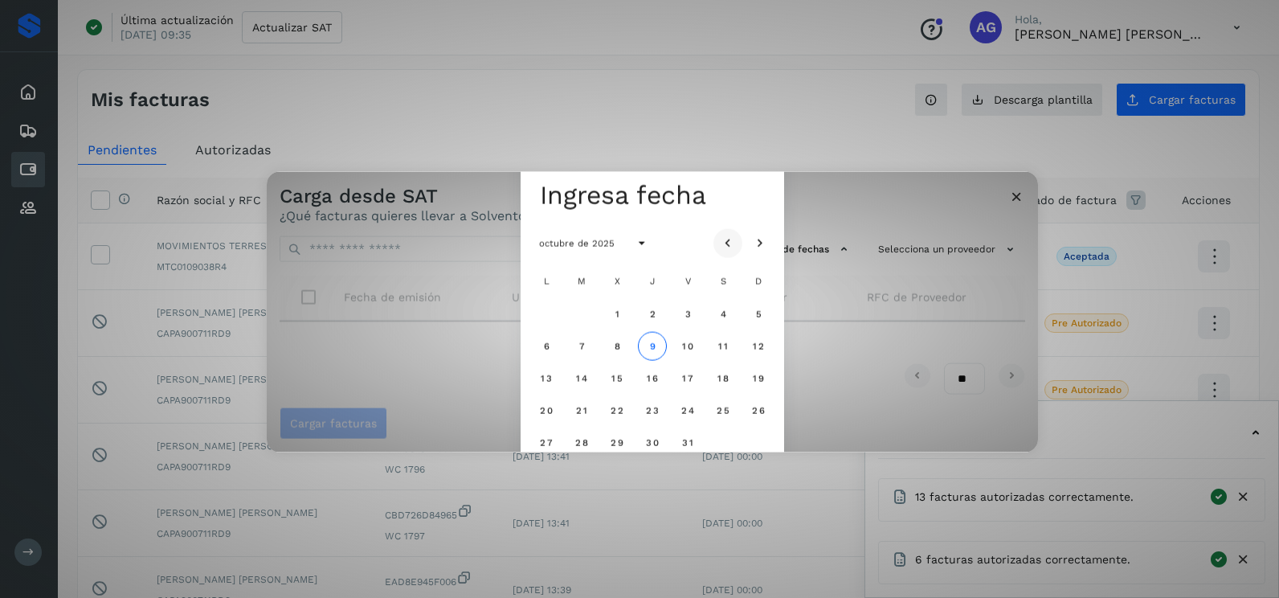
click at [734, 243] on icon "Mes anterior" at bounding box center [728, 243] width 16 height 16
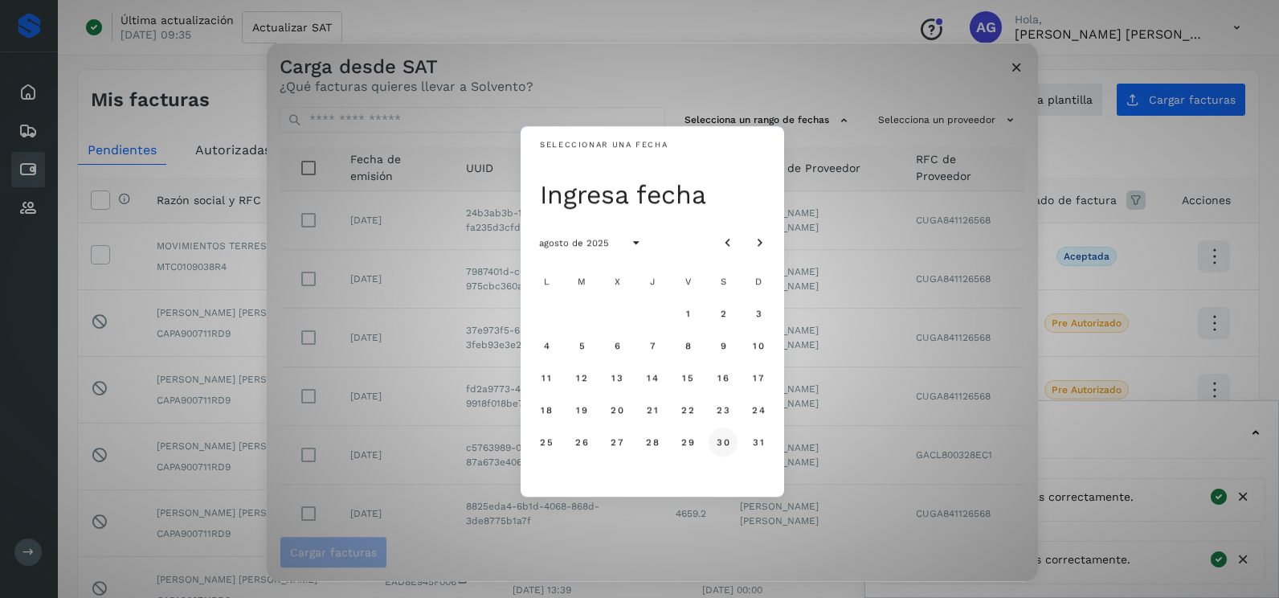
click at [726, 444] on span "30" at bounding box center [723, 441] width 14 height 11
click at [758, 446] on span "31" at bounding box center [758, 441] width 12 height 11
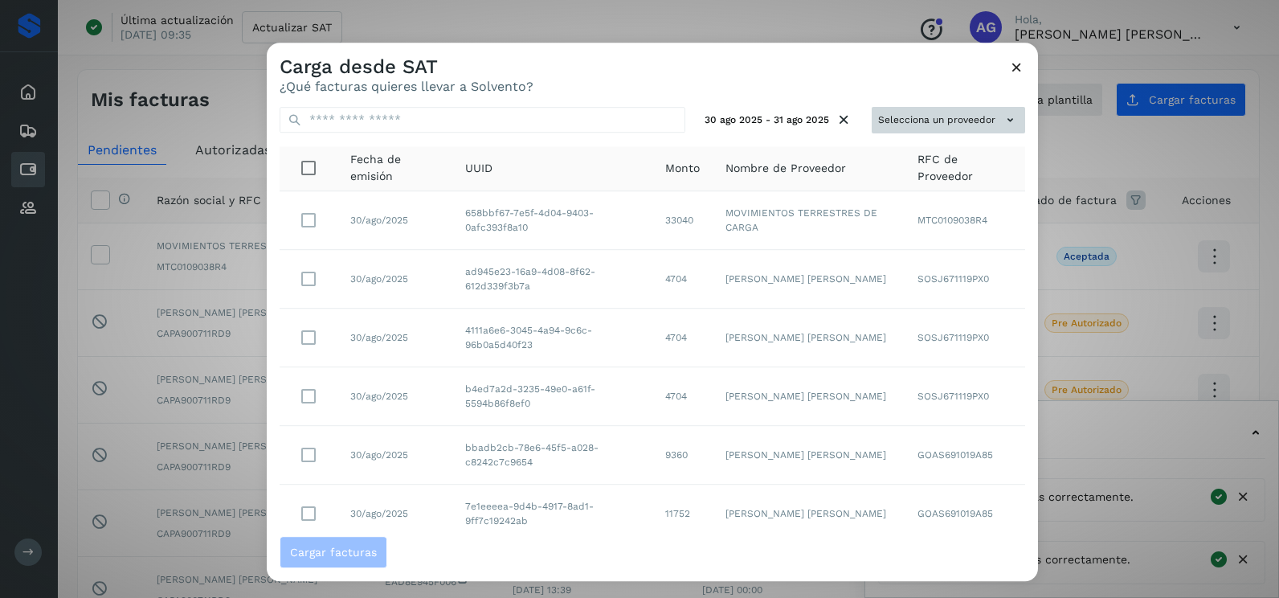
click at [891, 120] on button "Selecciona un proveedor" at bounding box center [948, 120] width 153 height 27
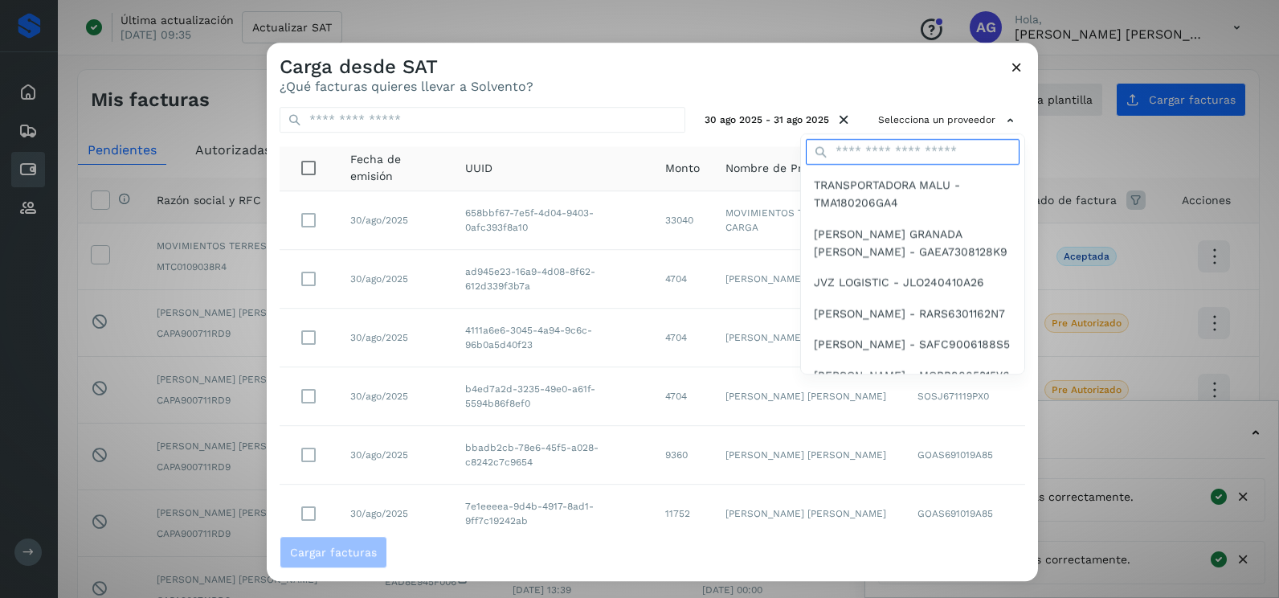
drag, startPoint x: 891, startPoint y: 120, endPoint x: 879, endPoint y: 155, distance: 37.4
click at [882, 149] on input "text" at bounding box center [913, 152] width 214 height 26
type input "**********"
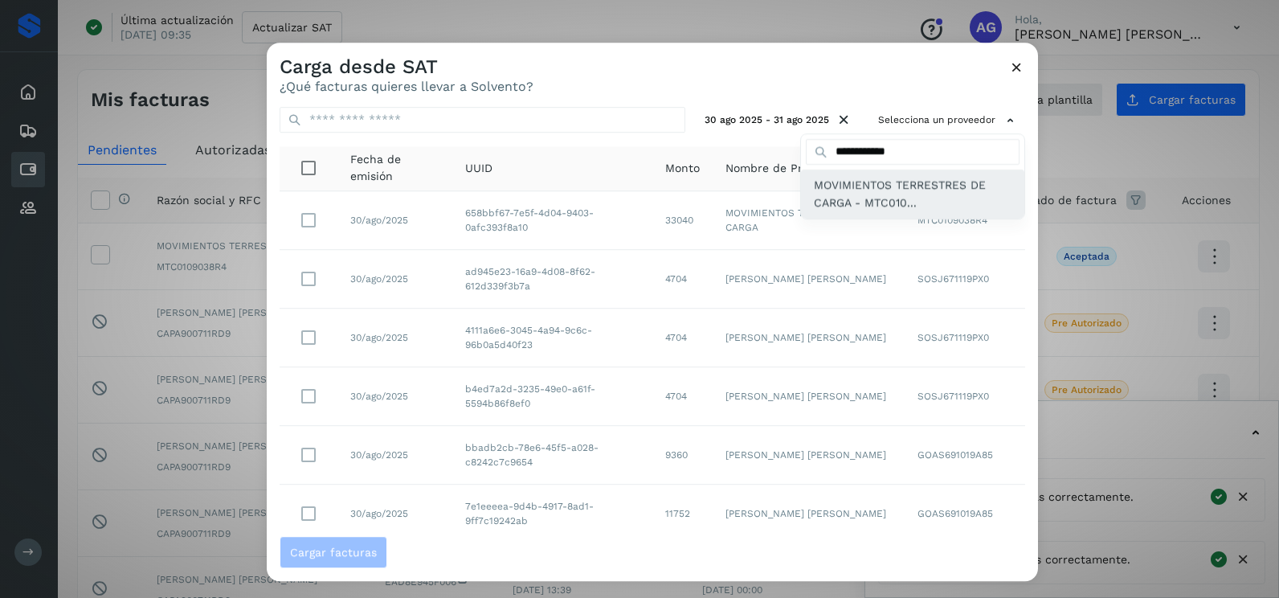
click at [864, 198] on span "MOVIMIENTOS TERRESTRES DE CARGA - MTC010..." at bounding box center [913, 194] width 198 height 36
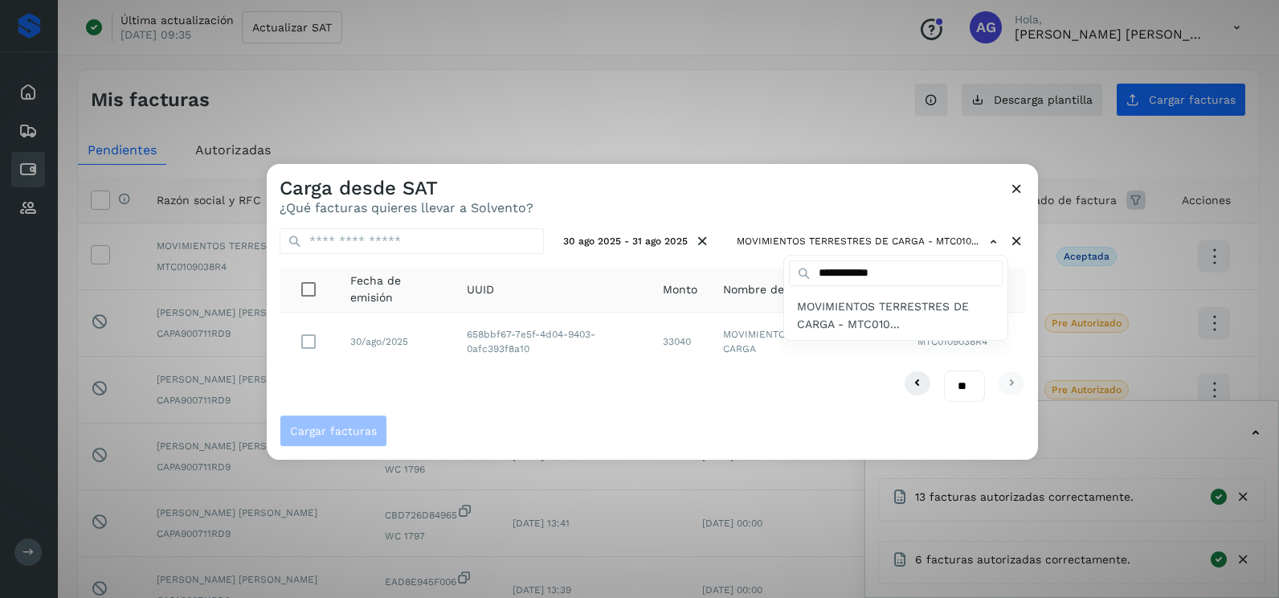
click at [491, 408] on div at bounding box center [906, 463] width 1279 height 598
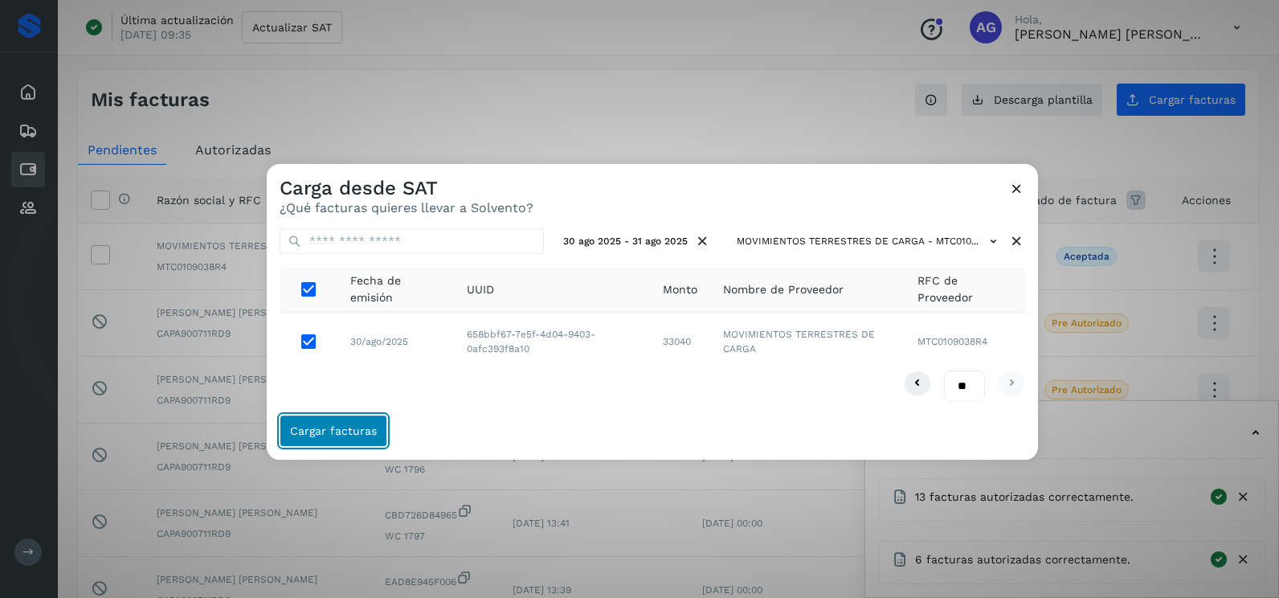
click at [378, 423] on button "Cargar facturas" at bounding box center [334, 431] width 108 height 32
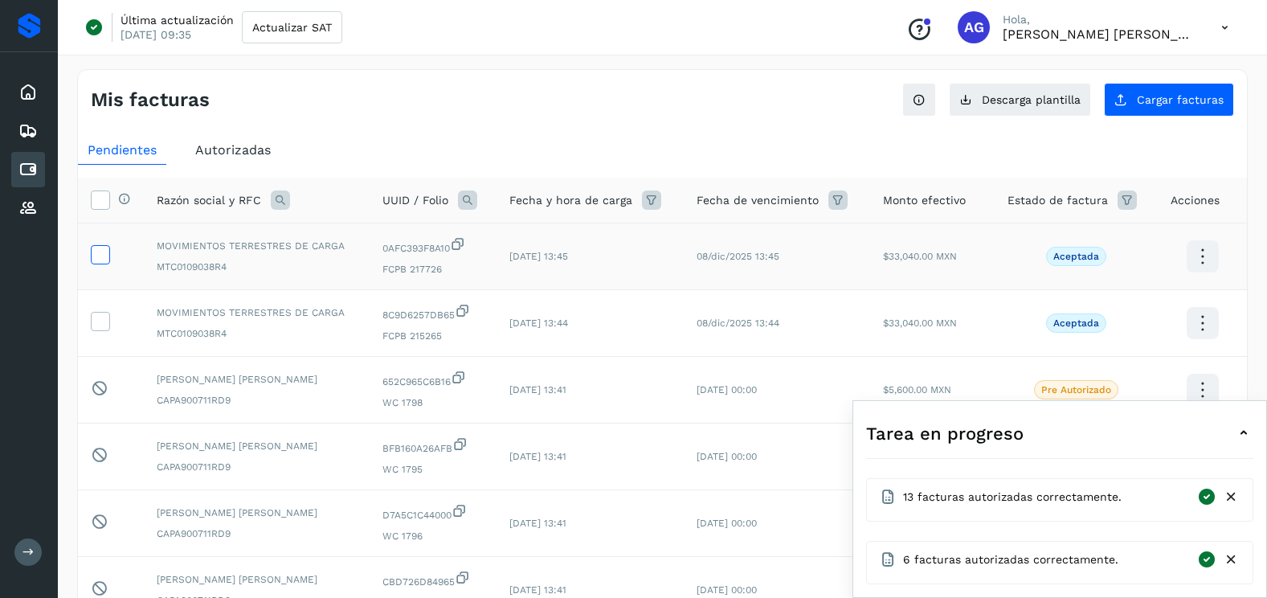
click at [104, 263] on span at bounding box center [100, 257] width 17 height 11
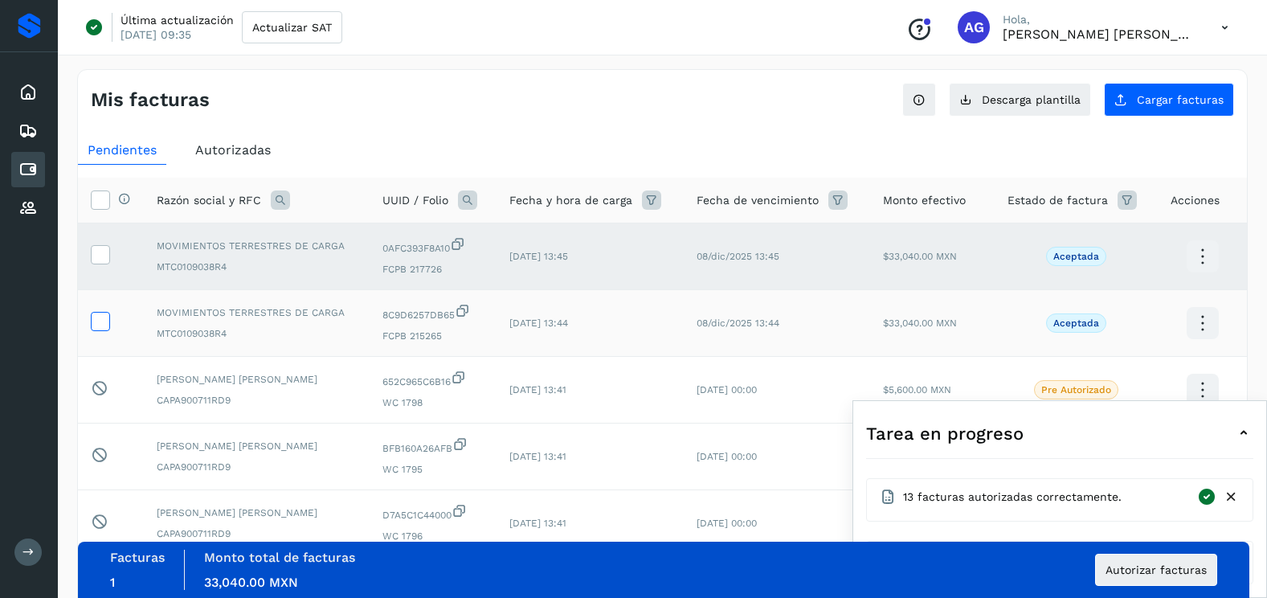
click at [108, 322] on label at bounding box center [100, 321] width 19 height 19
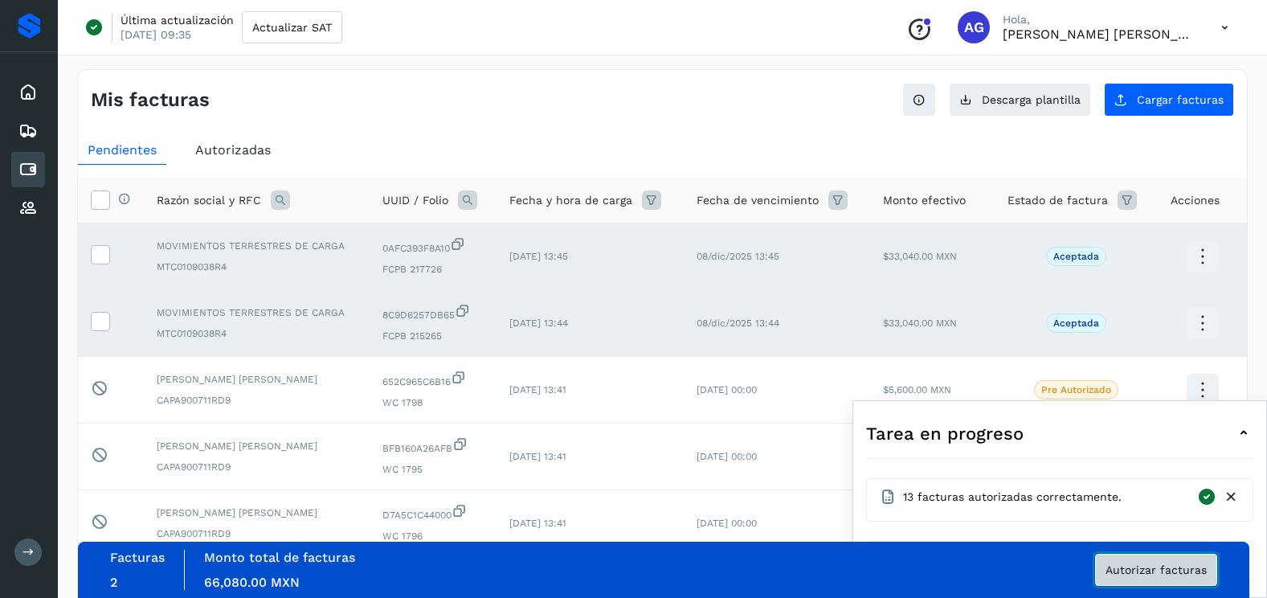
click at [1137, 575] on span "Autorizar facturas" at bounding box center [1156, 569] width 101 height 11
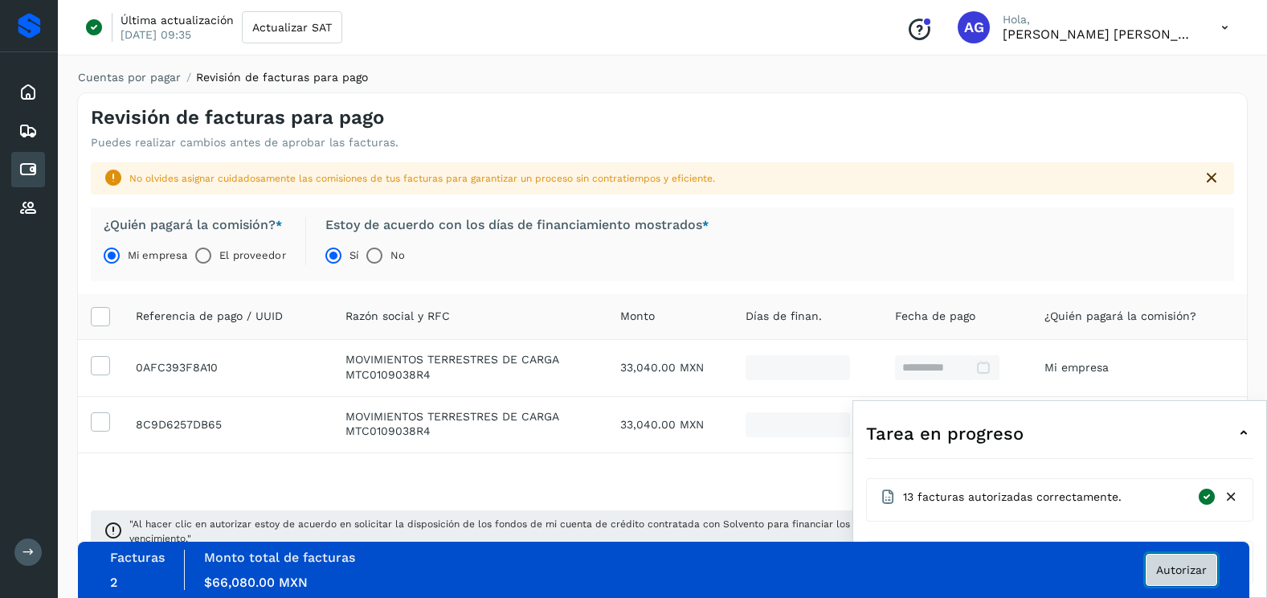
click at [1197, 570] on span "Autorizar" at bounding box center [1181, 569] width 51 height 11
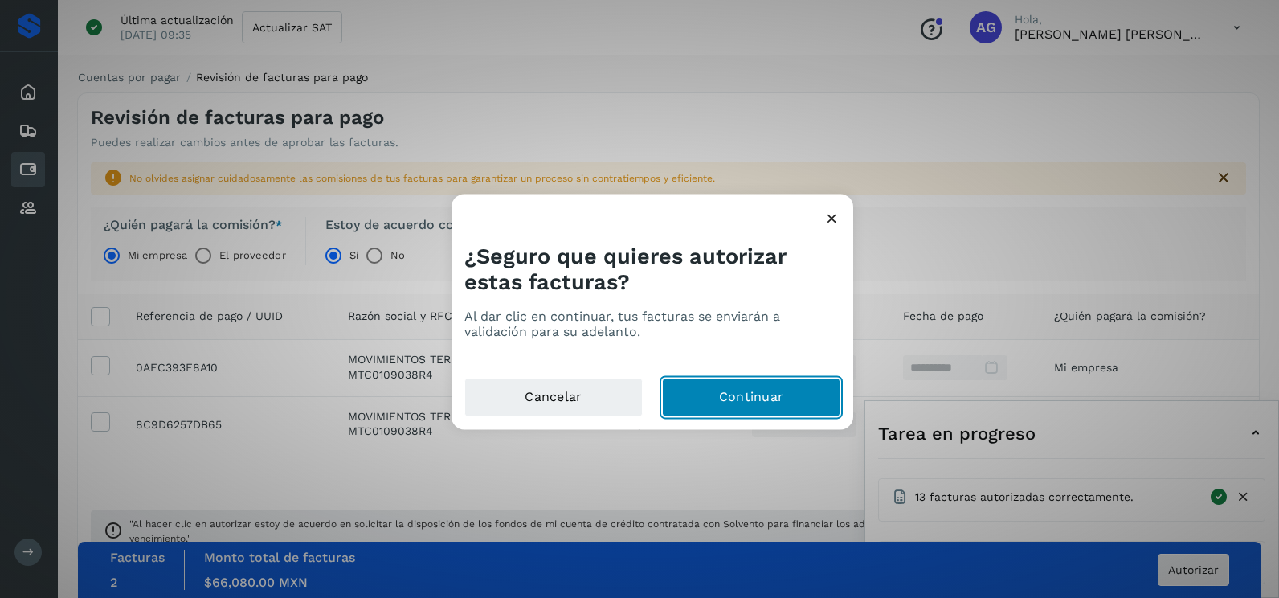
click at [763, 395] on button "Continuar" at bounding box center [751, 397] width 178 height 39
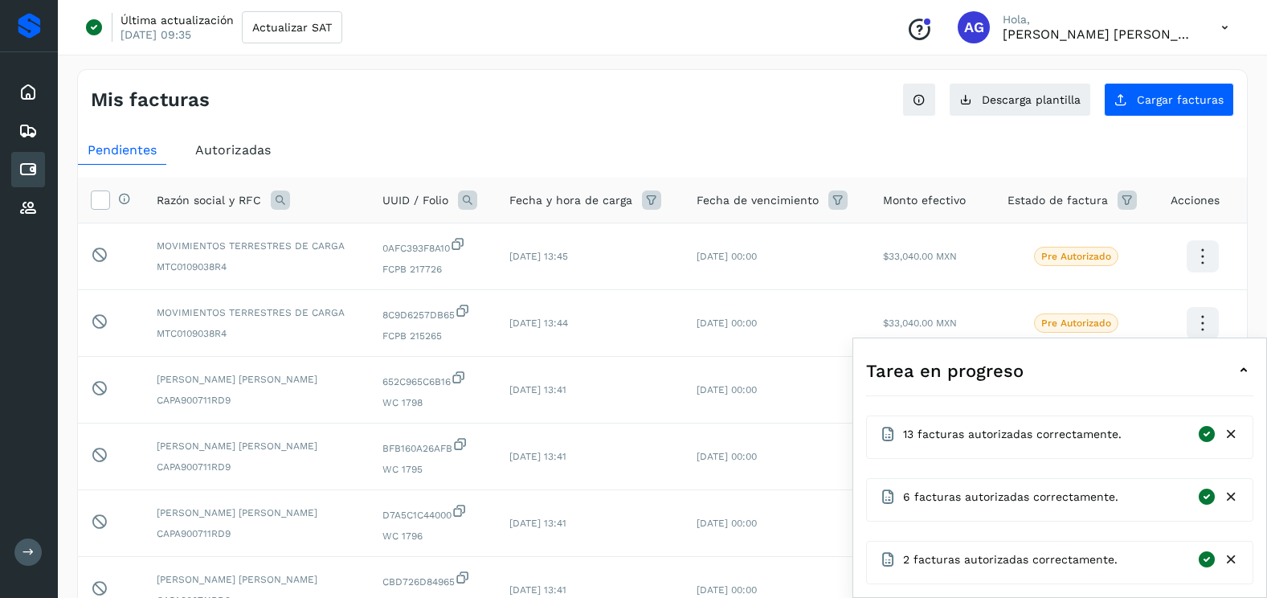
click at [1232, 432] on icon at bounding box center [1231, 434] width 17 height 17
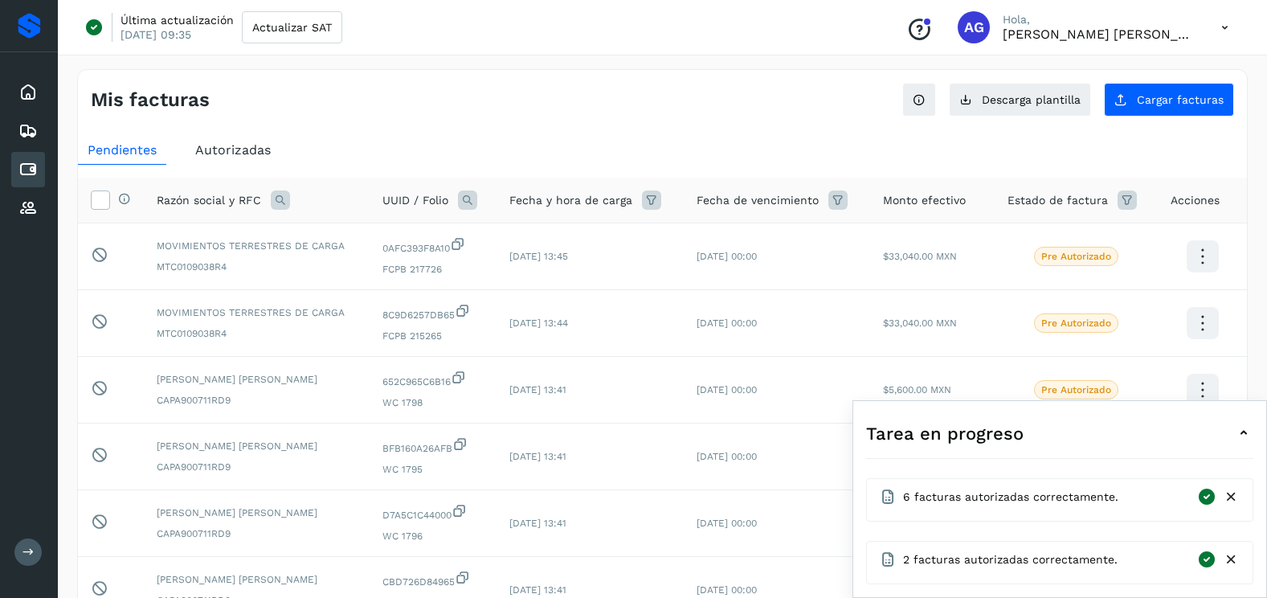
click at [1234, 498] on icon at bounding box center [1231, 497] width 17 height 17
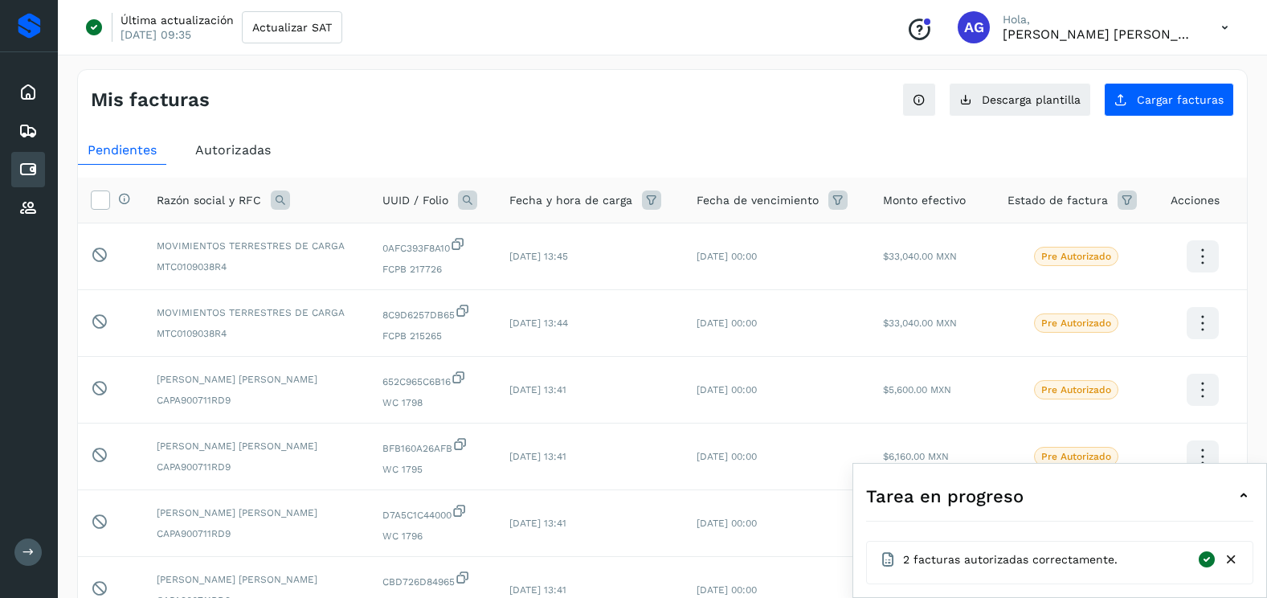
click at [1235, 560] on icon at bounding box center [1231, 559] width 17 height 17
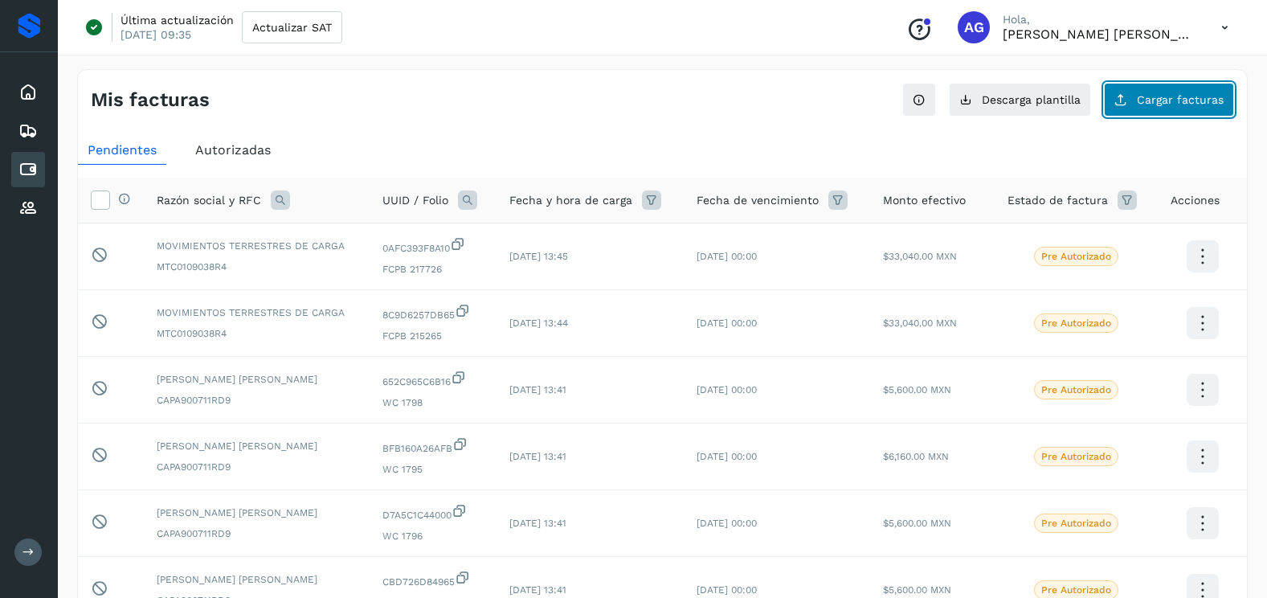
click at [1152, 92] on button "Cargar facturas" at bounding box center [1169, 100] width 130 height 34
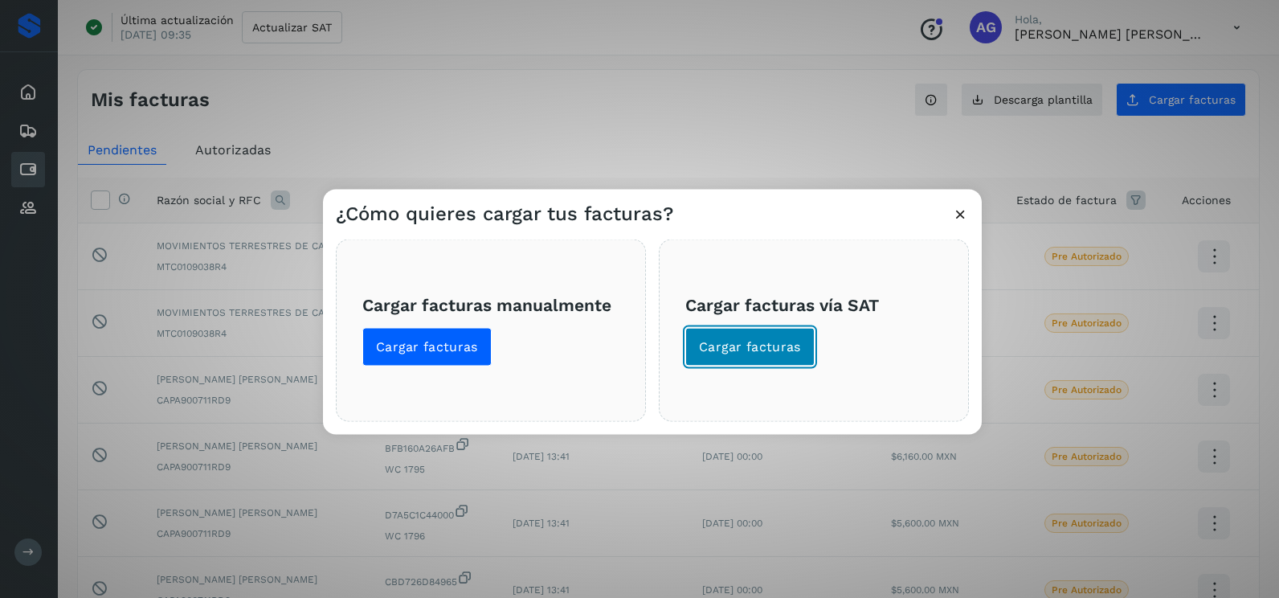
click at [772, 359] on button "Cargar facturas" at bounding box center [749, 347] width 129 height 39
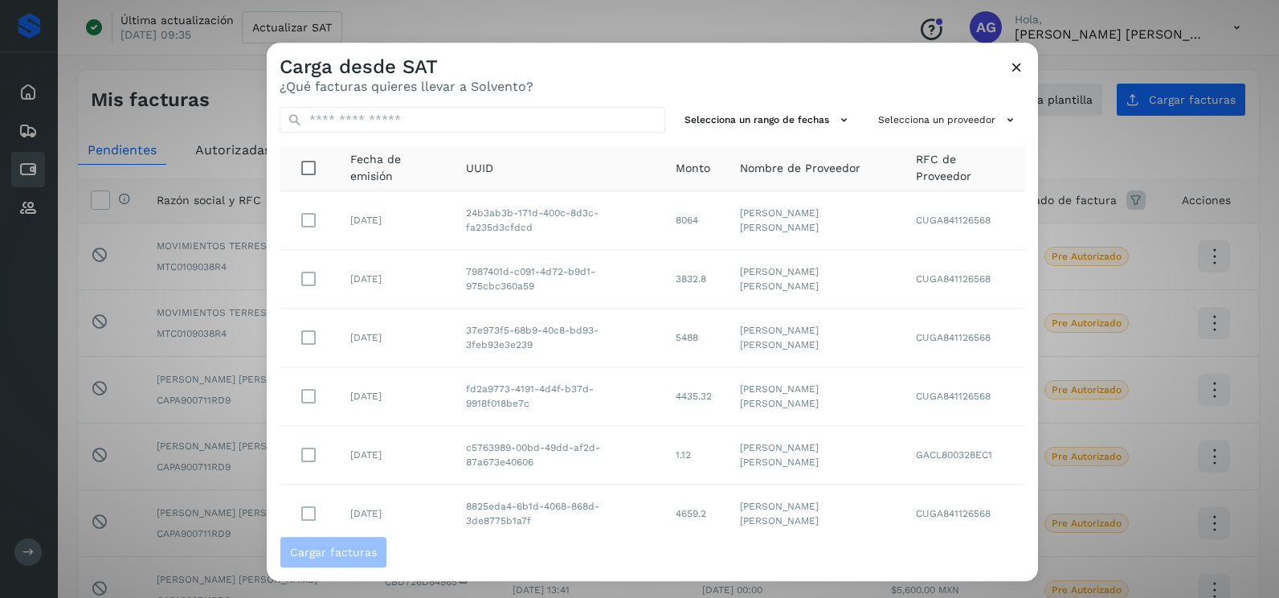
click at [804, 106] on div "Selecciona un rango de fechas Selecciona un proveedor Fecha de emisión UUID Mon…" at bounding box center [652, 315] width 771 height 442
click at [803, 121] on button "Selecciona un rango de fechas" at bounding box center [768, 120] width 181 height 27
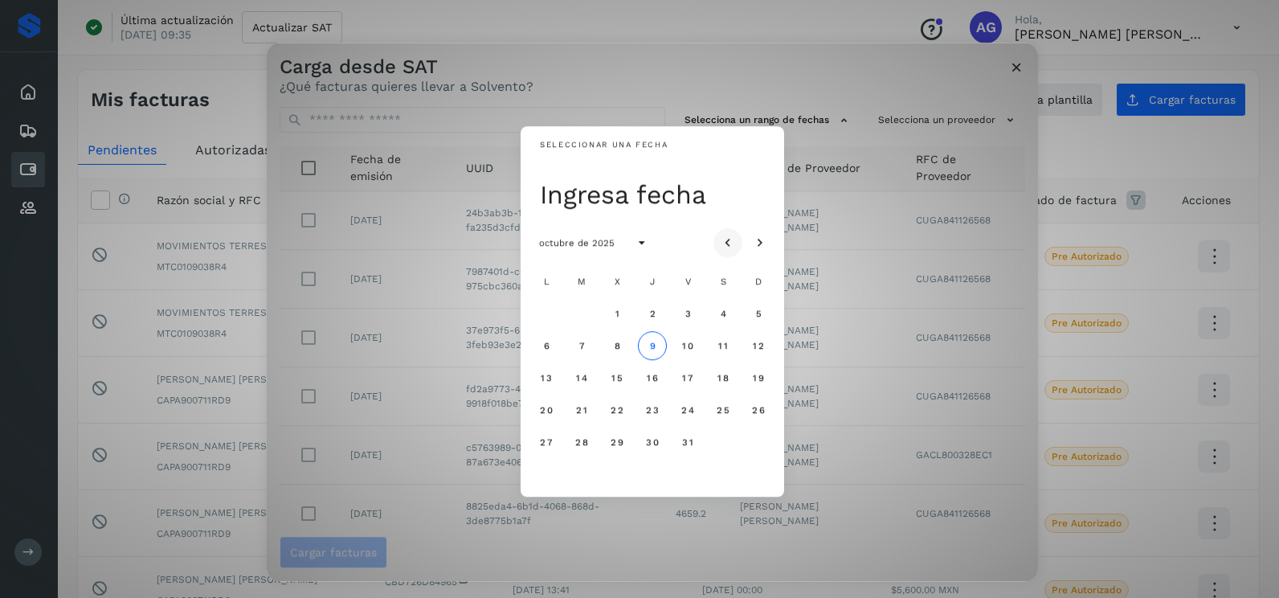
click at [726, 236] on icon "Mes anterior" at bounding box center [728, 243] width 16 height 16
click at [547, 375] on span "15" at bounding box center [546, 377] width 12 height 11
drag, startPoint x: 579, startPoint y: 383, endPoint x: 573, endPoint y: 376, distance: 9.7
click at [575, 378] on button "16" at bounding box center [581, 377] width 29 height 29
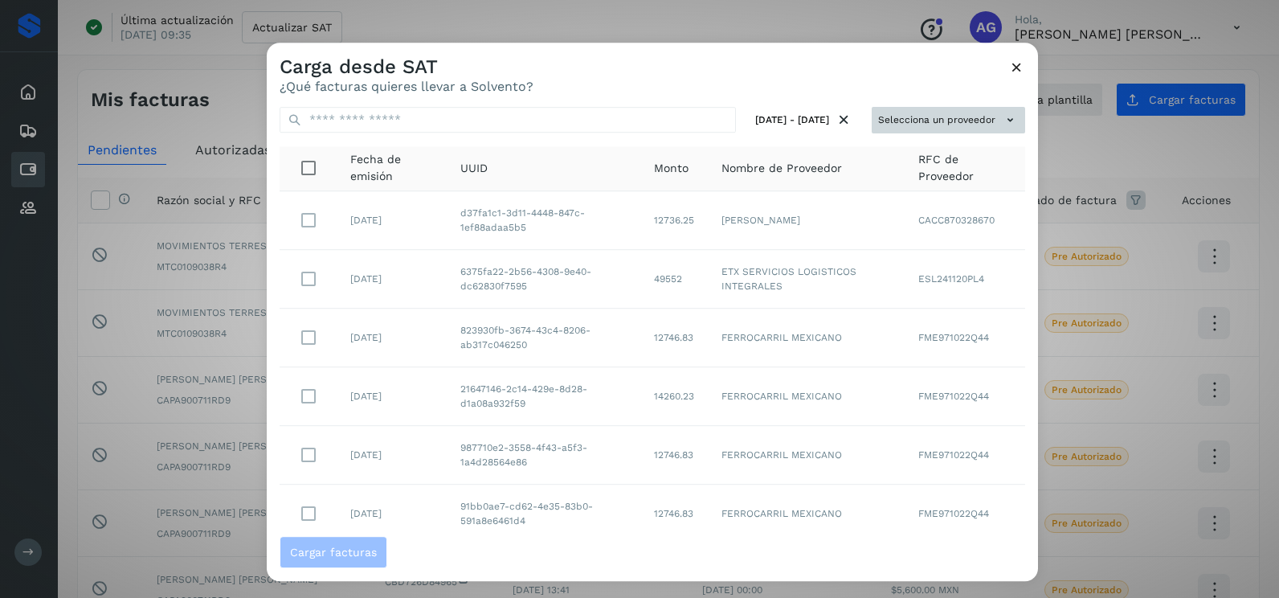
click at [929, 132] on button "Selecciona un proveedor" at bounding box center [948, 120] width 153 height 27
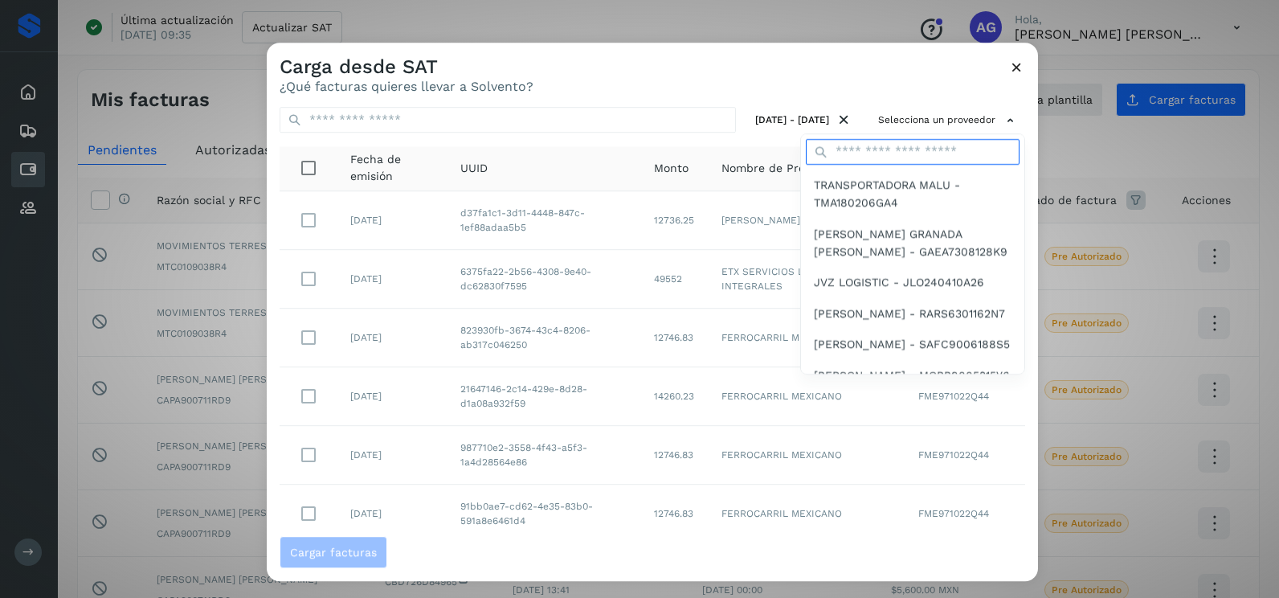
click at [890, 161] on input "text" at bounding box center [913, 152] width 214 height 26
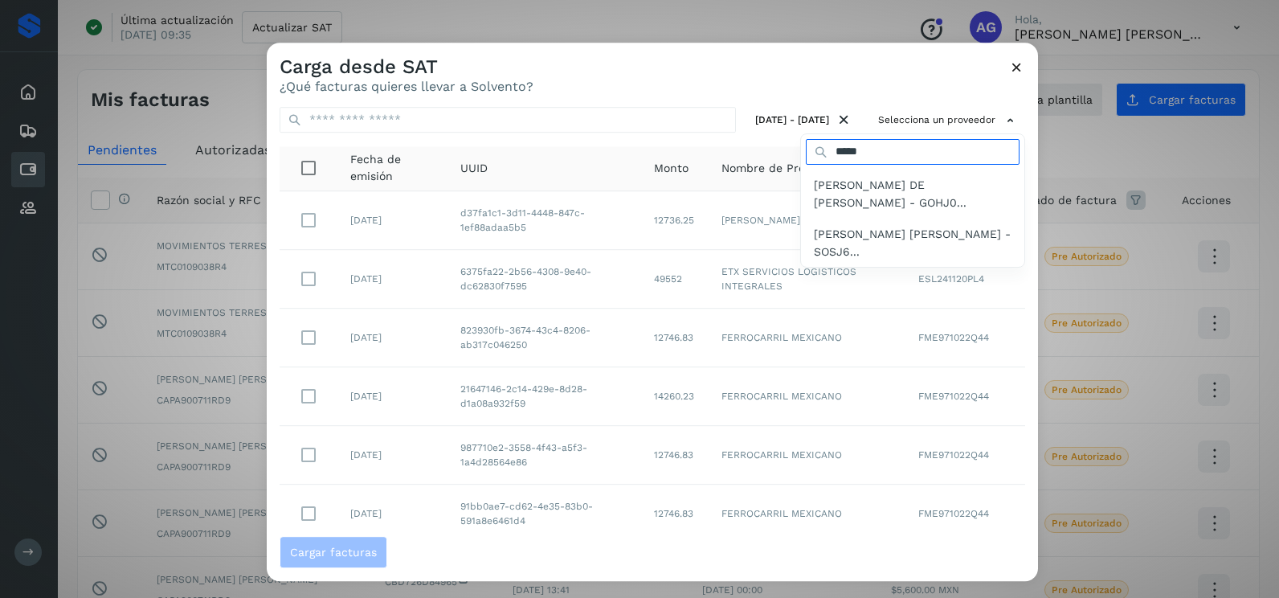
type input "*******"
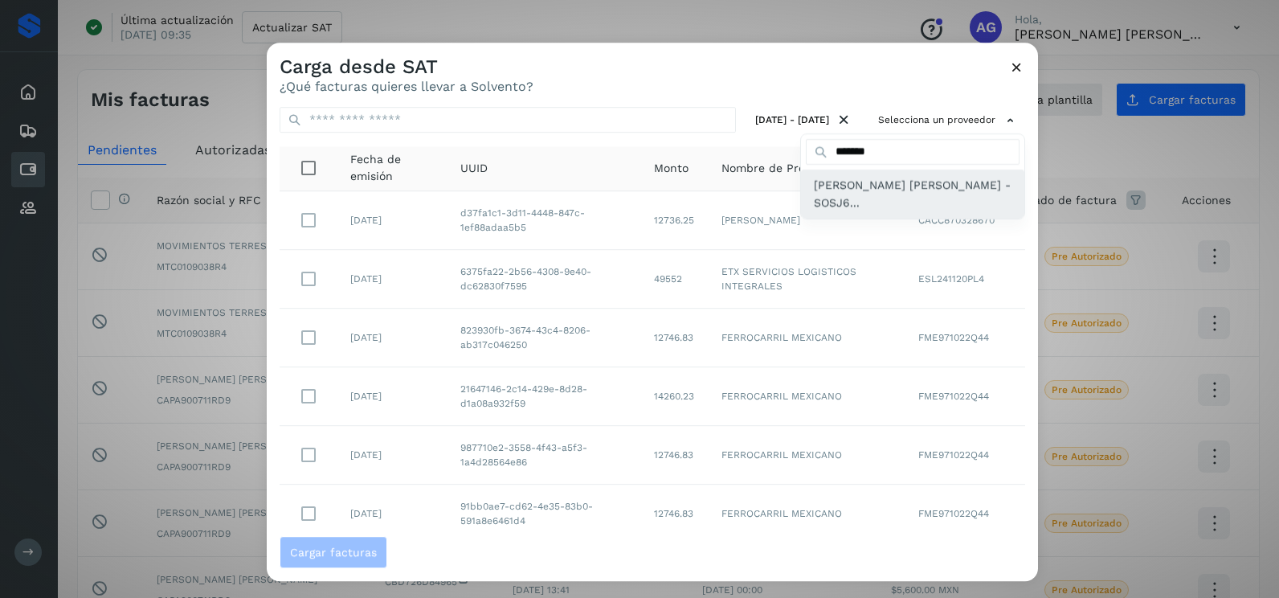
click at [873, 192] on span "JESUS ROBERTO SOLORZANO SANDOVAL - SOSJ6..." at bounding box center [913, 194] width 198 height 36
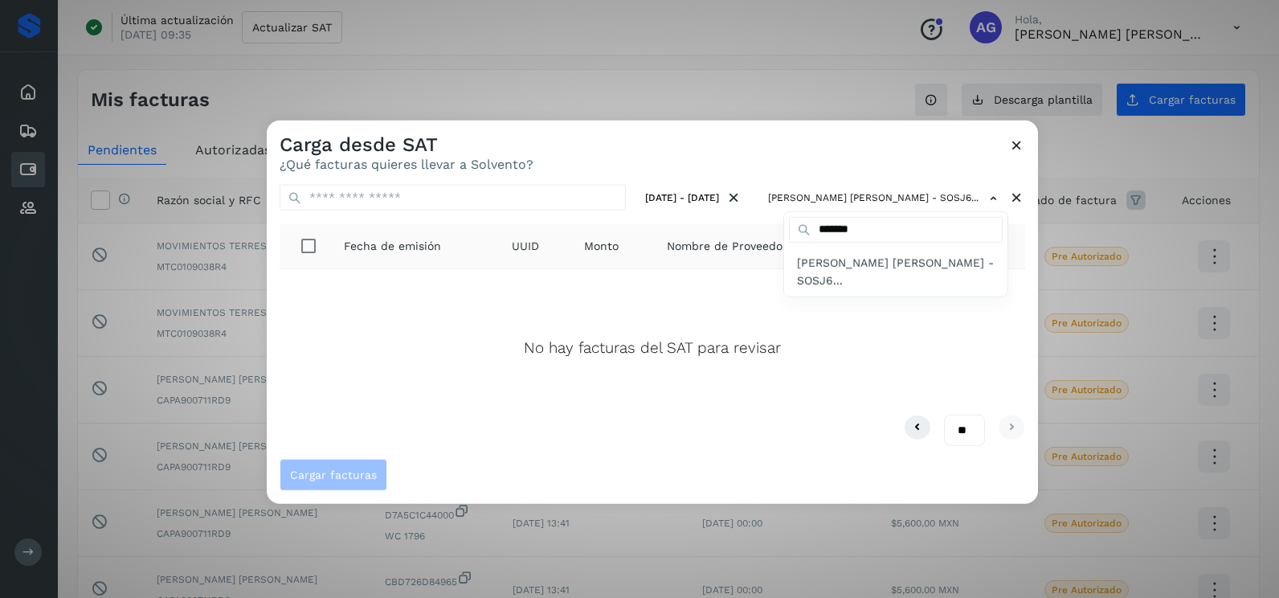
click at [1021, 143] on div at bounding box center [906, 420] width 1279 height 598
click at [1013, 144] on icon at bounding box center [1016, 145] width 17 height 17
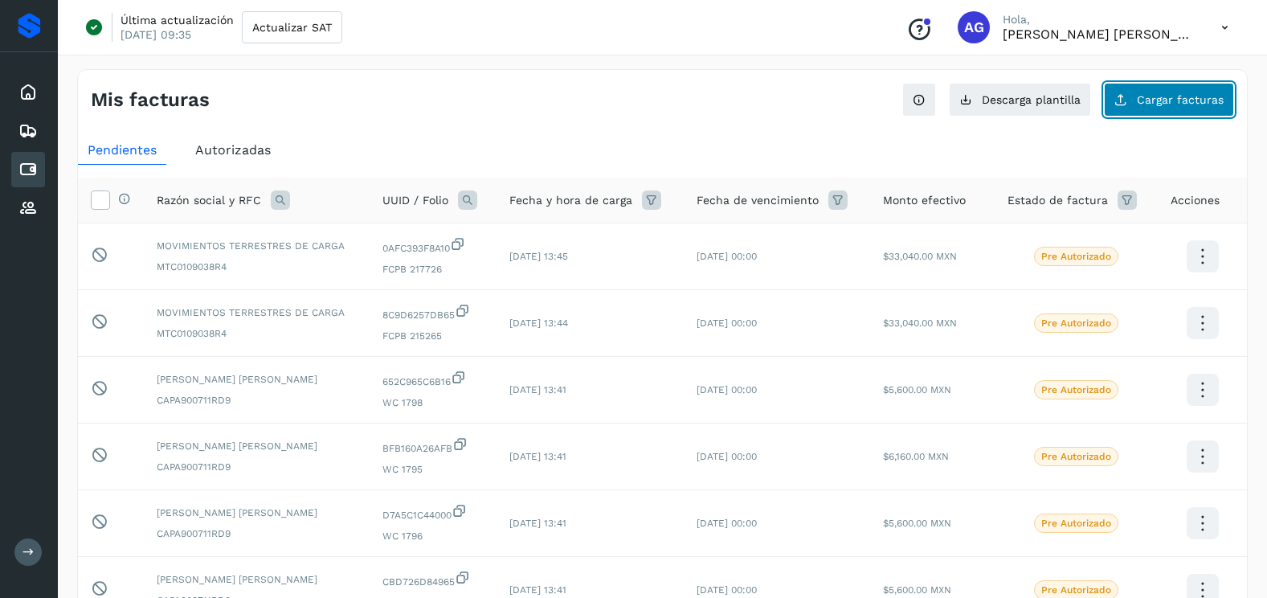
click at [1143, 110] on button "Cargar facturas" at bounding box center [1169, 100] width 130 height 34
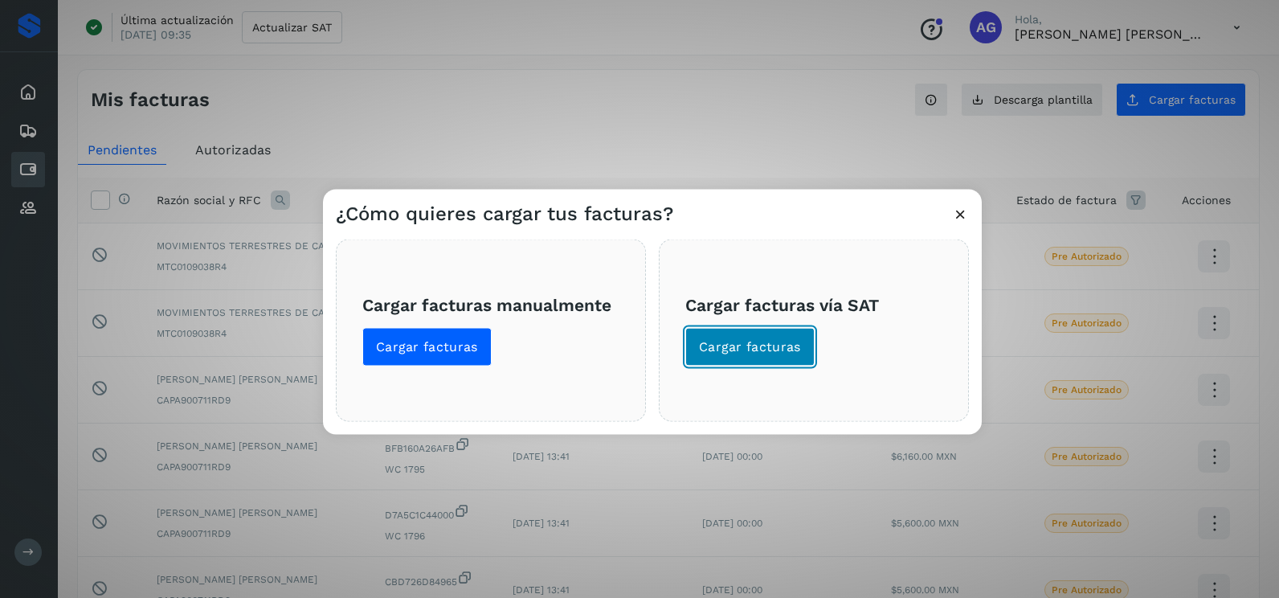
click at [792, 333] on button "Cargar facturas" at bounding box center [749, 347] width 129 height 39
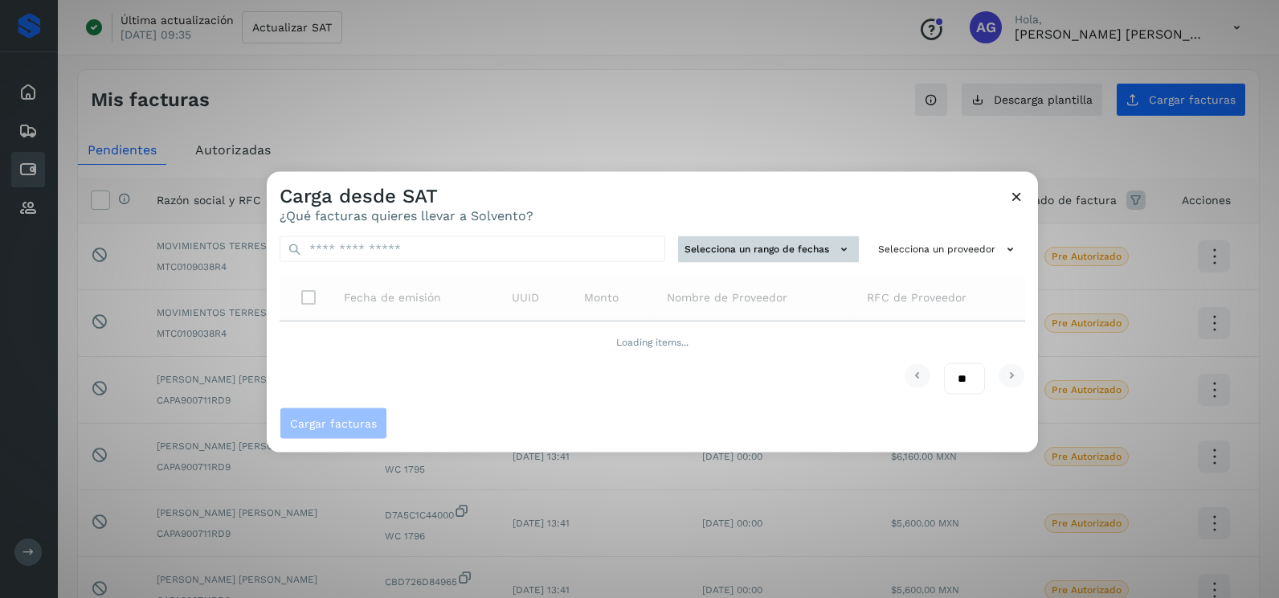
click at [800, 239] on button "Selecciona un rango de fechas" at bounding box center [768, 249] width 181 height 27
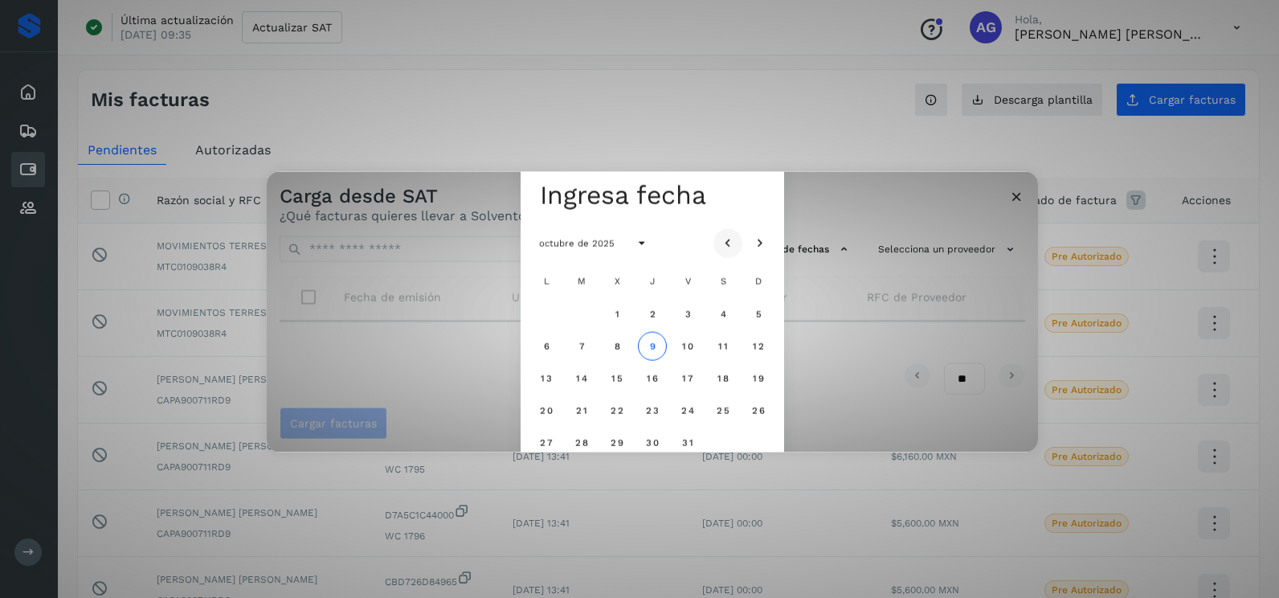
click at [739, 235] on div at bounding box center [744, 242] width 61 height 29
click at [732, 237] on icon "Mes anterior" at bounding box center [728, 243] width 16 height 16
click at [685, 378] on span "15" at bounding box center [687, 377] width 12 height 11
click at [722, 378] on span "16" at bounding box center [723, 377] width 12 height 11
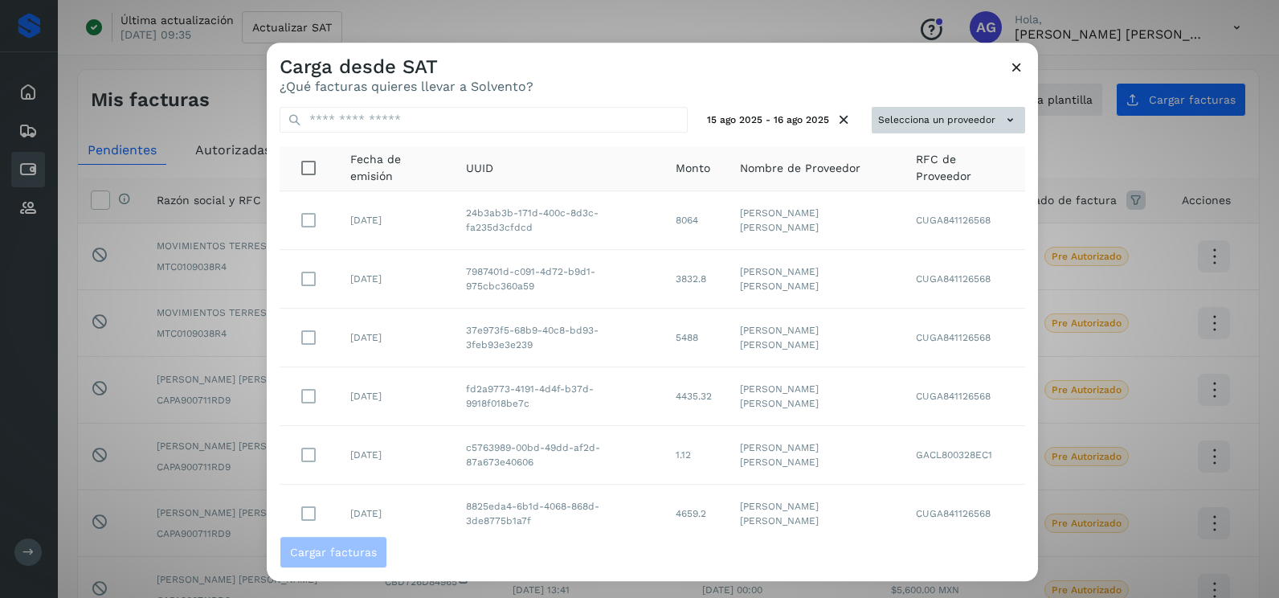
click at [931, 118] on button "Selecciona un proveedor" at bounding box center [948, 120] width 153 height 27
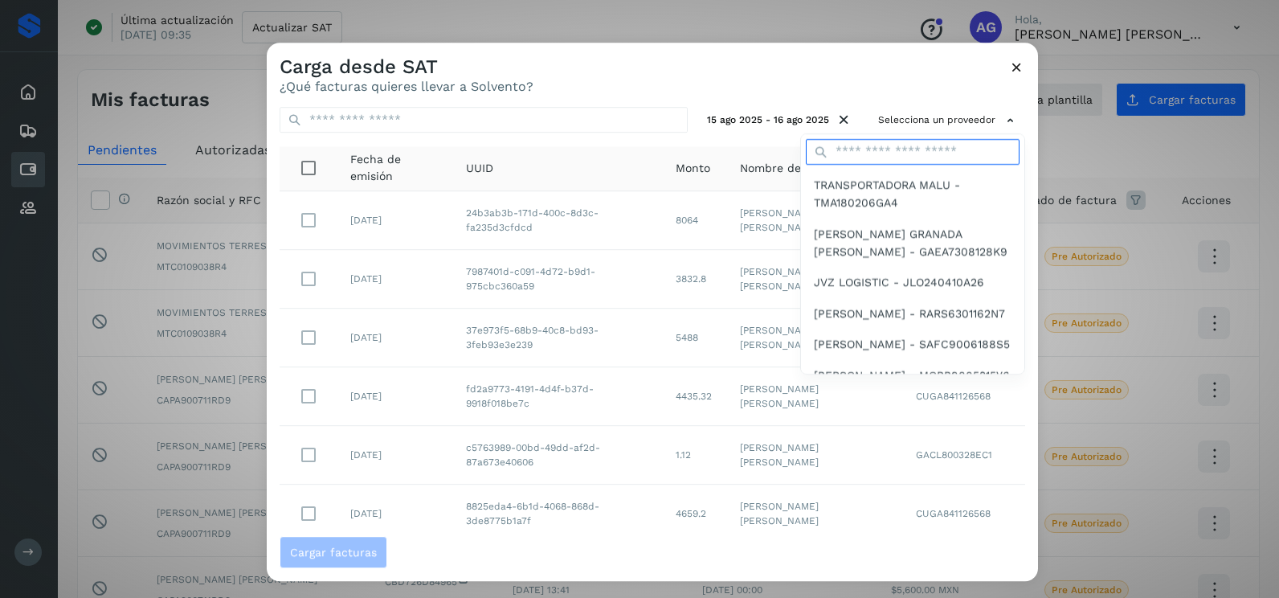
click at [896, 152] on input "text" at bounding box center [913, 152] width 214 height 26
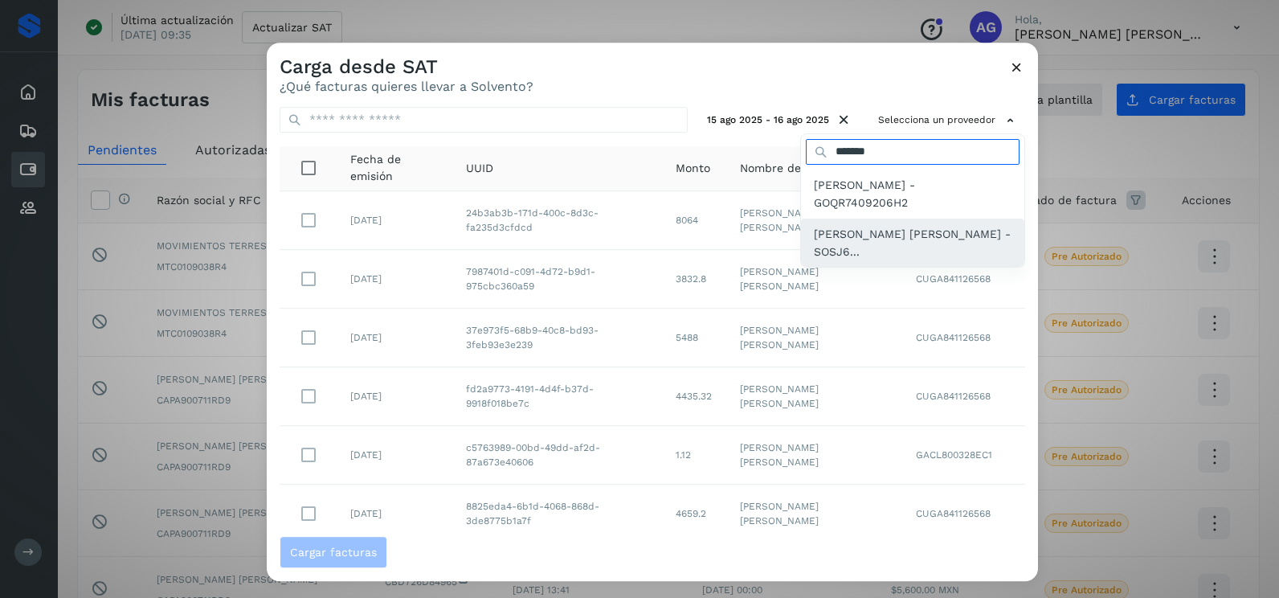
type input "*******"
click at [903, 241] on span "[PERSON_NAME] [PERSON_NAME] - SOSJ6..." at bounding box center [913, 243] width 198 height 36
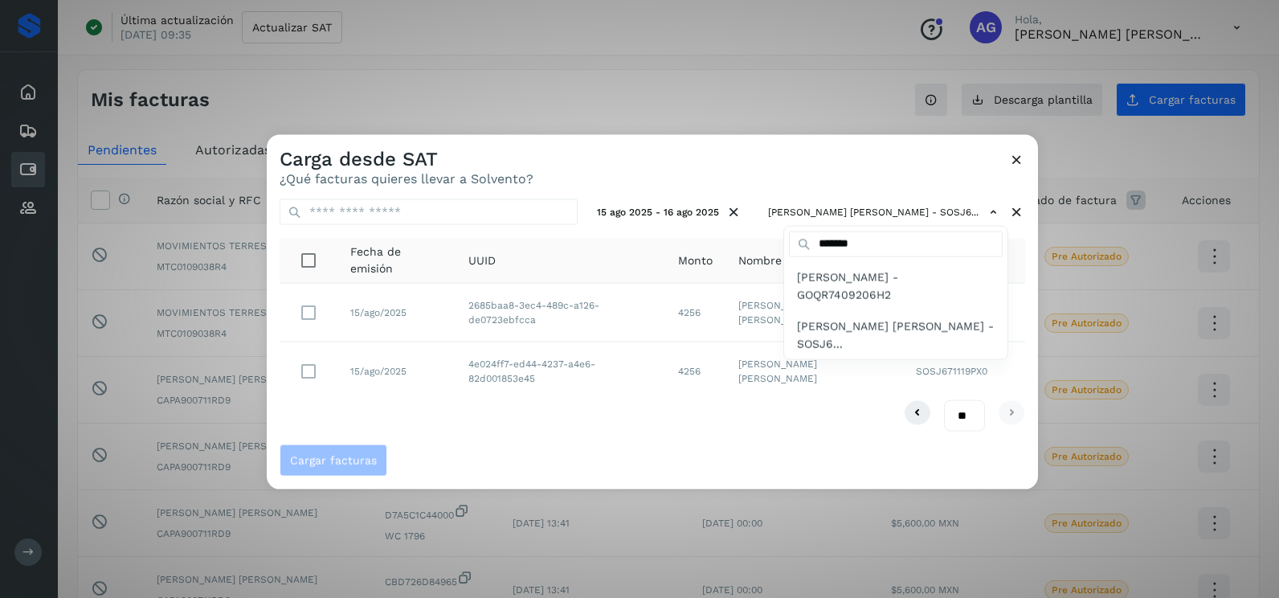
drag, startPoint x: 472, startPoint y: 432, endPoint x: 369, endPoint y: 399, distance: 108.3
click at [470, 432] on div at bounding box center [906, 434] width 1279 height 598
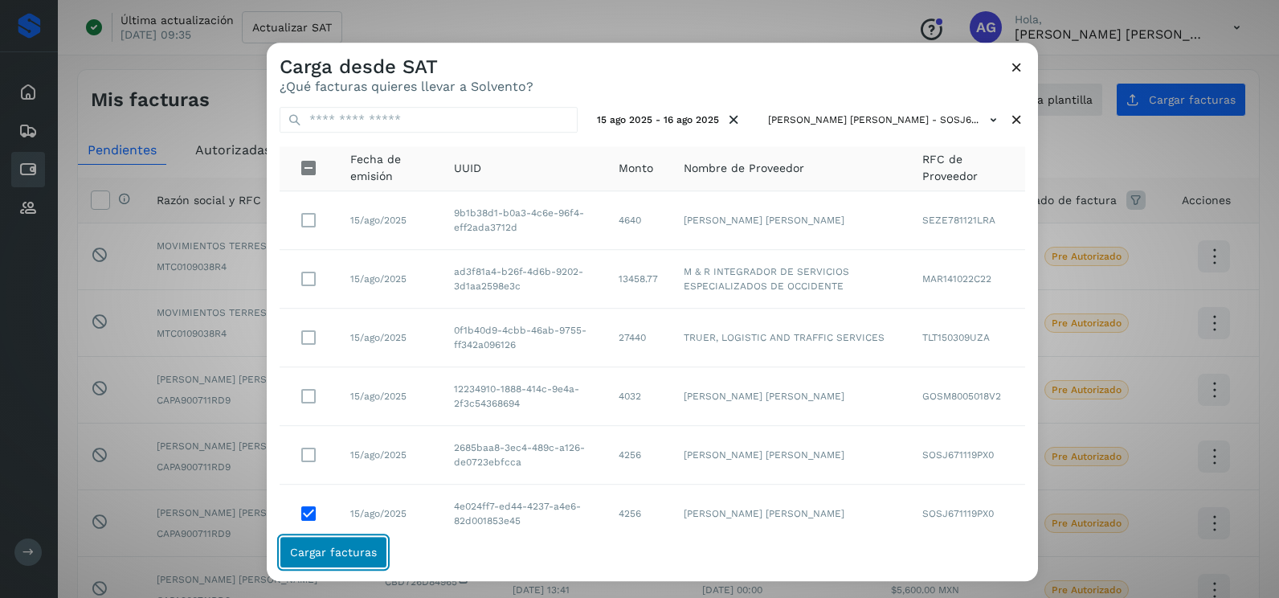
click at [360, 552] on span "Cargar facturas" at bounding box center [333, 551] width 87 height 11
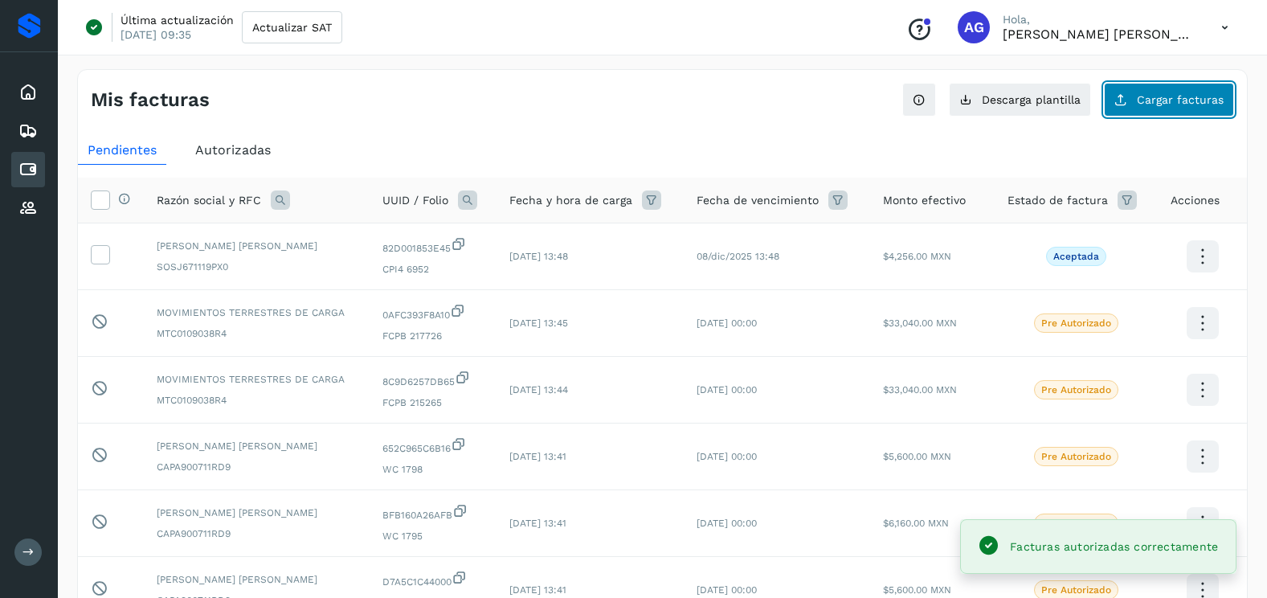
click at [1196, 103] on span "Cargar facturas" at bounding box center [1180, 99] width 87 height 11
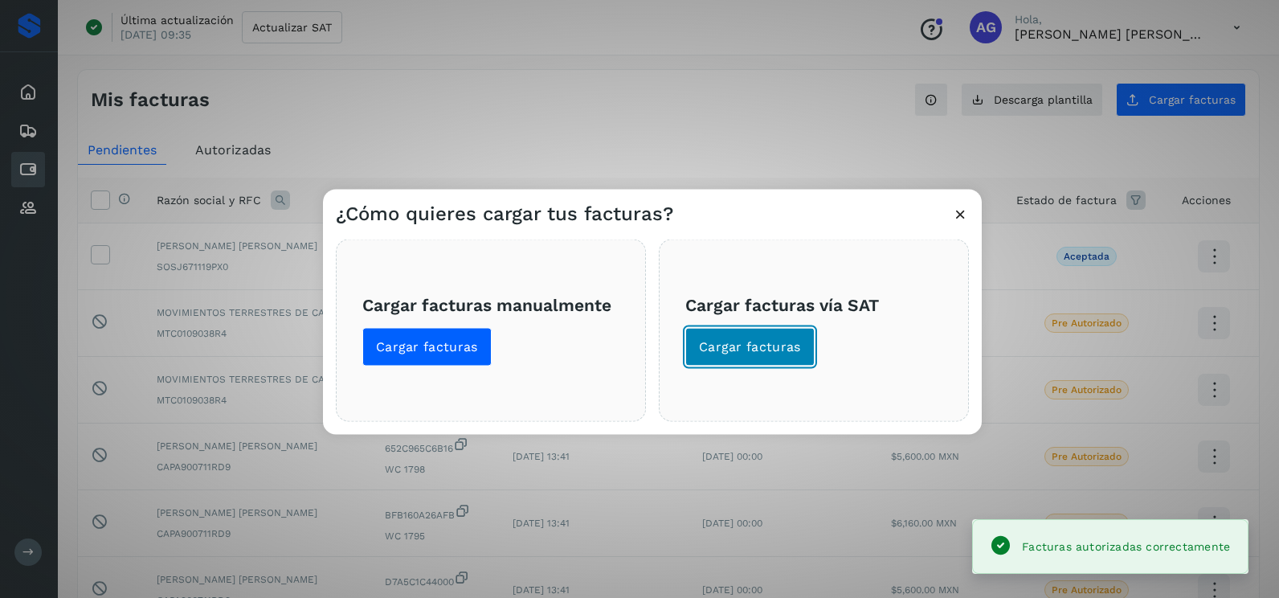
click at [762, 336] on button "Cargar facturas" at bounding box center [749, 347] width 129 height 39
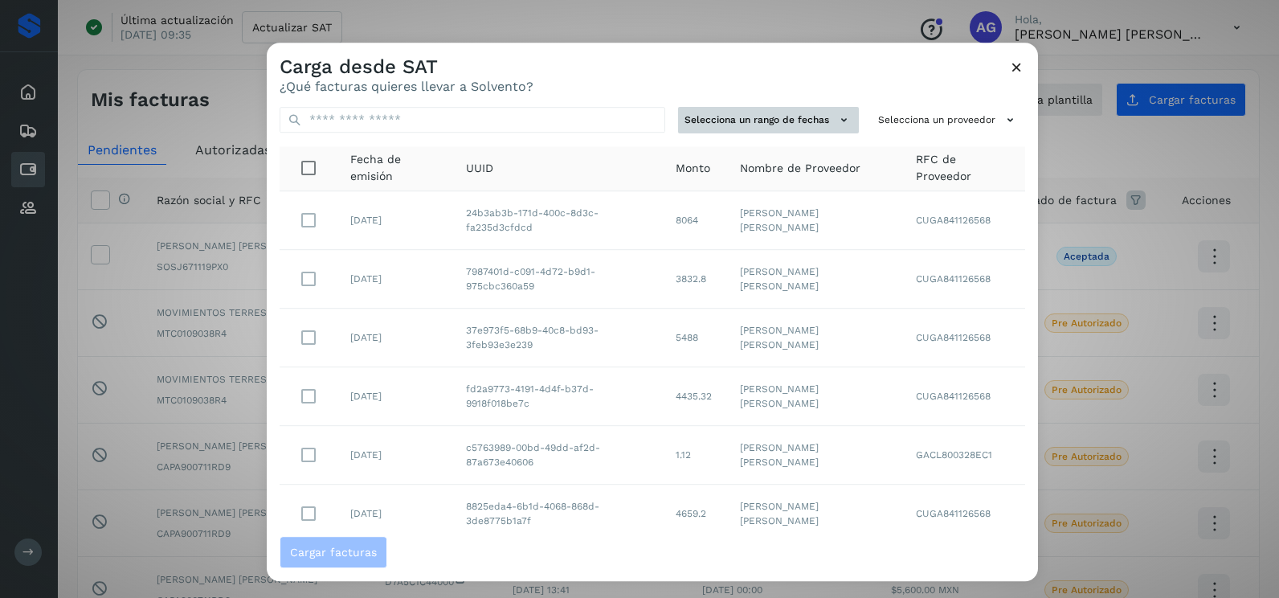
click at [808, 115] on button "Selecciona un rango de fechas" at bounding box center [768, 120] width 181 height 27
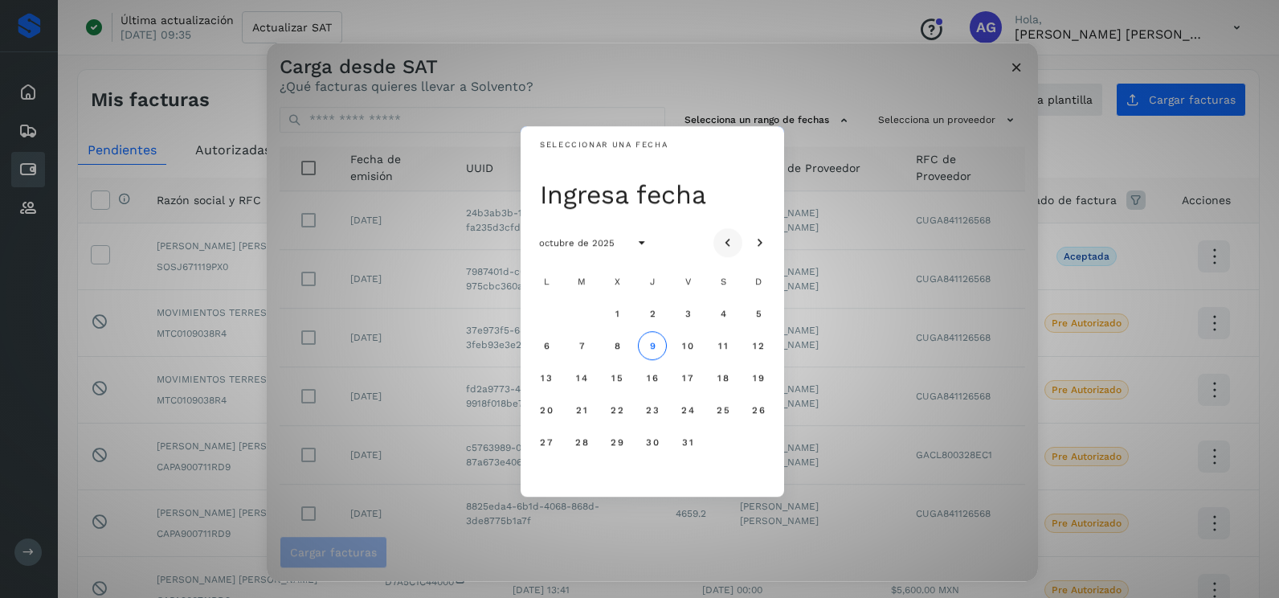
click at [741, 237] on button "Mes anterior" at bounding box center [728, 242] width 29 height 29
click at [725, 244] on icon "Mes anterior" at bounding box center [728, 243] width 16 height 16
drag, startPoint x: 569, startPoint y: 441, endPoint x: 585, endPoint y: 441, distance: 16.1
click at [571, 441] on button "26" at bounding box center [581, 441] width 29 height 29
click at [624, 445] on span "27" at bounding box center [617, 441] width 14 height 11
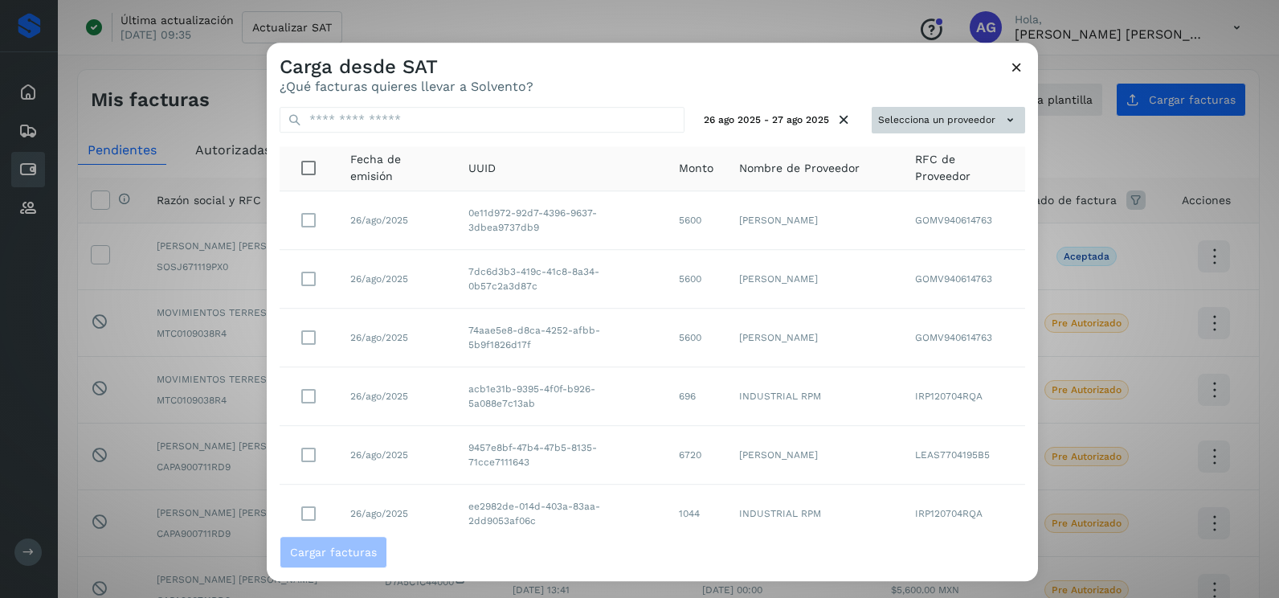
click at [904, 123] on button "Selecciona un proveedor" at bounding box center [948, 120] width 153 height 27
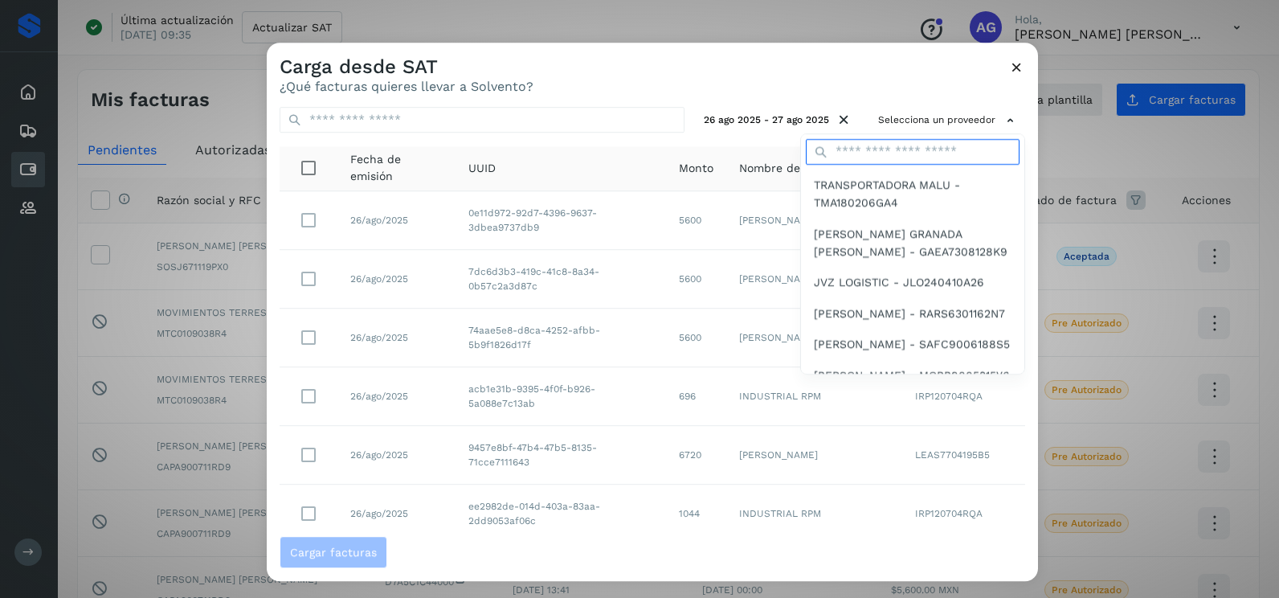
click at [879, 150] on input "text" at bounding box center [913, 152] width 214 height 26
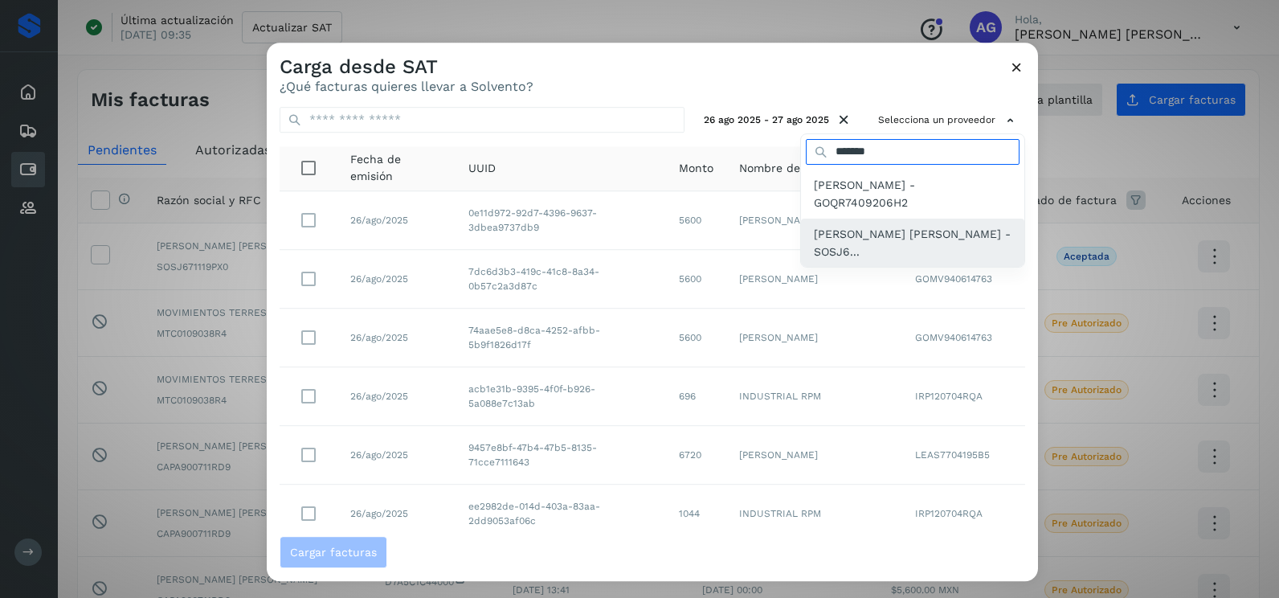
type input "*******"
click at [858, 254] on span "[PERSON_NAME] [PERSON_NAME] - SOSJ6..." at bounding box center [913, 243] width 198 height 36
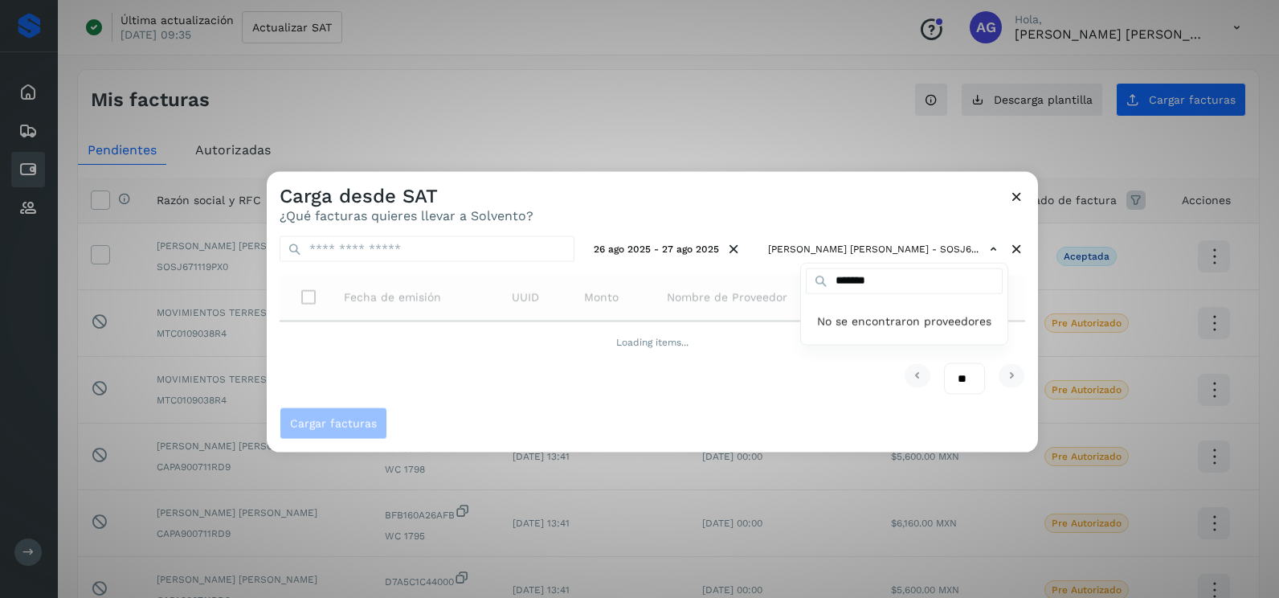
click at [792, 211] on div at bounding box center [906, 471] width 1279 height 598
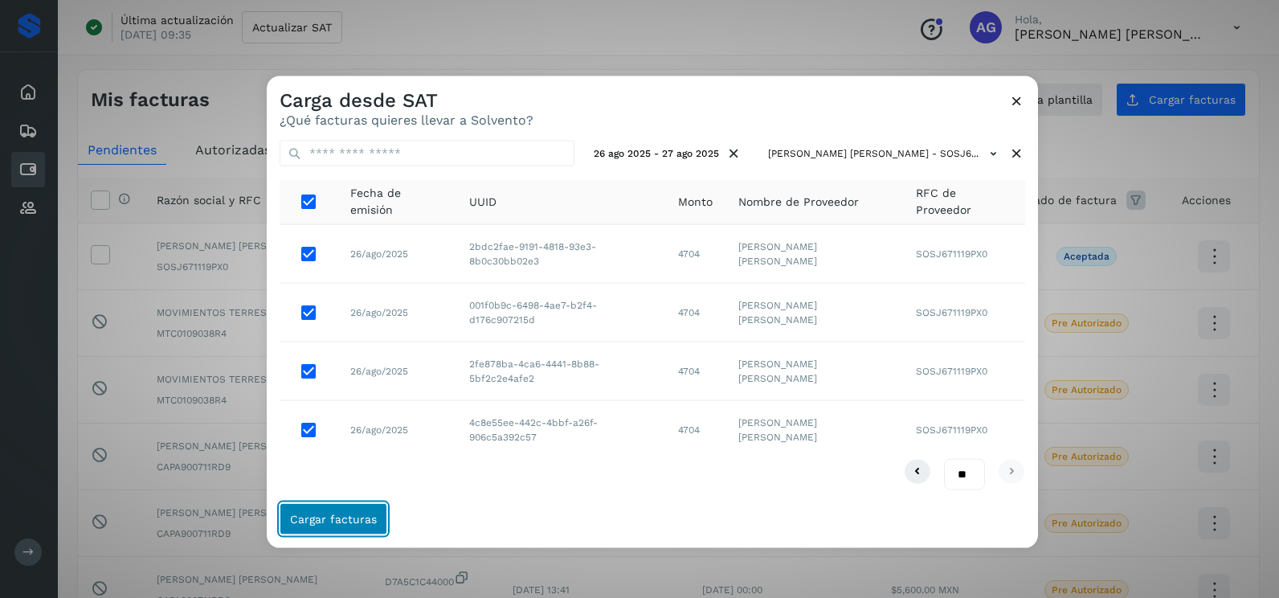
click at [349, 513] on span "Cargar facturas" at bounding box center [333, 518] width 87 height 11
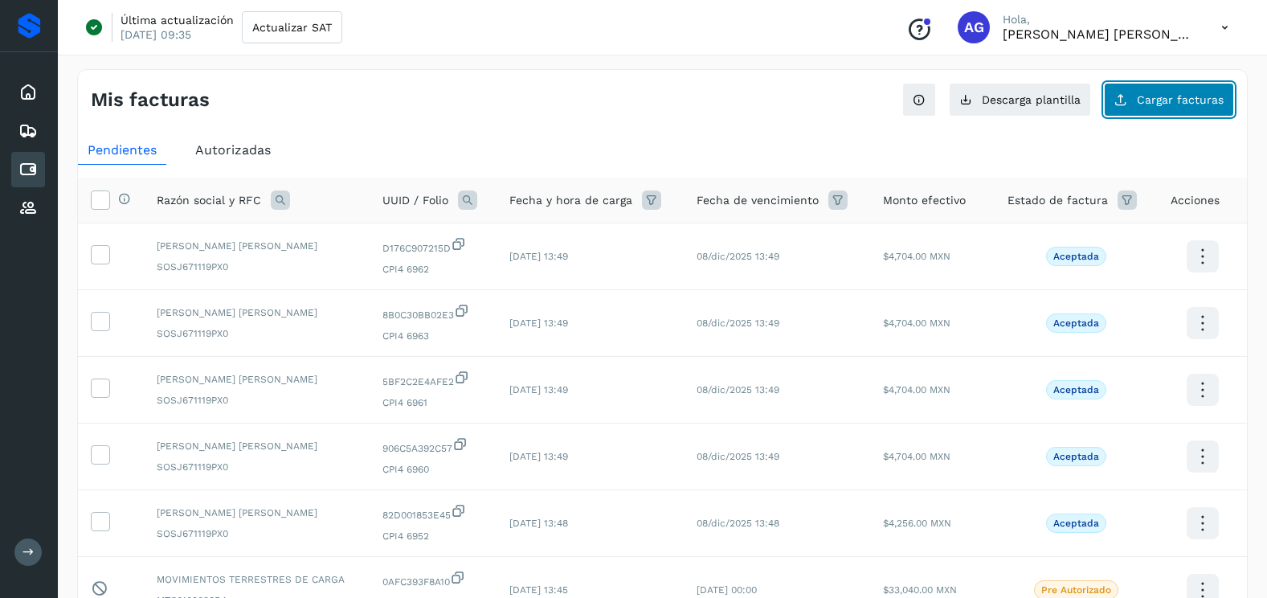
click at [1152, 96] on span "Cargar facturas" at bounding box center [1180, 99] width 87 height 11
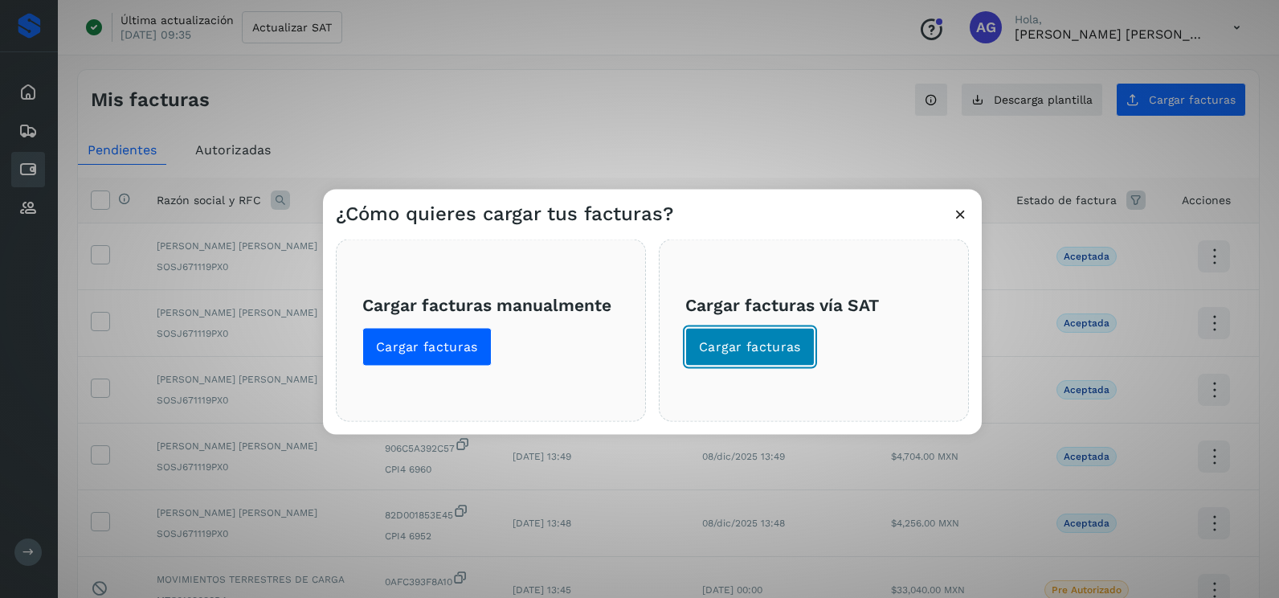
click at [754, 346] on span "Cargar facturas" at bounding box center [750, 347] width 102 height 18
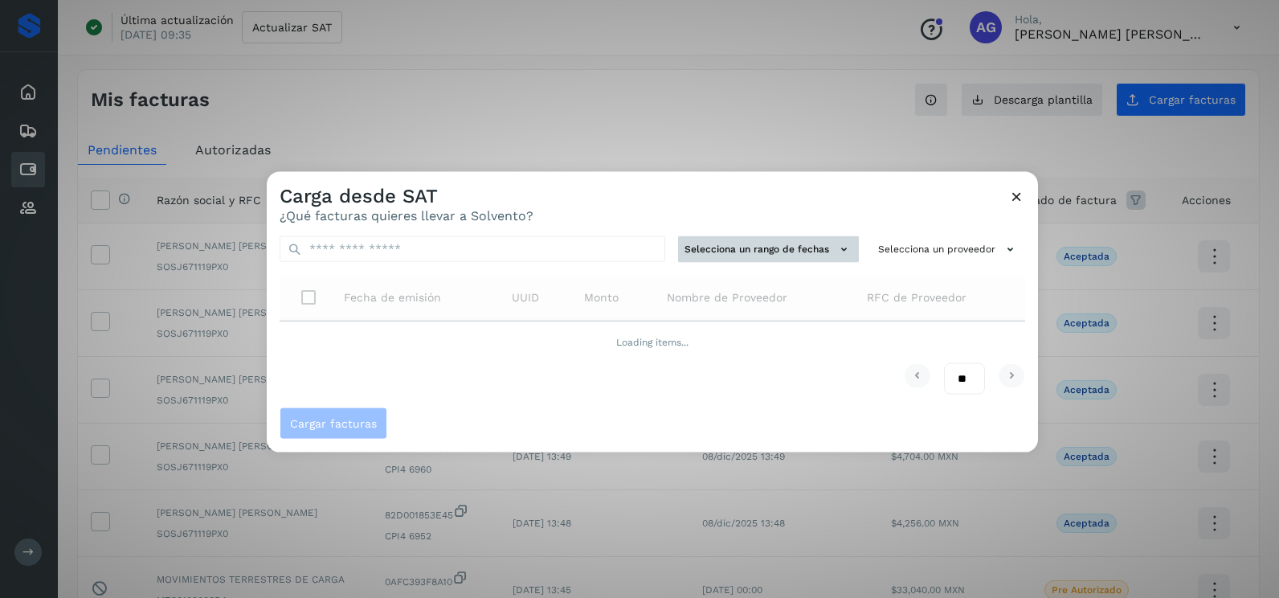
click at [783, 239] on button "Selecciona un rango de fechas" at bounding box center [768, 249] width 181 height 27
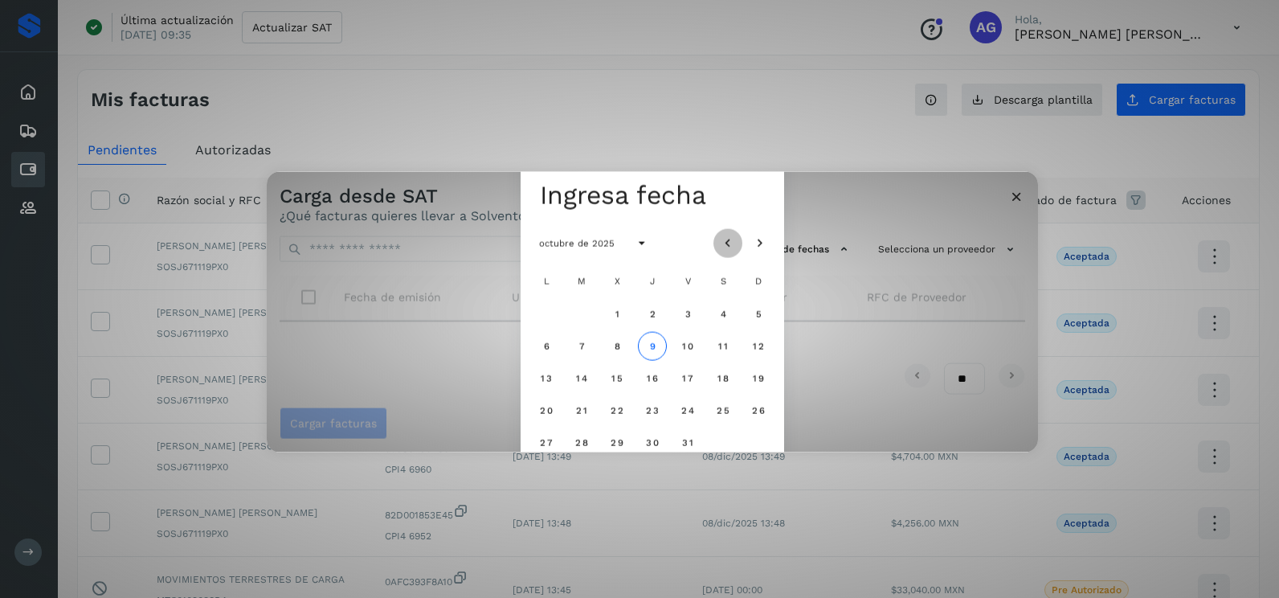
click at [728, 241] on icon "Mes anterior" at bounding box center [728, 243] width 16 height 16
click at [728, 240] on icon "Mes anterior" at bounding box center [728, 243] width 16 height 16
click at [585, 378] on span "12" at bounding box center [581, 377] width 12 height 11
click at [614, 377] on span "13" at bounding box center [617, 377] width 12 height 11
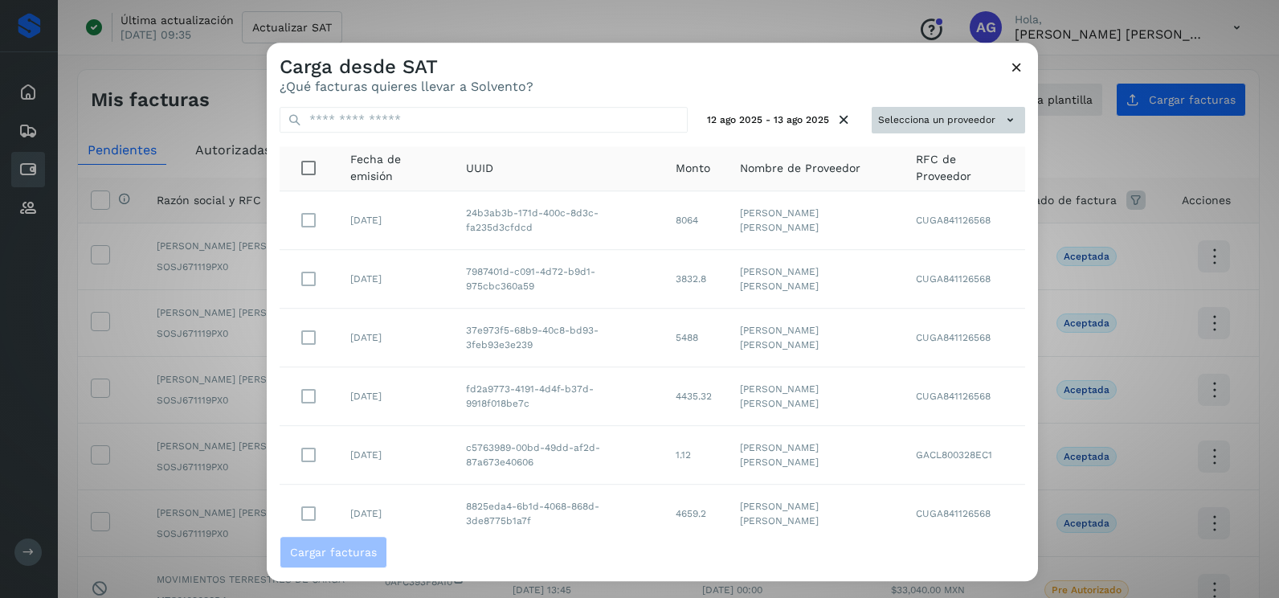
click at [964, 128] on button "Selecciona un proveedor" at bounding box center [948, 120] width 153 height 27
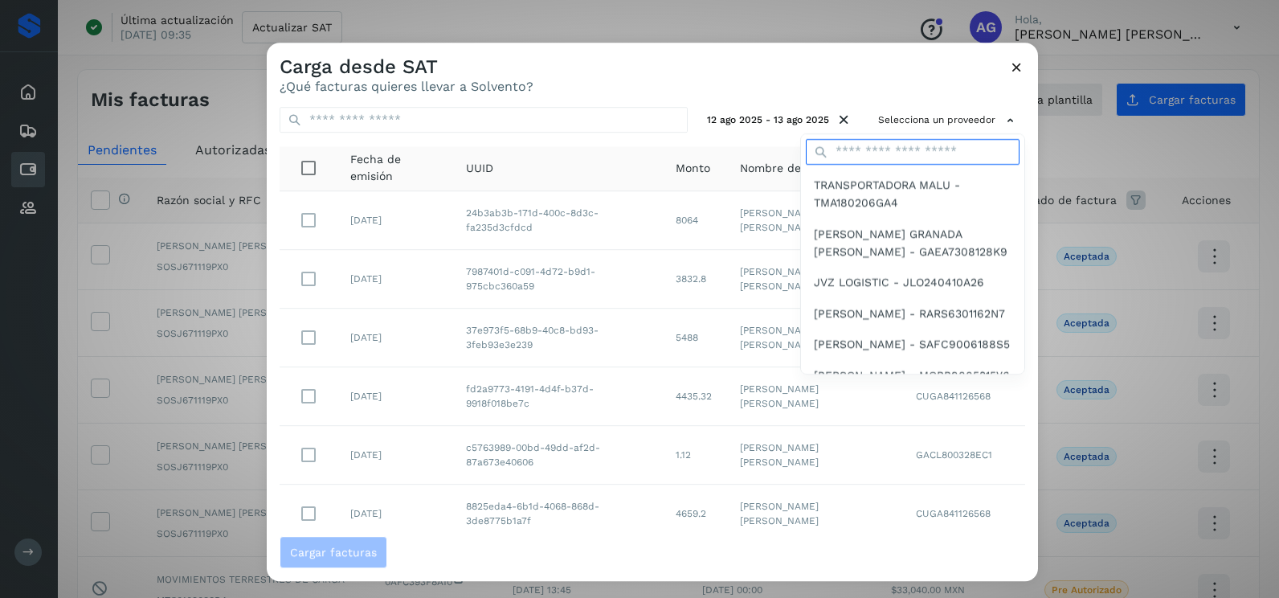
click at [906, 154] on input "text" at bounding box center [913, 152] width 214 height 26
type input "*******"
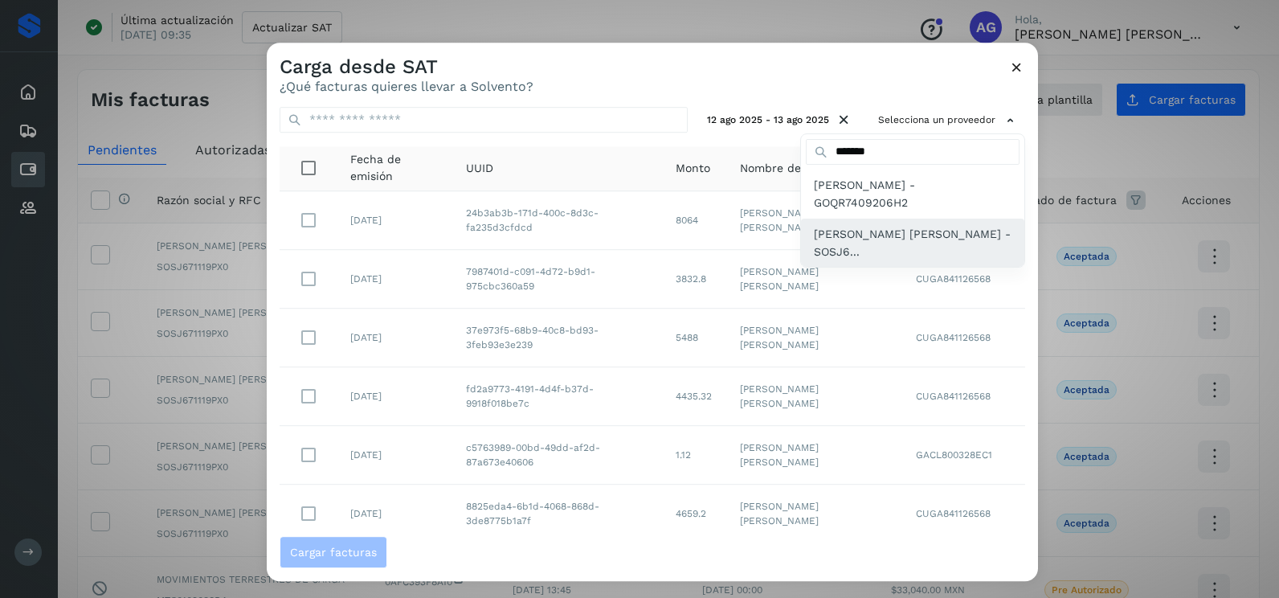
click at [895, 219] on div "[PERSON_NAME] [PERSON_NAME] - SOSJ6..." at bounding box center [912, 243] width 223 height 49
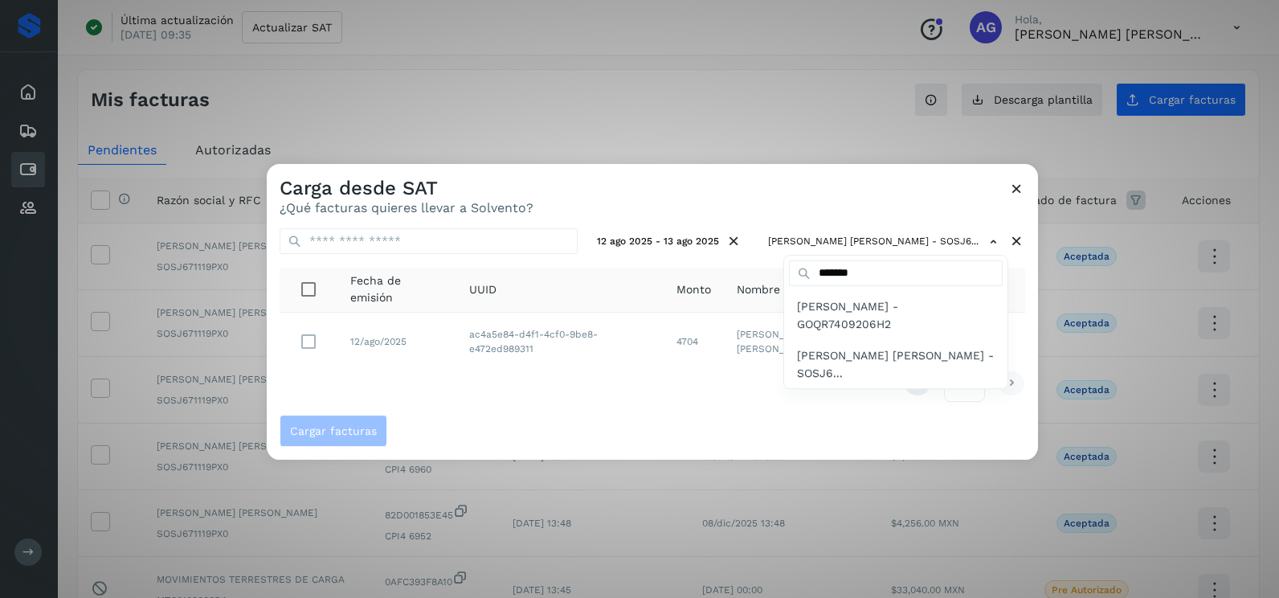
click at [594, 428] on div at bounding box center [906, 463] width 1279 height 598
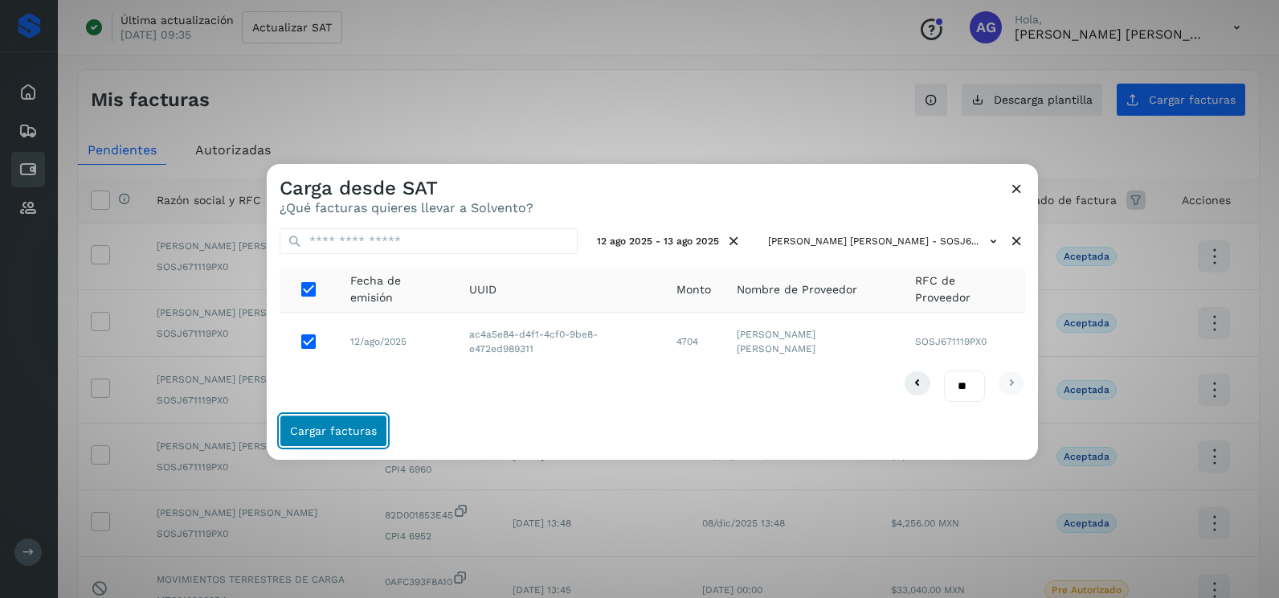
click at [323, 426] on span "Cargar facturas" at bounding box center [333, 430] width 87 height 11
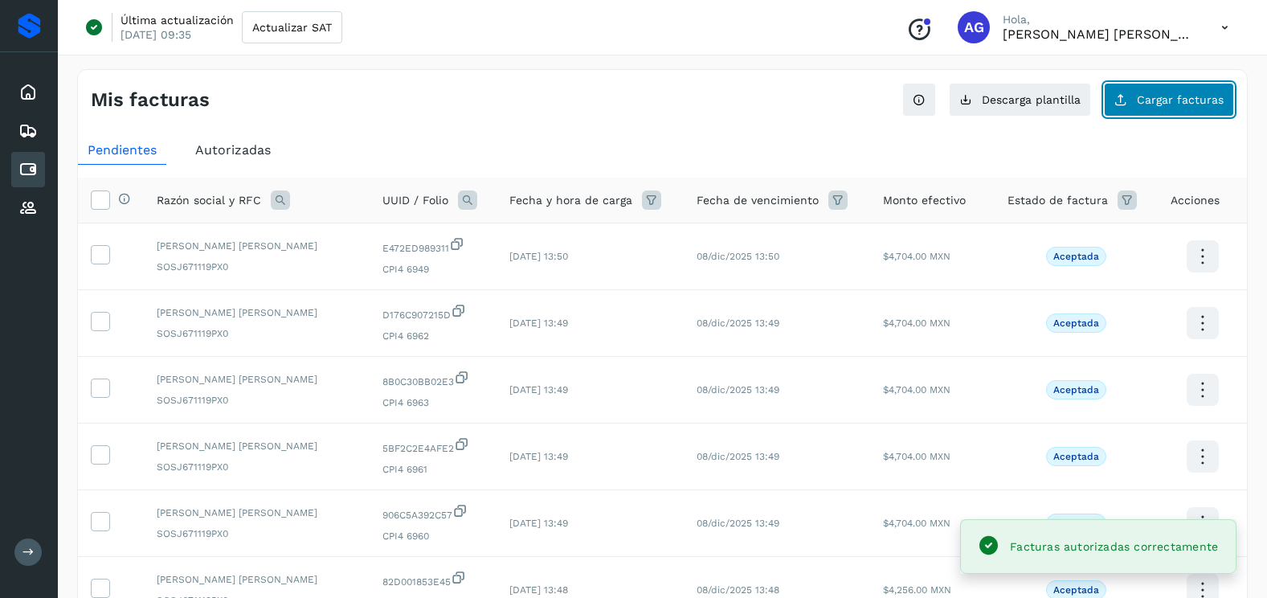
click at [1166, 100] on span "Cargar facturas" at bounding box center [1180, 99] width 87 height 11
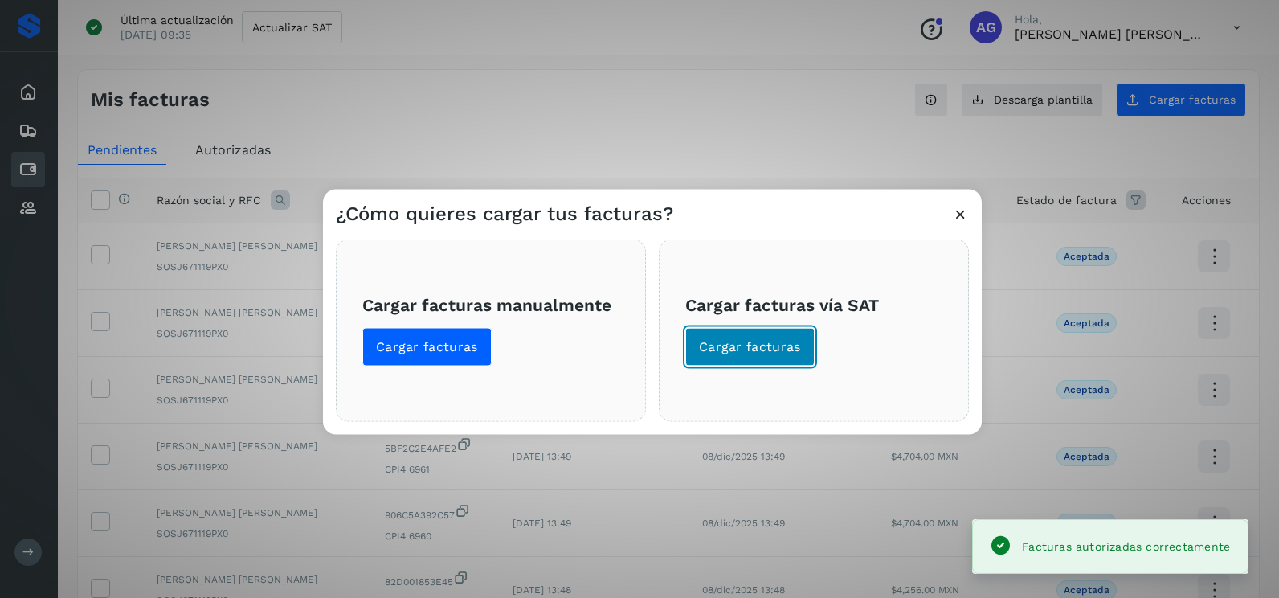
click at [779, 360] on button "Cargar facturas" at bounding box center [749, 347] width 129 height 39
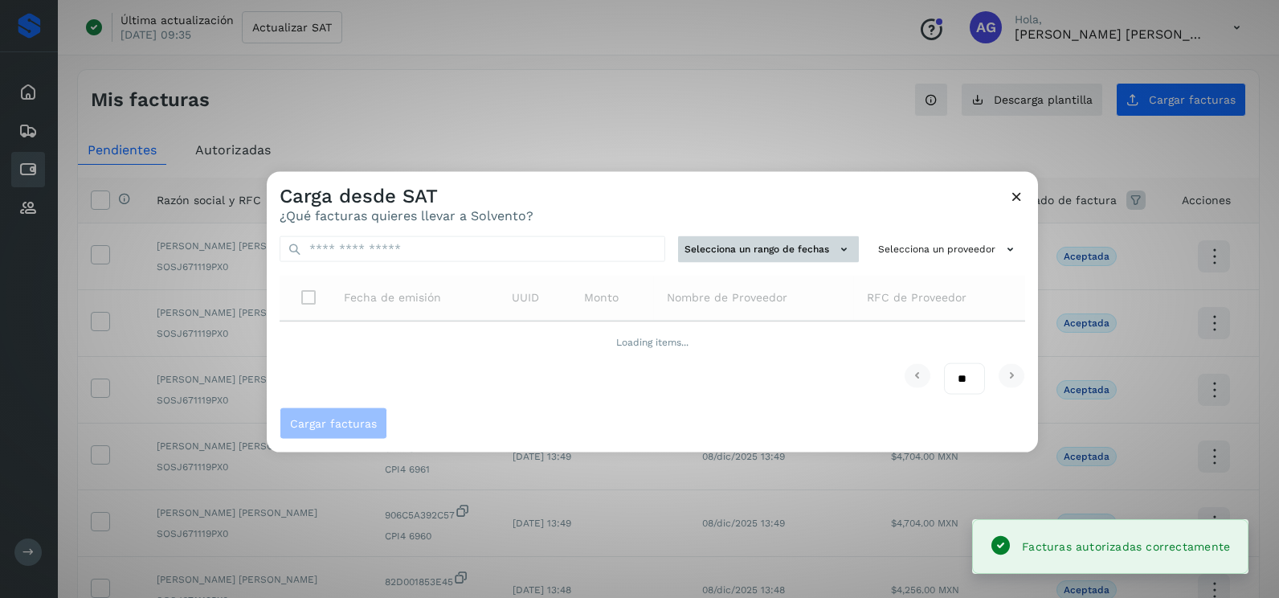
click at [742, 252] on button "Selecciona un rango de fechas" at bounding box center [768, 249] width 181 height 27
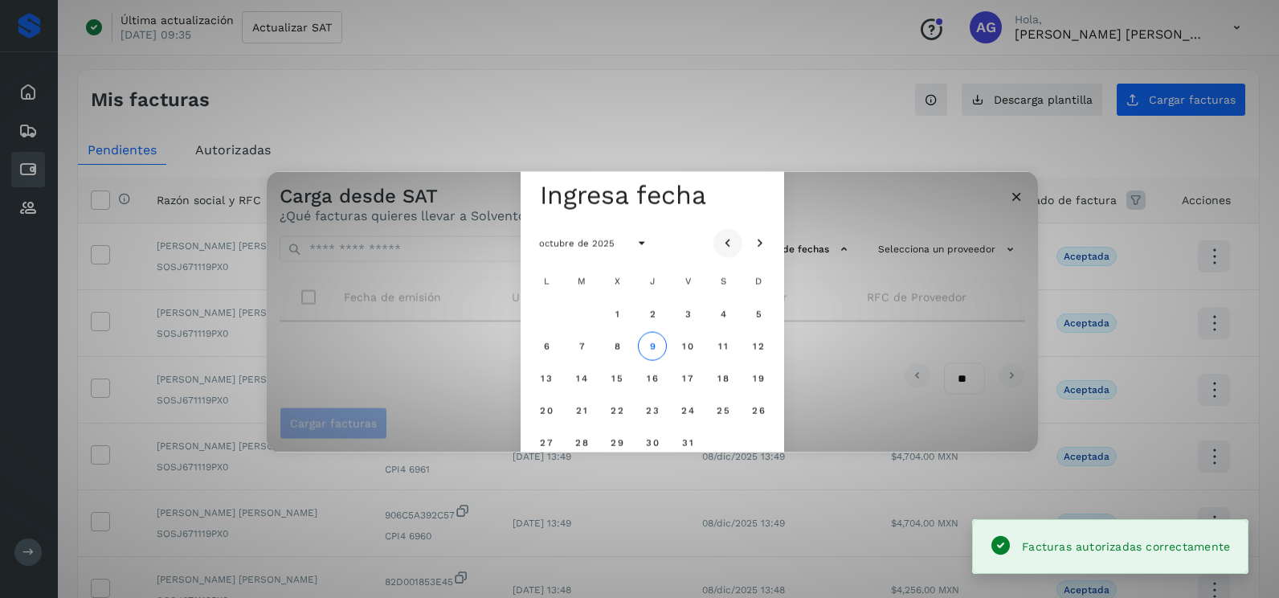
click at [727, 243] on icon "Mes anterior" at bounding box center [728, 243] width 16 height 16
click at [726, 243] on icon "Mes anterior" at bounding box center [728, 243] width 16 height 16
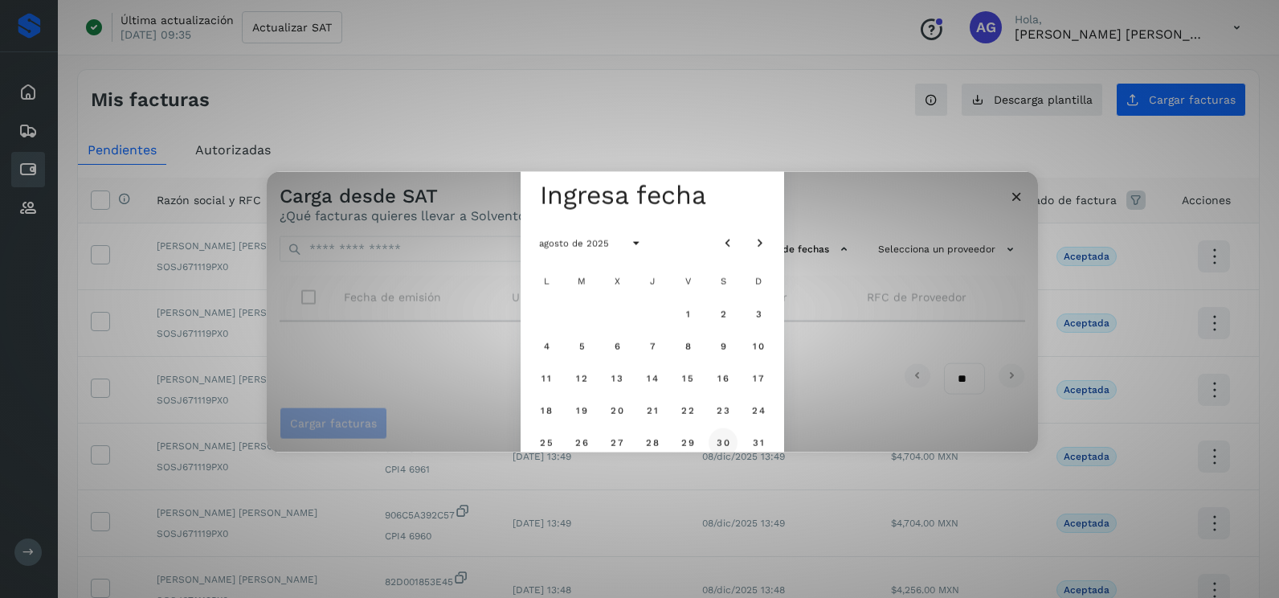
click at [722, 437] on span "30" at bounding box center [723, 441] width 14 height 11
drag, startPoint x: 757, startPoint y: 443, endPoint x: 741, endPoint y: 385, distance: 60.0
click at [757, 442] on span "31" at bounding box center [758, 441] width 12 height 11
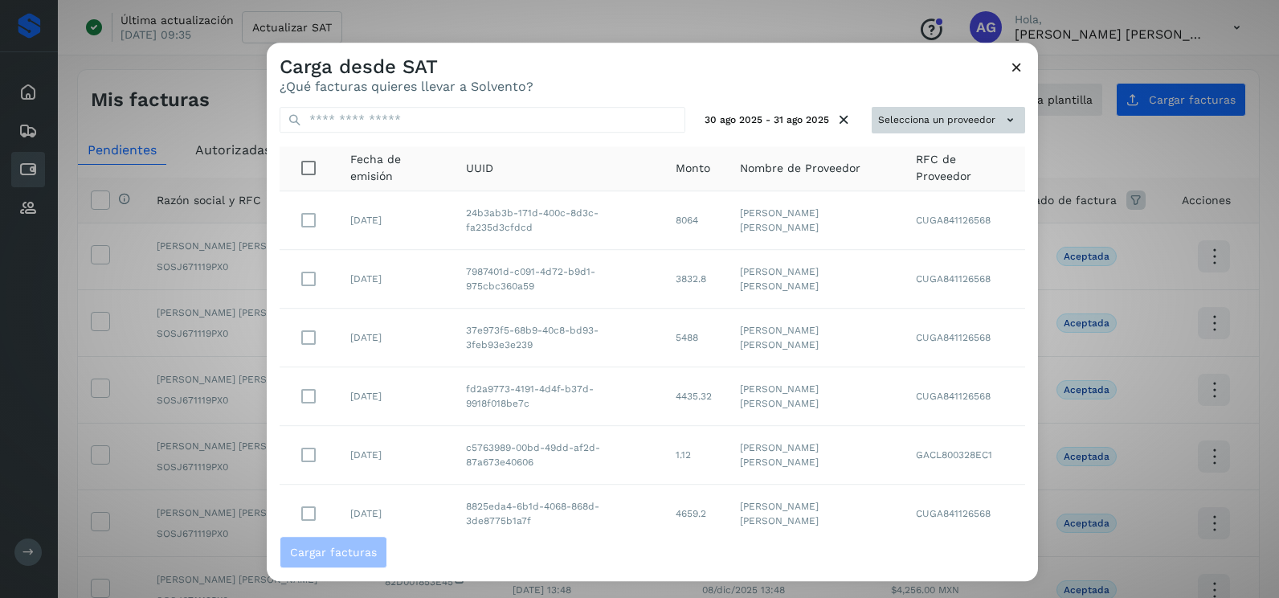
click at [901, 120] on button "Selecciona un proveedor" at bounding box center [948, 120] width 153 height 27
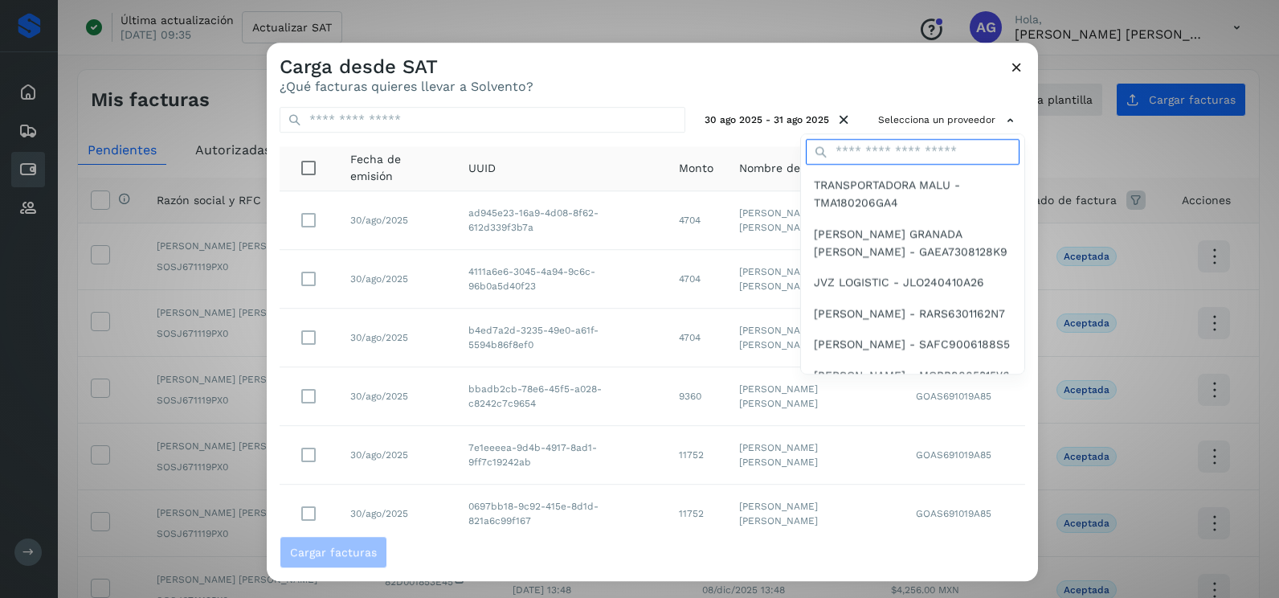
click at [879, 156] on input "text" at bounding box center [913, 152] width 214 height 26
type input "*******"
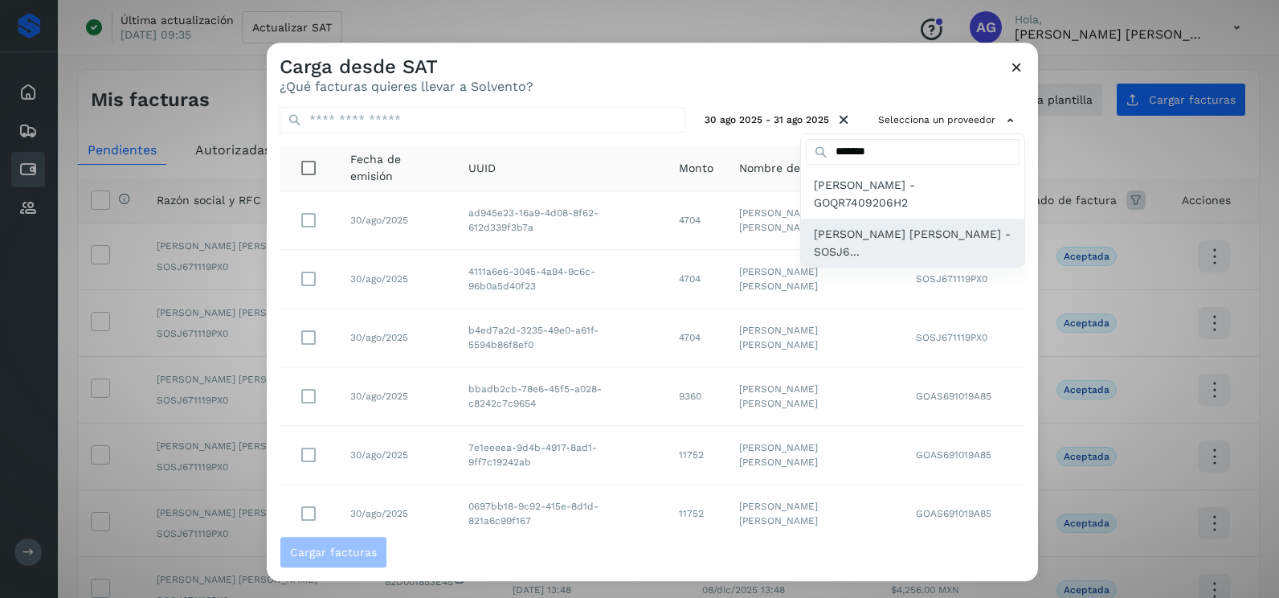
click at [861, 239] on span "[PERSON_NAME] [PERSON_NAME] - SOSJ6..." at bounding box center [913, 243] width 198 height 36
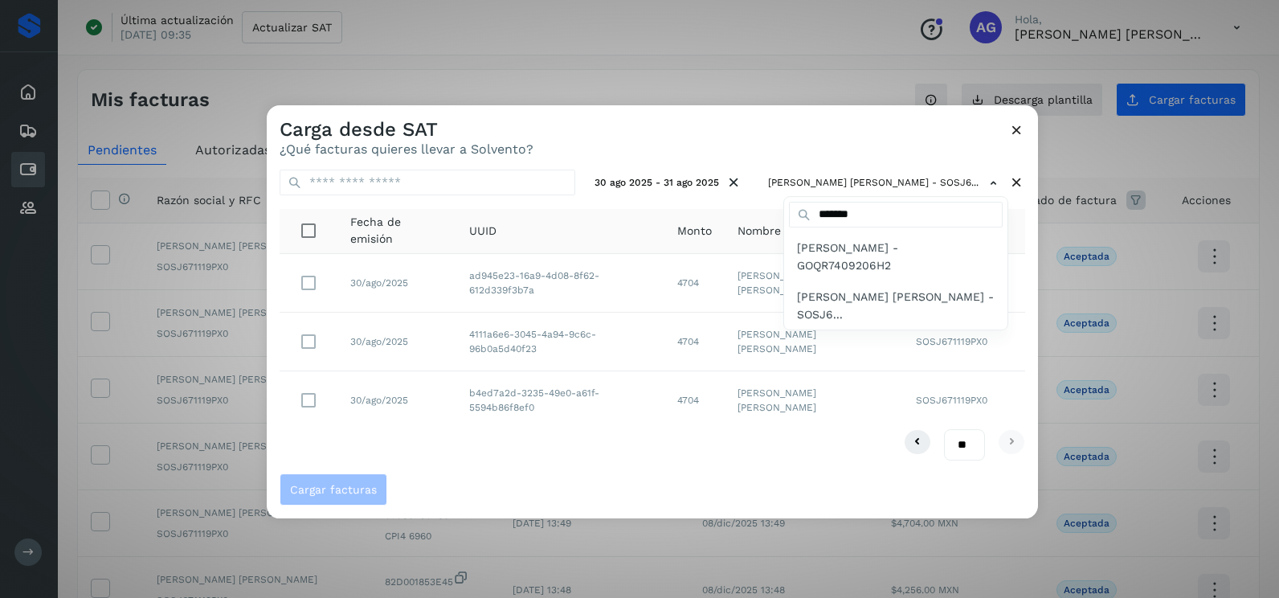
click at [308, 394] on div at bounding box center [906, 404] width 1279 height 598
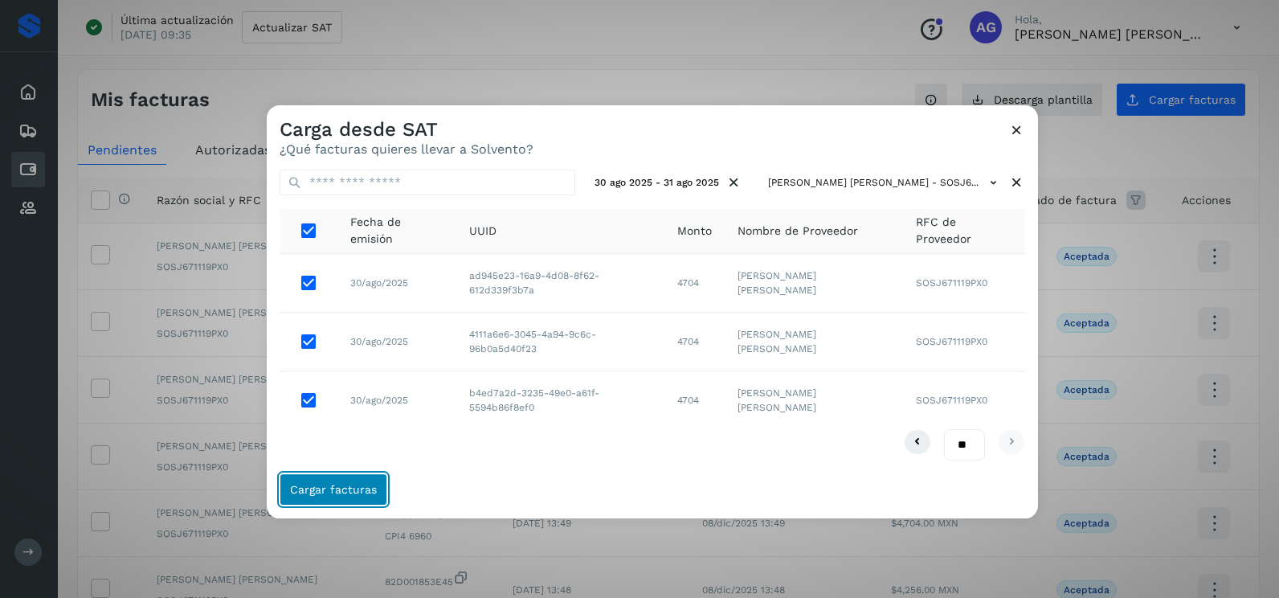
click at [348, 484] on span "Cargar facturas" at bounding box center [333, 489] width 87 height 11
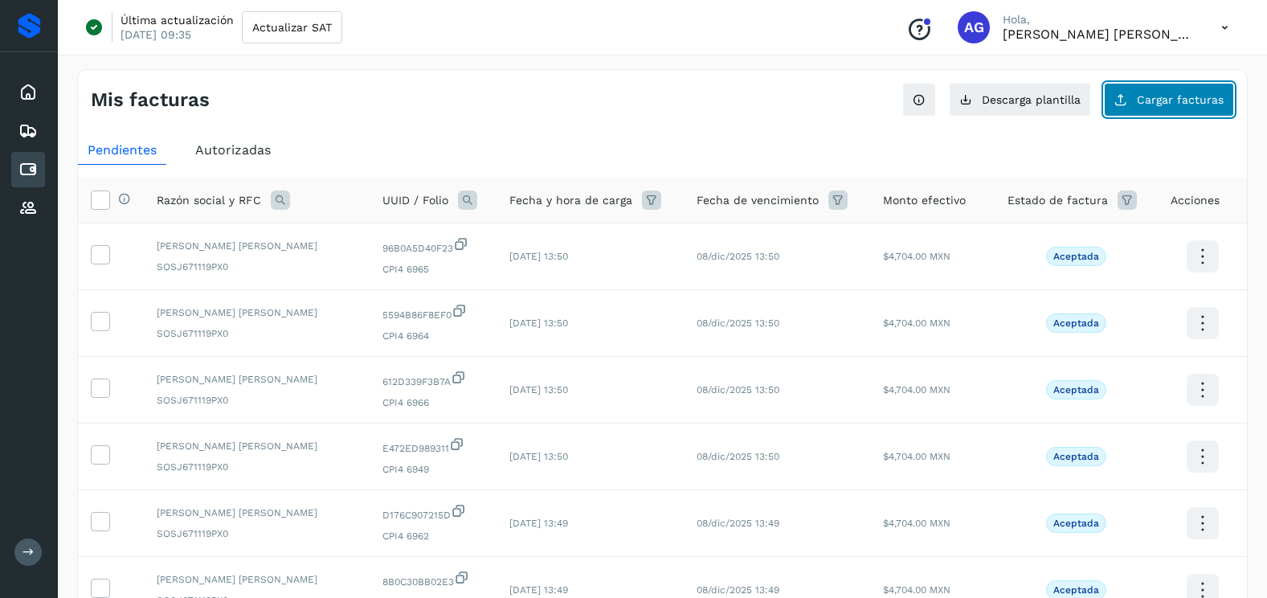
click at [1161, 100] on span "Cargar facturas" at bounding box center [1180, 99] width 87 height 11
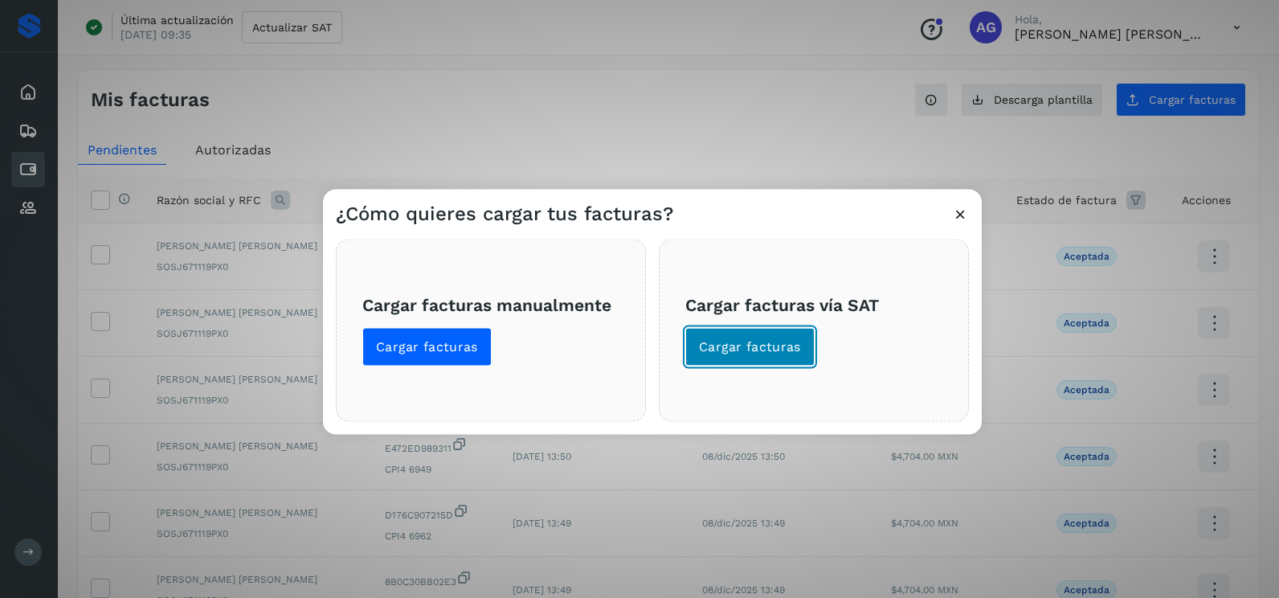
click at [756, 344] on span "Cargar facturas" at bounding box center [750, 347] width 102 height 18
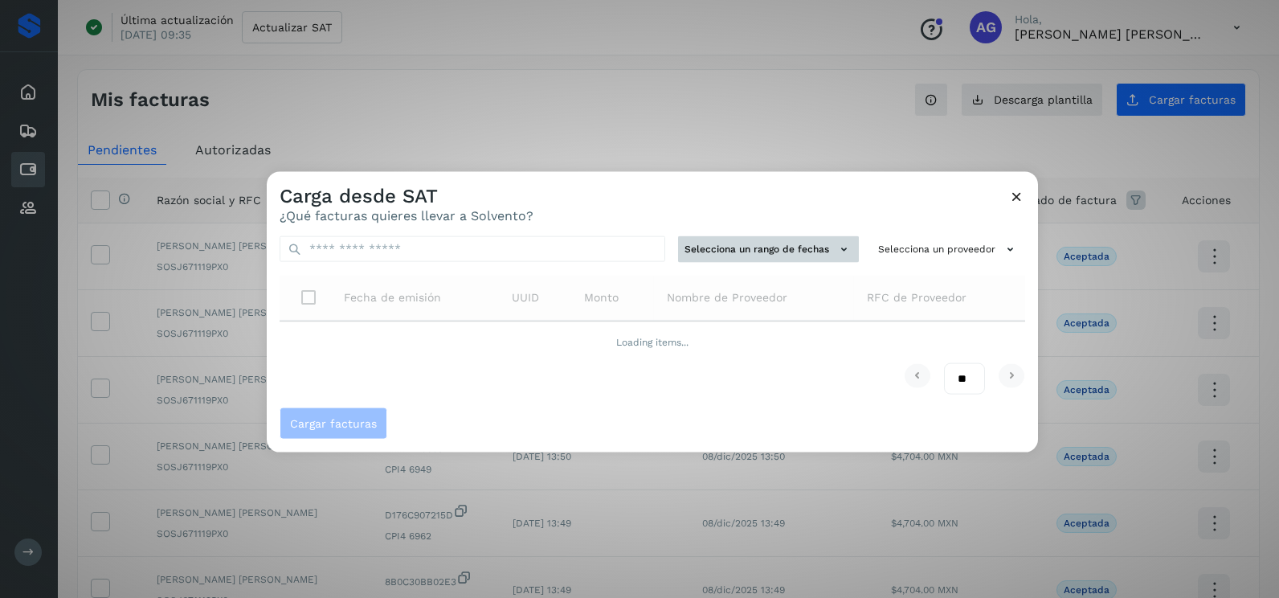
click at [808, 250] on button "Selecciona un rango de fechas" at bounding box center [768, 249] width 181 height 27
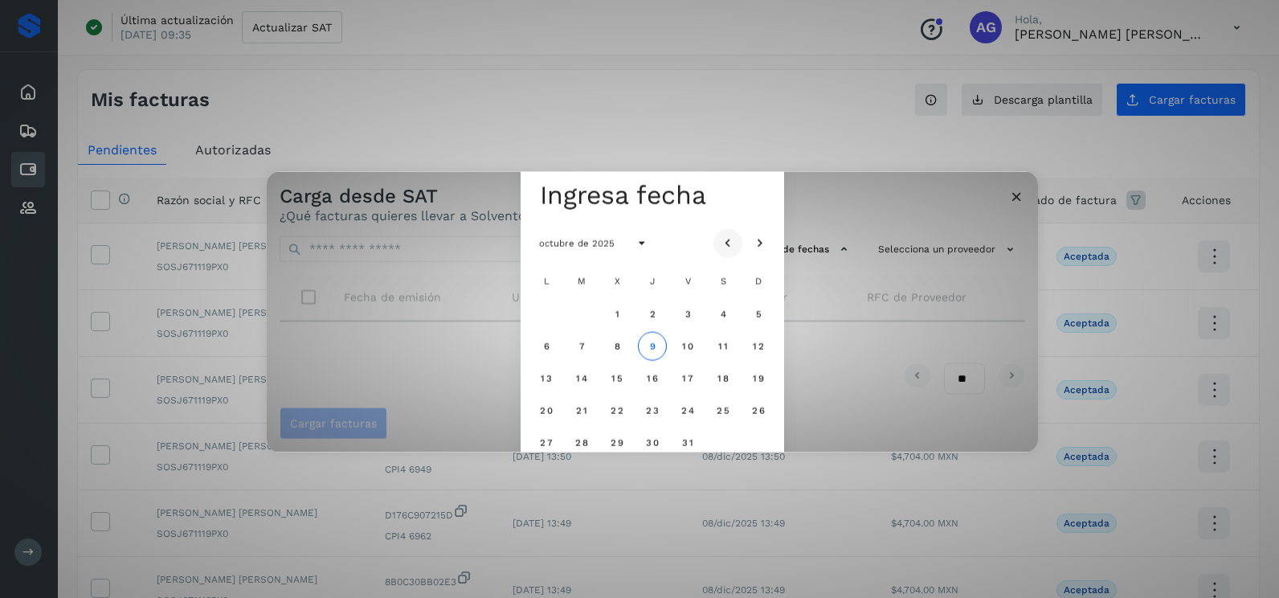
click at [730, 243] on icon "Mes anterior" at bounding box center [728, 243] width 16 height 16
click at [691, 312] on span "5" at bounding box center [687, 313] width 7 height 11
click at [718, 317] on button "6" at bounding box center [723, 313] width 29 height 29
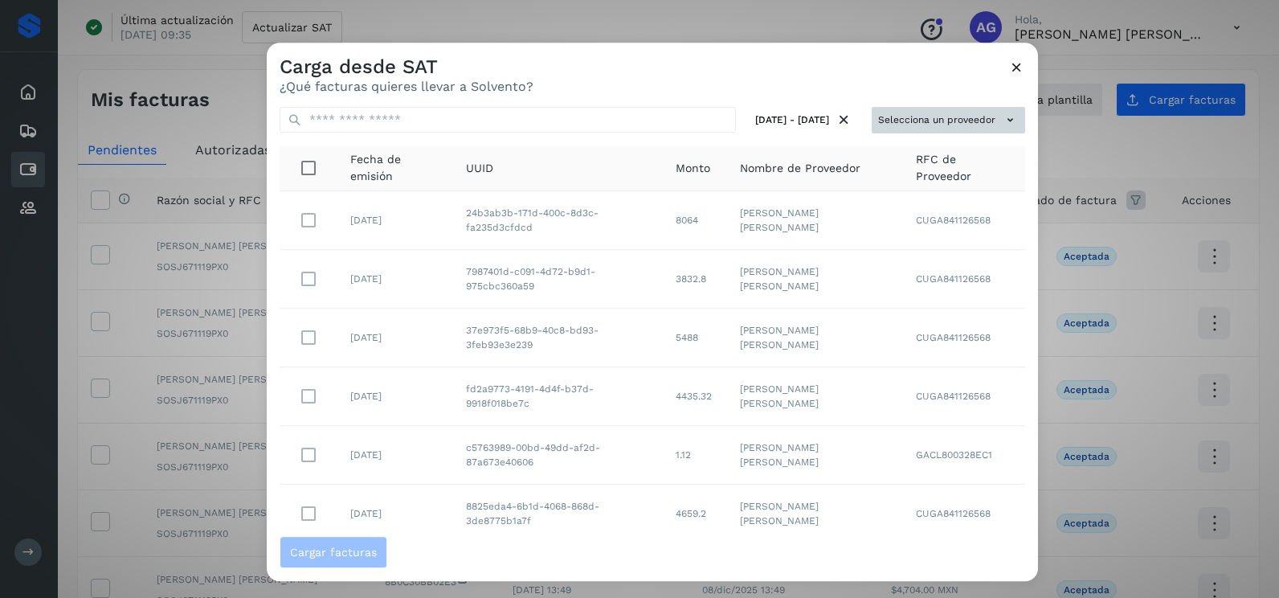
click at [910, 121] on button "Selecciona un proveedor" at bounding box center [948, 120] width 153 height 27
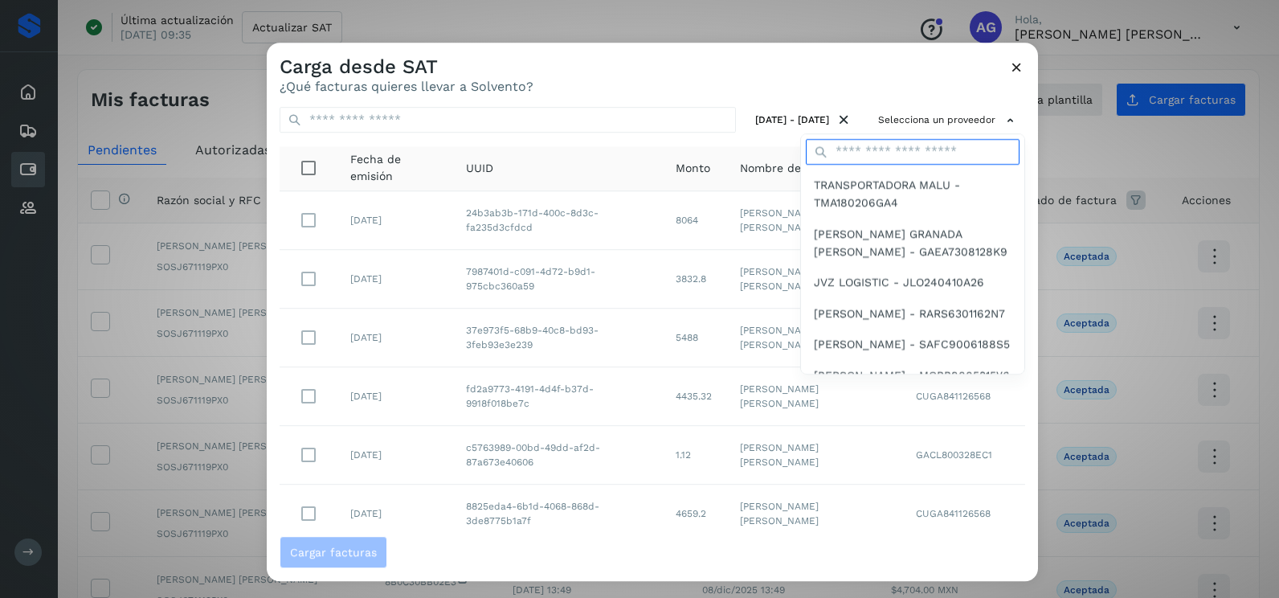
click at [902, 148] on input "text" at bounding box center [913, 152] width 214 height 26
type input "*******"
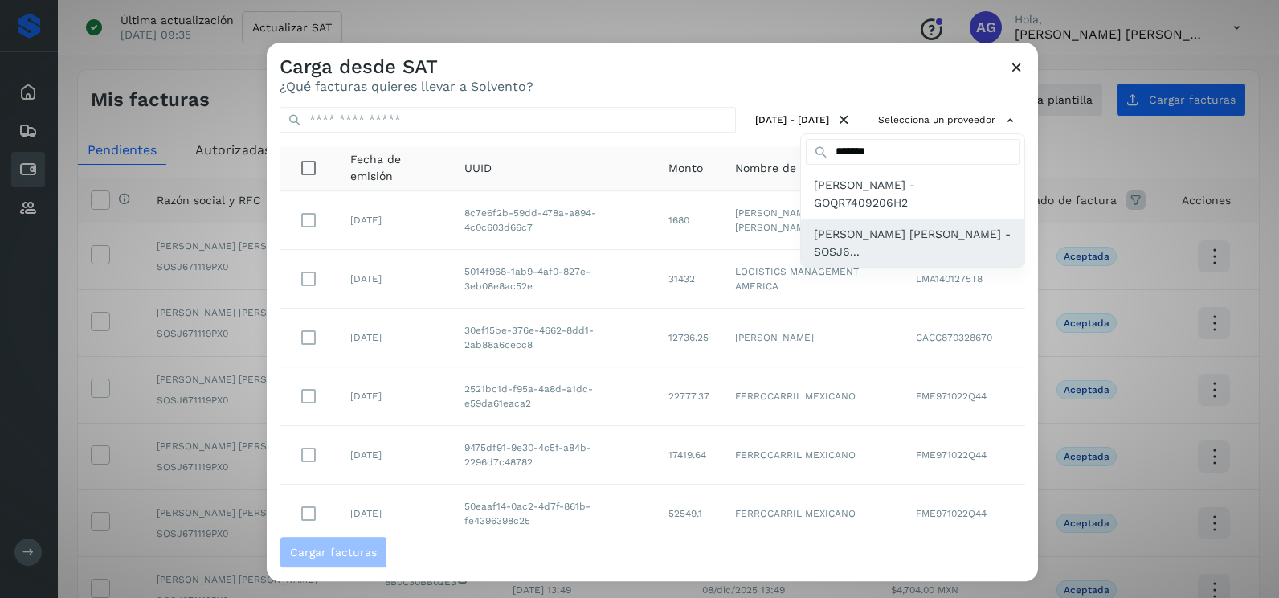
click at [885, 247] on span "[PERSON_NAME] [PERSON_NAME] - SOSJ6..." at bounding box center [913, 243] width 198 height 36
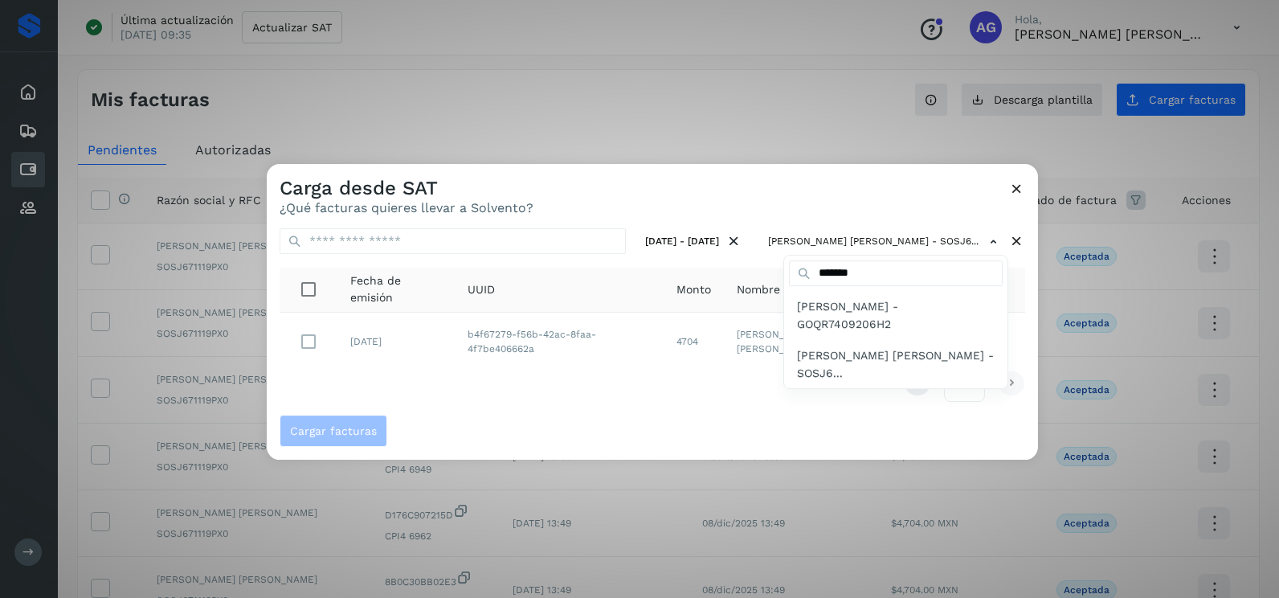
drag, startPoint x: 547, startPoint y: 370, endPoint x: 396, endPoint y: 373, distance: 151.1
click at [546, 370] on div at bounding box center [906, 463] width 1279 height 598
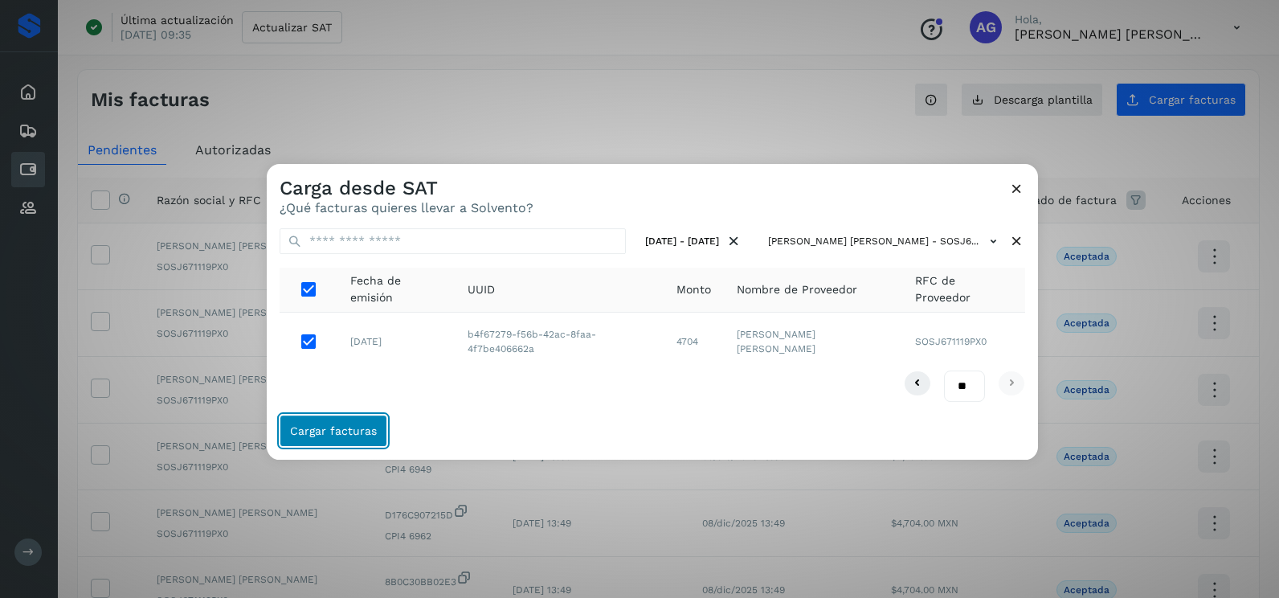
click at [322, 435] on span "Cargar facturas" at bounding box center [333, 430] width 87 height 11
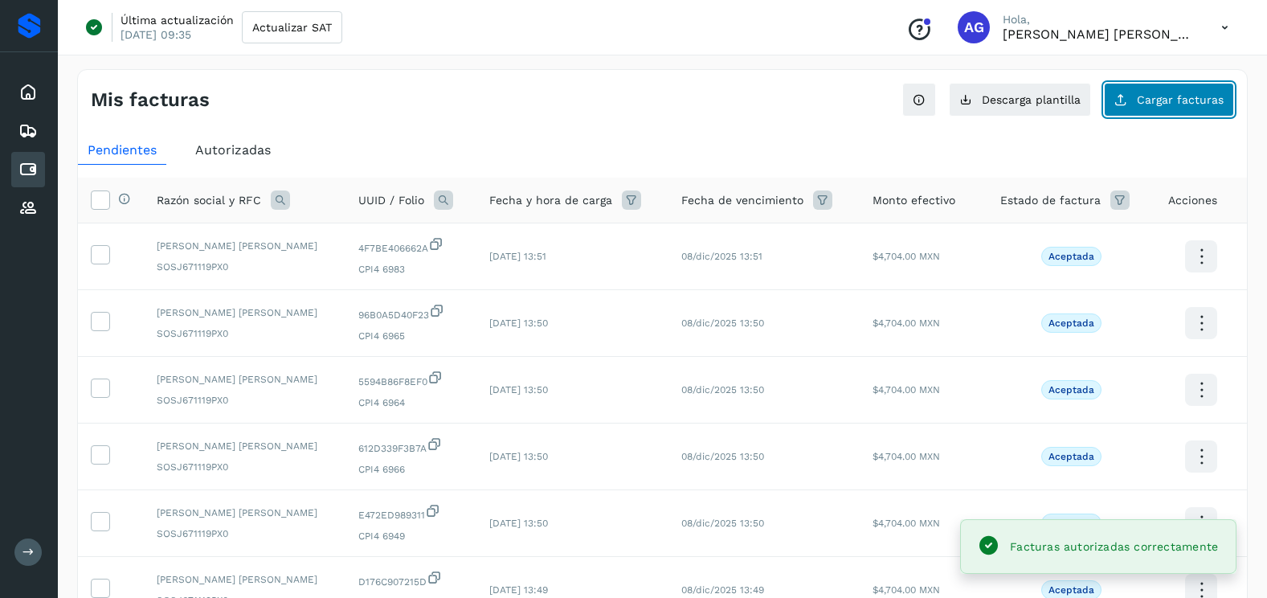
click at [1117, 100] on icon at bounding box center [1121, 99] width 13 height 13
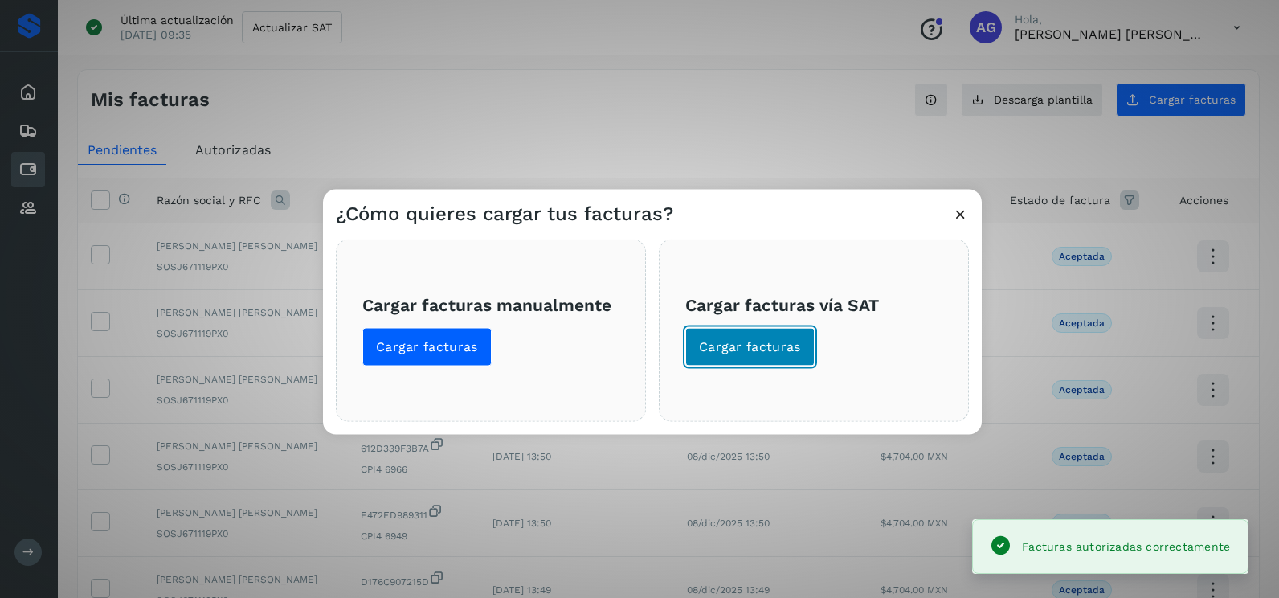
click at [714, 351] on span "Cargar facturas" at bounding box center [750, 347] width 102 height 18
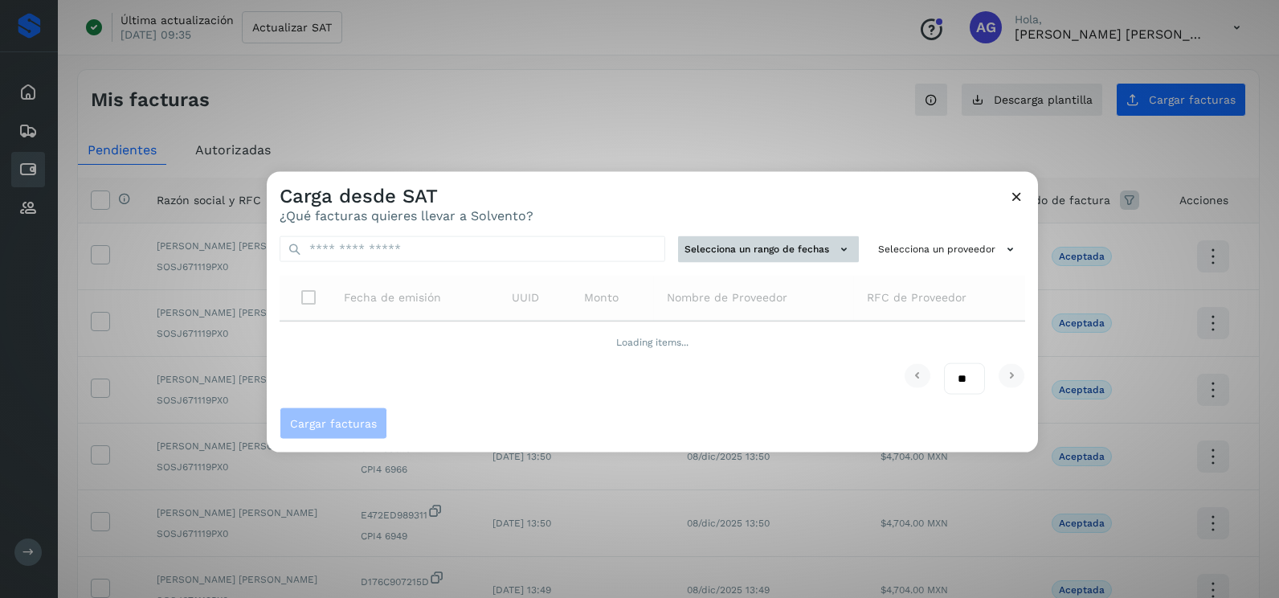
click at [744, 249] on button "Selecciona un rango de fechas" at bounding box center [768, 249] width 181 height 27
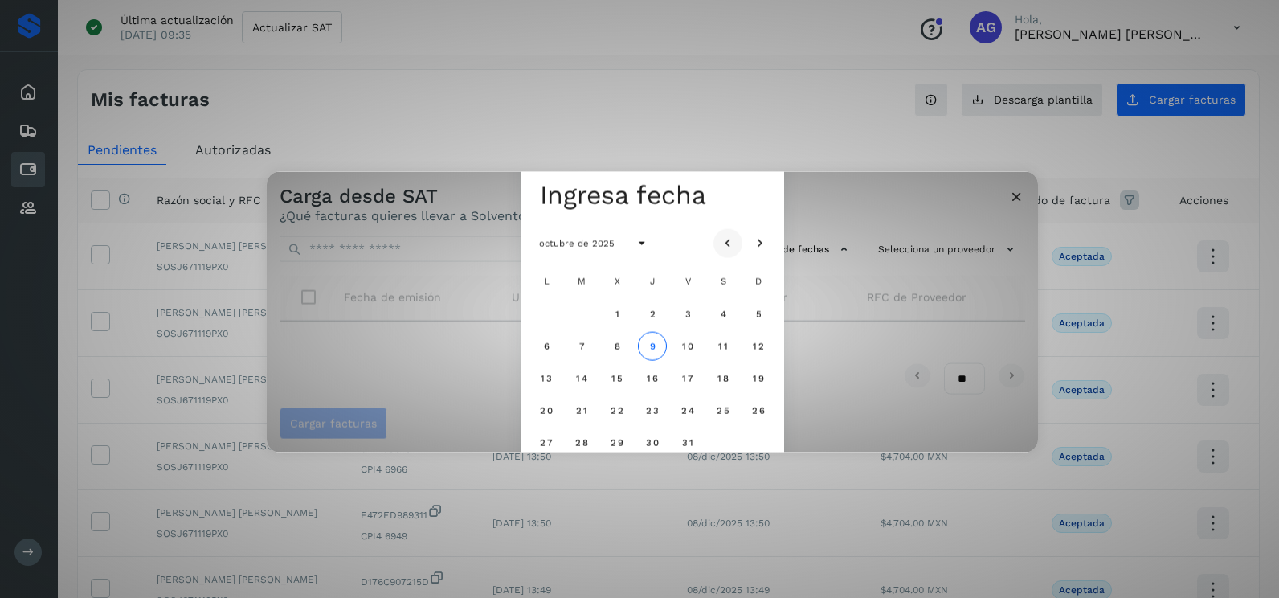
click at [728, 243] on icon "Mes anterior" at bounding box center [728, 243] width 16 height 16
click at [545, 341] on span "8" at bounding box center [545, 345] width 7 height 11
click at [575, 340] on button "9" at bounding box center [581, 345] width 29 height 29
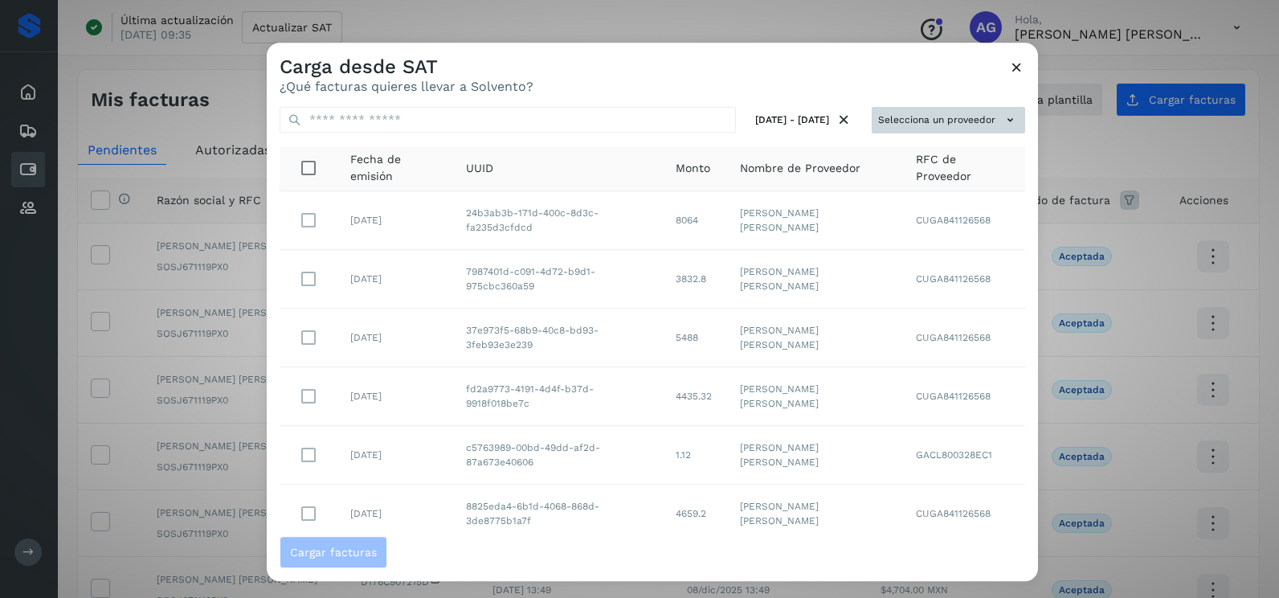
click at [901, 125] on button "Selecciona un proveedor" at bounding box center [948, 120] width 153 height 27
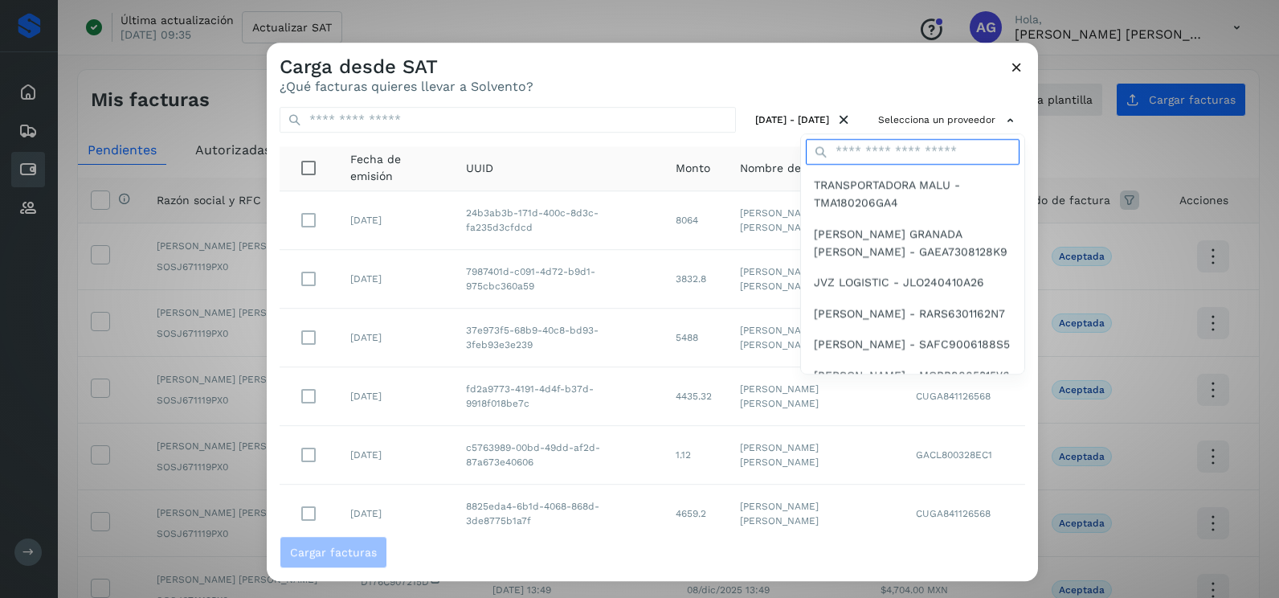
click at [884, 145] on input "text" at bounding box center [913, 152] width 214 height 26
type input "*******"
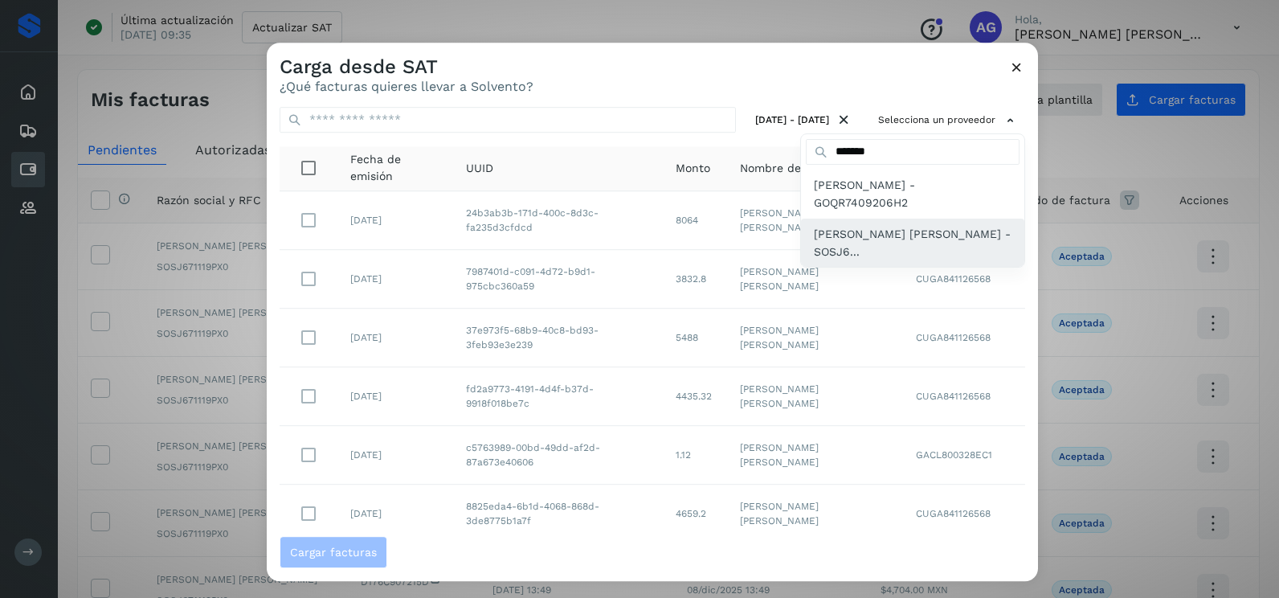
click at [856, 243] on span "[PERSON_NAME] [PERSON_NAME] - SOSJ6..." at bounding box center [913, 243] width 198 height 36
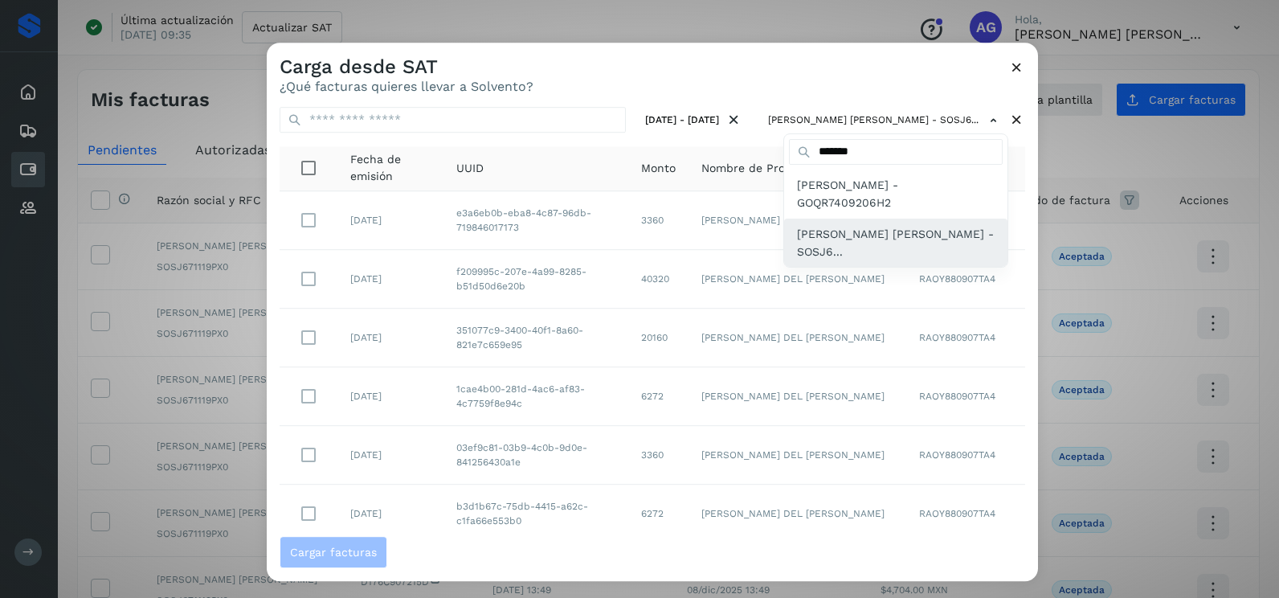
click at [849, 238] on span "[PERSON_NAME] [PERSON_NAME] - SOSJ6..." at bounding box center [896, 243] width 198 height 36
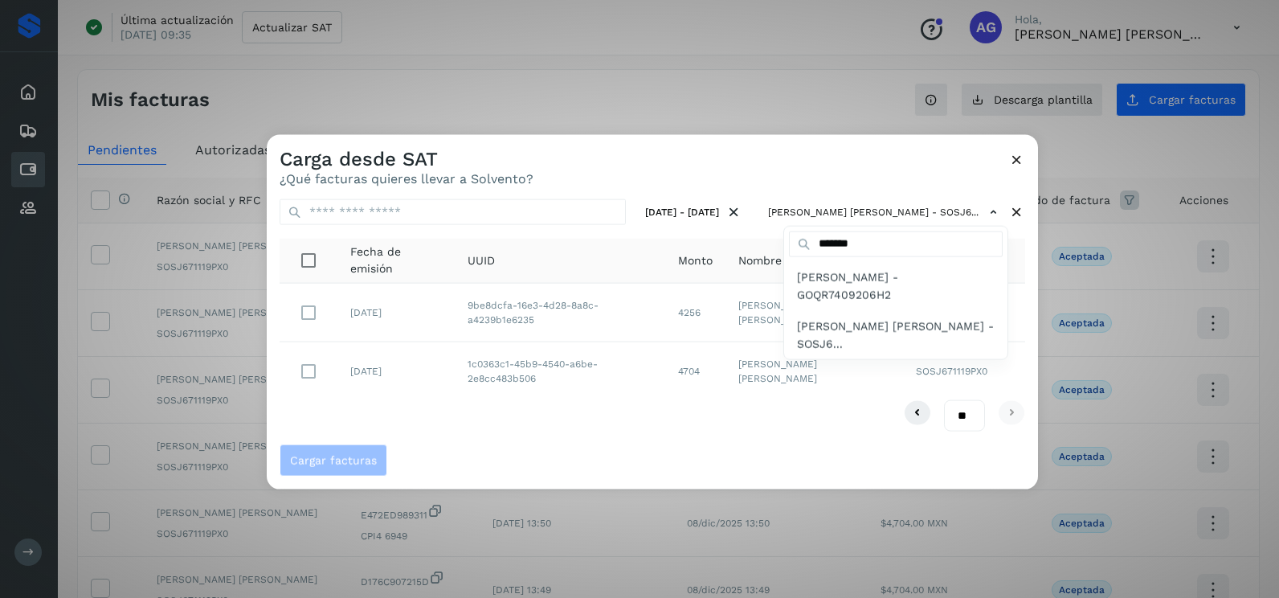
click at [548, 444] on div at bounding box center [906, 434] width 1279 height 598
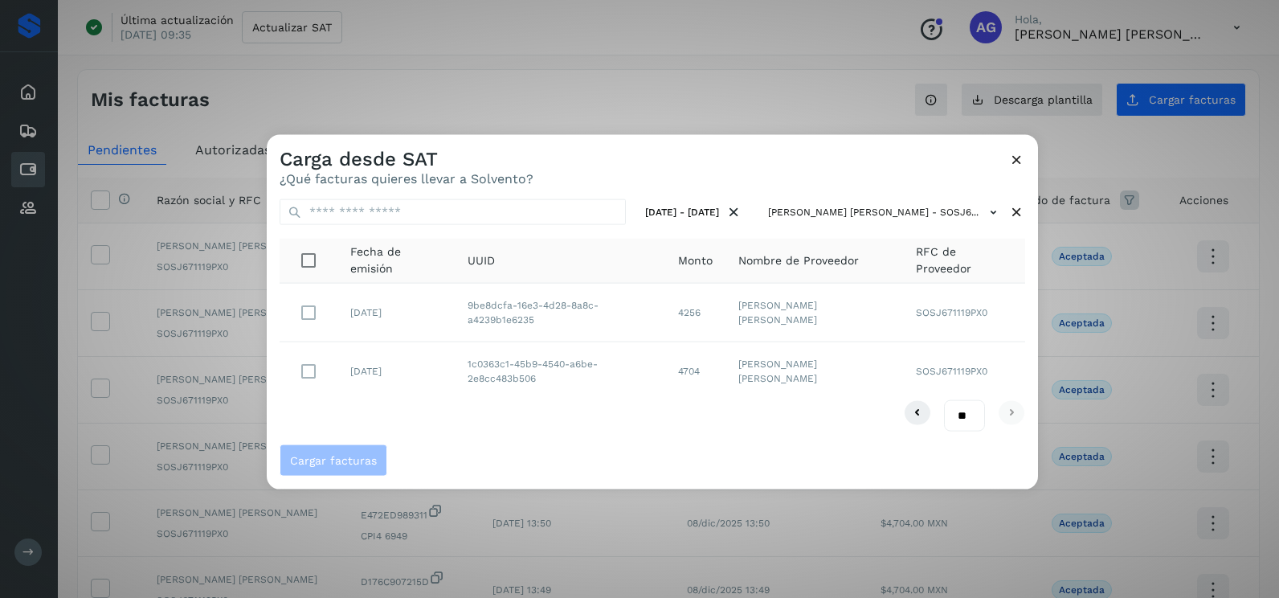
click at [327, 382] on td at bounding box center [309, 371] width 58 height 58
click at [359, 460] on span "Cargar facturas" at bounding box center [333, 459] width 87 height 11
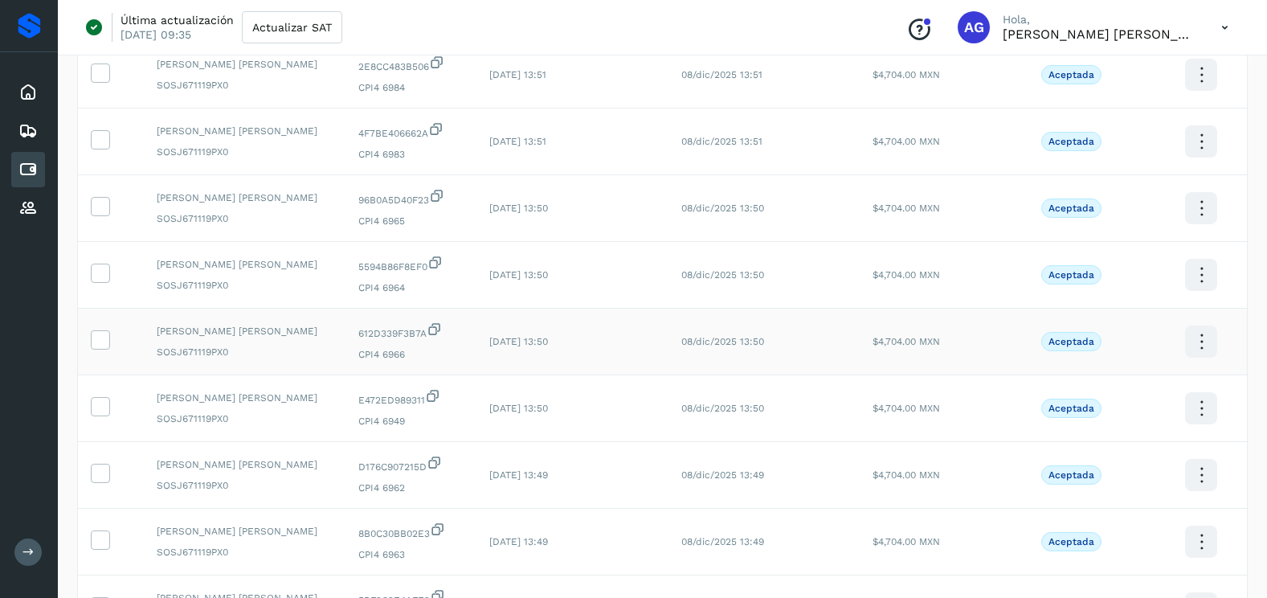
scroll to position [429, 0]
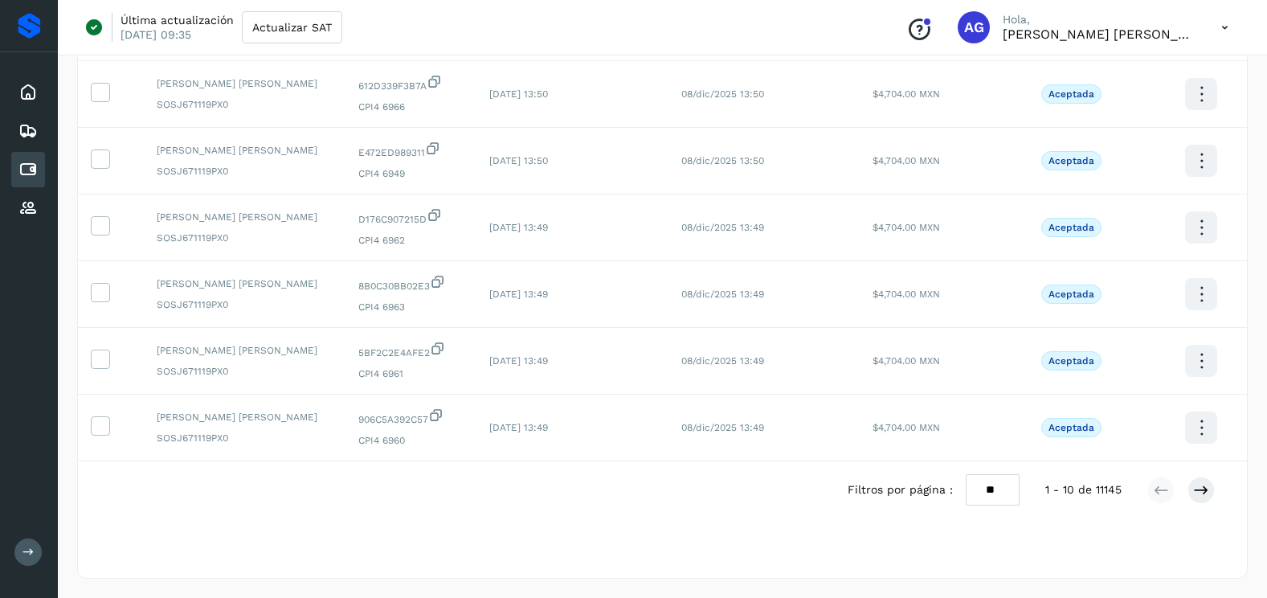
click at [989, 489] on select "** ** **" at bounding box center [993, 489] width 54 height 31
select select "**"
click at [966, 474] on select "** ** **" at bounding box center [993, 489] width 54 height 31
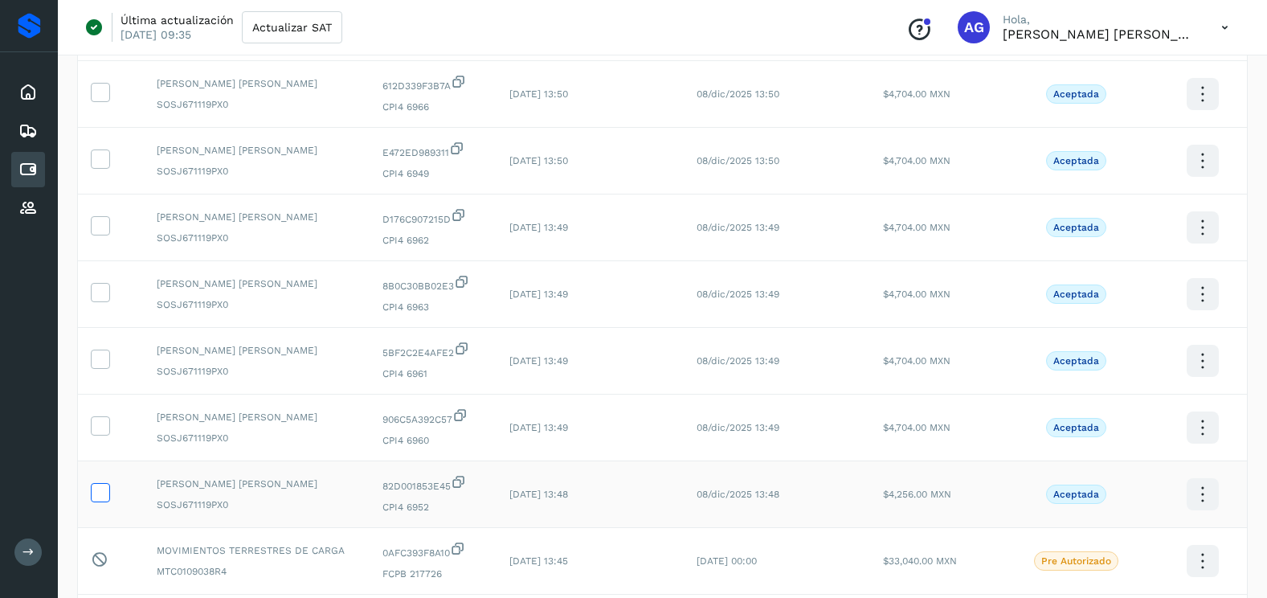
click at [96, 497] on icon at bounding box center [100, 491] width 17 height 17
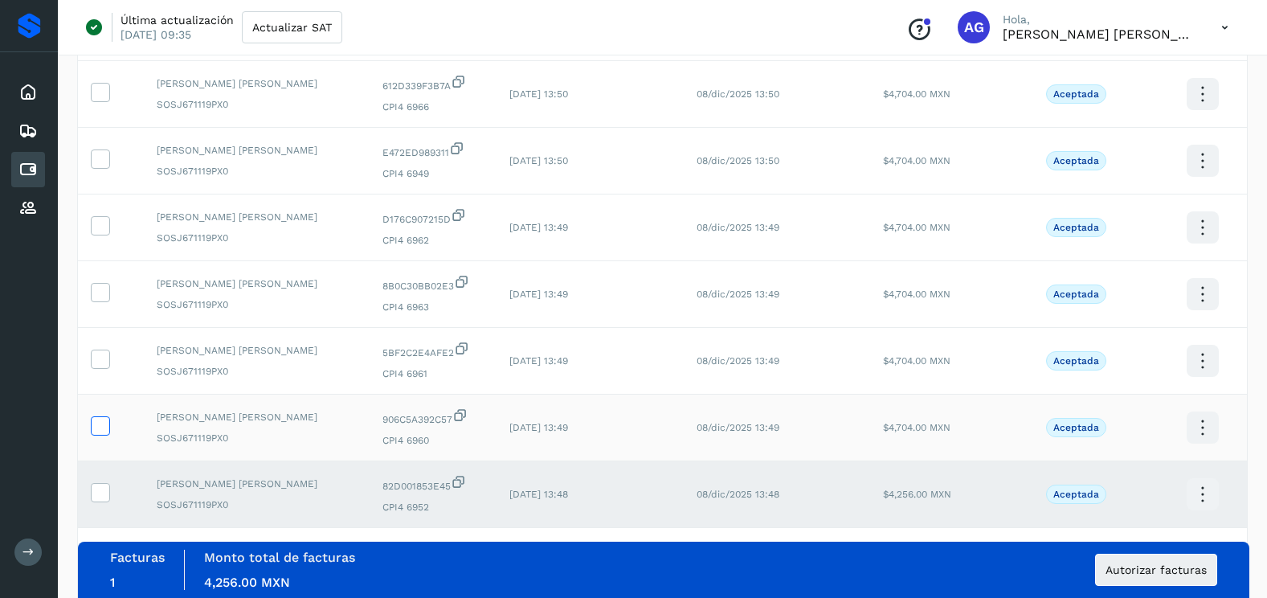
click at [98, 419] on icon at bounding box center [100, 424] width 17 height 17
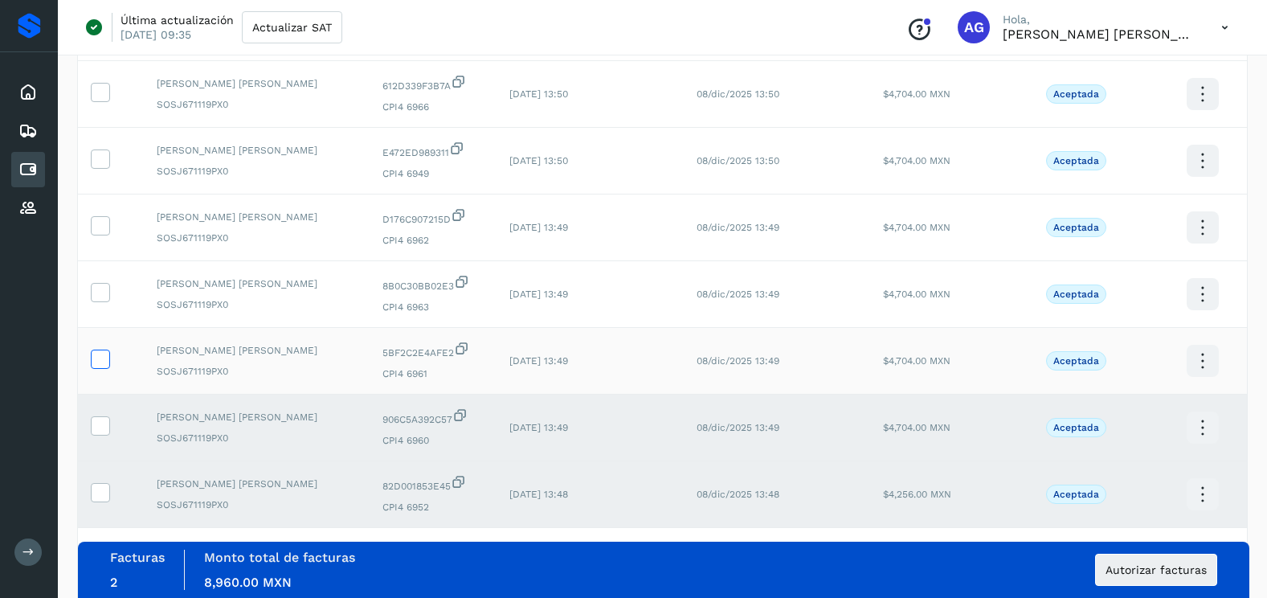
click at [102, 359] on icon at bounding box center [100, 358] width 17 height 17
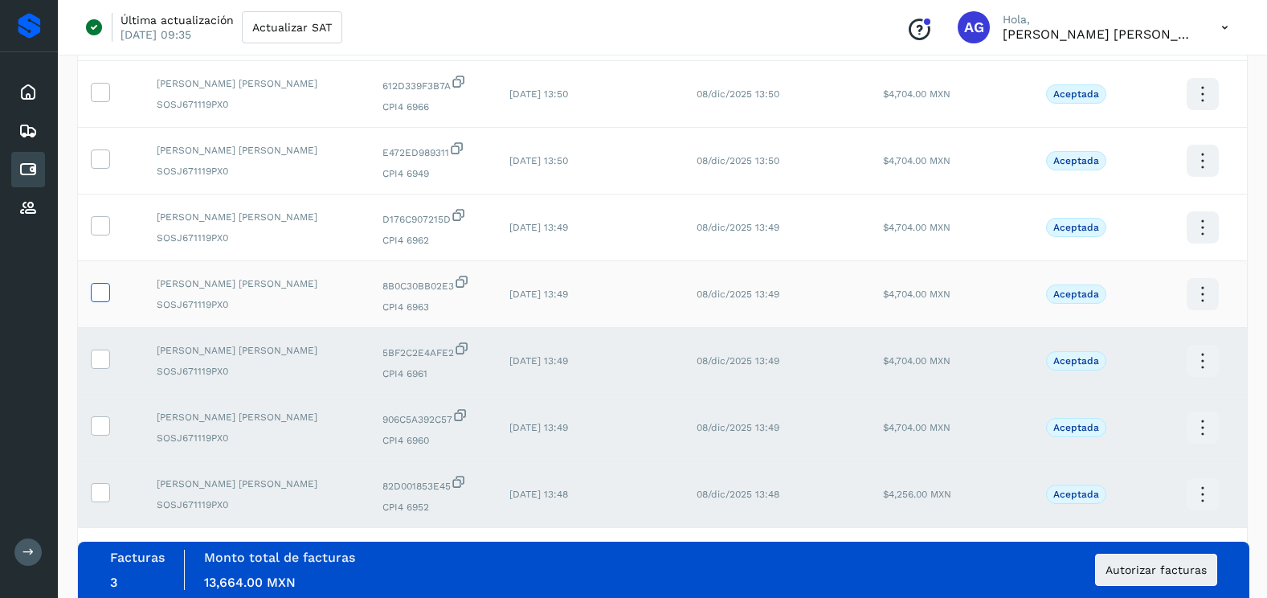
click at [101, 284] on icon at bounding box center [100, 291] width 17 height 17
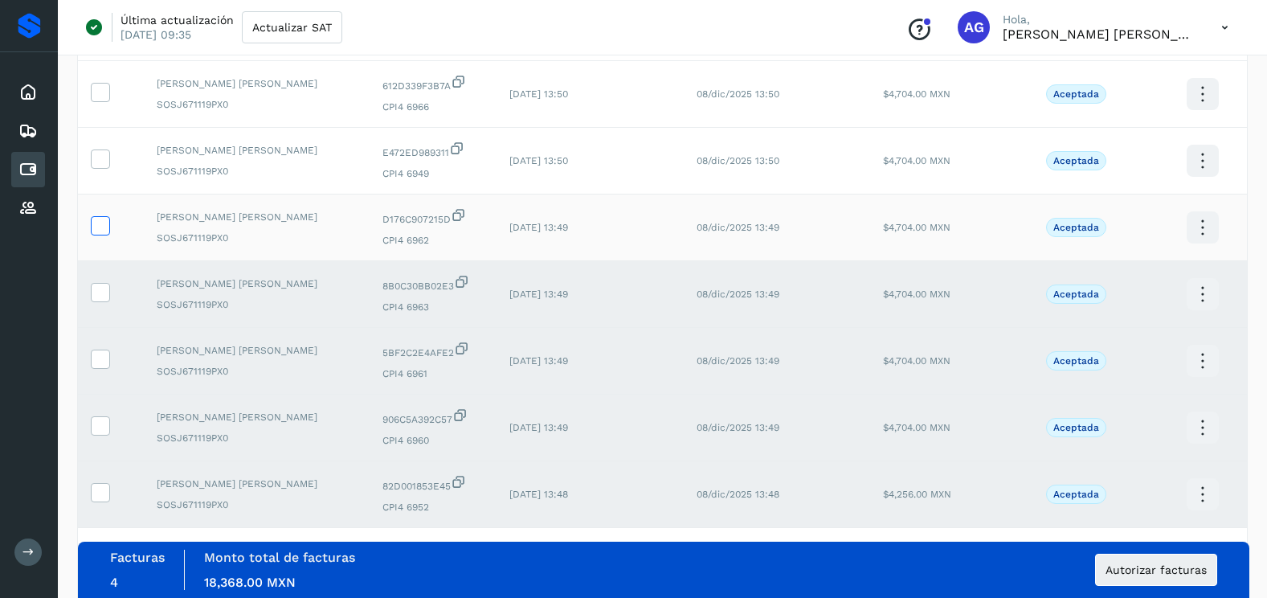
click at [101, 226] on icon at bounding box center [100, 224] width 17 height 17
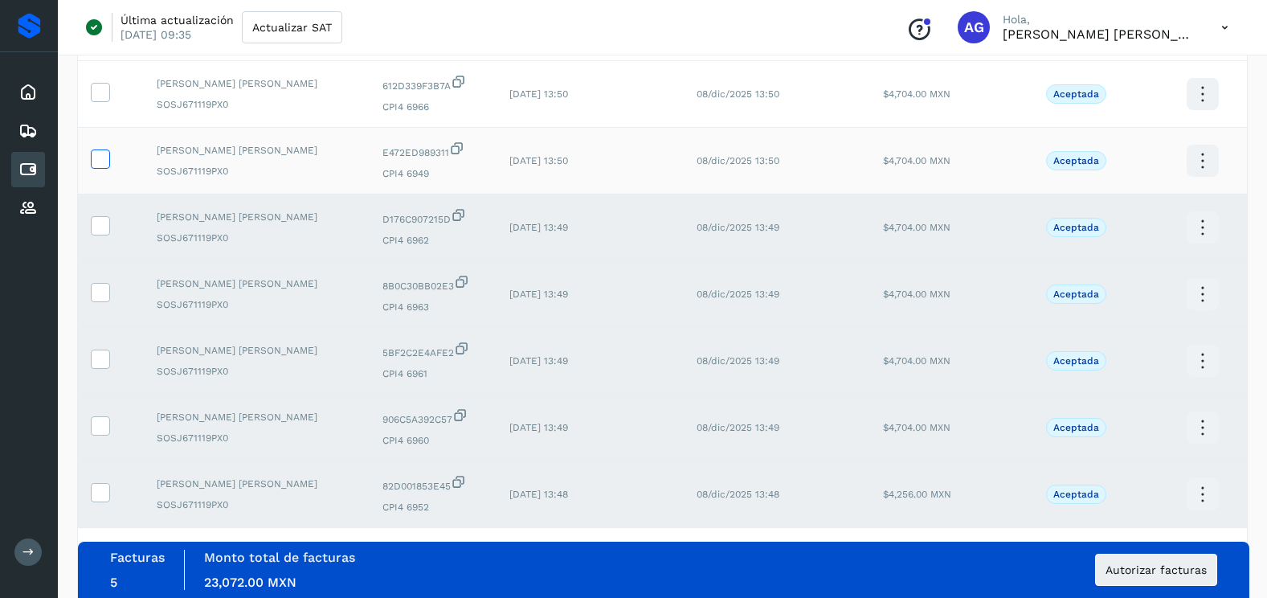
click at [101, 163] on icon at bounding box center [100, 157] width 17 height 17
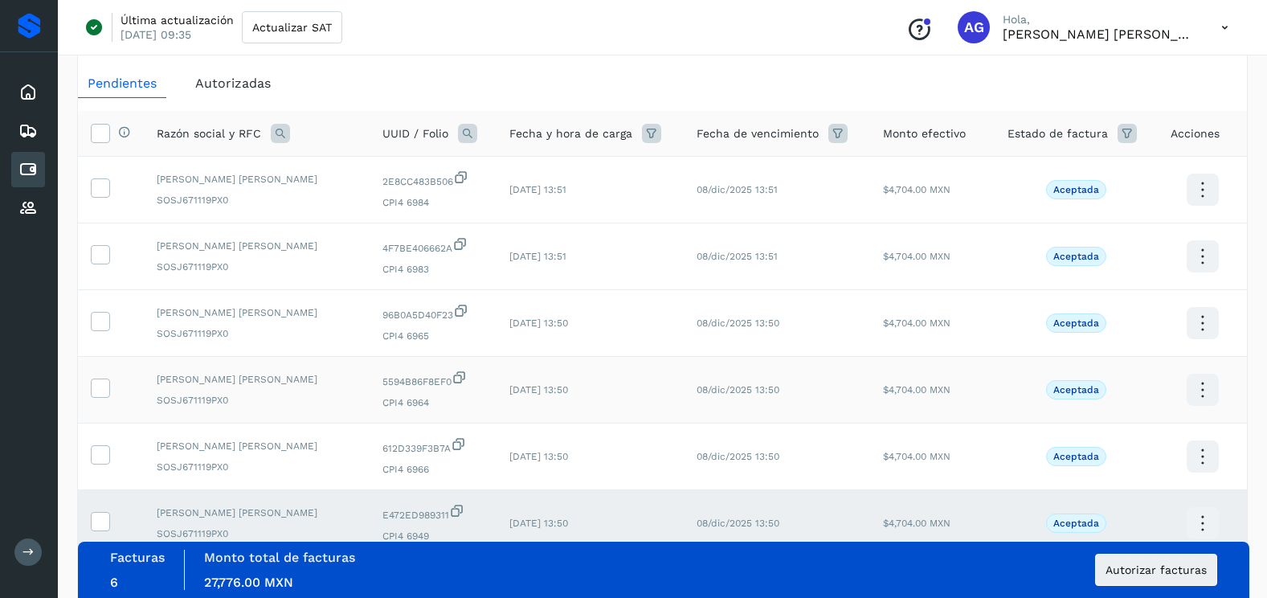
scroll to position [27, 0]
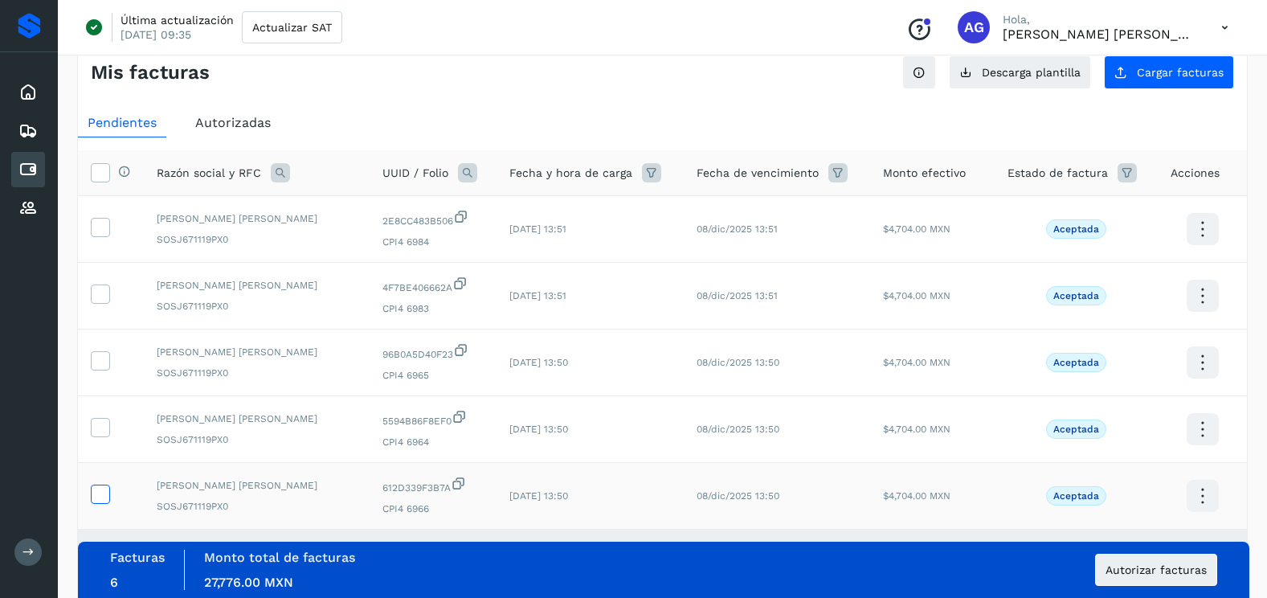
click at [100, 485] on icon at bounding box center [100, 493] width 17 height 17
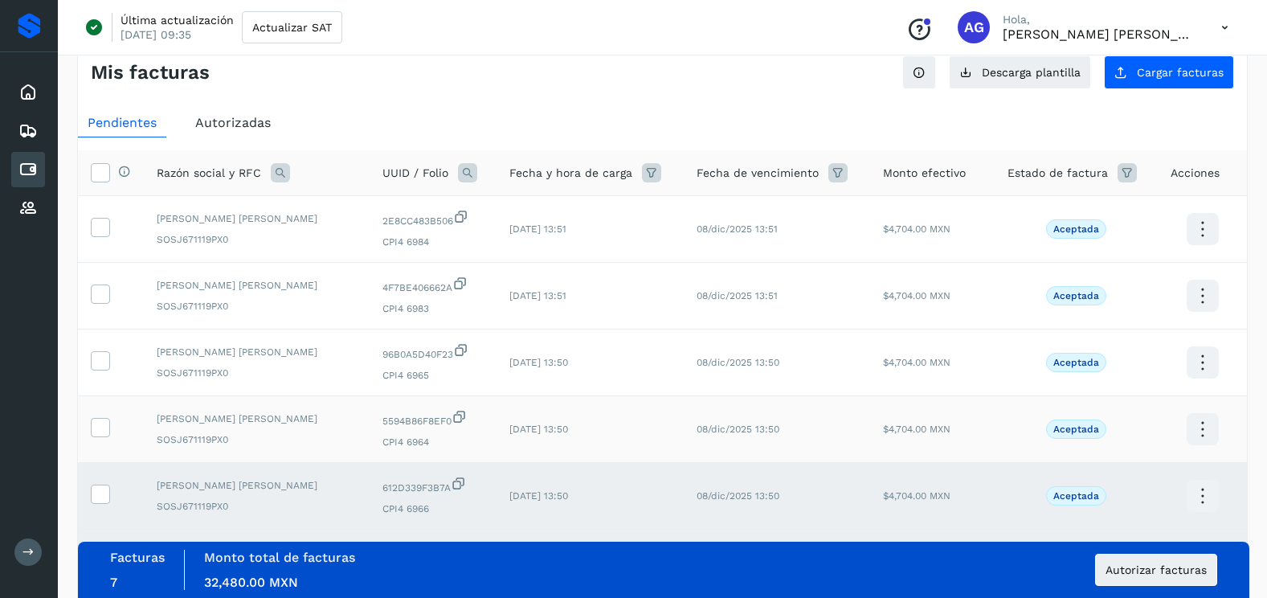
click at [104, 413] on td at bounding box center [111, 429] width 66 height 67
drag, startPoint x: 103, startPoint y: 427, endPoint x: 104, endPoint y: 392, distance: 35.4
click at [103, 427] on icon at bounding box center [100, 426] width 17 height 17
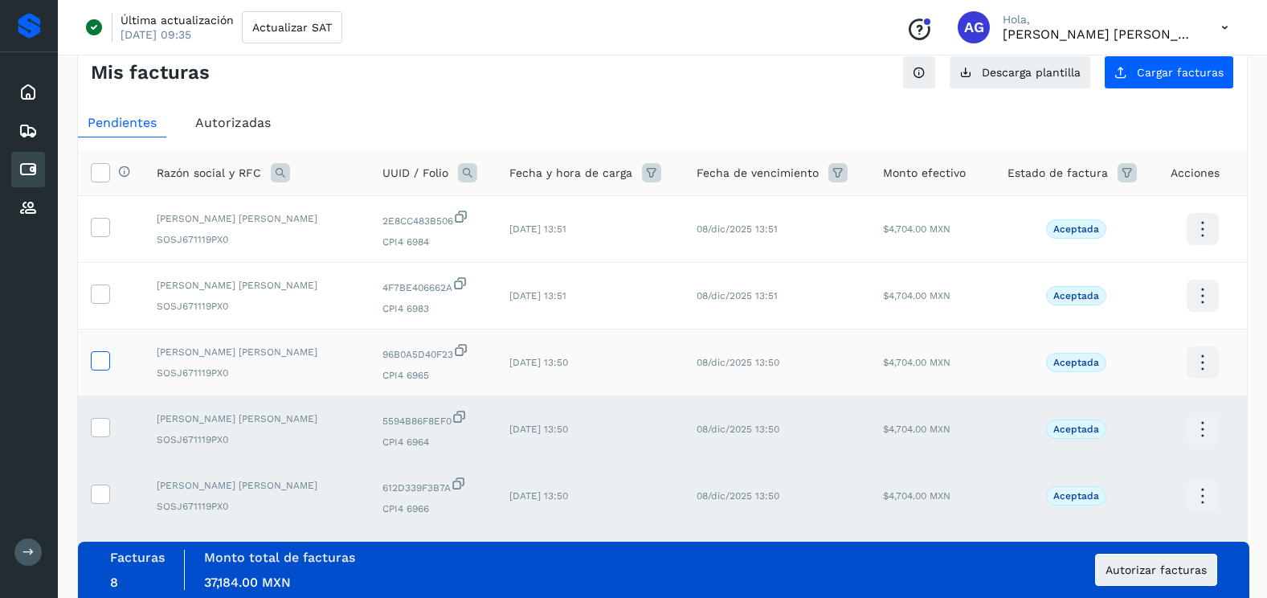
click at [100, 366] on icon at bounding box center [100, 359] width 17 height 17
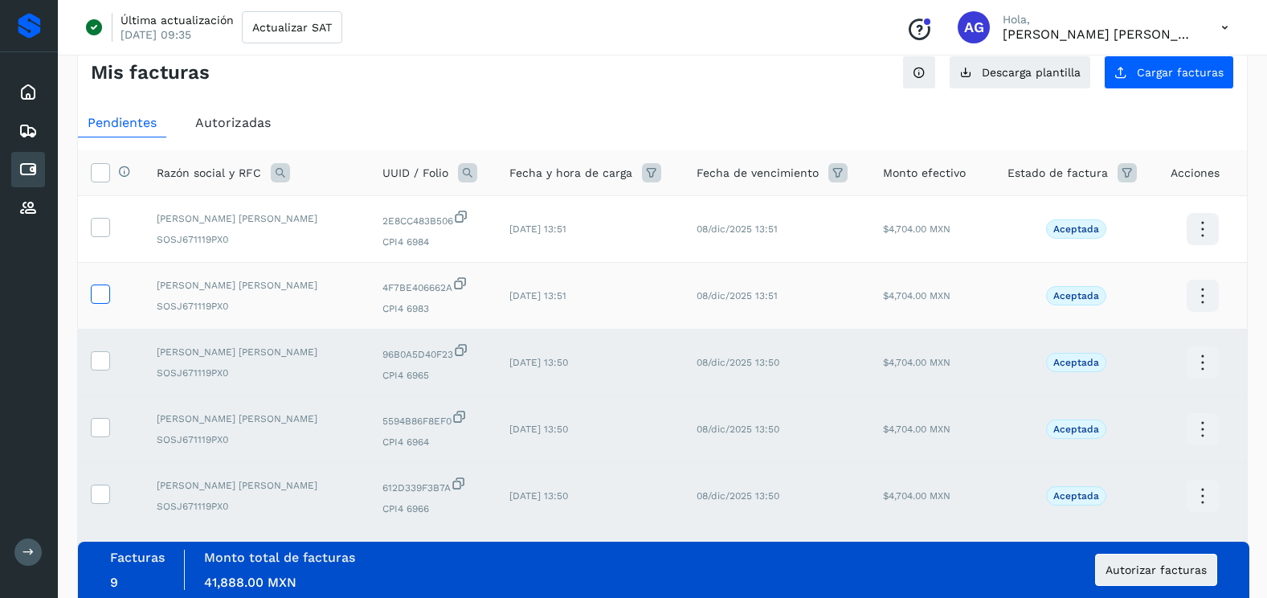
click at [103, 286] on icon at bounding box center [100, 292] width 17 height 17
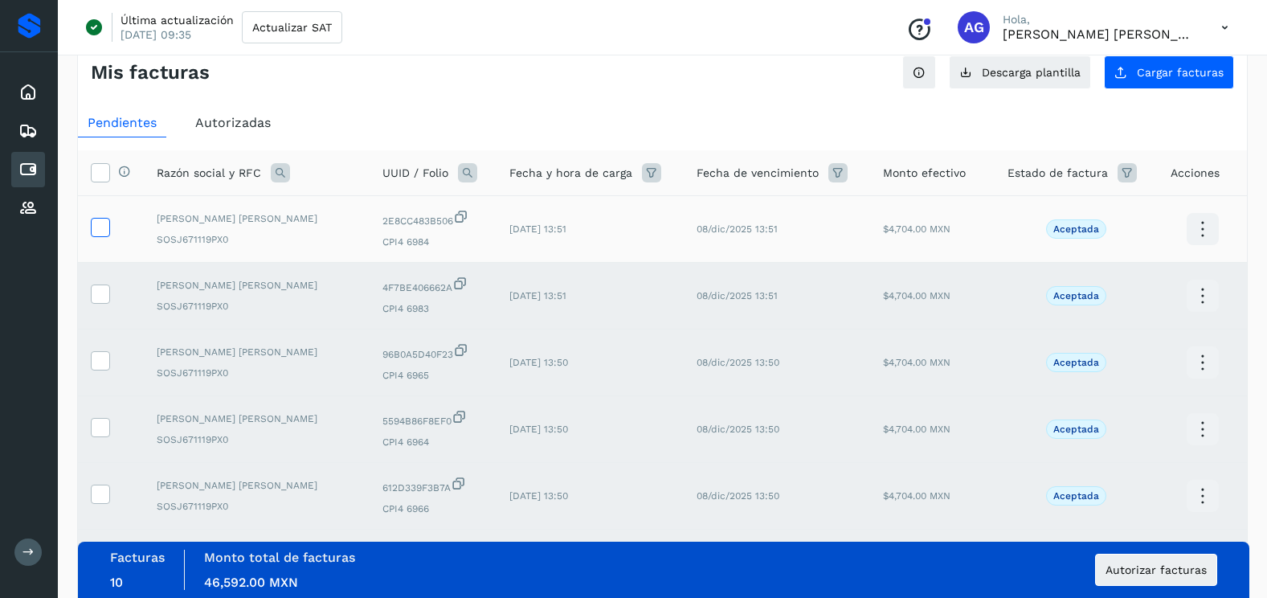
click at [105, 219] on icon at bounding box center [100, 226] width 17 height 17
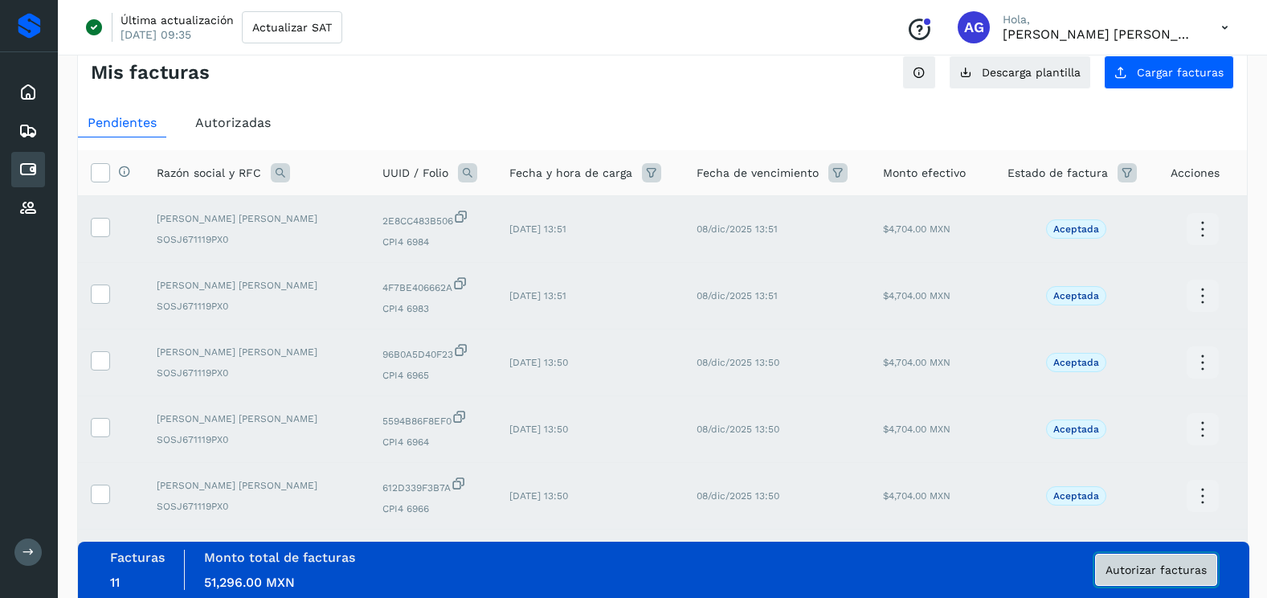
click at [1124, 570] on span "Autorizar facturas" at bounding box center [1156, 569] width 101 height 11
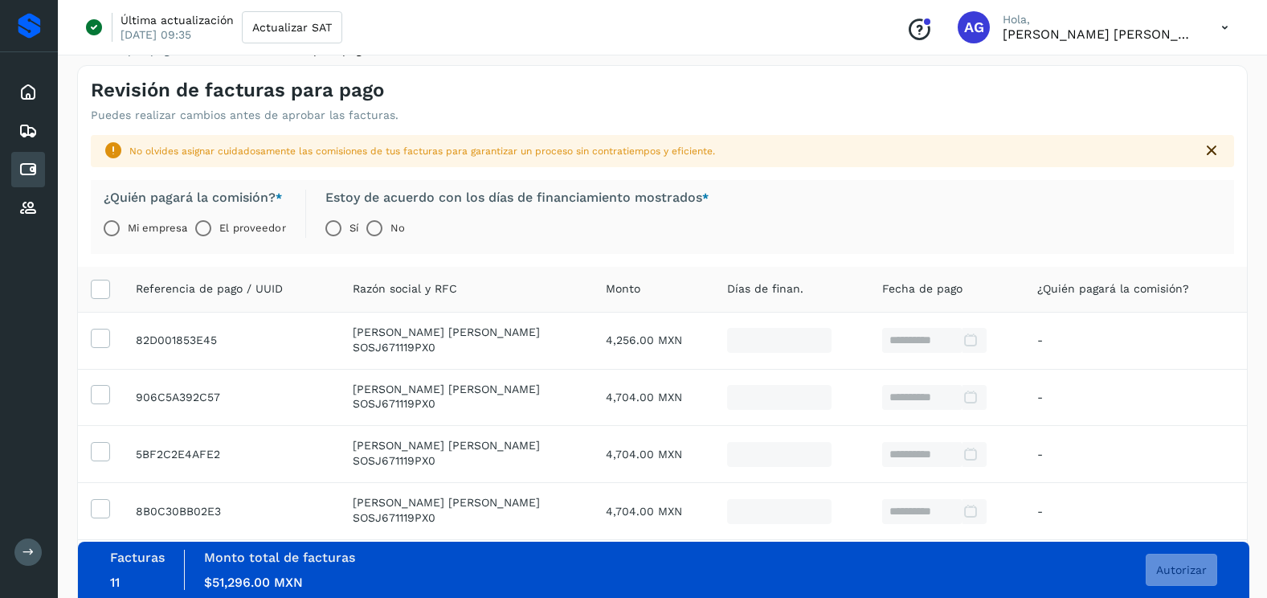
click at [130, 227] on label "Mi empresa" at bounding box center [157, 228] width 59 height 32
click at [1176, 569] on span "Autorizar" at bounding box center [1181, 569] width 51 height 11
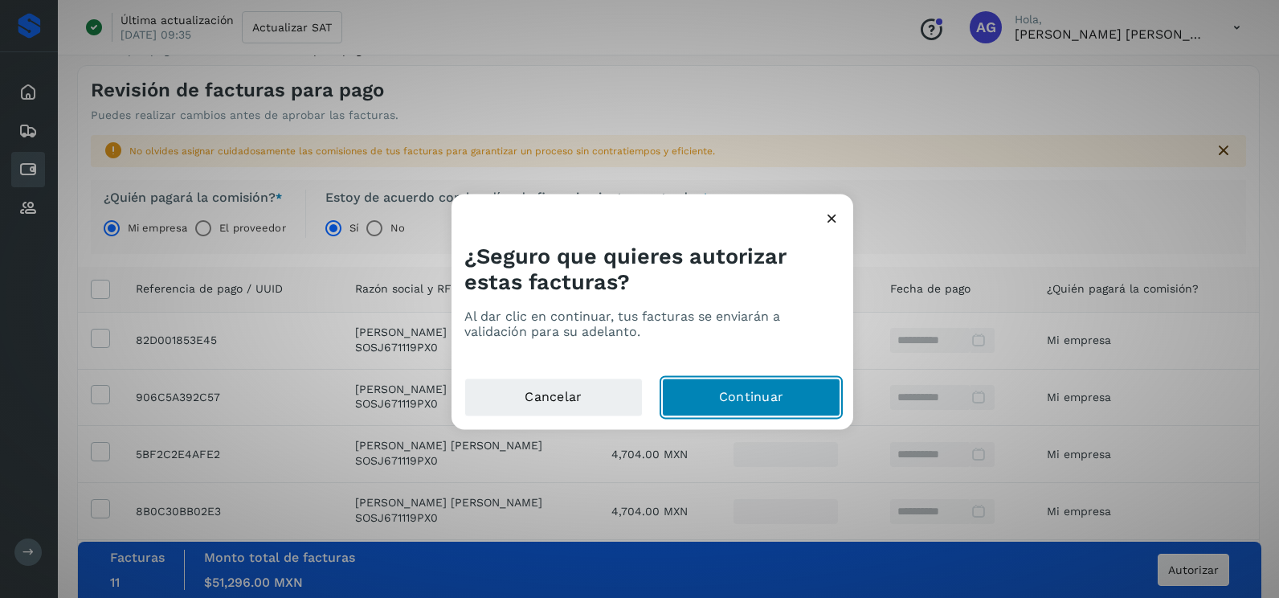
click at [759, 391] on button "Continuar" at bounding box center [751, 397] width 178 height 39
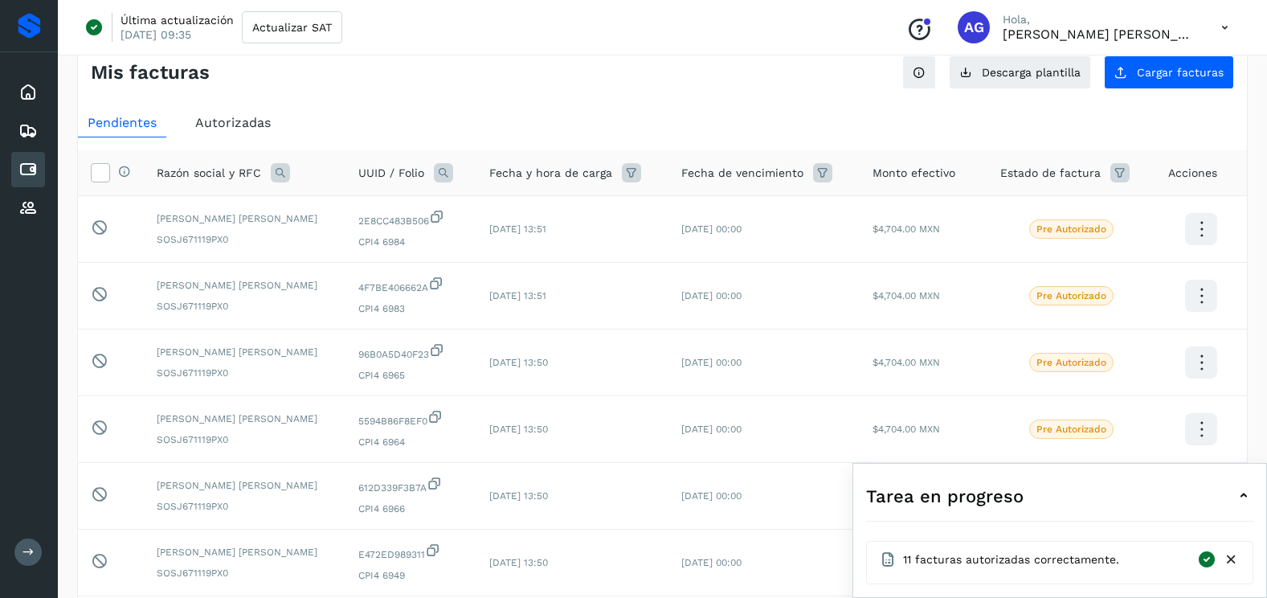
click at [1225, 562] on icon at bounding box center [1231, 559] width 17 height 17
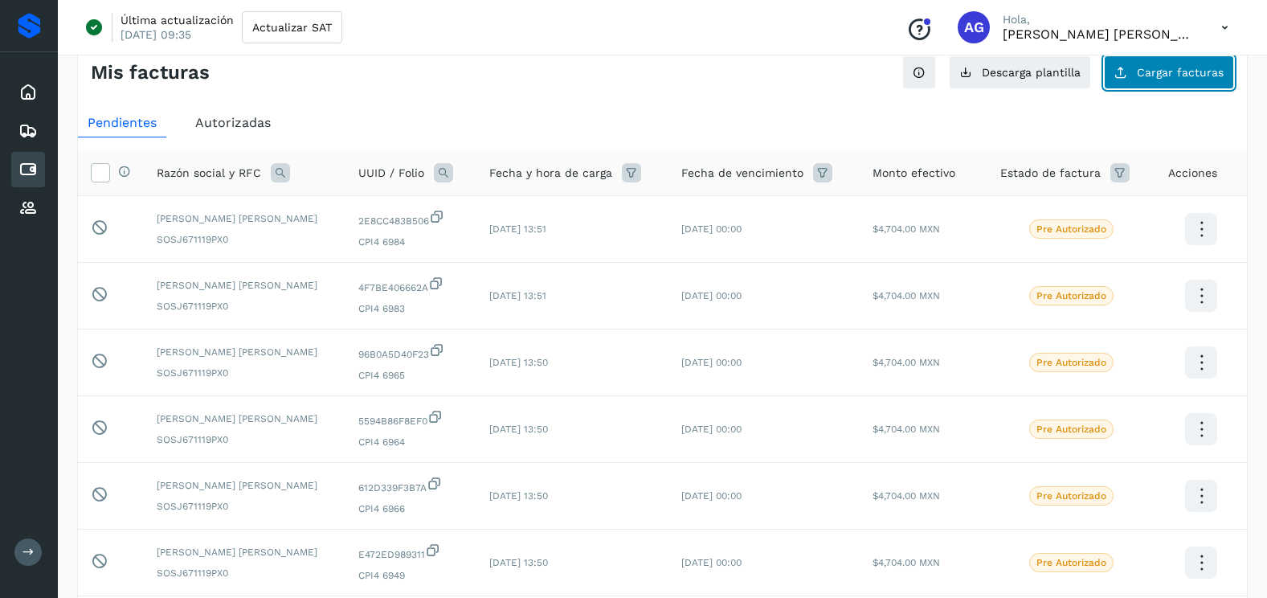
click at [1164, 76] on span "Cargar facturas" at bounding box center [1180, 72] width 87 height 11
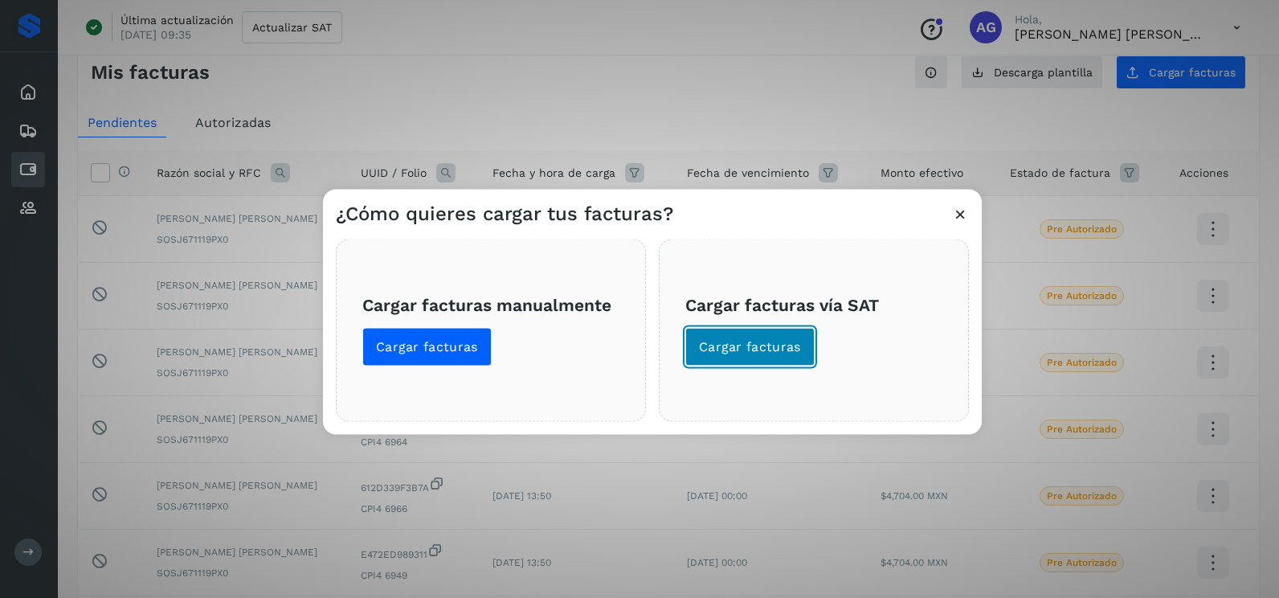
click at [796, 346] on span "Cargar facturas" at bounding box center [750, 347] width 102 height 18
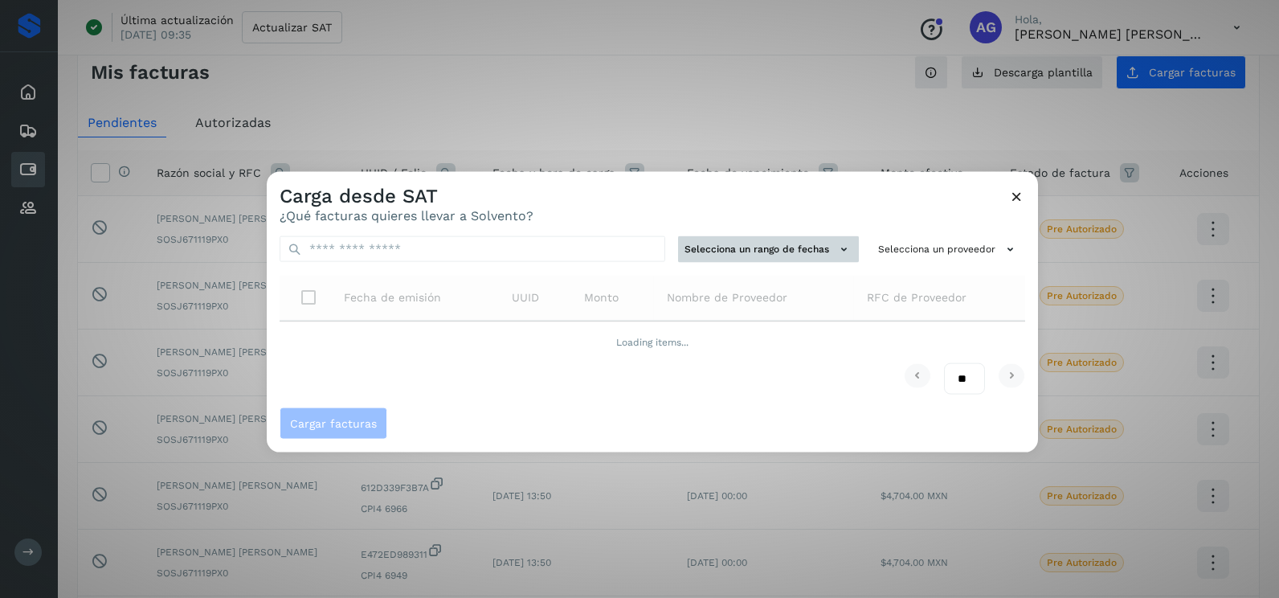
click at [768, 251] on button "Selecciona un rango de fechas" at bounding box center [768, 249] width 181 height 27
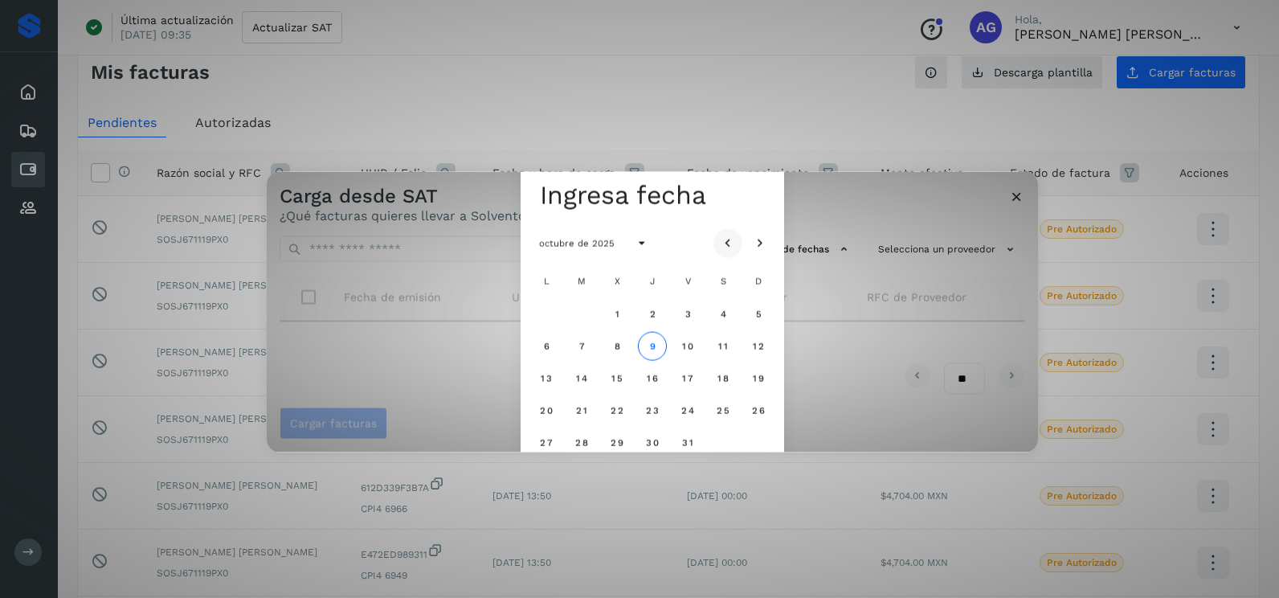
click at [723, 244] on icon "Mes anterior" at bounding box center [728, 243] width 16 height 16
click at [552, 312] on button "1" at bounding box center [546, 313] width 29 height 29
click at [586, 325] on button "2" at bounding box center [581, 313] width 29 height 29
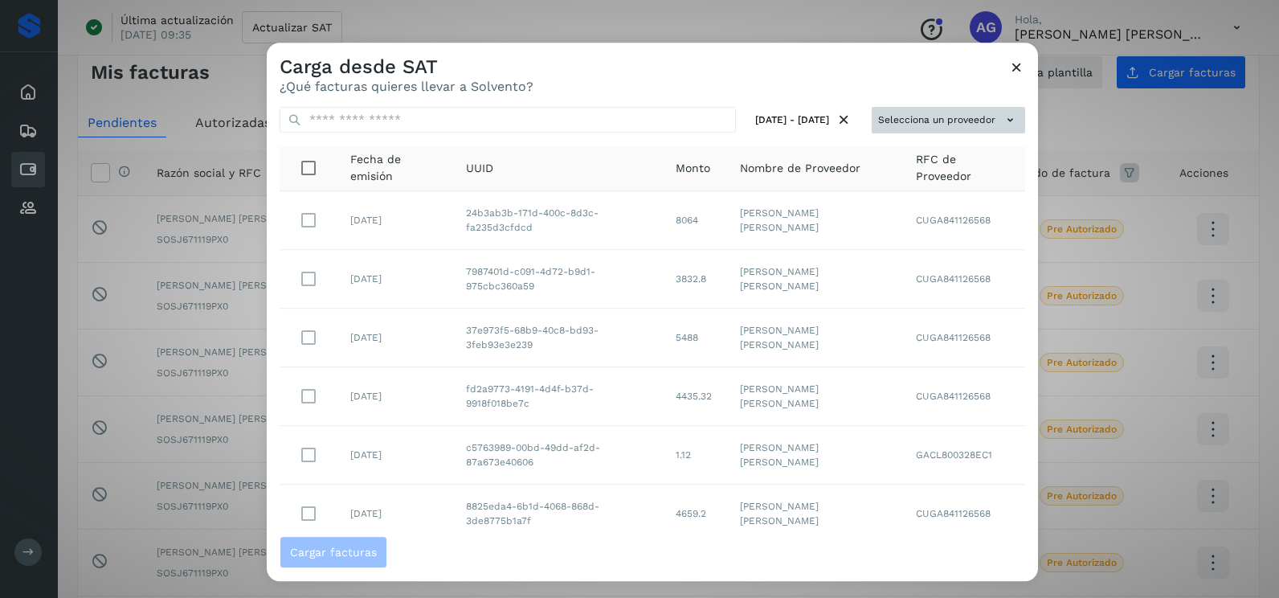
click at [954, 125] on button "Selecciona un proveedor" at bounding box center [948, 120] width 153 height 27
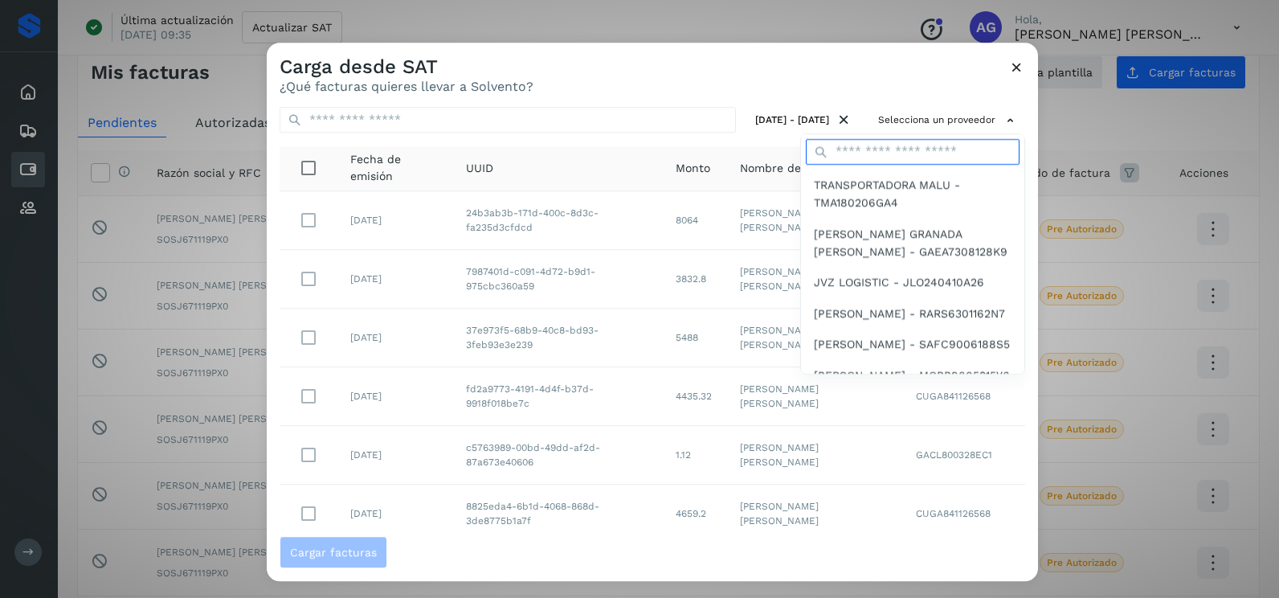
click at [918, 152] on input "text" at bounding box center [913, 152] width 214 height 26
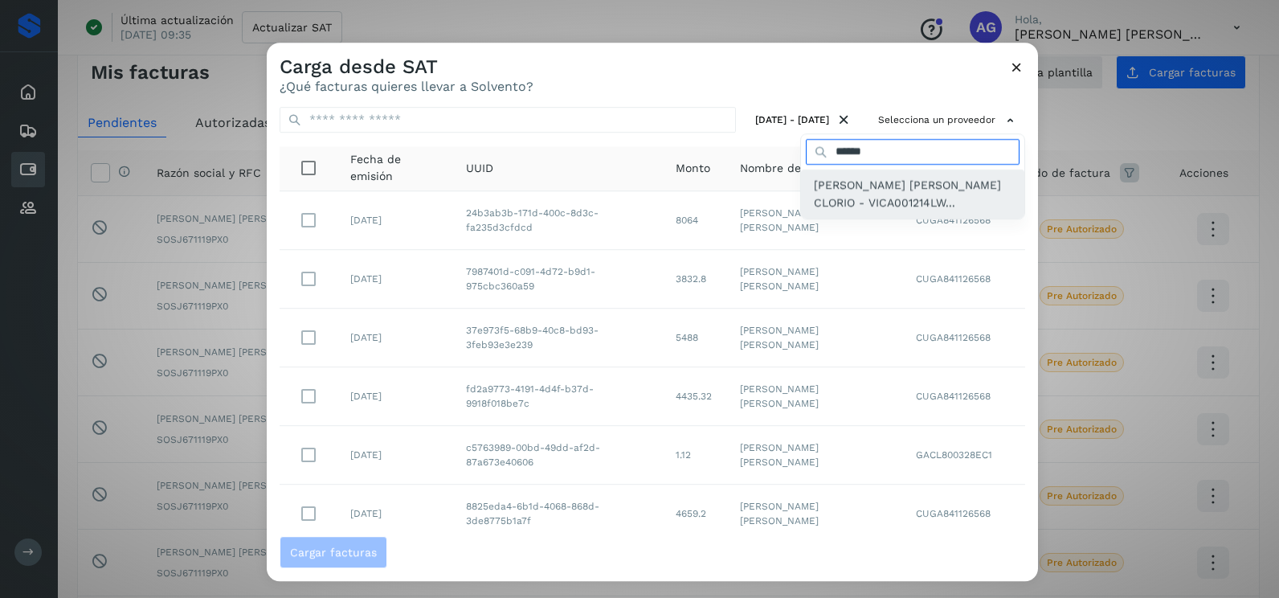
type input "******"
click at [890, 185] on span "[PERSON_NAME] [PERSON_NAME] CLORIO - VICA001214LW..." at bounding box center [913, 194] width 198 height 36
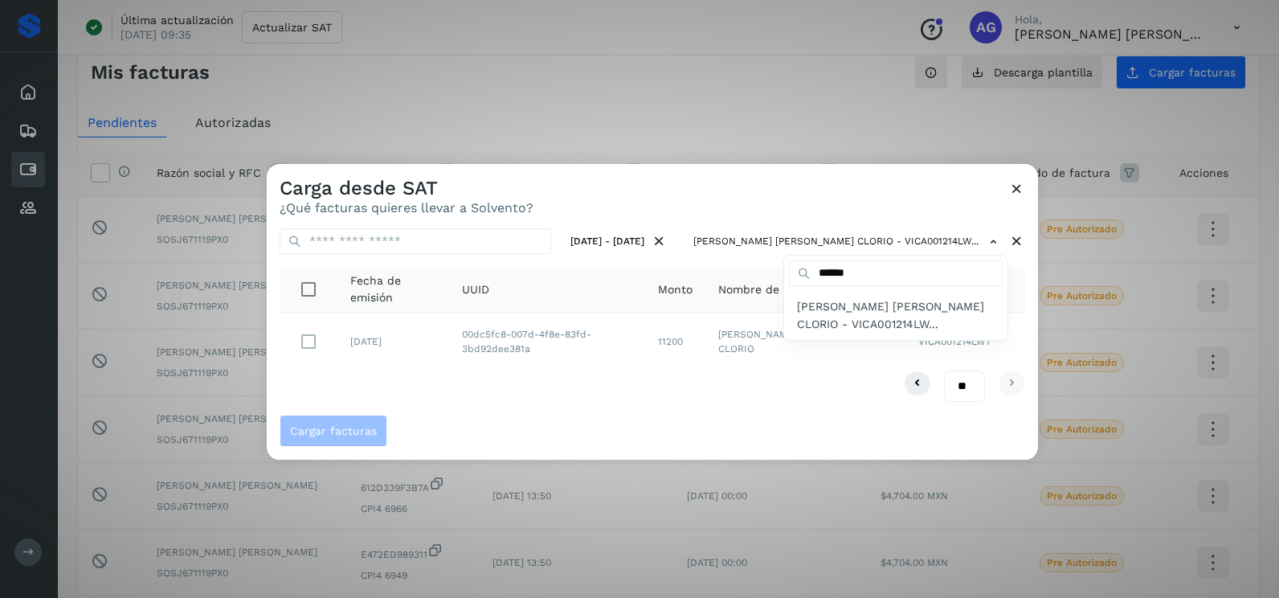
click at [582, 387] on div at bounding box center [906, 463] width 1279 height 598
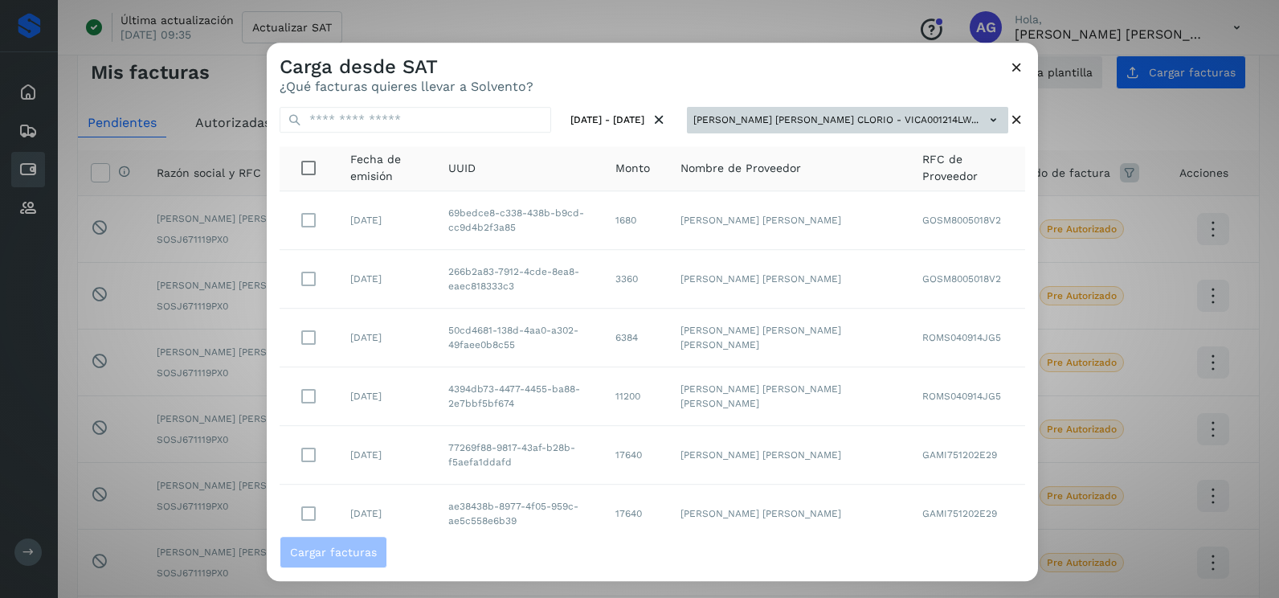
click at [863, 112] on button "[PERSON_NAME] [PERSON_NAME] CLORIO - VICA001214LW..." at bounding box center [847, 120] width 321 height 27
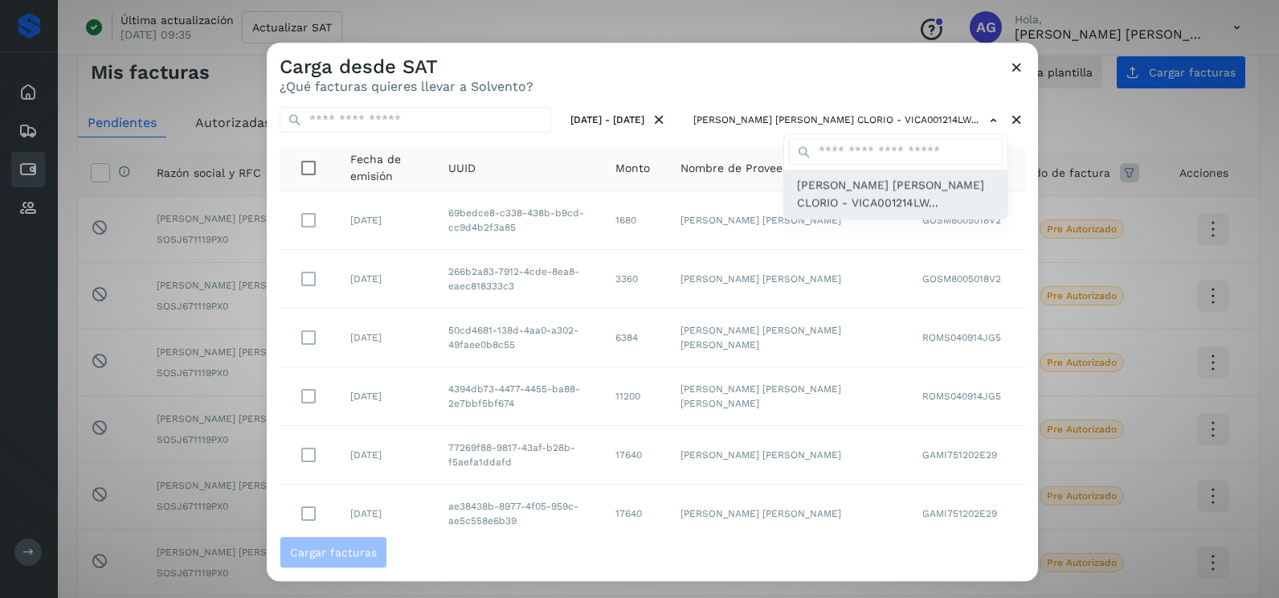
click at [868, 188] on span "[PERSON_NAME] [PERSON_NAME] CLORIO - VICA001214LW..." at bounding box center [896, 194] width 198 height 36
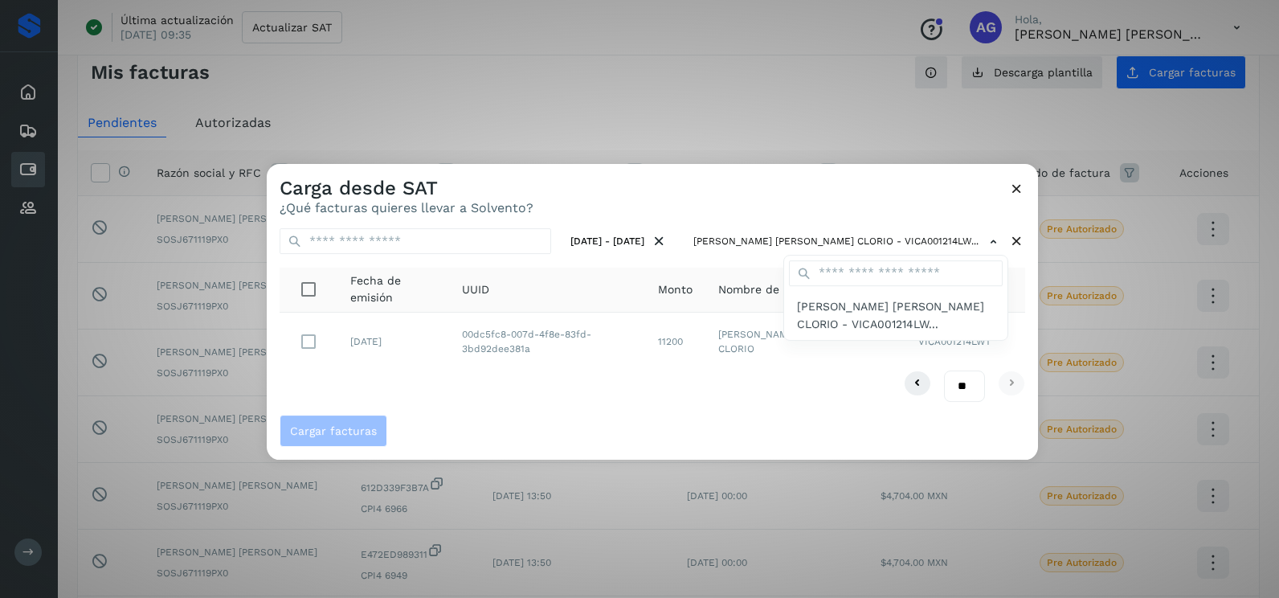
click at [313, 343] on div at bounding box center [906, 463] width 1279 height 598
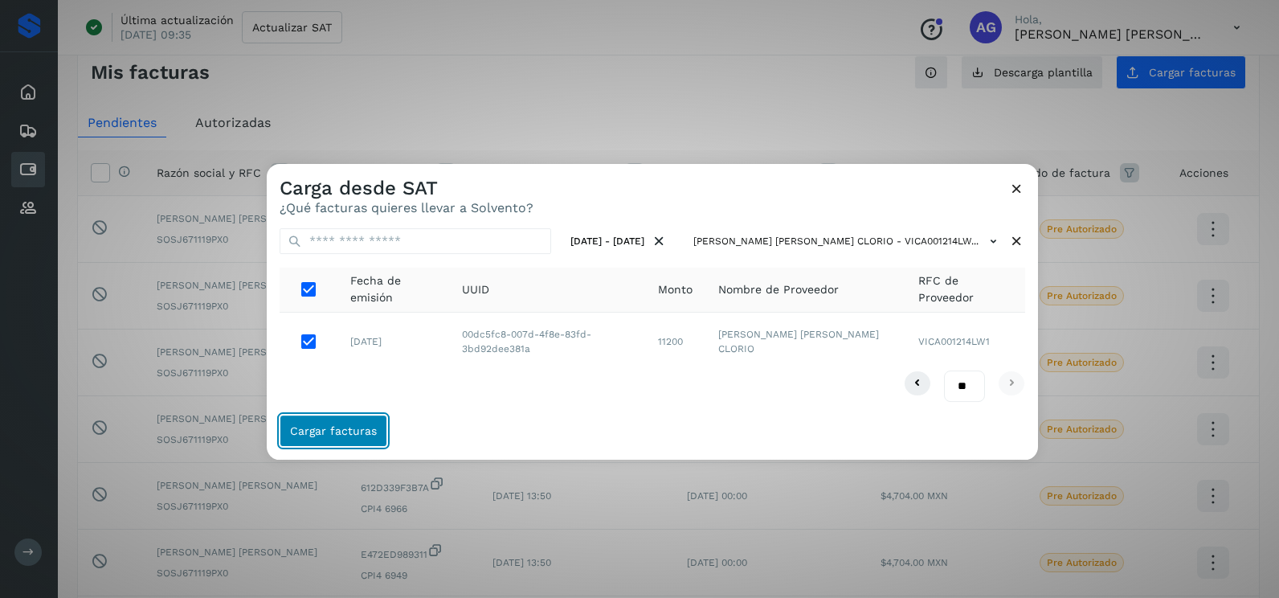
click at [369, 422] on button "Cargar facturas" at bounding box center [334, 431] width 108 height 32
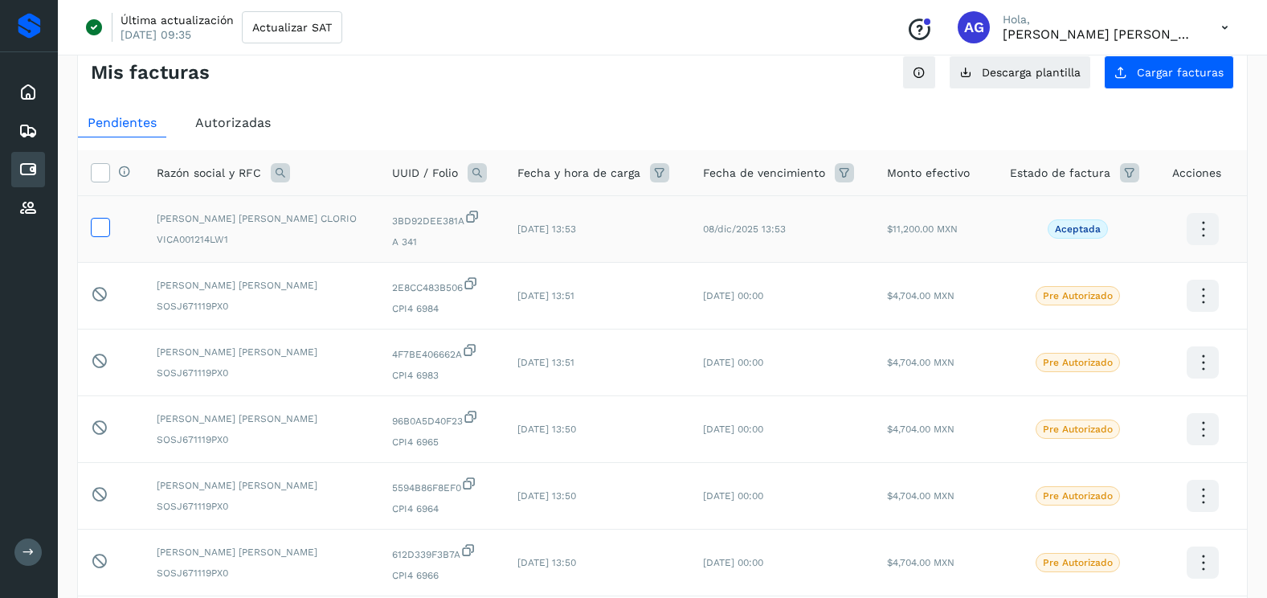
click at [100, 230] on icon at bounding box center [100, 226] width 17 height 17
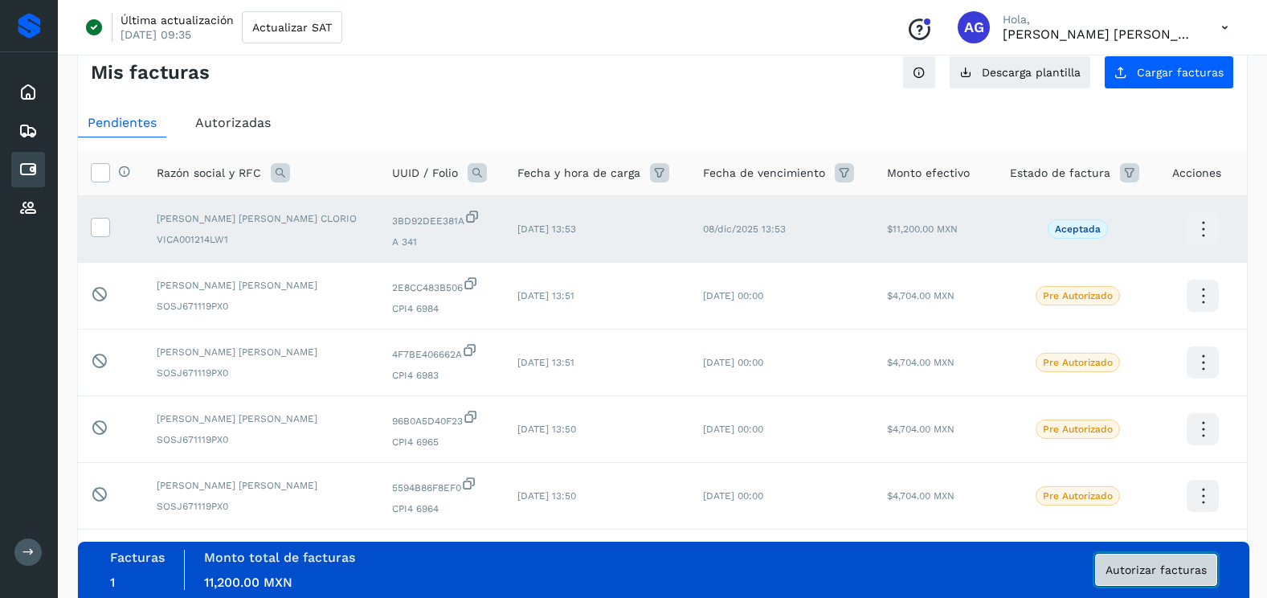
click at [1164, 579] on button "Autorizar facturas" at bounding box center [1156, 570] width 122 height 32
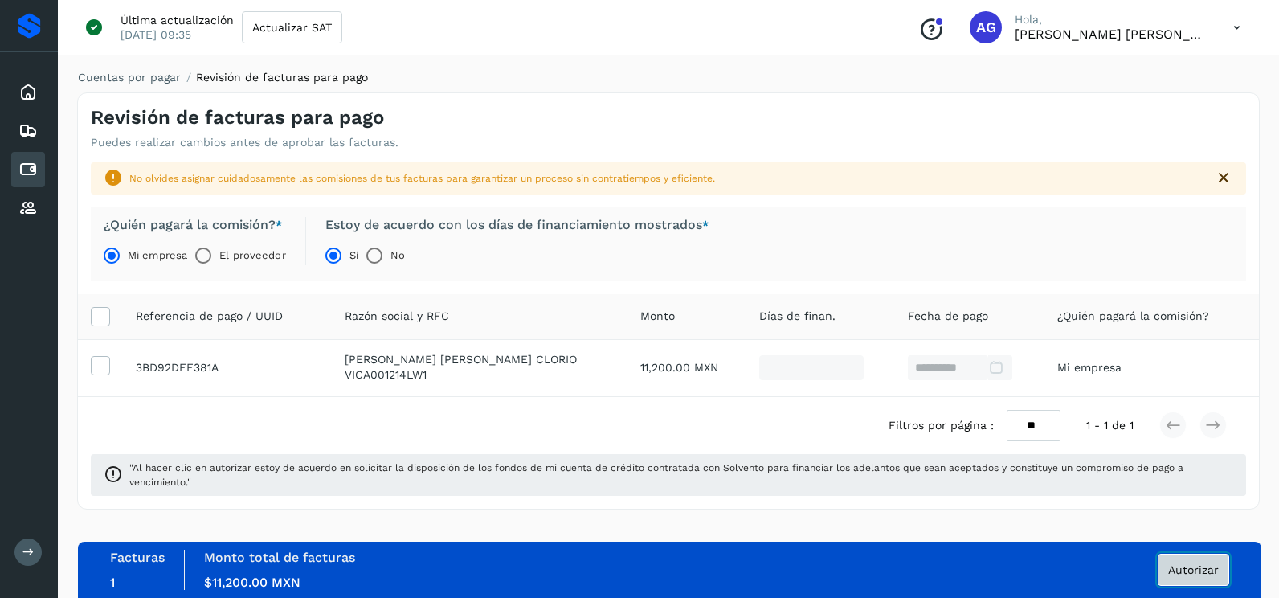
click at [1213, 579] on button "Autorizar" at bounding box center [1194, 570] width 72 height 32
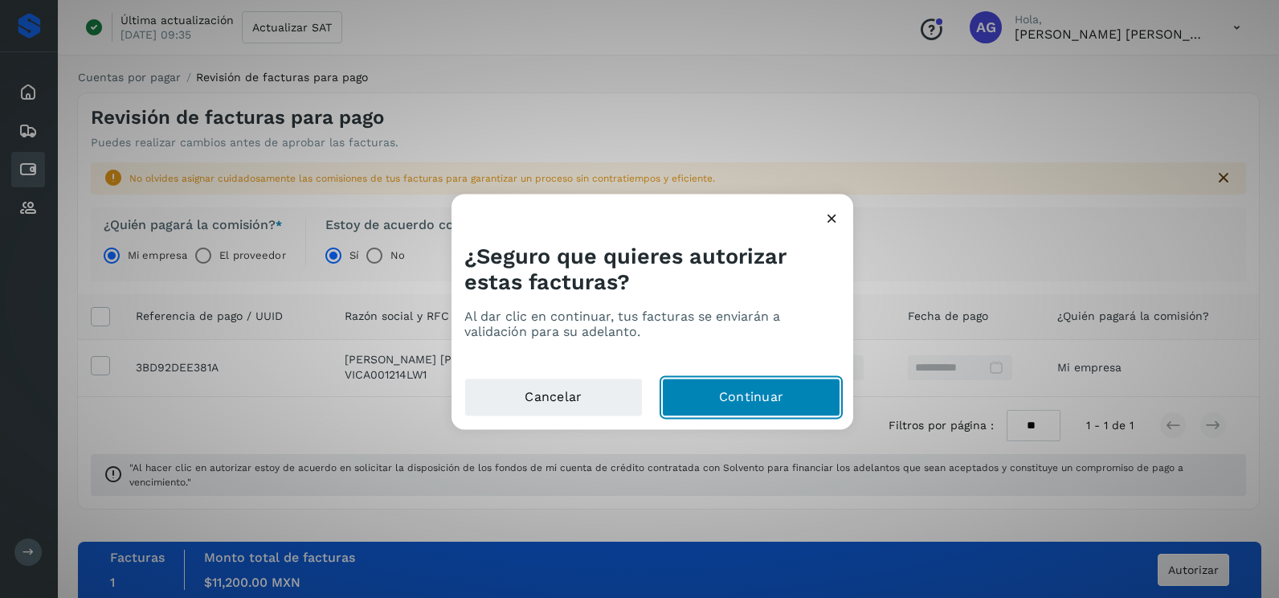
click at [790, 404] on button "Continuar" at bounding box center [751, 397] width 178 height 39
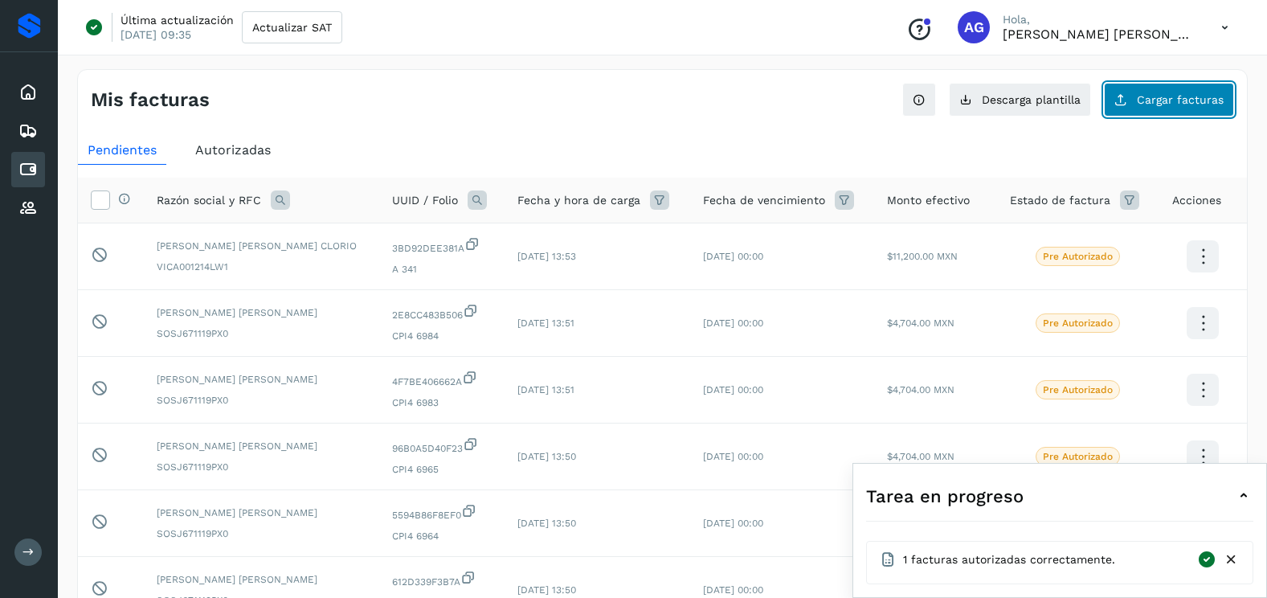
click at [1200, 94] on span "Cargar facturas" at bounding box center [1180, 99] width 87 height 11
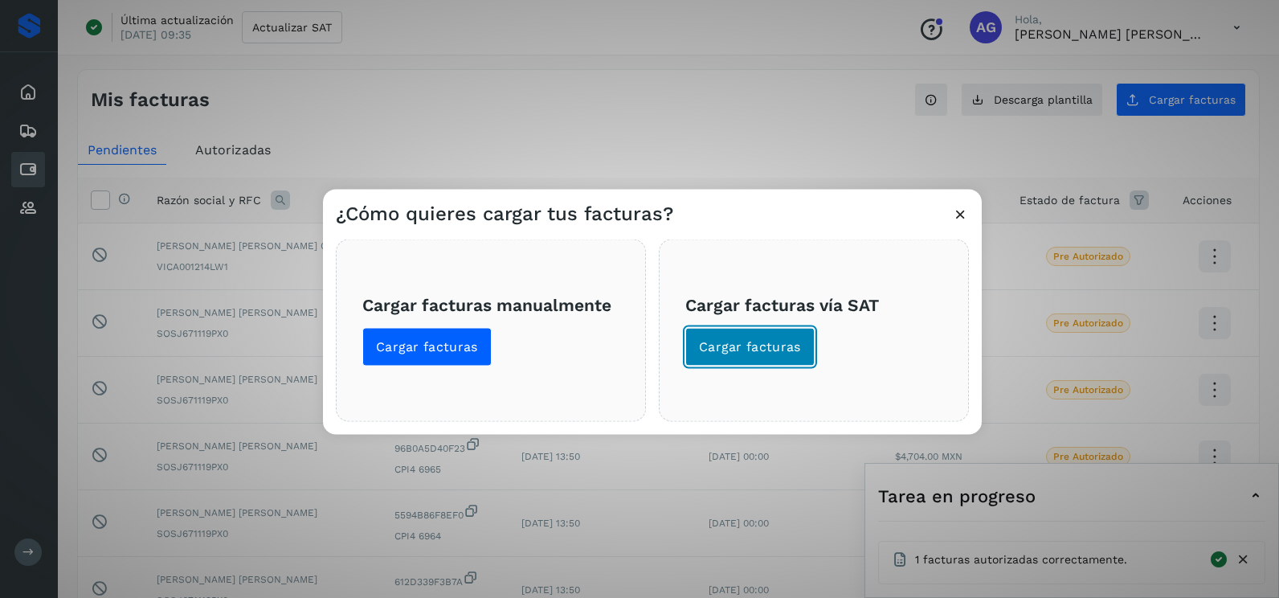
click at [800, 344] on button "Cargar facturas" at bounding box center [749, 347] width 129 height 39
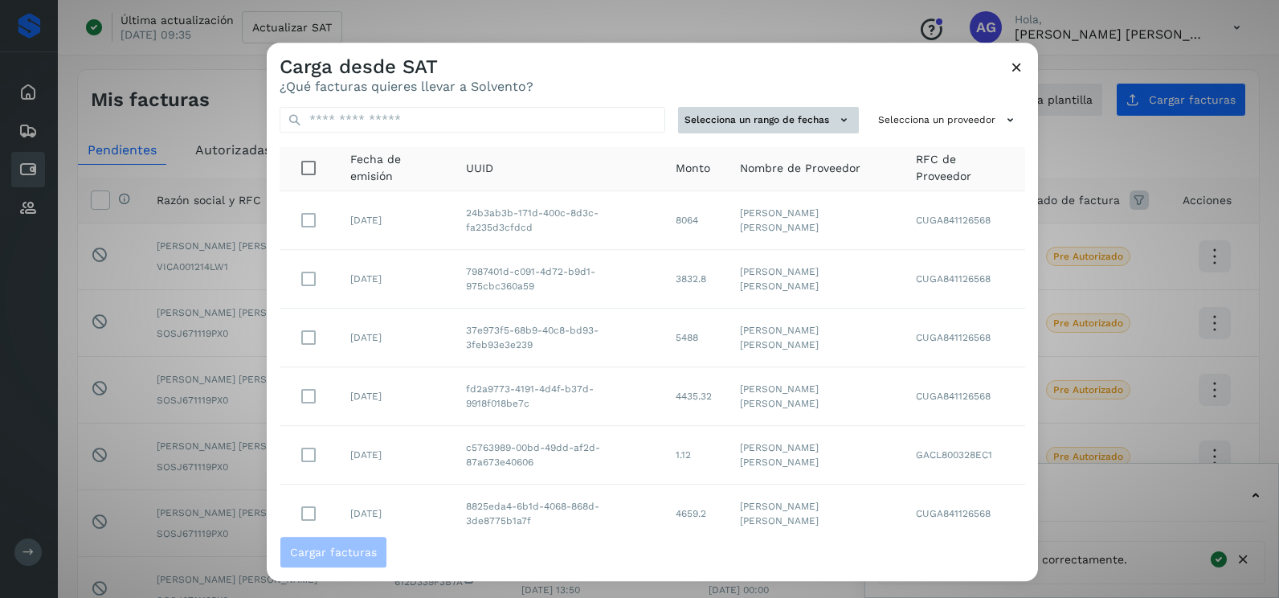
click at [836, 126] on icon at bounding box center [844, 120] width 17 height 17
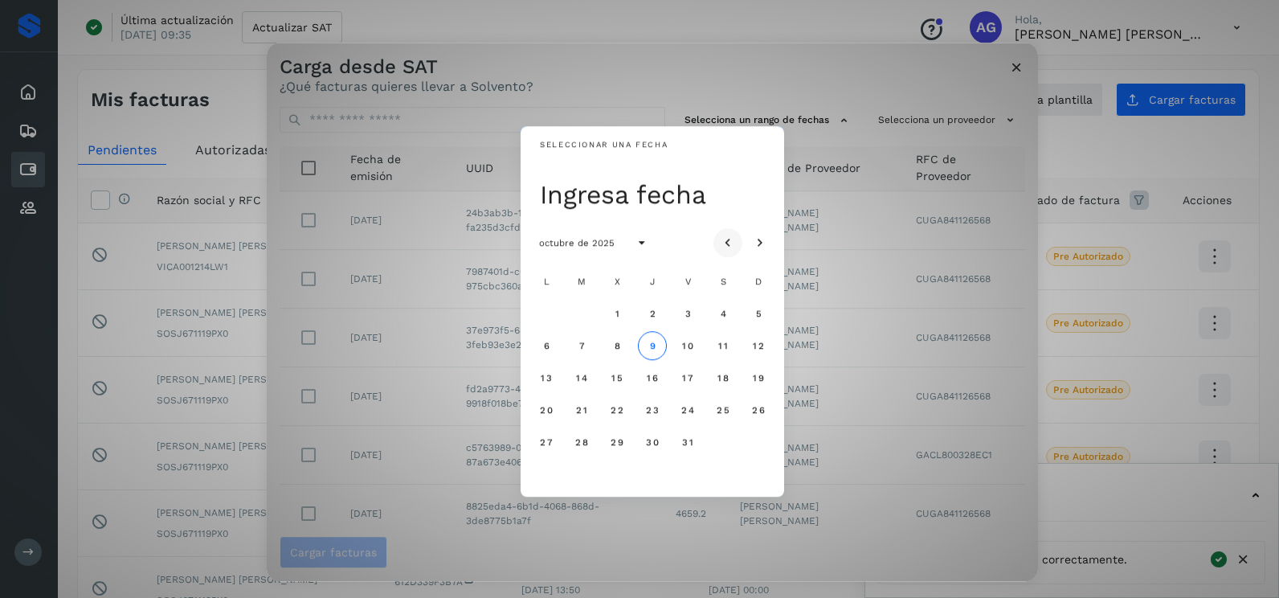
click at [724, 235] on icon "Mes anterior" at bounding box center [728, 243] width 16 height 16
click at [583, 311] on span "2" at bounding box center [581, 313] width 7 height 11
click at [612, 310] on button "3" at bounding box center [617, 313] width 29 height 29
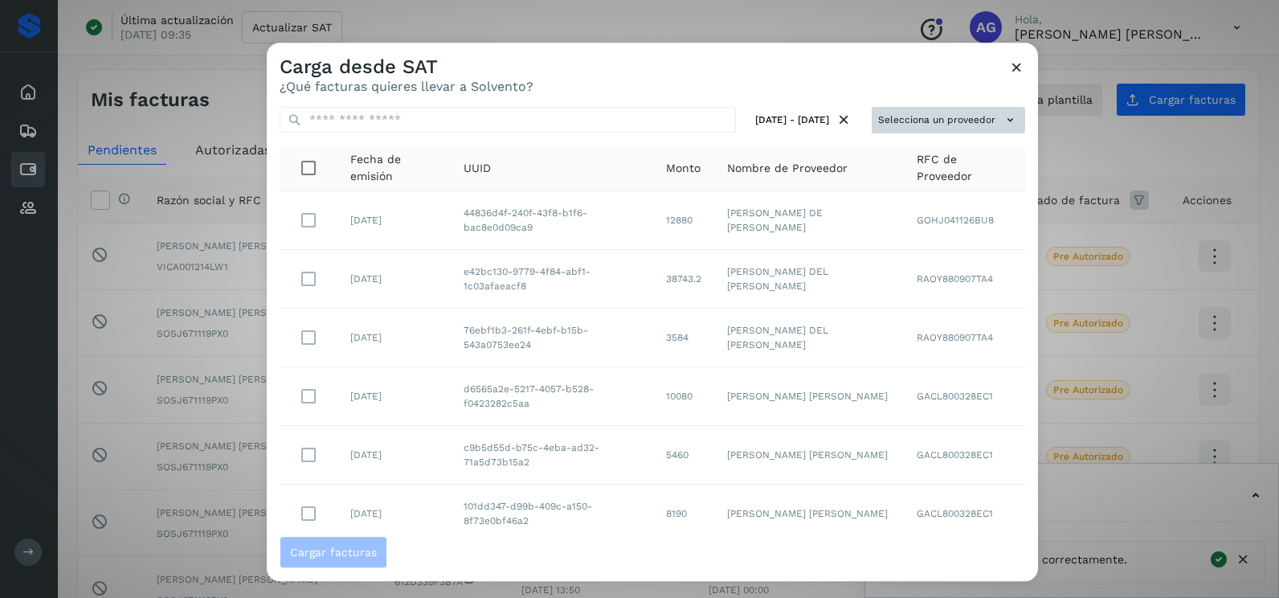
click at [910, 128] on button "Selecciona un proveedor" at bounding box center [948, 120] width 153 height 27
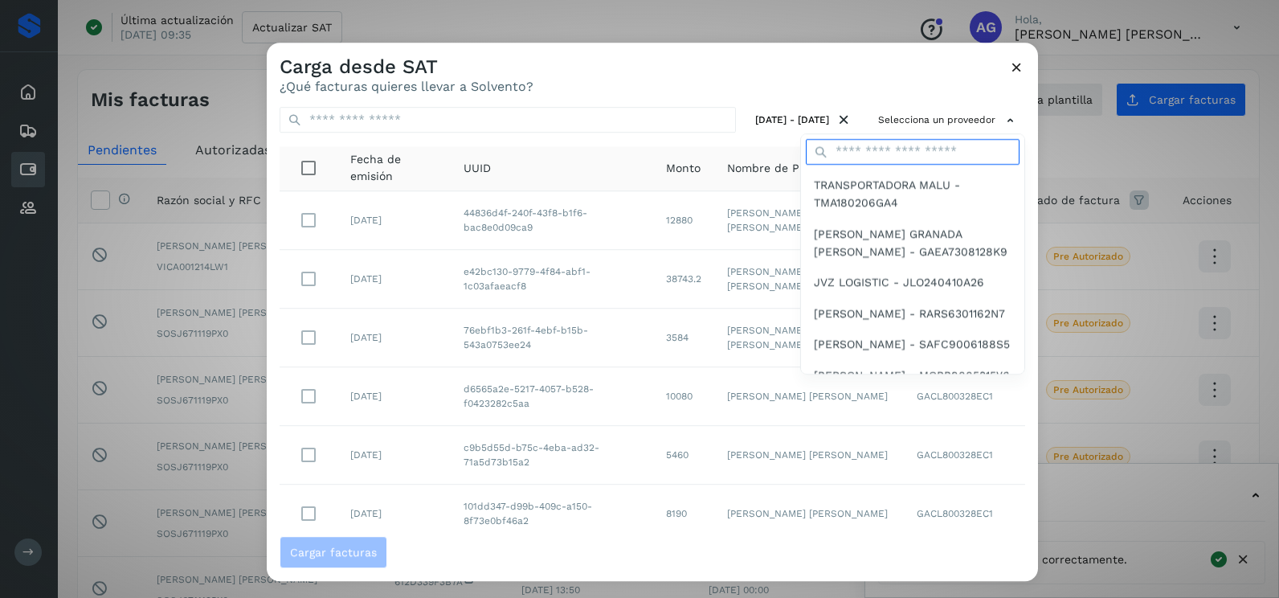
click at [914, 151] on input "text" at bounding box center [913, 152] width 214 height 26
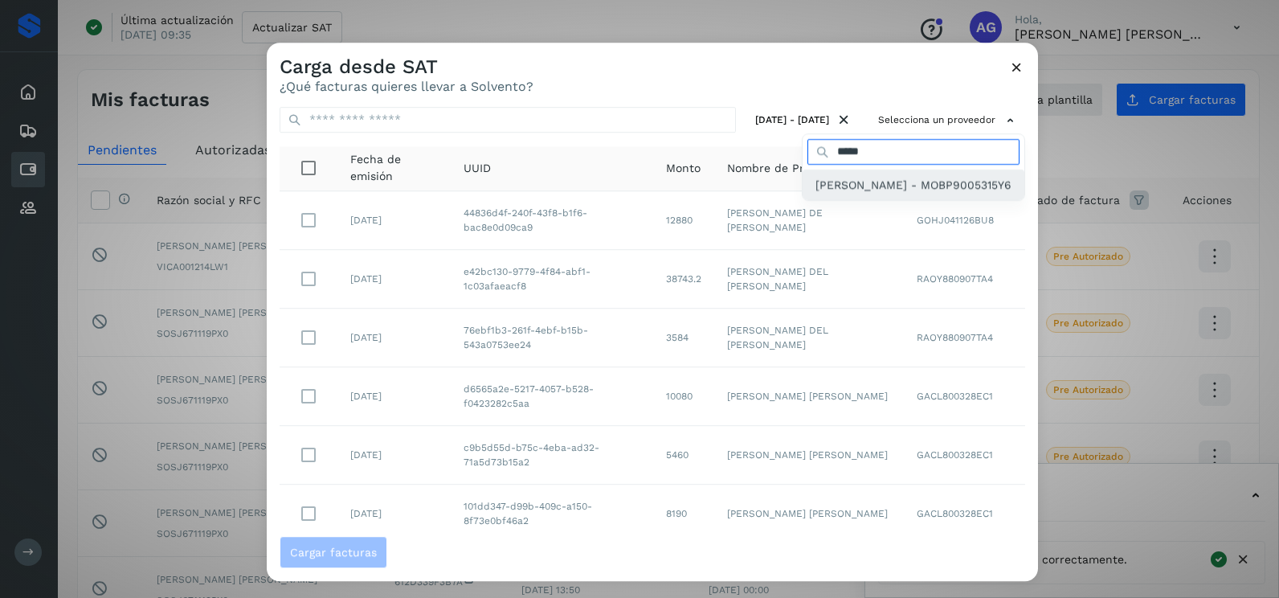
type input "*****"
click at [899, 194] on span "[PERSON_NAME] - MOBP9005315Y6" at bounding box center [914, 185] width 196 height 18
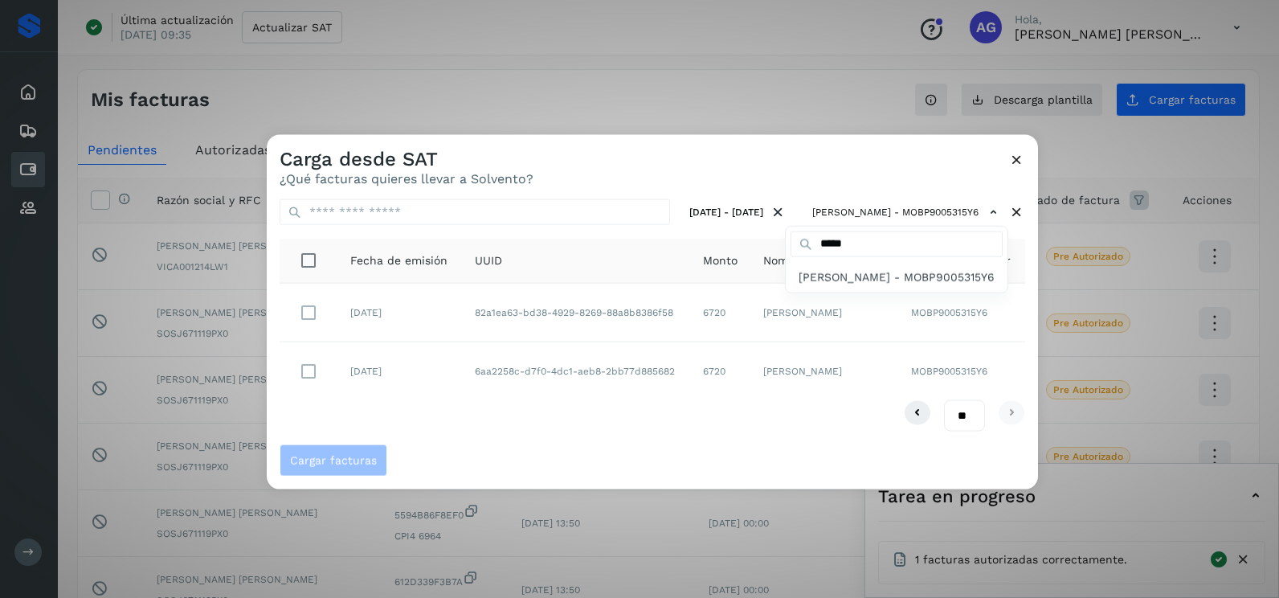
click at [525, 421] on div at bounding box center [906, 434] width 1279 height 598
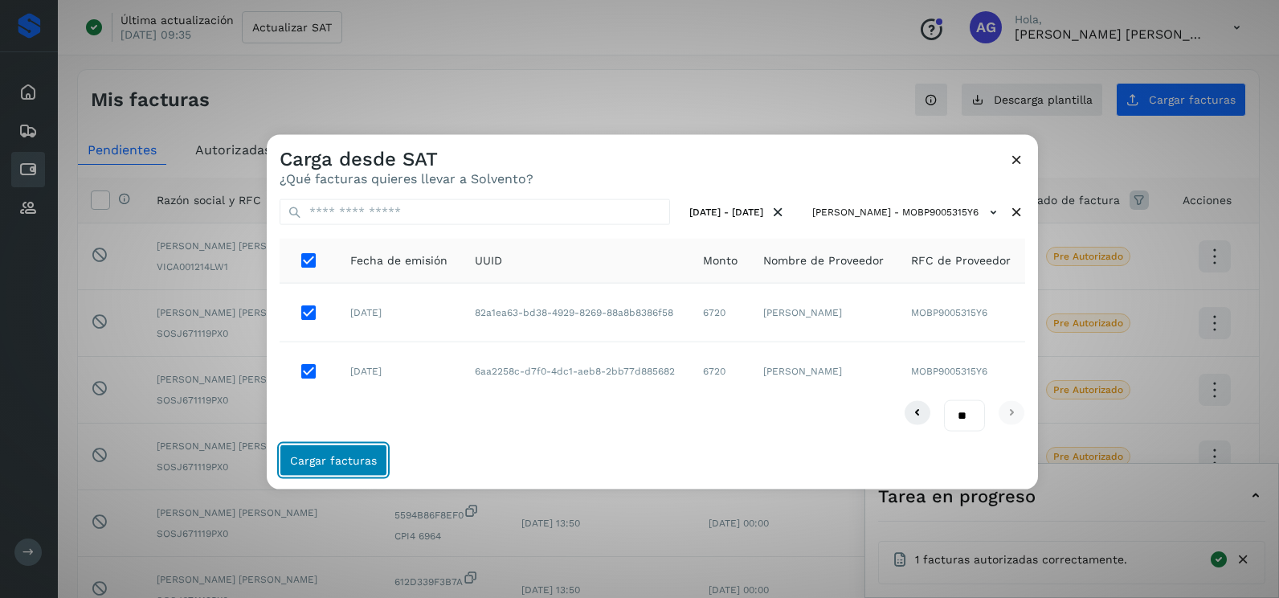
click at [324, 448] on button "Cargar facturas" at bounding box center [334, 460] width 108 height 32
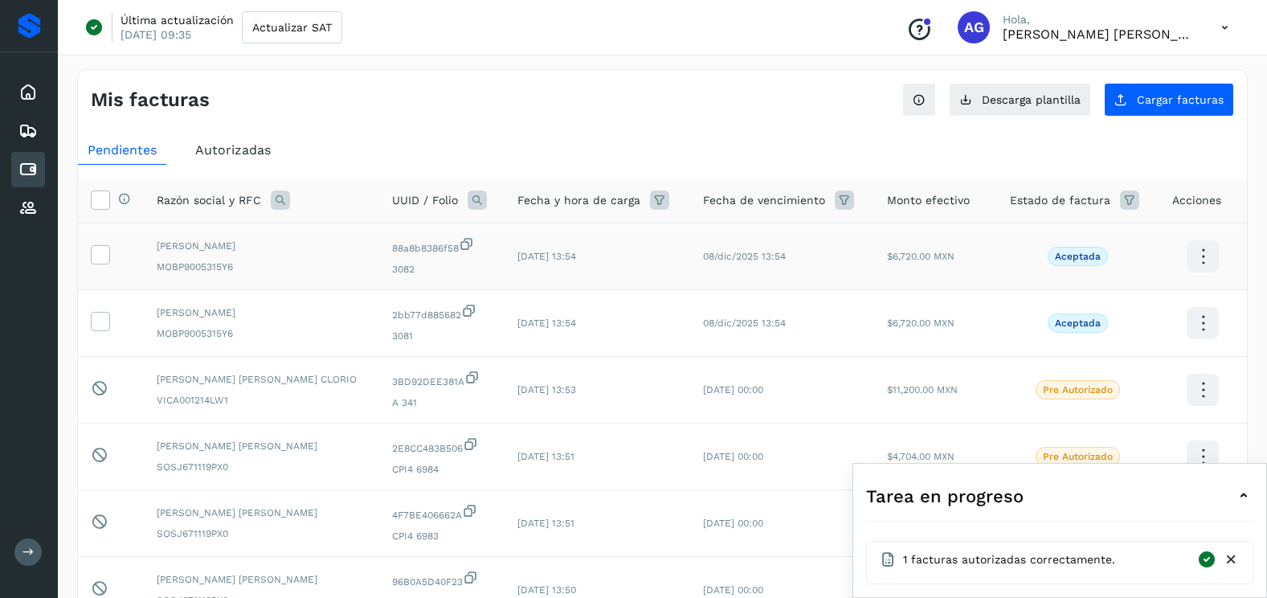
click at [111, 256] on td at bounding box center [111, 256] width 66 height 67
click at [105, 263] on span at bounding box center [100, 257] width 17 height 11
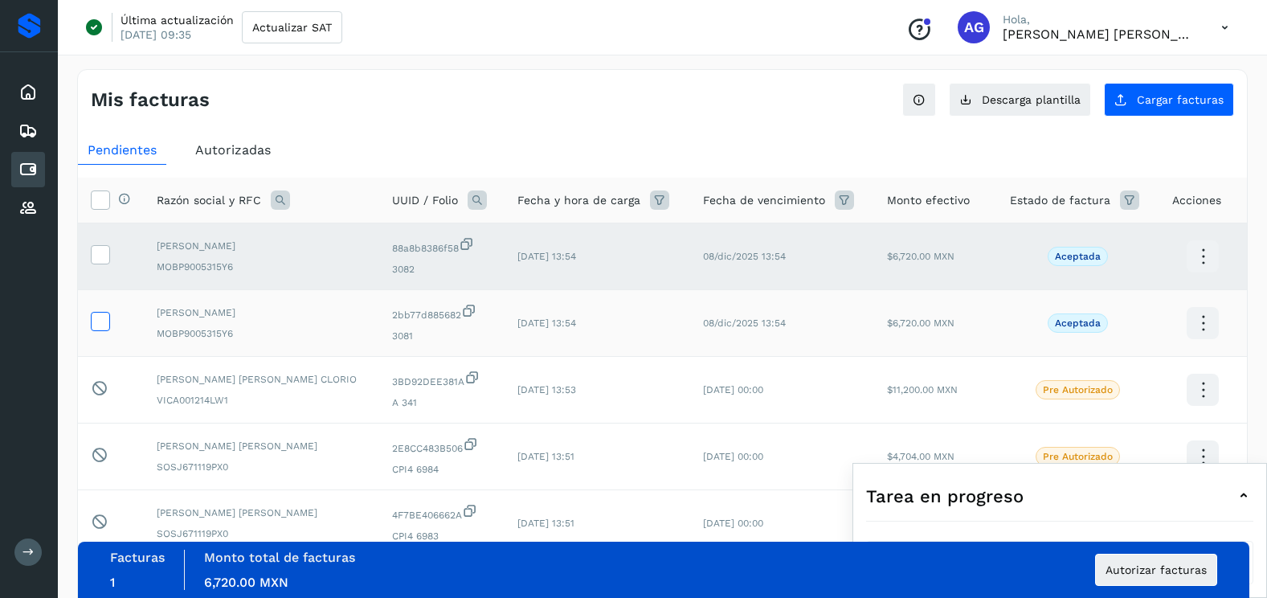
click at [103, 323] on icon at bounding box center [100, 320] width 17 height 17
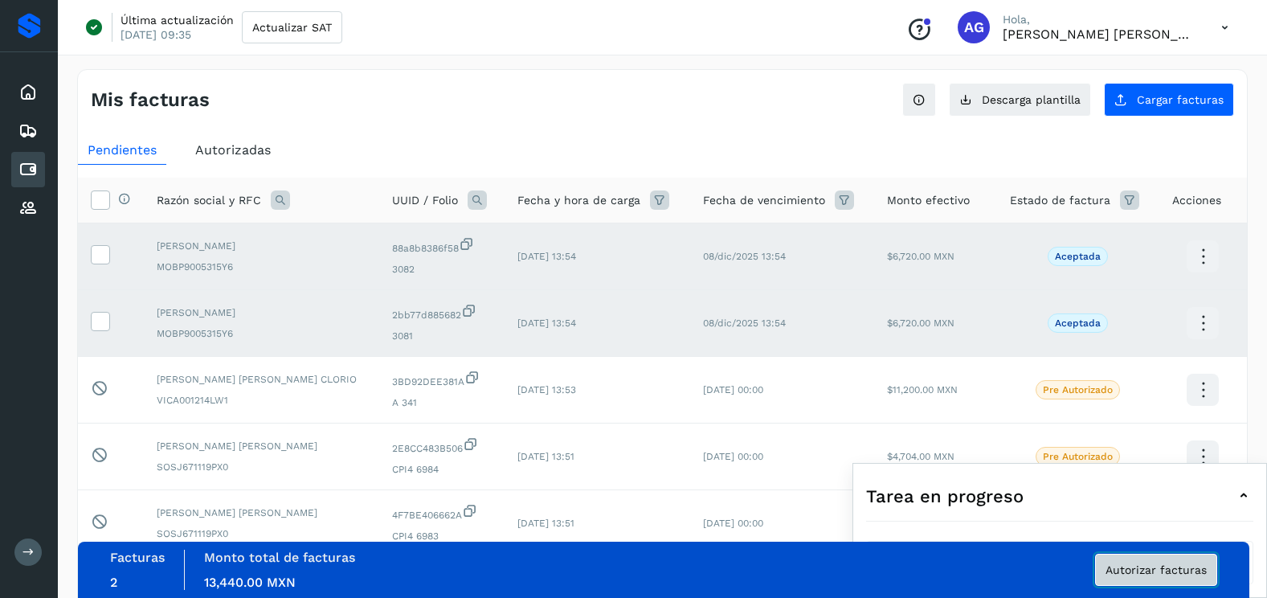
click at [1172, 571] on span "Autorizar facturas" at bounding box center [1156, 569] width 101 height 11
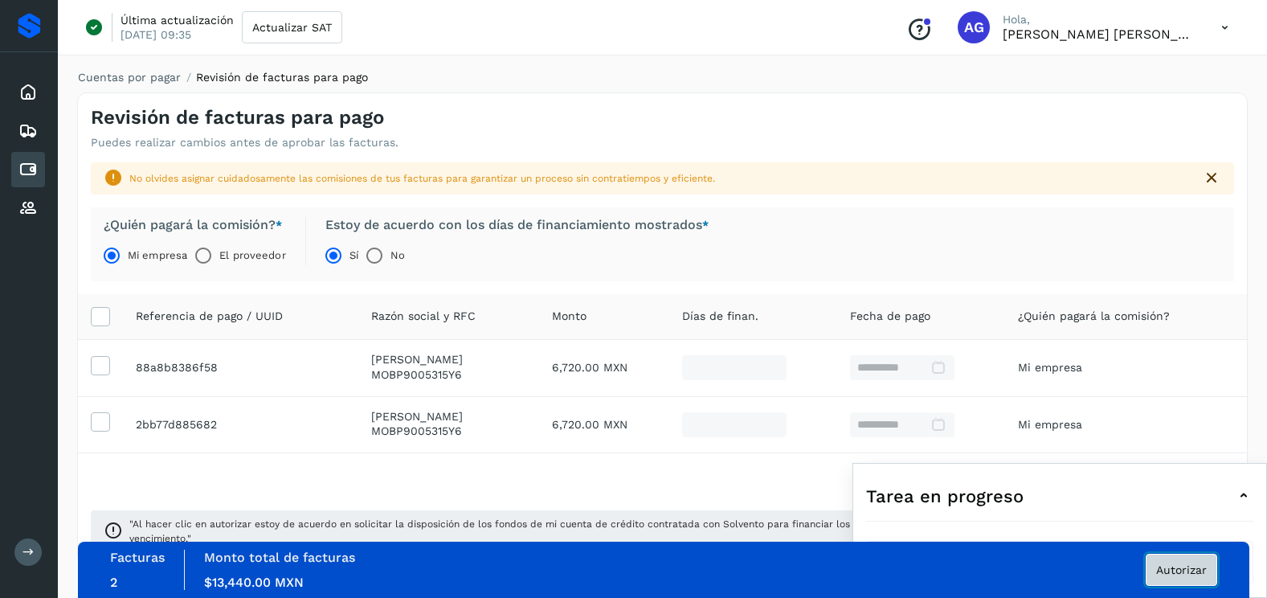
click at [1200, 578] on button "Autorizar" at bounding box center [1182, 570] width 72 height 32
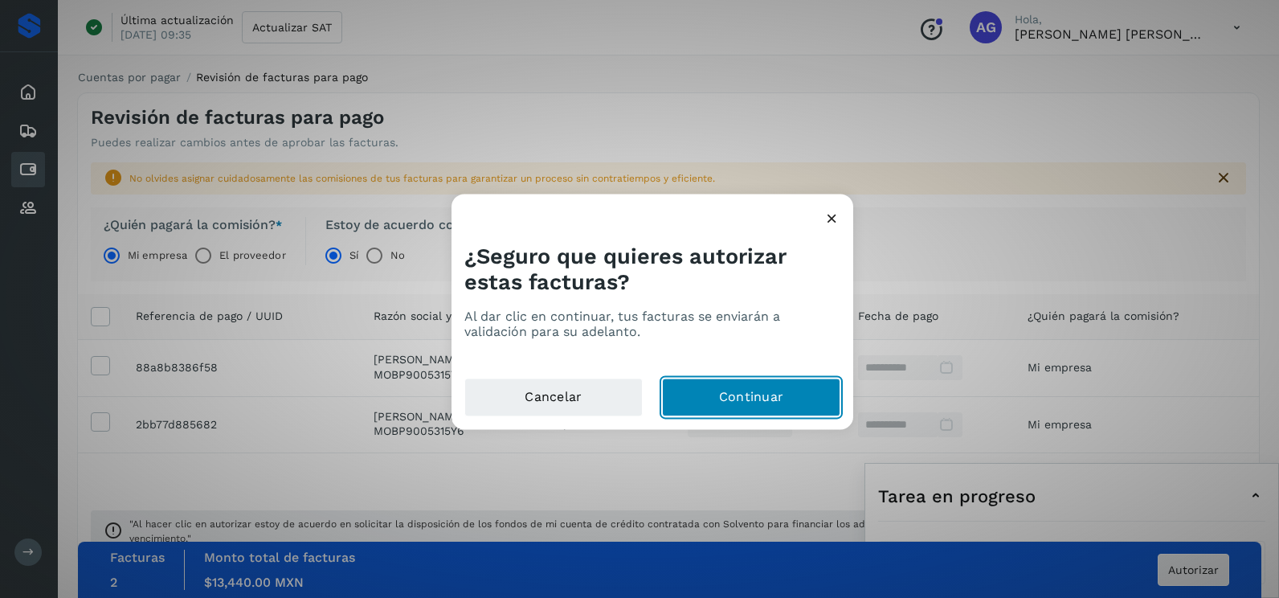
click at [767, 385] on button "Continuar" at bounding box center [751, 397] width 178 height 39
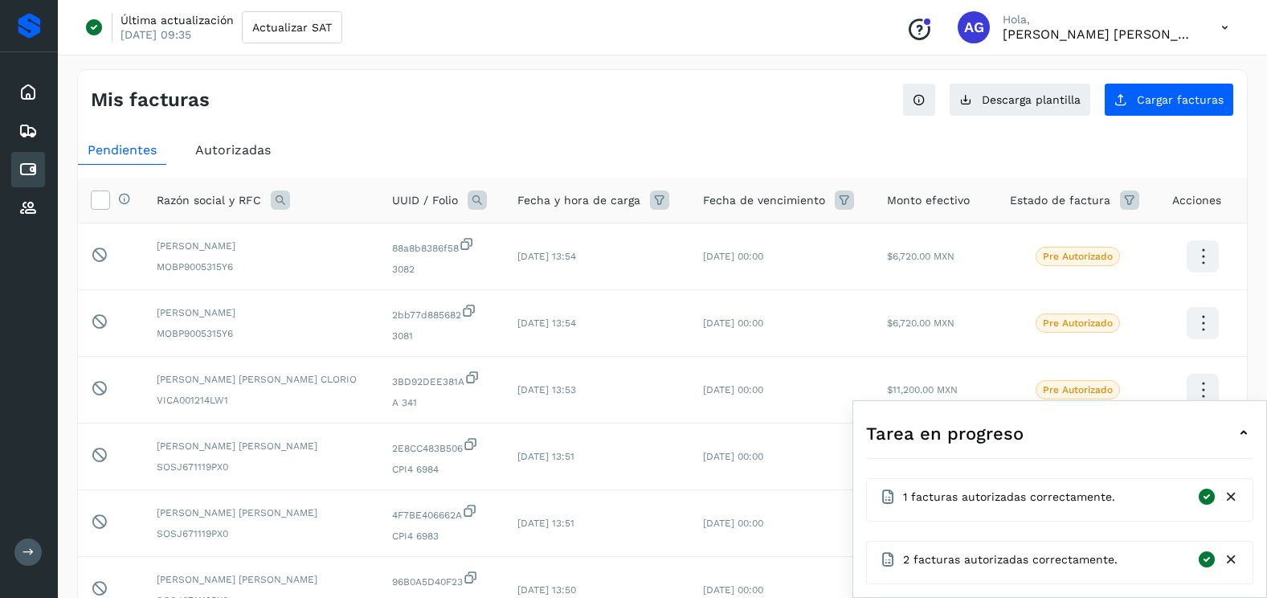
drag, startPoint x: 1236, startPoint y: 498, endPoint x: 1235, endPoint y: 539, distance: 41.0
click at [1236, 498] on icon at bounding box center [1231, 497] width 17 height 17
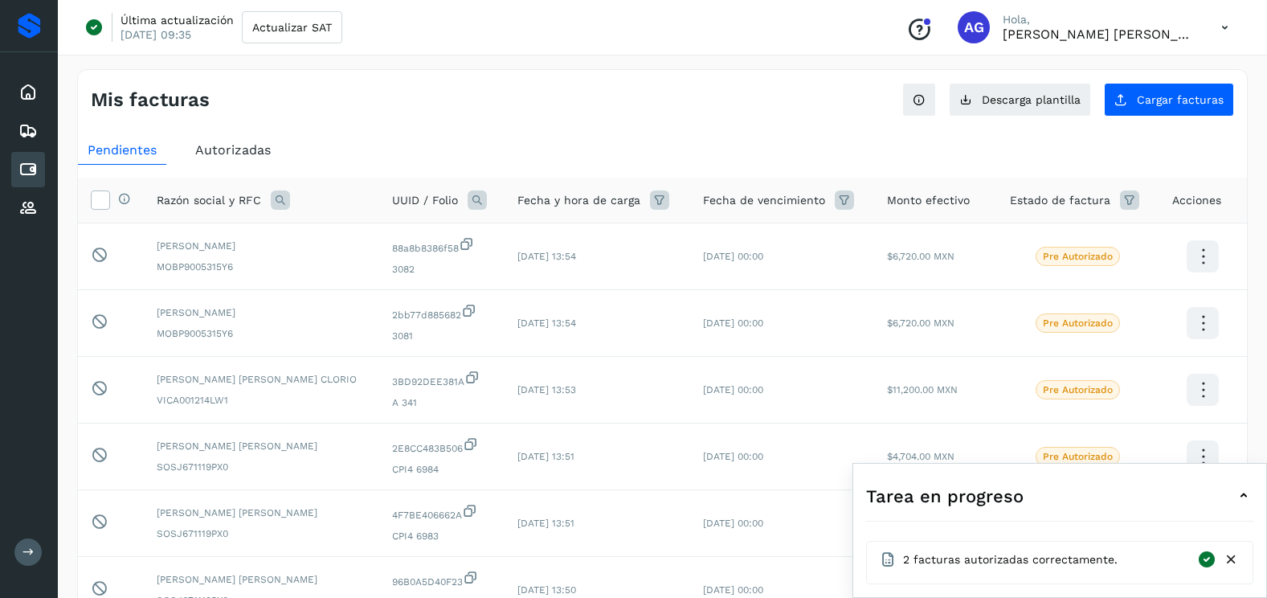
click at [1232, 562] on icon at bounding box center [1231, 559] width 17 height 17
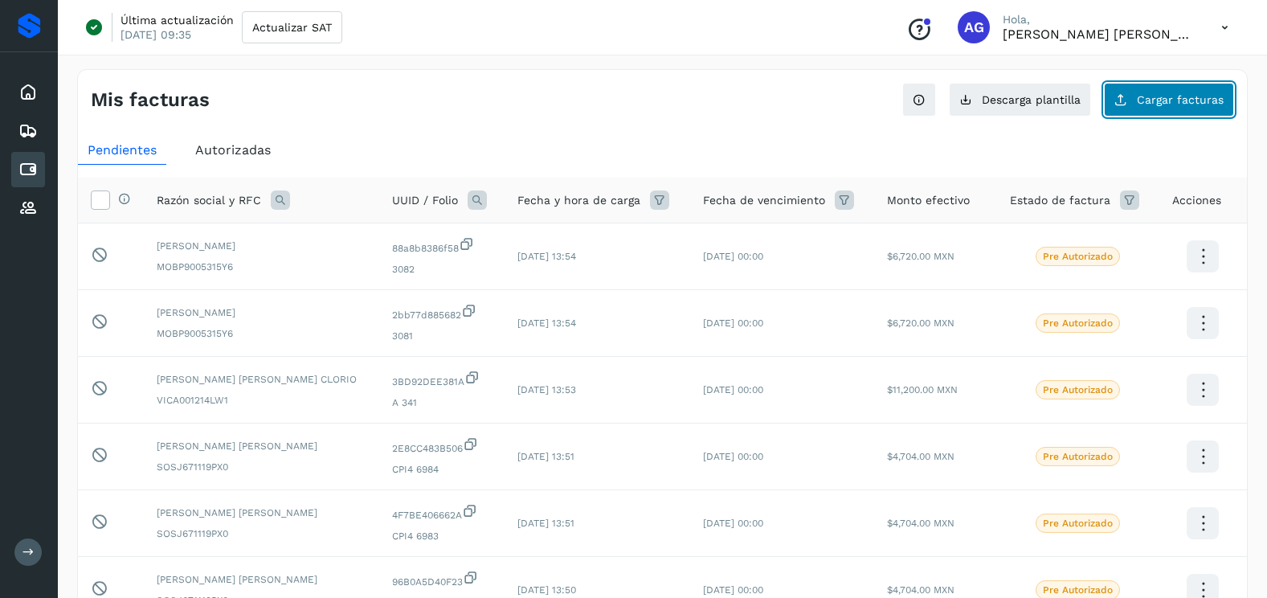
click at [1143, 100] on span "Cargar facturas" at bounding box center [1180, 99] width 87 height 11
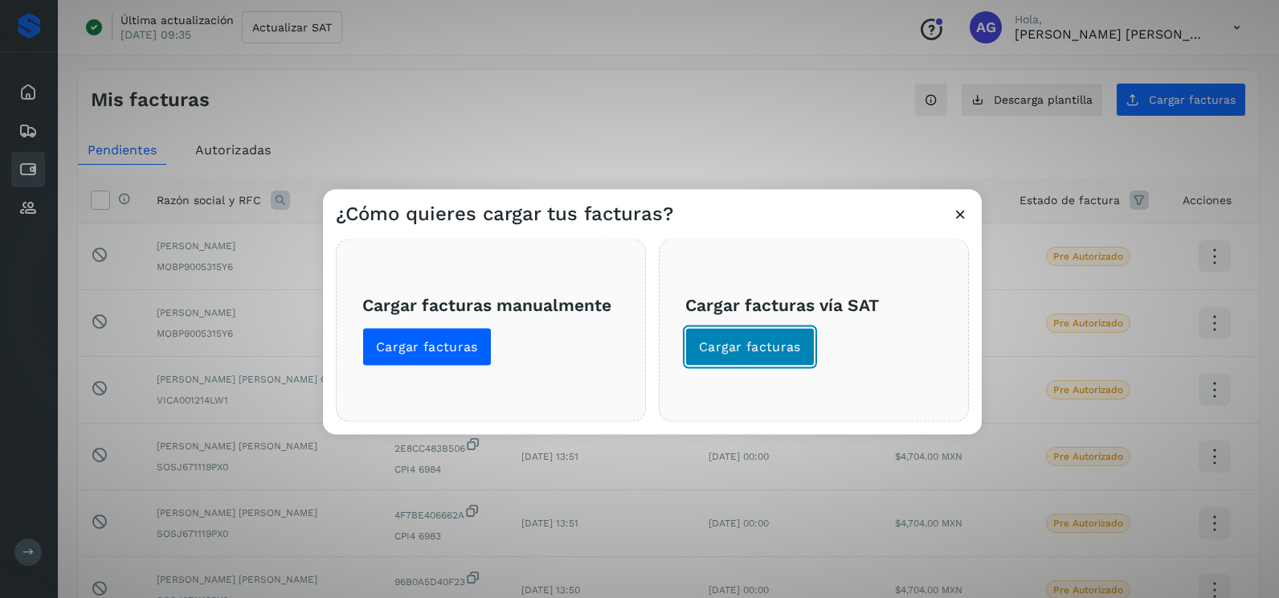
click at [747, 349] on span "Cargar facturas" at bounding box center [750, 347] width 102 height 18
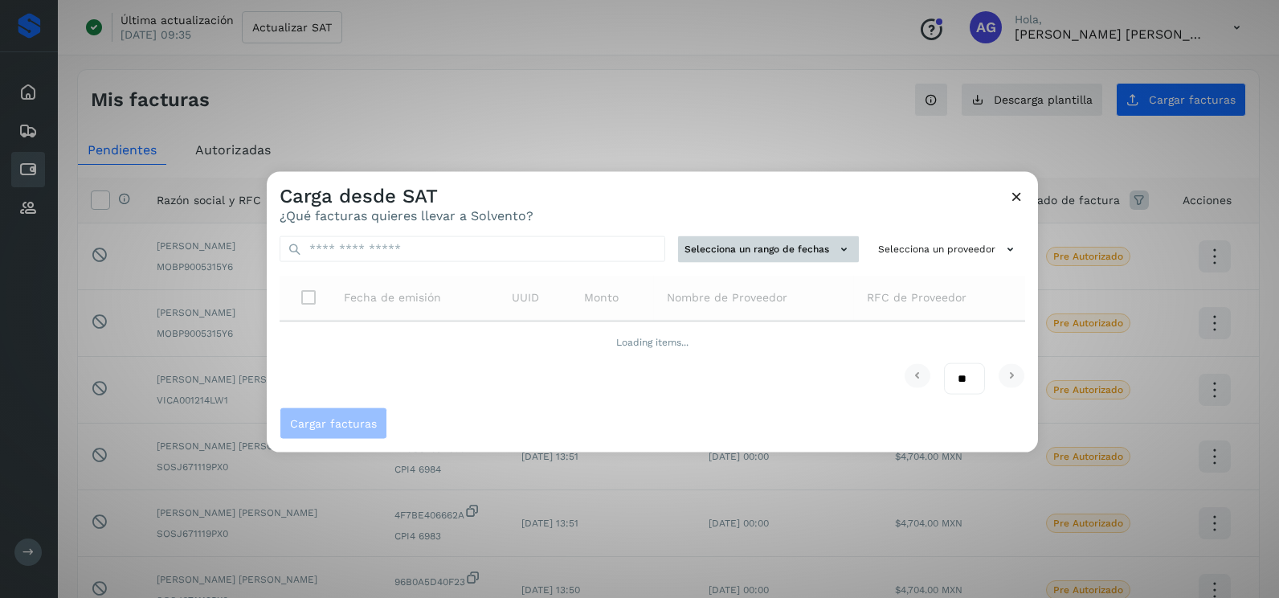
click at [758, 244] on button "Selecciona un rango de fechas" at bounding box center [768, 249] width 181 height 27
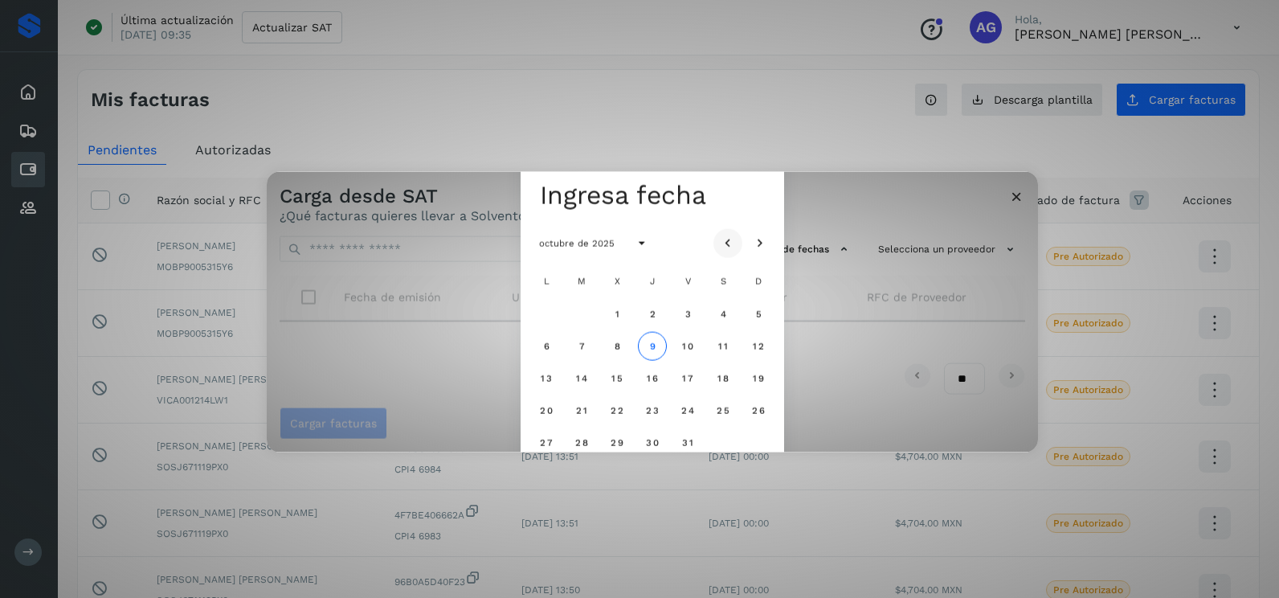
click at [730, 238] on icon "Mes anterior" at bounding box center [728, 243] width 16 height 16
click at [695, 443] on button "29" at bounding box center [687, 441] width 29 height 29
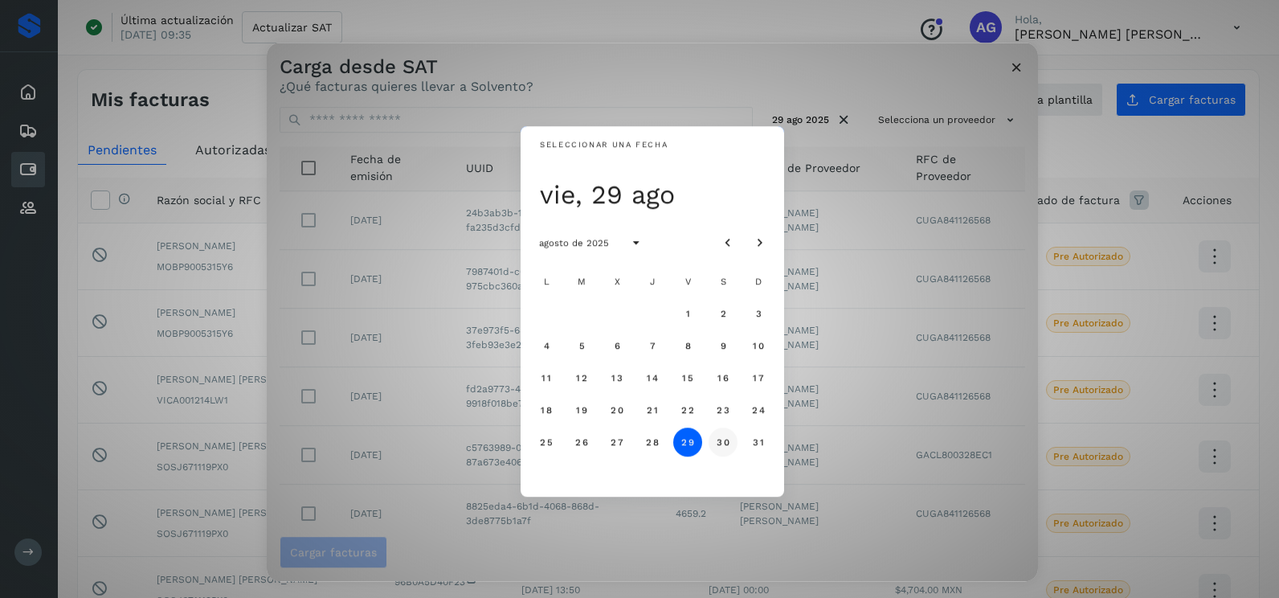
click at [714, 441] on button "30" at bounding box center [723, 441] width 29 height 29
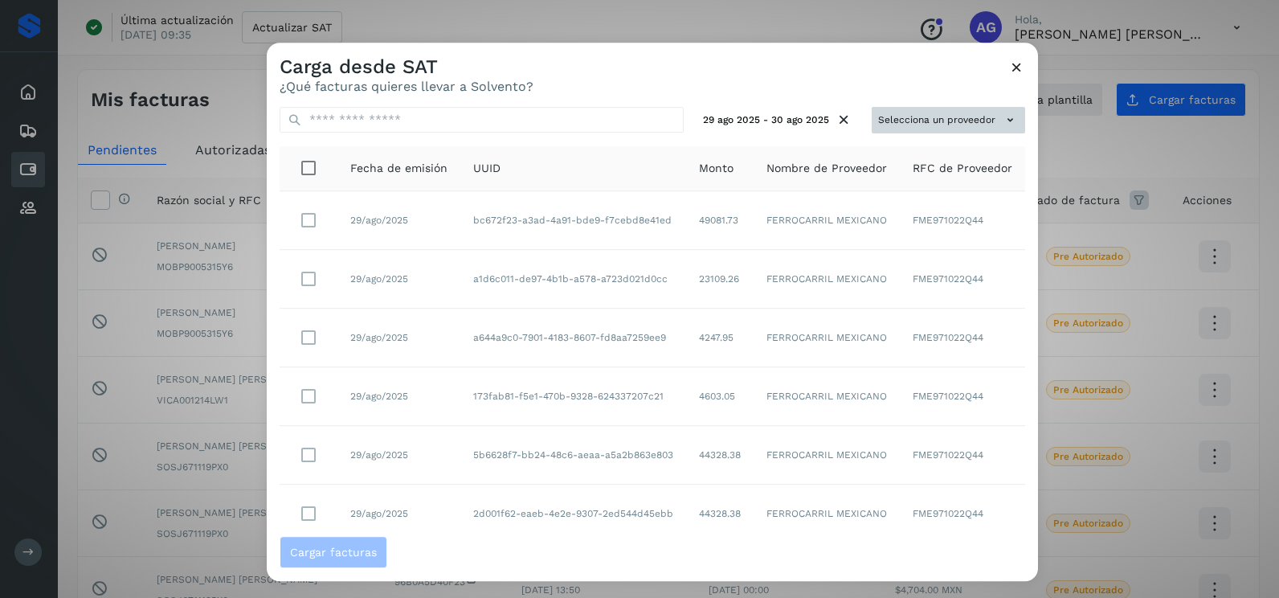
click at [898, 108] on button "Selecciona un proveedor" at bounding box center [948, 120] width 153 height 27
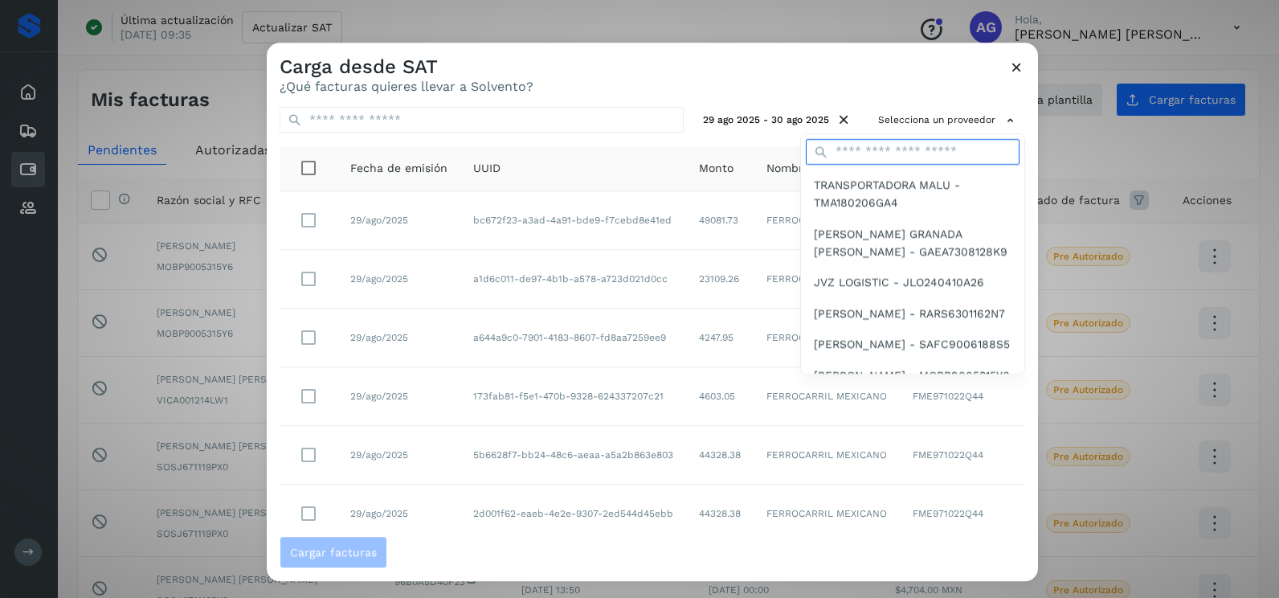
click at [889, 152] on input "text" at bounding box center [913, 152] width 214 height 26
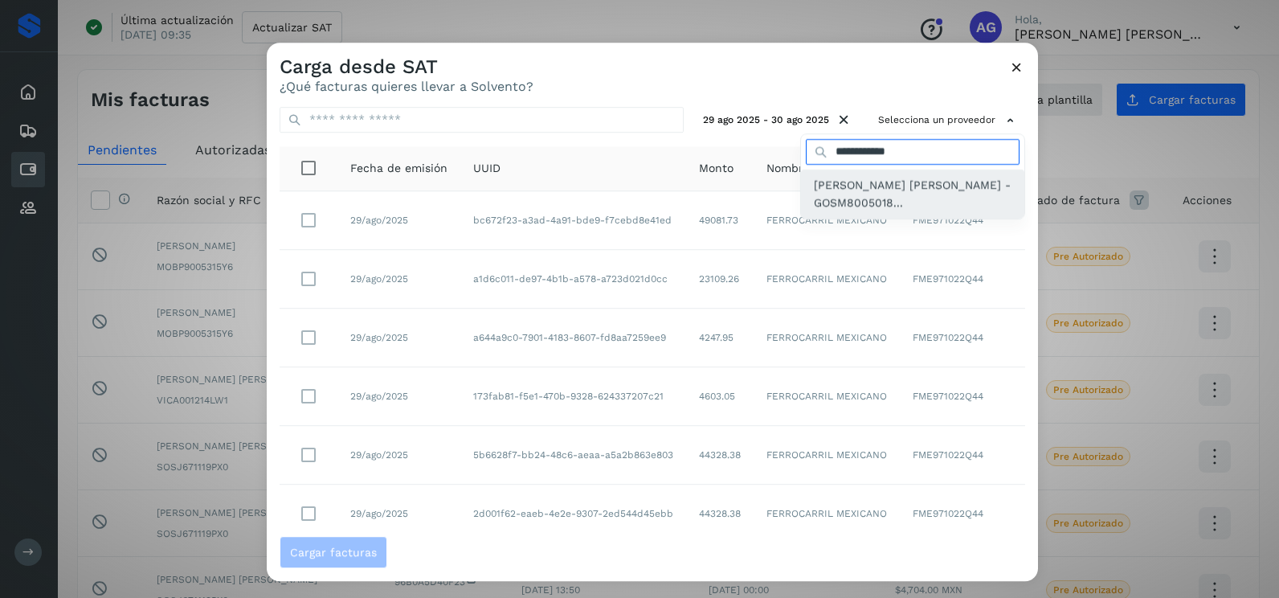
type input "**********"
click at [867, 201] on span "[PERSON_NAME] [PERSON_NAME] - GOSM8005018..." at bounding box center [913, 194] width 198 height 36
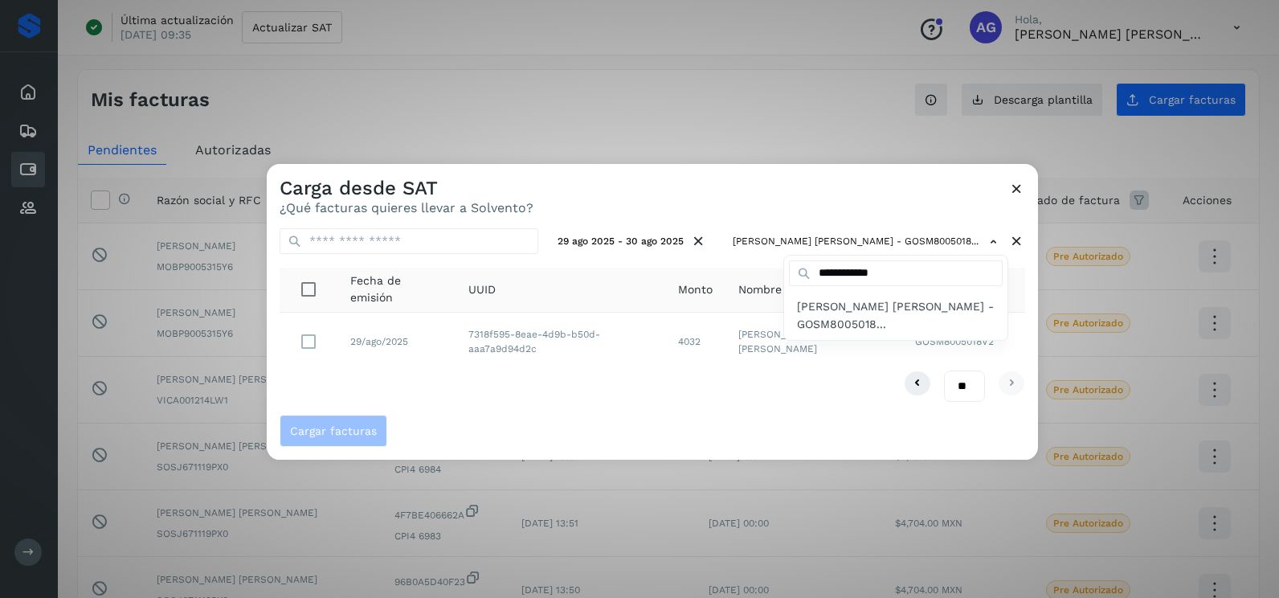
click at [851, 202] on div at bounding box center [906, 463] width 1279 height 598
click at [546, 373] on div "** ** **" at bounding box center [653, 385] width 746 height 31
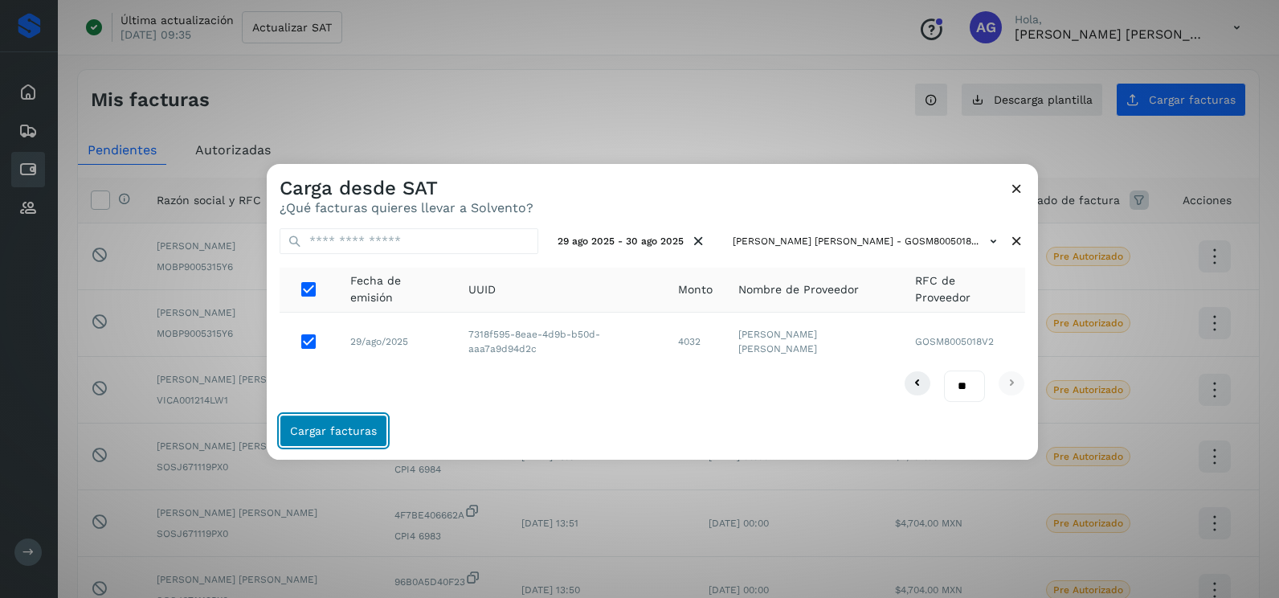
click at [346, 423] on button "Cargar facturas" at bounding box center [334, 431] width 108 height 32
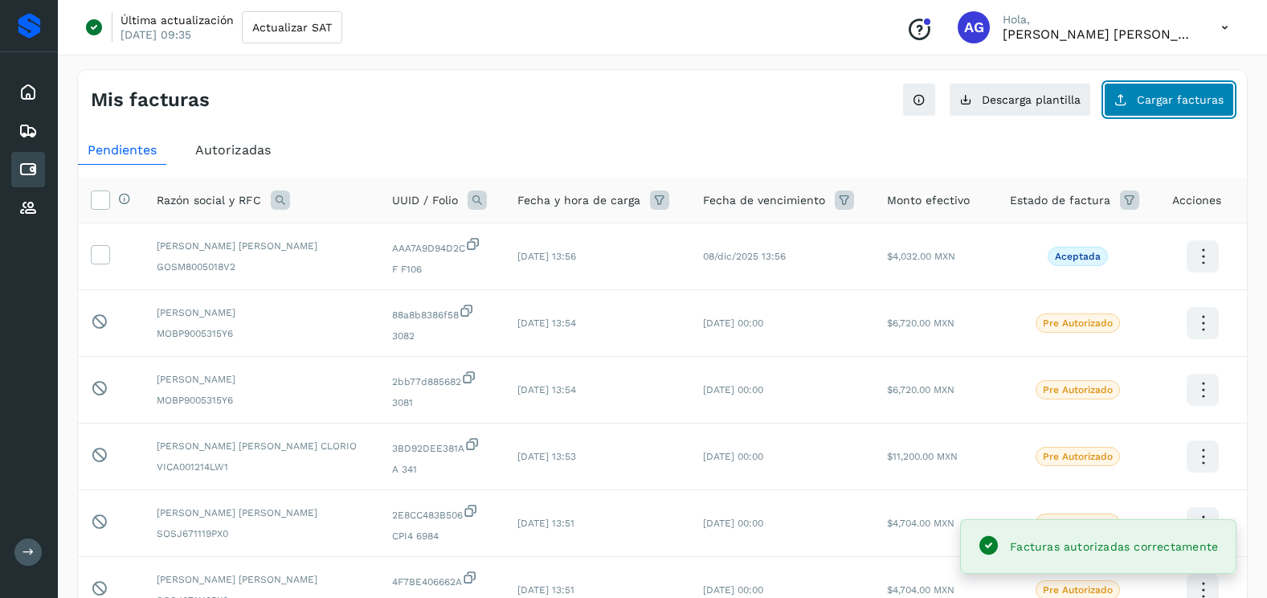
click at [1156, 106] on button "Cargar facturas" at bounding box center [1169, 100] width 130 height 34
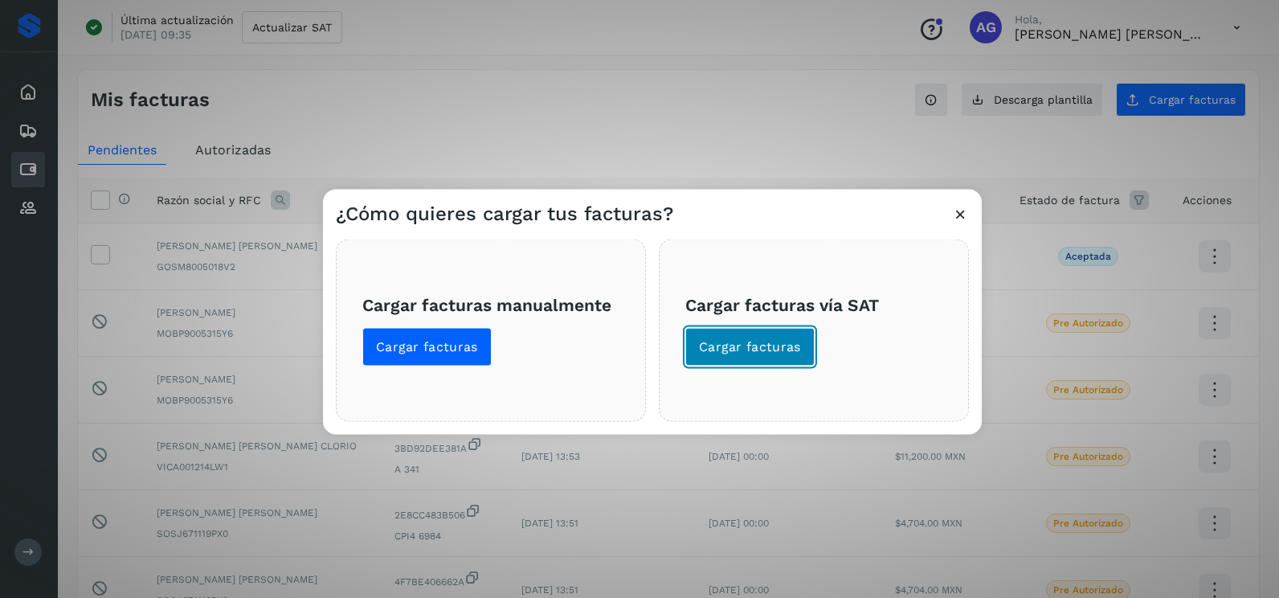
click at [774, 355] on span "Cargar facturas" at bounding box center [750, 347] width 102 height 18
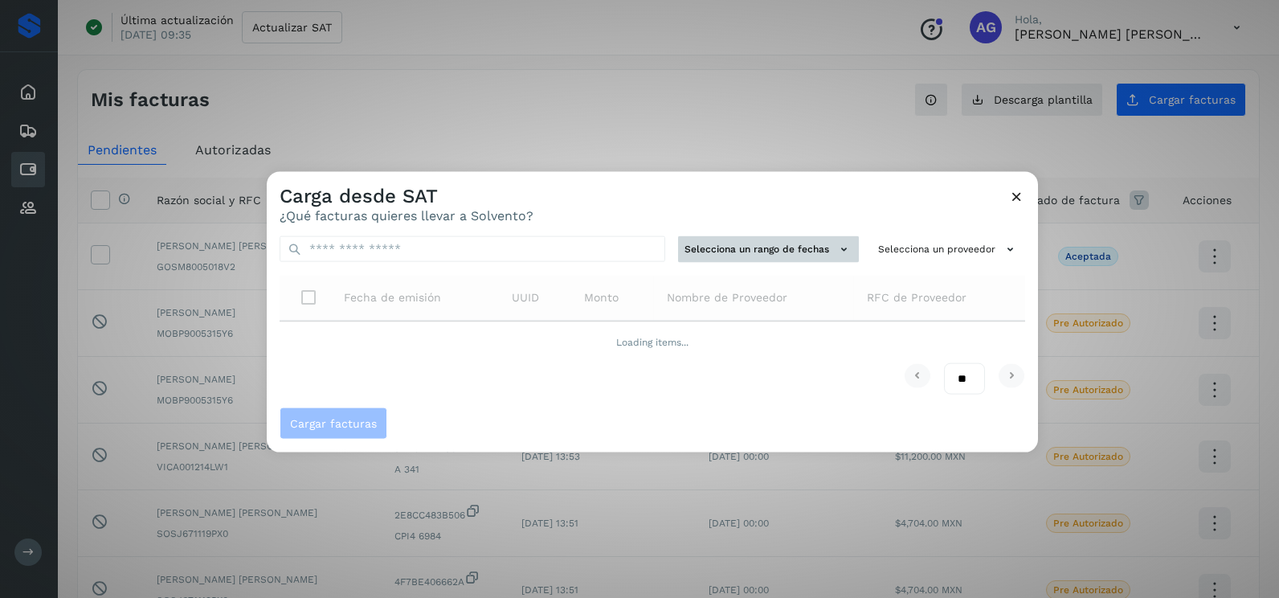
click at [761, 252] on button "Selecciona un rango de fechas" at bounding box center [768, 249] width 181 height 27
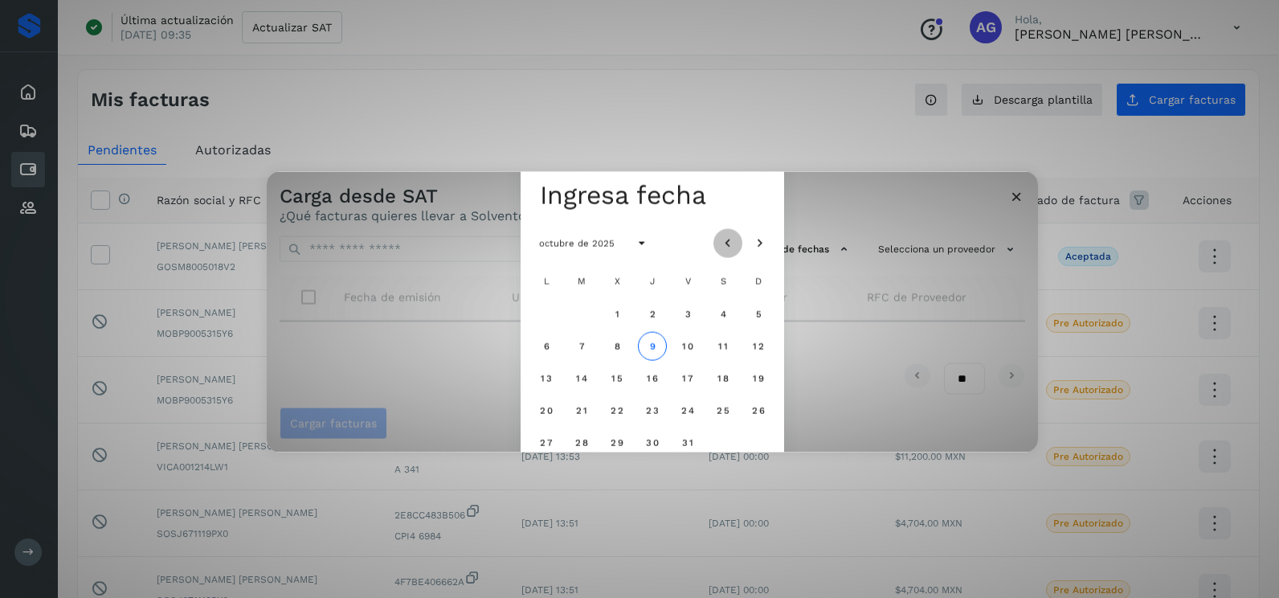
click at [733, 245] on icon "Mes anterior" at bounding box center [728, 243] width 16 height 16
click at [549, 313] on span "1" at bounding box center [546, 313] width 6 height 11
click at [589, 311] on button "2" at bounding box center [581, 313] width 29 height 29
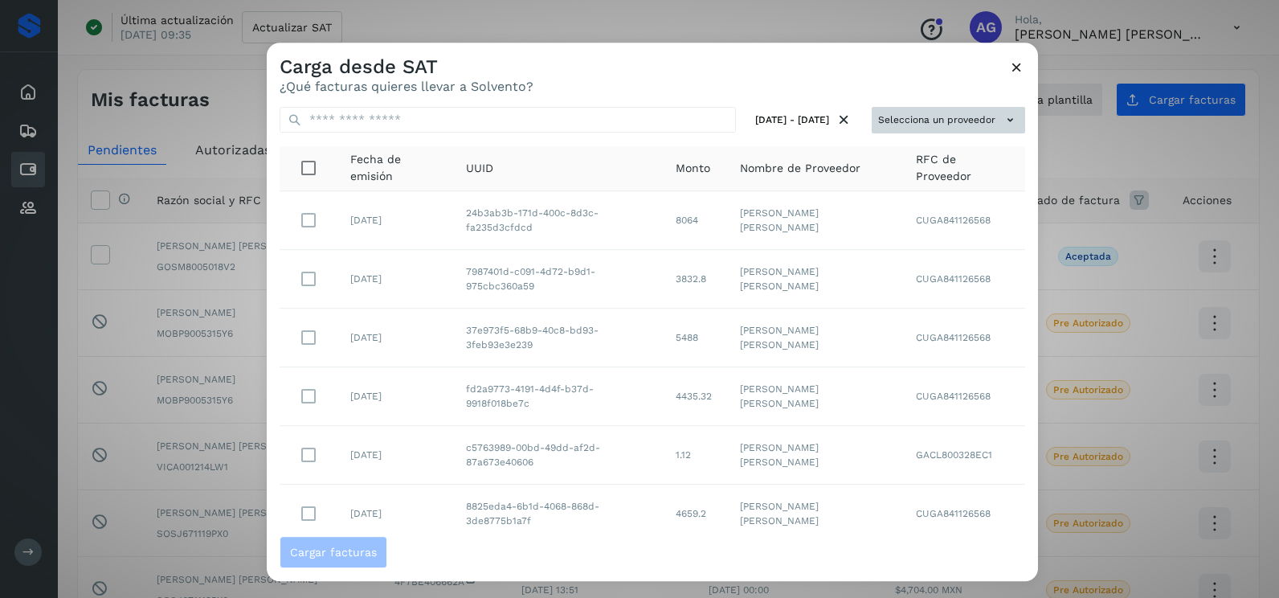
click at [977, 115] on button "Selecciona un proveedor" at bounding box center [948, 120] width 153 height 27
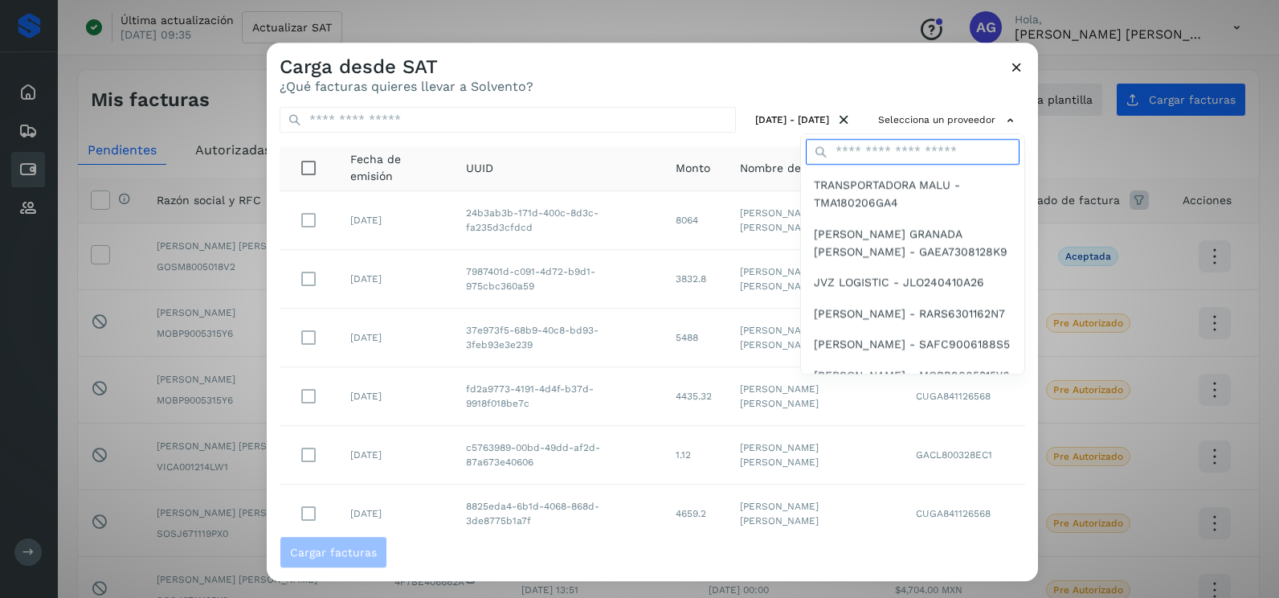
click at [898, 156] on input "text" at bounding box center [913, 152] width 214 height 26
type input "**********"
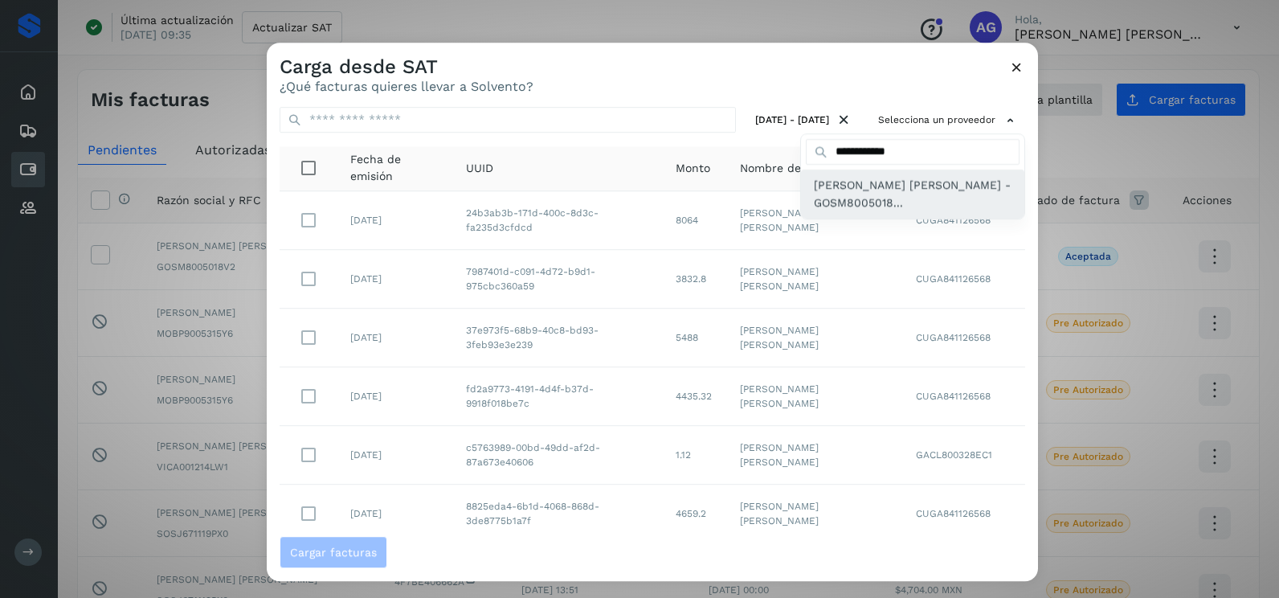
click at [898, 207] on span "[PERSON_NAME] [PERSON_NAME] - GOSM8005018..." at bounding box center [913, 194] width 198 height 36
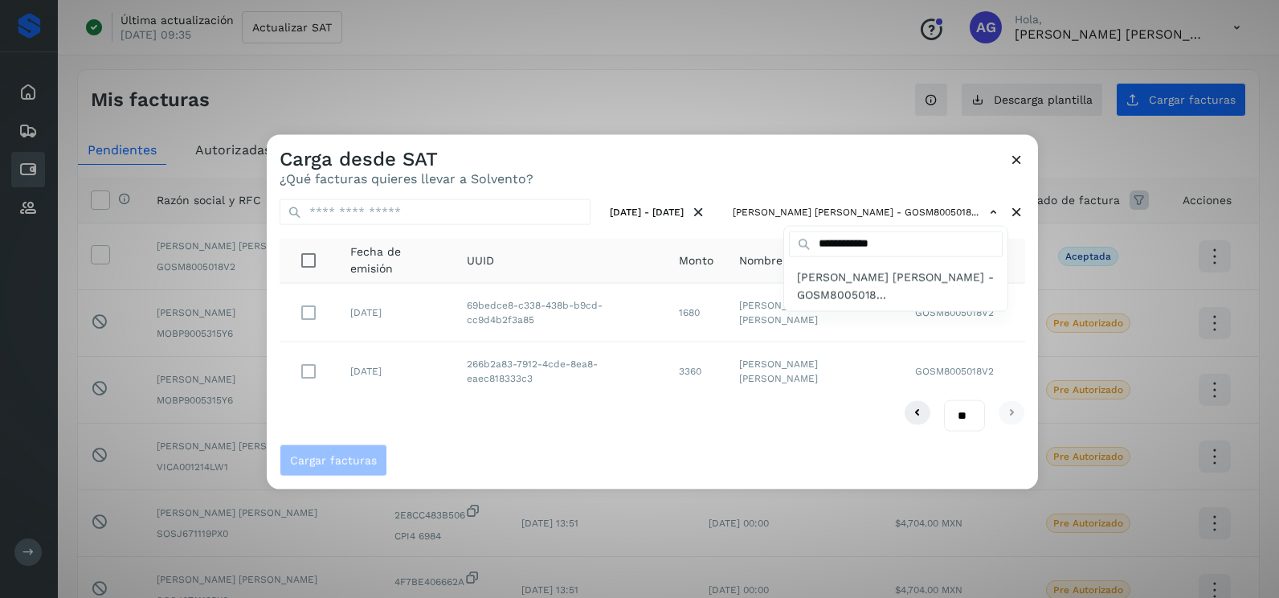
click at [552, 449] on div at bounding box center [906, 434] width 1279 height 598
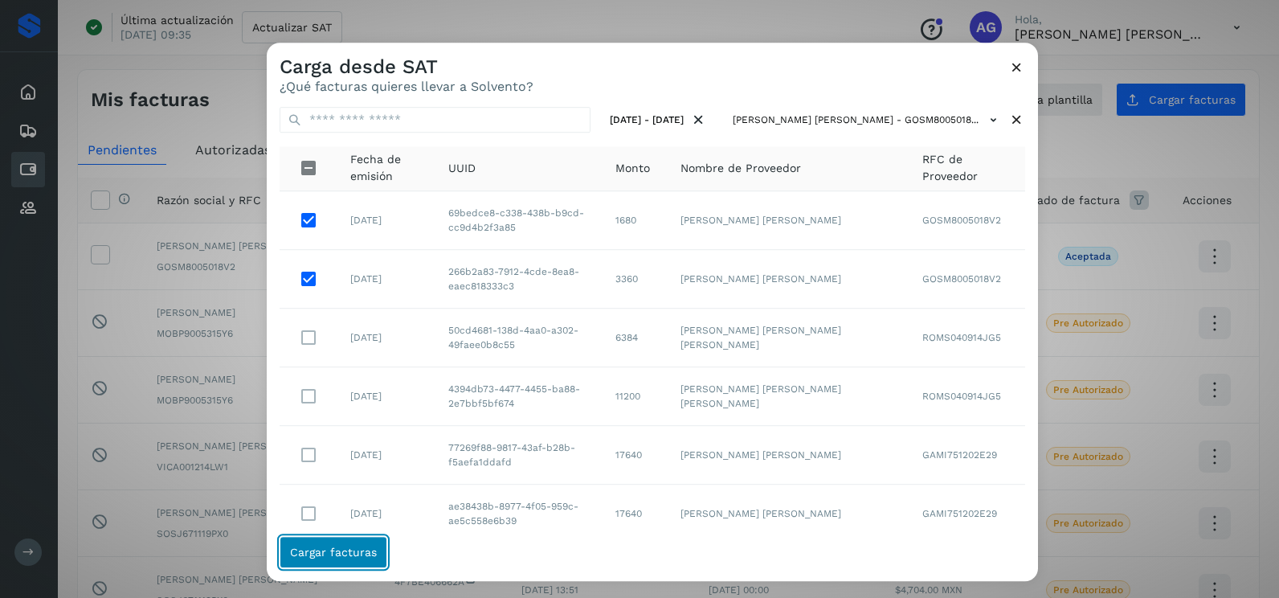
click at [364, 560] on button "Cargar facturas" at bounding box center [334, 552] width 108 height 32
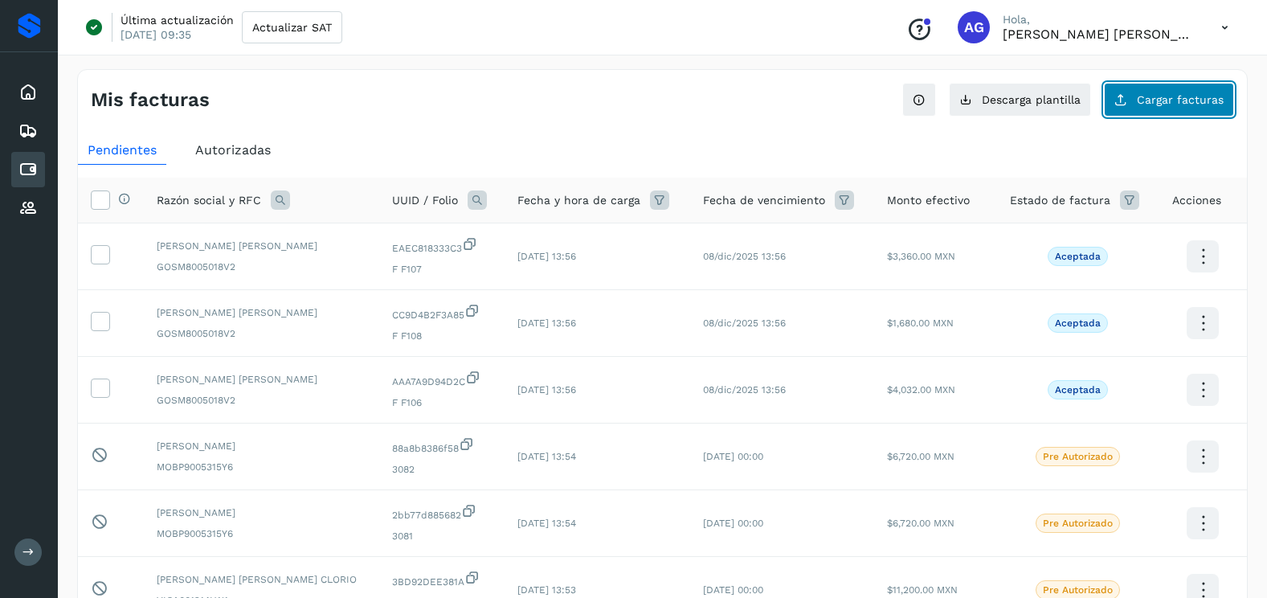
click at [1148, 97] on span "Cargar facturas" at bounding box center [1180, 99] width 87 height 11
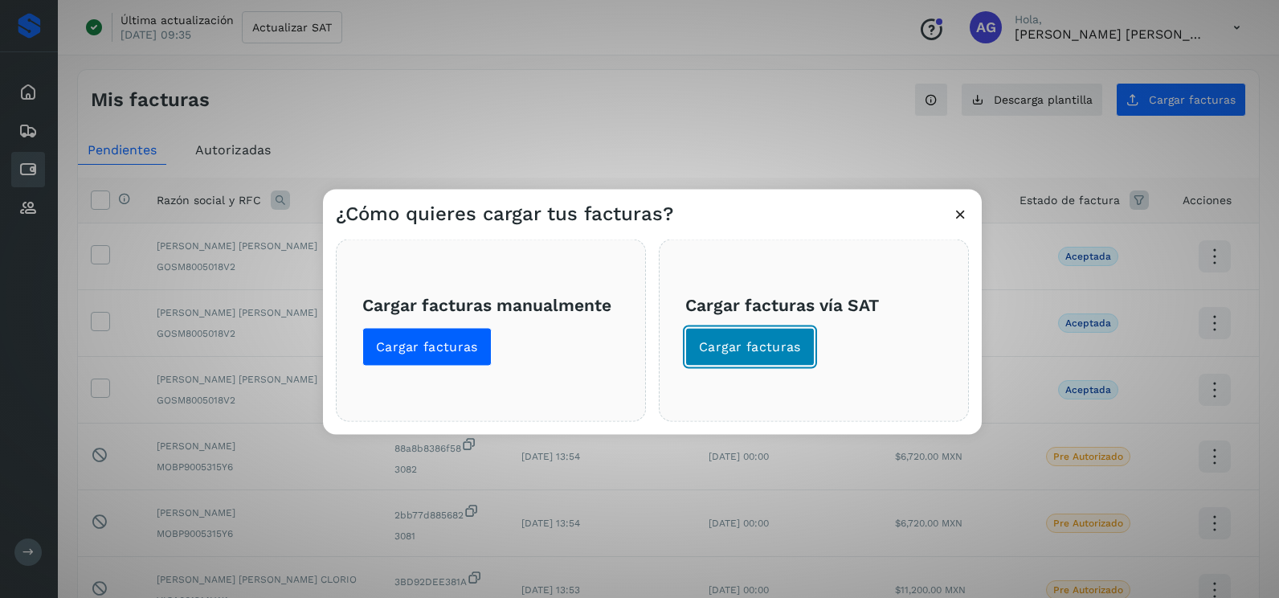
click at [783, 349] on span "Cargar facturas" at bounding box center [750, 347] width 102 height 18
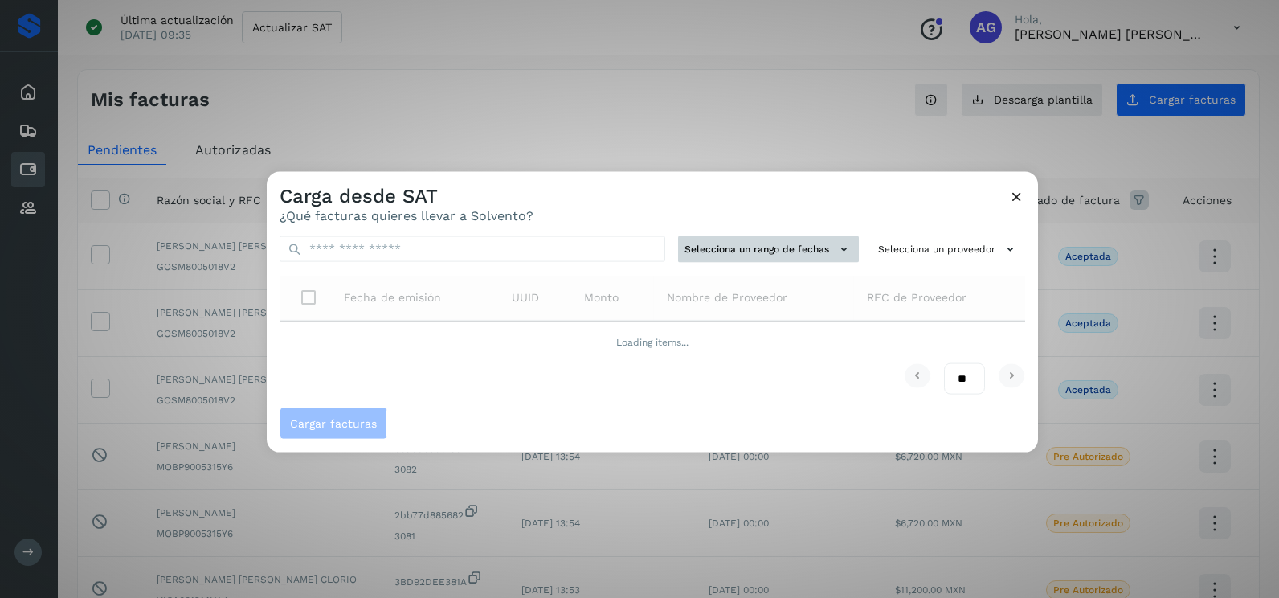
click at [785, 254] on button "Selecciona un rango de fechas" at bounding box center [768, 249] width 181 height 27
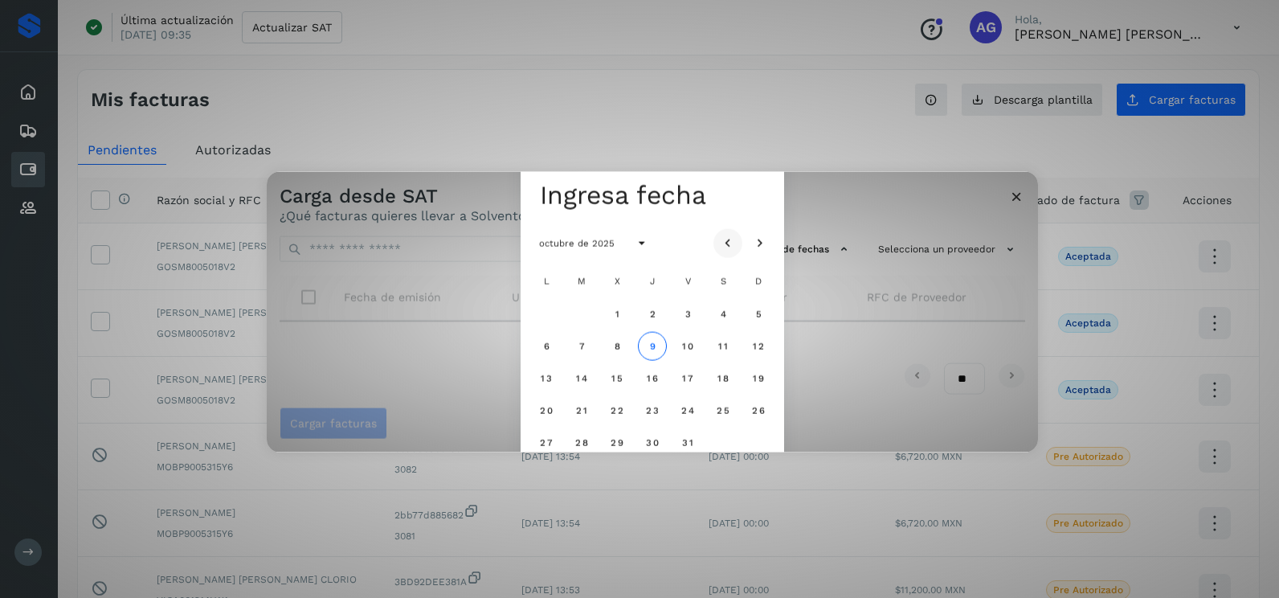
click at [731, 244] on icon "Mes anterior" at bounding box center [728, 243] width 16 height 16
click at [655, 436] on button "28" at bounding box center [652, 441] width 29 height 29
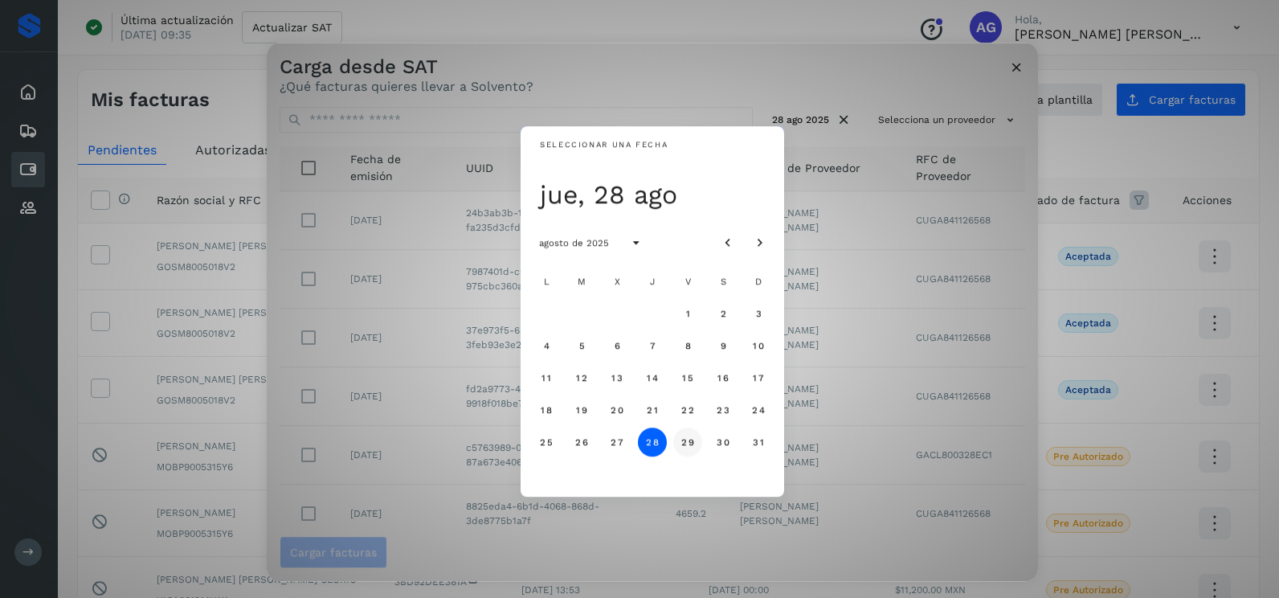
click at [689, 436] on span "29" at bounding box center [688, 441] width 14 height 11
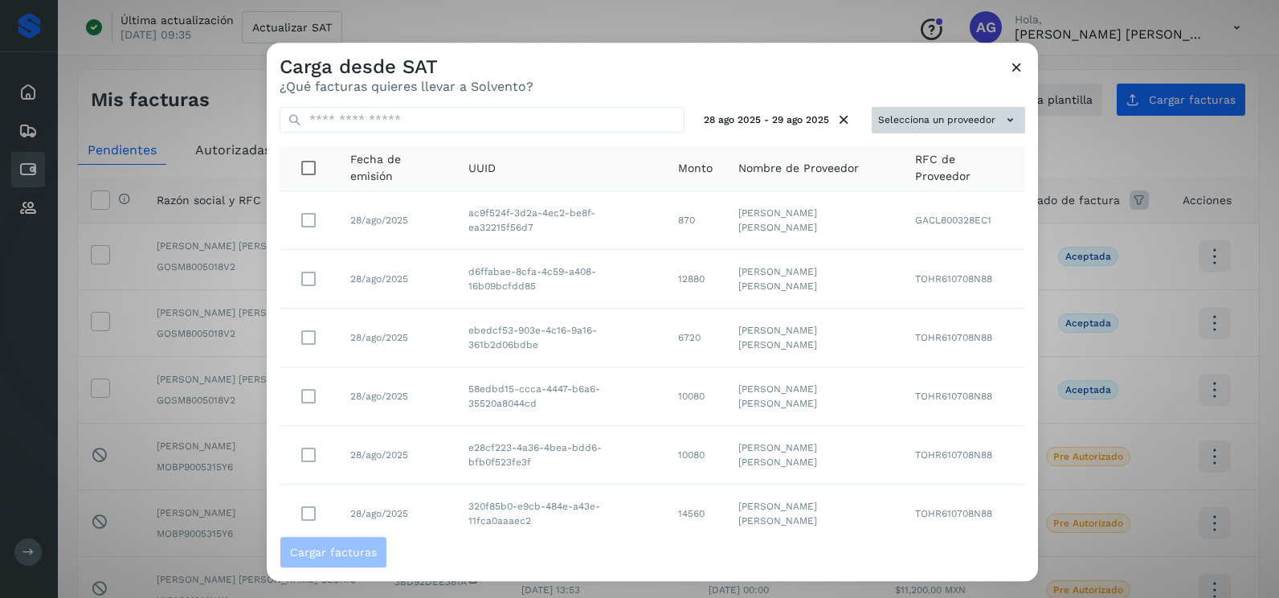
click at [922, 121] on button "Selecciona un proveedor" at bounding box center [948, 120] width 153 height 27
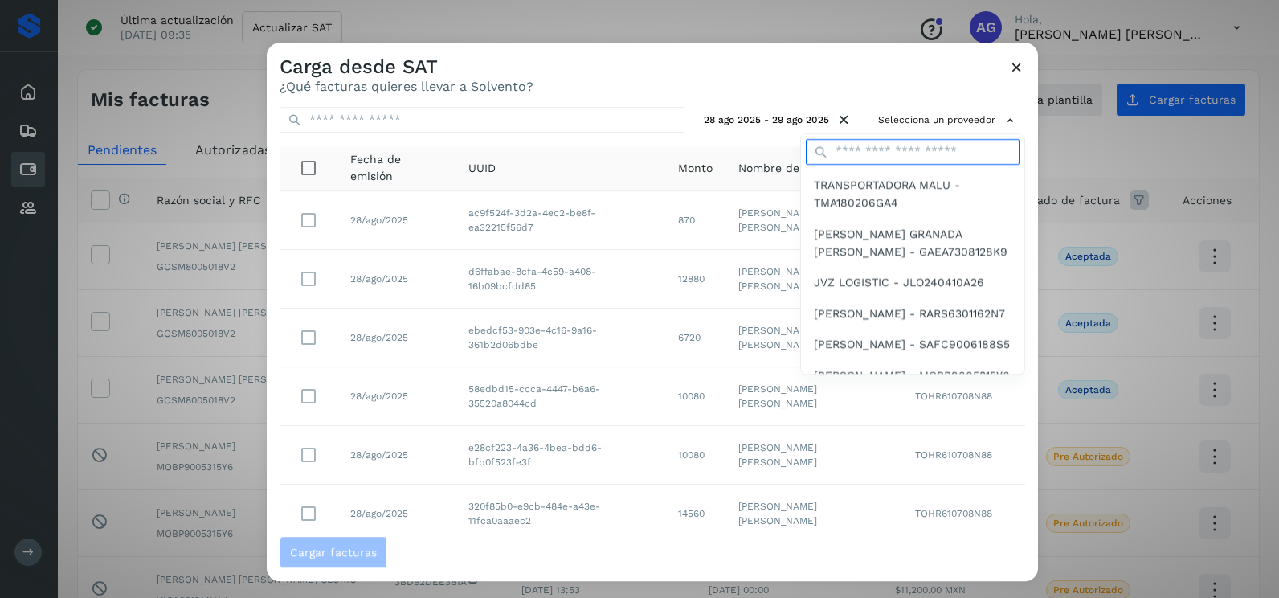
click at [873, 149] on input "text" at bounding box center [913, 152] width 214 height 26
type input "**********"
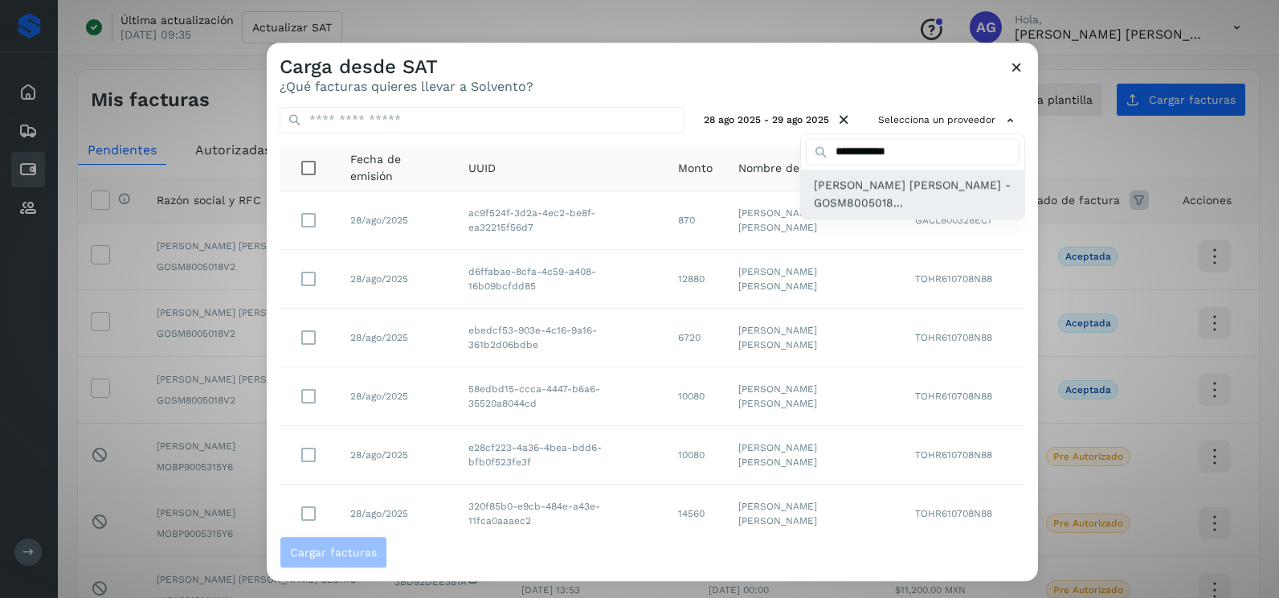
click at [867, 199] on span "[PERSON_NAME] [PERSON_NAME] - GOSM8005018..." at bounding box center [913, 194] width 198 height 36
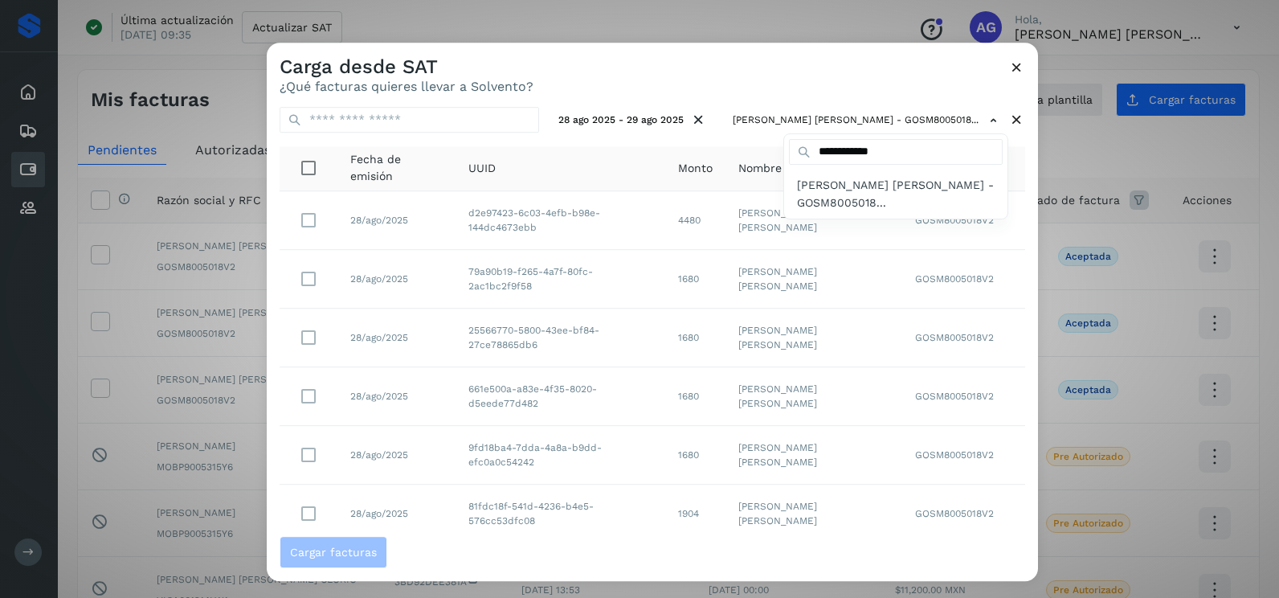
click at [775, 96] on div at bounding box center [906, 342] width 1279 height 598
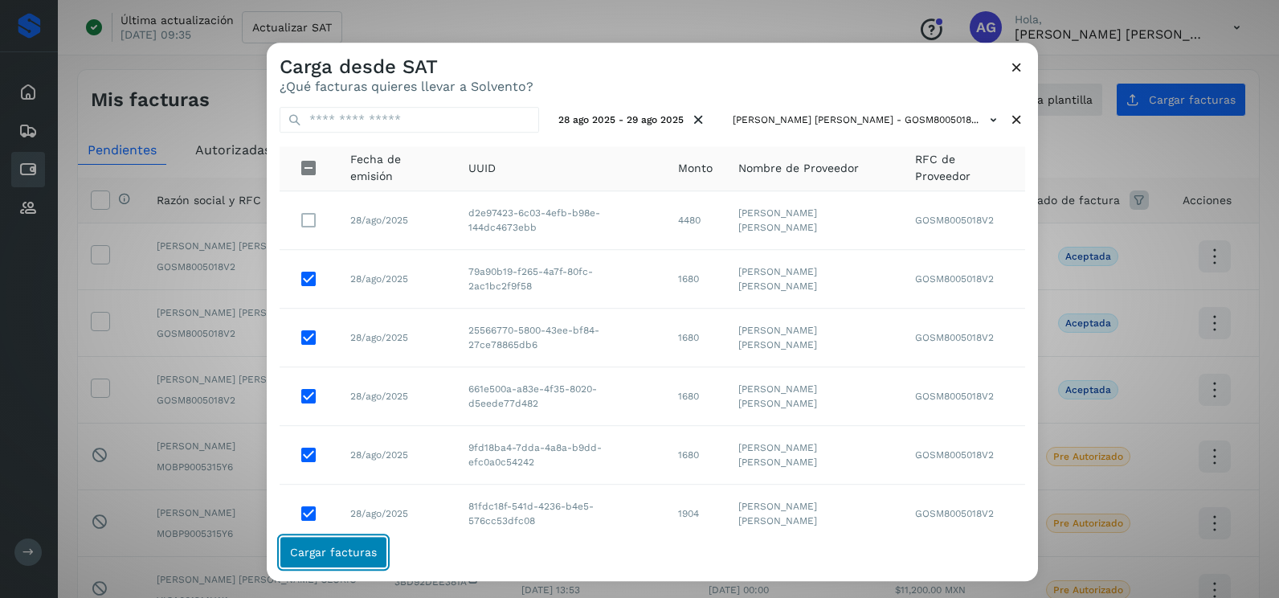
click at [342, 557] on span "Cargar facturas" at bounding box center [333, 551] width 87 height 11
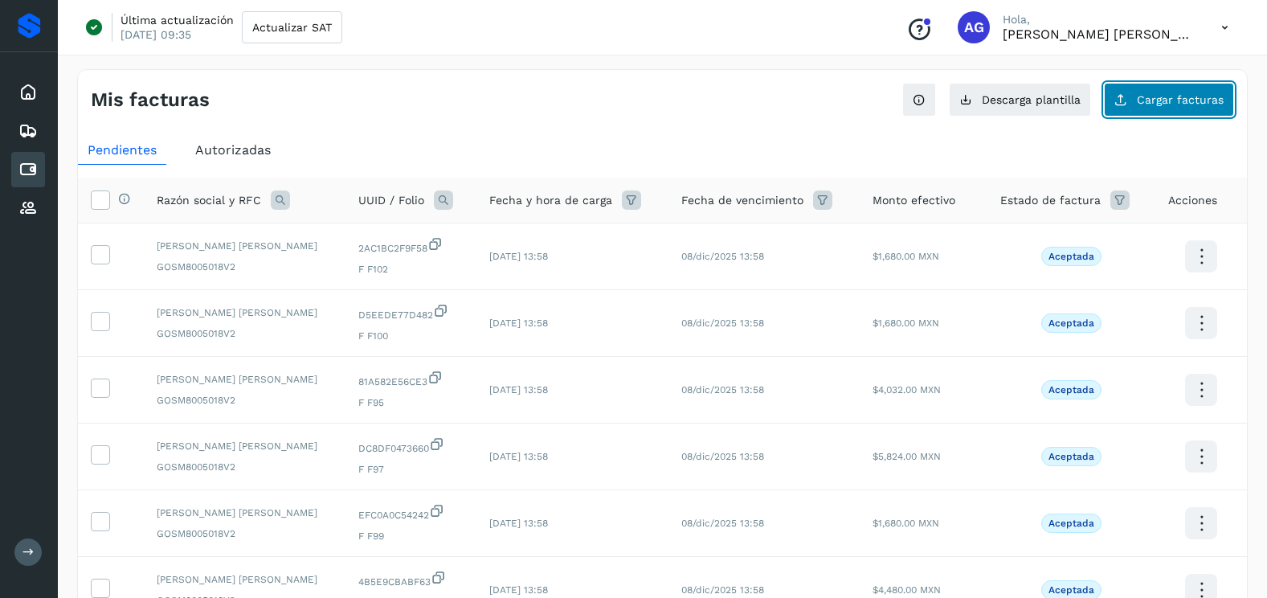
click at [1180, 108] on button "Cargar facturas" at bounding box center [1169, 100] width 130 height 34
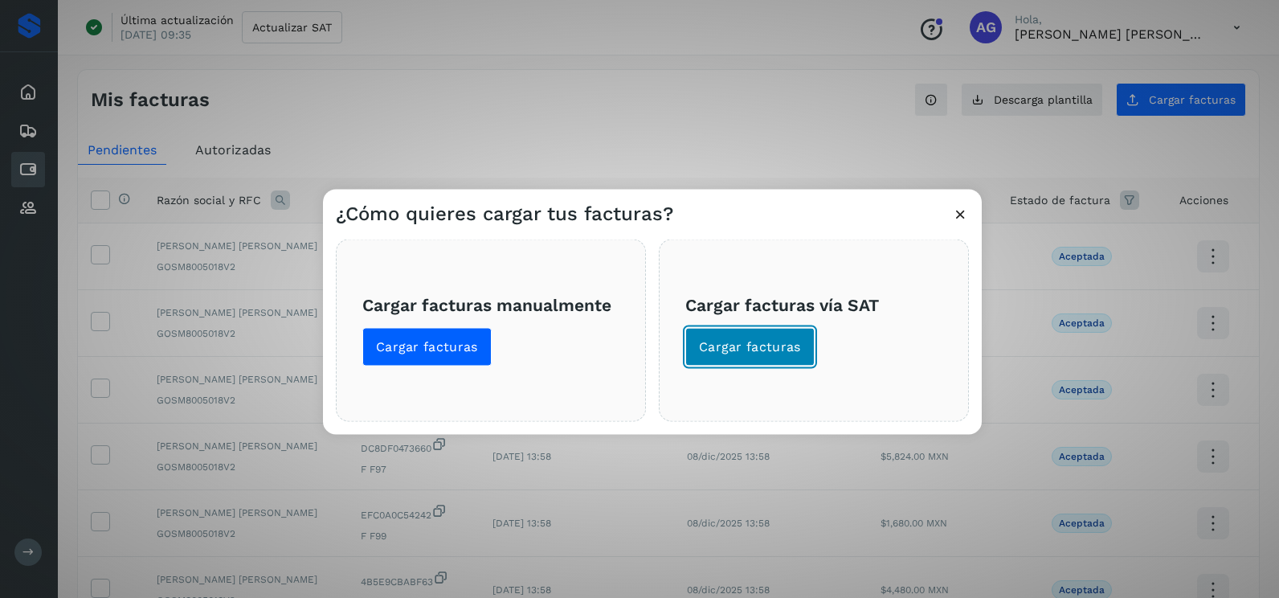
click at [787, 344] on span "Cargar facturas" at bounding box center [750, 347] width 102 height 18
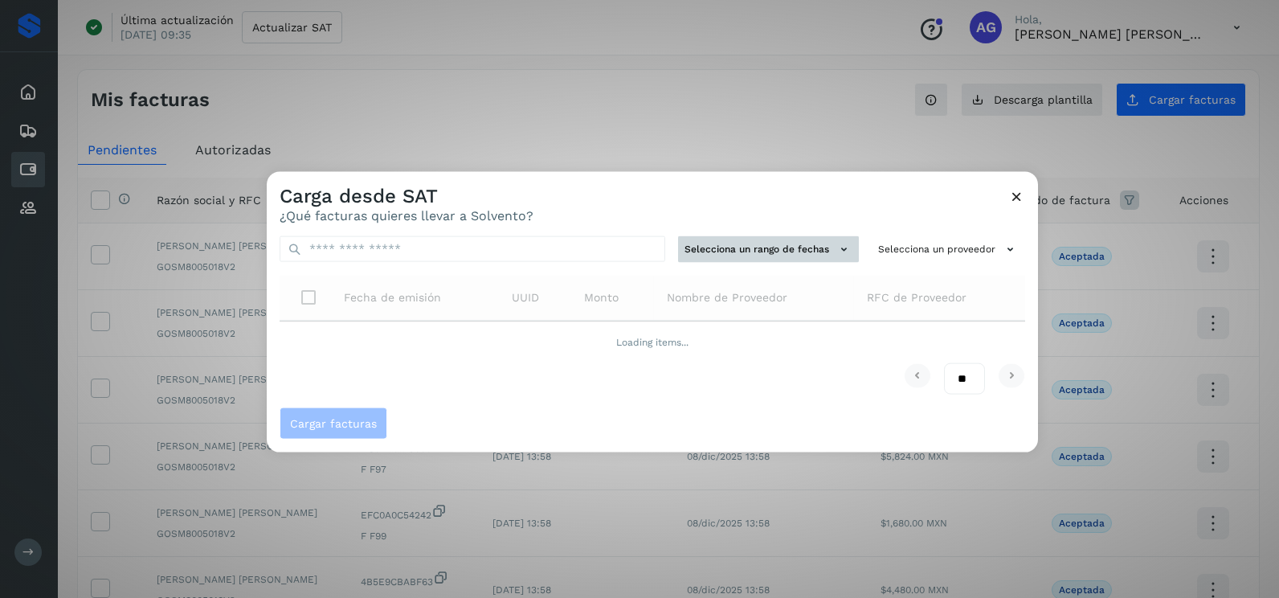
click at [808, 247] on button "Selecciona un rango de fechas" at bounding box center [768, 249] width 181 height 27
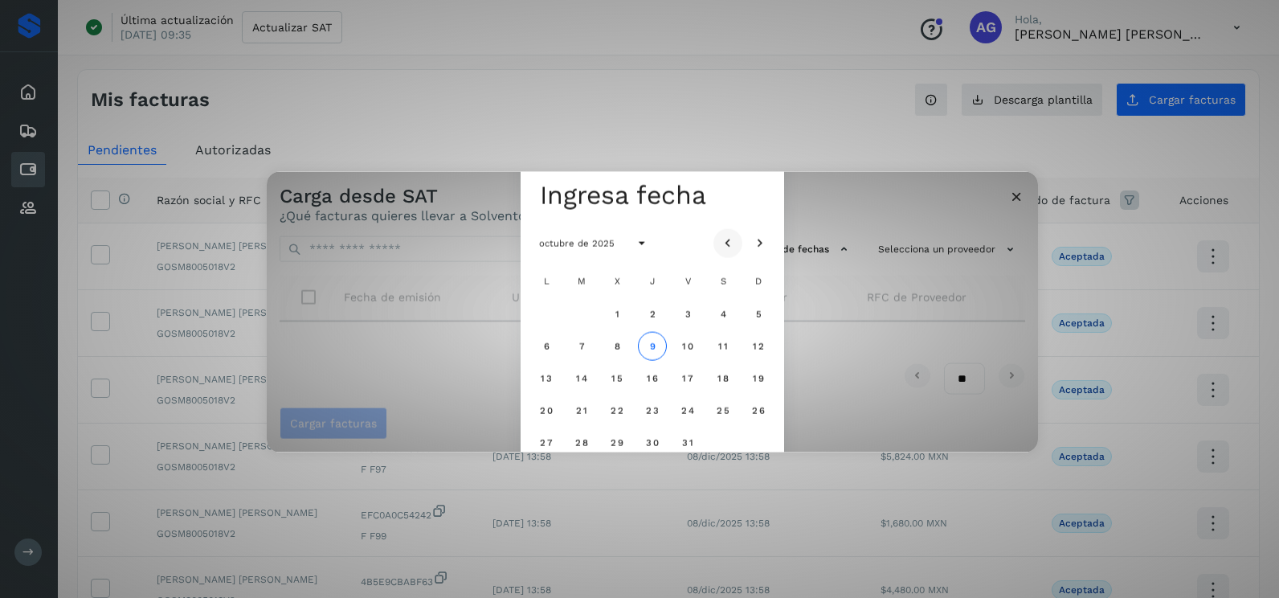
click at [726, 249] on icon "Mes anterior" at bounding box center [728, 243] width 16 height 16
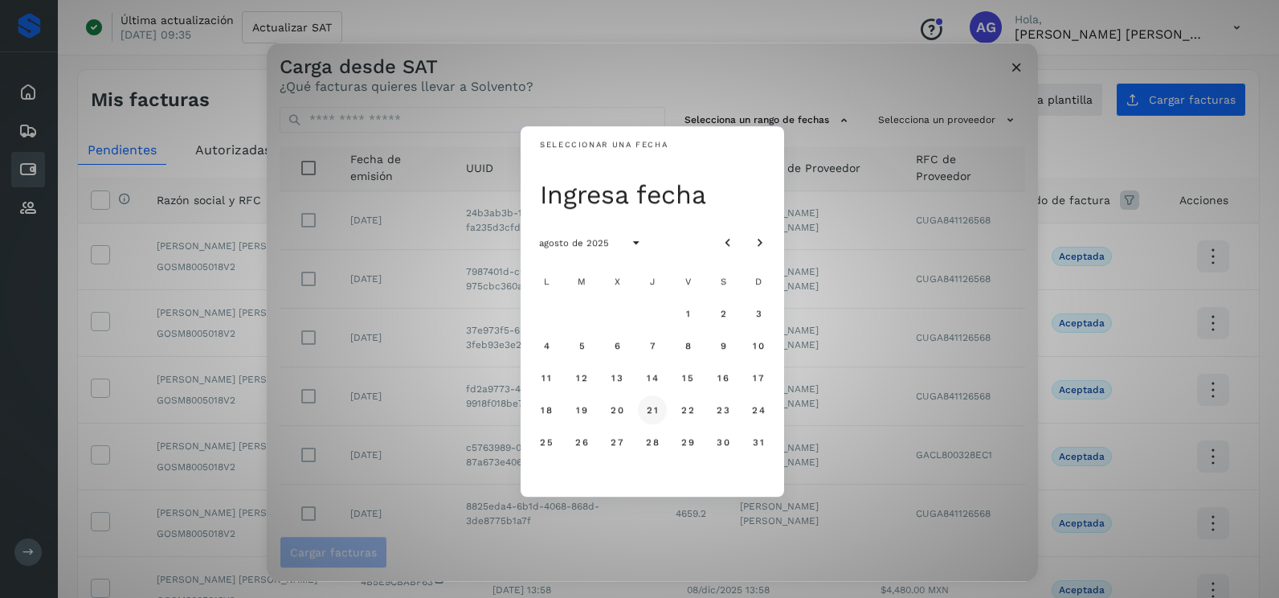
click at [653, 407] on span "21" at bounding box center [652, 409] width 12 height 11
click at [689, 412] on span "22" at bounding box center [688, 409] width 14 height 11
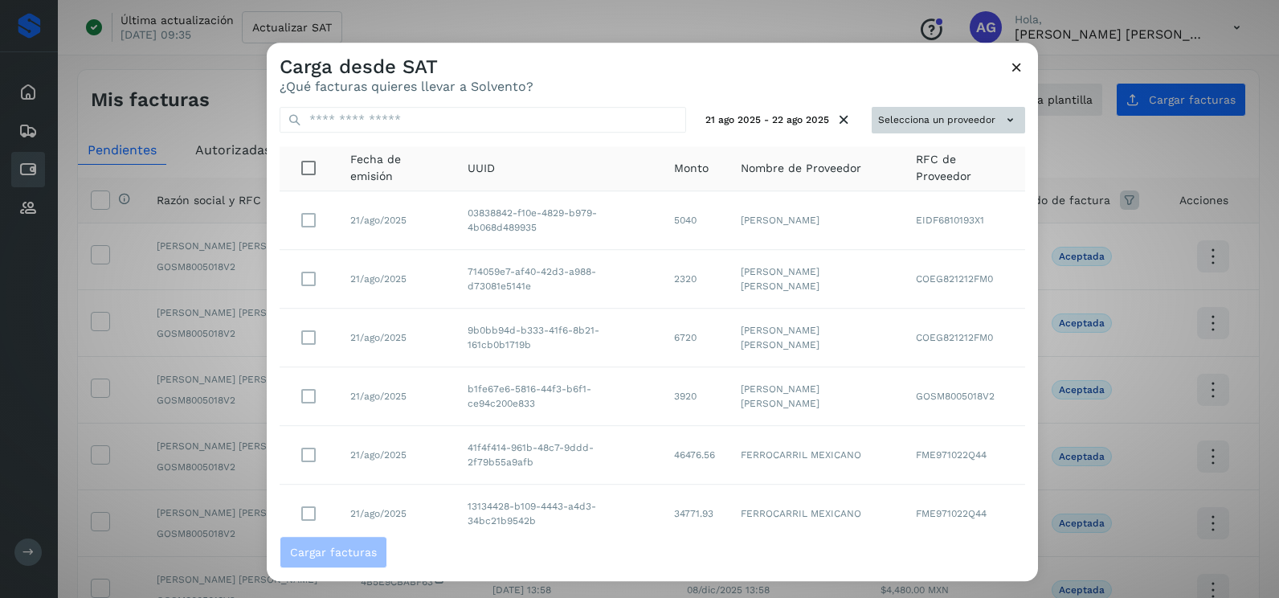
click at [902, 118] on button "Selecciona un proveedor" at bounding box center [948, 120] width 153 height 27
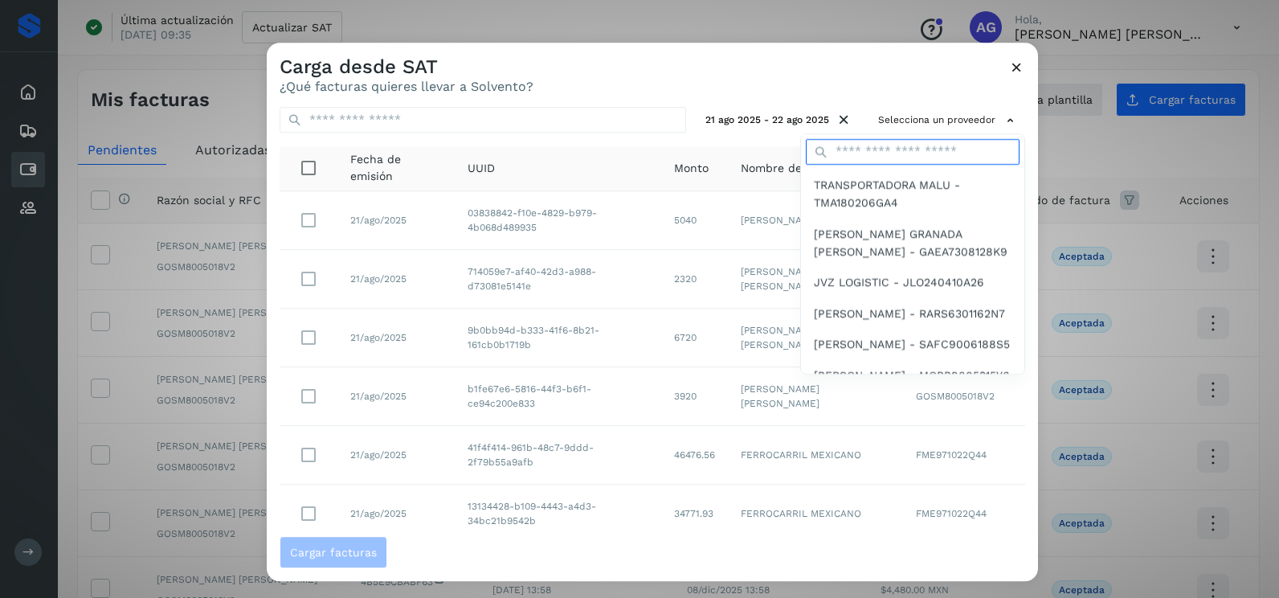
click at [888, 145] on input "text" at bounding box center [913, 152] width 214 height 26
type input "**********"
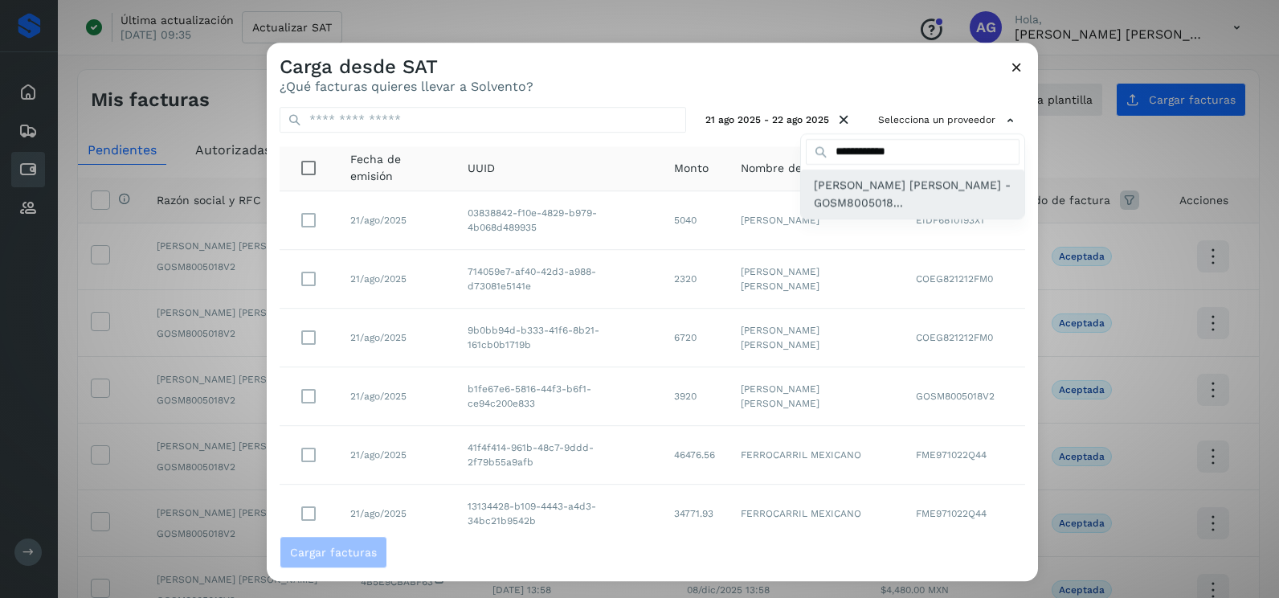
click at [880, 190] on span "[PERSON_NAME] [PERSON_NAME] - GOSM8005018..." at bounding box center [913, 194] width 198 height 36
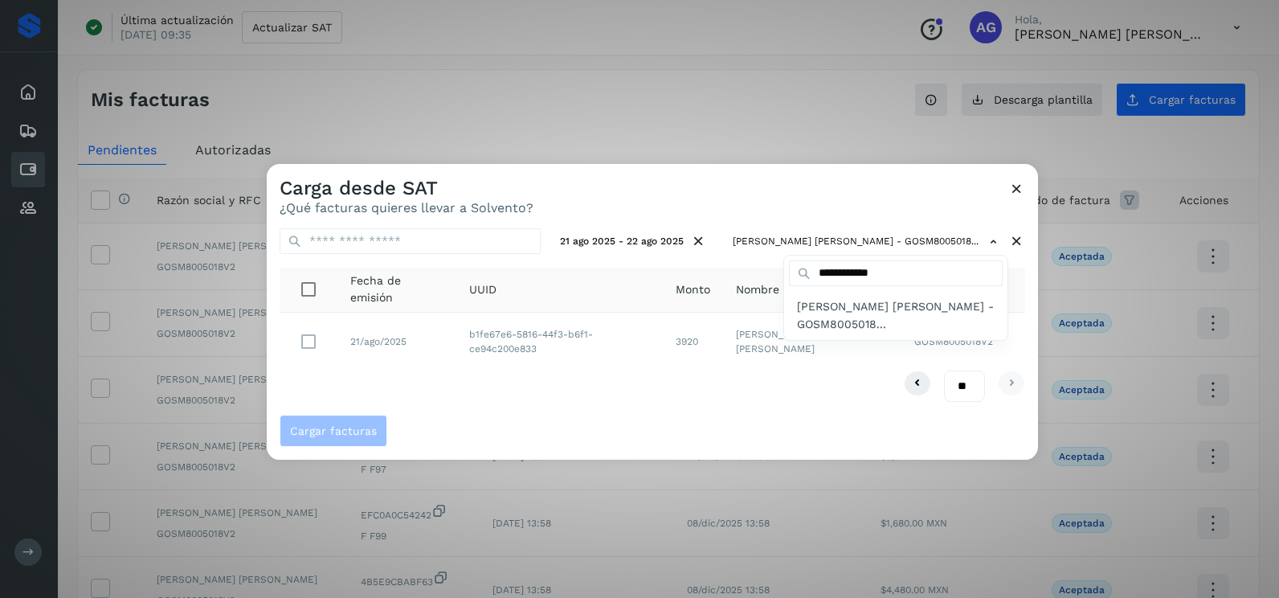
click at [556, 364] on div at bounding box center [906, 463] width 1279 height 598
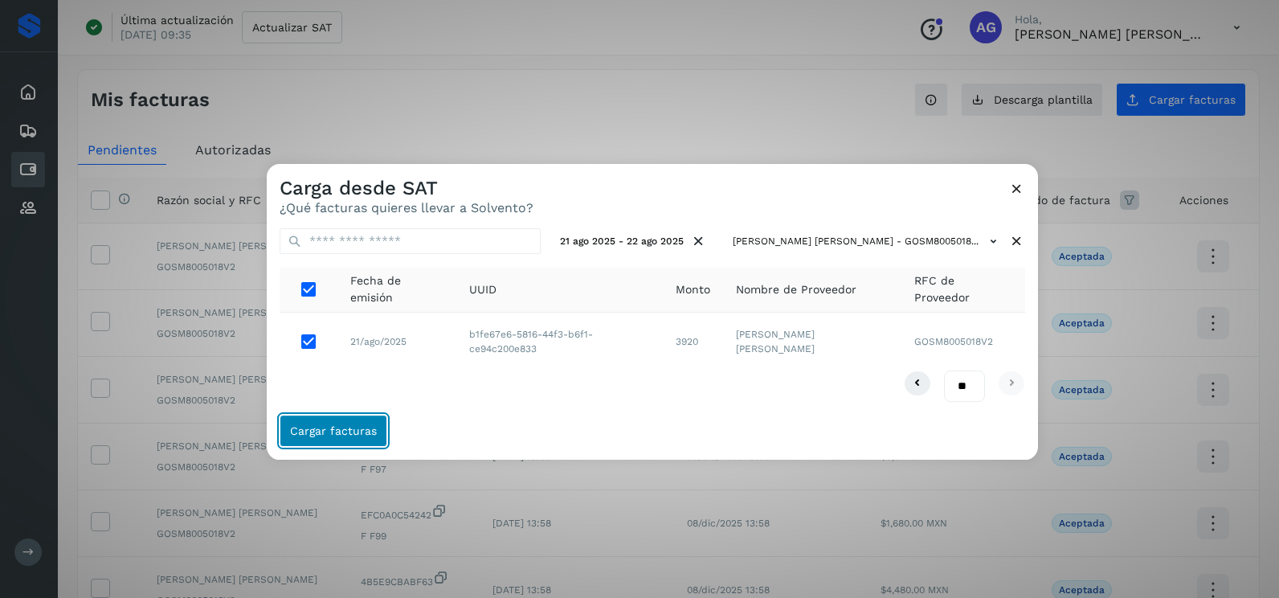
click at [334, 431] on span "Cargar facturas" at bounding box center [333, 430] width 87 height 11
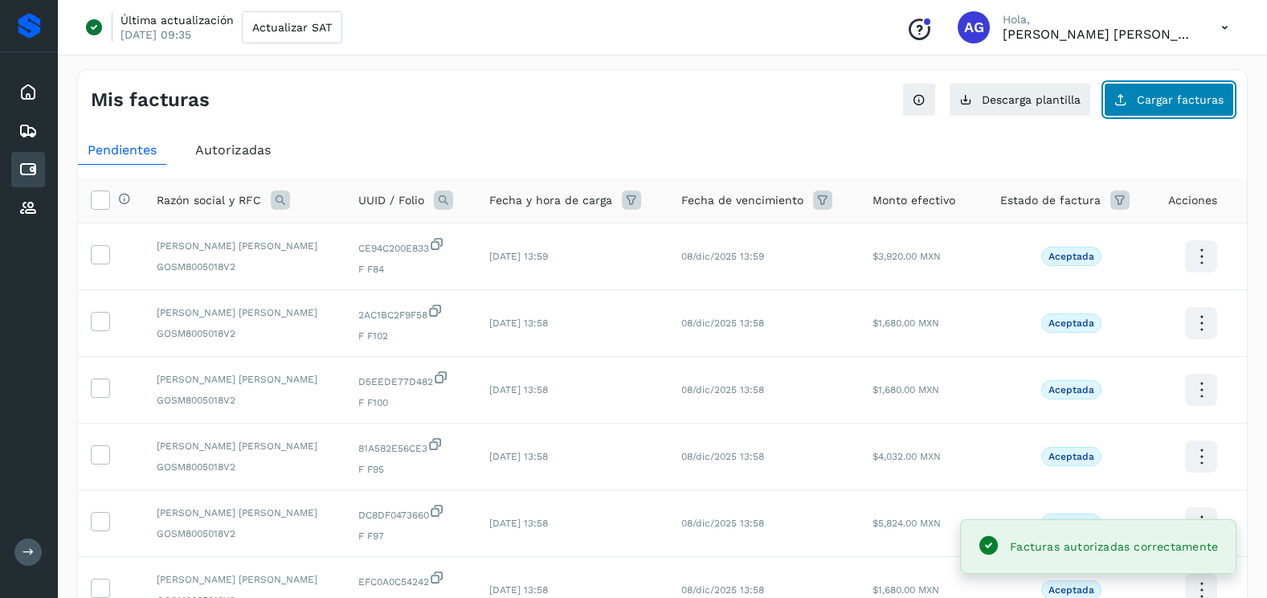
click at [1120, 109] on button "Cargar facturas" at bounding box center [1169, 100] width 130 height 34
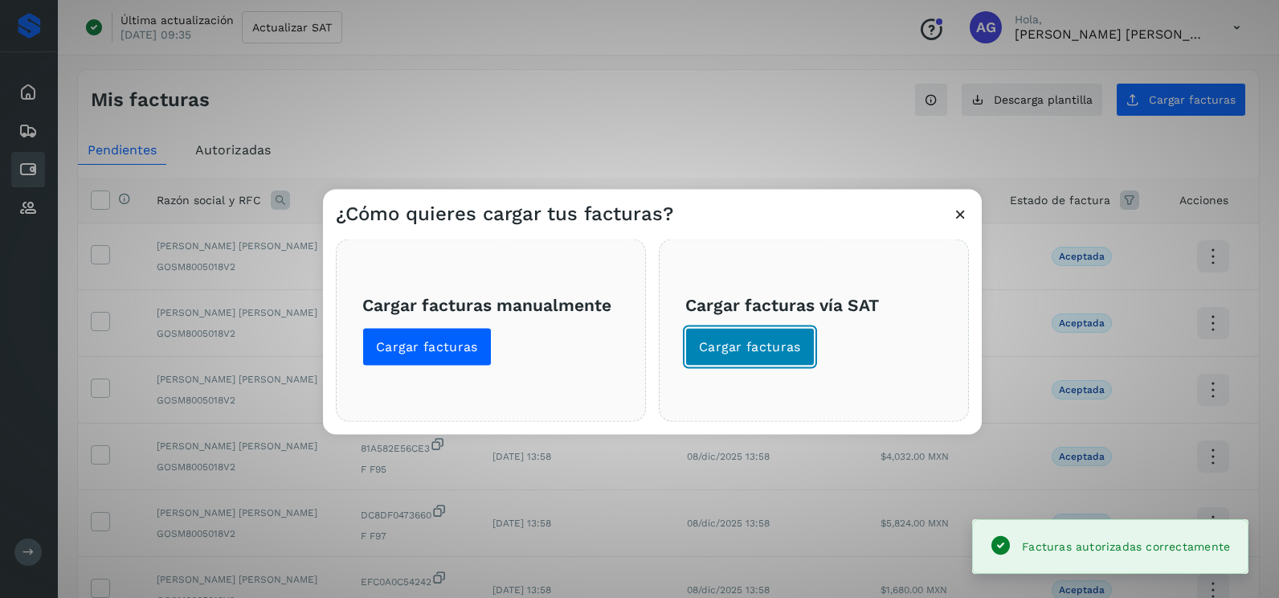
click at [775, 342] on span "Cargar facturas" at bounding box center [750, 347] width 102 height 18
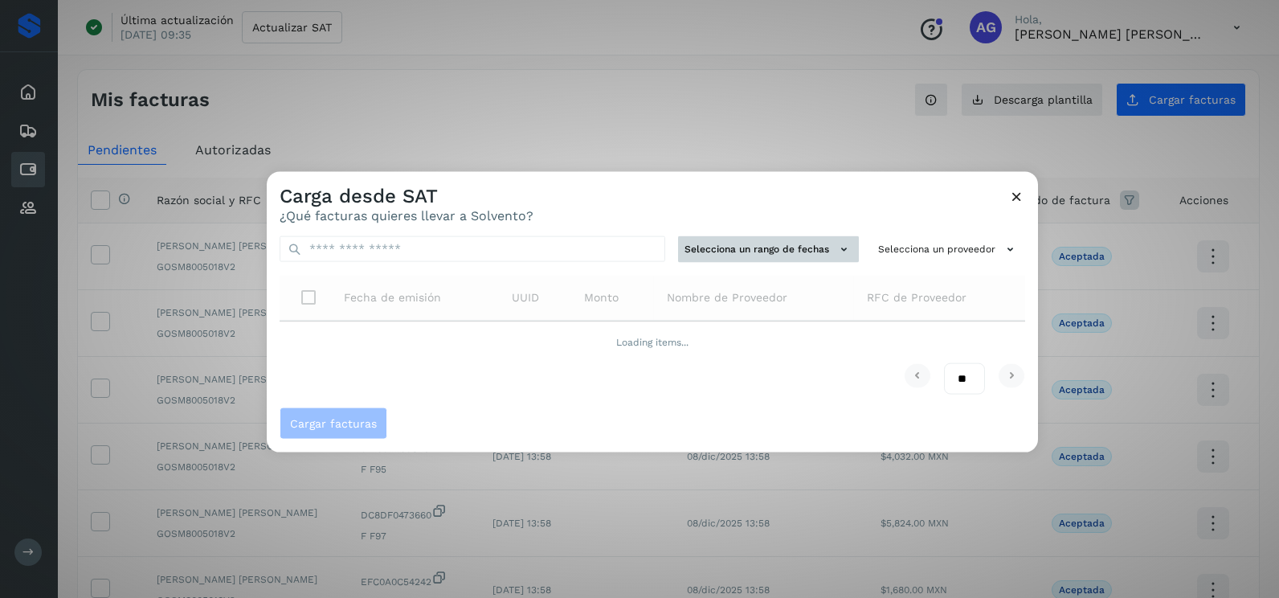
click at [753, 245] on button "Selecciona un rango de fechas" at bounding box center [768, 249] width 181 height 27
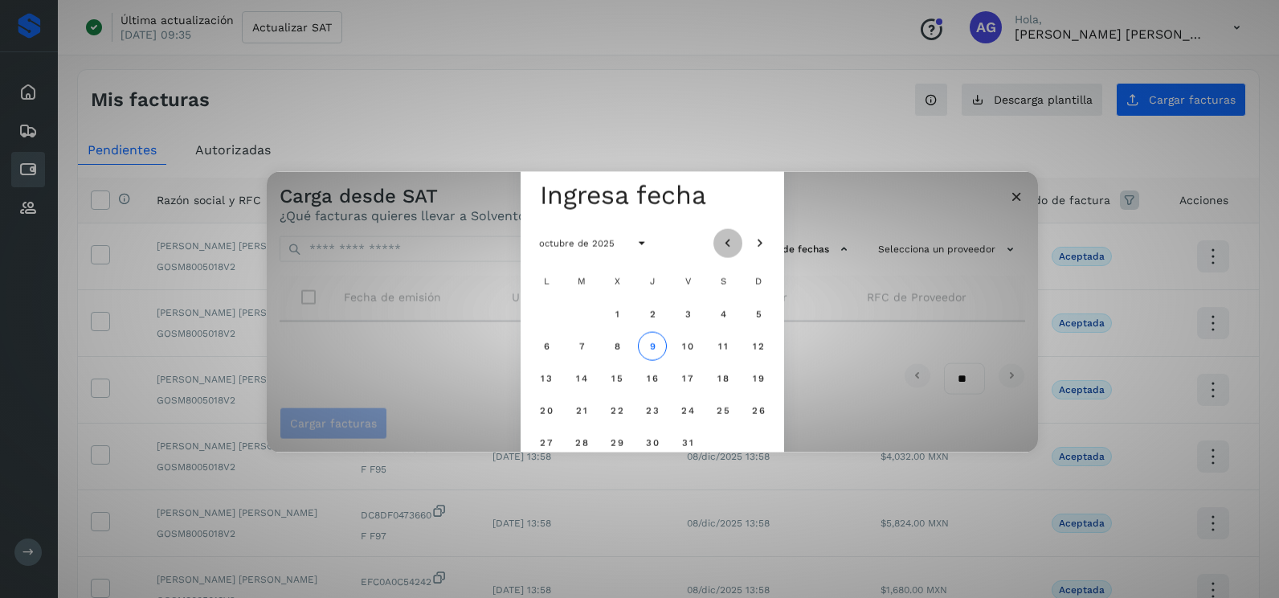
click at [727, 238] on icon "Mes anterior" at bounding box center [728, 243] width 16 height 16
drag, startPoint x: 759, startPoint y: 411, endPoint x: 547, endPoint y: 452, distance: 215.3
click at [755, 411] on span "28" at bounding box center [758, 409] width 14 height 11
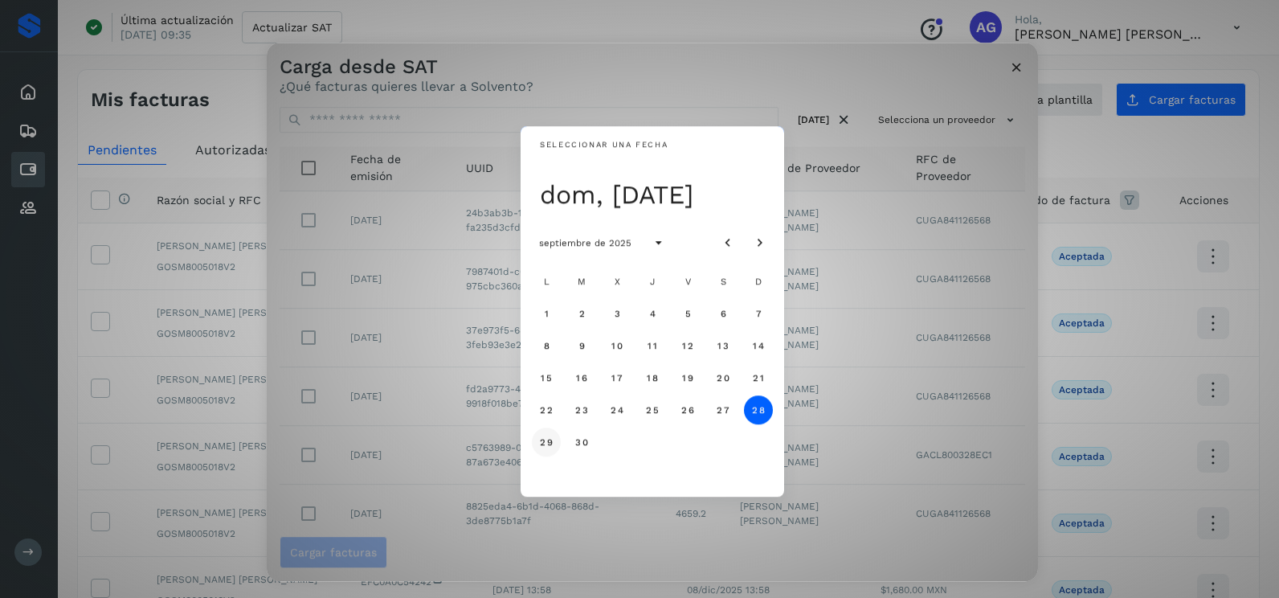
click at [540, 437] on span "29" at bounding box center [546, 441] width 14 height 11
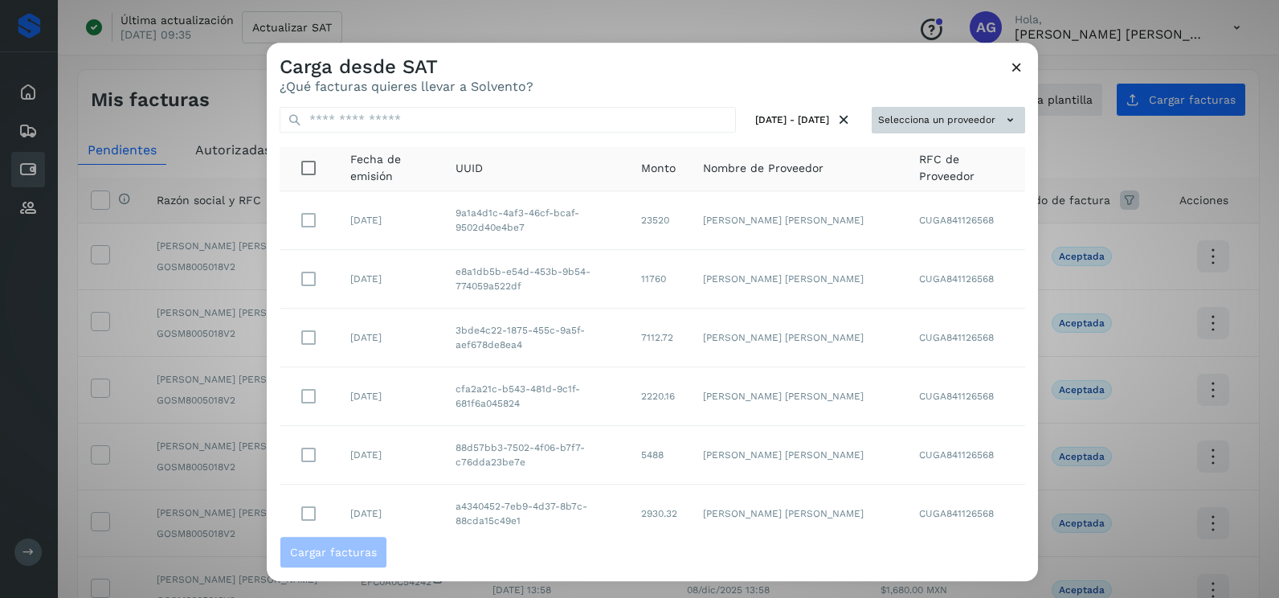
click at [910, 117] on button "Selecciona un proveedor" at bounding box center [948, 120] width 153 height 27
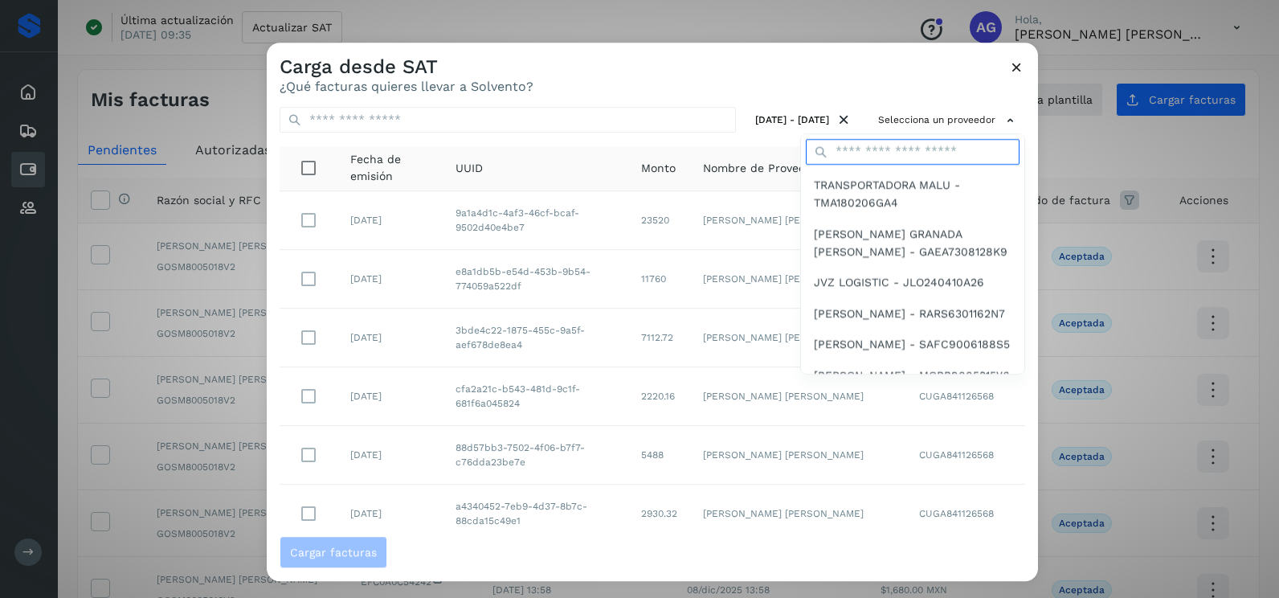
click at [904, 146] on input "text" at bounding box center [913, 152] width 214 height 26
type input "**********"
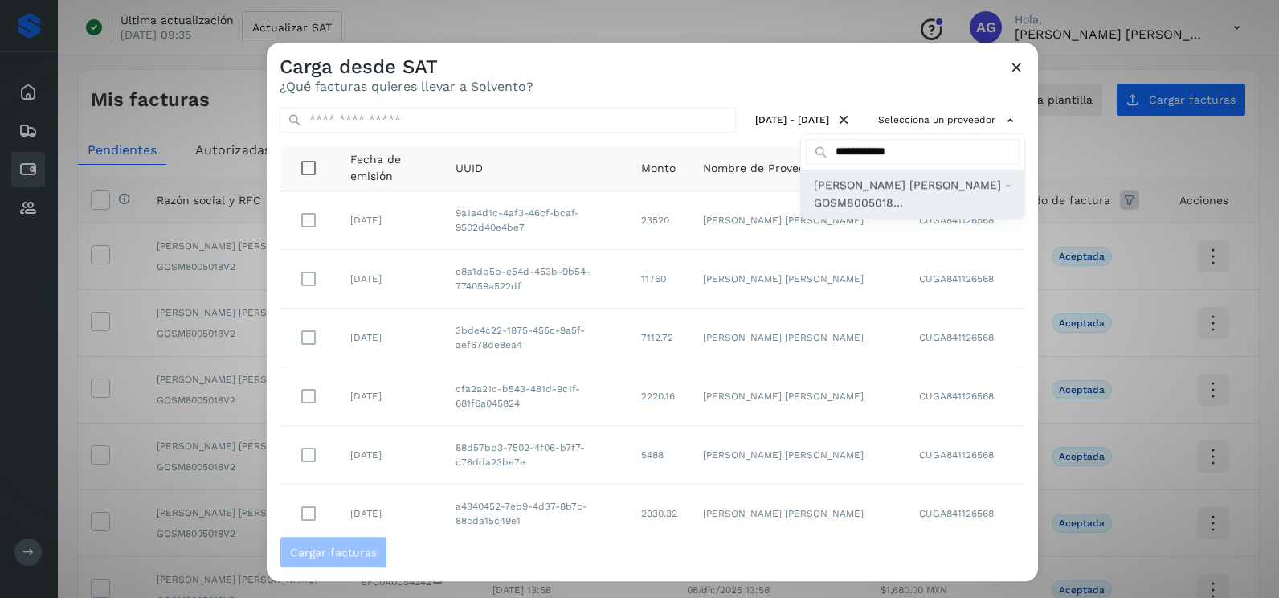
click at [873, 197] on span "[PERSON_NAME] [PERSON_NAME] - GOSM8005018..." at bounding box center [913, 194] width 198 height 36
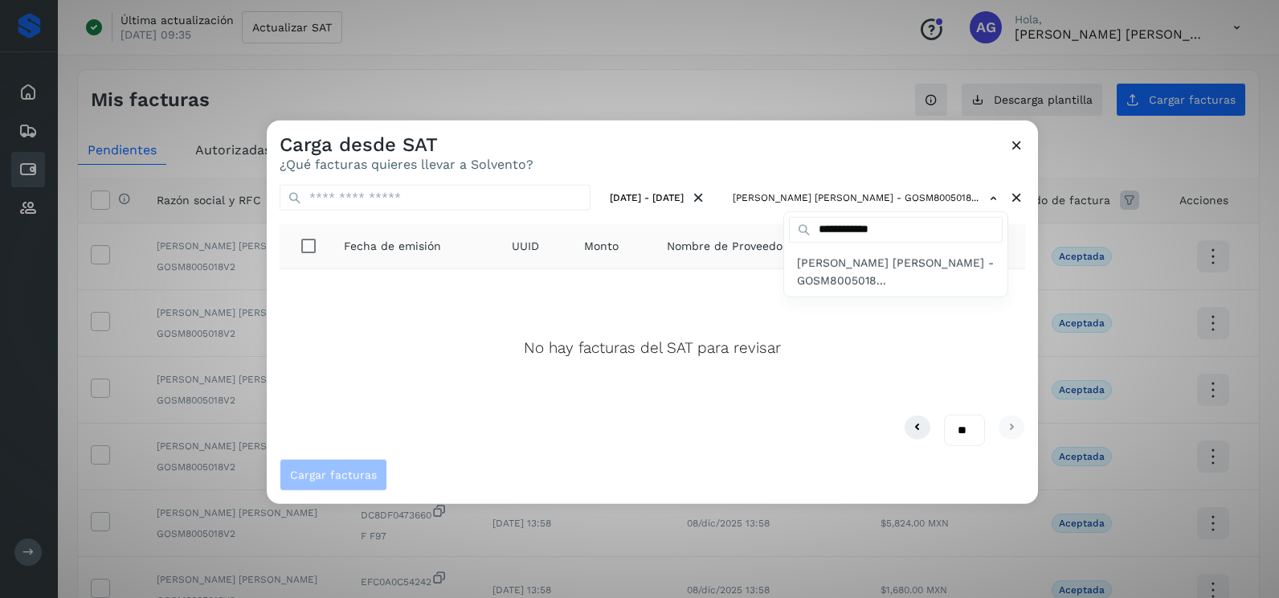
click at [1013, 144] on div at bounding box center [906, 420] width 1279 height 598
click at [1017, 152] on icon at bounding box center [1016, 145] width 17 height 17
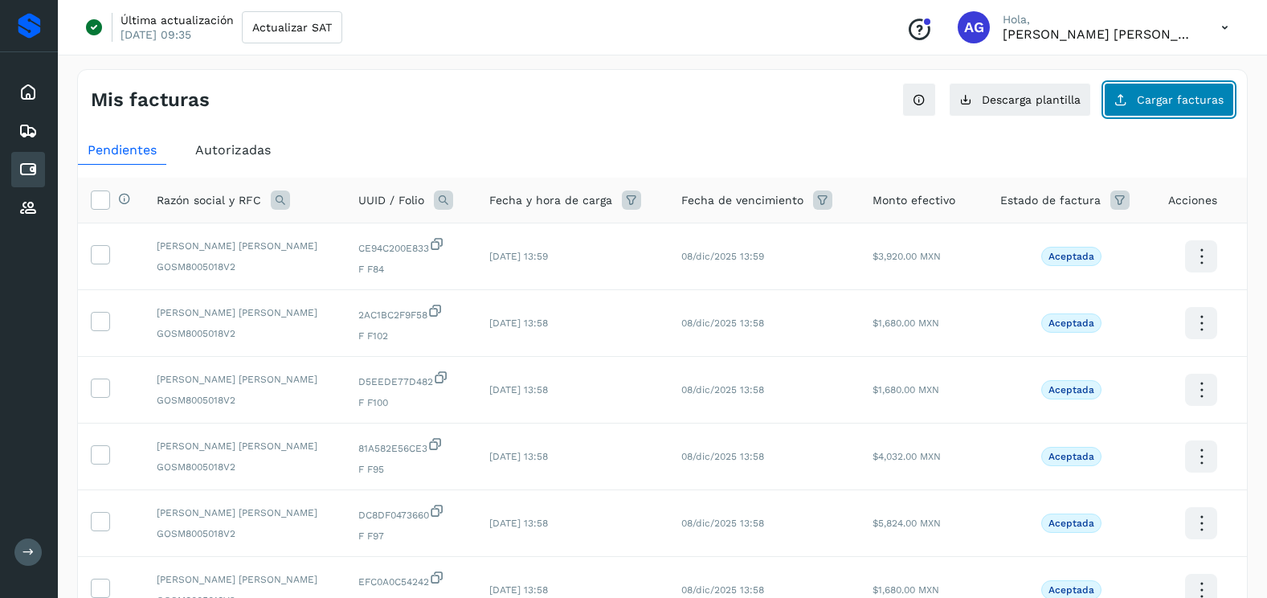
click at [1146, 113] on button "Cargar facturas" at bounding box center [1169, 100] width 130 height 34
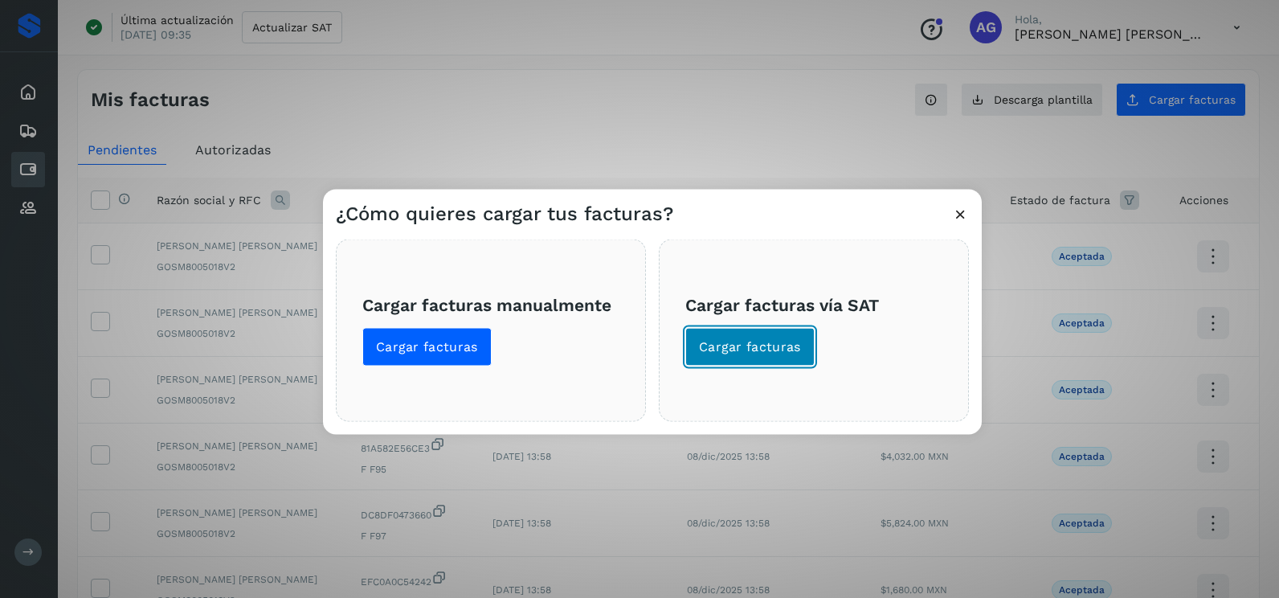
click at [736, 353] on span "Cargar facturas" at bounding box center [750, 347] width 102 height 18
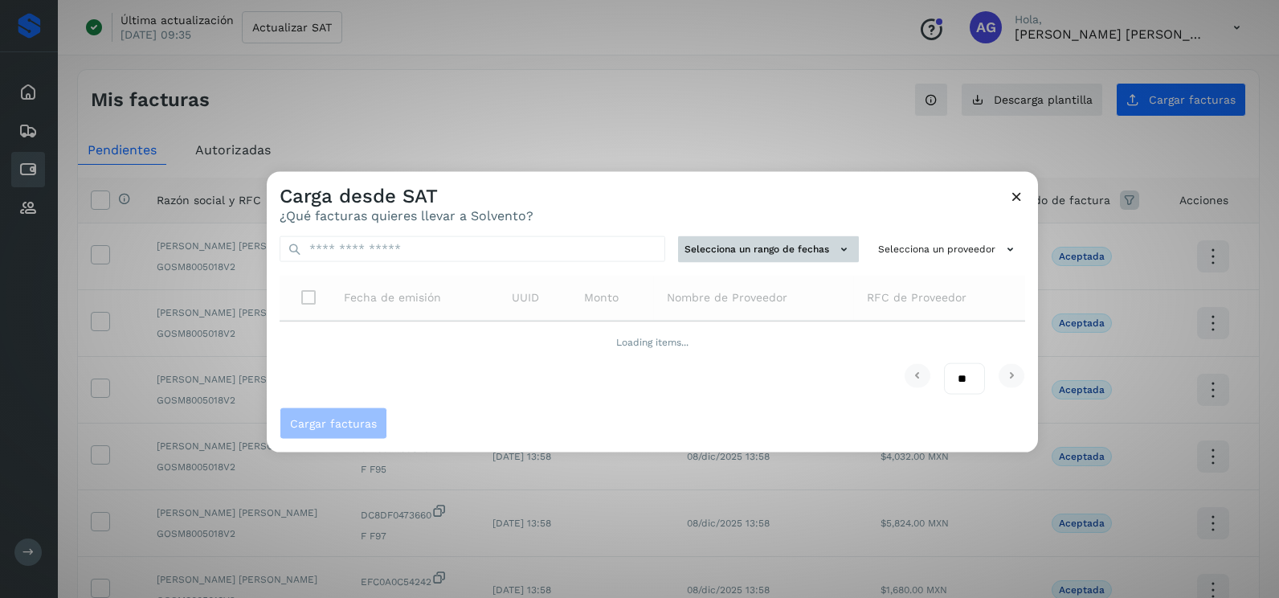
click at [737, 253] on button "Selecciona un rango de fechas" at bounding box center [768, 249] width 181 height 27
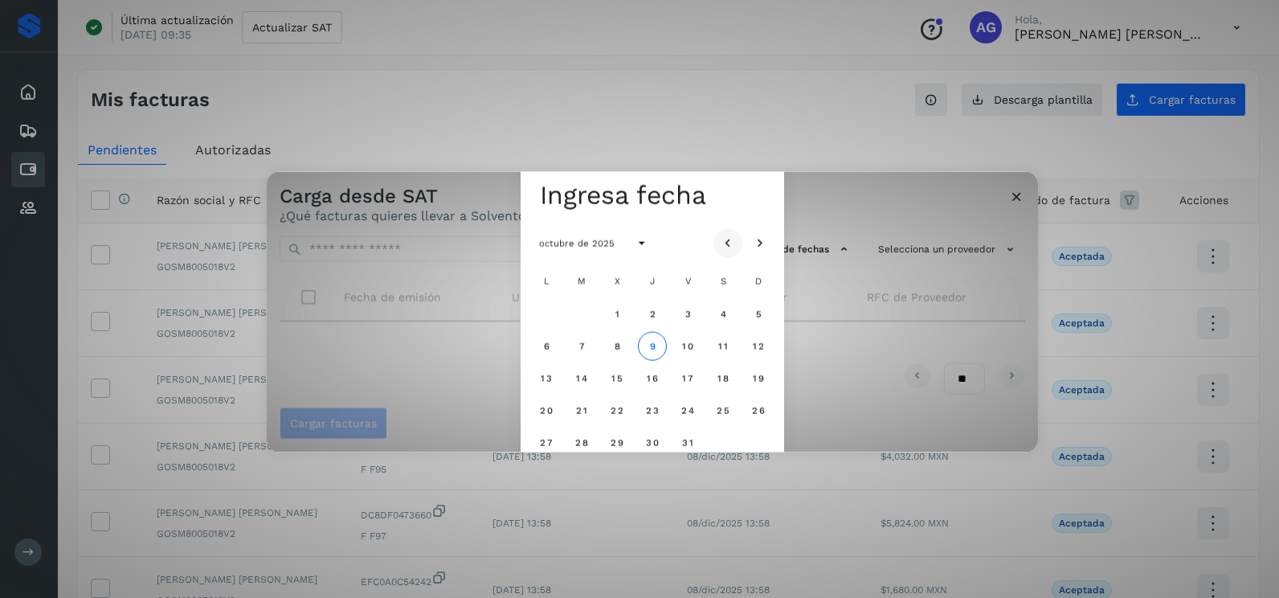
click at [731, 237] on icon "Mes anterior" at bounding box center [728, 243] width 16 height 16
click at [645, 444] on span "28" at bounding box center [652, 441] width 14 height 11
click at [689, 436] on button "29" at bounding box center [687, 441] width 29 height 29
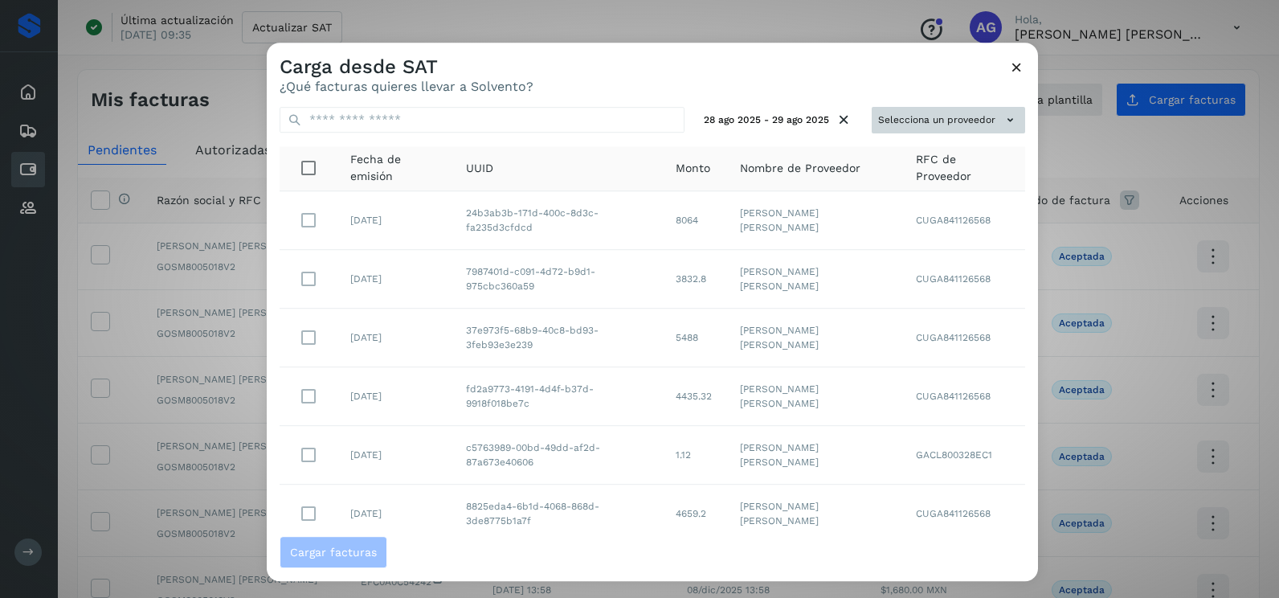
click at [933, 123] on button "Selecciona un proveedor" at bounding box center [948, 120] width 153 height 27
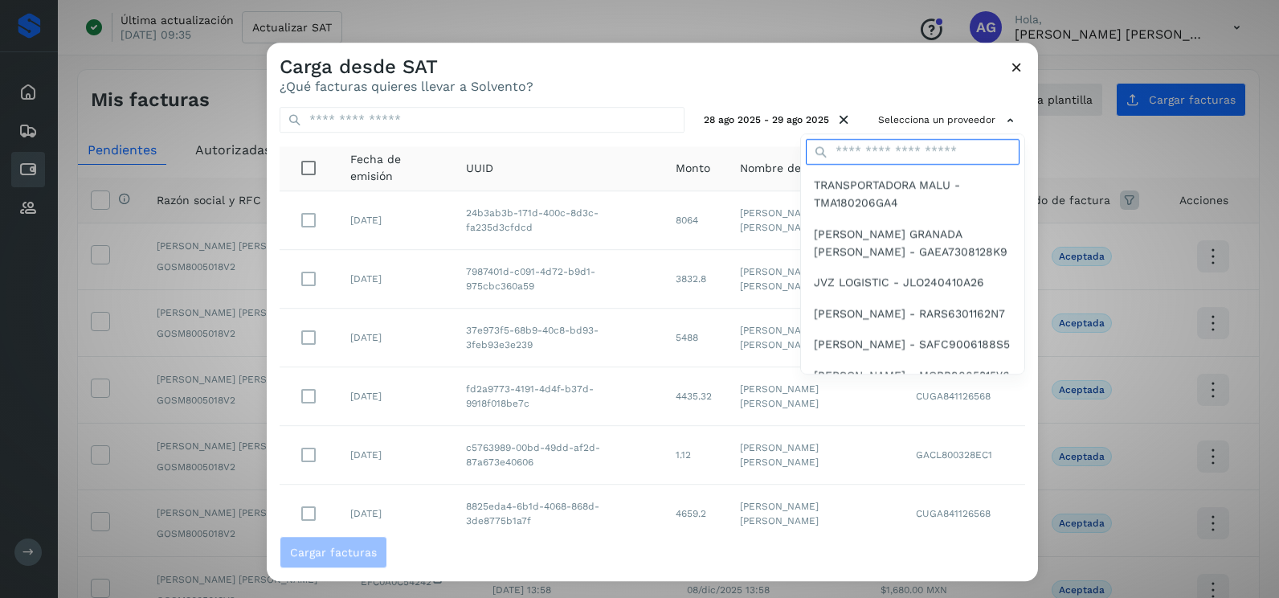
click at [894, 157] on input "text" at bounding box center [913, 152] width 214 height 26
type input "**********"
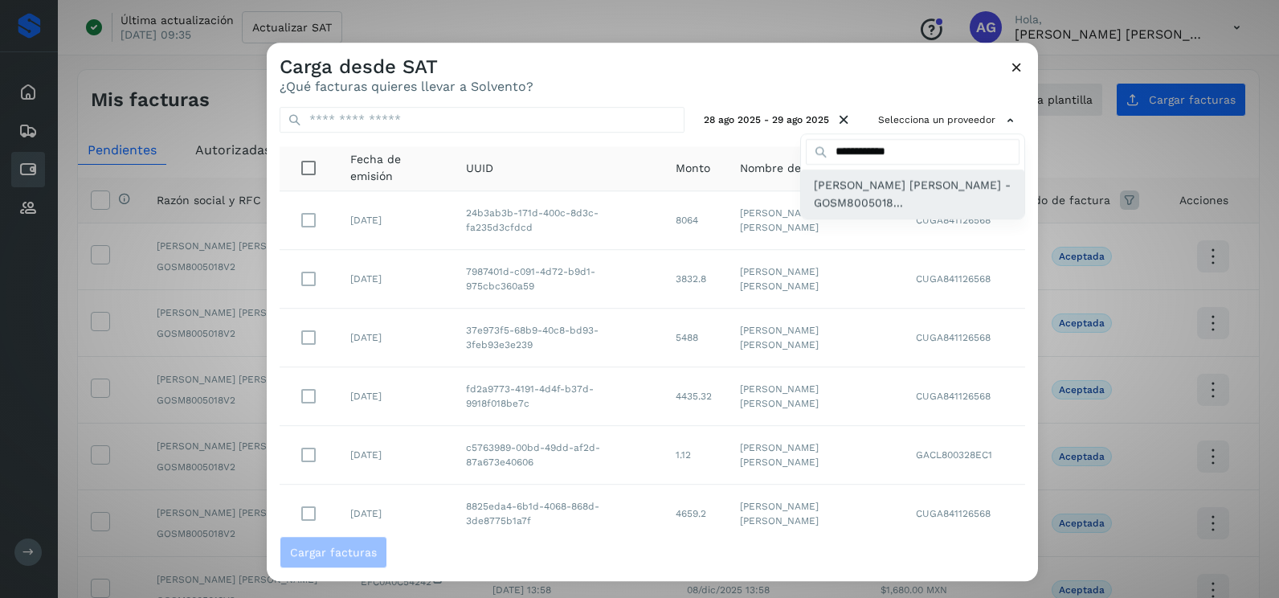
click at [857, 208] on span "[PERSON_NAME] [PERSON_NAME] - GOSM8005018..." at bounding box center [913, 194] width 198 height 36
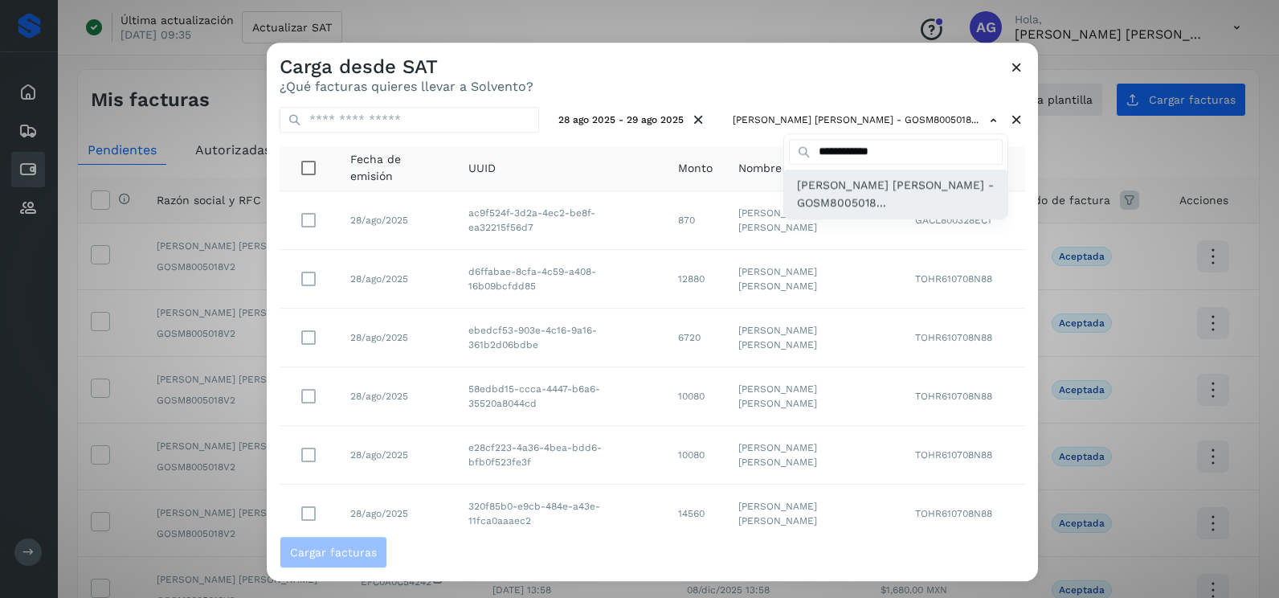
click at [820, 200] on span "[PERSON_NAME] [PERSON_NAME] - GOSM8005018..." at bounding box center [896, 194] width 198 height 36
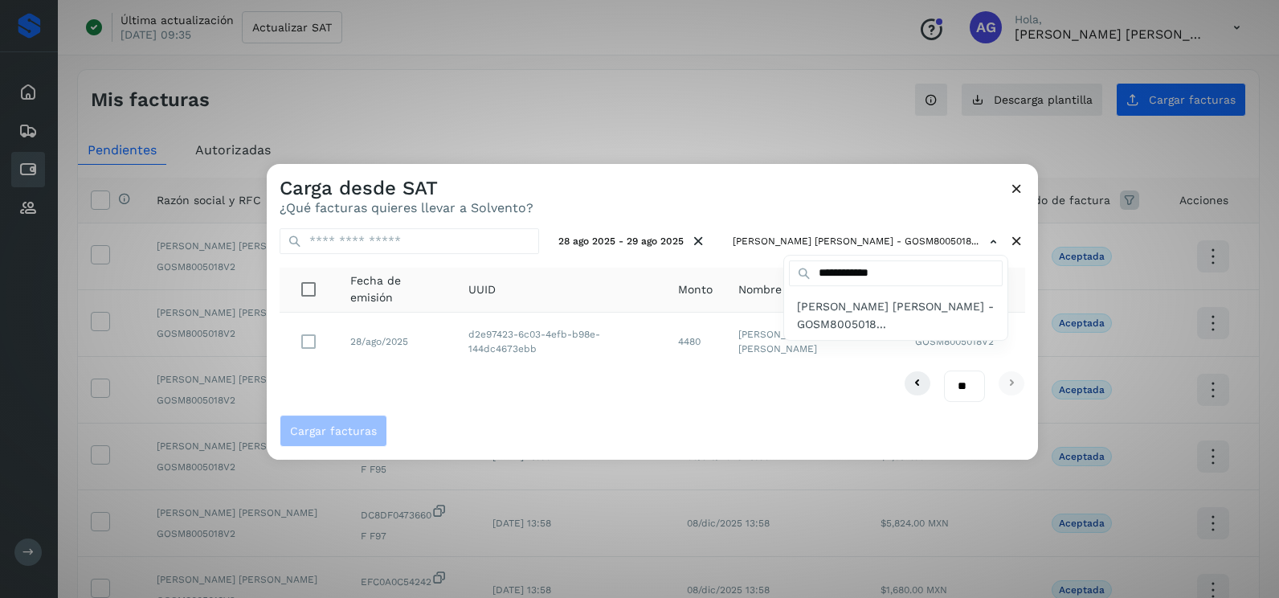
click at [306, 342] on div at bounding box center [906, 463] width 1279 height 598
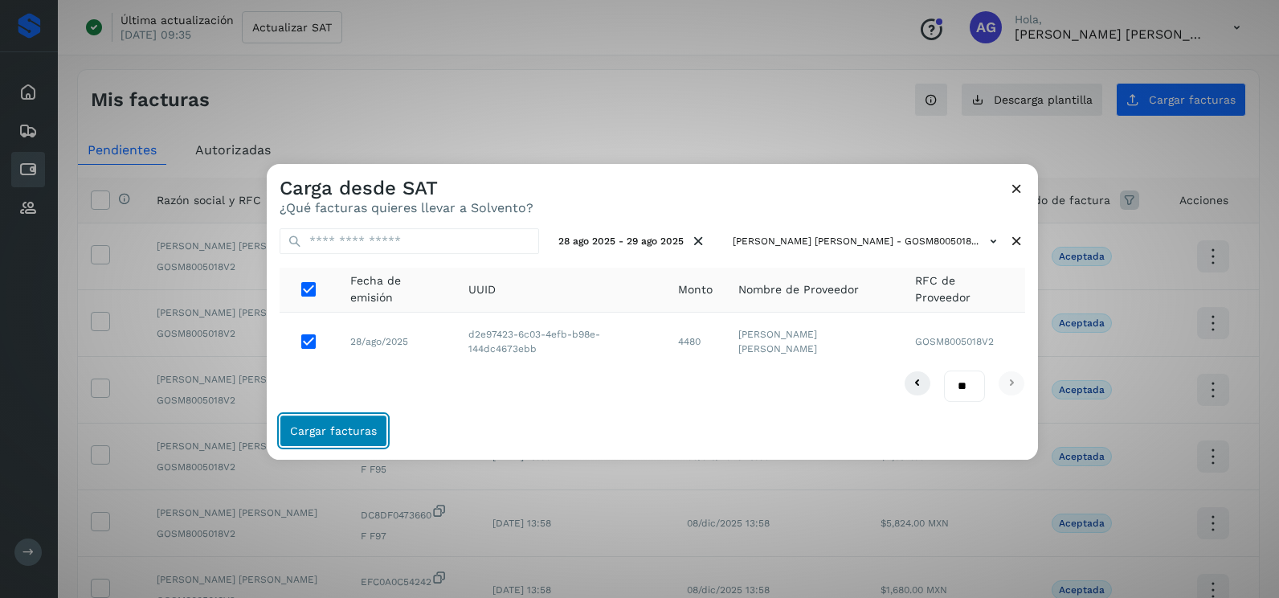
click at [353, 423] on button "Cargar facturas" at bounding box center [334, 431] width 108 height 32
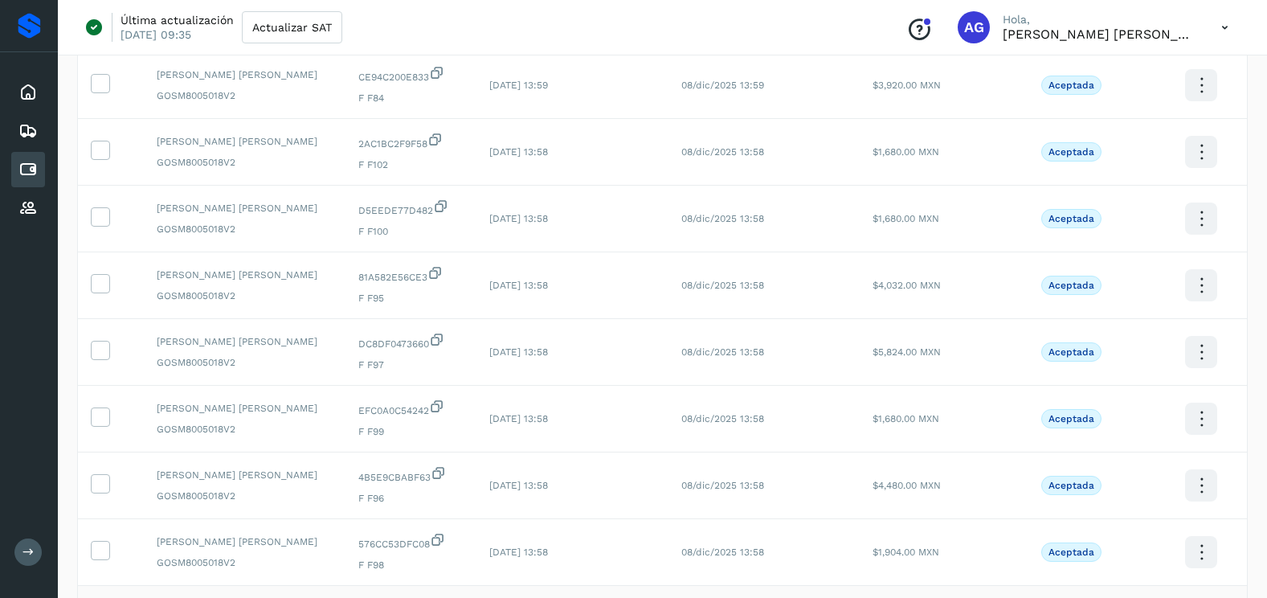
scroll to position [402, 0]
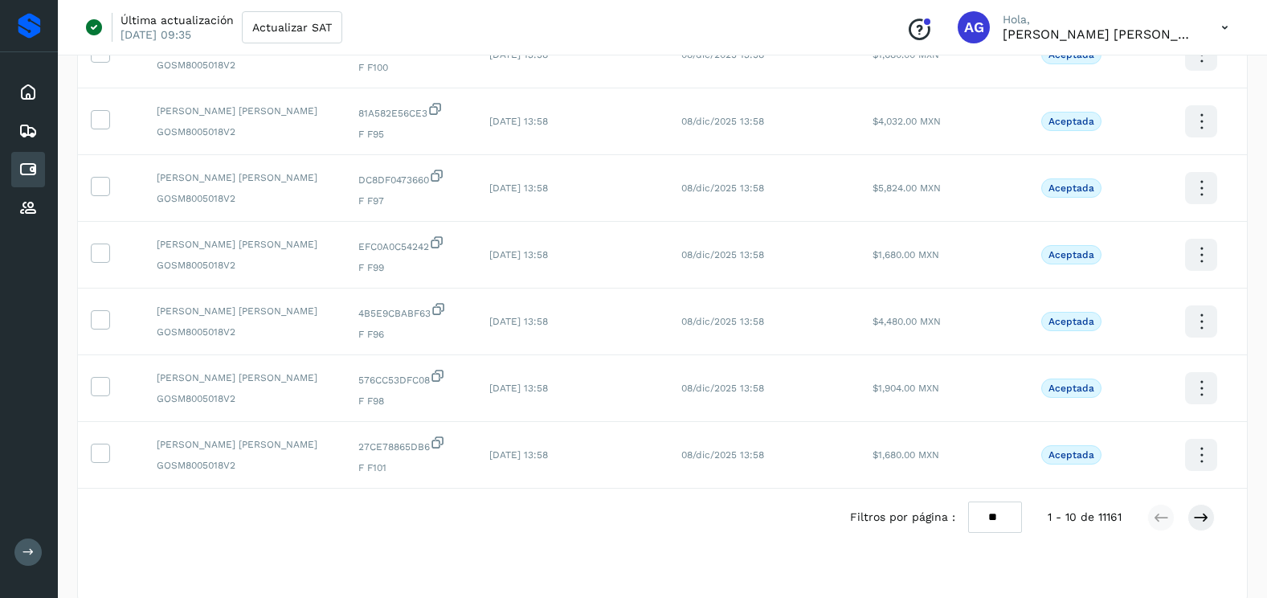
click at [1000, 519] on select "** ** **" at bounding box center [995, 516] width 54 height 31
select select "**"
click at [968, 501] on select "** ** **" at bounding box center [995, 516] width 54 height 31
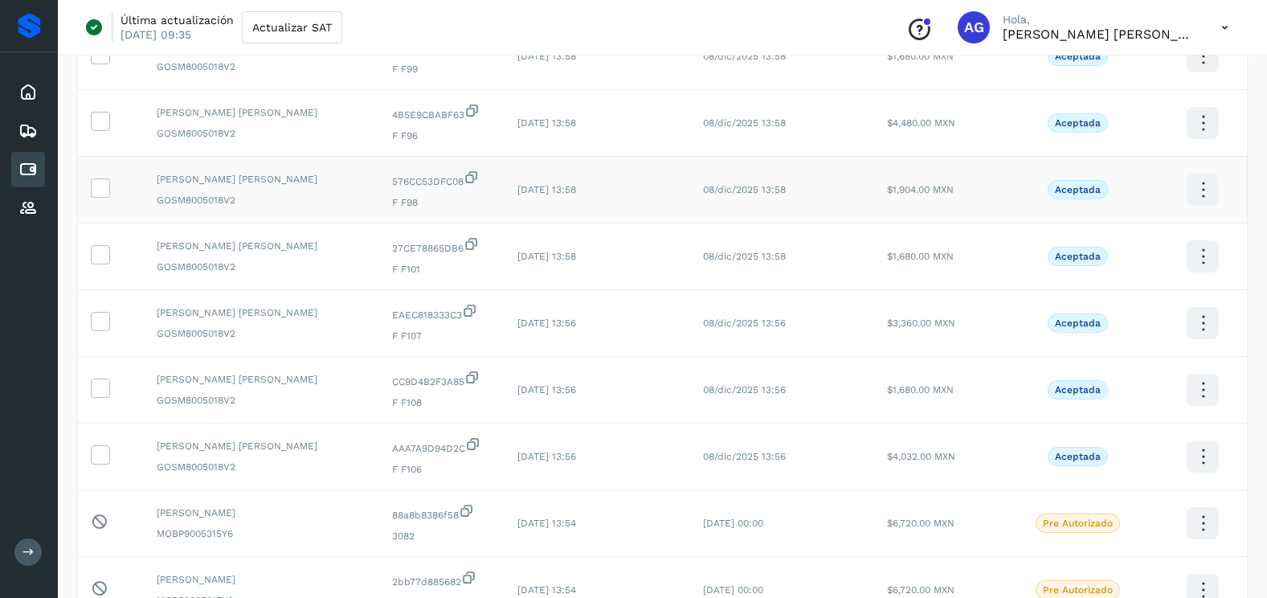
scroll to position [643, 0]
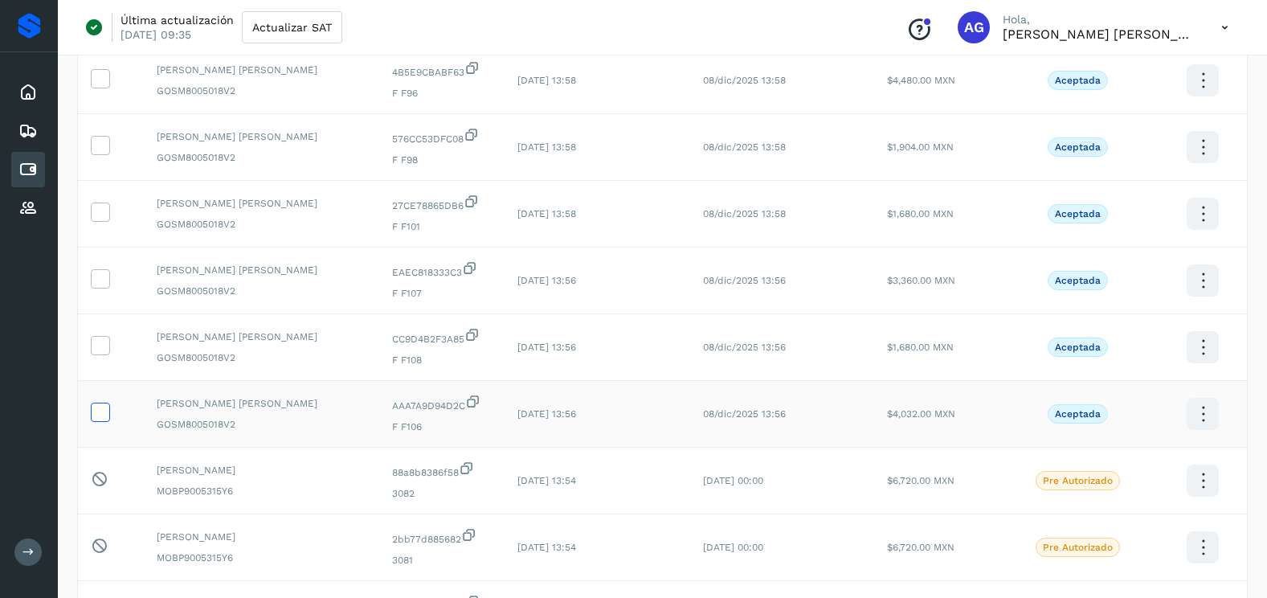
click at [101, 411] on icon at bounding box center [100, 411] width 17 height 17
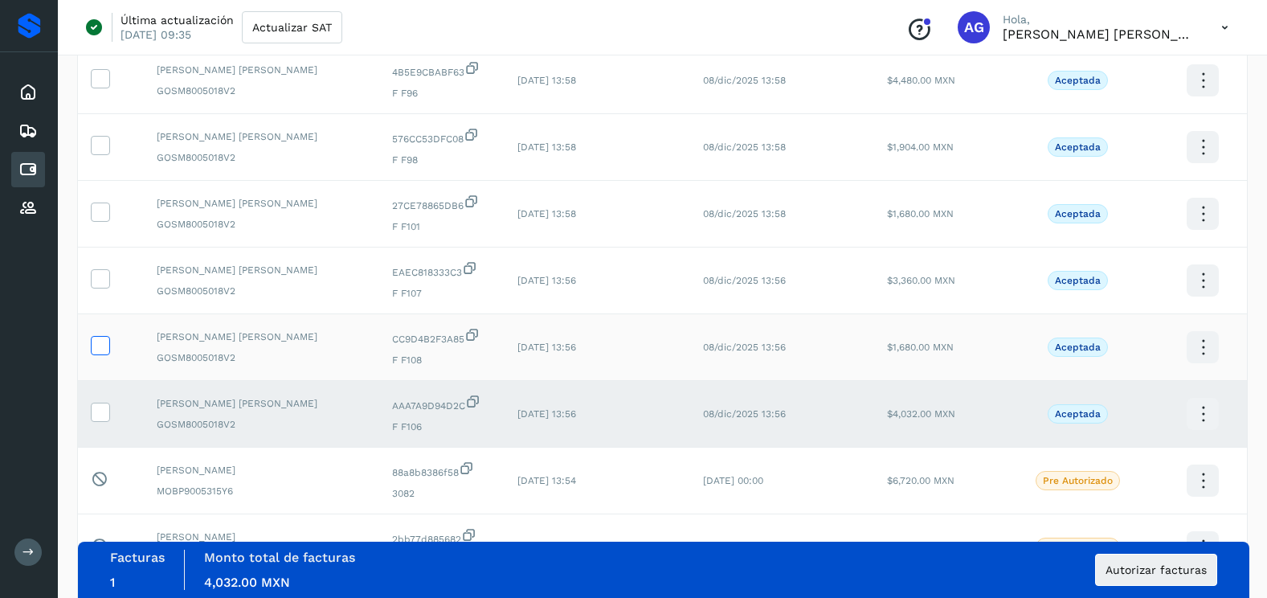
click at [107, 342] on icon at bounding box center [100, 344] width 17 height 17
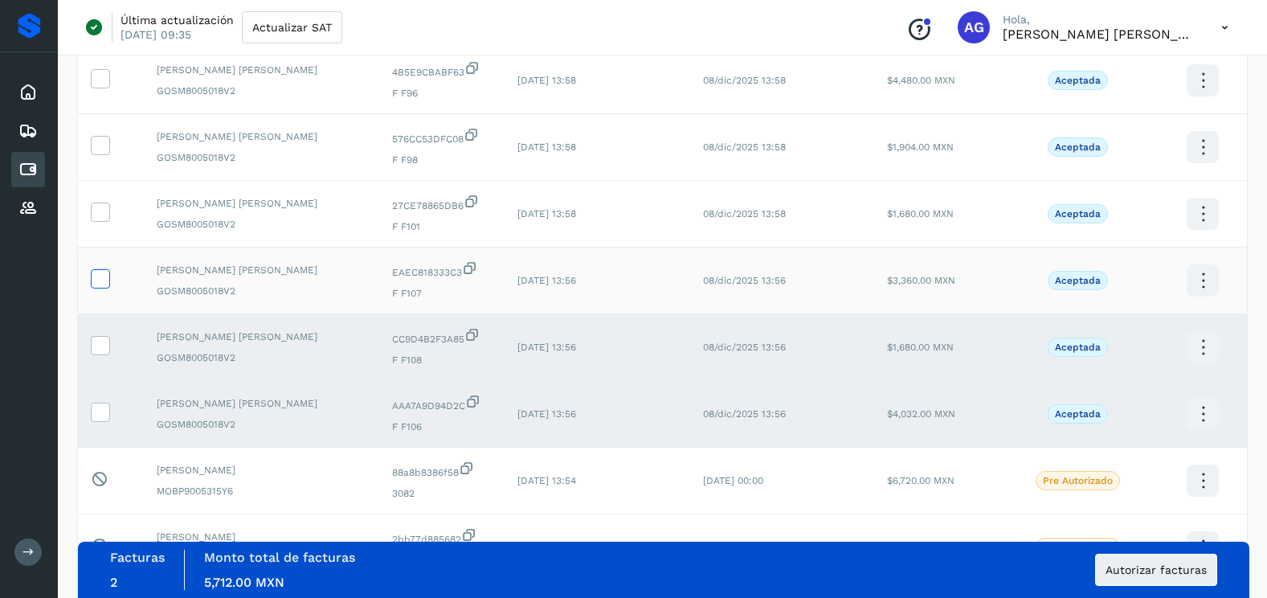
click at [98, 276] on icon at bounding box center [100, 277] width 17 height 17
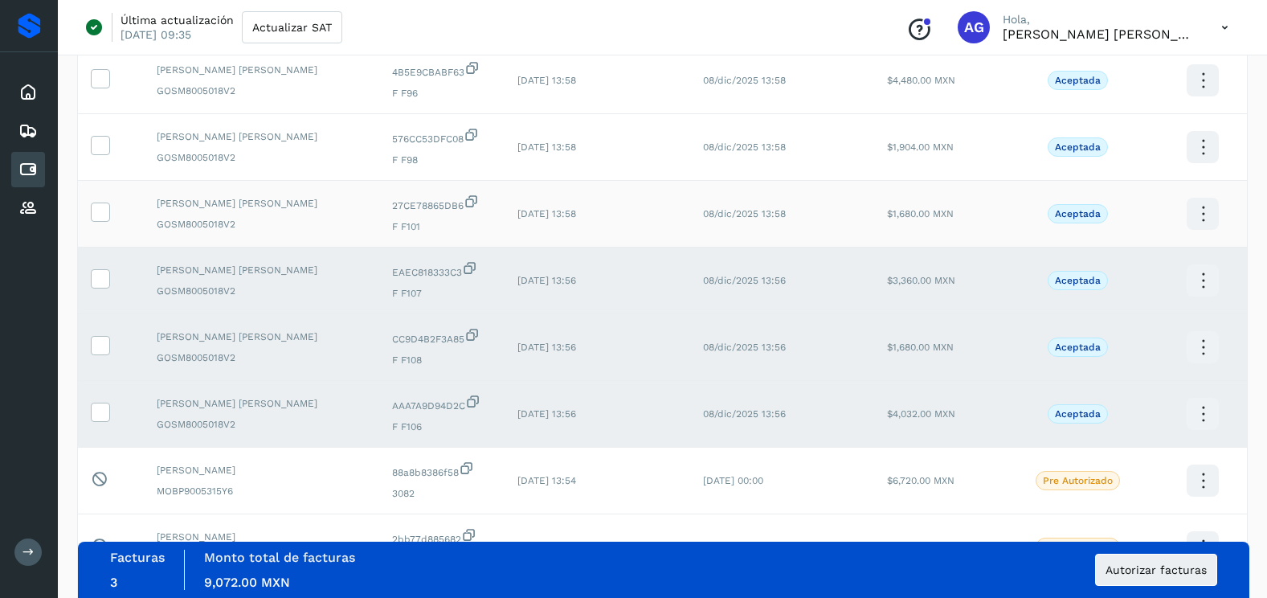
click at [104, 198] on td at bounding box center [111, 214] width 66 height 67
drag, startPoint x: 100, startPoint y: 205, endPoint x: 100, endPoint y: 195, distance: 9.7
click at [100, 200] on td at bounding box center [111, 214] width 66 height 67
drag, startPoint x: 100, startPoint y: 195, endPoint x: 98, endPoint y: 145, distance: 49.9
click at [98, 145] on icon at bounding box center [100, 144] width 17 height 17
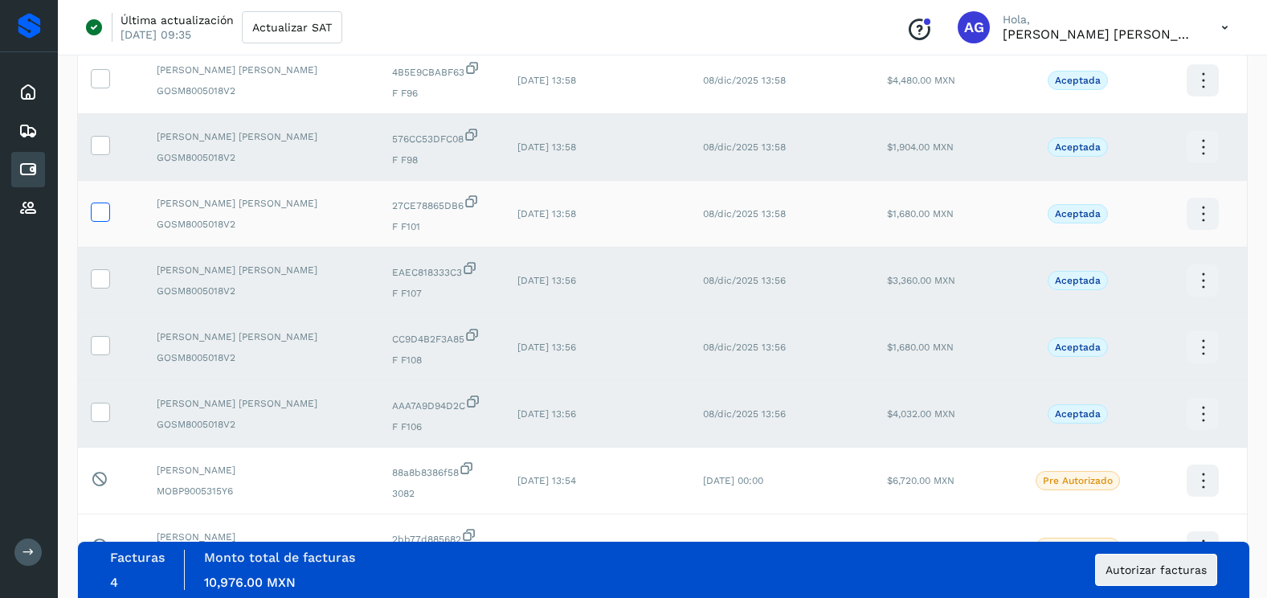
click at [97, 210] on icon at bounding box center [100, 210] width 17 height 17
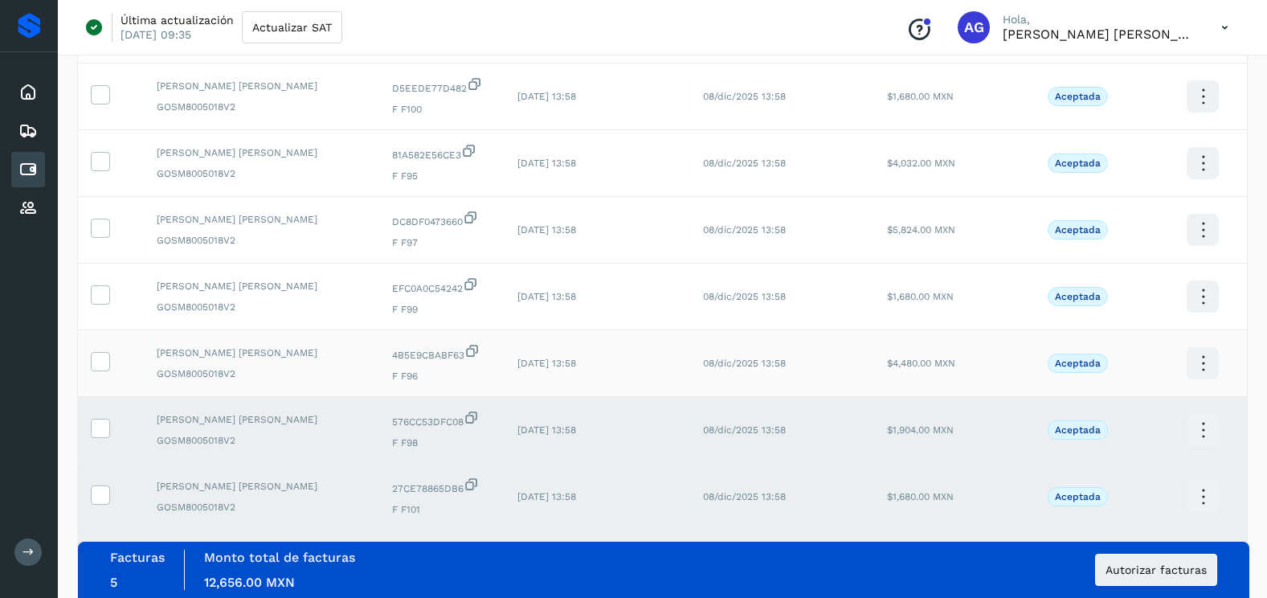
scroll to position [321, 0]
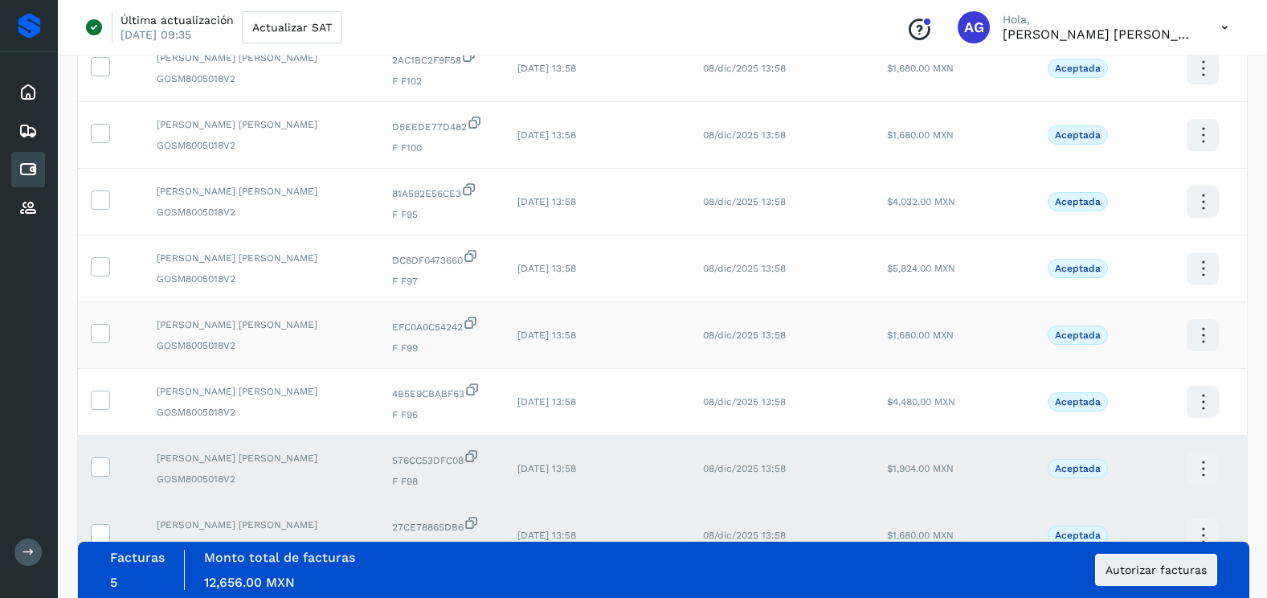
drag, startPoint x: 104, startPoint y: 403, endPoint x: 100, endPoint y: 356, distance: 47.6
click at [104, 402] on icon at bounding box center [100, 399] width 17 height 17
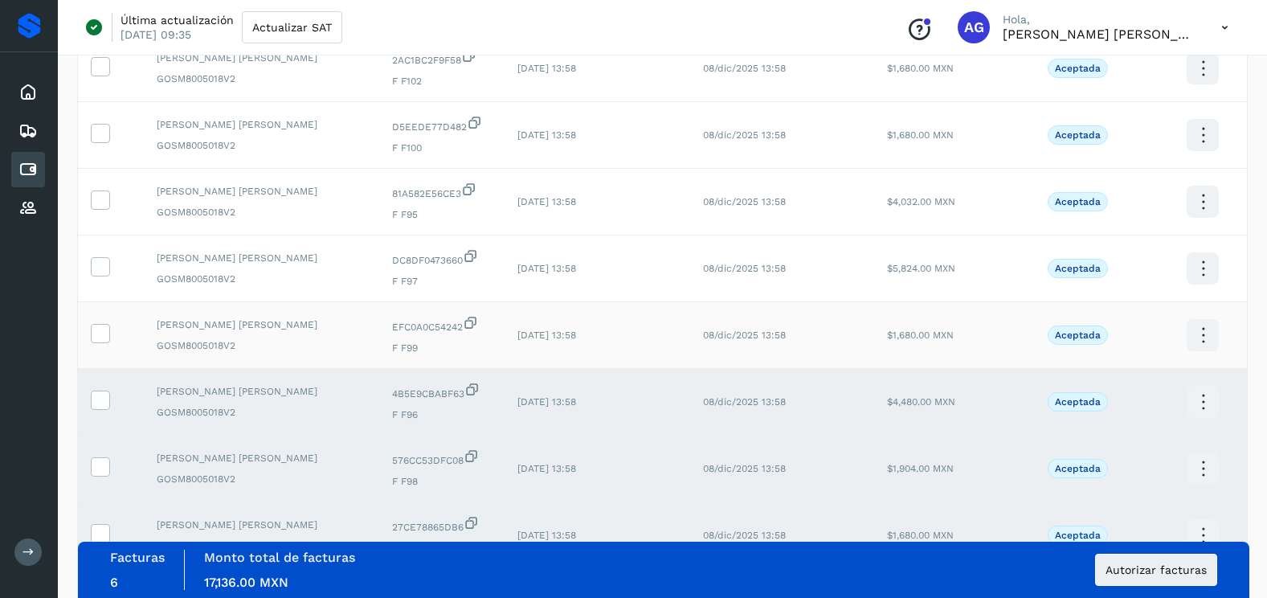
click at [97, 345] on td at bounding box center [111, 335] width 66 height 67
click at [98, 338] on icon at bounding box center [100, 332] width 17 height 17
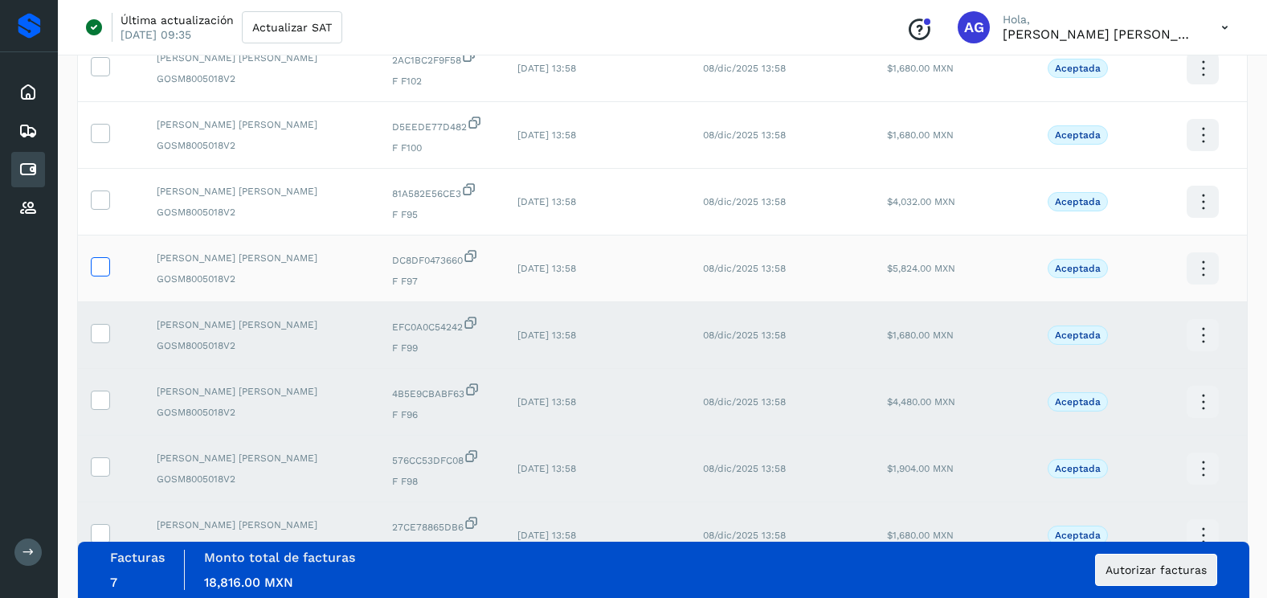
click at [97, 266] on icon at bounding box center [100, 265] width 17 height 17
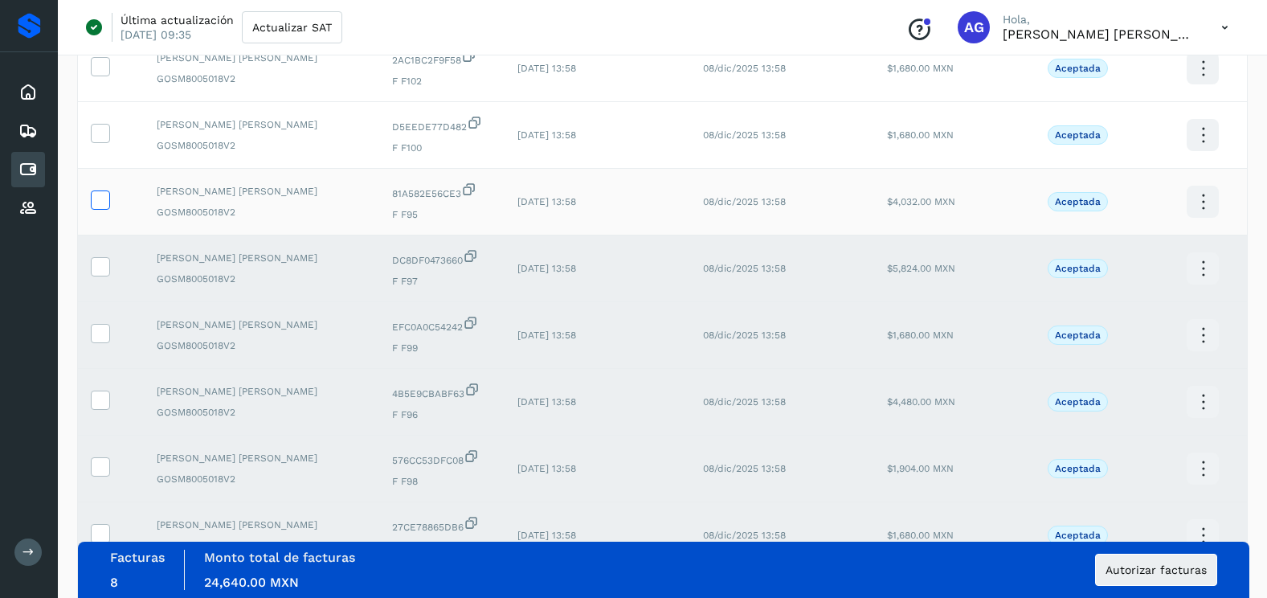
click at [106, 200] on icon at bounding box center [100, 198] width 17 height 17
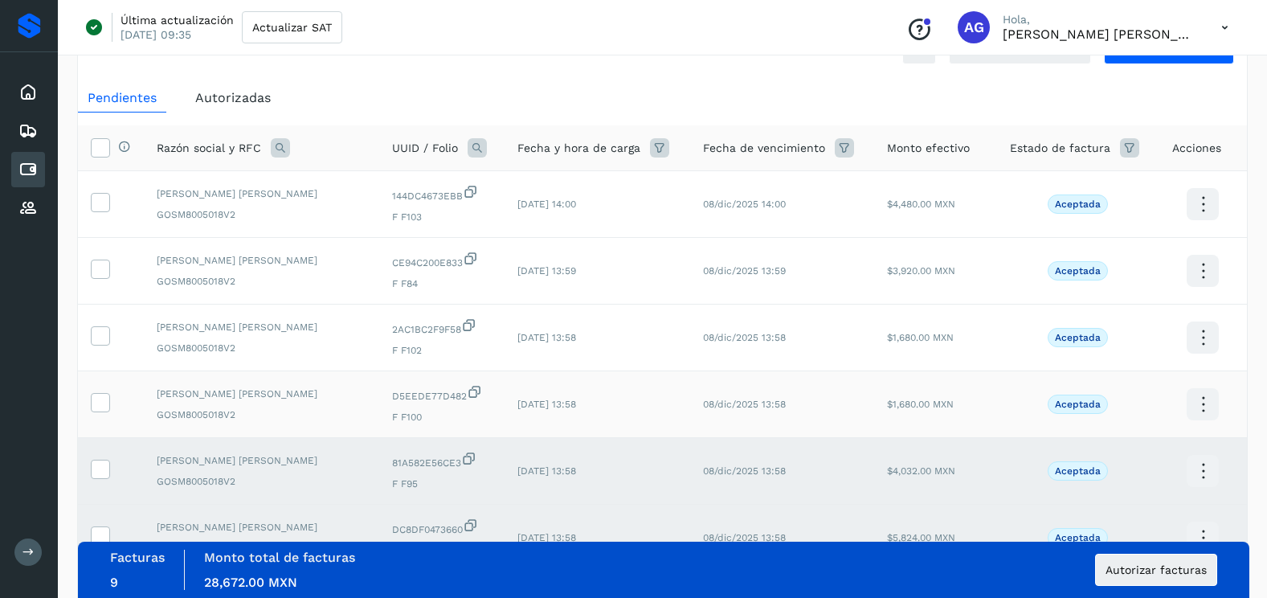
scroll to position [0, 0]
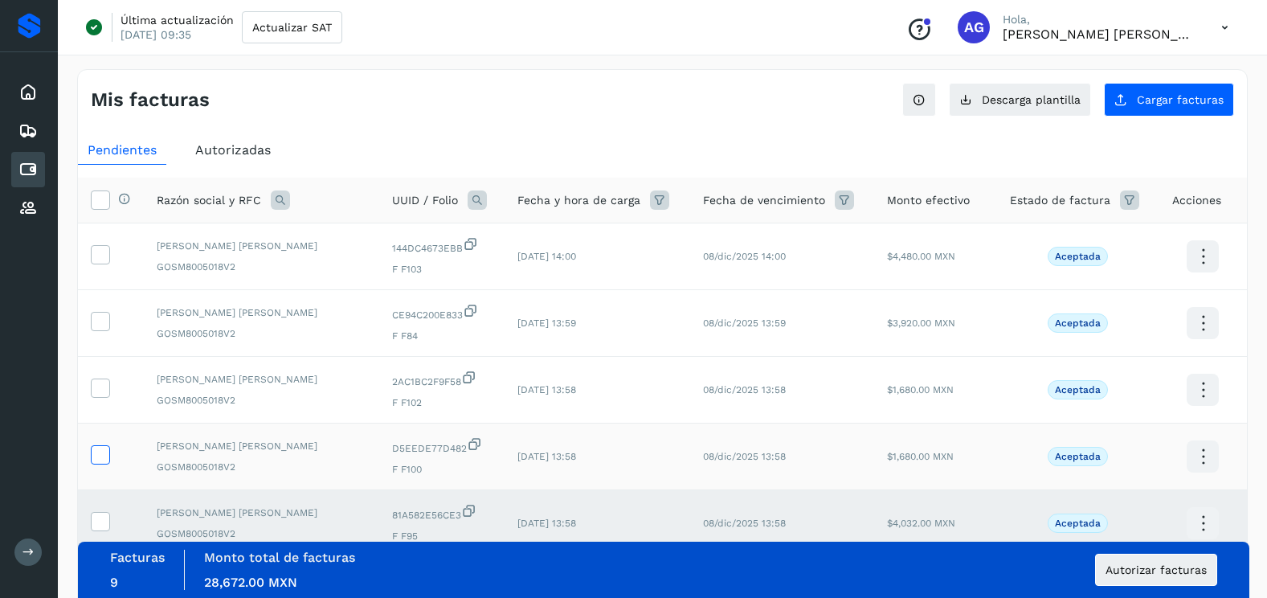
click at [104, 452] on icon at bounding box center [100, 453] width 17 height 17
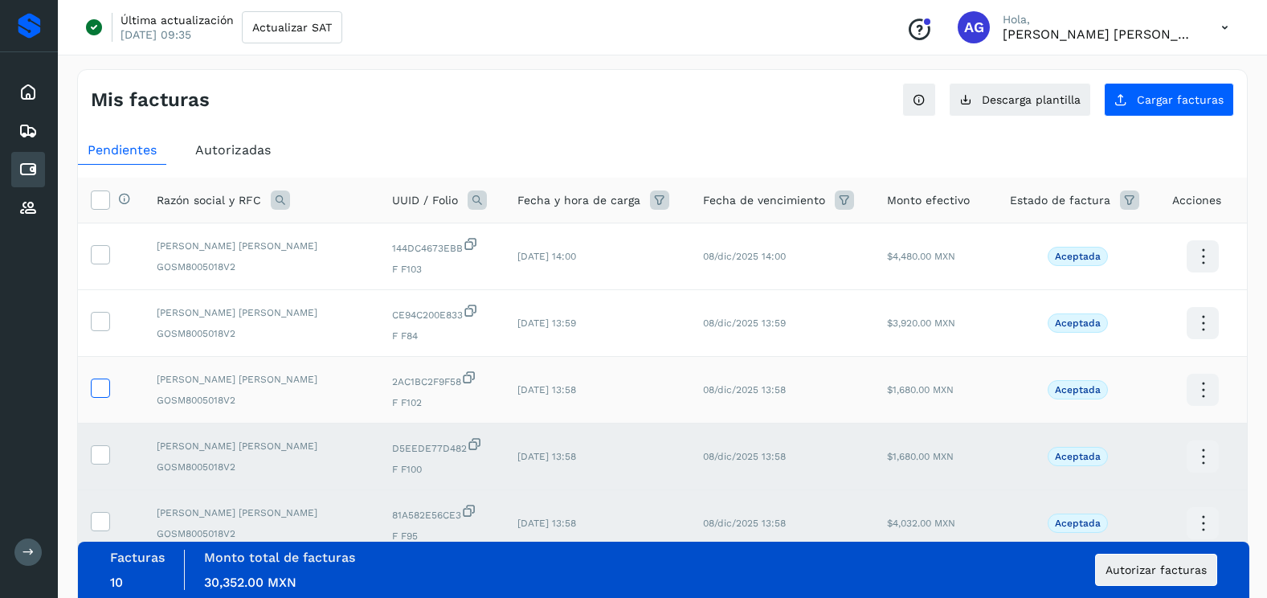
click at [101, 387] on icon at bounding box center [100, 386] width 17 height 17
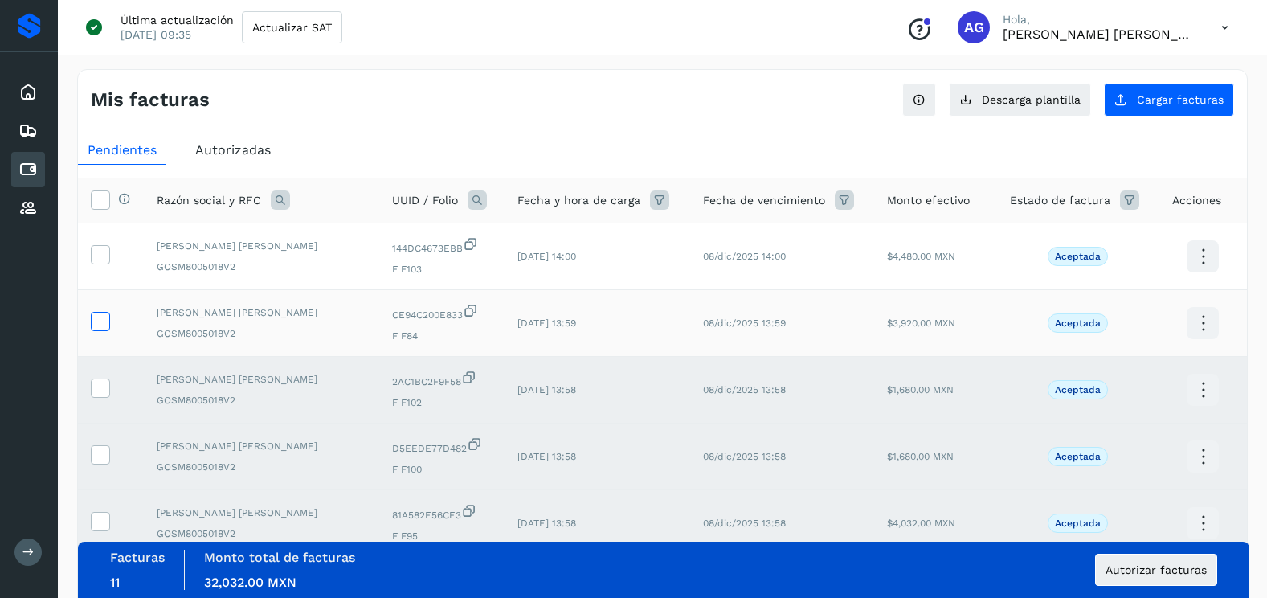
click at [101, 321] on icon at bounding box center [100, 320] width 17 height 17
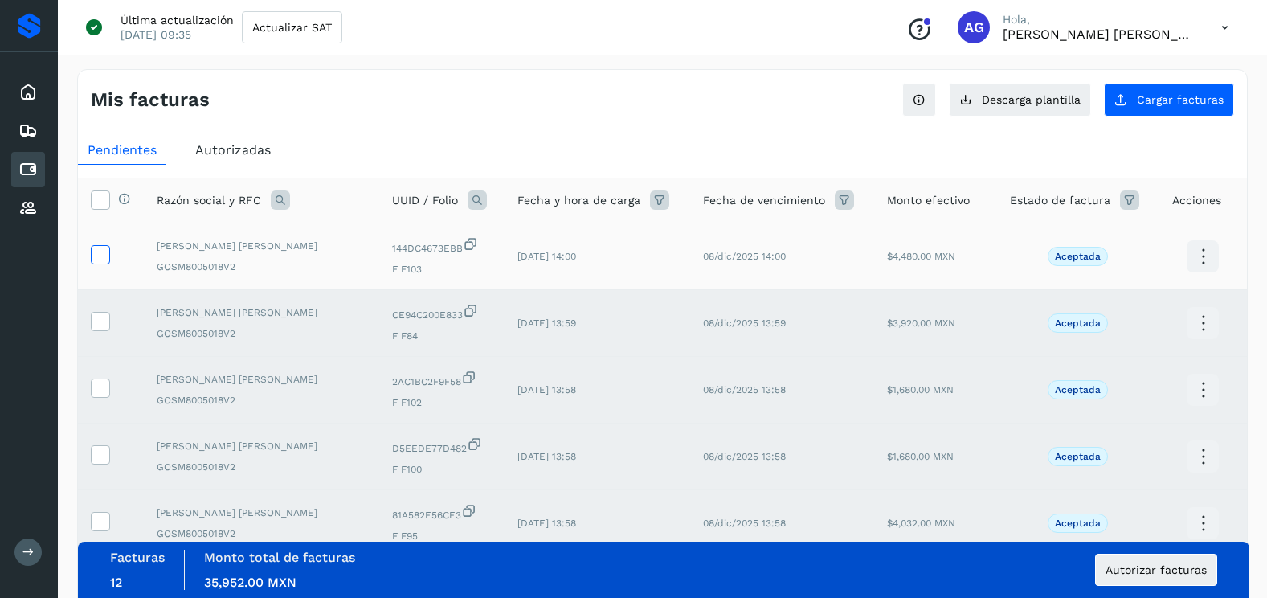
click at [99, 263] on span at bounding box center [100, 257] width 17 height 11
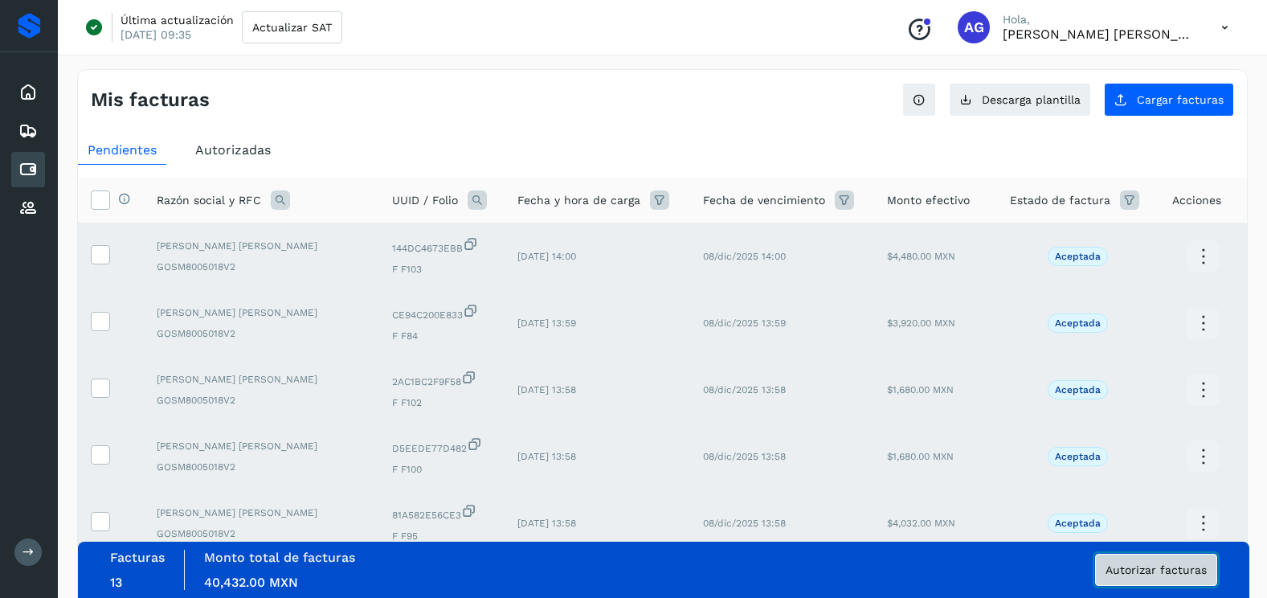
click at [1153, 571] on span "Autorizar facturas" at bounding box center [1156, 569] width 101 height 11
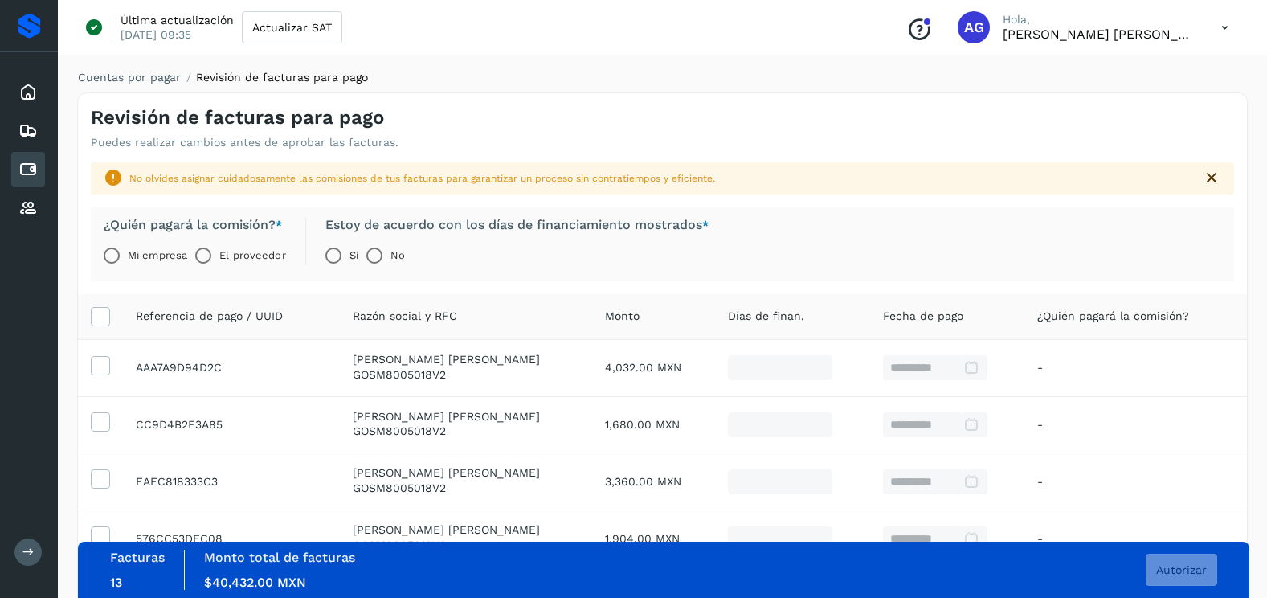
click at [147, 259] on label "Mi empresa" at bounding box center [157, 255] width 59 height 32
click at [1193, 567] on span "Autorizar" at bounding box center [1181, 569] width 51 height 11
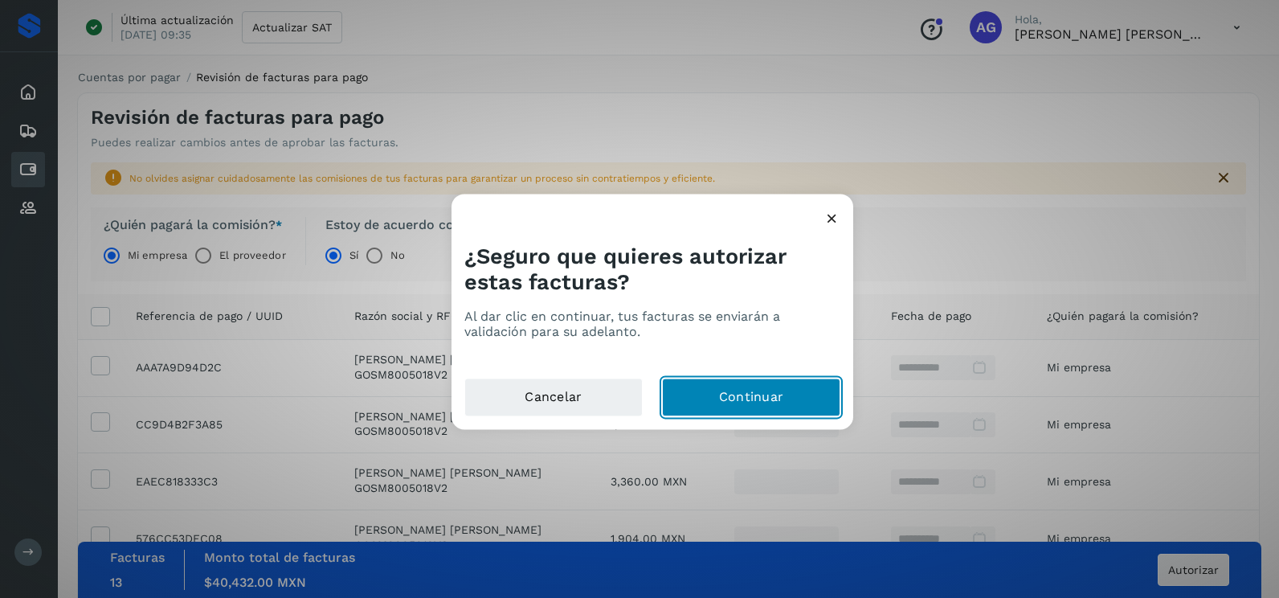
click at [669, 402] on button "Continuar" at bounding box center [751, 397] width 178 height 39
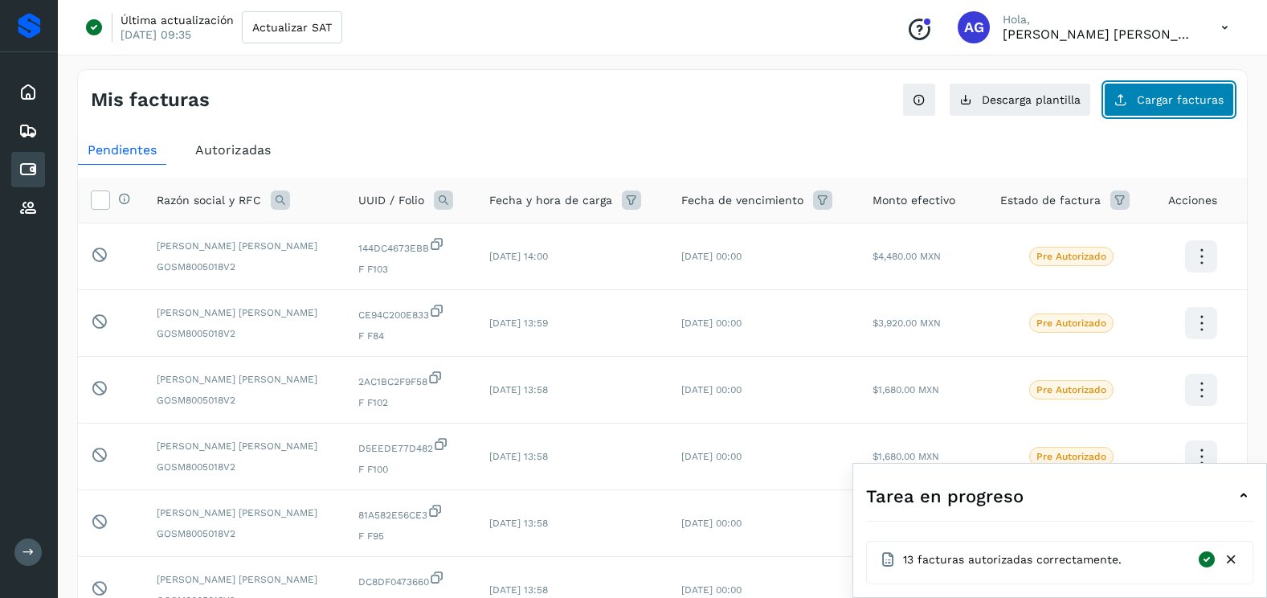
click at [1127, 101] on icon at bounding box center [1121, 99] width 13 height 13
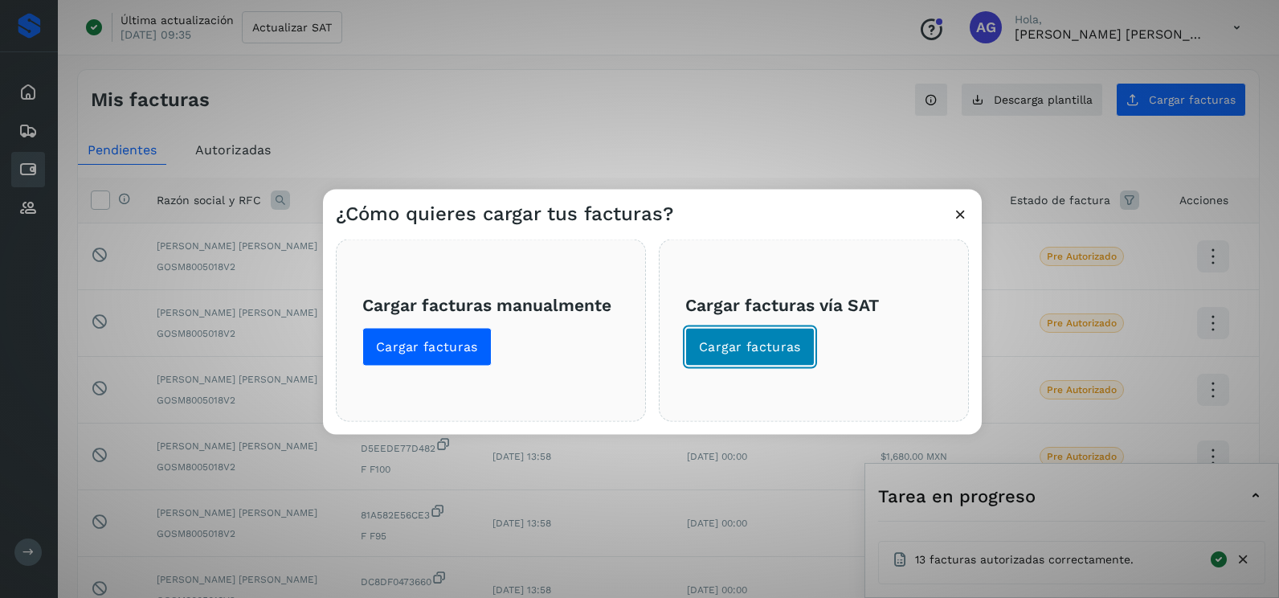
click at [765, 360] on button "Cargar facturas" at bounding box center [749, 347] width 129 height 39
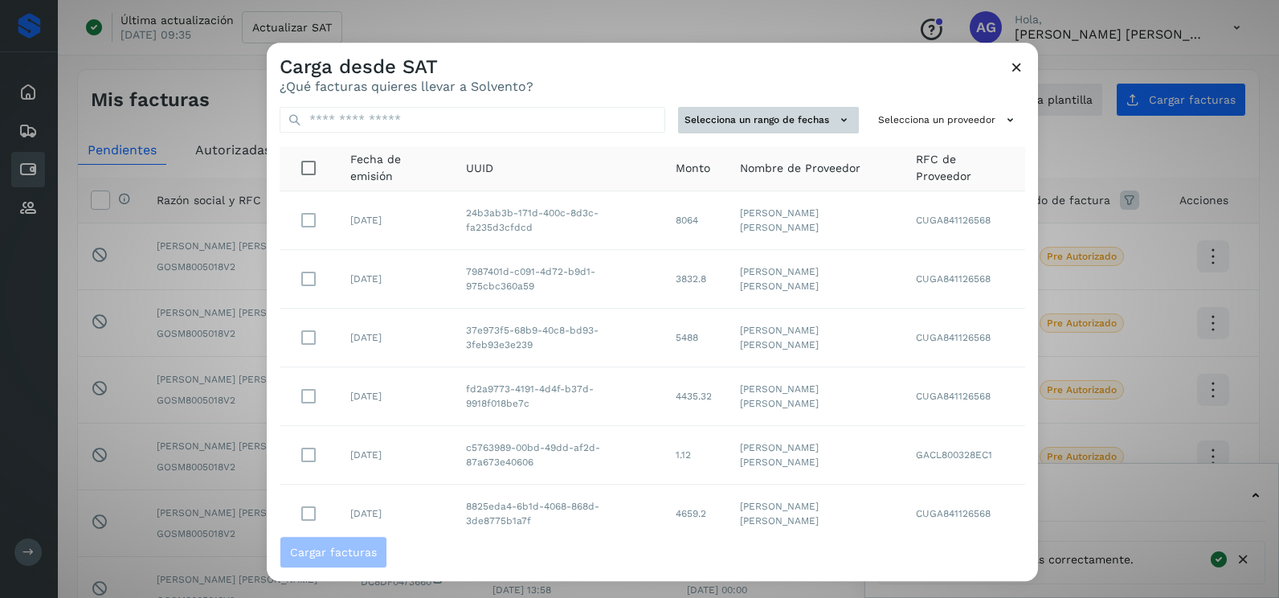
click at [806, 125] on button "Selecciona un rango de fechas" at bounding box center [768, 120] width 181 height 27
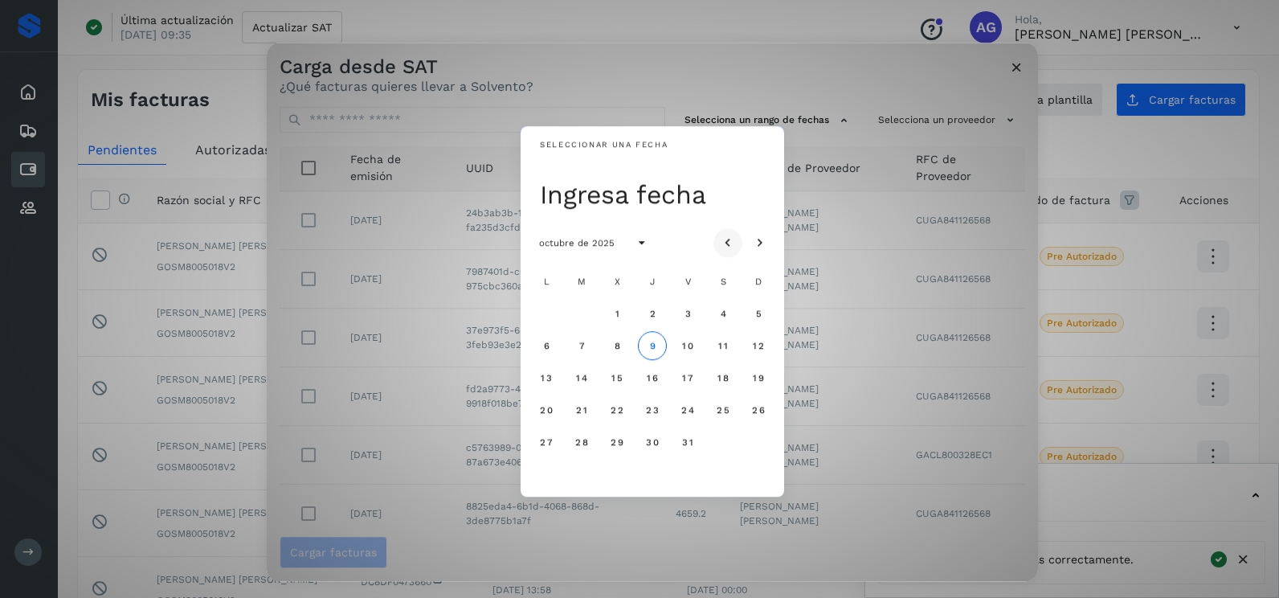
click at [724, 233] on button "Mes anterior" at bounding box center [728, 242] width 29 height 29
click at [690, 446] on span "29" at bounding box center [688, 441] width 14 height 11
click at [725, 439] on span "30" at bounding box center [723, 441] width 14 height 11
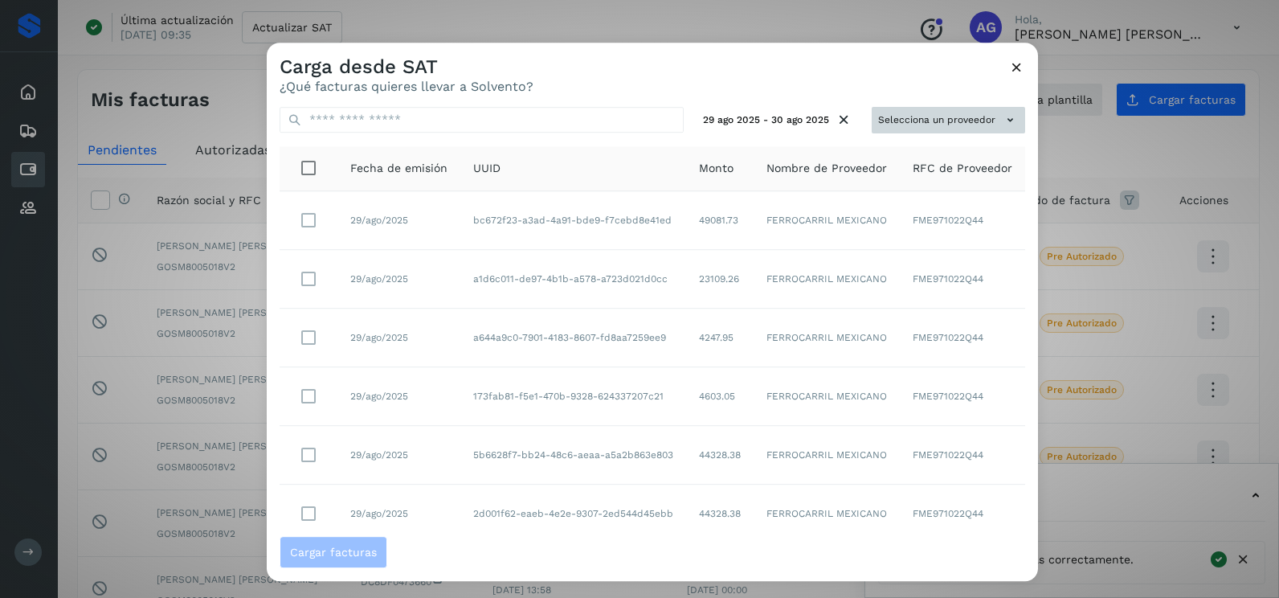
click at [943, 111] on button "Selecciona un proveedor" at bounding box center [948, 120] width 153 height 27
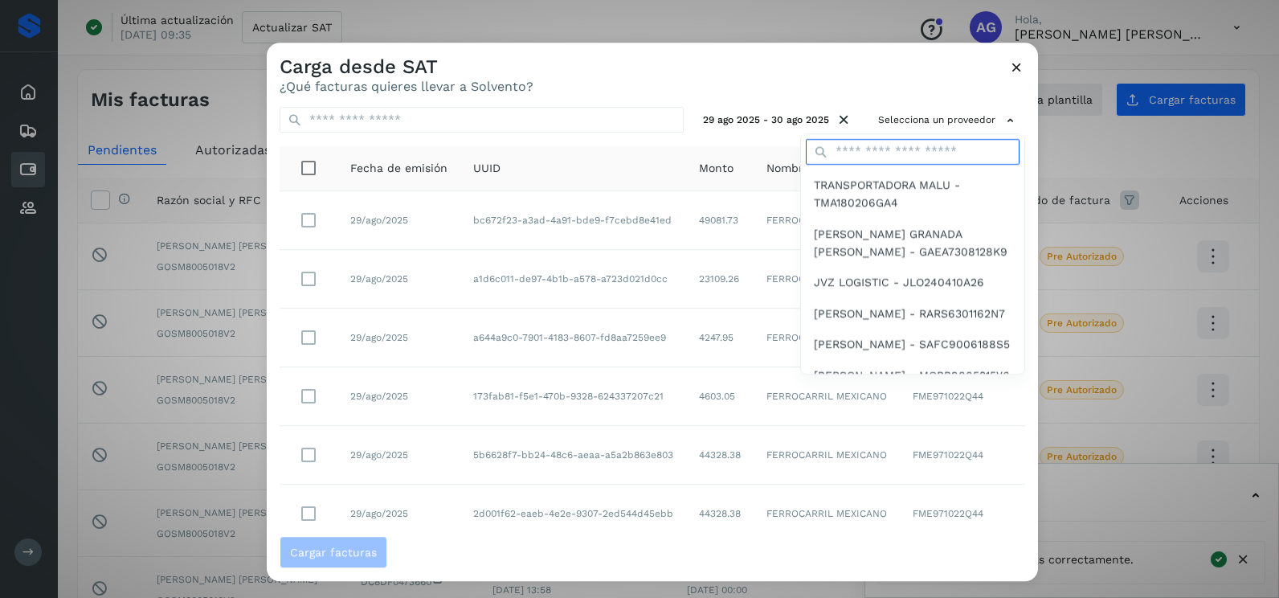
click at [921, 146] on input "text" at bounding box center [913, 152] width 214 height 26
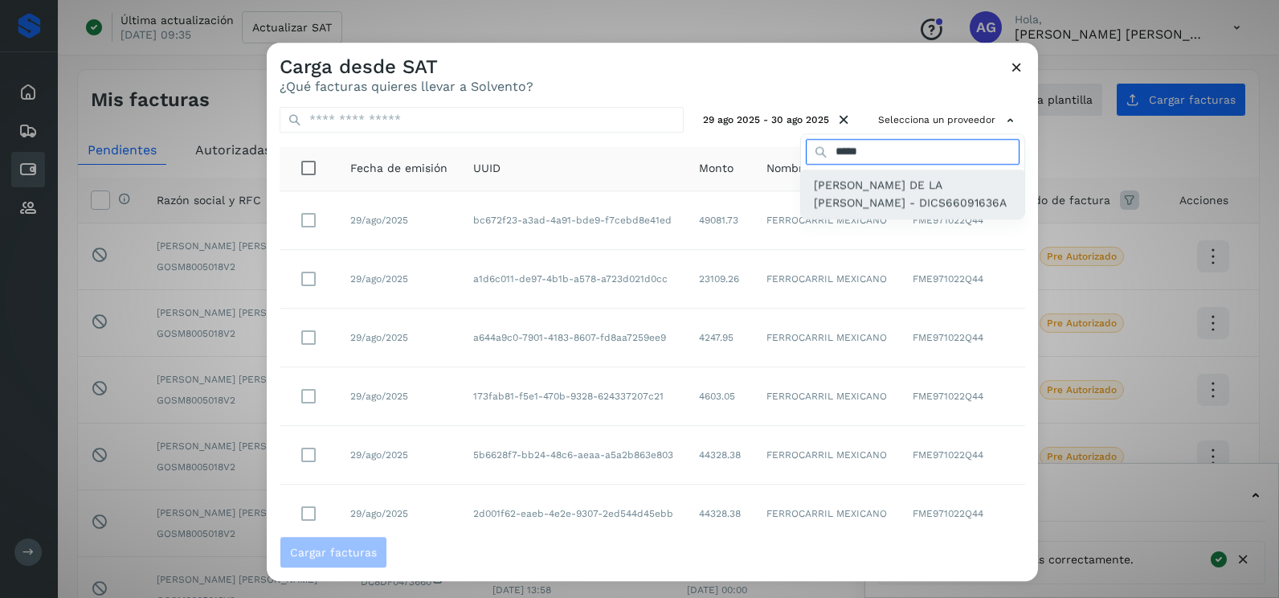
type input "*****"
click at [893, 197] on span "[PERSON_NAME] DE LA [PERSON_NAME] - DICS66091636A" at bounding box center [913, 194] width 198 height 36
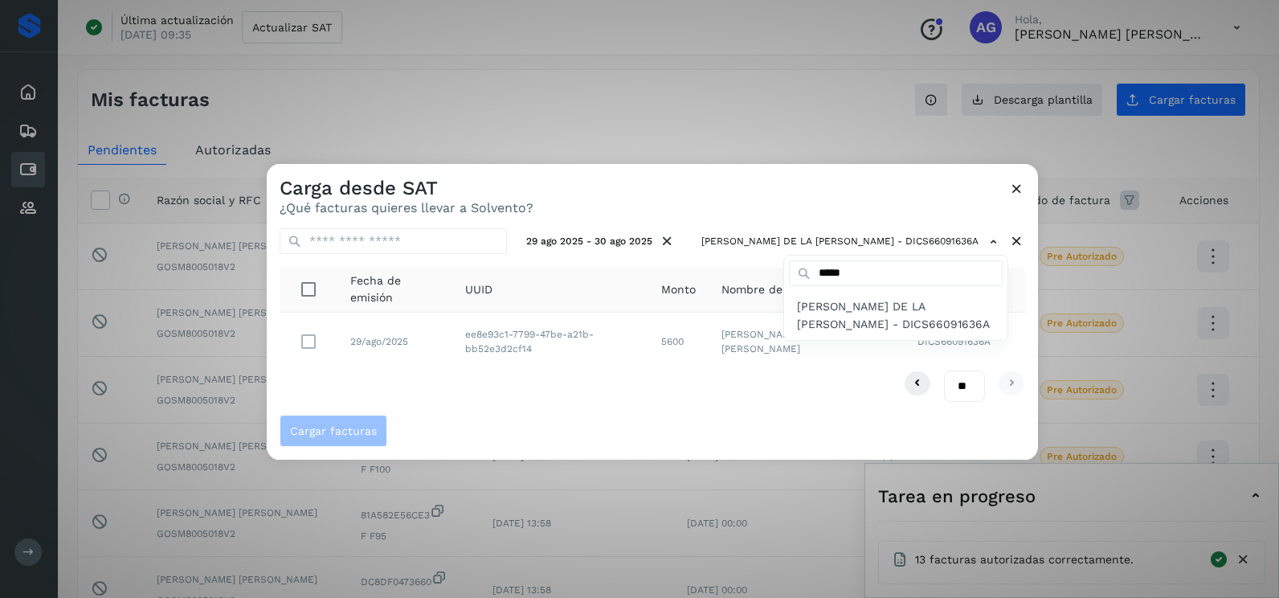
click at [623, 193] on div at bounding box center [906, 463] width 1279 height 598
click at [538, 385] on div "** ** **" at bounding box center [653, 385] width 746 height 31
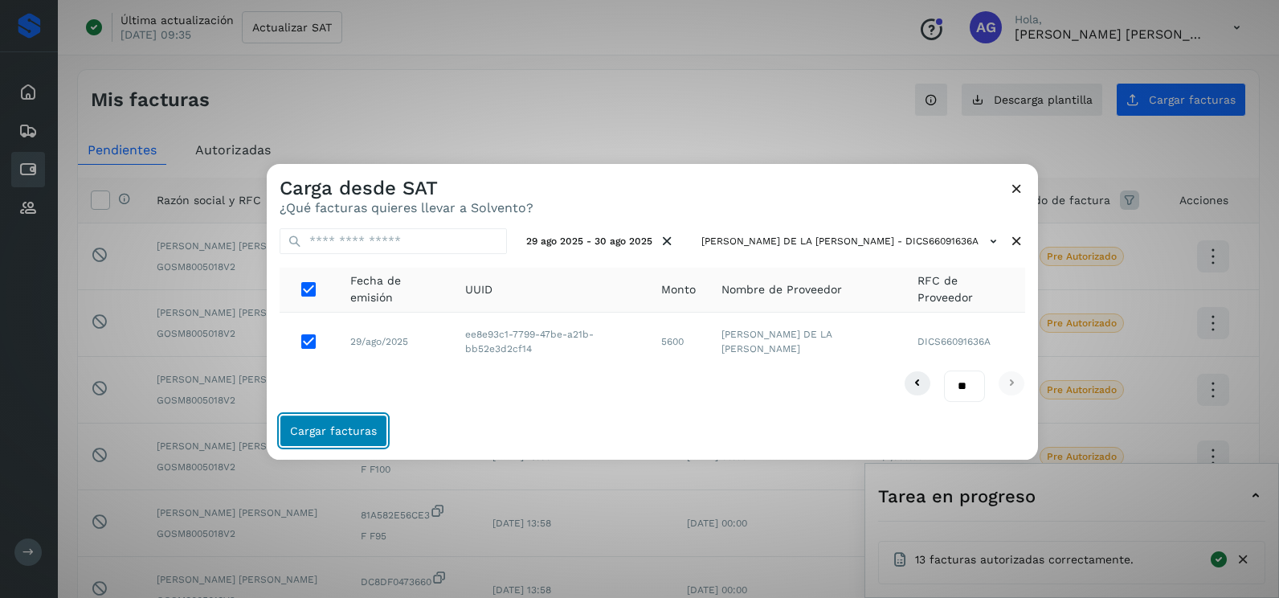
click at [365, 418] on button "Cargar facturas" at bounding box center [334, 431] width 108 height 32
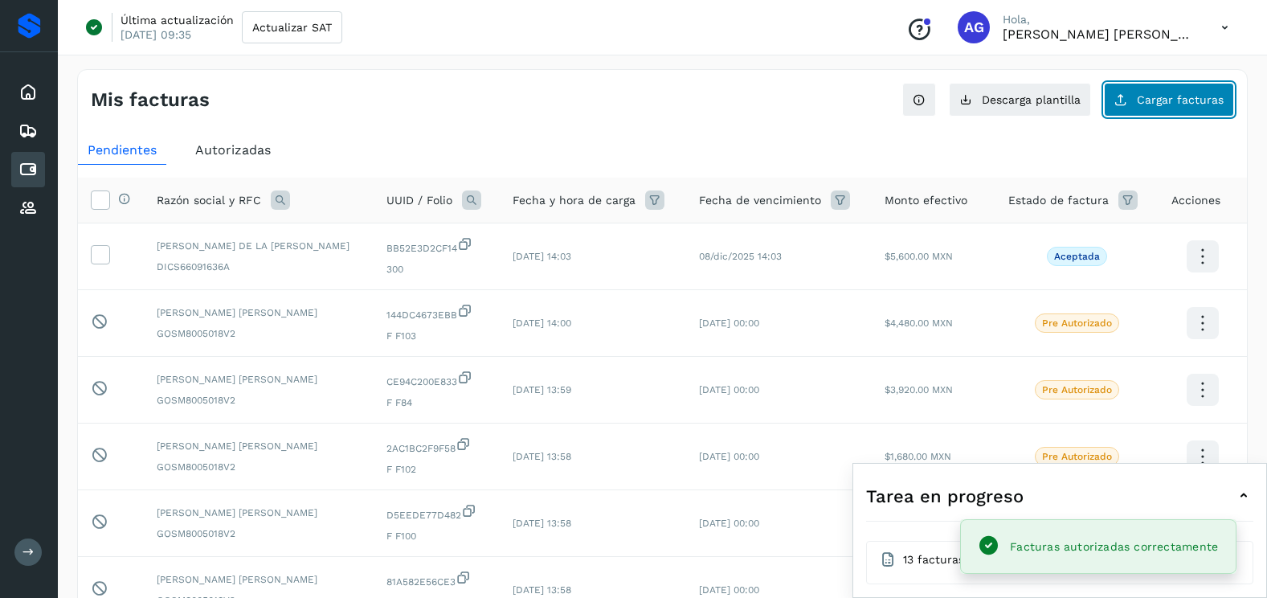
click at [1137, 114] on button "Cargar facturas" at bounding box center [1169, 100] width 130 height 34
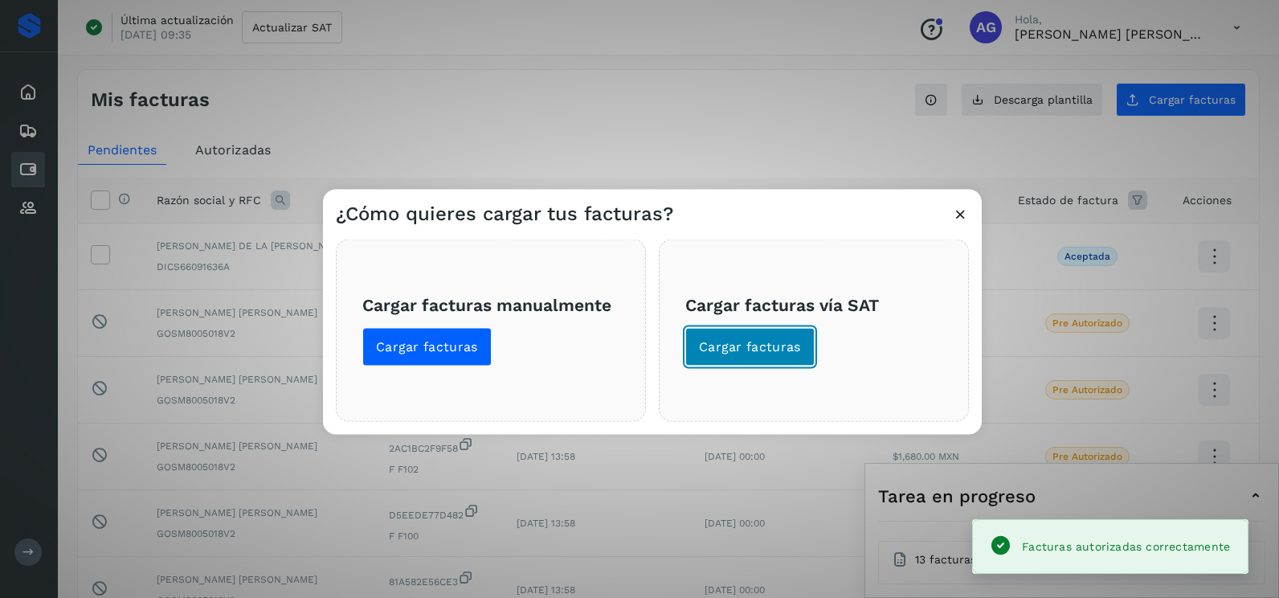
click at [784, 346] on span "Cargar facturas" at bounding box center [750, 347] width 102 height 18
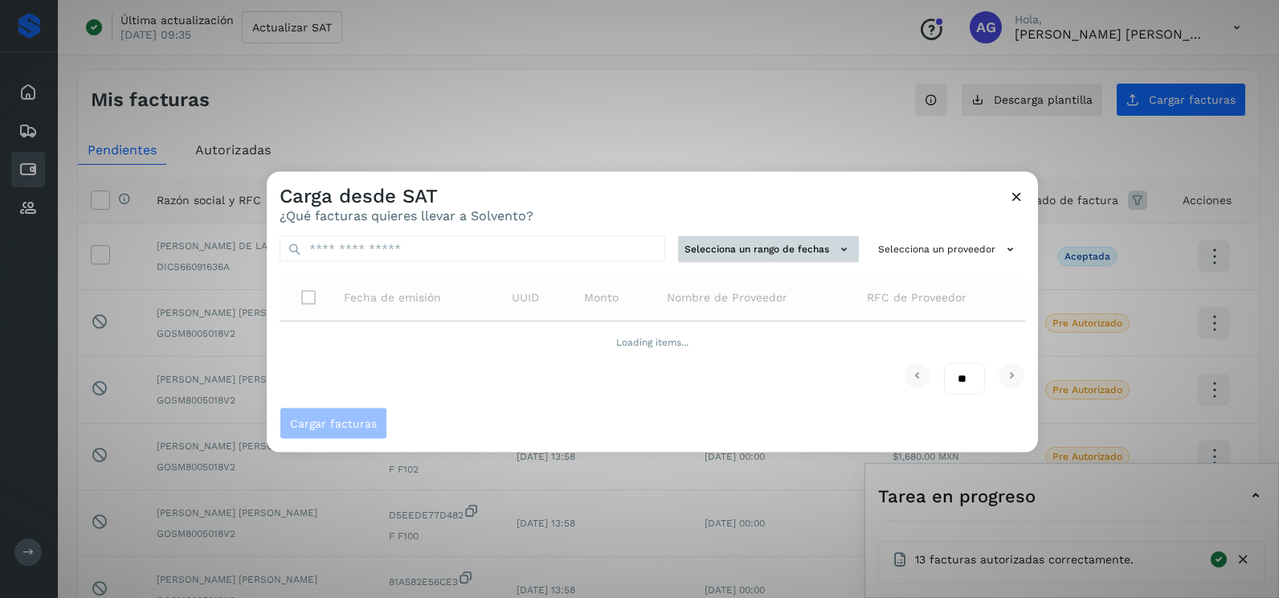
click at [773, 251] on button "Selecciona un rango de fechas" at bounding box center [768, 249] width 181 height 27
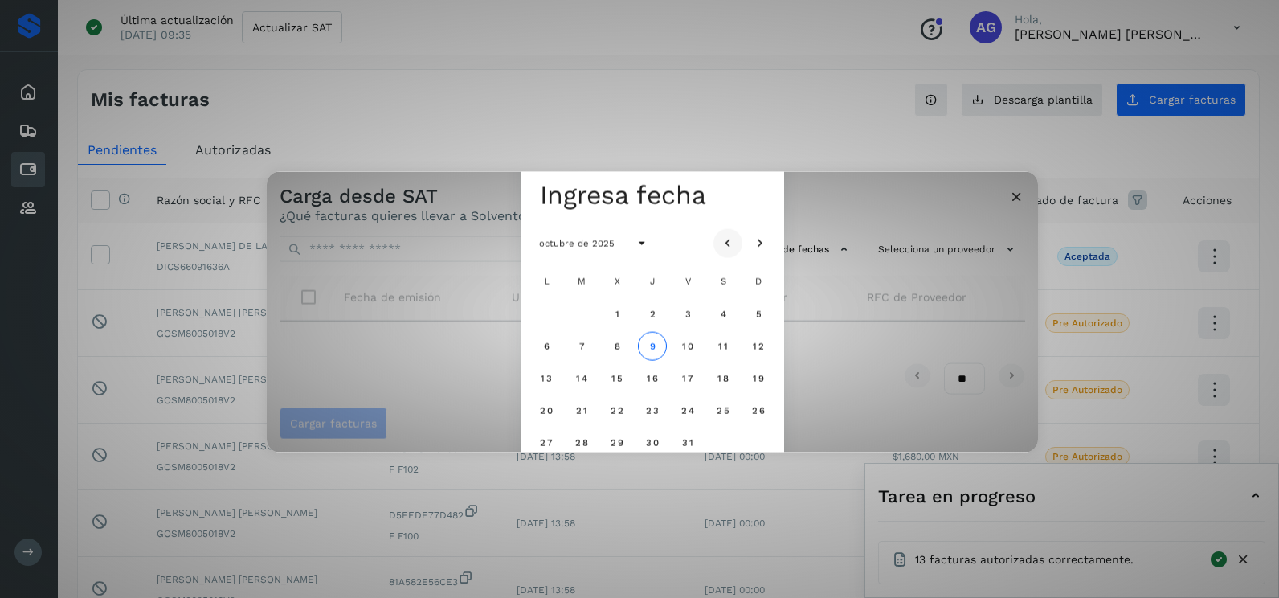
click at [730, 252] on button "Mes anterior" at bounding box center [728, 242] width 29 height 29
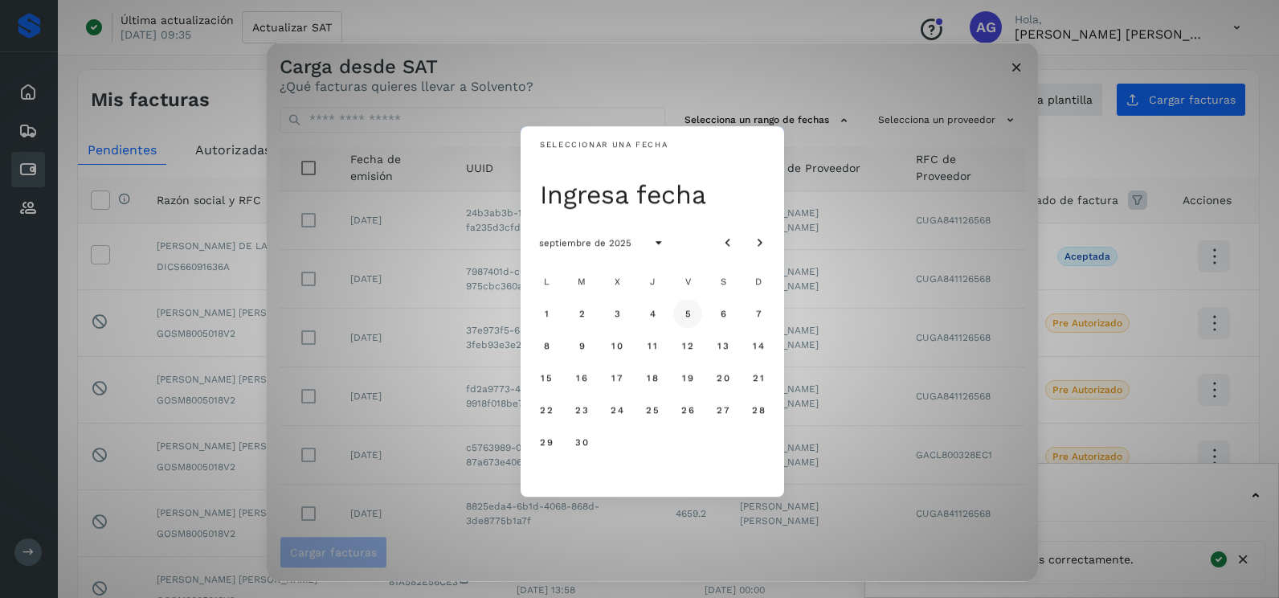
click at [685, 312] on span "5" at bounding box center [687, 313] width 7 height 11
click at [720, 313] on span "6" at bounding box center [722, 313] width 7 height 11
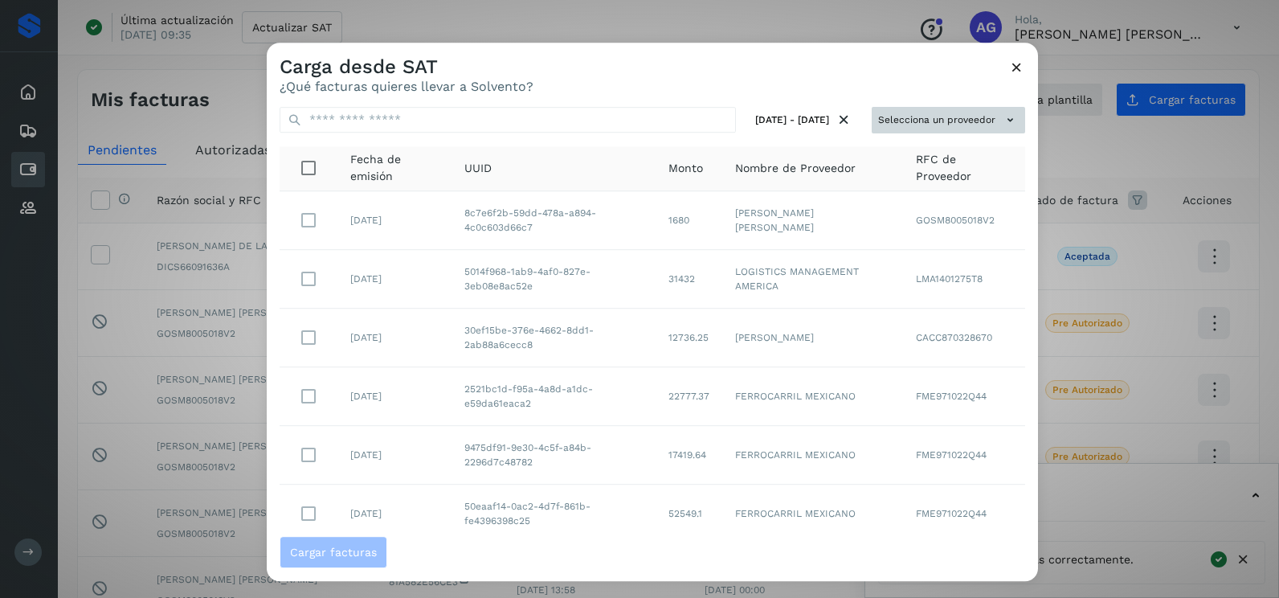
click at [920, 122] on button "Selecciona un proveedor" at bounding box center [948, 120] width 153 height 27
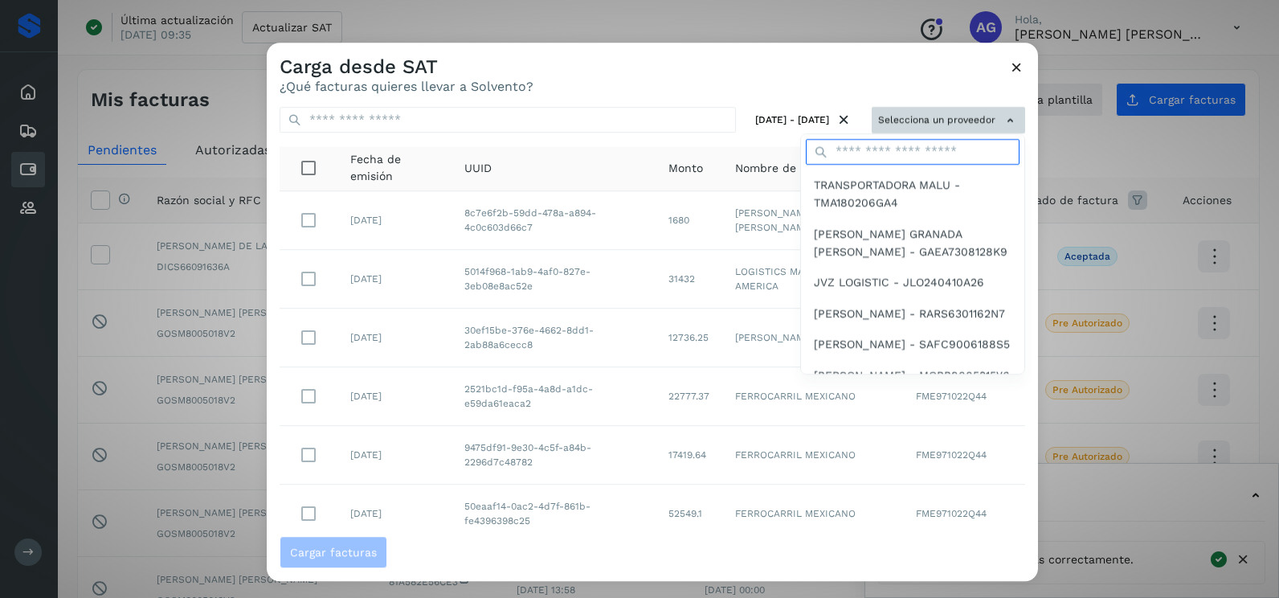
drag, startPoint x: 920, startPoint y: 122, endPoint x: 909, endPoint y: 145, distance: 25.2
click at [909, 145] on input "text" at bounding box center [913, 152] width 214 height 26
type input "*****"
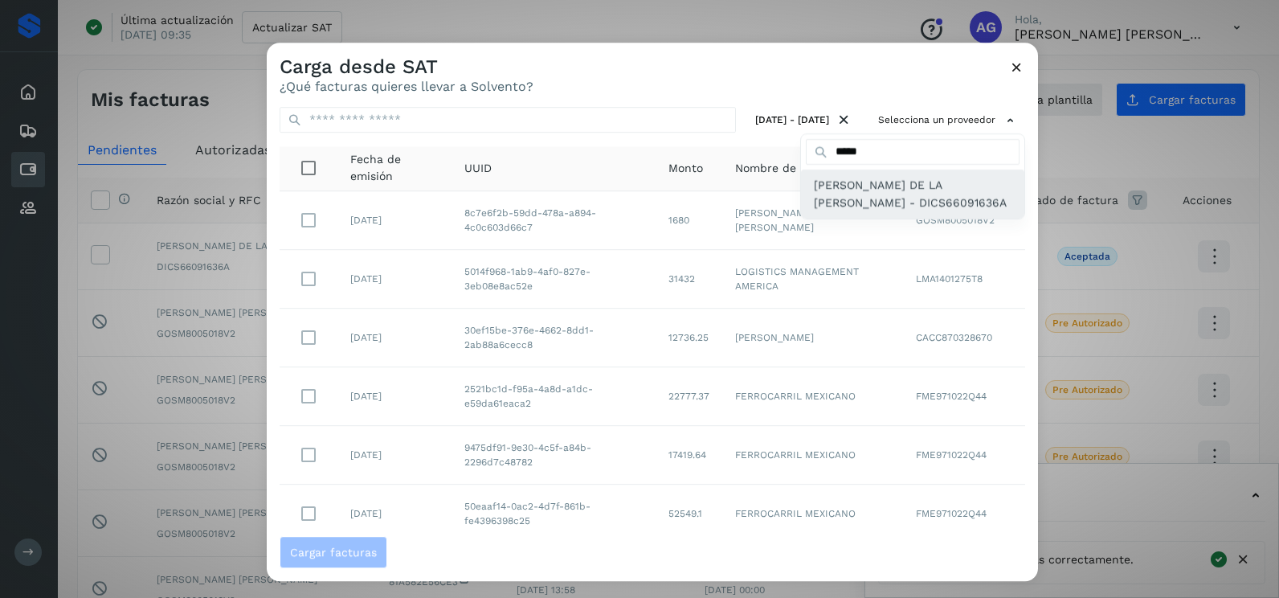
click at [881, 207] on span "[PERSON_NAME] DE LA [PERSON_NAME] - DICS66091636A" at bounding box center [913, 194] width 198 height 36
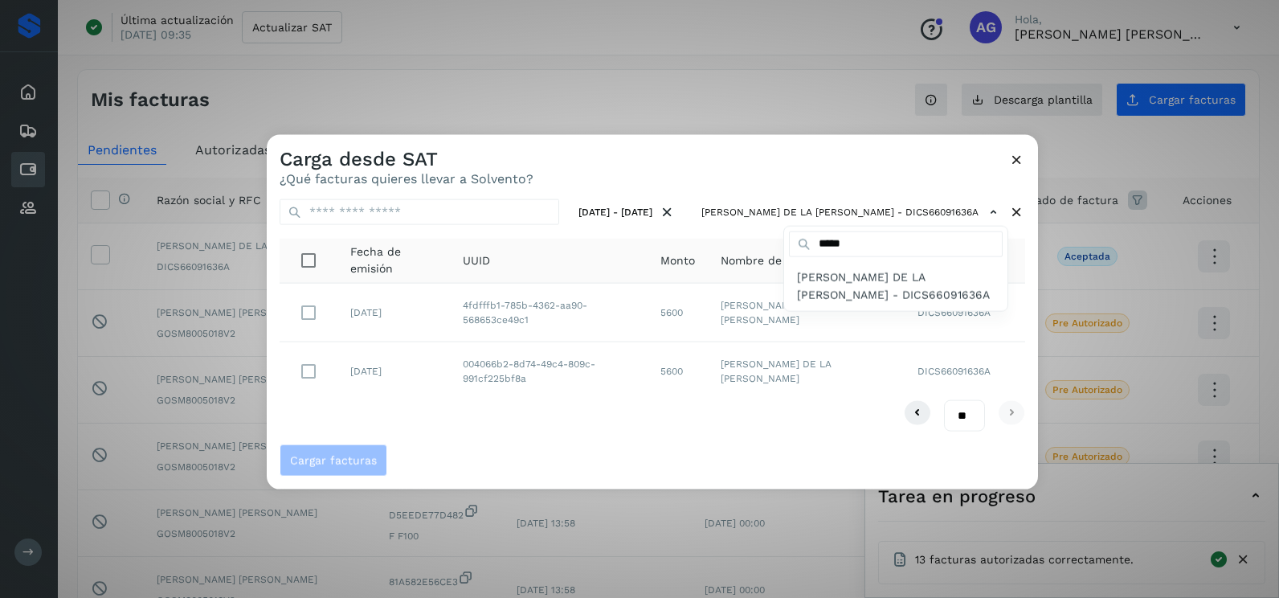
click at [514, 419] on div at bounding box center [906, 434] width 1279 height 598
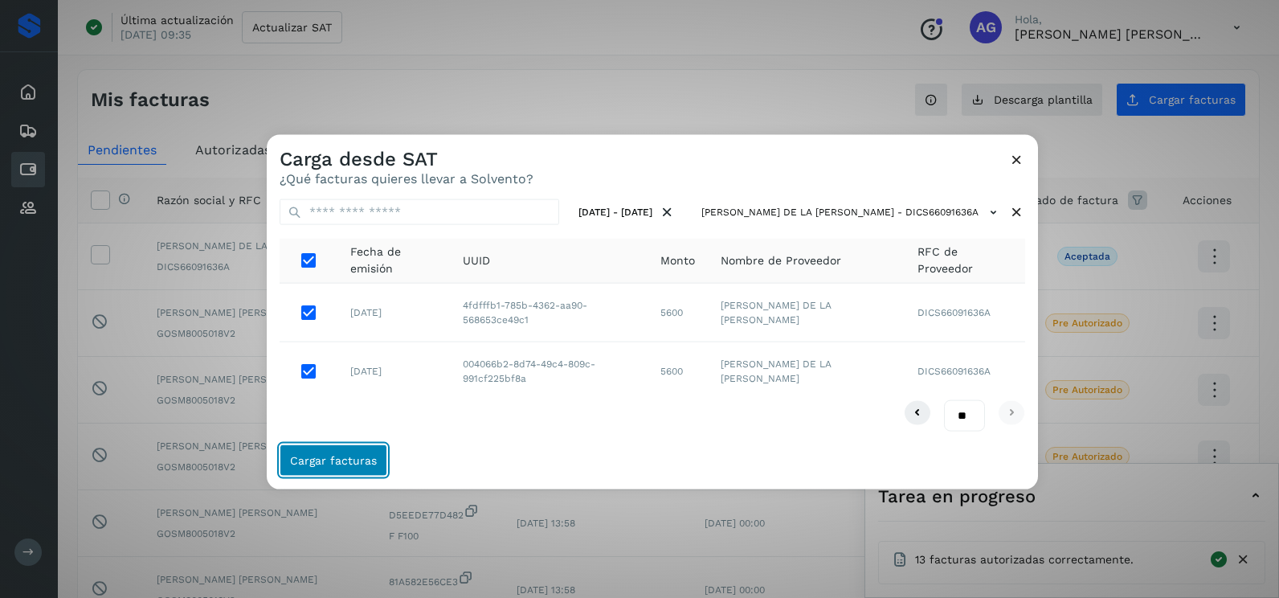
click at [342, 459] on span "Cargar facturas" at bounding box center [333, 459] width 87 height 11
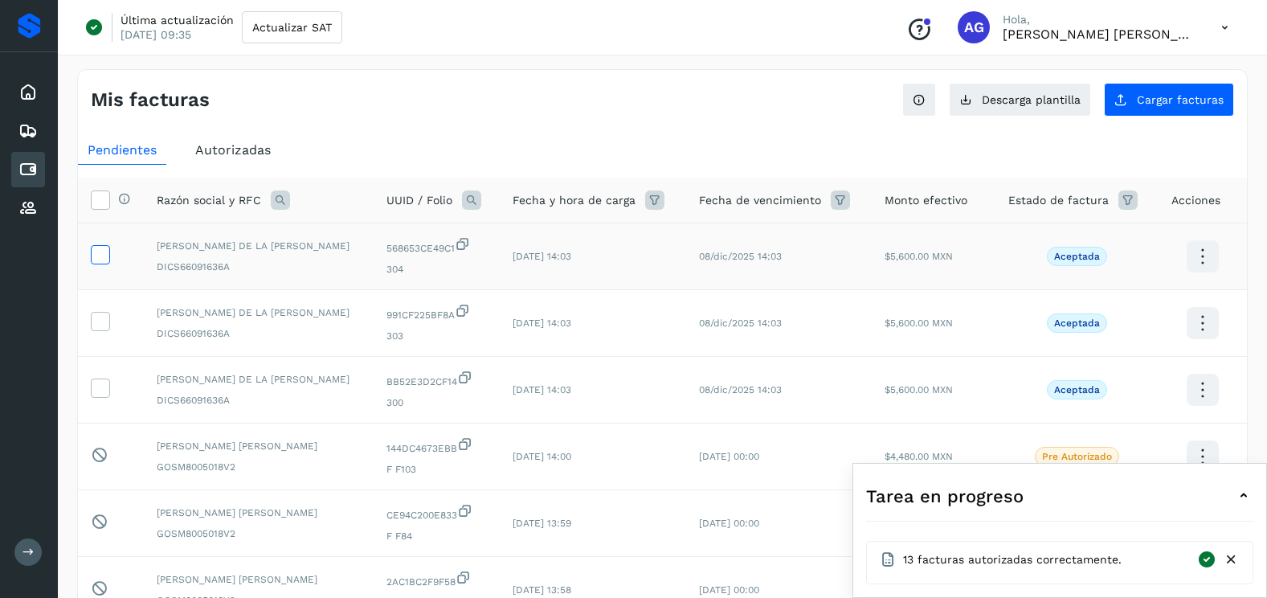
click at [108, 260] on icon at bounding box center [100, 253] width 17 height 17
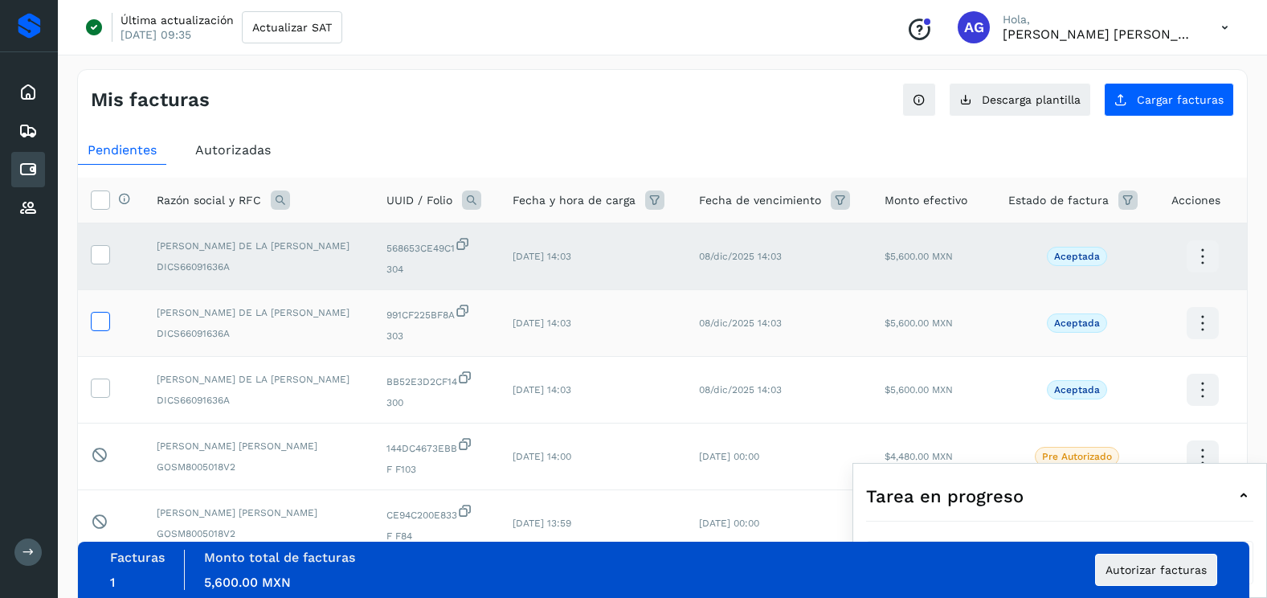
click at [104, 325] on icon at bounding box center [100, 320] width 17 height 17
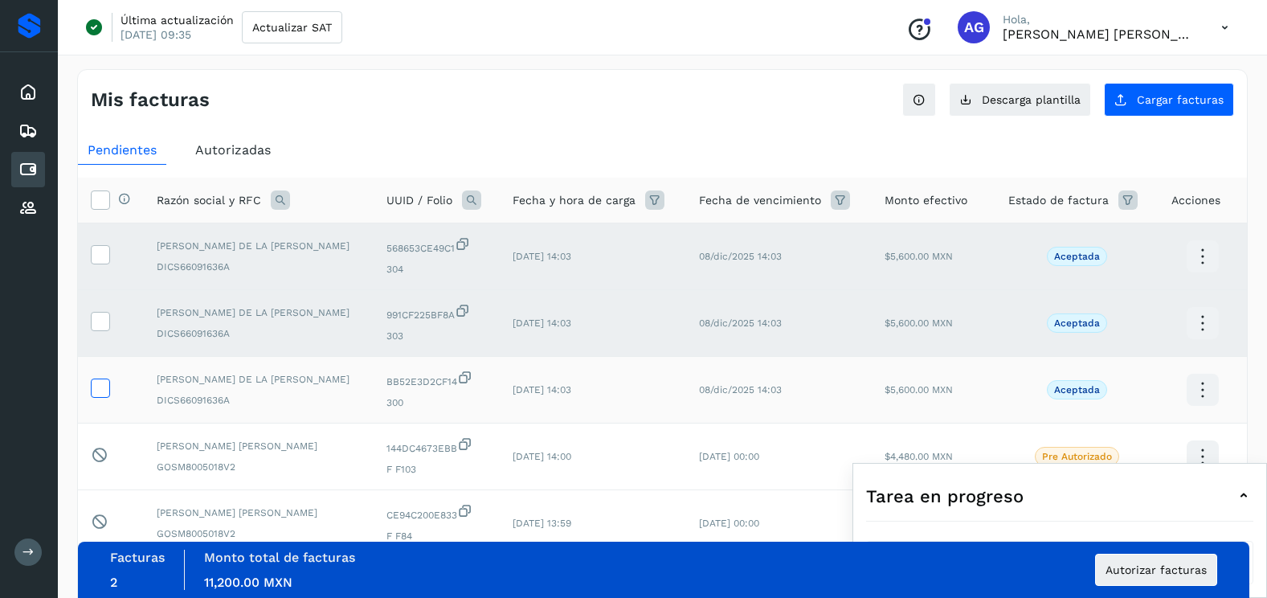
click at [101, 386] on icon at bounding box center [100, 386] width 17 height 17
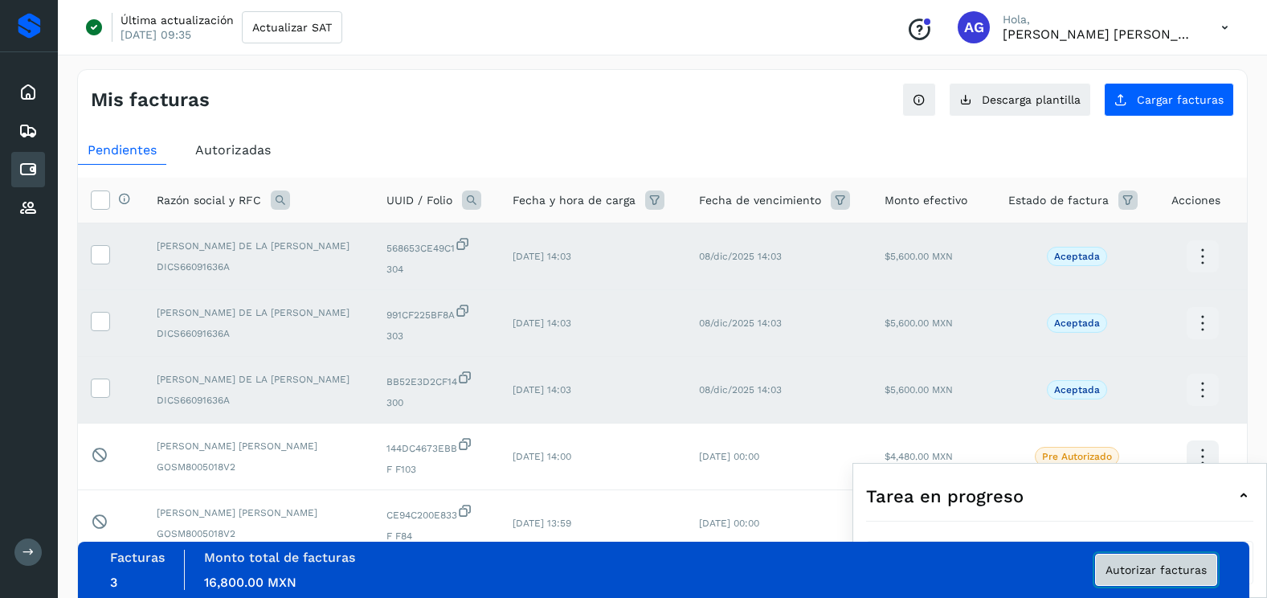
click at [1186, 579] on button "Autorizar facturas" at bounding box center [1156, 570] width 122 height 32
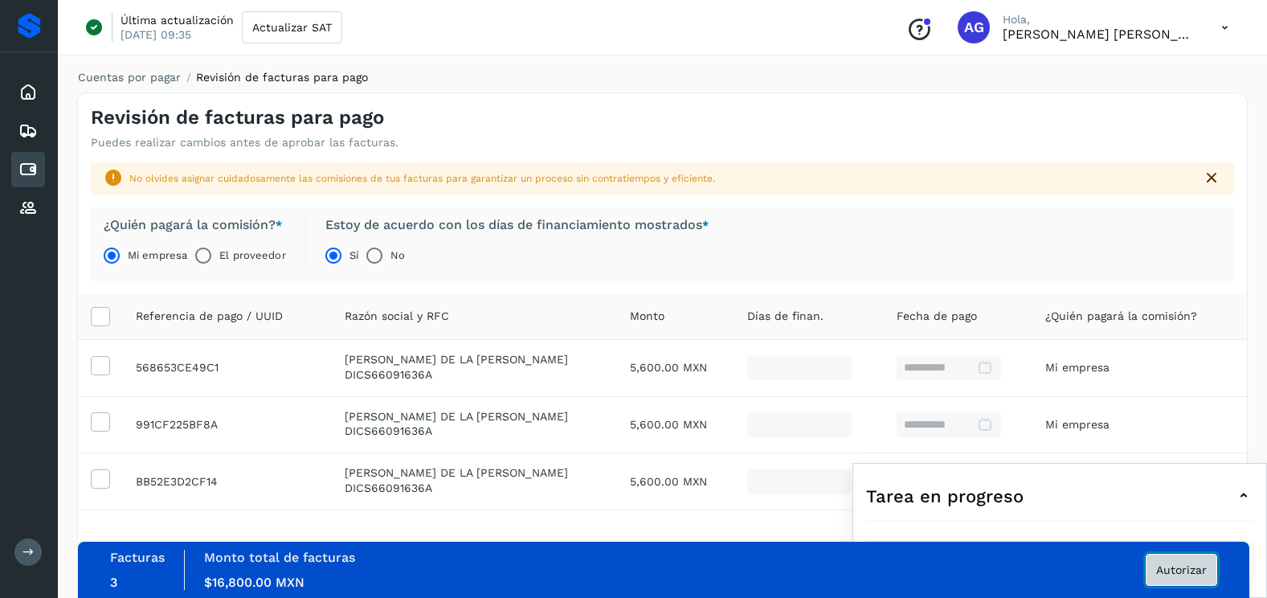
click at [1168, 572] on span "Autorizar" at bounding box center [1181, 569] width 51 height 11
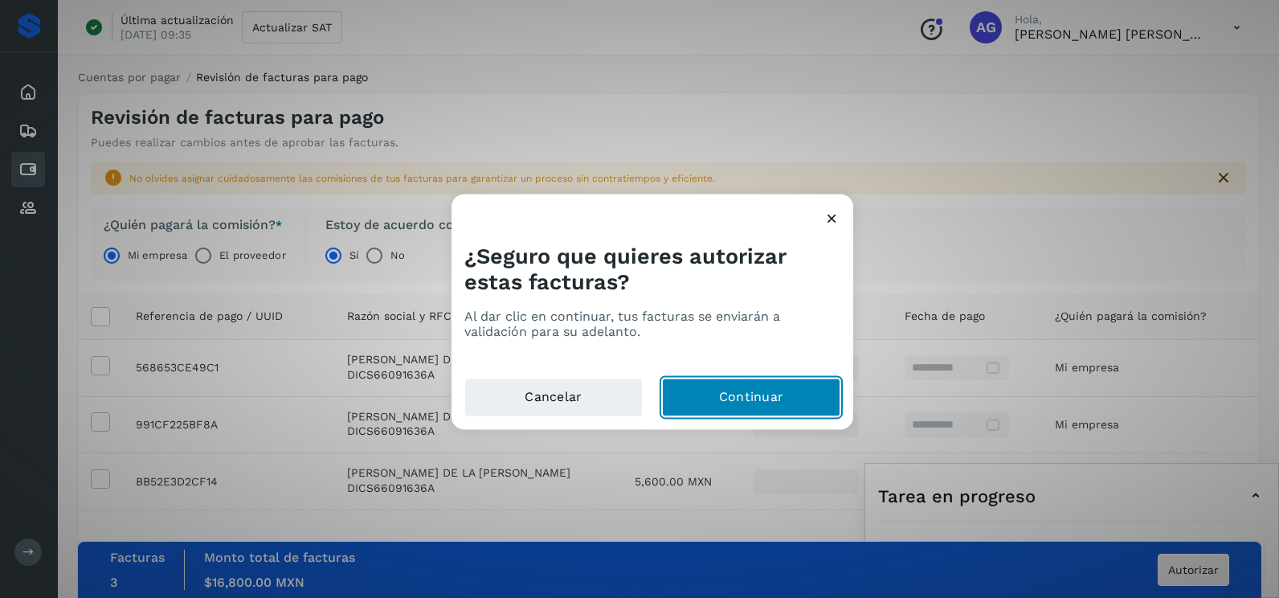
click at [791, 406] on button "Continuar" at bounding box center [751, 397] width 178 height 39
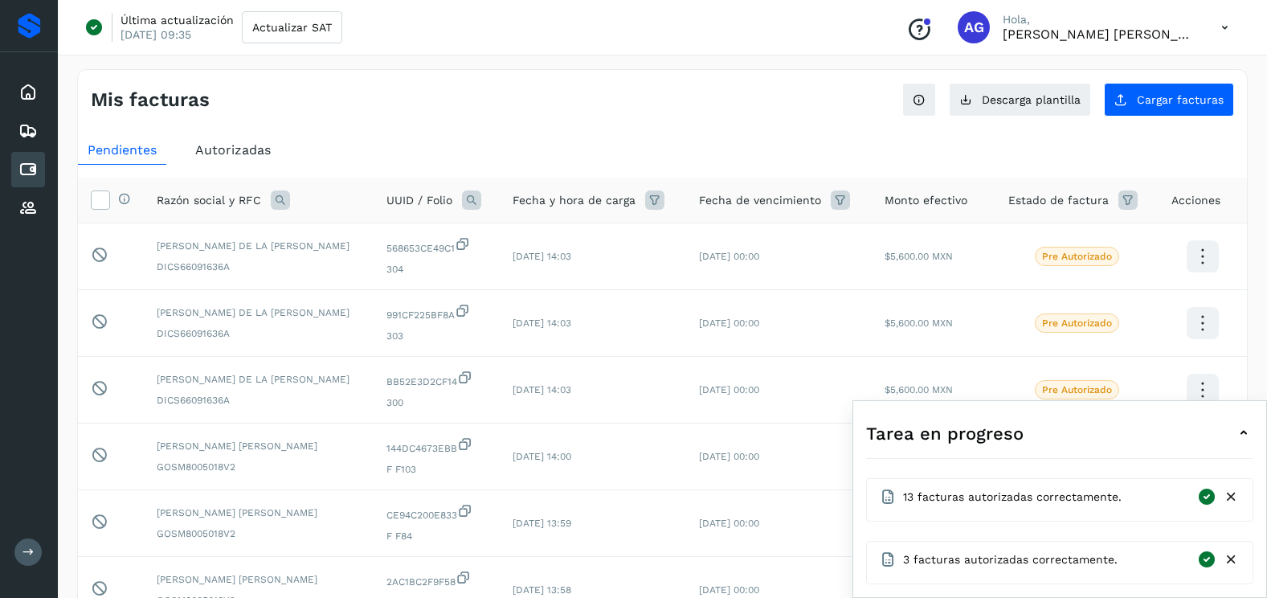
click at [1229, 503] on icon at bounding box center [1231, 497] width 17 height 17
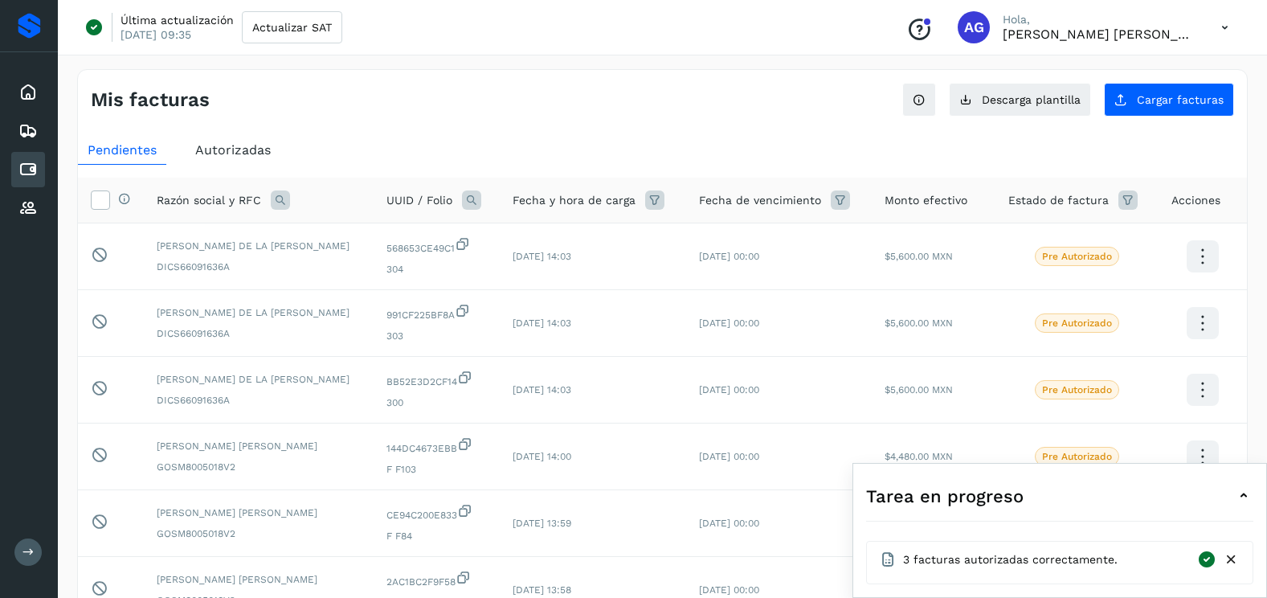
click at [1237, 561] on icon at bounding box center [1231, 559] width 17 height 17
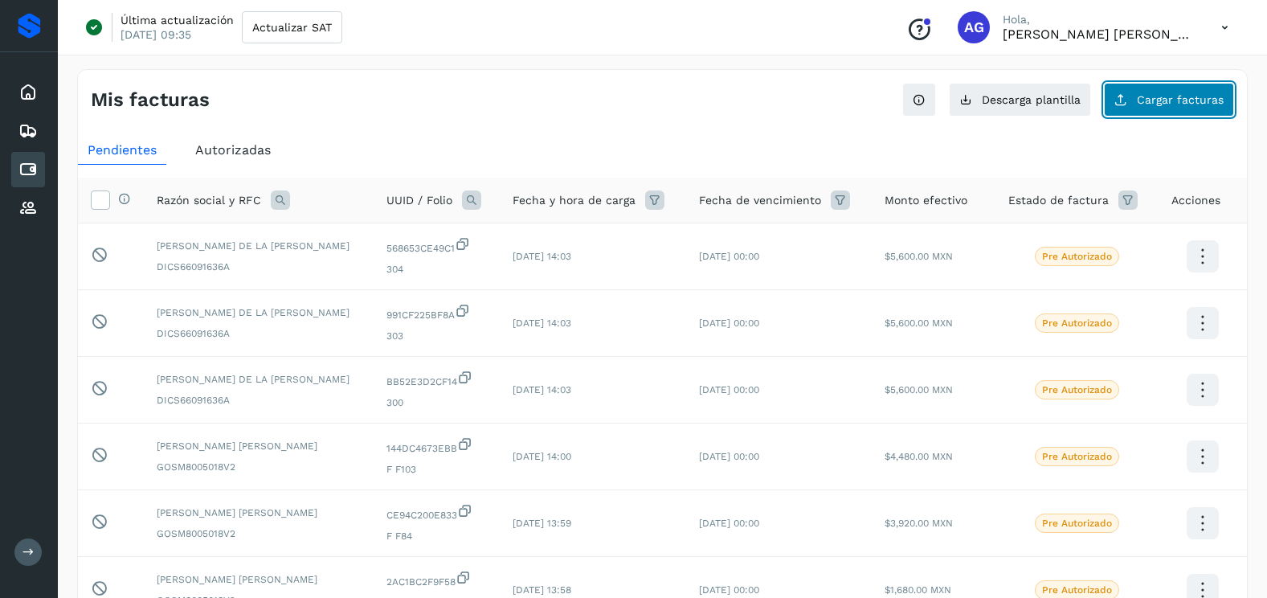
click at [1181, 92] on button "Cargar facturas" at bounding box center [1169, 100] width 130 height 34
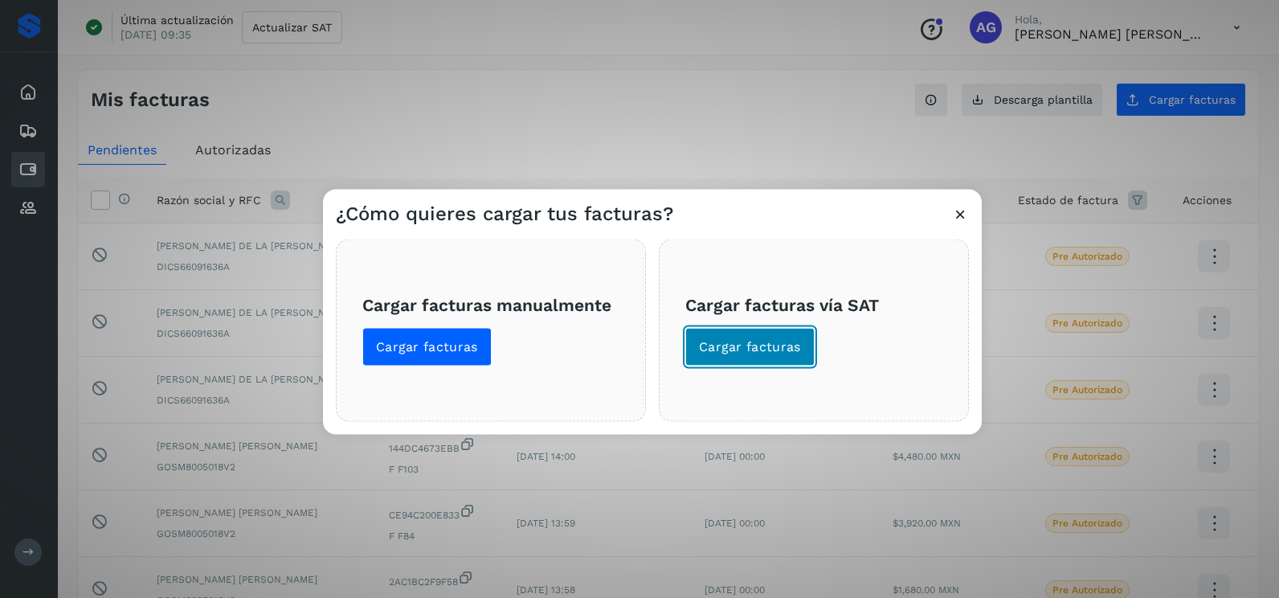
click at [787, 338] on span "Cargar facturas" at bounding box center [750, 347] width 102 height 18
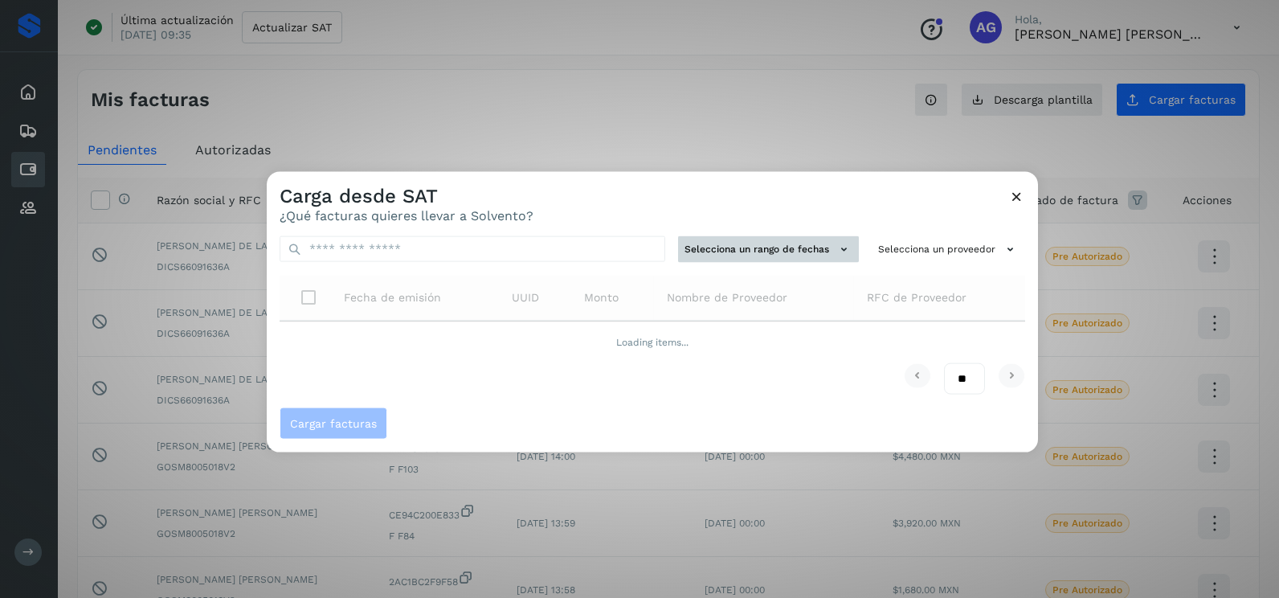
click at [799, 249] on button "Selecciona un rango de fechas" at bounding box center [768, 249] width 181 height 27
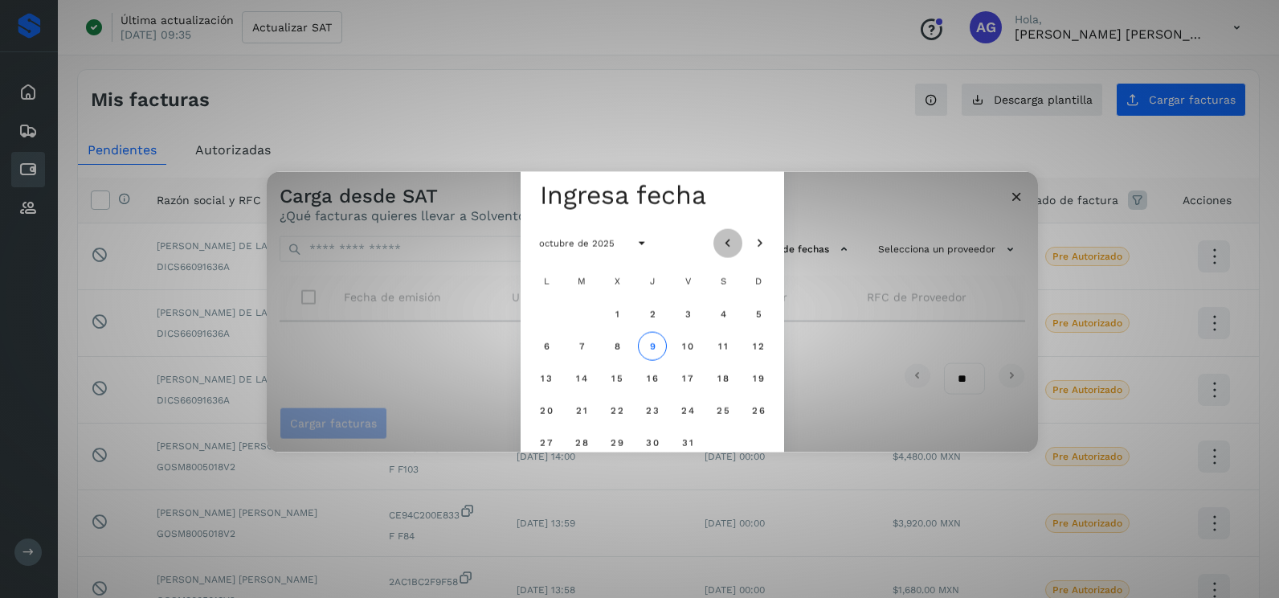
click at [717, 240] on button "Mes anterior" at bounding box center [728, 242] width 29 height 29
click at [581, 445] on span "26" at bounding box center [582, 441] width 14 height 11
click at [618, 444] on span "27" at bounding box center [617, 441] width 14 height 11
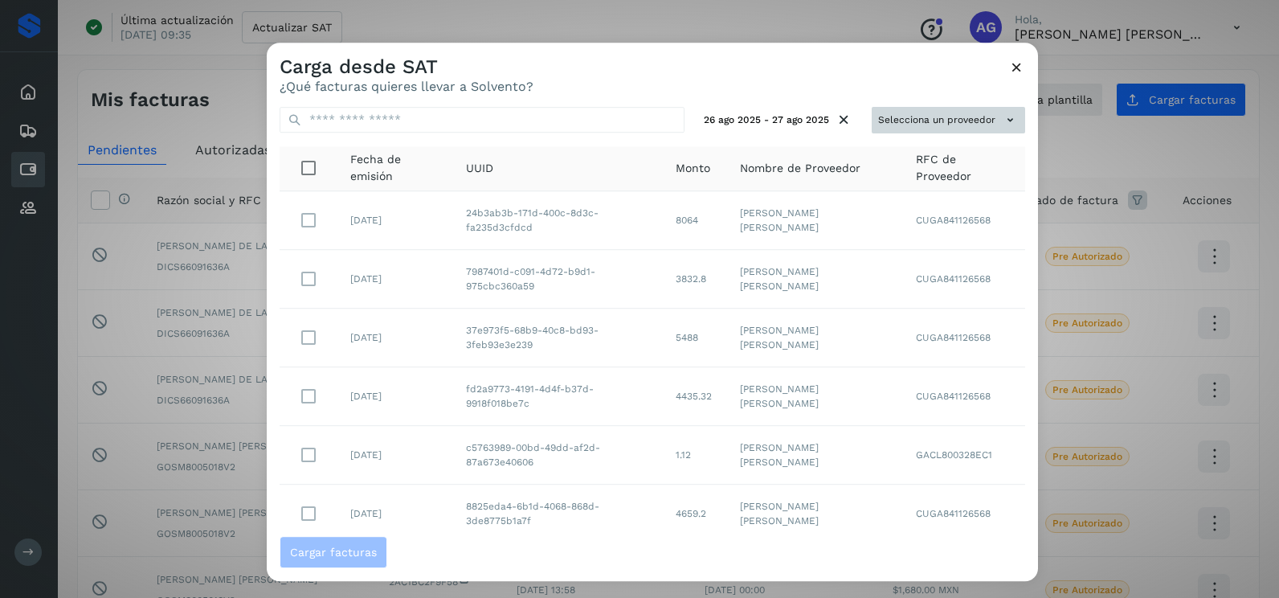
click at [954, 118] on button "Selecciona un proveedor" at bounding box center [948, 120] width 153 height 27
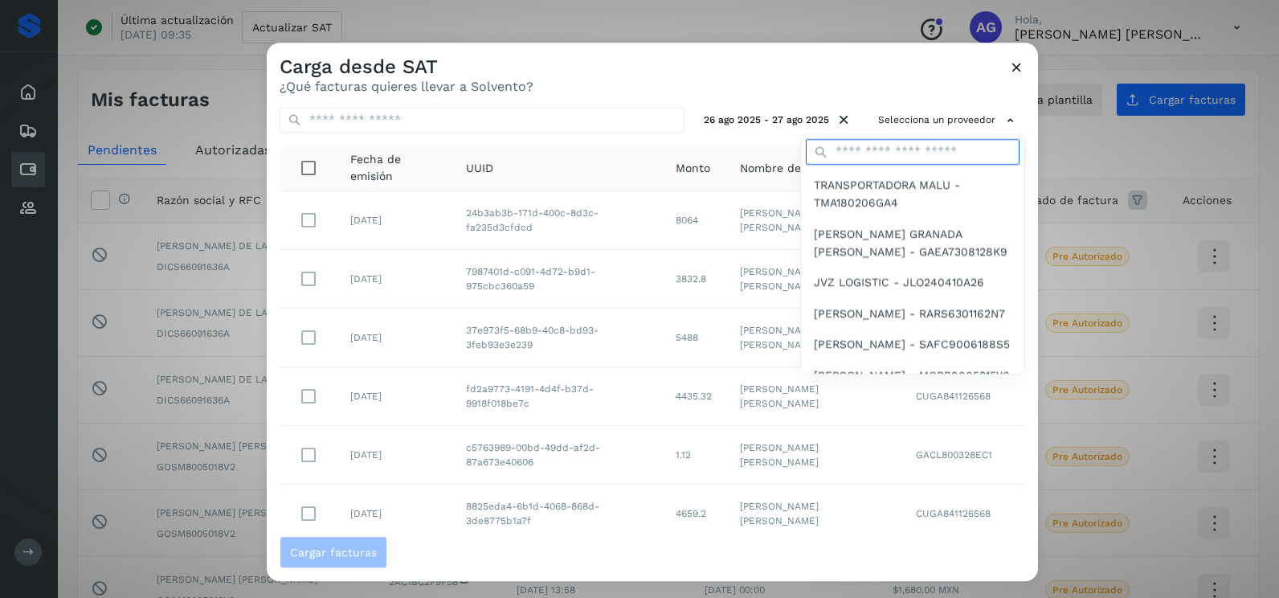
click at [890, 157] on input "text" at bounding box center [913, 152] width 214 height 26
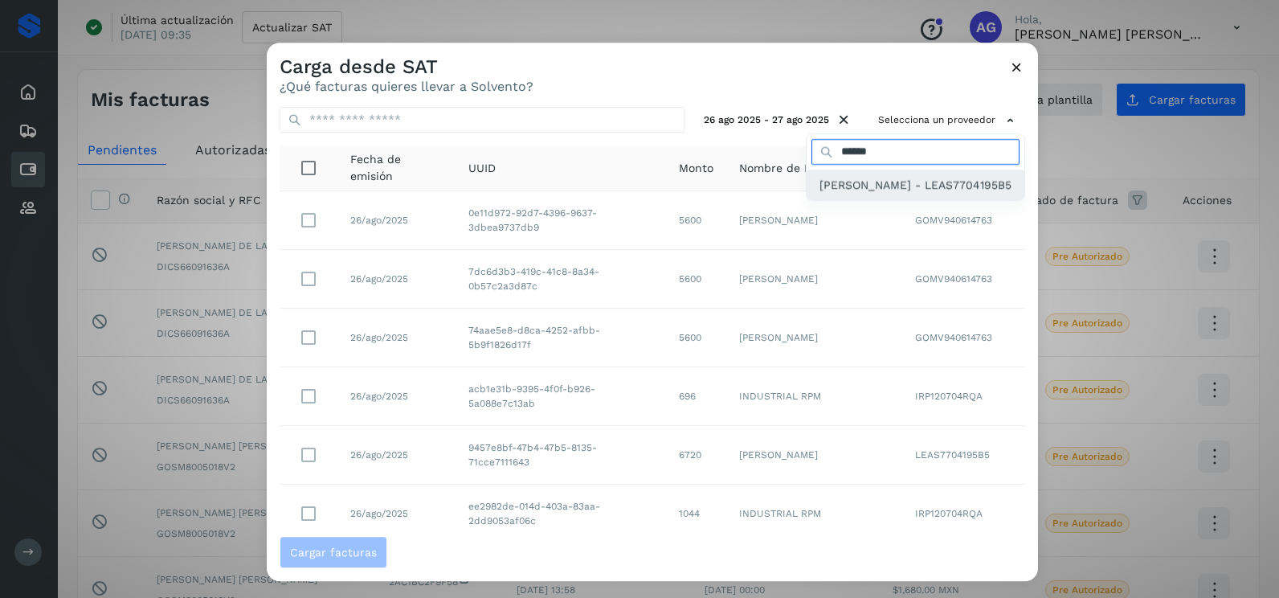
type input "******"
click at [855, 194] on span "[PERSON_NAME] - LEAS7704195B5" at bounding box center [916, 185] width 192 height 18
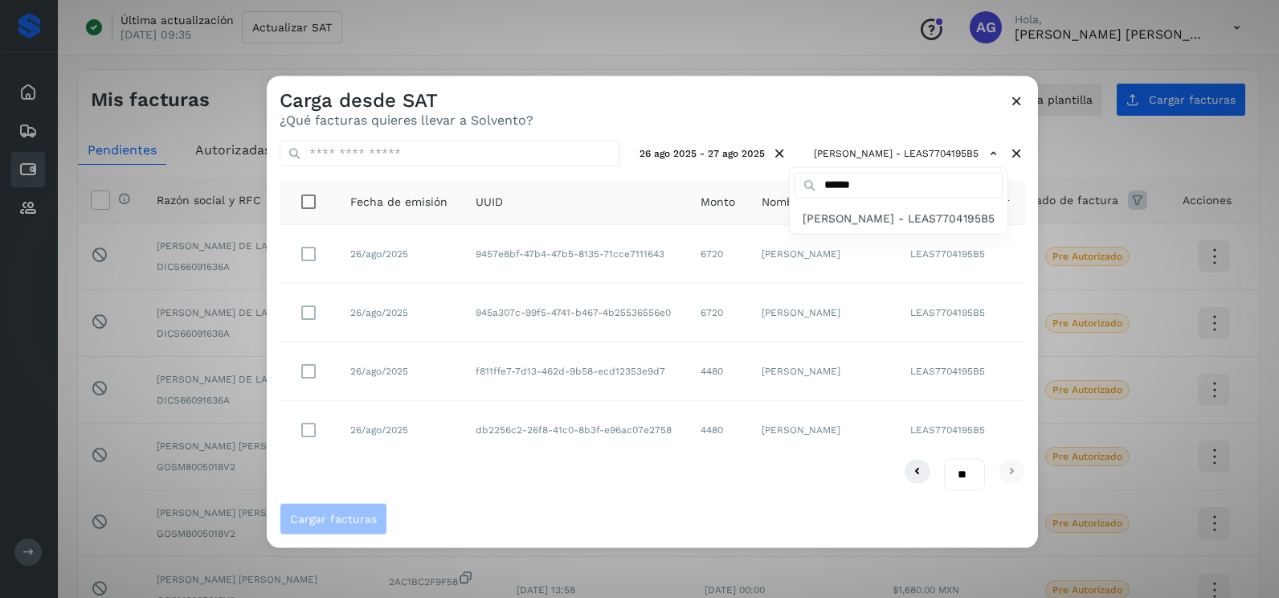
click at [320, 430] on div at bounding box center [906, 375] width 1279 height 598
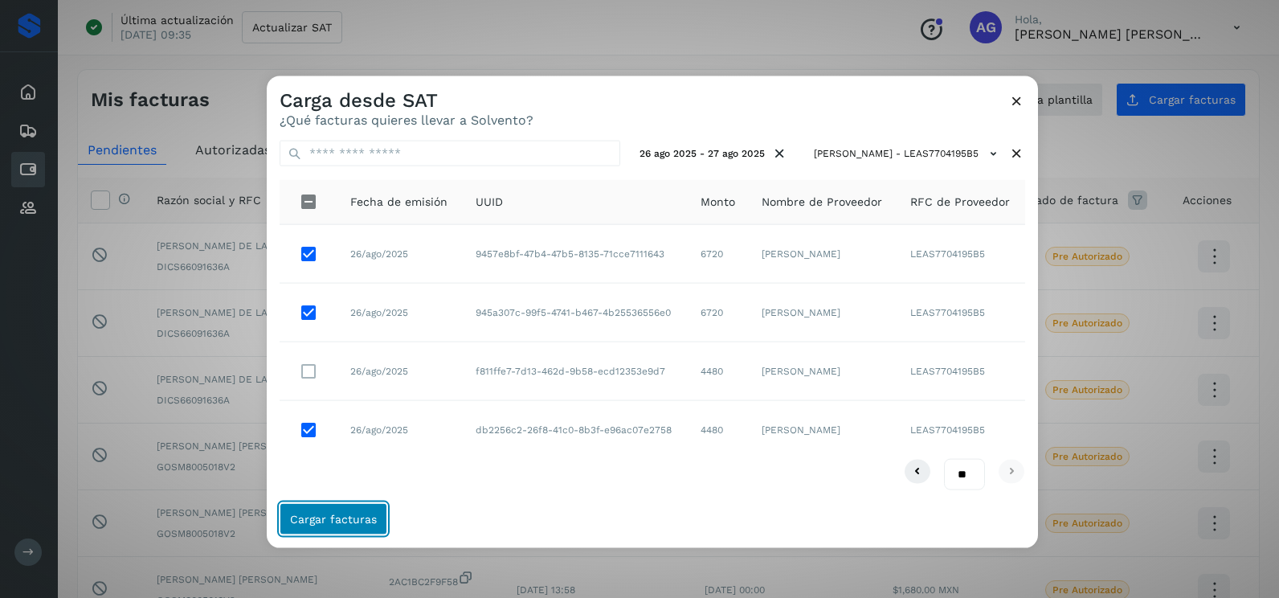
click at [358, 509] on button "Cargar facturas" at bounding box center [334, 518] width 108 height 32
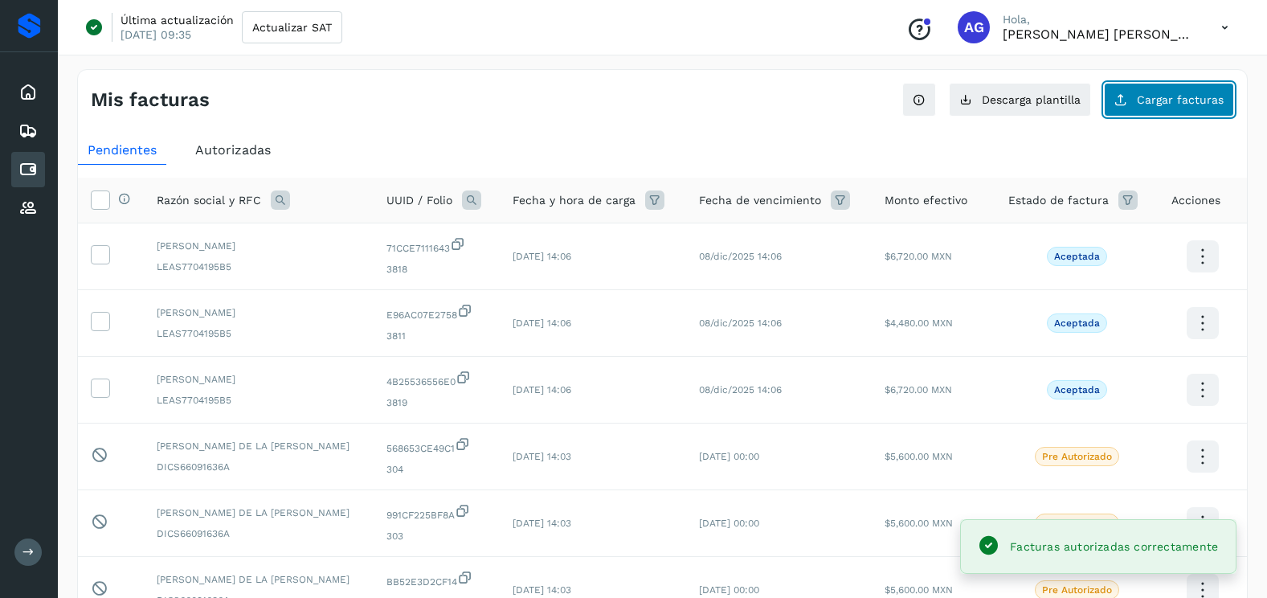
click at [1178, 104] on span "Cargar facturas" at bounding box center [1180, 99] width 87 height 11
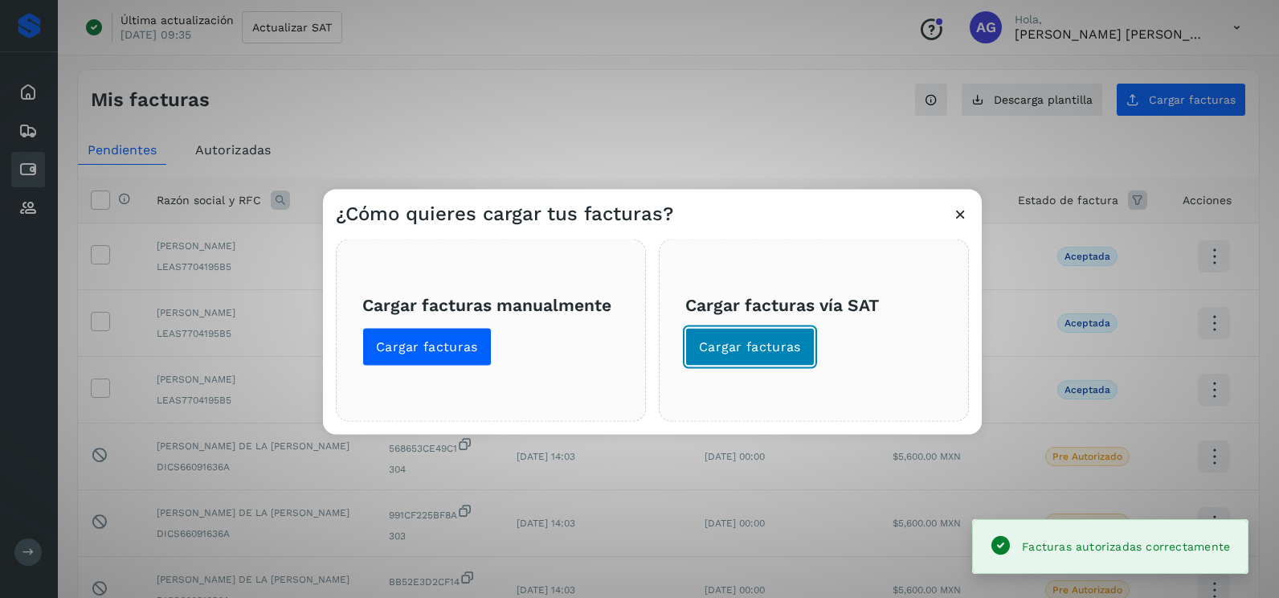
click at [738, 346] on span "Cargar facturas" at bounding box center [750, 347] width 102 height 18
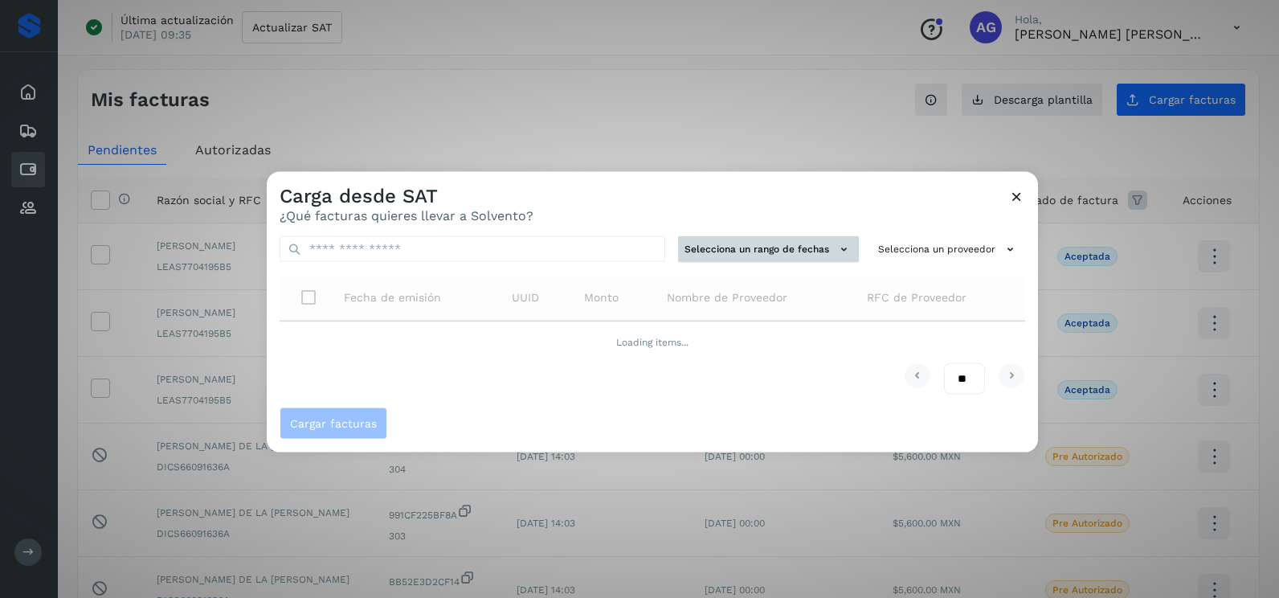
click at [827, 249] on button "Selecciona un rango de fechas" at bounding box center [768, 249] width 181 height 27
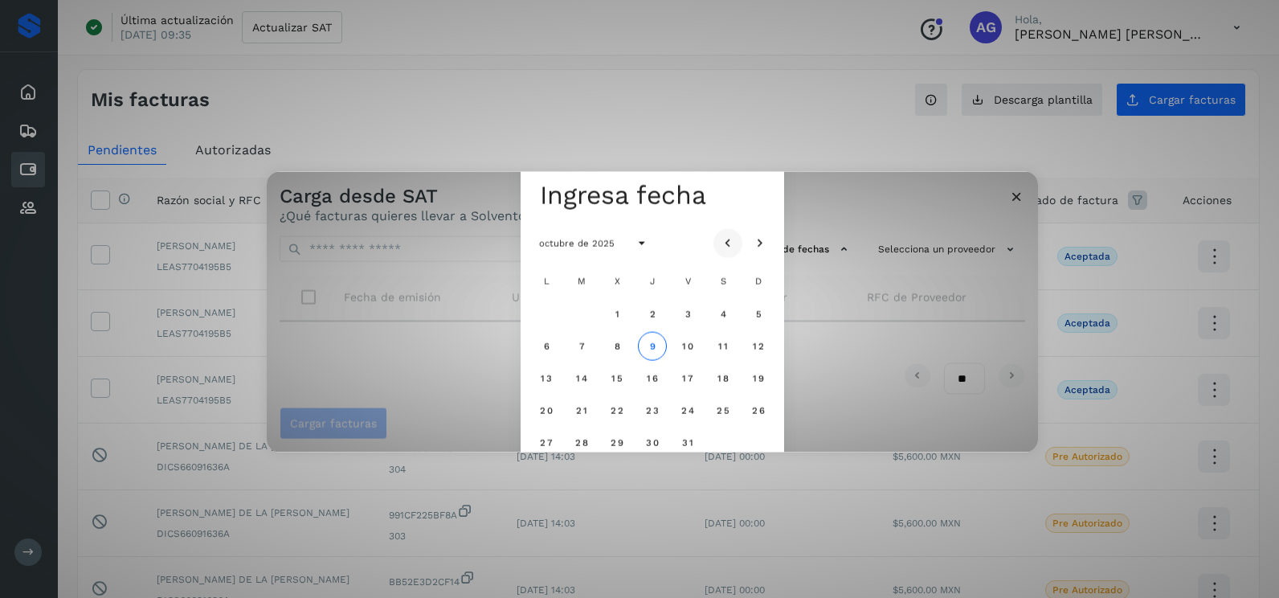
click at [721, 239] on icon "Mes anterior" at bounding box center [728, 243] width 16 height 16
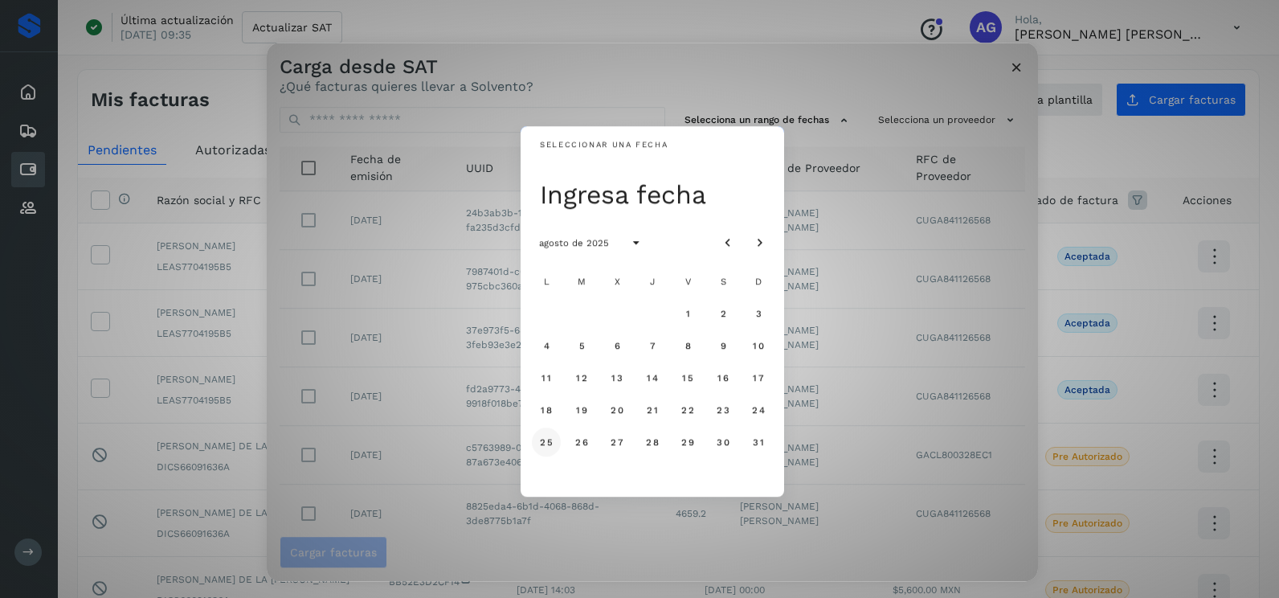
click at [549, 436] on span "25" at bounding box center [546, 441] width 14 height 11
click at [587, 444] on span "26" at bounding box center [582, 441] width 14 height 11
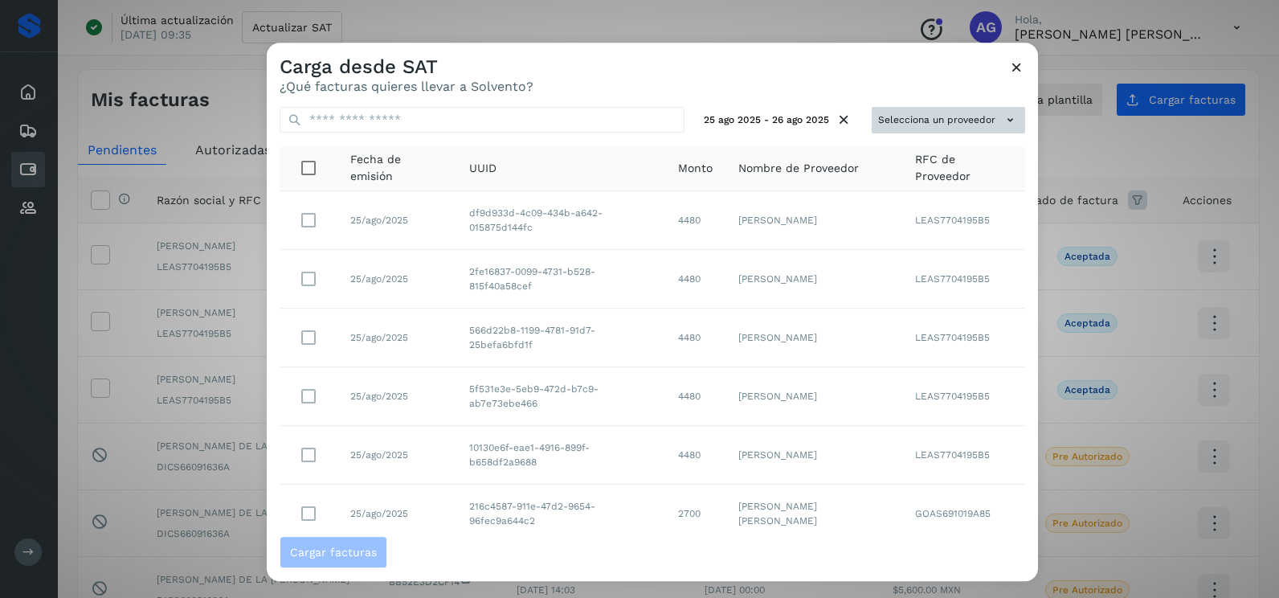
click at [936, 122] on button "Selecciona un proveedor" at bounding box center [948, 120] width 153 height 27
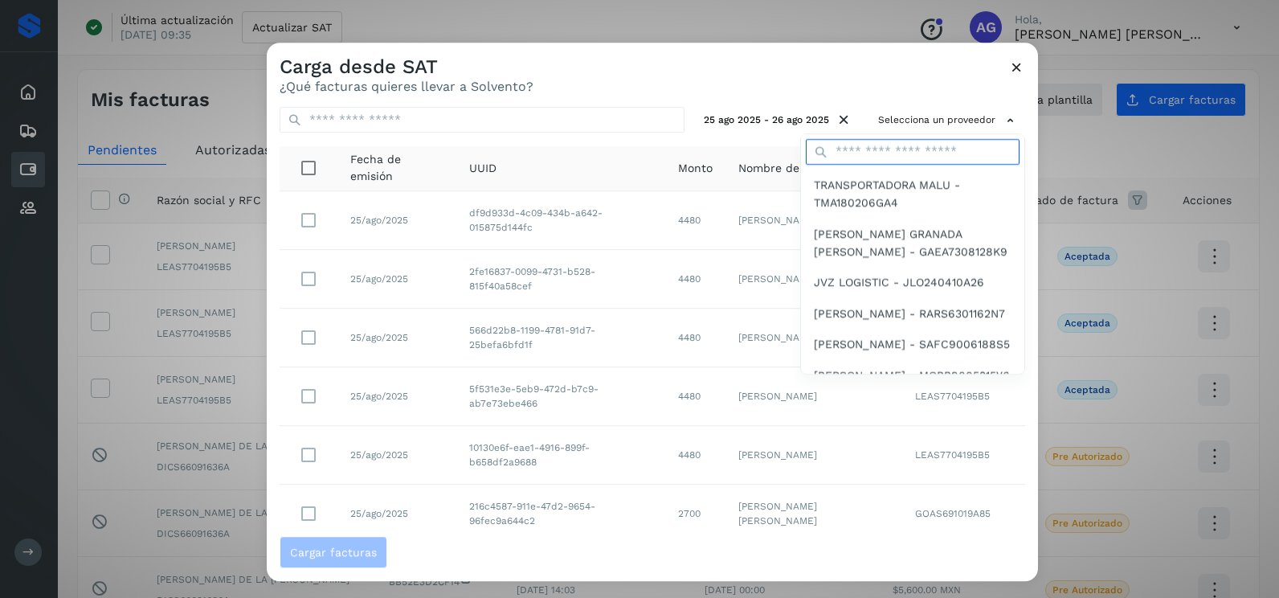
click at [895, 149] on input "text" at bounding box center [913, 152] width 214 height 26
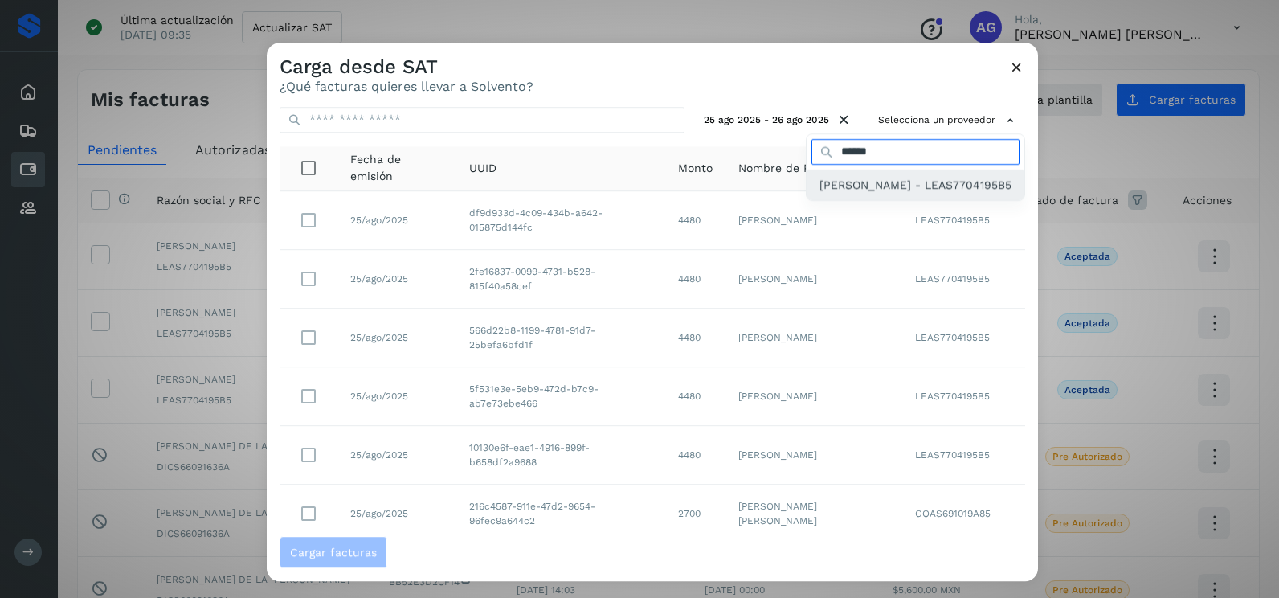
type input "******"
click at [867, 194] on span "[PERSON_NAME] - LEAS7704195B5" at bounding box center [916, 185] width 192 height 18
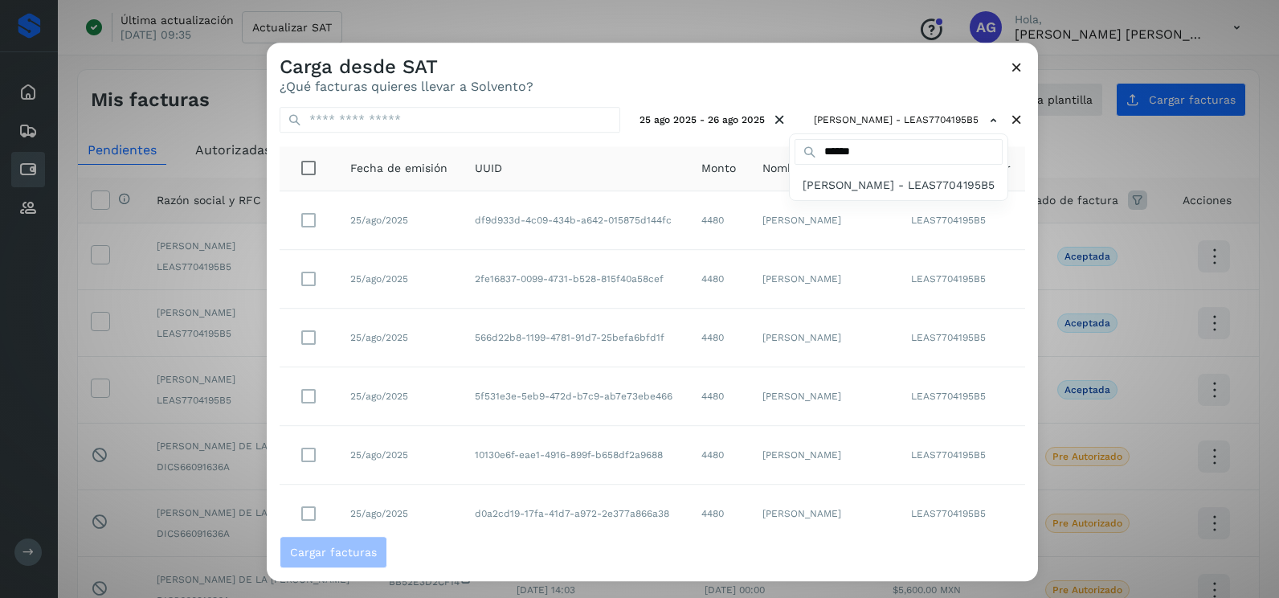
click at [820, 79] on div at bounding box center [906, 342] width 1279 height 598
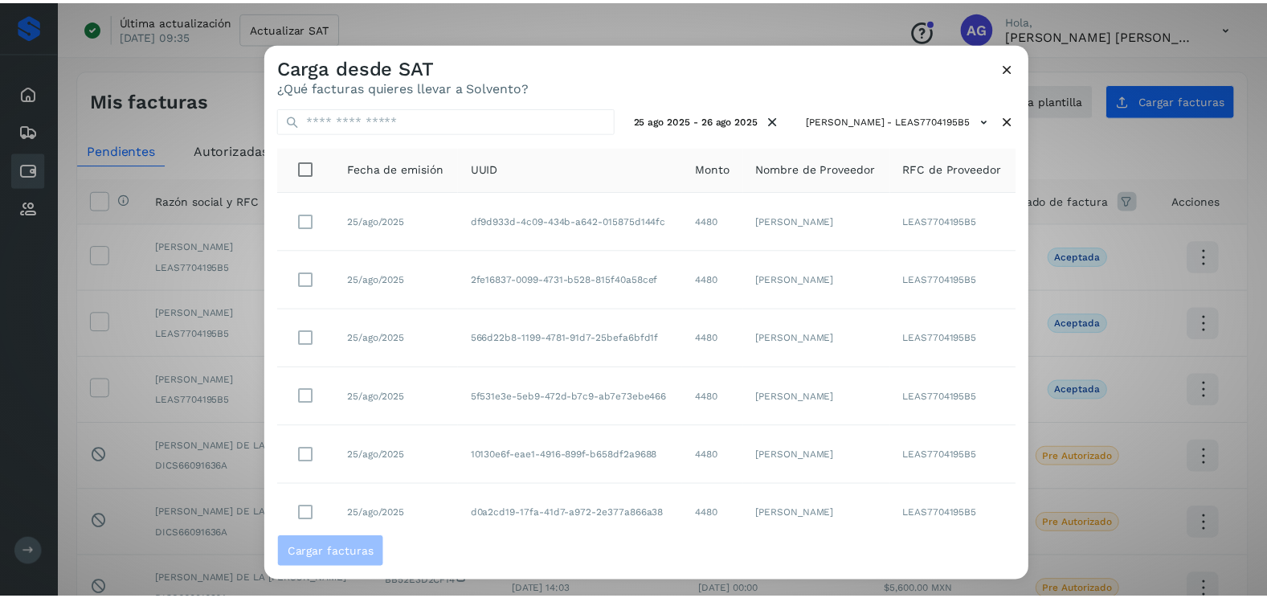
scroll to position [51, 0]
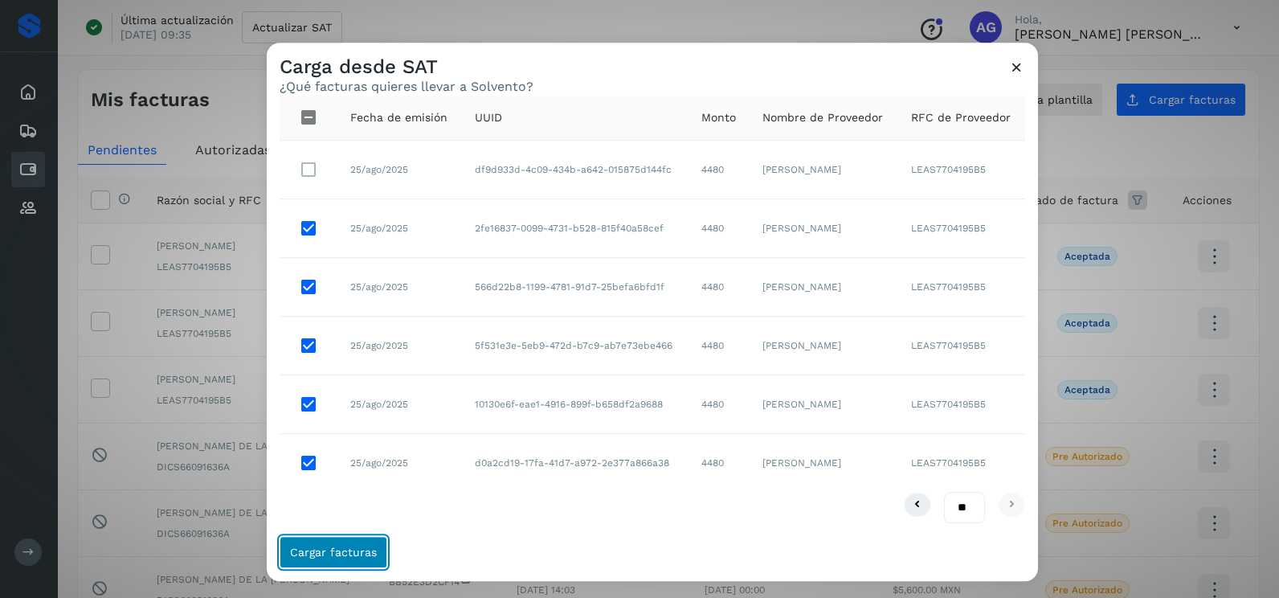
click at [334, 562] on button "Cargar facturas" at bounding box center [334, 552] width 108 height 32
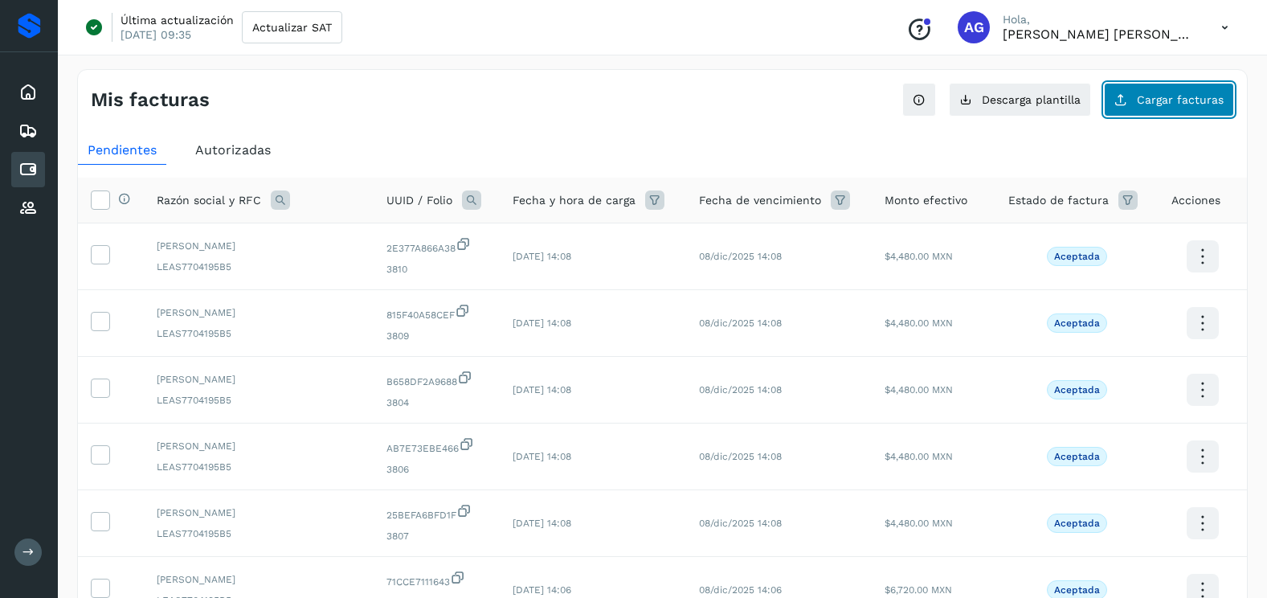
click at [1133, 112] on button "Cargar facturas" at bounding box center [1169, 100] width 130 height 34
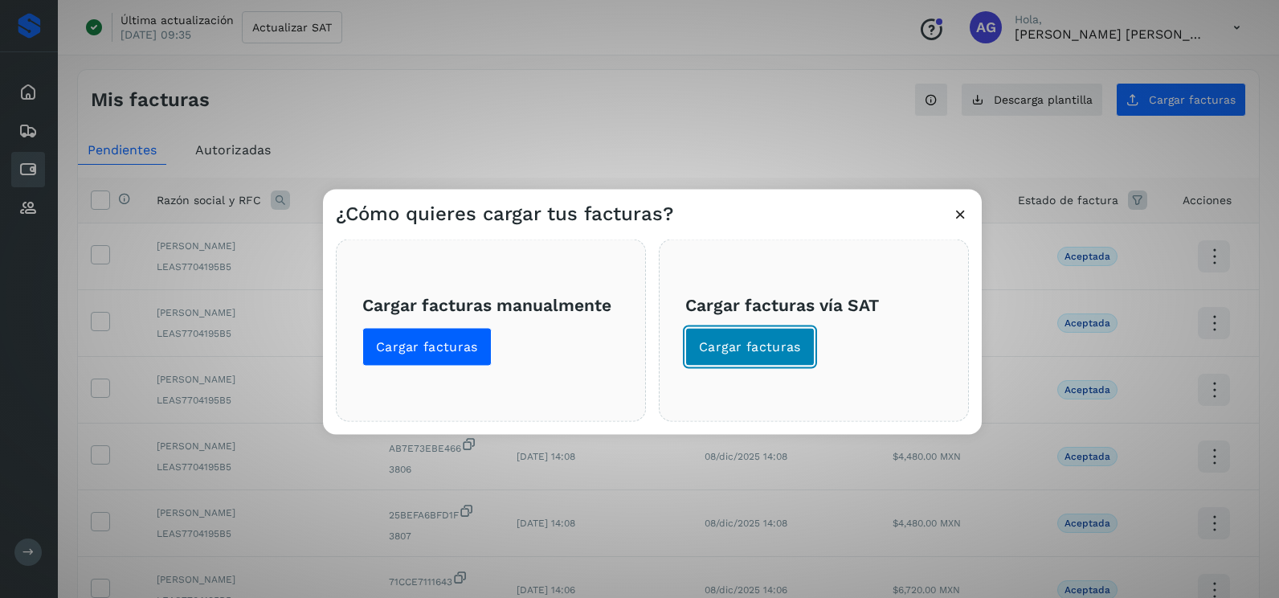
click at [766, 337] on button "Cargar facturas" at bounding box center [749, 347] width 129 height 39
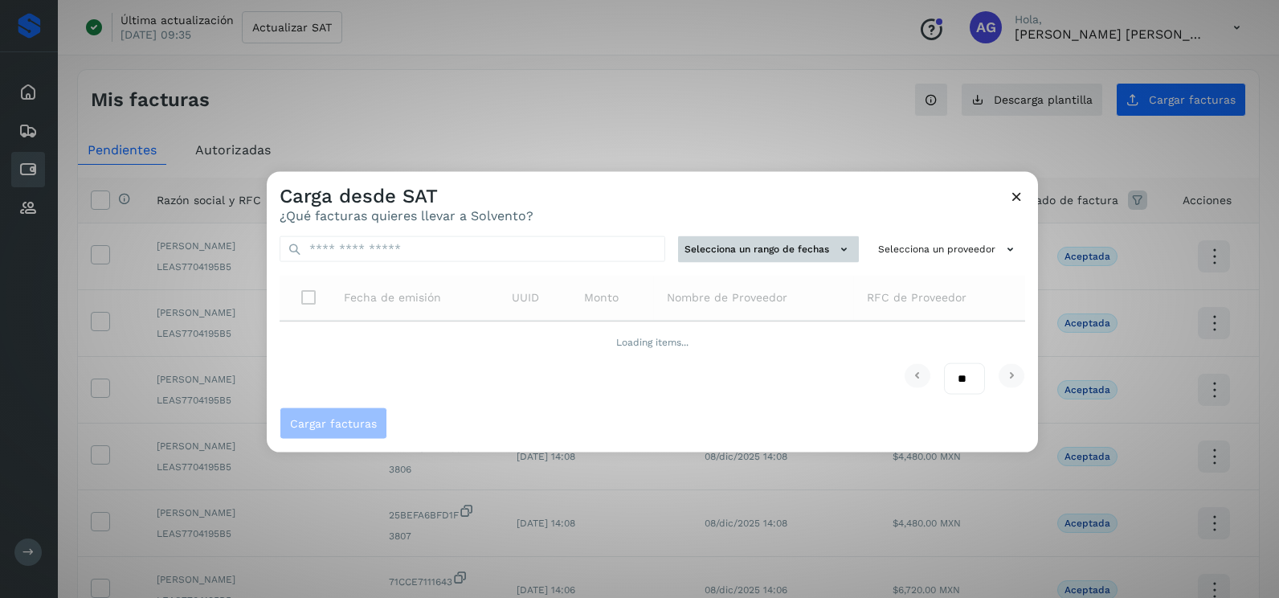
click at [715, 242] on button "Selecciona un rango de fechas" at bounding box center [768, 249] width 181 height 27
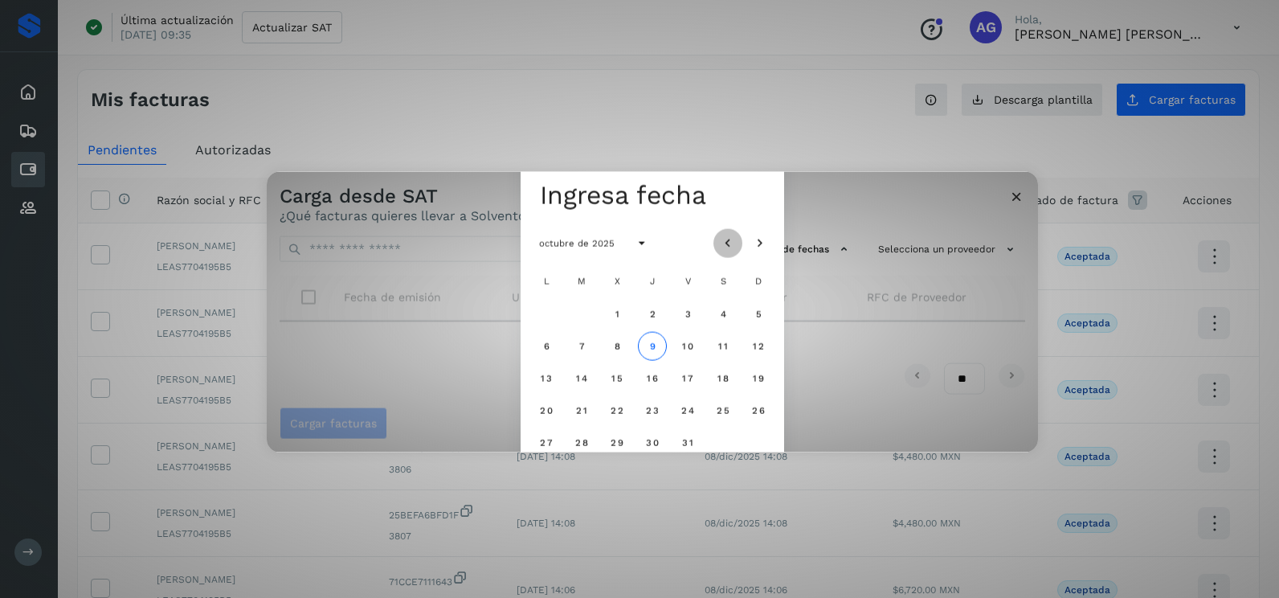
click at [725, 244] on icon "Mes anterior" at bounding box center [728, 243] width 16 height 16
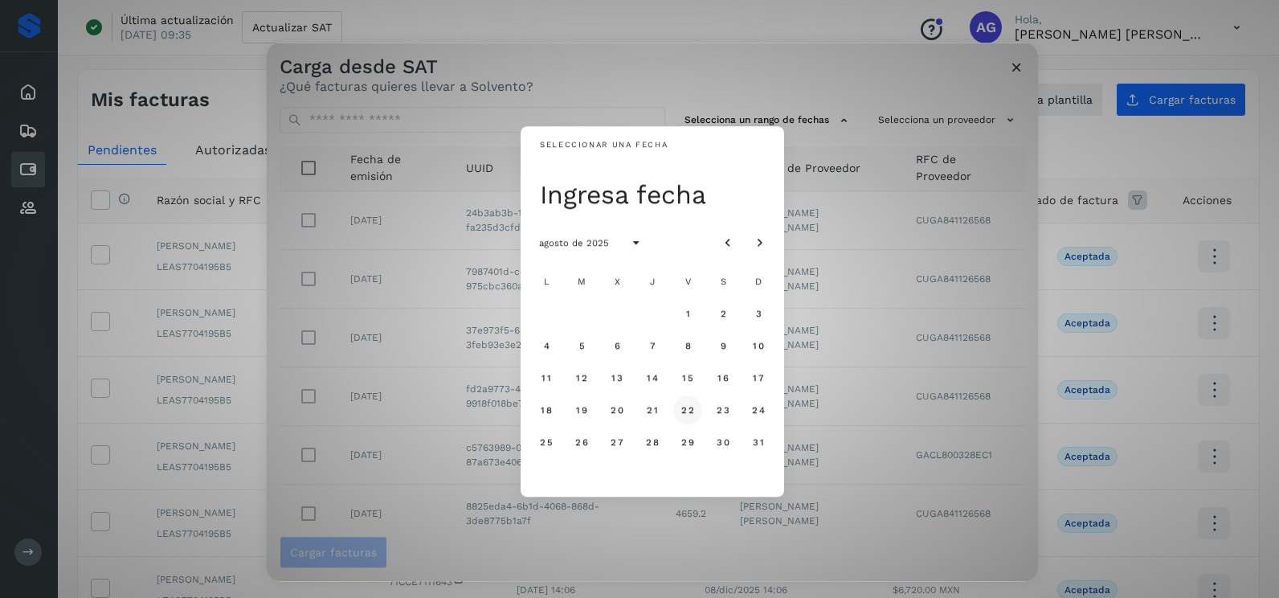
click at [689, 412] on span "22" at bounding box center [688, 409] width 14 height 11
click at [728, 413] on span "23" at bounding box center [723, 409] width 14 height 11
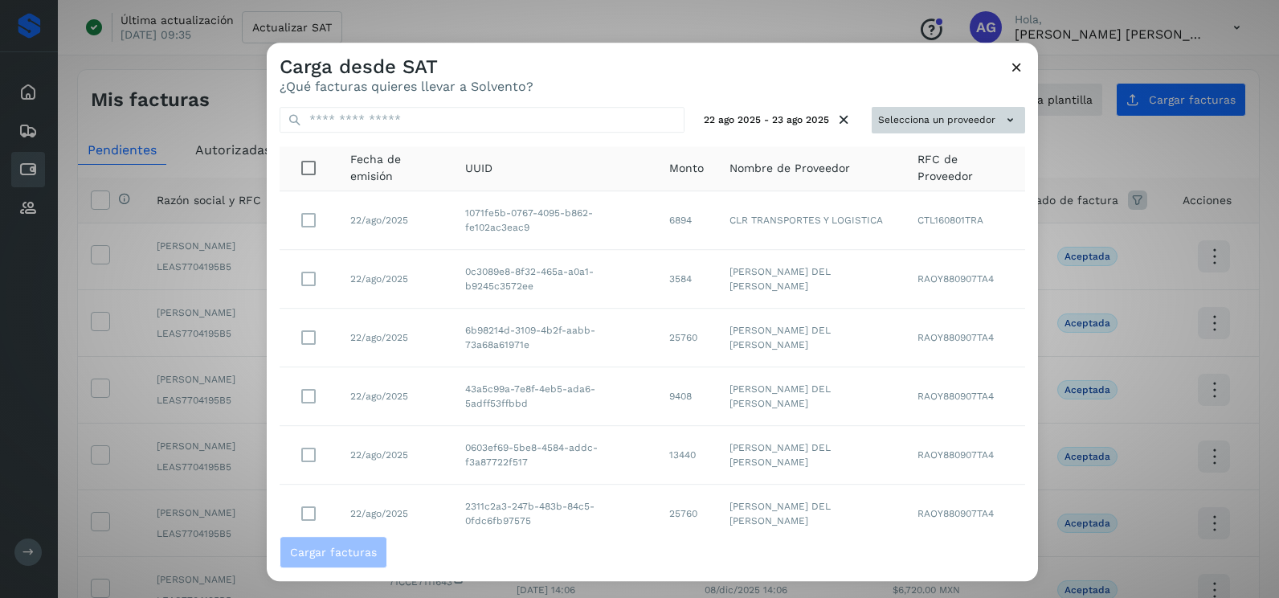
click at [879, 109] on button "Selecciona un proveedor" at bounding box center [948, 120] width 153 height 27
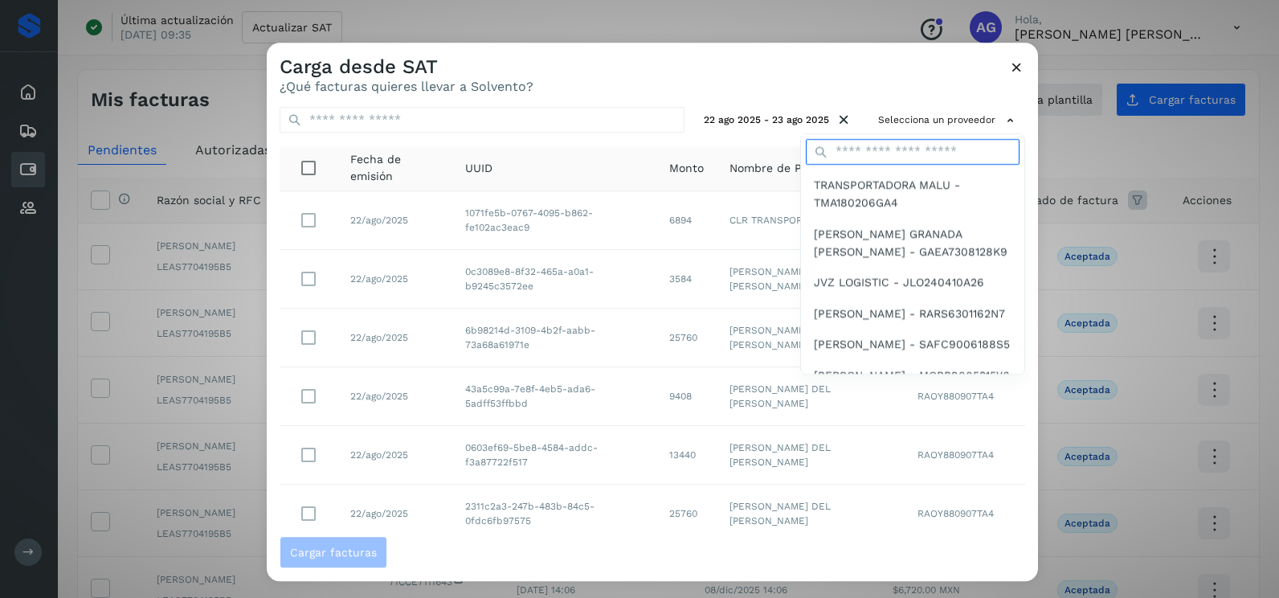
click at [869, 151] on input "text" at bounding box center [913, 152] width 214 height 26
type input "******"
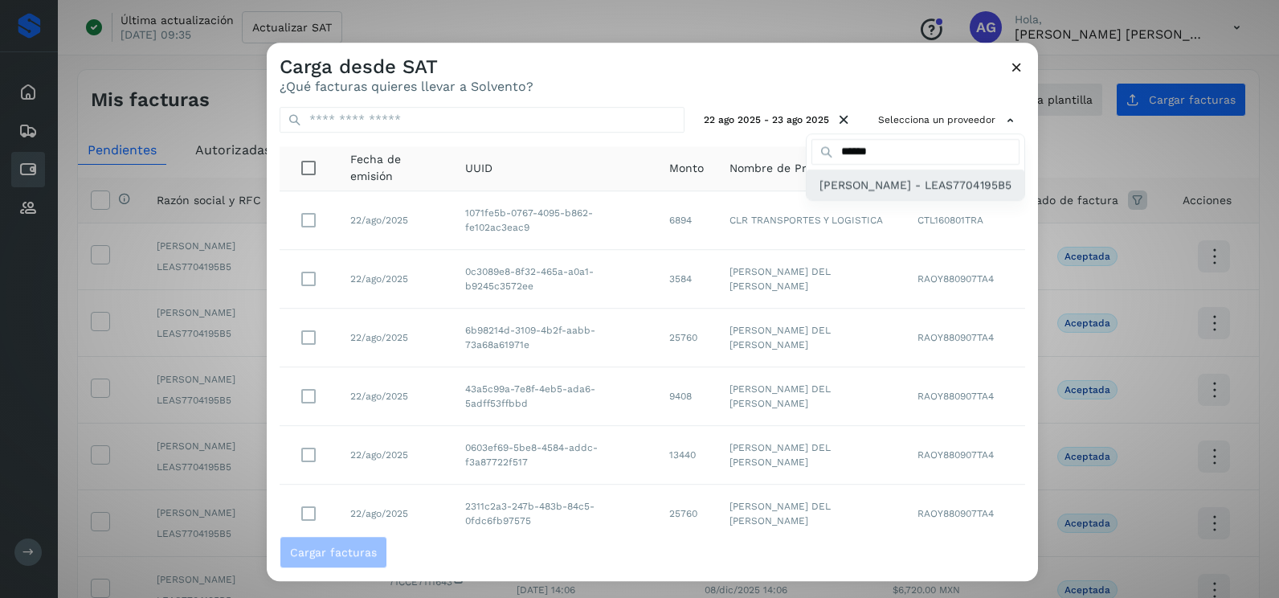
click at [873, 194] on span "[PERSON_NAME] - LEAS7704195B5" at bounding box center [916, 185] width 192 height 18
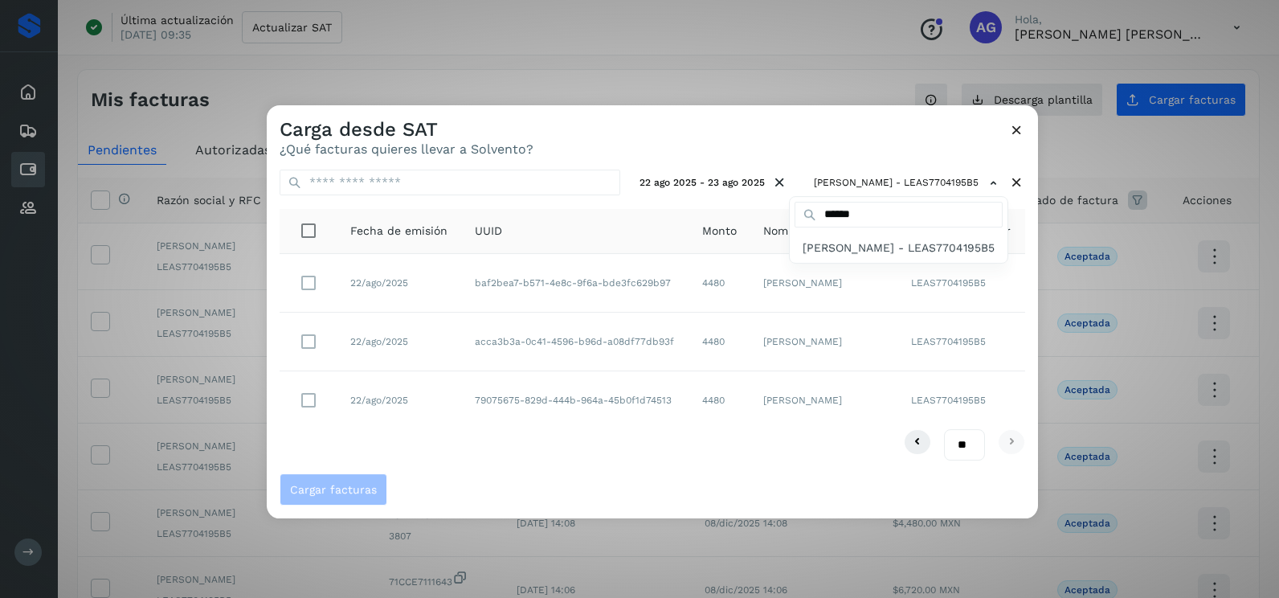
click at [610, 461] on div at bounding box center [906, 404] width 1279 height 598
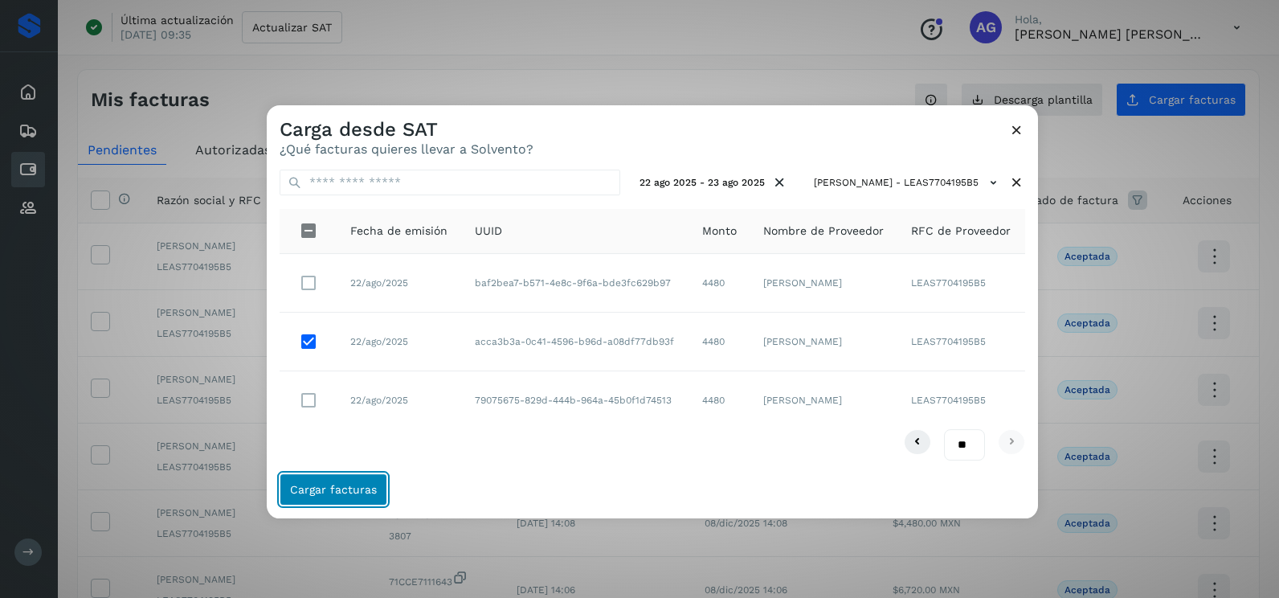
click at [342, 473] on button "Cargar facturas" at bounding box center [334, 489] width 108 height 32
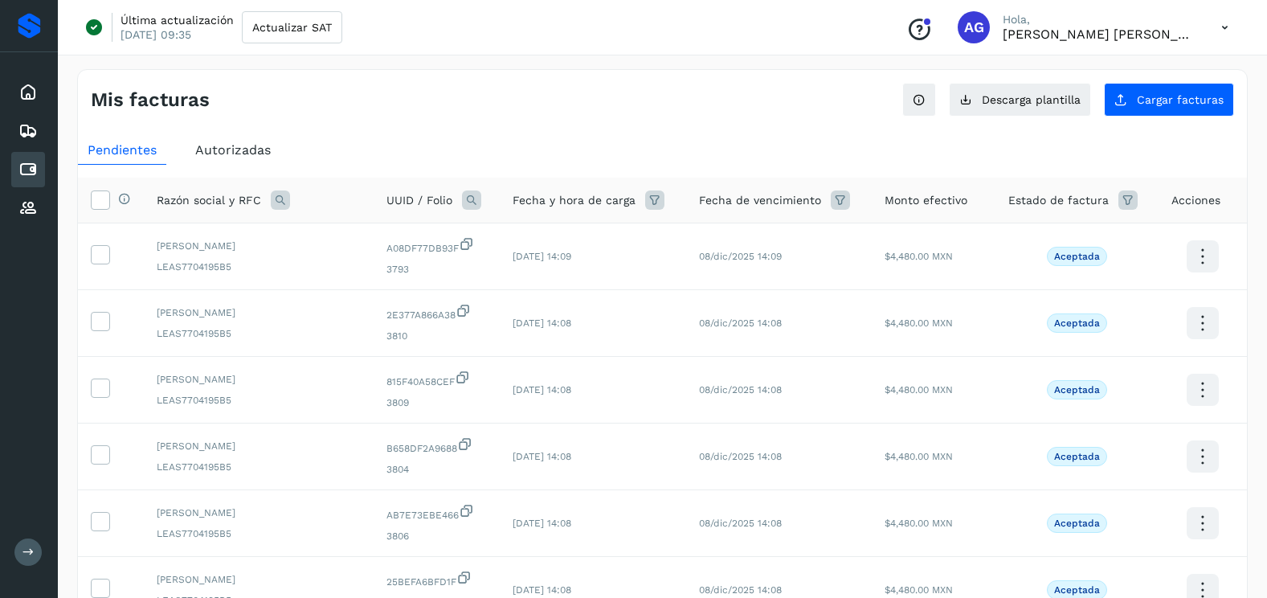
click at [229, 154] on span "Autorizadas" at bounding box center [233, 149] width 76 height 15
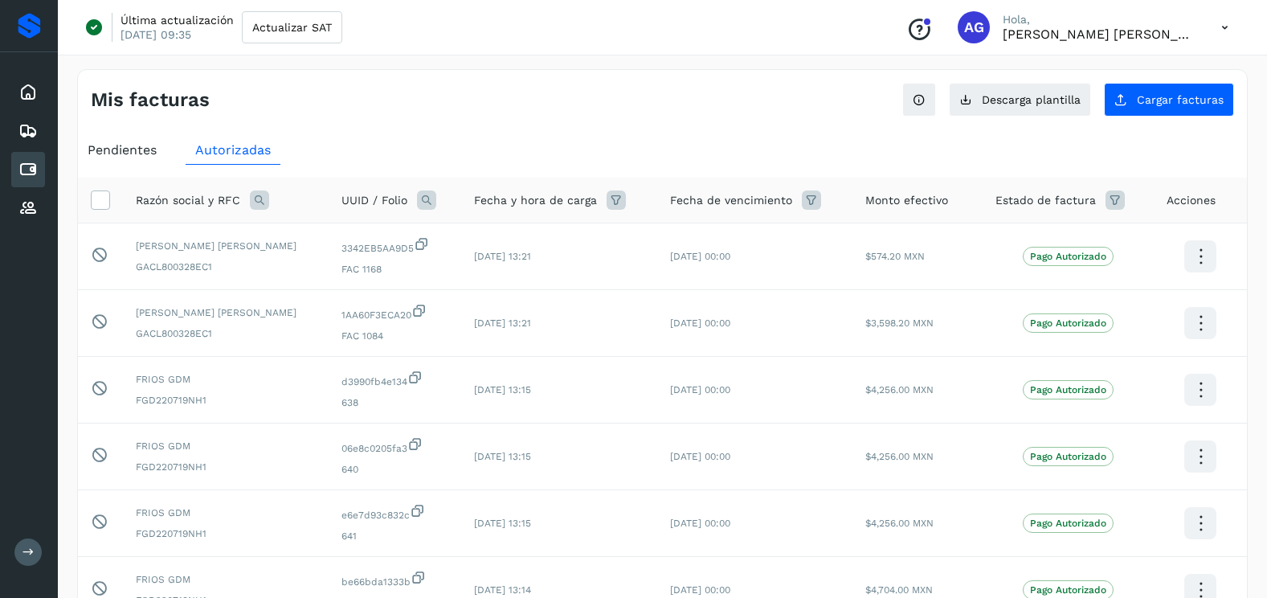
drag, startPoint x: 407, startPoint y: 198, endPoint x: 408, endPoint y: 211, distance: 12.9
click at [417, 198] on icon at bounding box center [426, 199] width 19 height 19
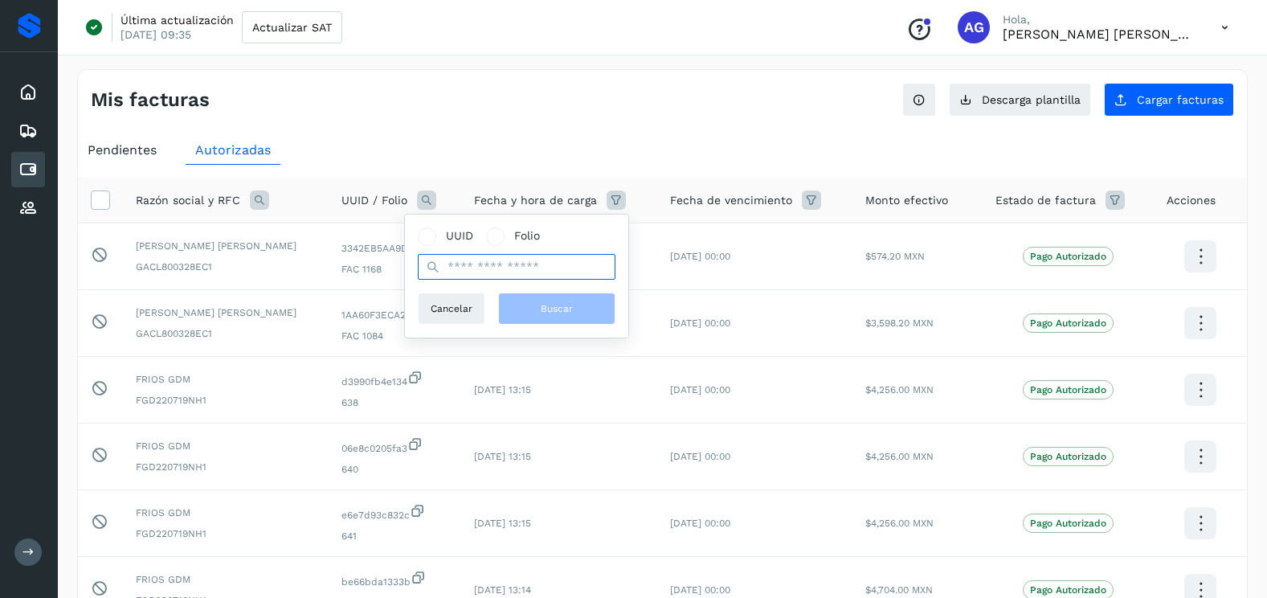
click at [466, 264] on input "text" at bounding box center [517, 267] width 198 height 26
paste input "**********"
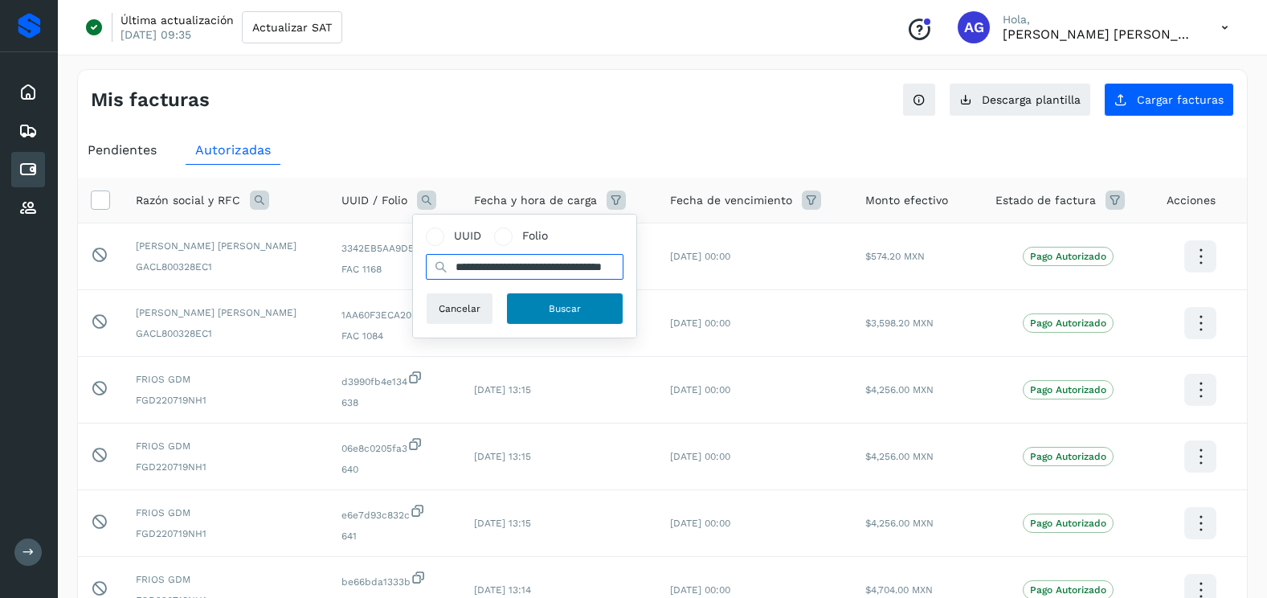
type input "**********"
click at [552, 304] on span "Buscar" at bounding box center [565, 308] width 32 height 14
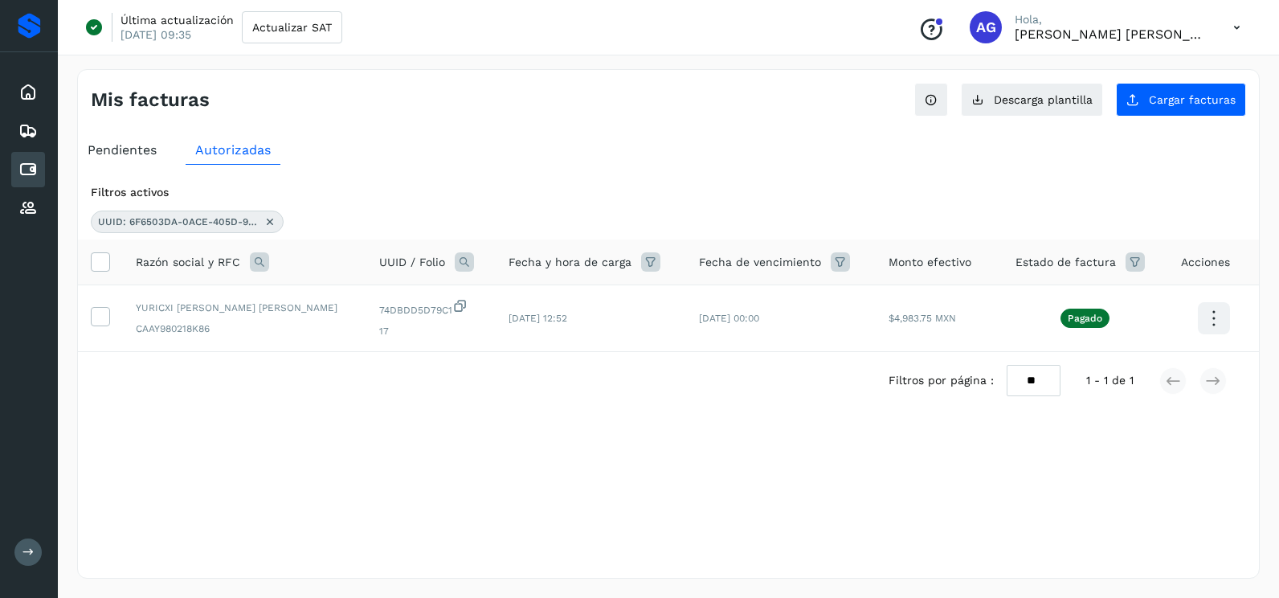
click at [275, 225] on icon at bounding box center [270, 221] width 13 height 13
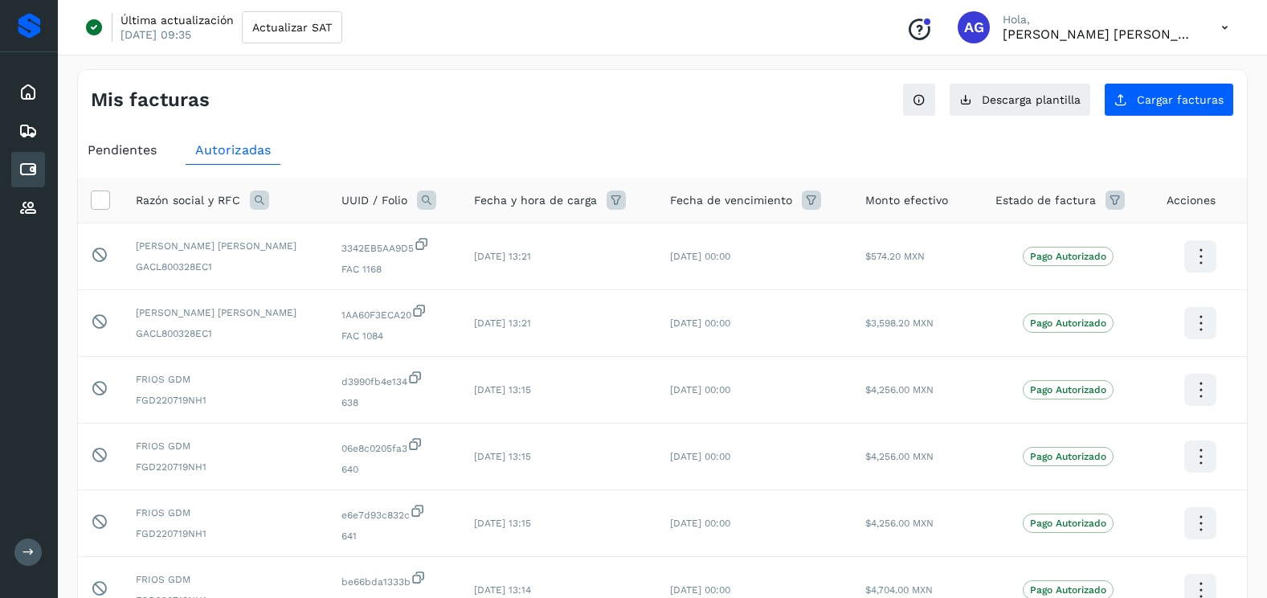
click at [417, 194] on icon at bounding box center [426, 199] width 19 height 19
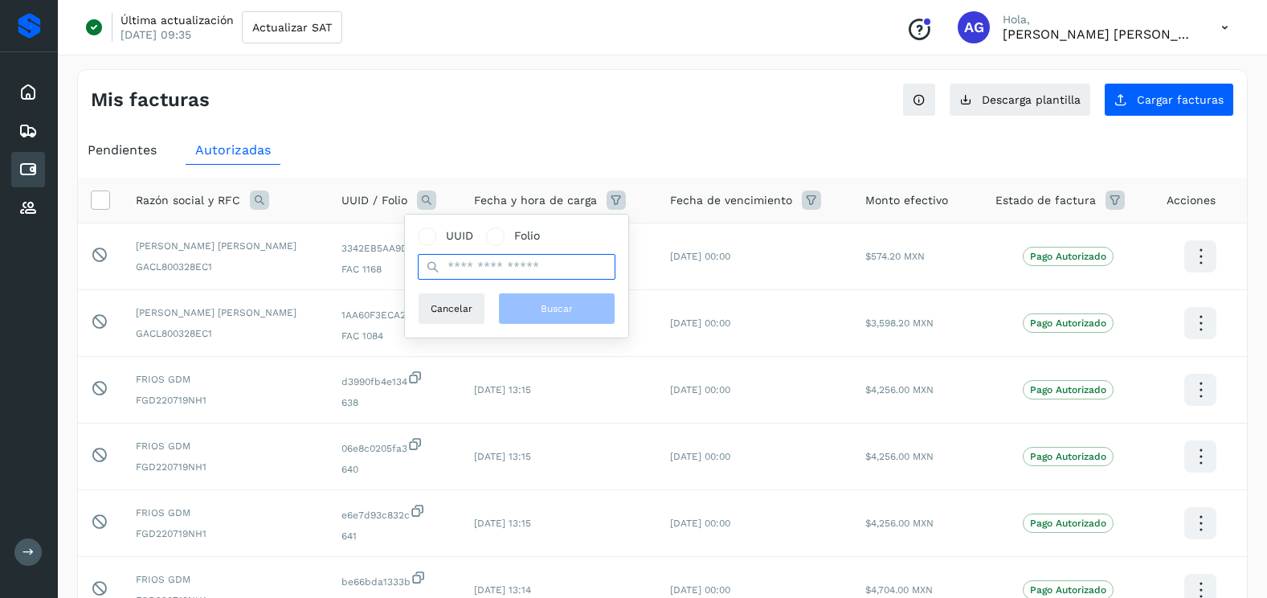
click at [481, 276] on input "text" at bounding box center [517, 267] width 198 height 26
paste input "**********"
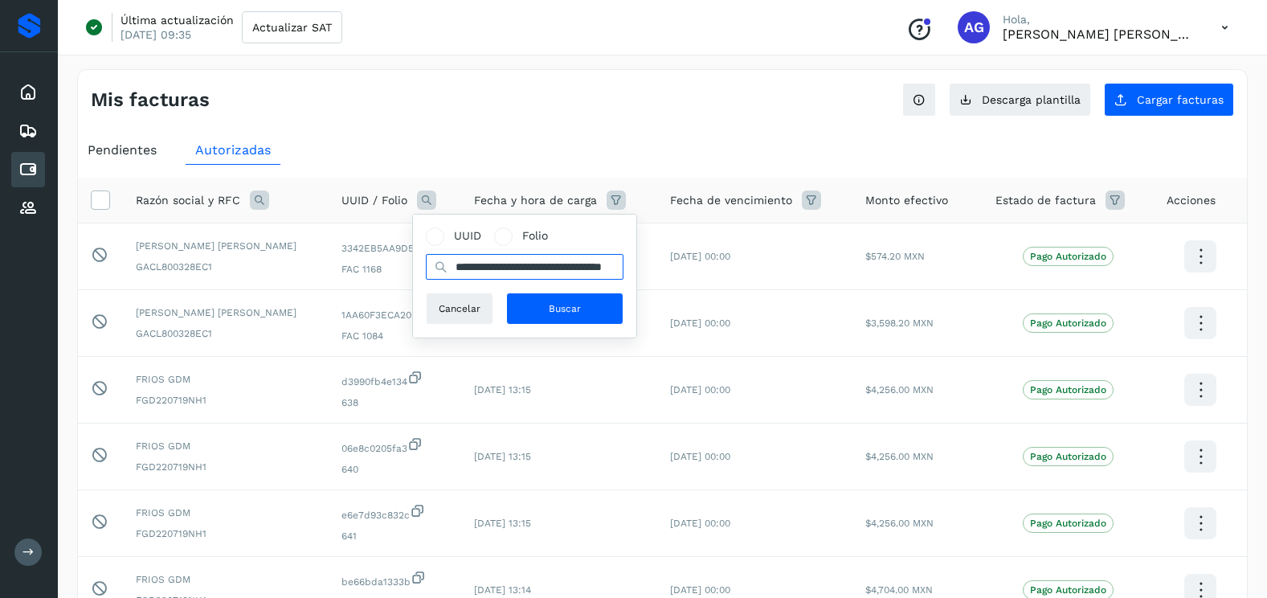
scroll to position [0, 78]
type input "**********"
click at [583, 312] on button "Buscar" at bounding box center [564, 308] width 117 height 32
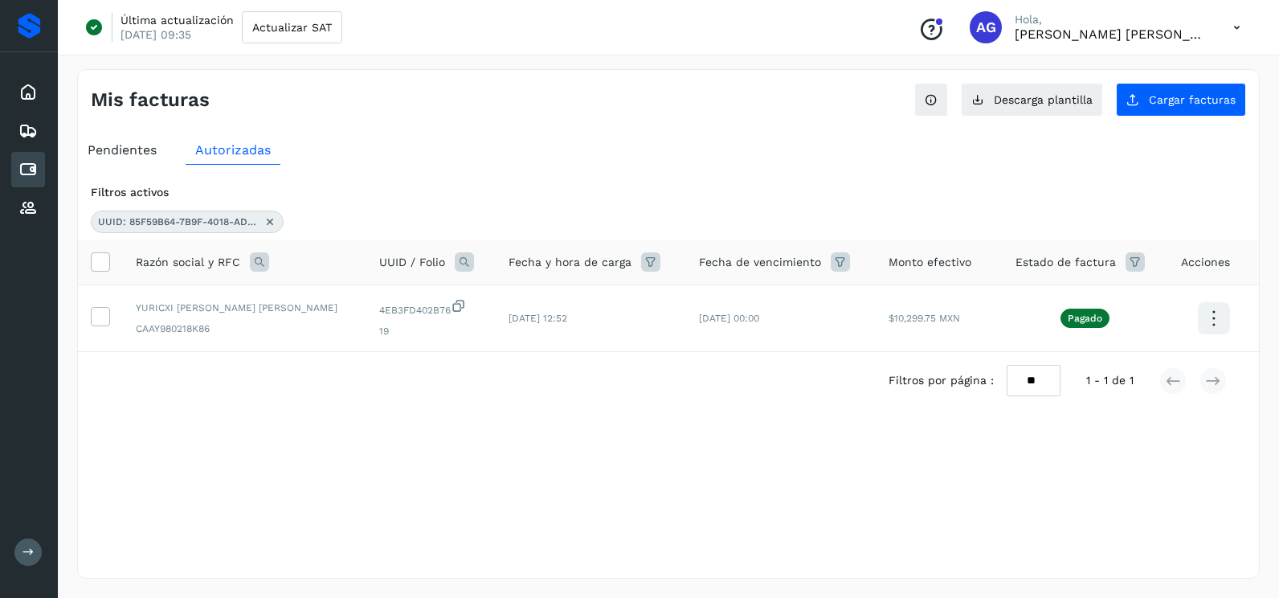
click at [272, 223] on icon at bounding box center [270, 221] width 13 height 13
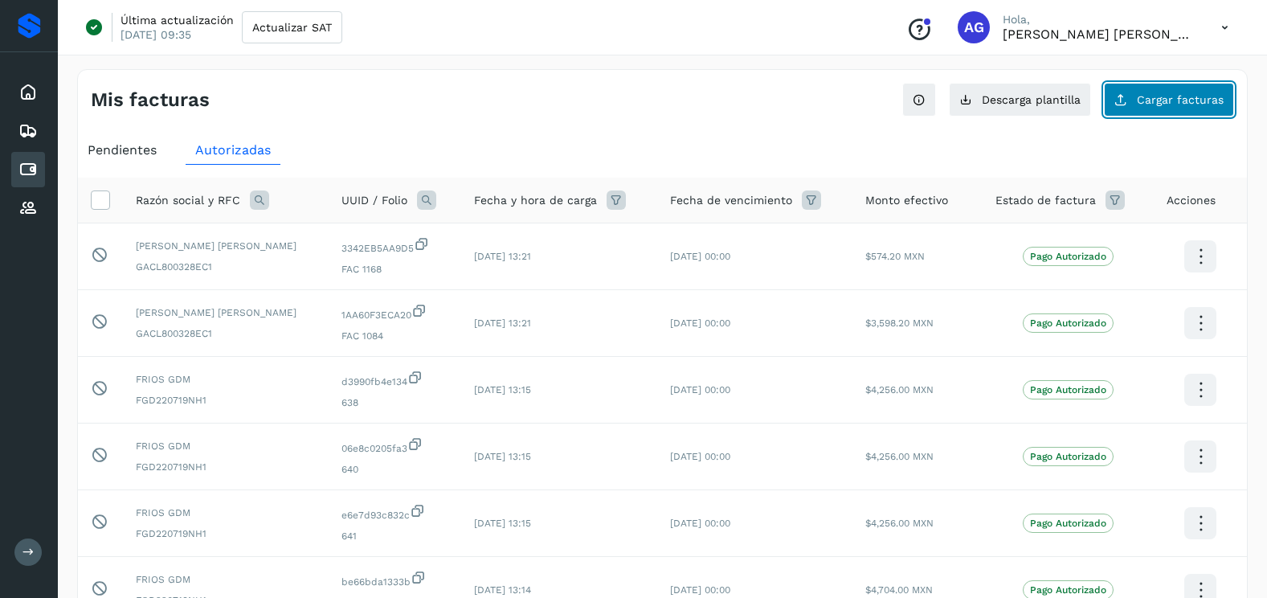
click at [1162, 92] on button "Cargar facturas" at bounding box center [1169, 100] width 130 height 34
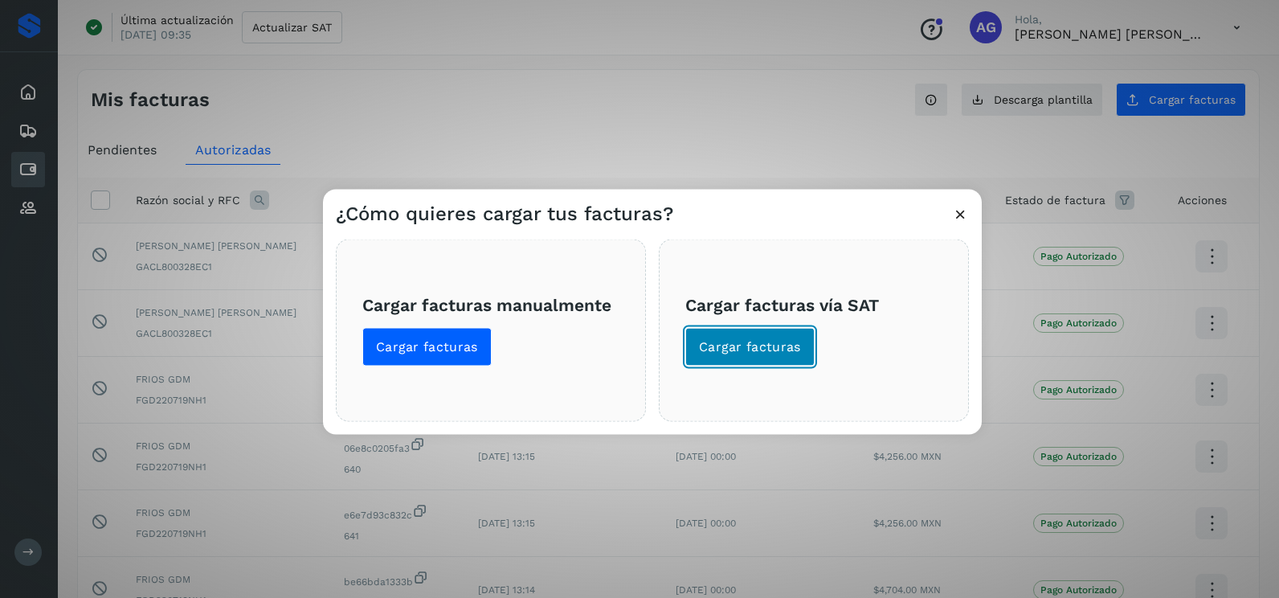
click at [779, 331] on button "Cargar facturas" at bounding box center [749, 347] width 129 height 39
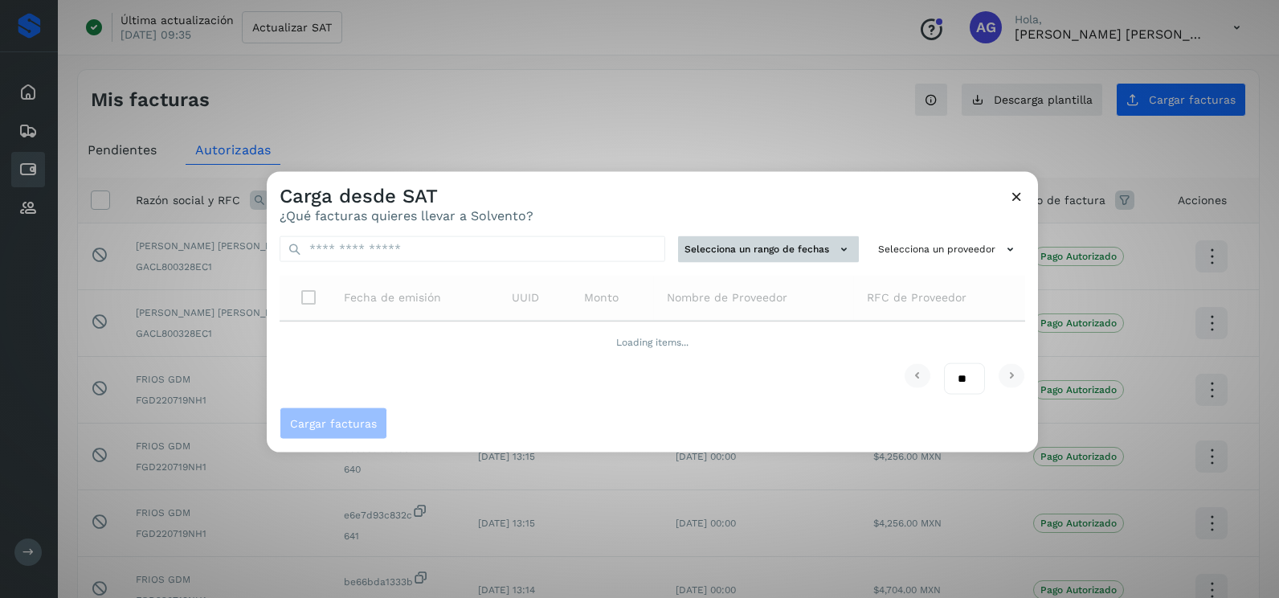
click at [795, 249] on button "Selecciona un rango de fechas" at bounding box center [768, 249] width 181 height 27
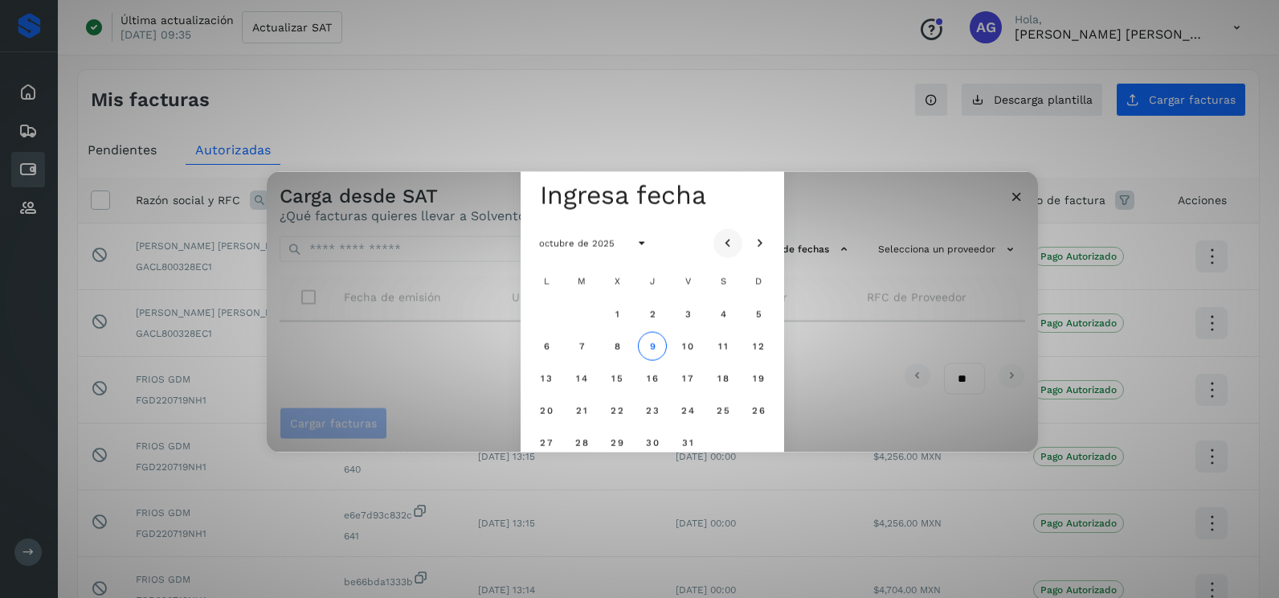
click at [730, 242] on icon "Mes anterior" at bounding box center [728, 243] width 16 height 16
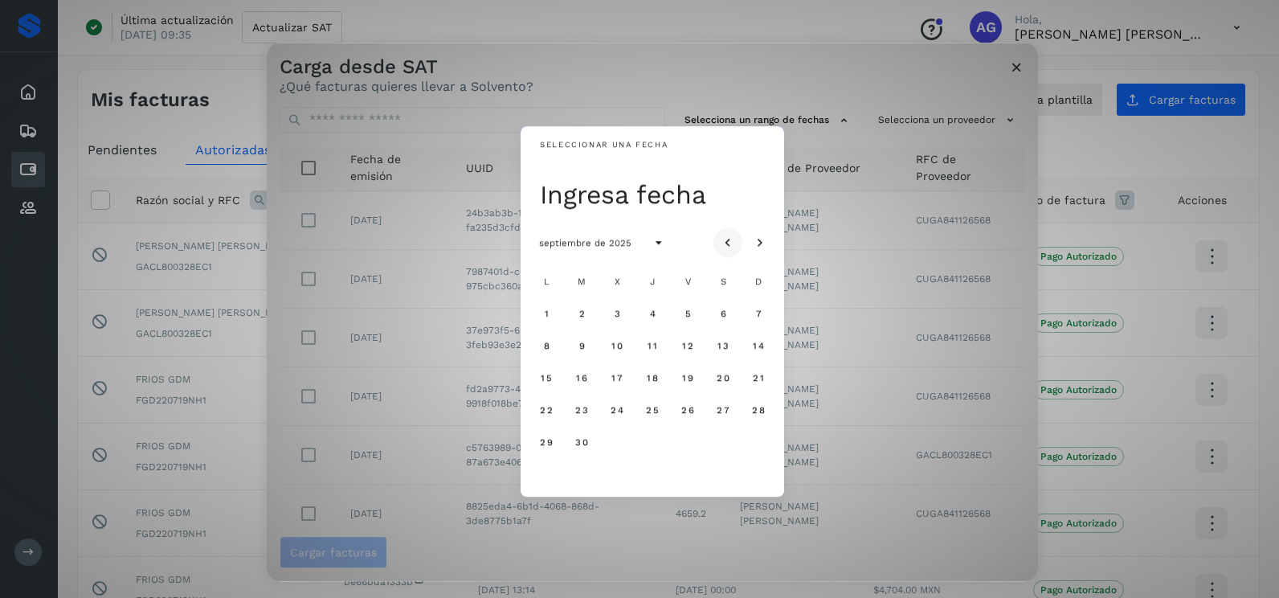
click at [730, 240] on icon "Mes anterior" at bounding box center [728, 243] width 16 height 16
drag, startPoint x: 620, startPoint y: 439, endPoint x: 628, endPoint y: 447, distance: 11.4
click at [619, 439] on span "27" at bounding box center [617, 441] width 14 height 11
click at [660, 449] on button "28" at bounding box center [652, 441] width 29 height 29
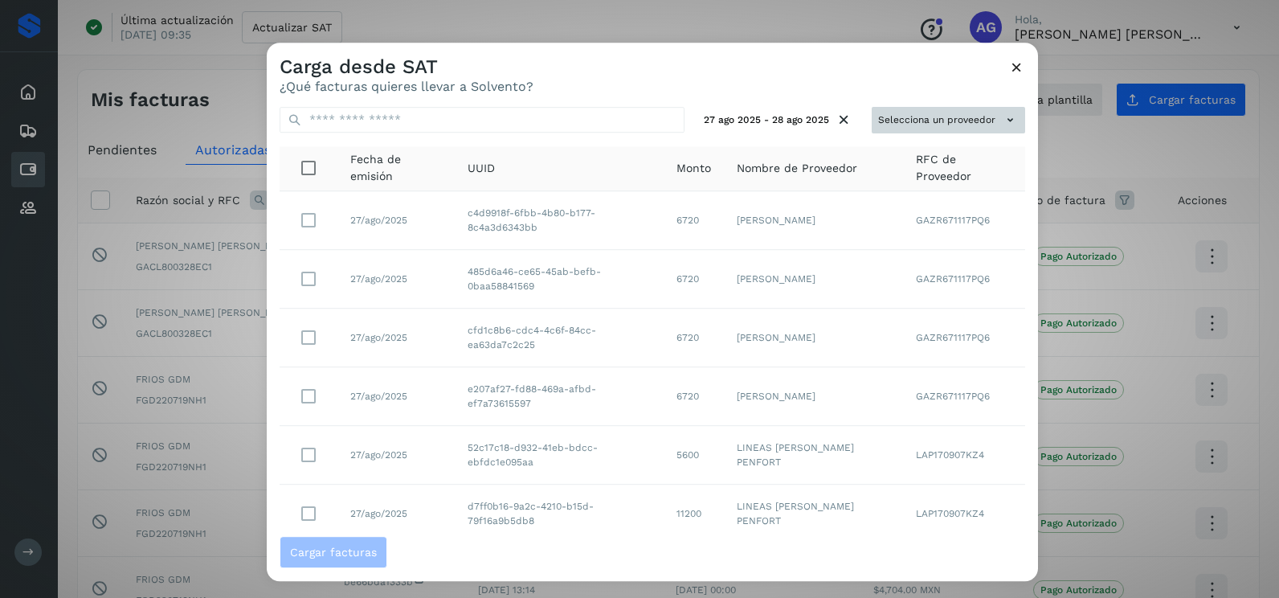
click at [918, 115] on button "Selecciona un proveedor" at bounding box center [948, 120] width 153 height 27
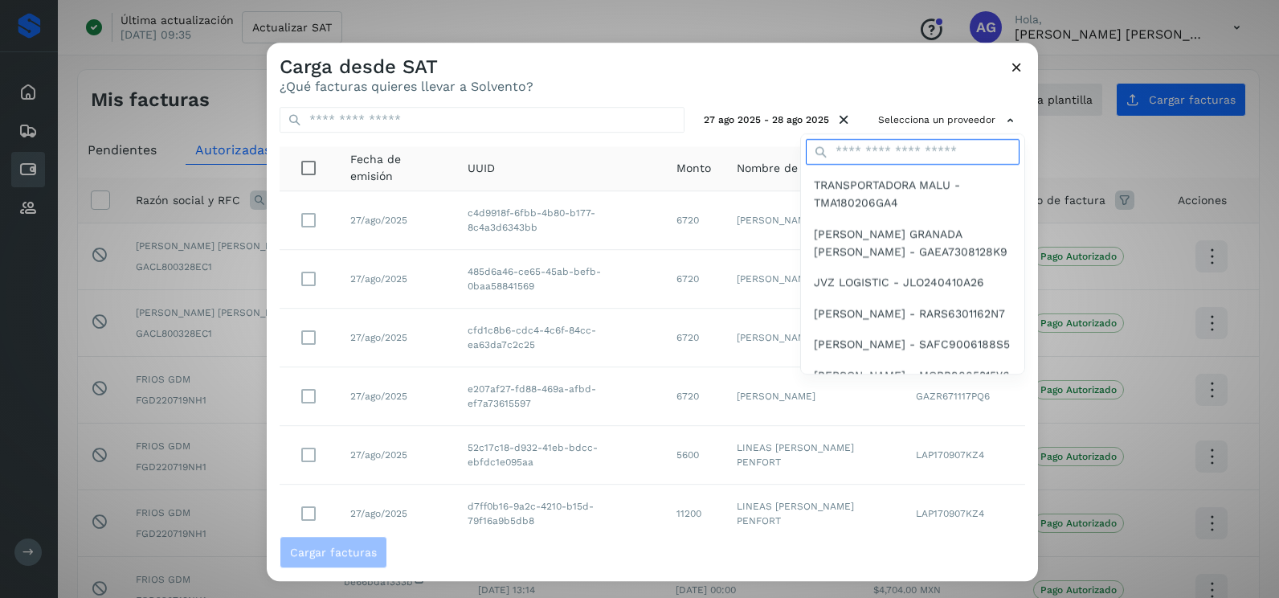
click at [904, 149] on input "text" at bounding box center [913, 152] width 214 height 26
type input "******"
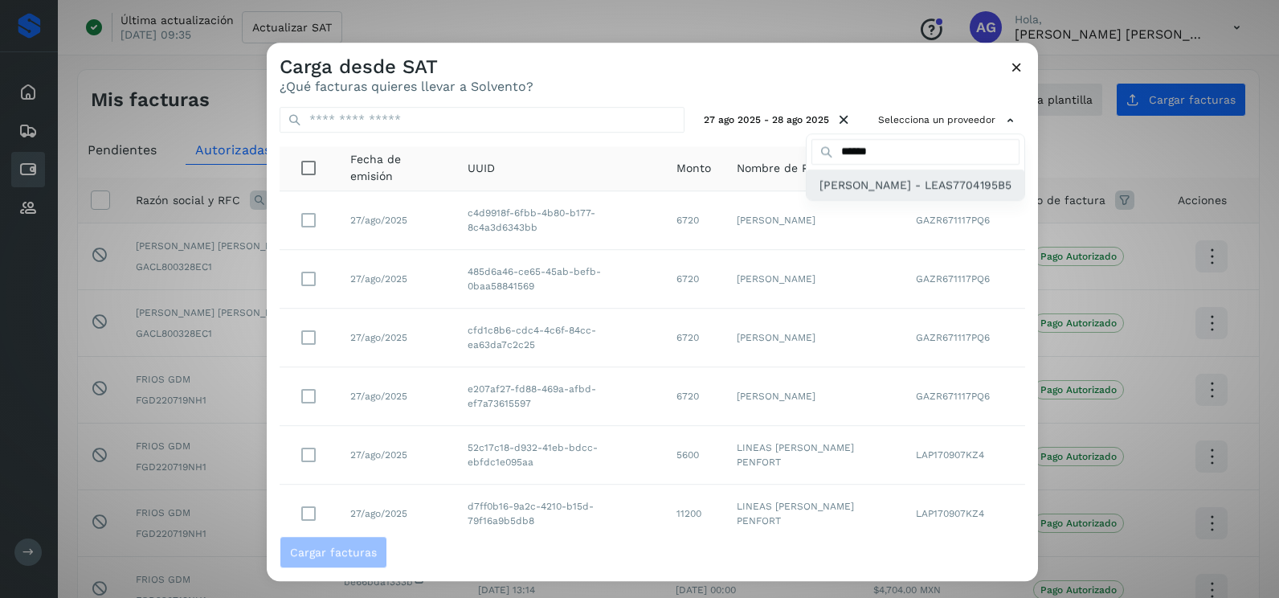
click at [892, 194] on span "[PERSON_NAME] - LEAS7704195B5" at bounding box center [916, 185] width 192 height 18
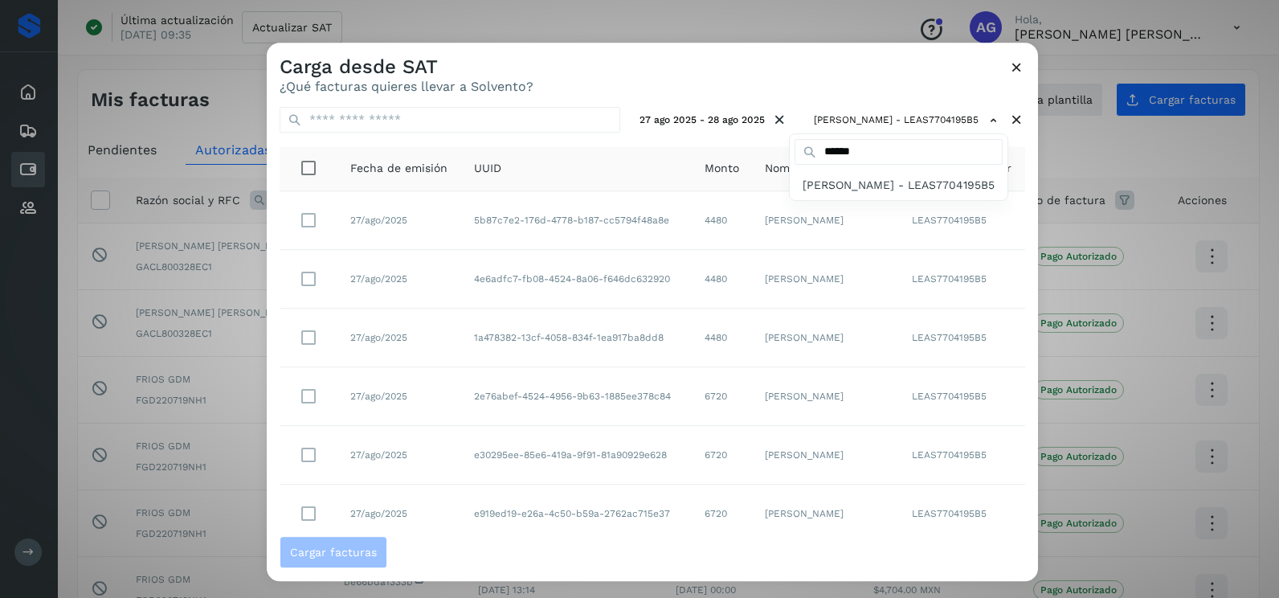
click at [644, 86] on div at bounding box center [906, 342] width 1279 height 598
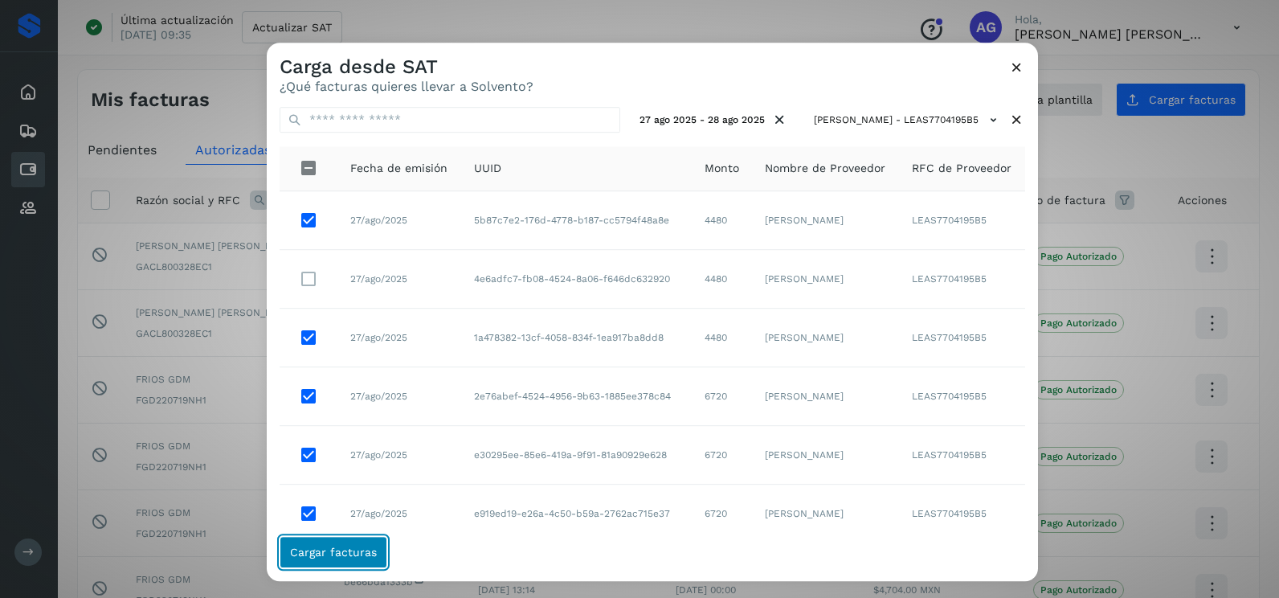
click at [357, 553] on span "Cargar facturas" at bounding box center [333, 551] width 87 height 11
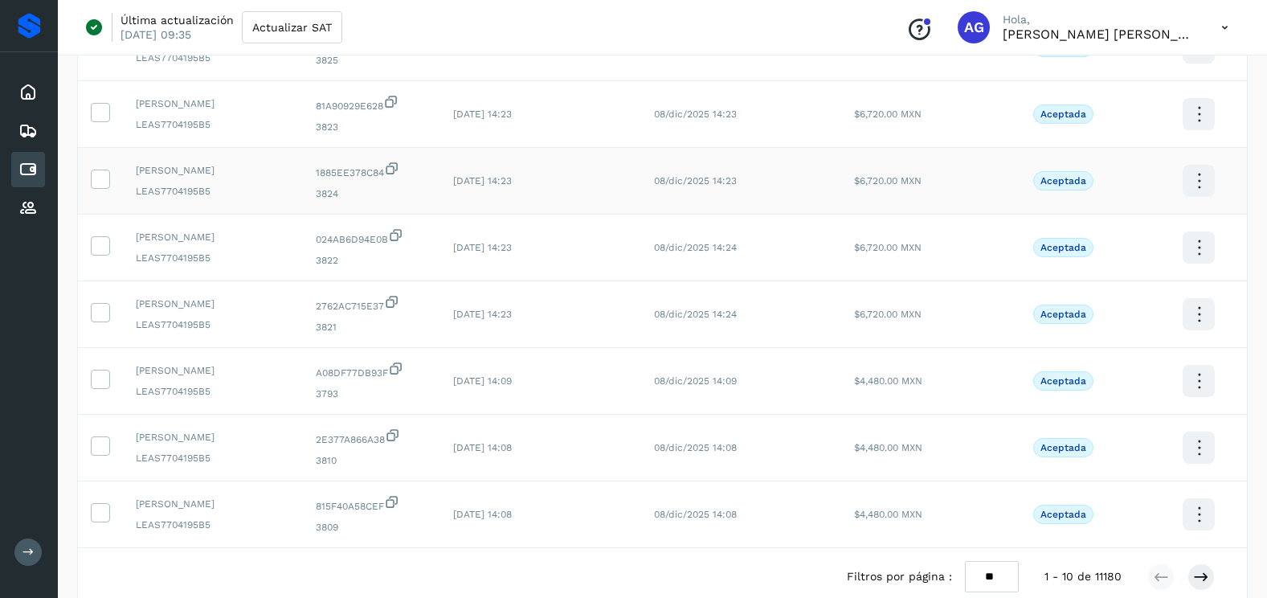
scroll to position [429, 0]
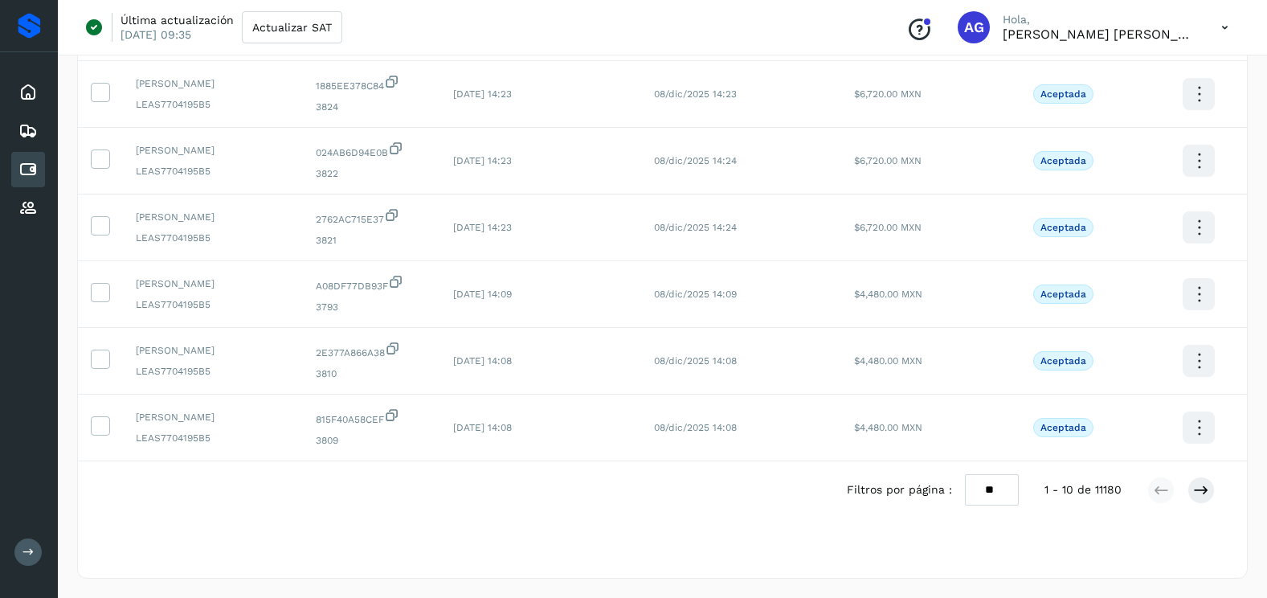
drag, startPoint x: 988, startPoint y: 490, endPoint x: 993, endPoint y: 504, distance: 14.5
click at [988, 490] on select "** ** **" at bounding box center [992, 489] width 54 height 31
select select "**"
click at [965, 474] on select "** ** **" at bounding box center [992, 489] width 54 height 31
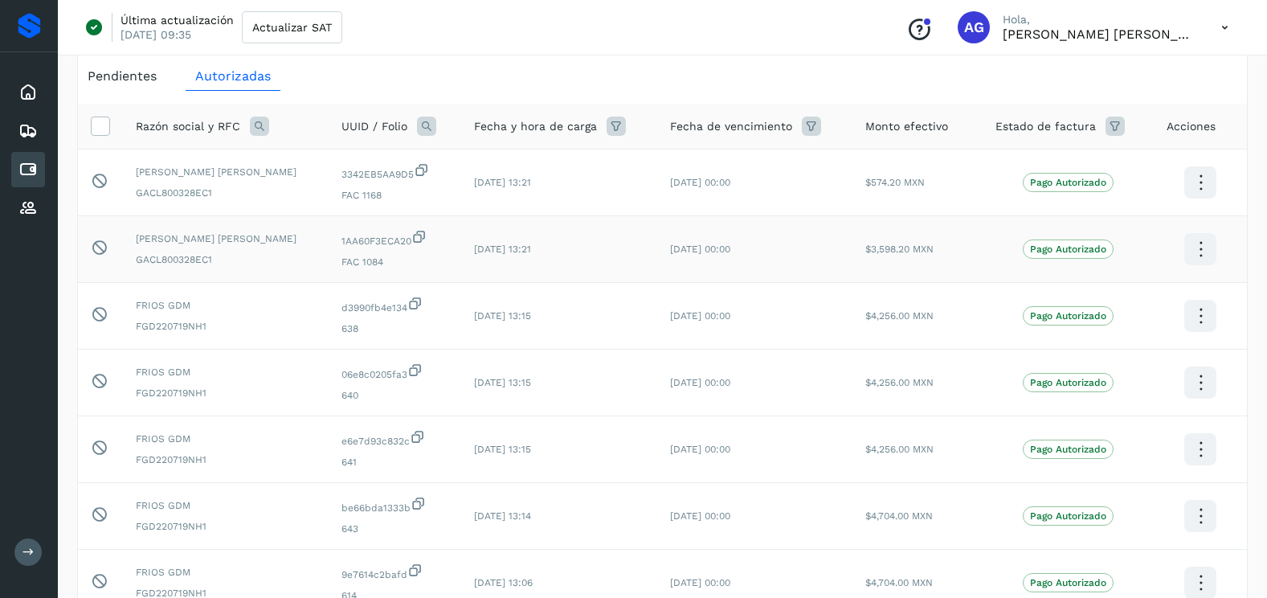
scroll to position [0, 0]
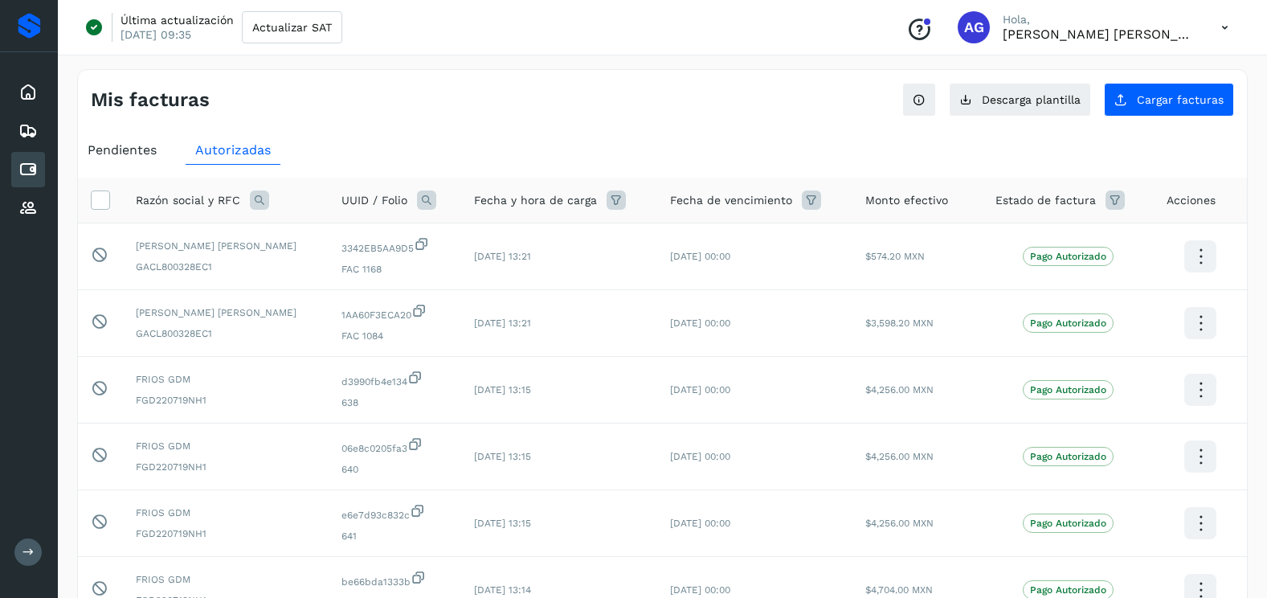
click at [131, 145] on span "Pendientes" at bounding box center [122, 149] width 69 height 15
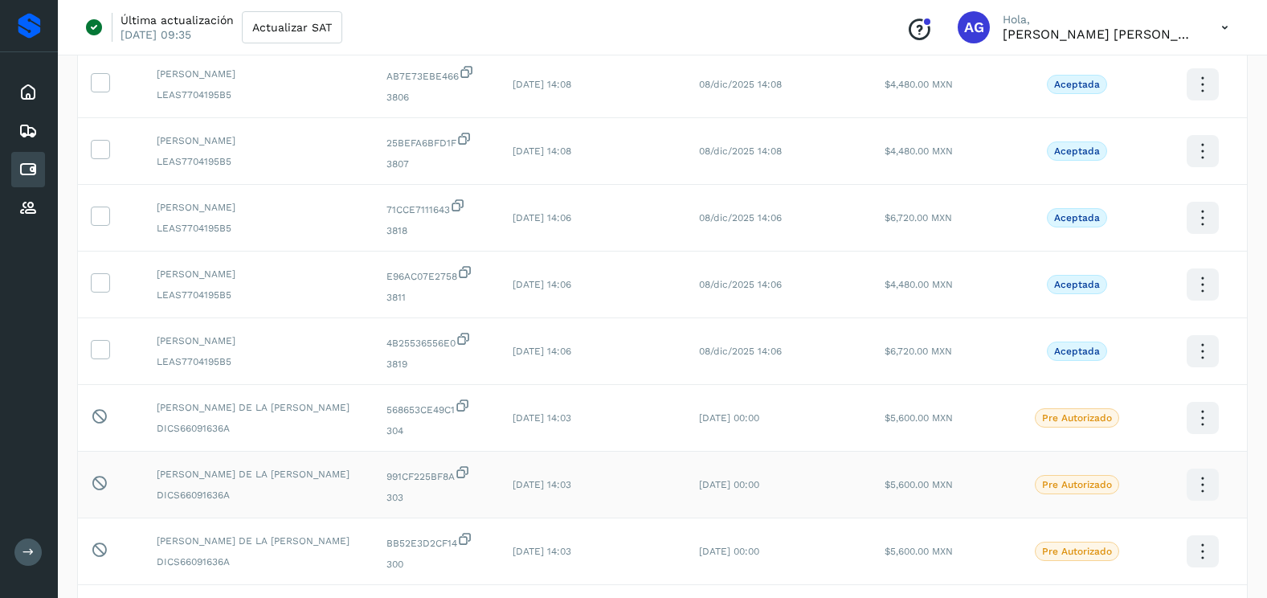
scroll to position [867, 0]
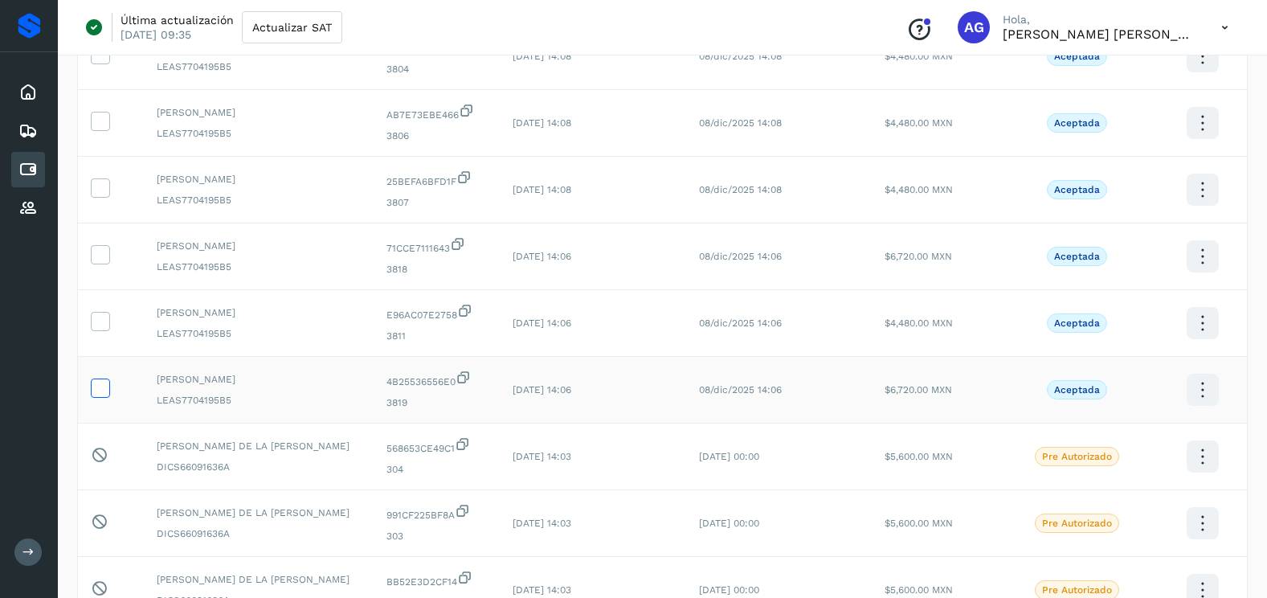
click at [99, 390] on icon at bounding box center [100, 386] width 17 height 17
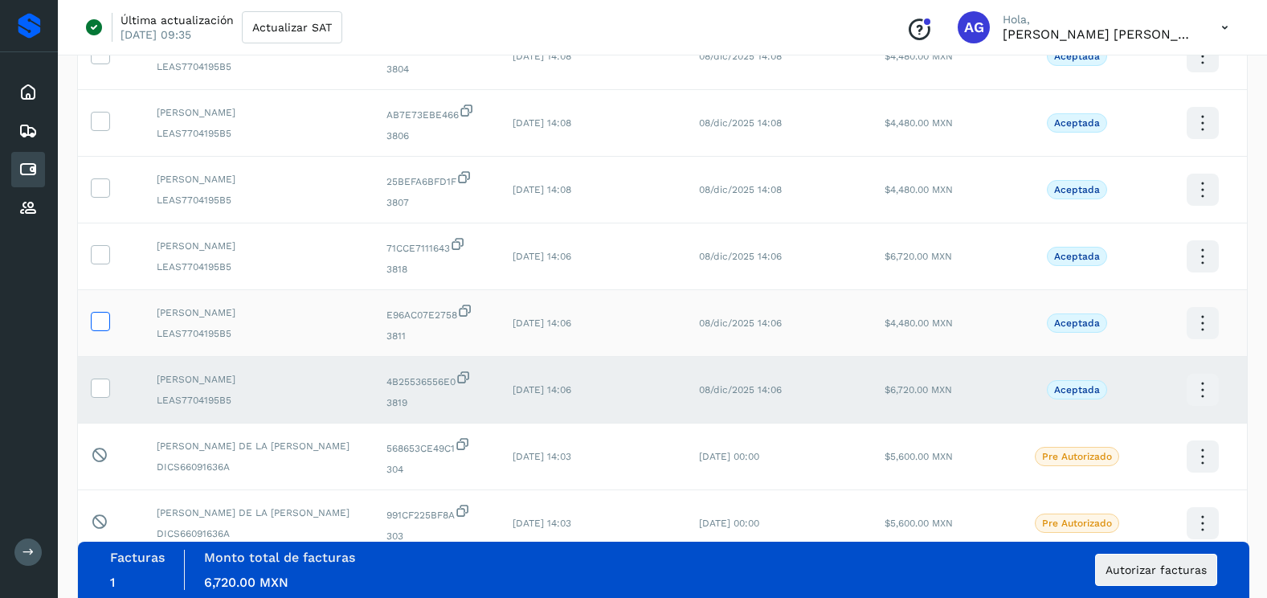
drag, startPoint x: 104, startPoint y: 322, endPoint x: 97, endPoint y: 264, distance: 59.0
click at [104, 321] on icon at bounding box center [100, 320] width 17 height 17
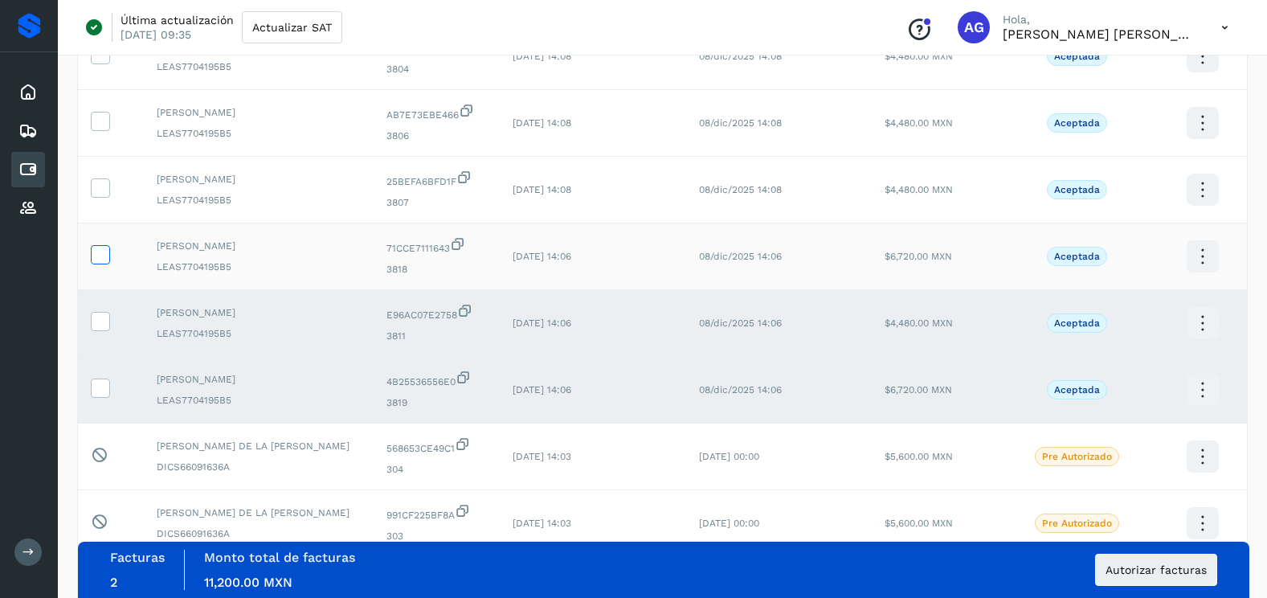
click at [96, 257] on icon at bounding box center [100, 253] width 17 height 17
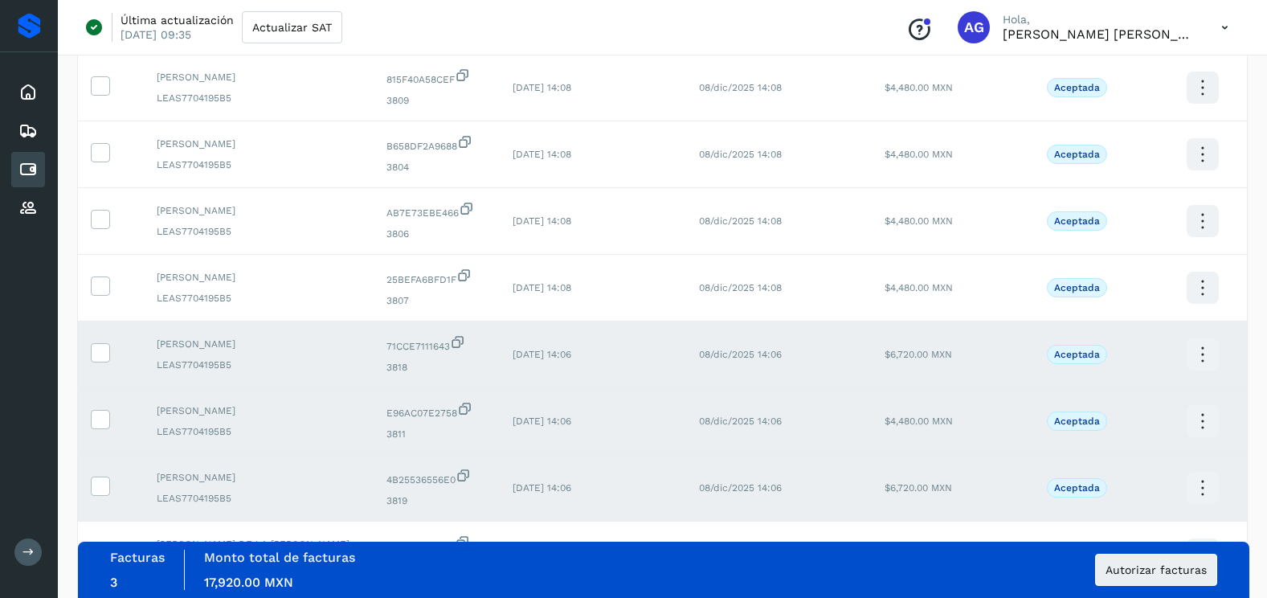
scroll to position [626, 0]
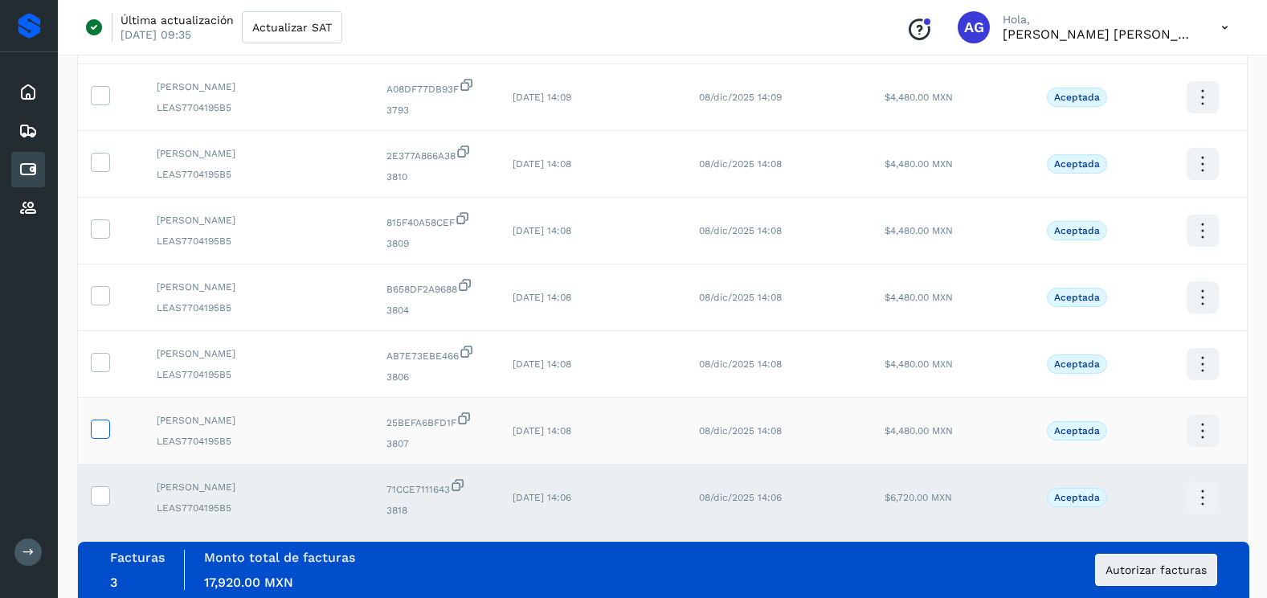
click at [108, 424] on icon at bounding box center [100, 427] width 17 height 17
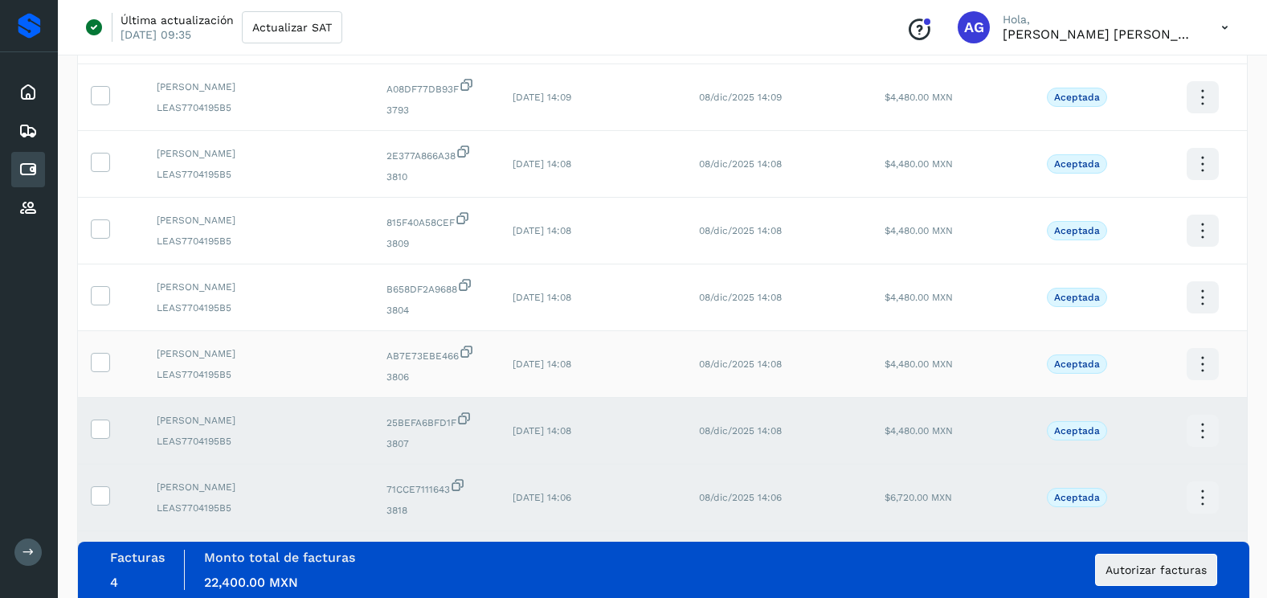
drag, startPoint x: 102, startPoint y: 365, endPoint x: 102, endPoint y: 346, distance: 19.3
click at [102, 350] on td at bounding box center [111, 364] width 66 height 67
drag, startPoint x: 102, startPoint y: 346, endPoint x: 102, endPoint y: 290, distance: 55.4
click at [102, 290] on icon at bounding box center [100, 294] width 17 height 17
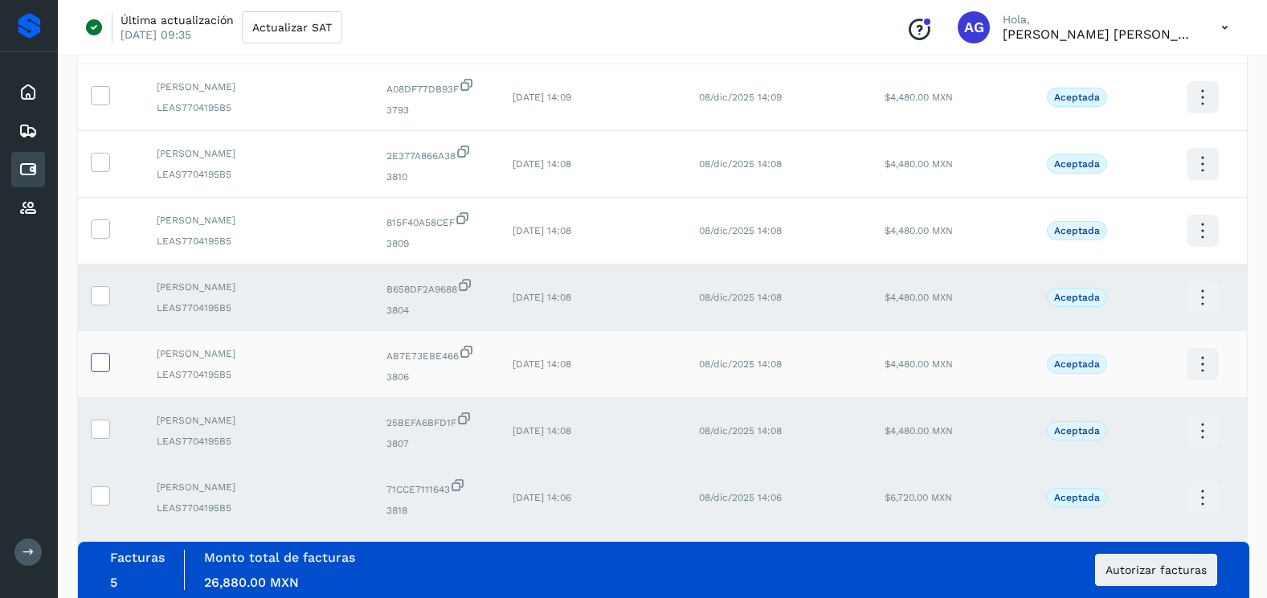
click at [102, 370] on span at bounding box center [100, 365] width 17 height 11
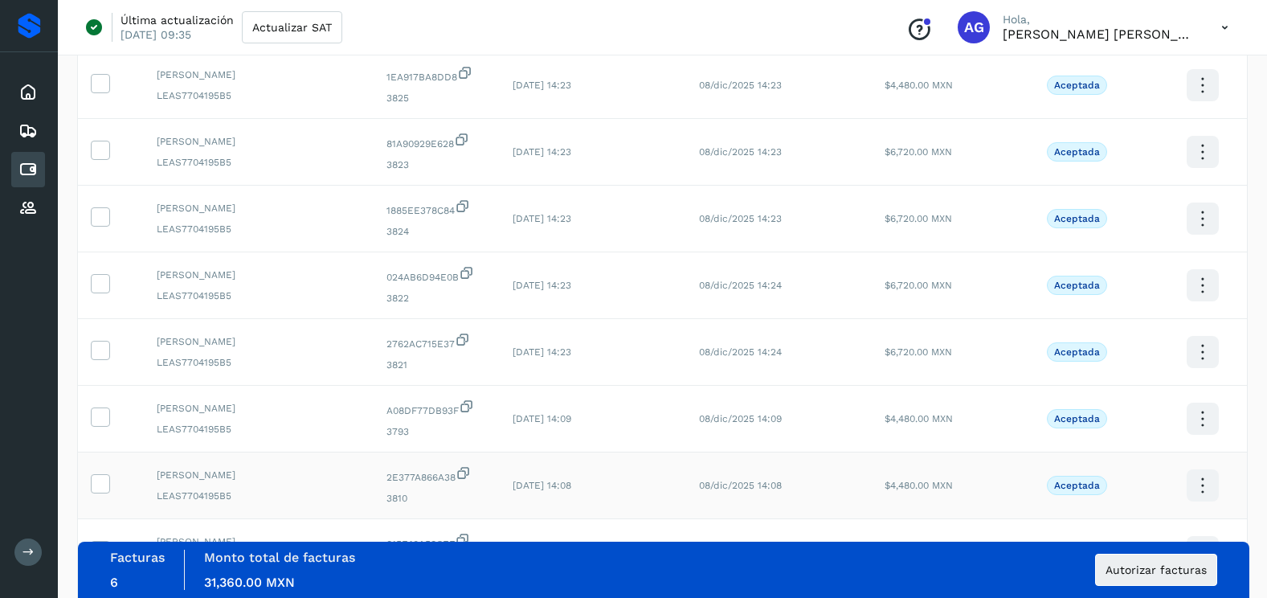
scroll to position [385, 0]
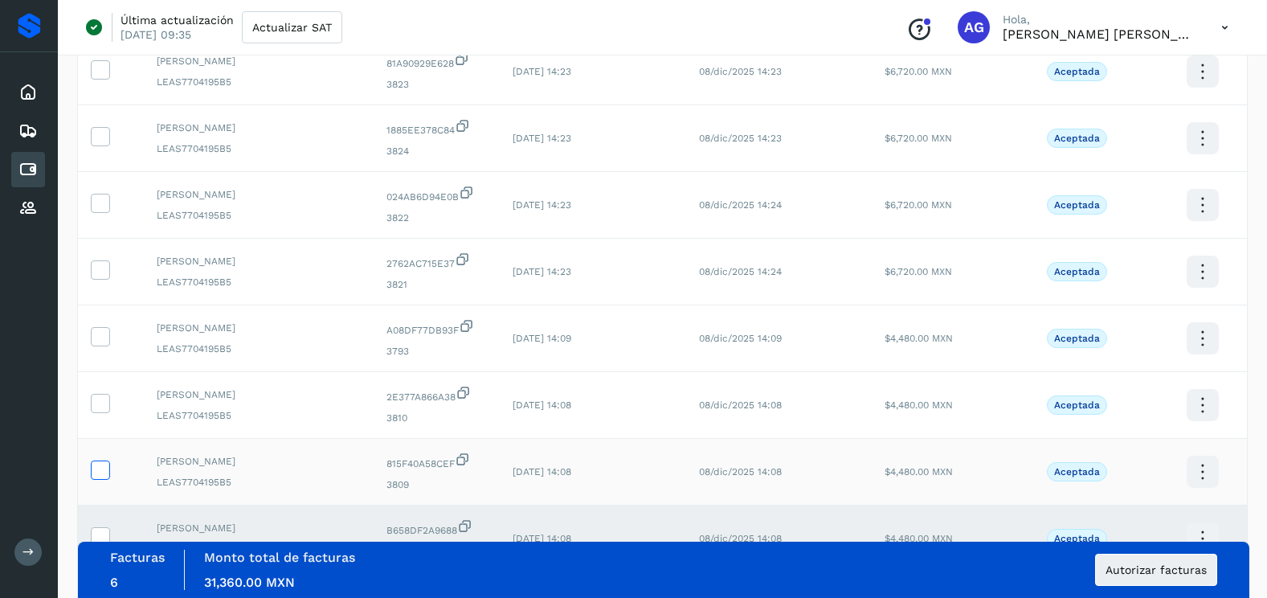
click at [103, 464] on icon at bounding box center [100, 468] width 17 height 17
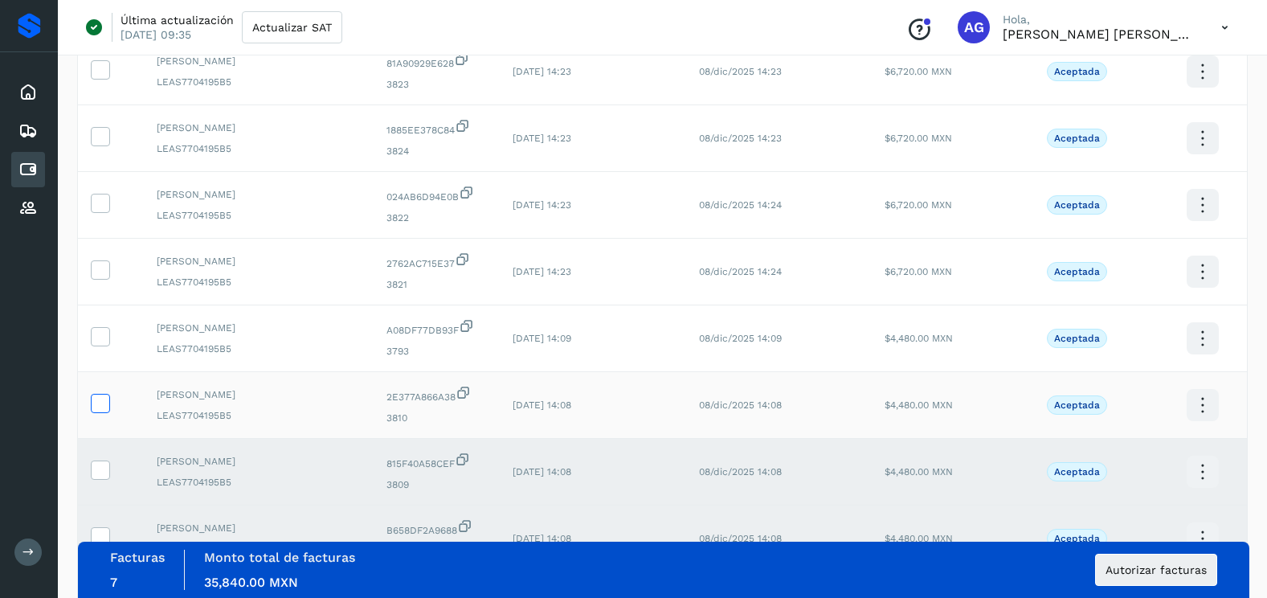
click at [105, 407] on icon at bounding box center [100, 402] width 17 height 17
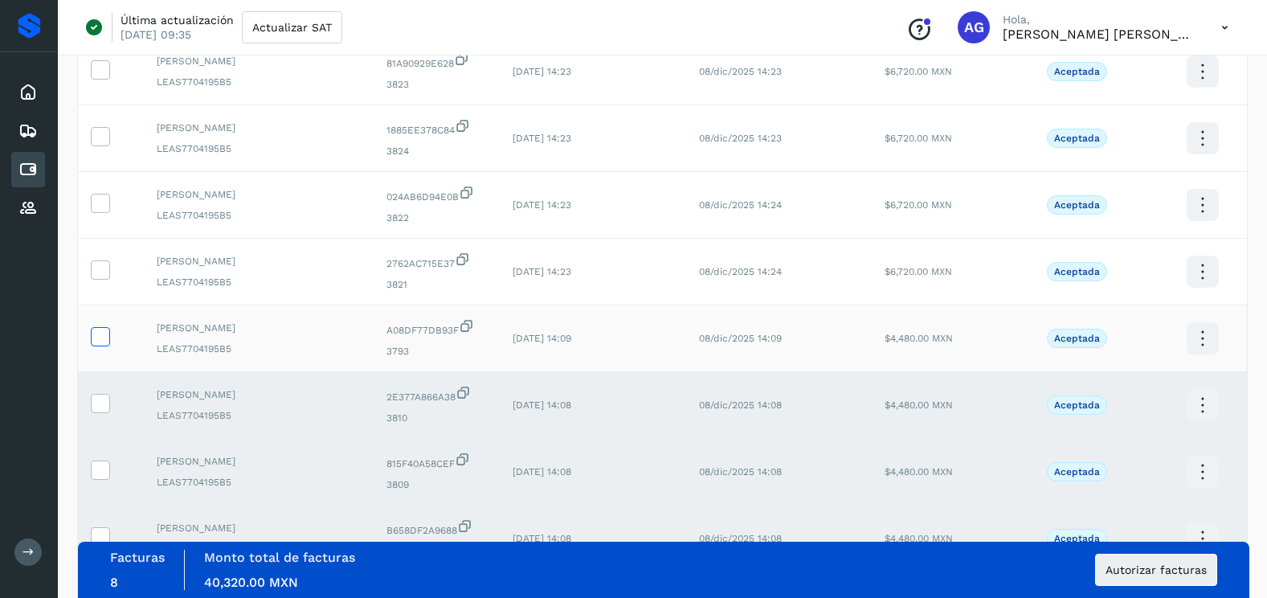
click at [105, 342] on icon at bounding box center [100, 335] width 17 height 17
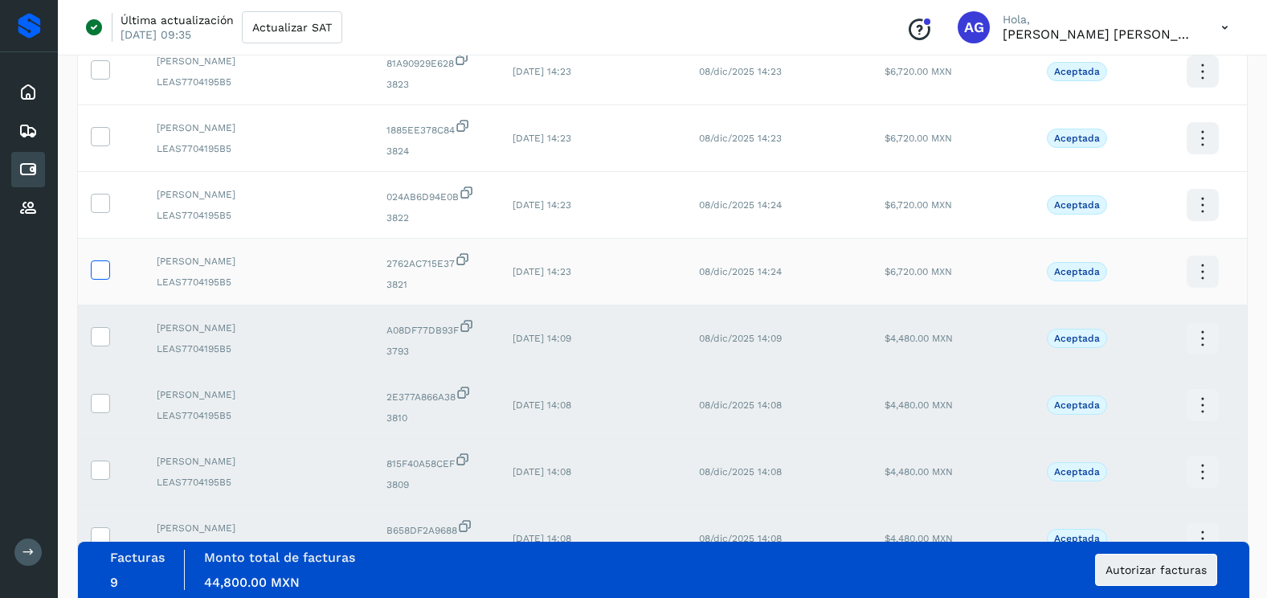
click at [100, 279] on label at bounding box center [100, 269] width 19 height 19
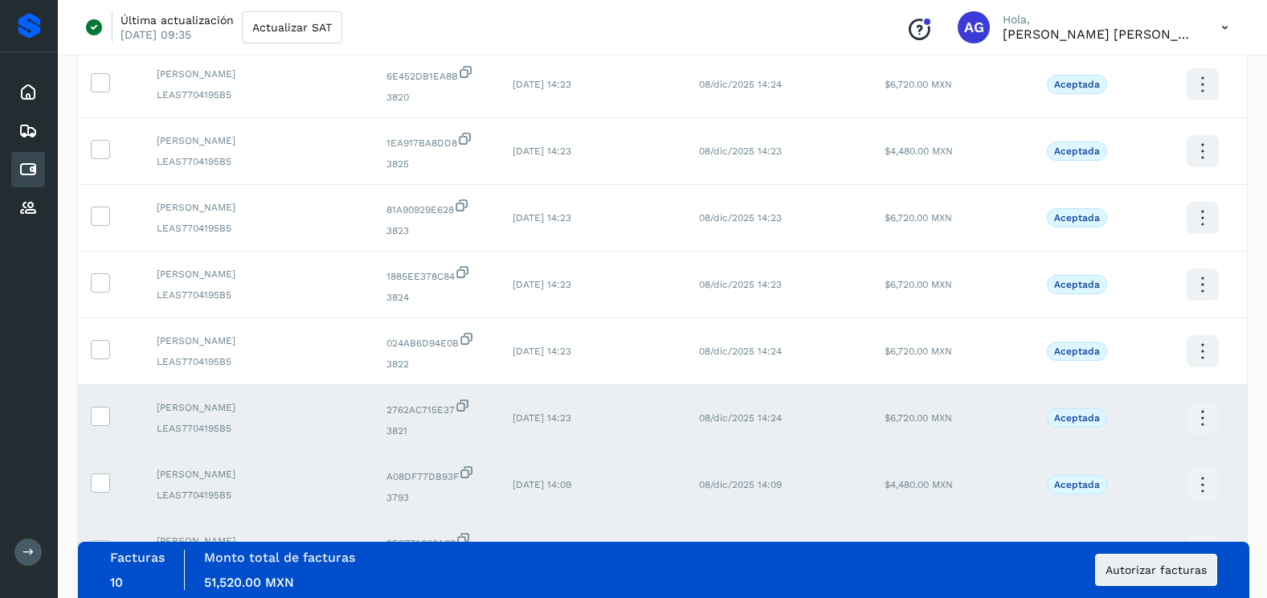
scroll to position [224, 0]
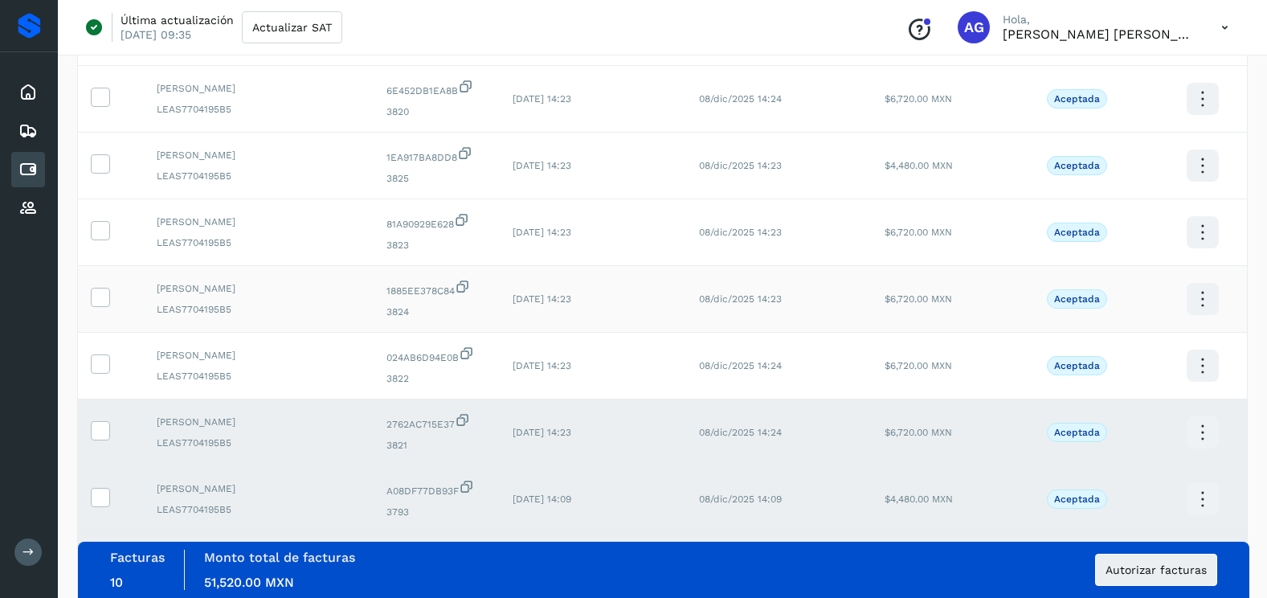
drag, startPoint x: 98, startPoint y: 373, endPoint x: 100, endPoint y: 311, distance: 61.9
click at [98, 370] on label at bounding box center [100, 363] width 19 height 19
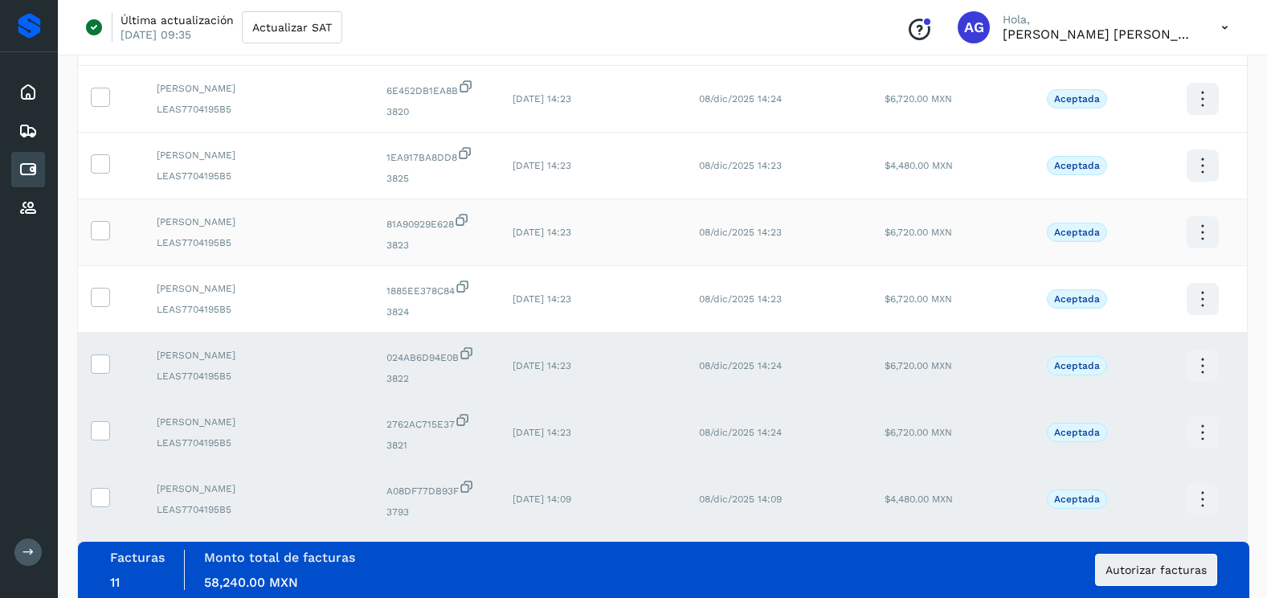
drag, startPoint x: 100, startPoint y: 307, endPoint x: 100, endPoint y: 252, distance: 54.6
click at [100, 305] on label at bounding box center [100, 297] width 19 height 19
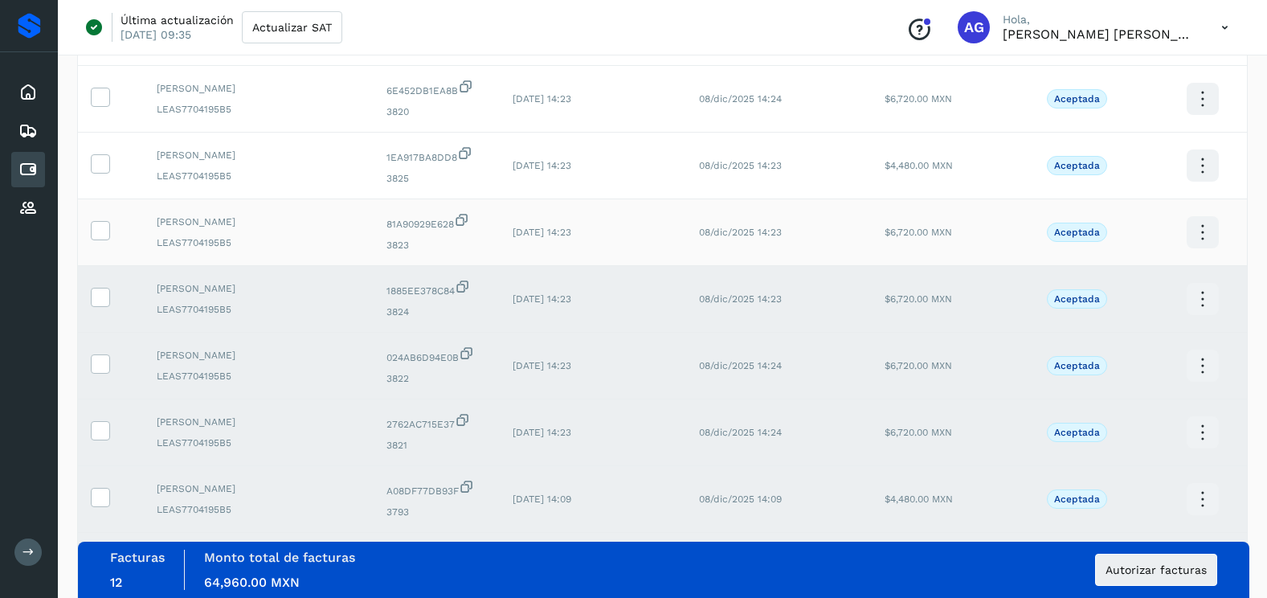
click at [102, 211] on td at bounding box center [111, 232] width 66 height 67
click at [103, 225] on icon at bounding box center [100, 229] width 17 height 17
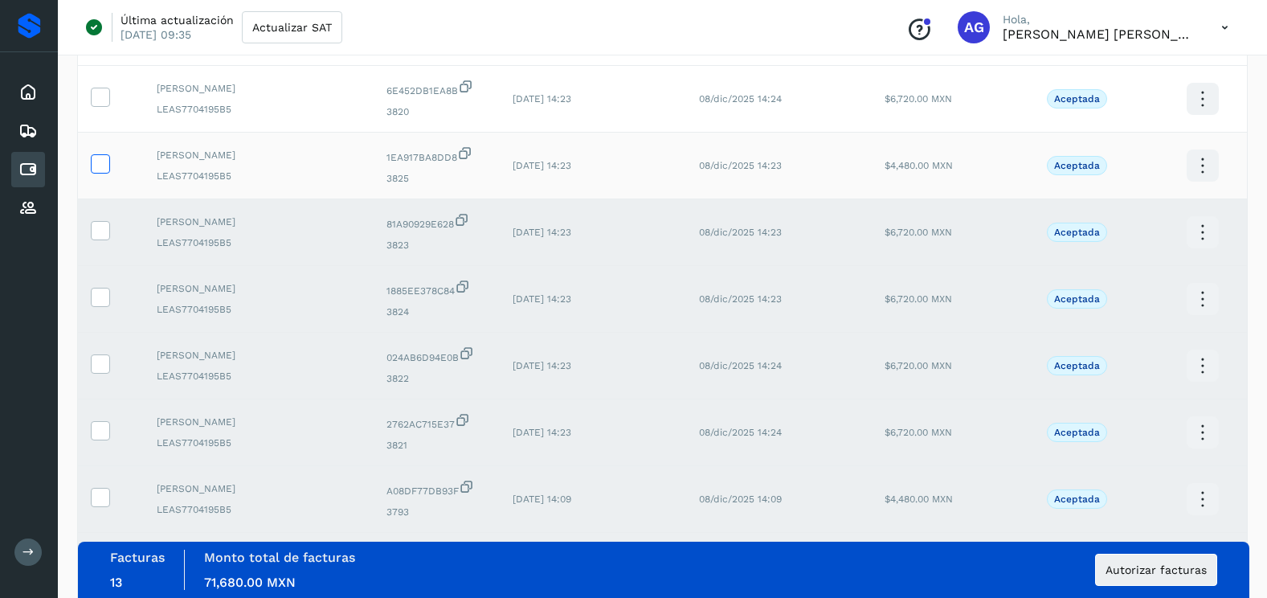
click at [106, 167] on icon at bounding box center [100, 162] width 17 height 17
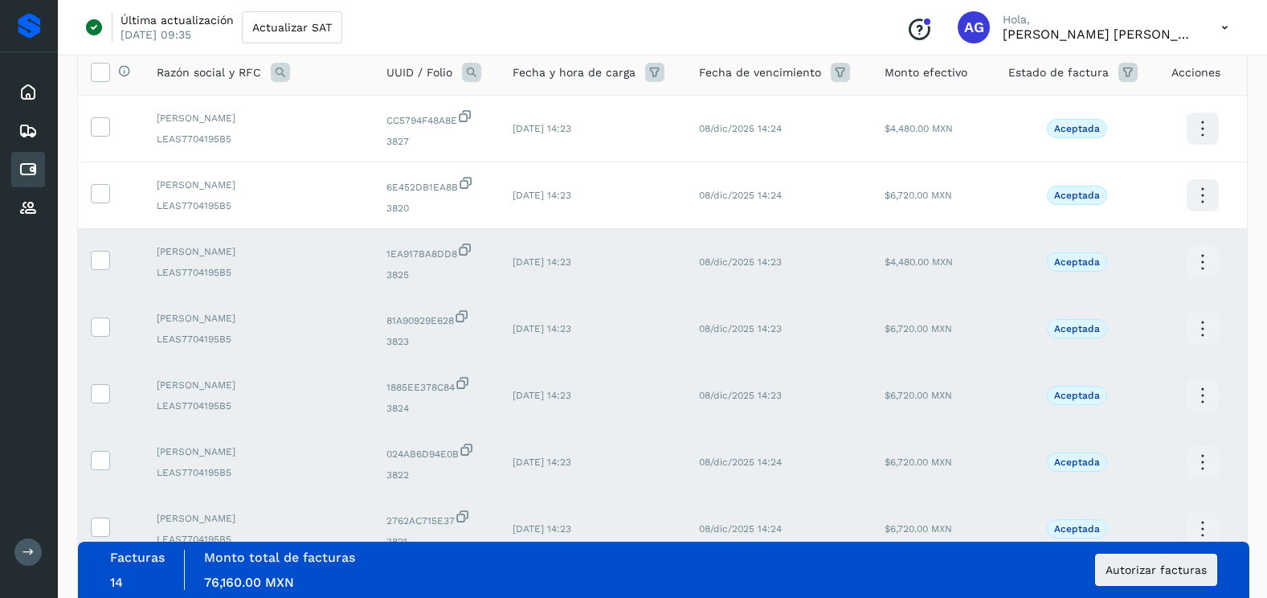
scroll to position [0, 0]
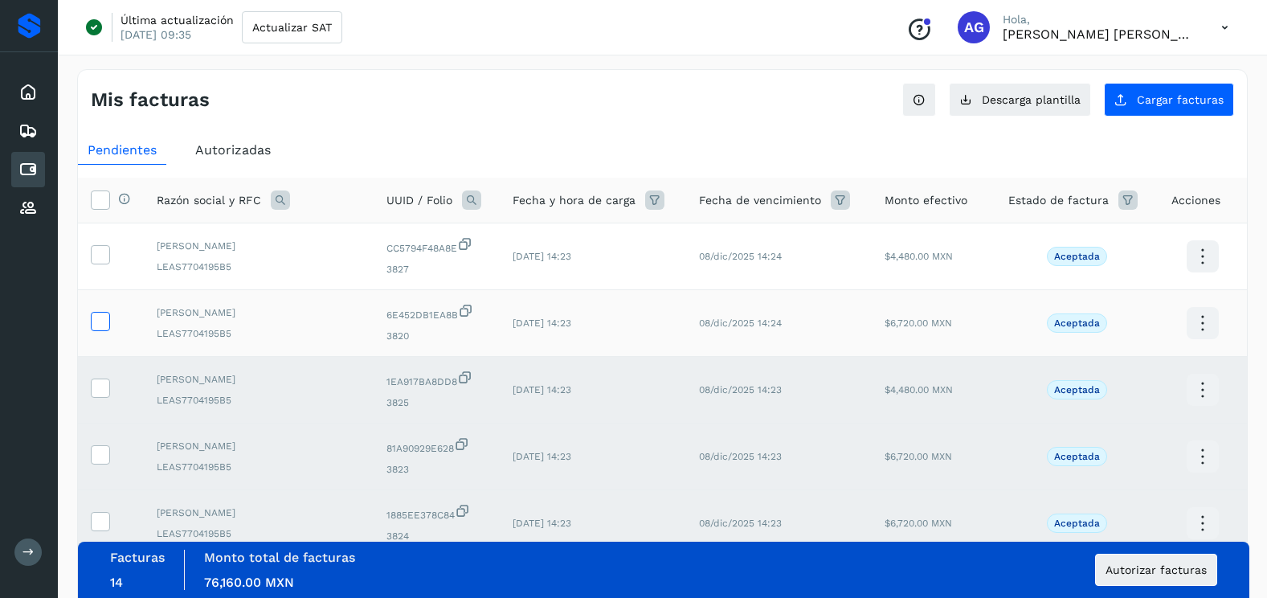
click at [107, 319] on icon at bounding box center [100, 320] width 17 height 17
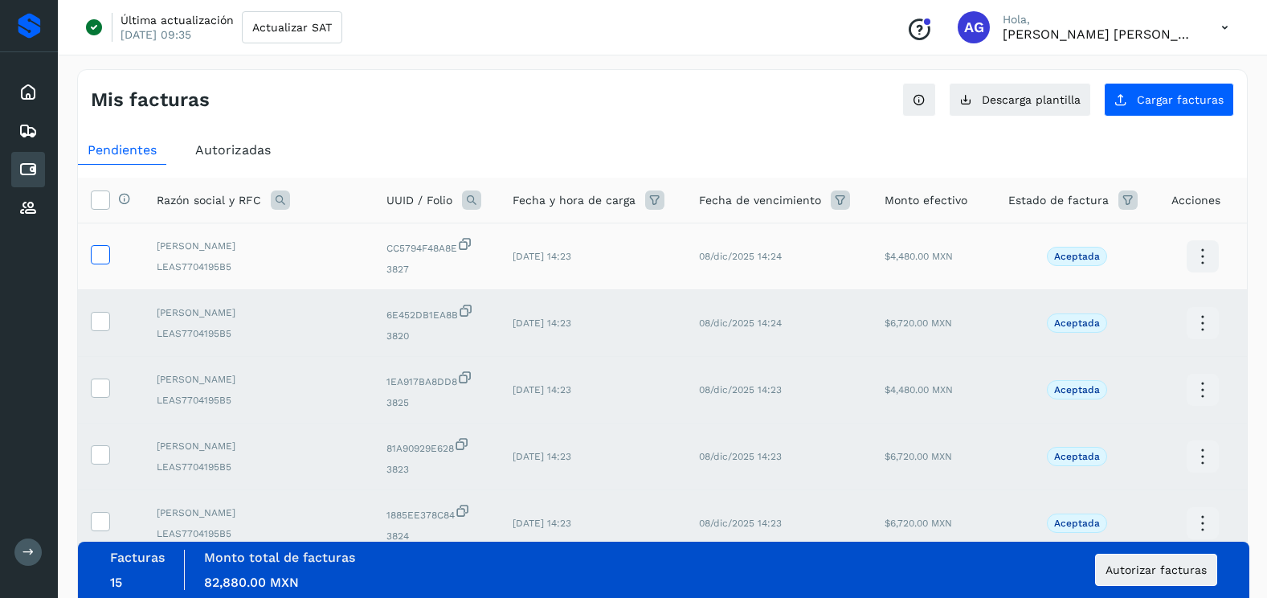
click at [104, 246] on icon at bounding box center [100, 253] width 17 height 17
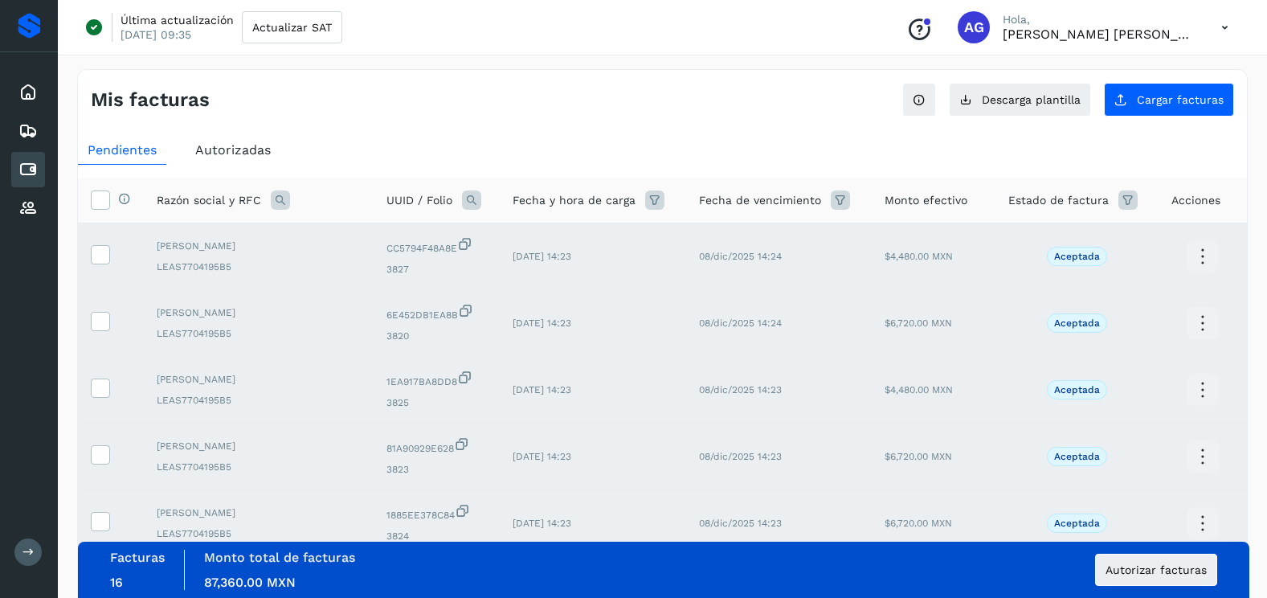
click at [1172, 587] on div "Facturas 16 Monto total de facturas Monto total 87,360.00 MXN Autorizar facturas" at bounding box center [663, 570] width 1107 height 40
click at [1164, 575] on span "Autorizar facturas" at bounding box center [1156, 569] width 101 height 11
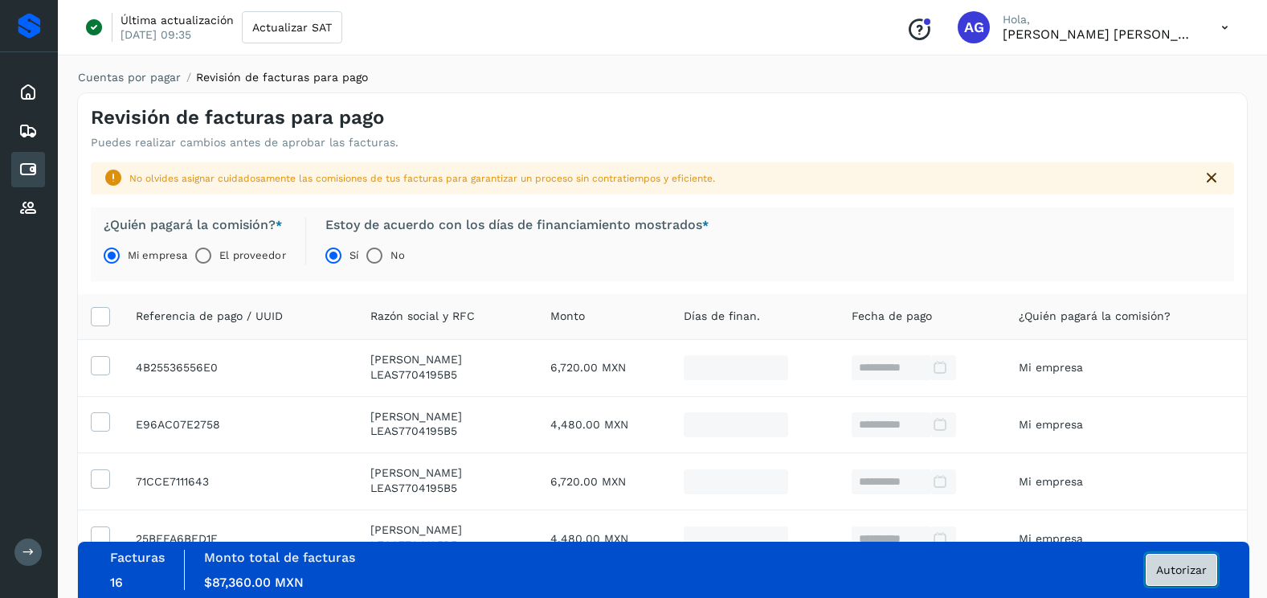
click at [1202, 575] on span "Autorizar" at bounding box center [1181, 569] width 51 height 11
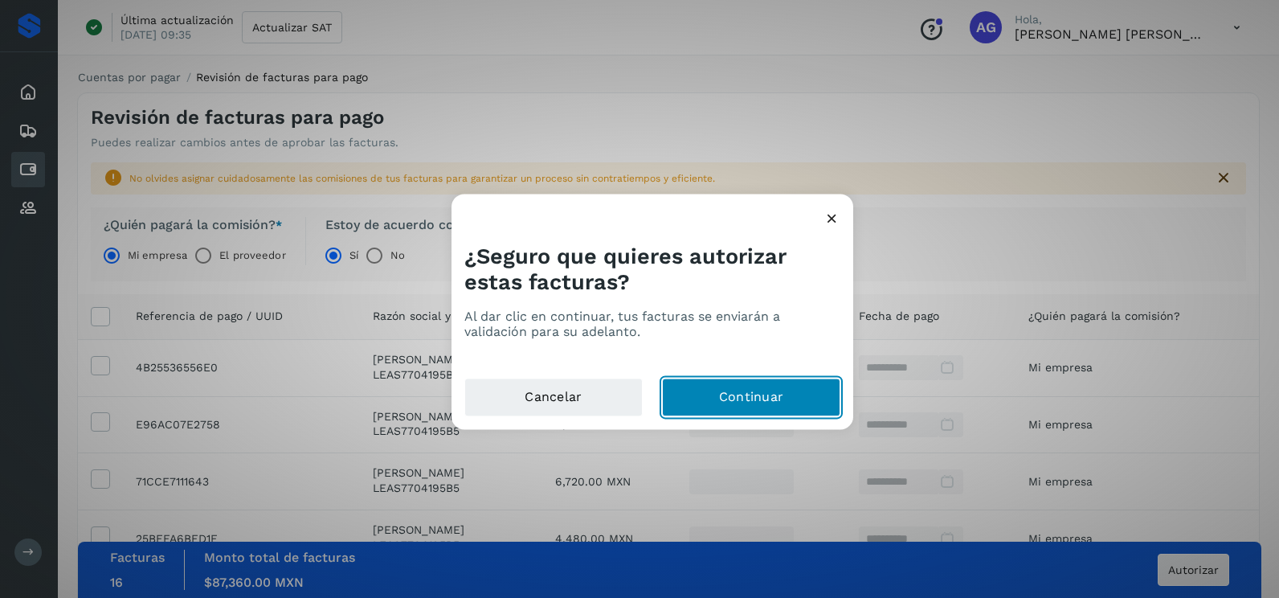
click at [710, 407] on button "Continuar" at bounding box center [751, 397] width 178 height 39
